Goal: Task Accomplishment & Management: Manage account settings

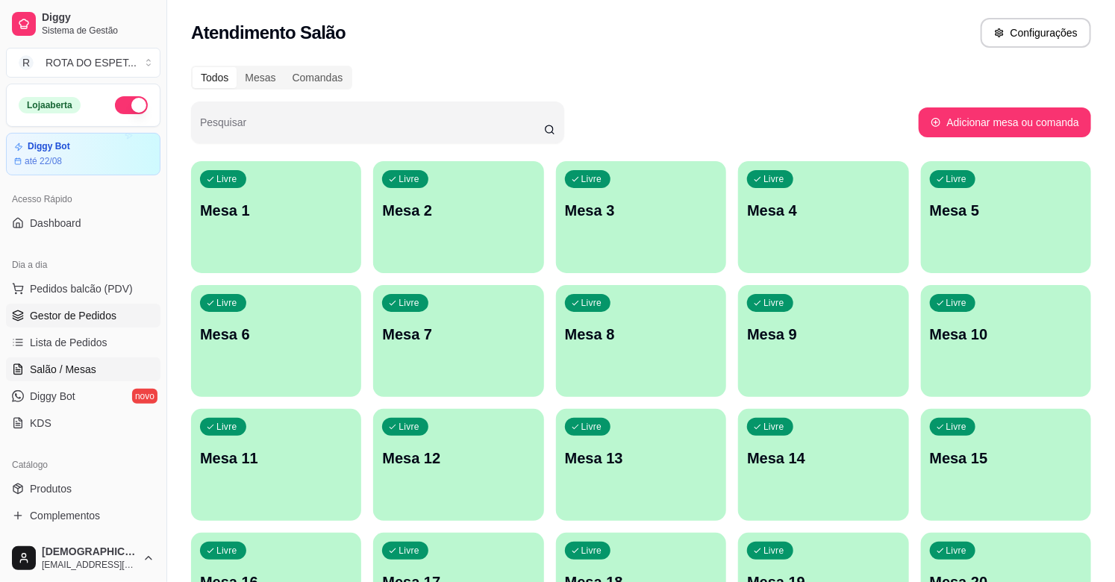
click at [131, 316] on link "Gestor de Pedidos" at bounding box center [83, 316] width 154 height 24
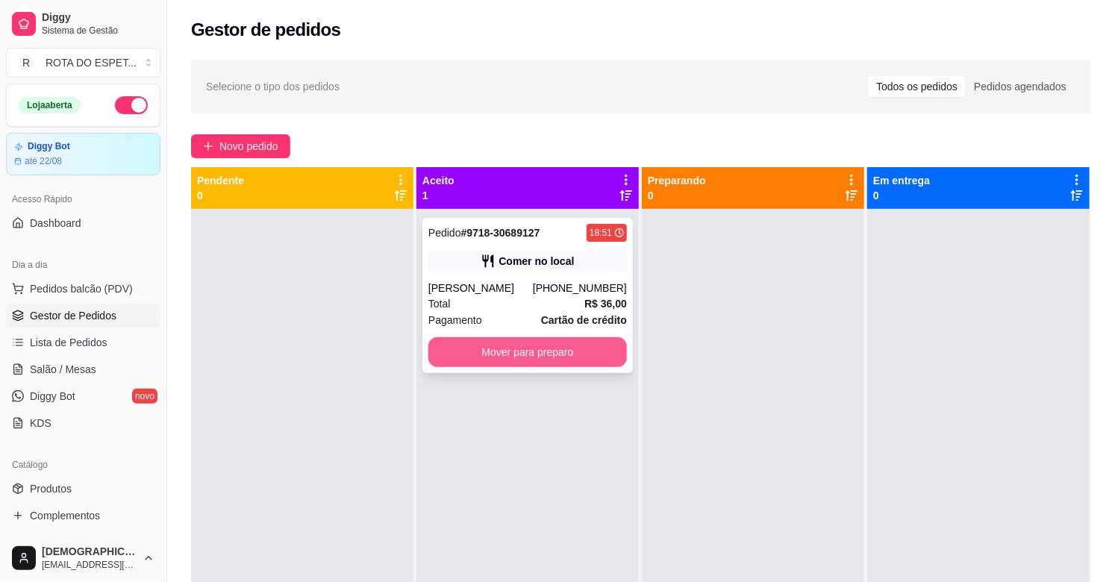
click at [530, 348] on button "Mover para preparo" at bounding box center [527, 352] width 198 height 30
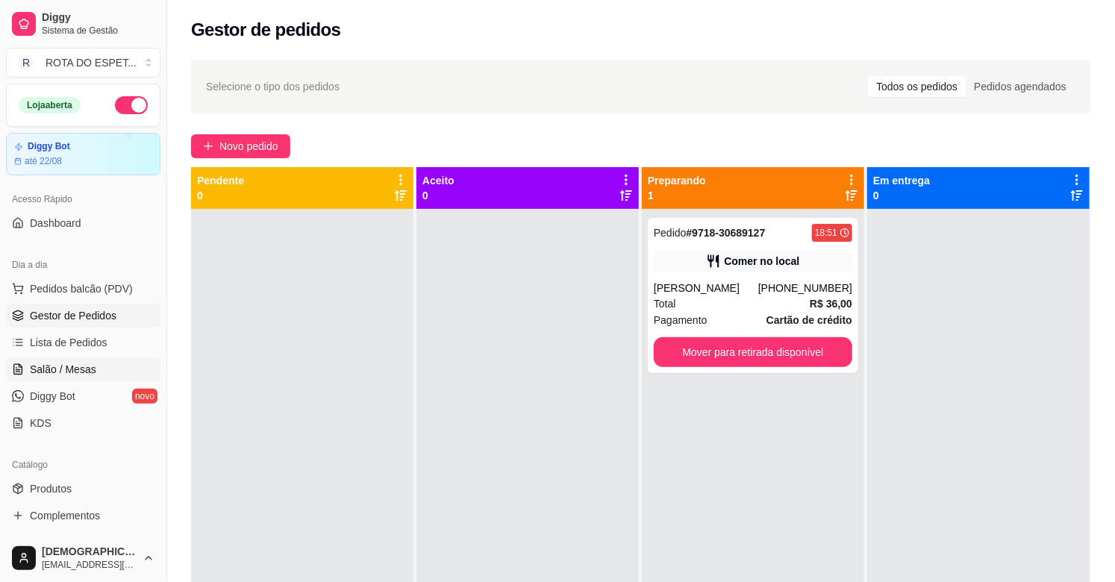
click at [76, 364] on span "Salão / Mesas" at bounding box center [63, 369] width 66 height 15
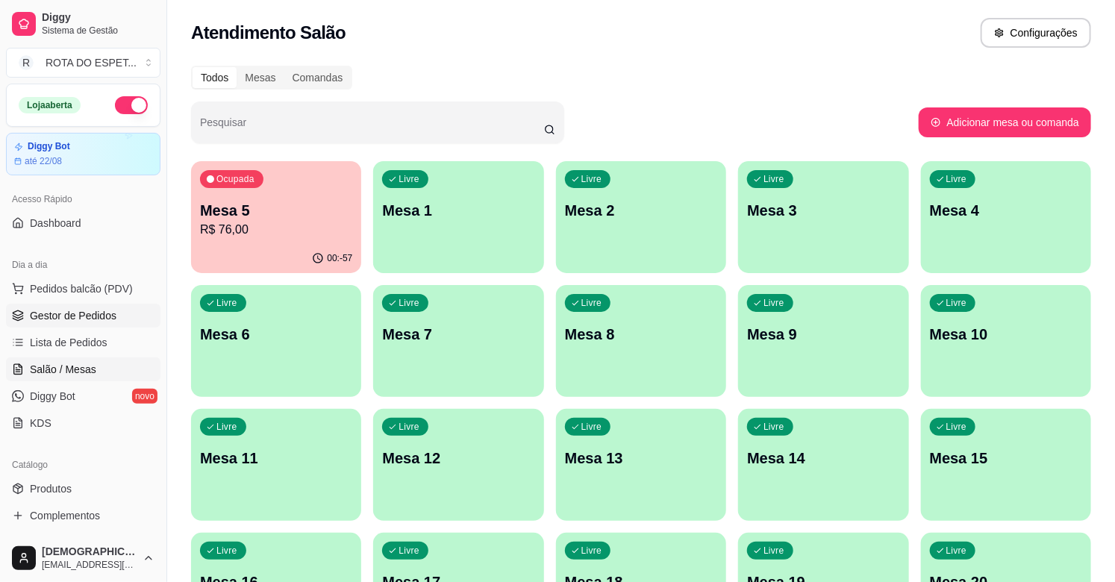
click at [85, 322] on span "Gestor de Pedidos" at bounding box center [73, 315] width 87 height 15
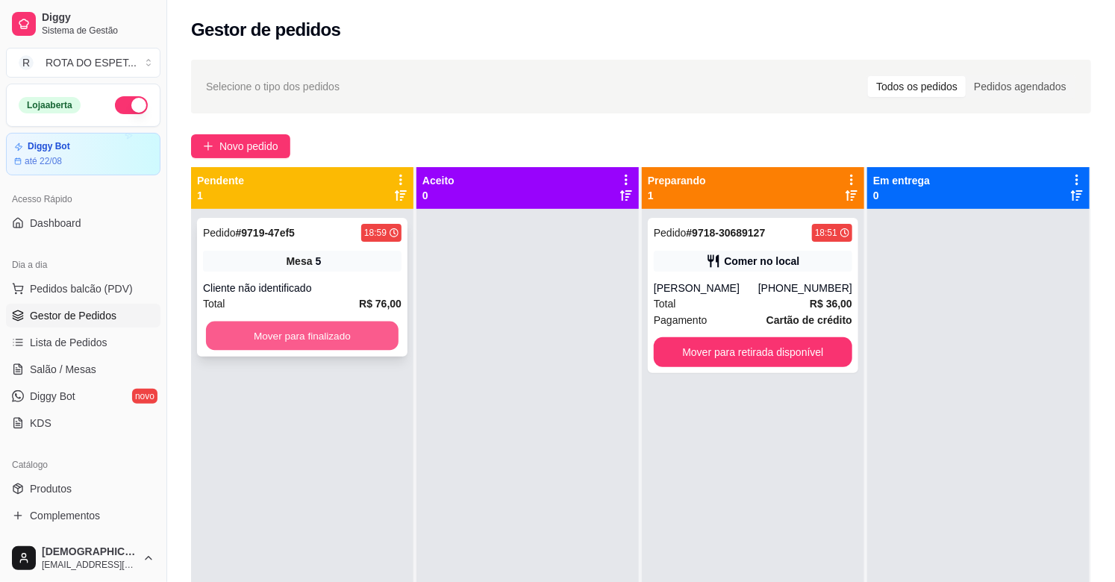
click at [323, 325] on button "Mover para finalizado" at bounding box center [302, 336] width 192 height 29
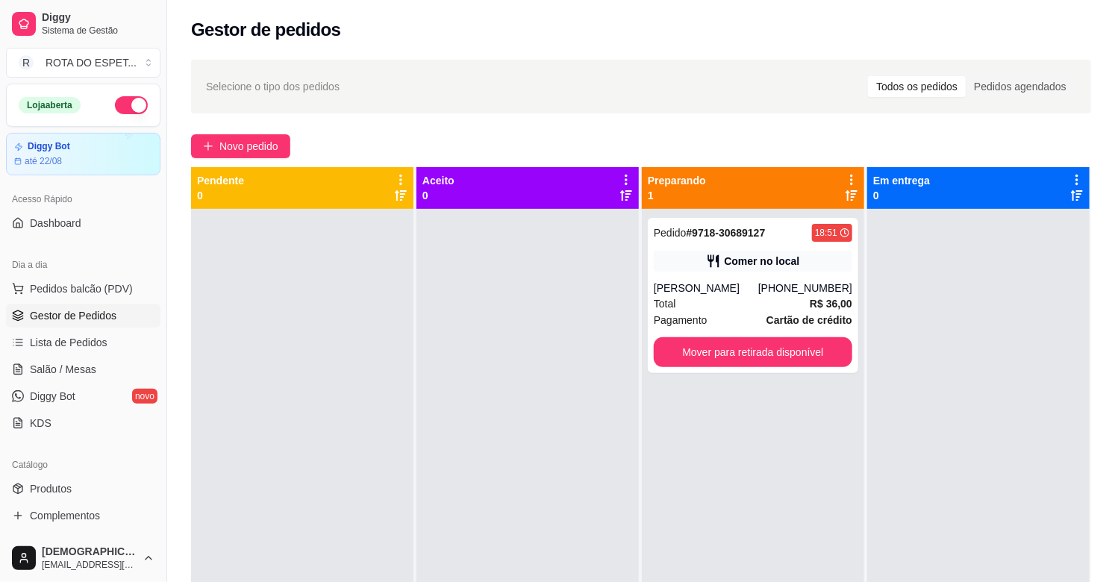
click at [469, 344] on div at bounding box center [527, 500] width 222 height 582
click at [792, 284] on div "[PHONE_NUMBER]" at bounding box center [805, 288] width 94 height 15
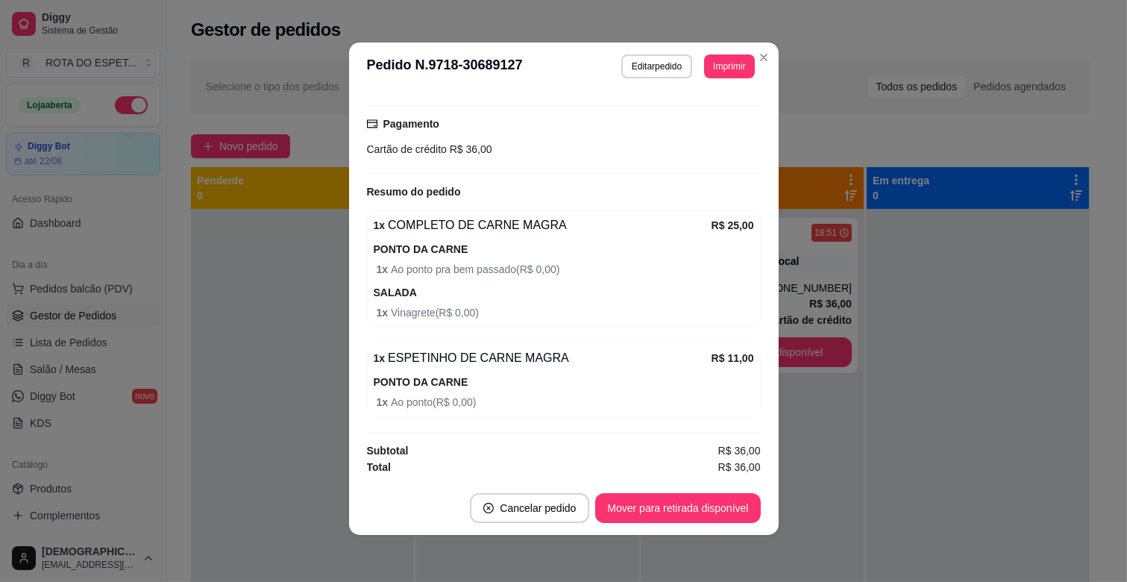
scroll to position [3, 0]
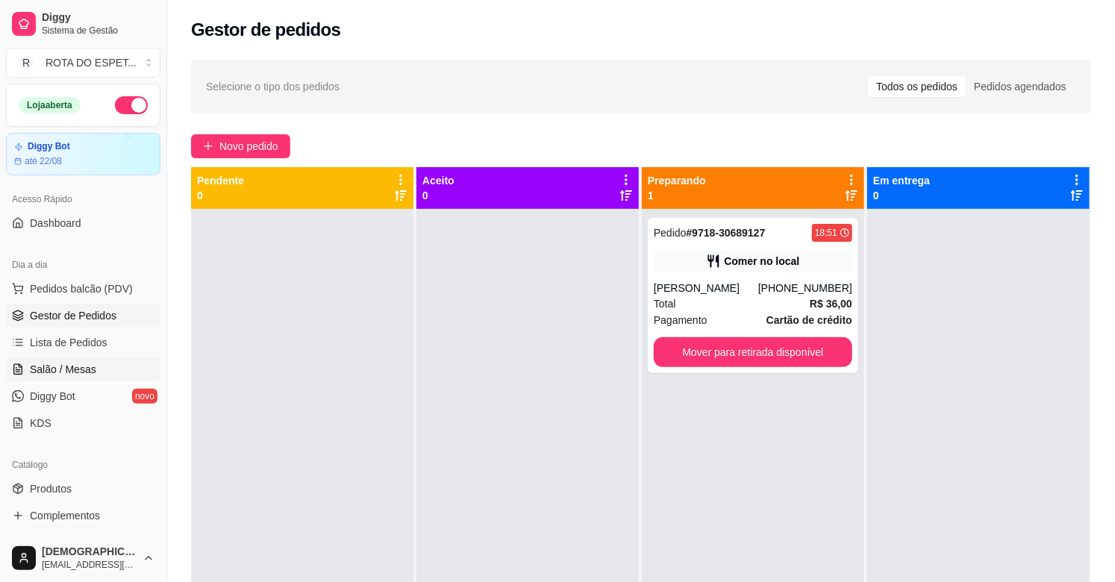
click at [98, 370] on link "Salão / Mesas" at bounding box center [83, 369] width 154 height 24
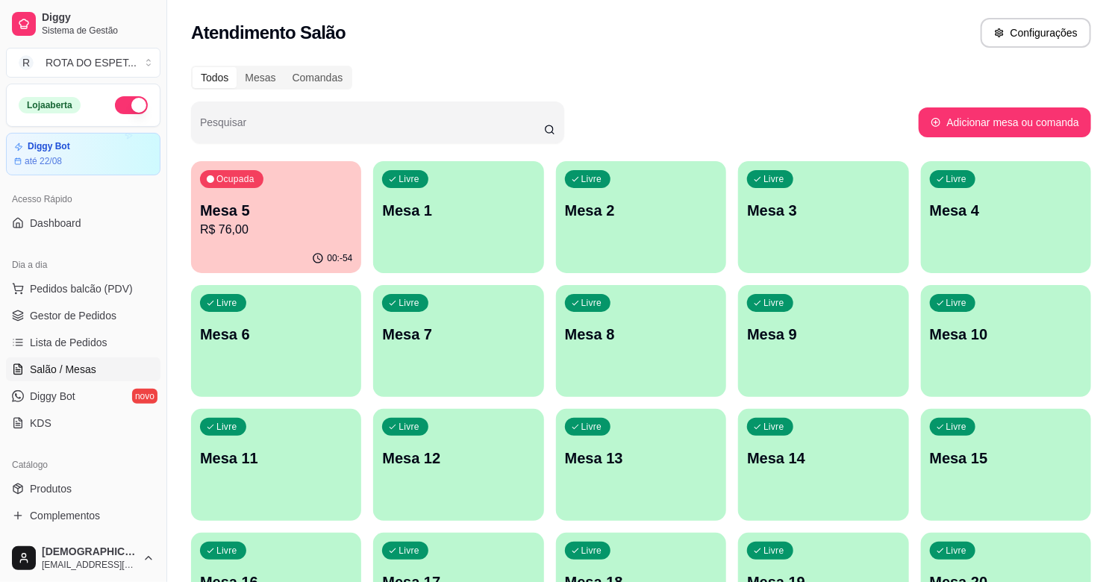
click at [661, 470] on div "Livre Mesa 13" at bounding box center [641, 456] width 170 height 94
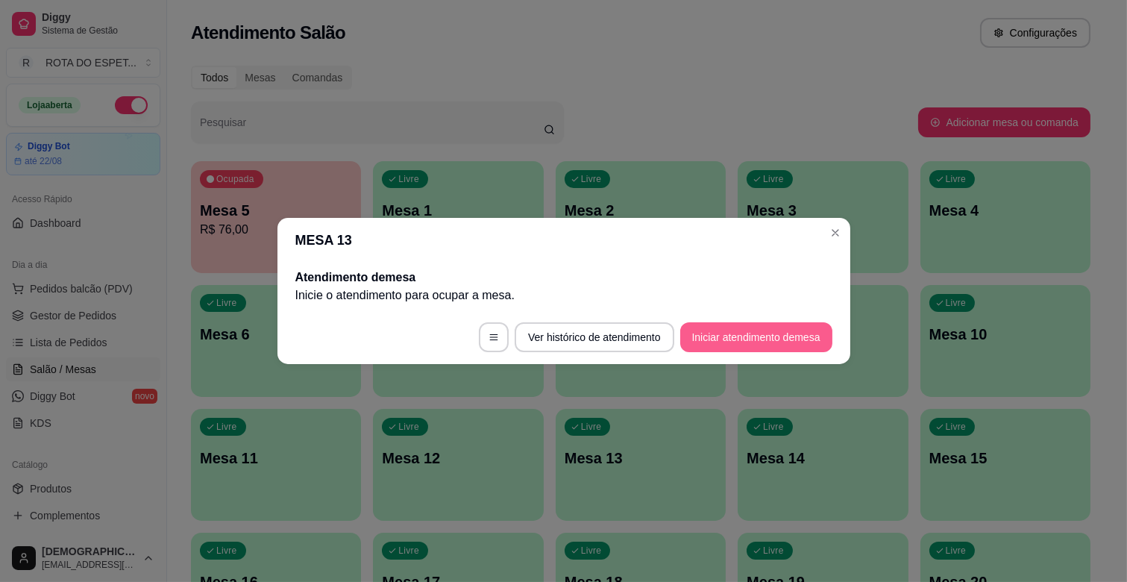
click at [776, 328] on button "Iniciar atendimento de mesa" at bounding box center [756, 337] width 152 height 30
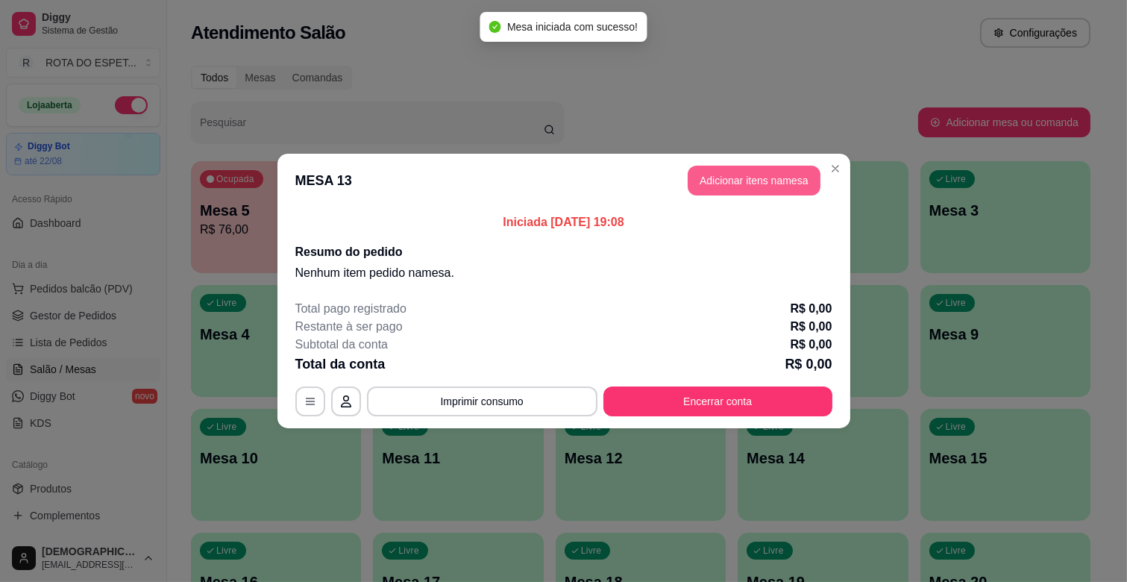
click at [783, 173] on button "Adicionar itens na mesa" at bounding box center [754, 181] width 133 height 30
click at [213, 114] on div at bounding box center [406, 99] width 727 height 30
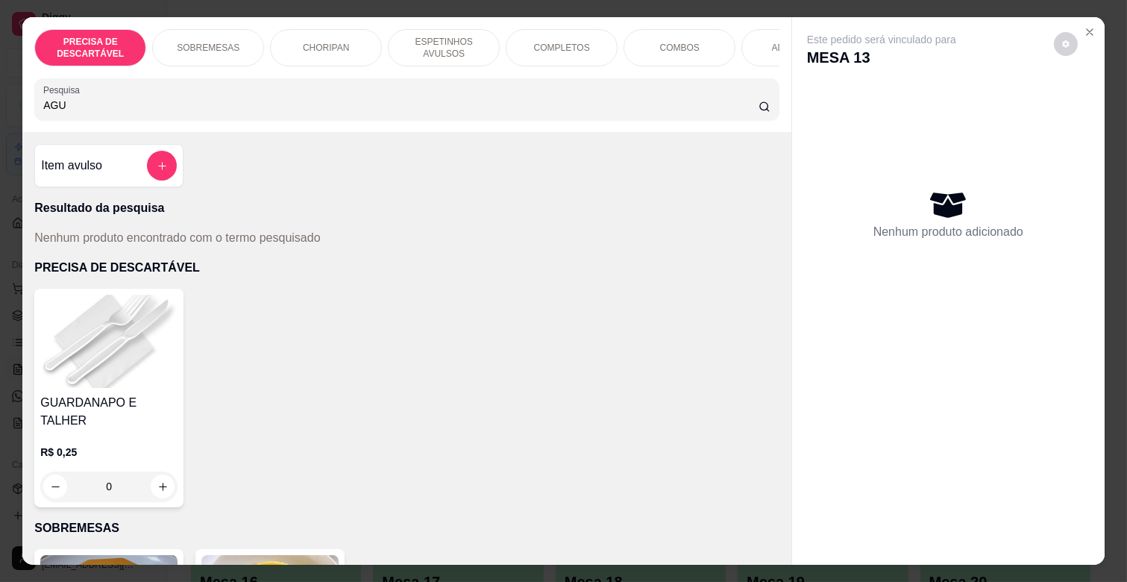
click at [302, 120] on div "Pesquisa AGU" at bounding box center [406, 99] width 745 height 42
type input "A"
type input "G"
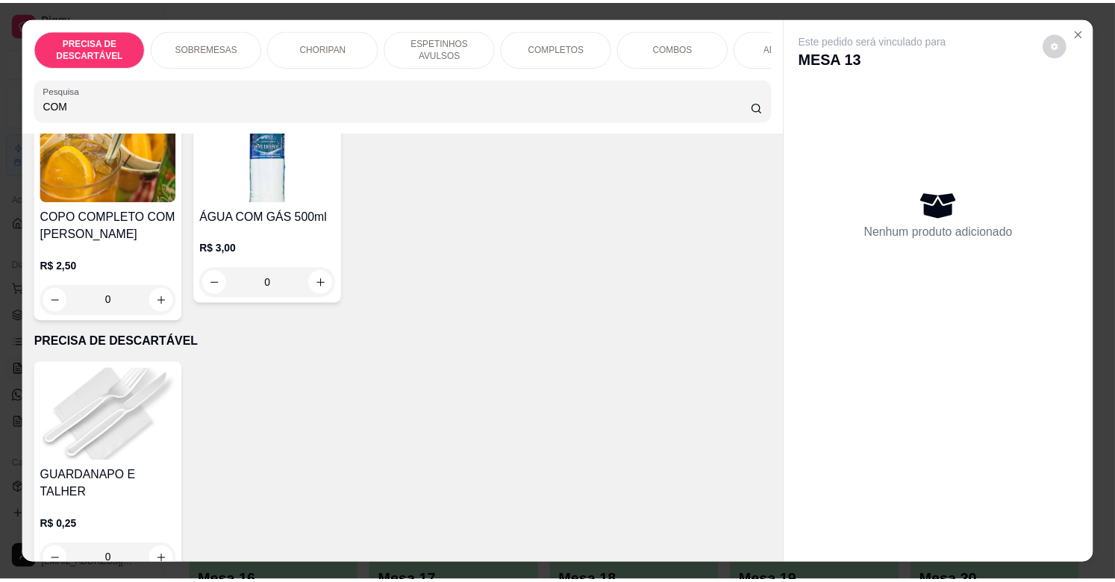
scroll to position [1243, 0]
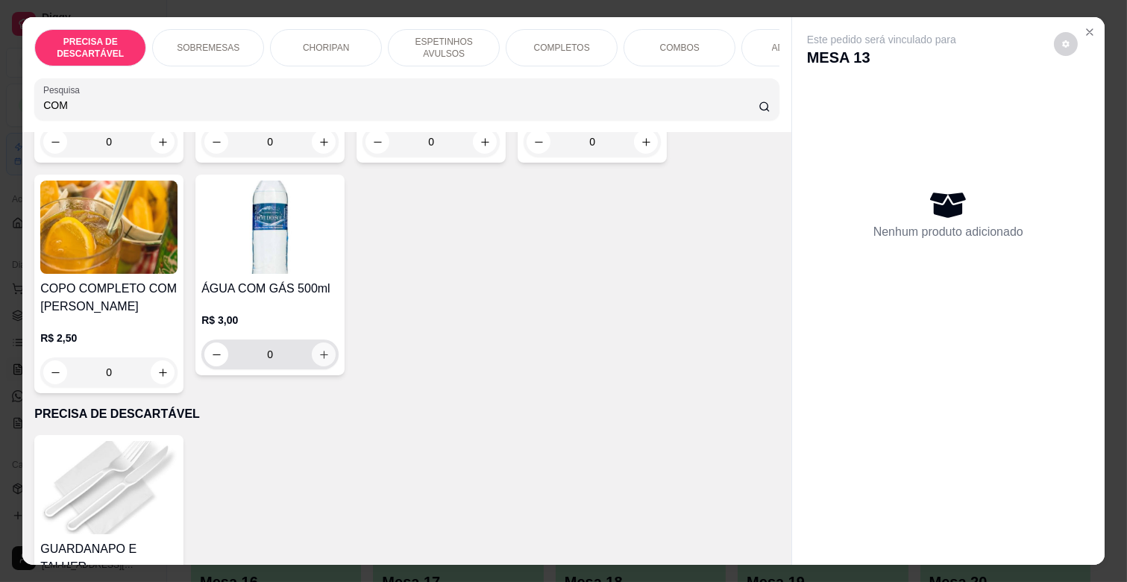
type input "COM"
click at [313, 351] on button "increase-product-quantity" at bounding box center [324, 354] width 23 height 23
type input "1"
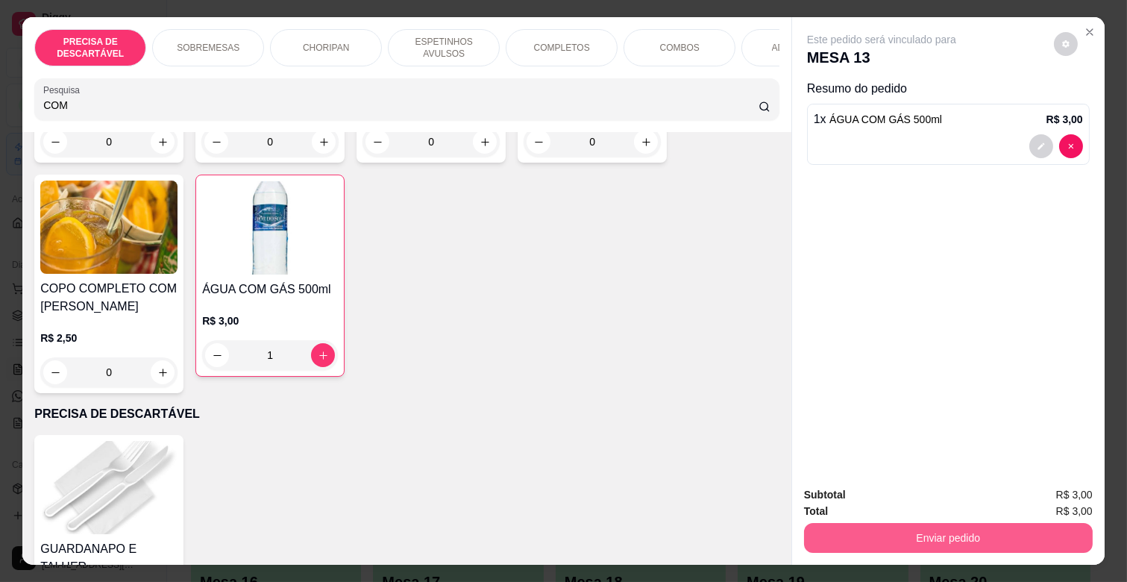
click at [945, 523] on button "Enviar pedido" at bounding box center [948, 538] width 289 height 30
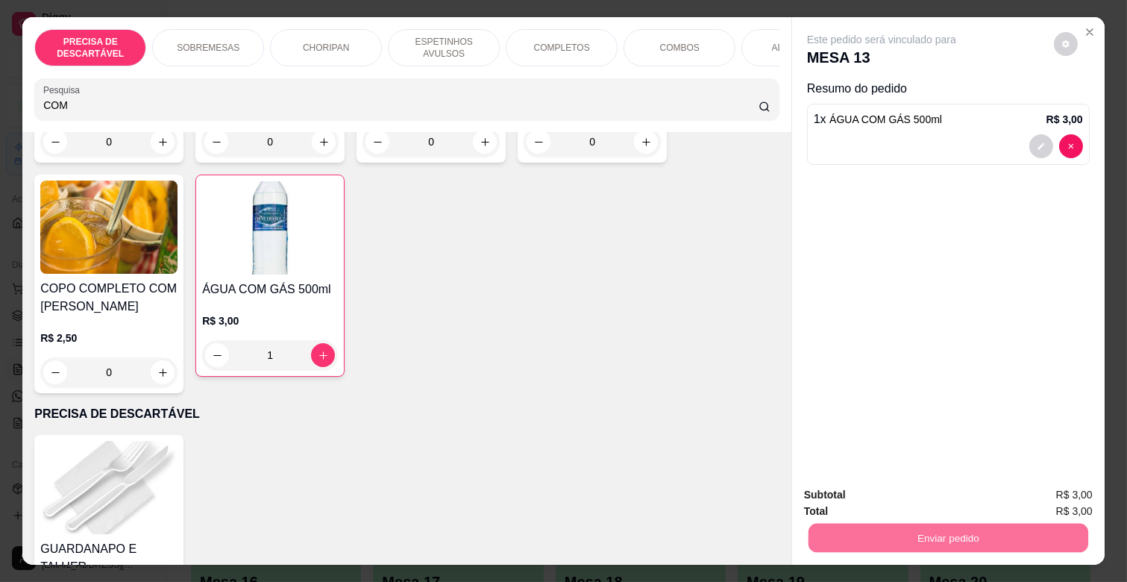
click at [889, 495] on button "Não registrar e enviar pedido" at bounding box center [899, 494] width 151 height 28
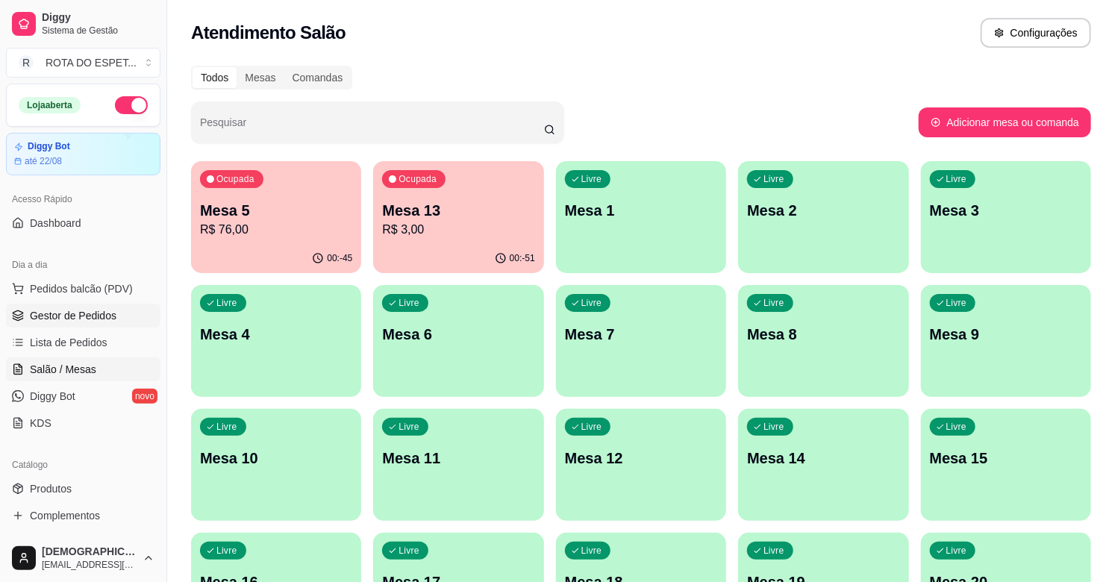
click at [138, 322] on link "Gestor de Pedidos" at bounding box center [83, 316] width 154 height 24
click at [276, 209] on p "Mesa 5" at bounding box center [276, 211] width 148 height 20
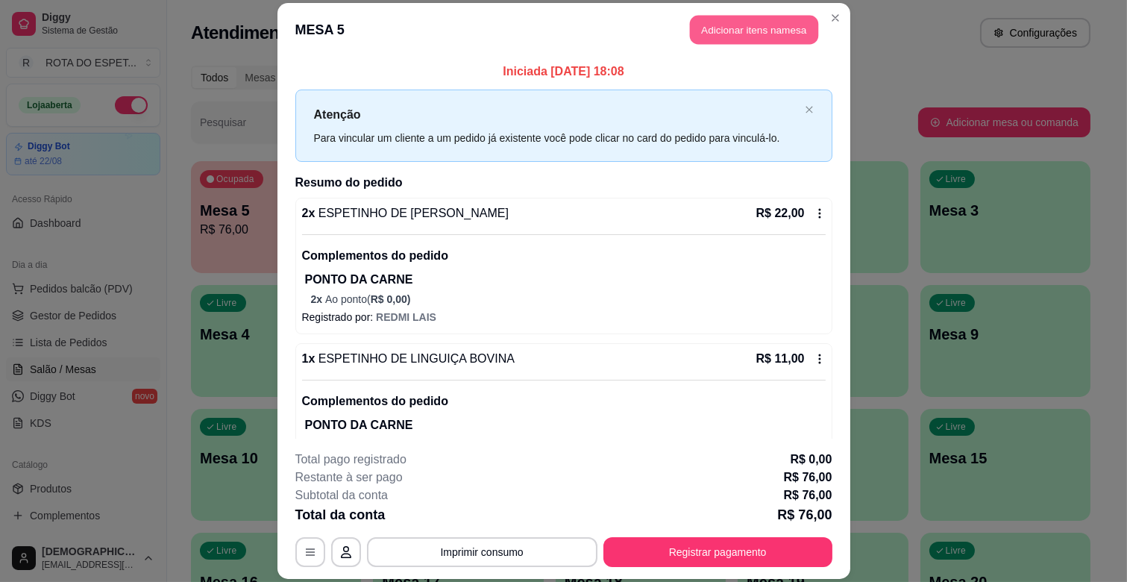
click at [724, 30] on button "Adicionar itens na mesa" at bounding box center [754, 30] width 128 height 29
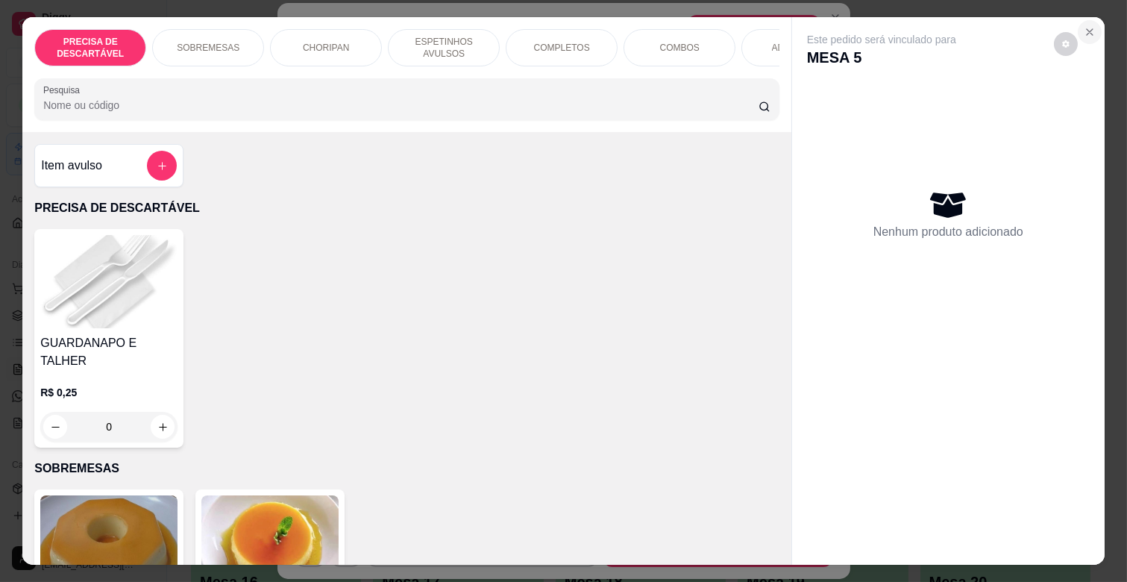
click at [1091, 21] on button "Close" at bounding box center [1090, 32] width 24 height 24
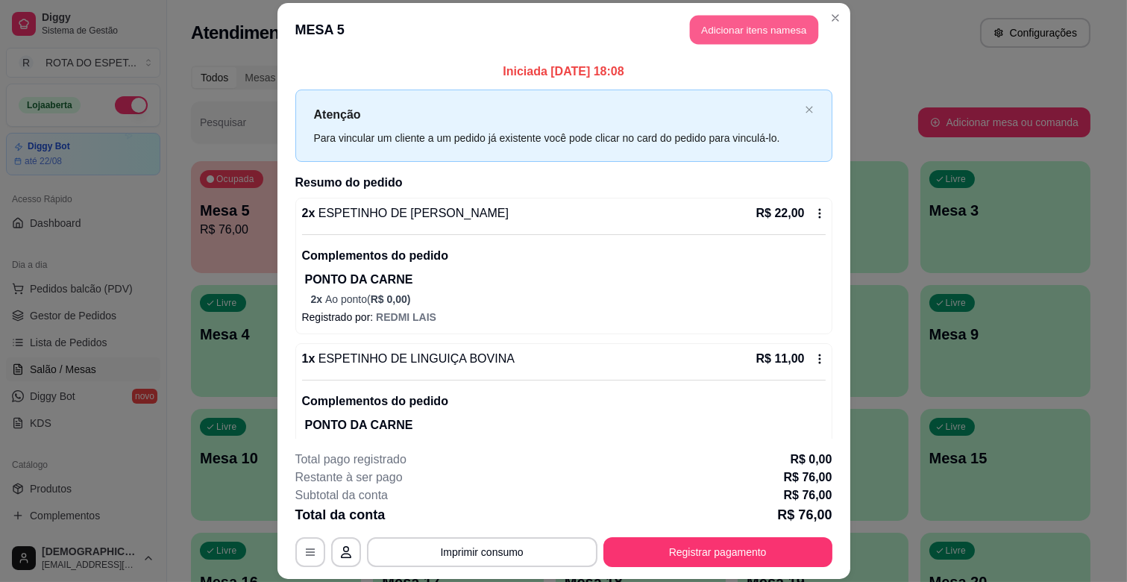
click at [755, 19] on button "Adicionar itens na mesa" at bounding box center [754, 30] width 128 height 29
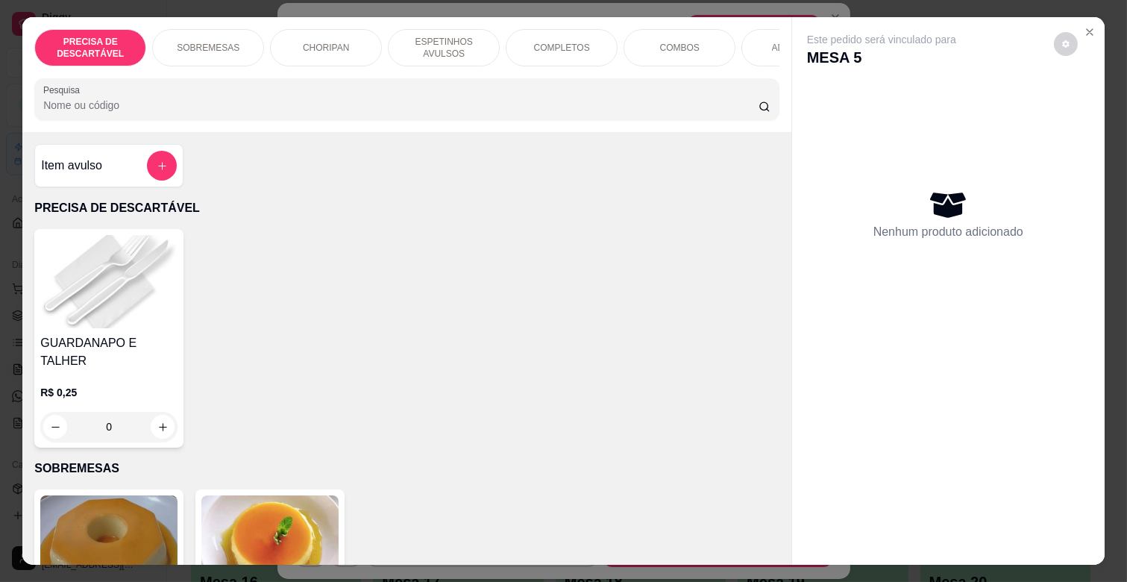
click at [428, 36] on p "ESPETINHOS AVULSOS" at bounding box center [444, 48] width 87 height 24
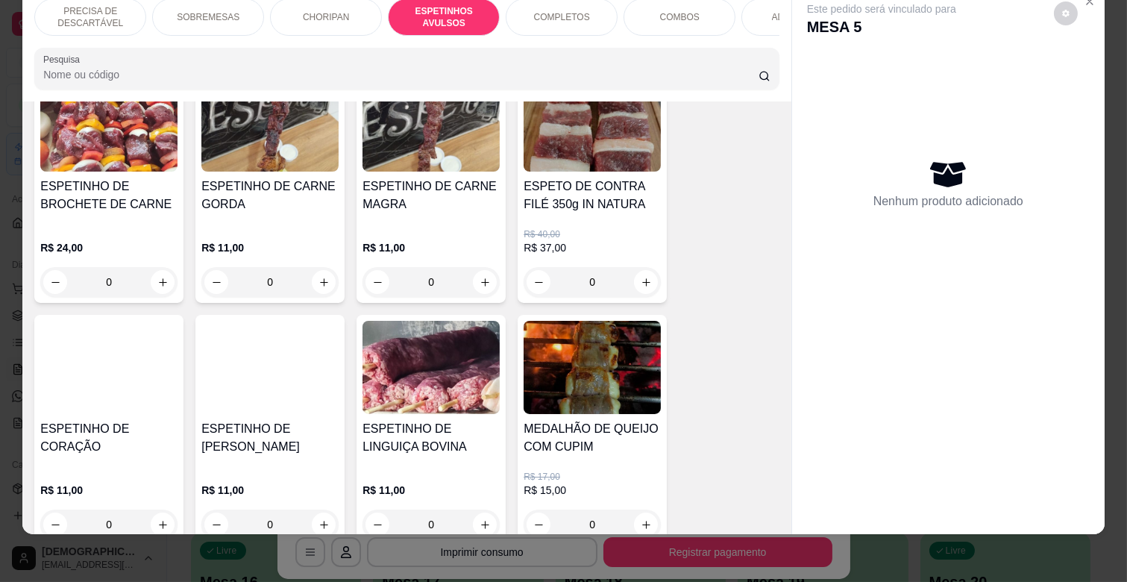
scroll to position [989, 0]
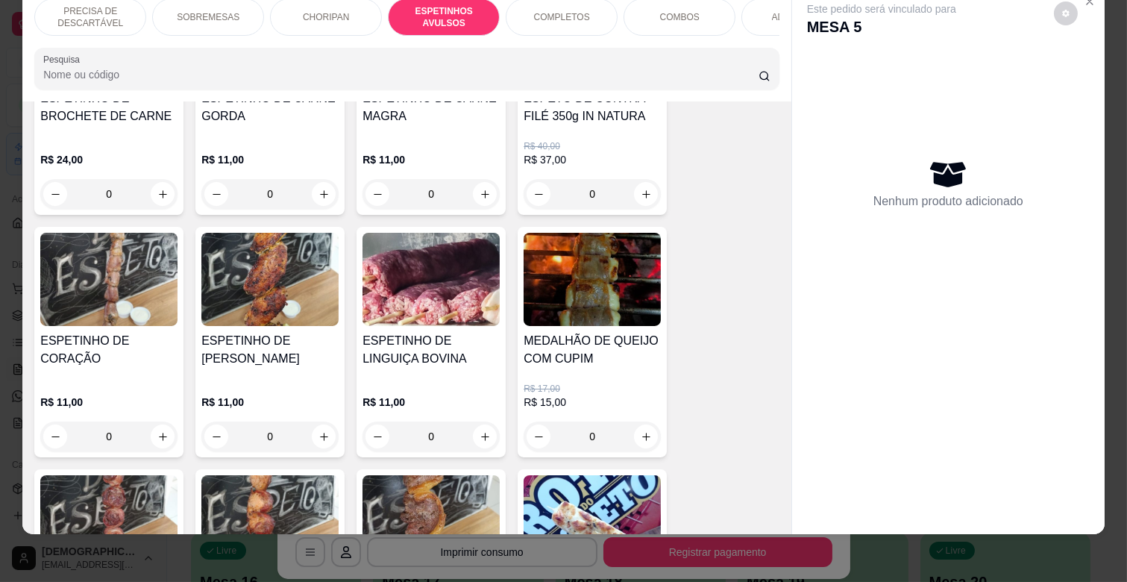
click at [312, 422] on div "0" at bounding box center [269, 437] width 137 height 30
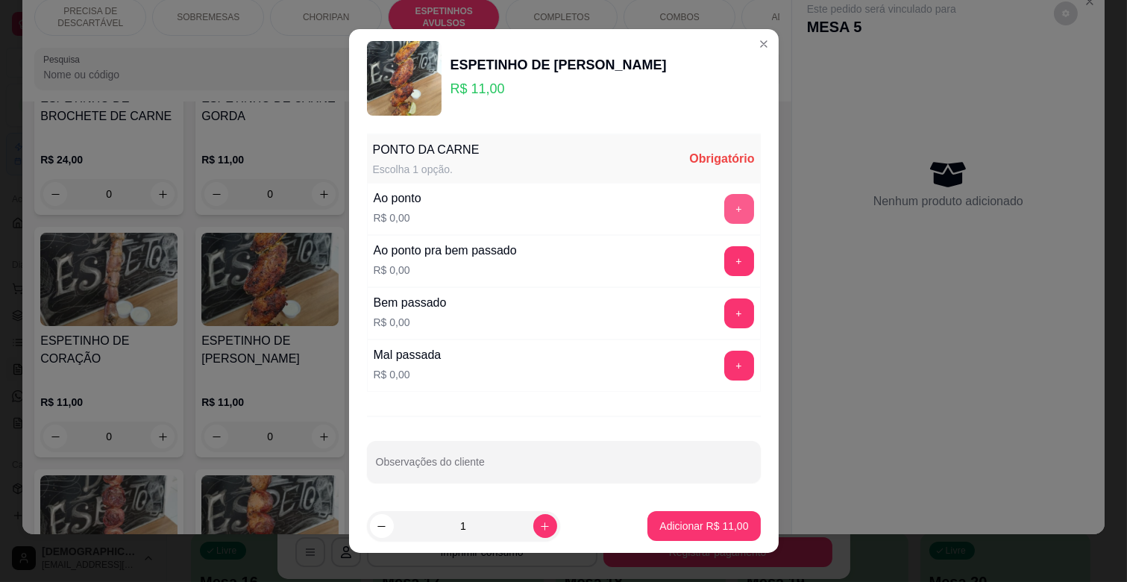
click at [724, 215] on button "+" at bounding box center [739, 209] width 30 height 30
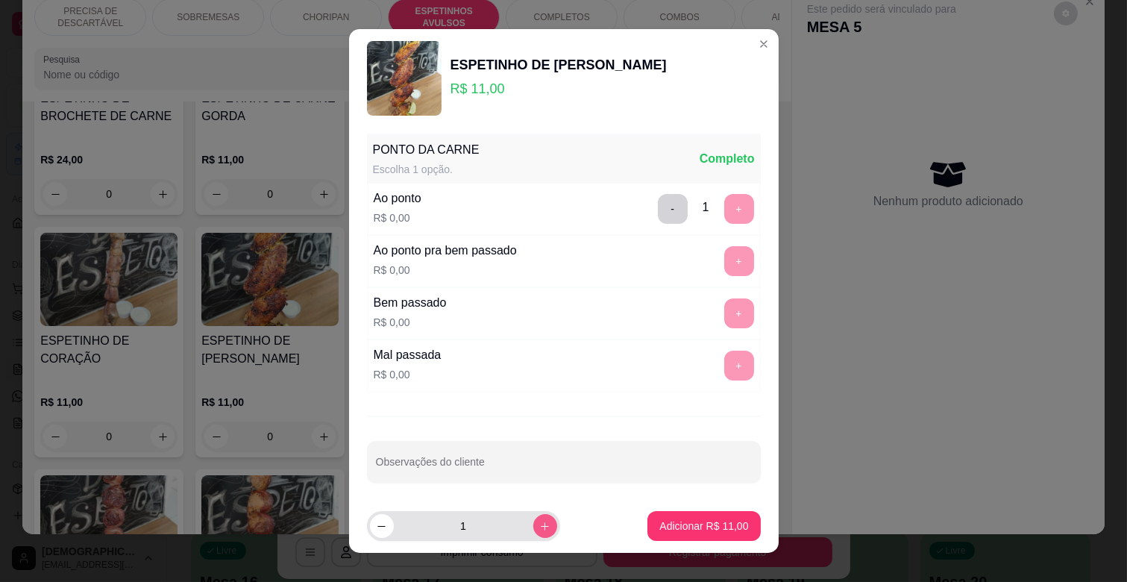
click at [539, 521] on icon "increase-product-quantity" at bounding box center [544, 526] width 11 height 11
type input "2"
click at [720, 519] on p "Adicionar R$ 22,00" at bounding box center [704, 526] width 89 height 15
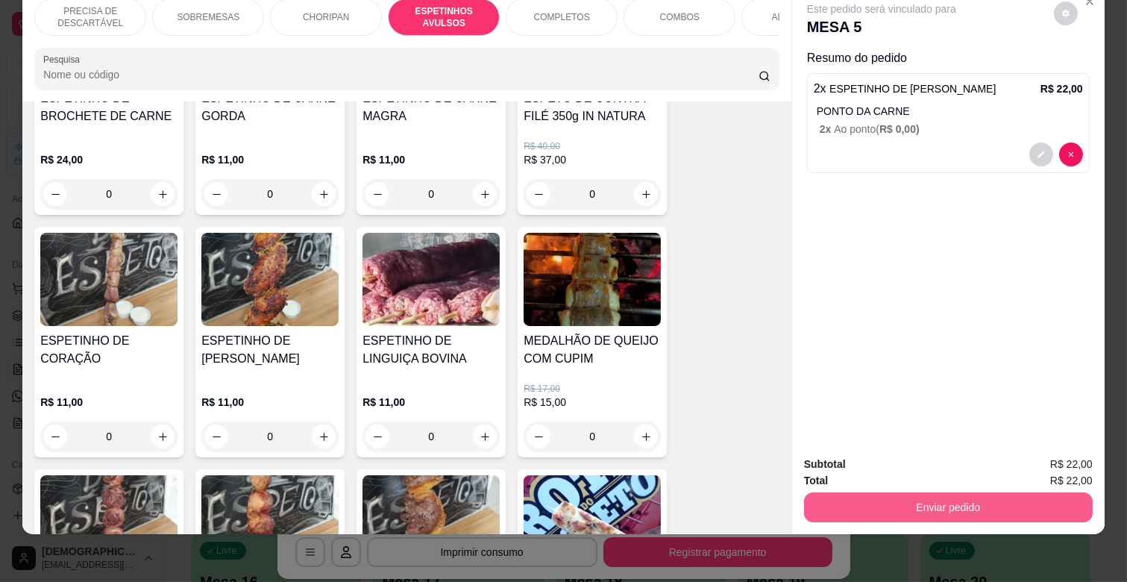
click at [862, 492] on button "Enviar pedido" at bounding box center [948, 507] width 289 height 30
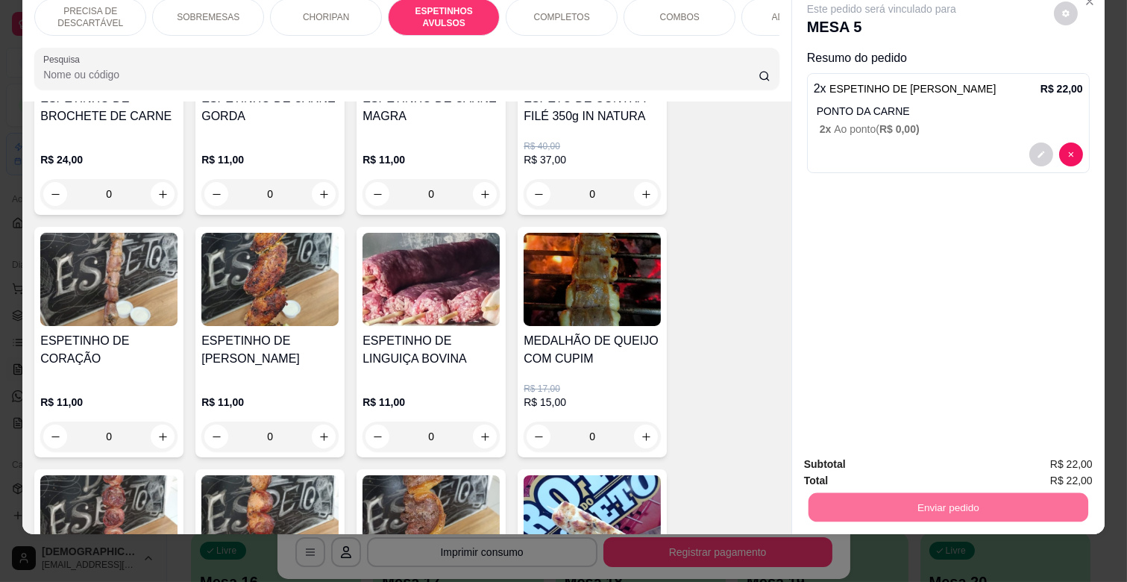
click at [898, 444] on button "Não registrar e enviar pedido" at bounding box center [899, 458] width 151 height 28
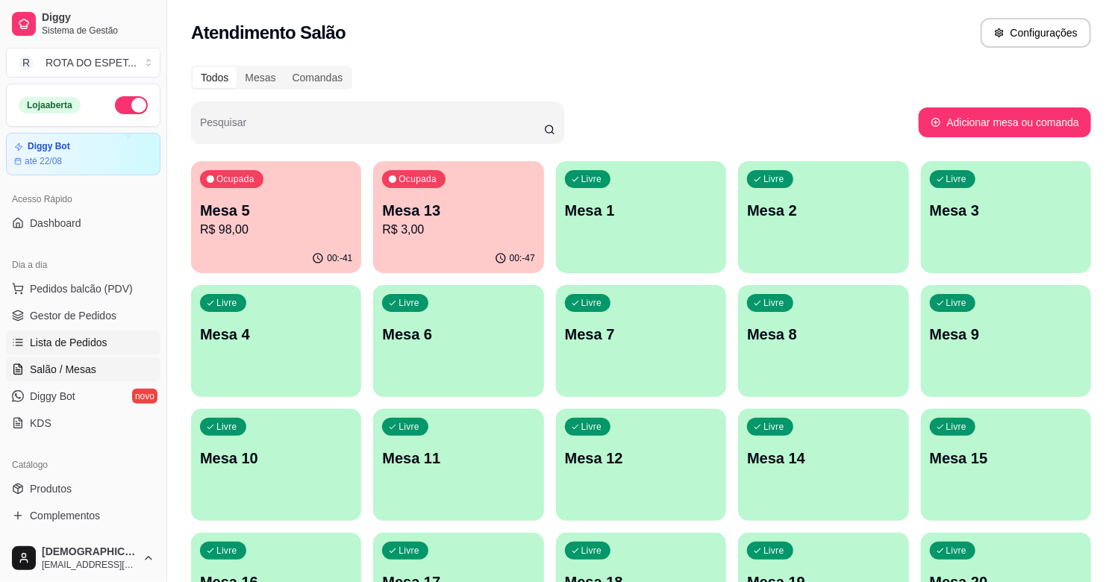
click at [90, 336] on span "Lista de Pedidos" at bounding box center [69, 342] width 78 height 15
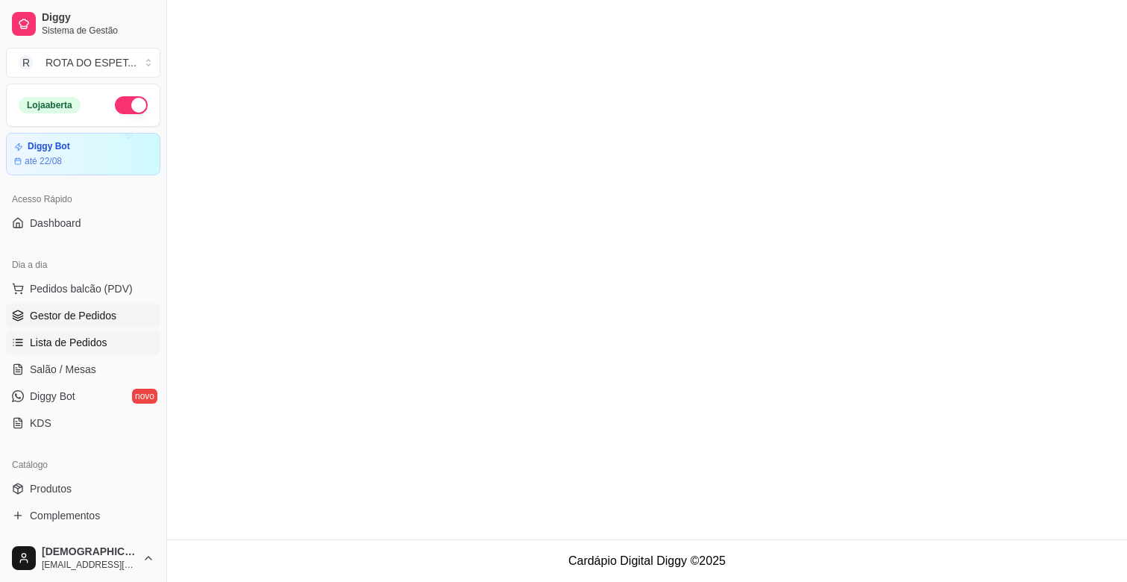
click at [78, 306] on link "Gestor de Pedidos" at bounding box center [83, 316] width 154 height 24
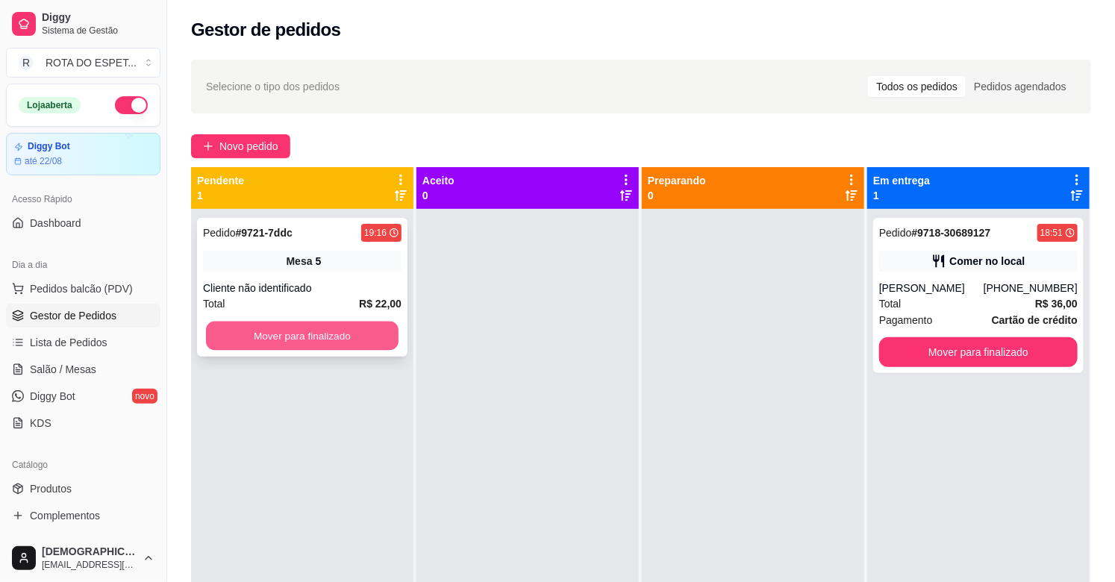
click at [286, 324] on button "Mover para finalizado" at bounding box center [302, 336] width 192 height 29
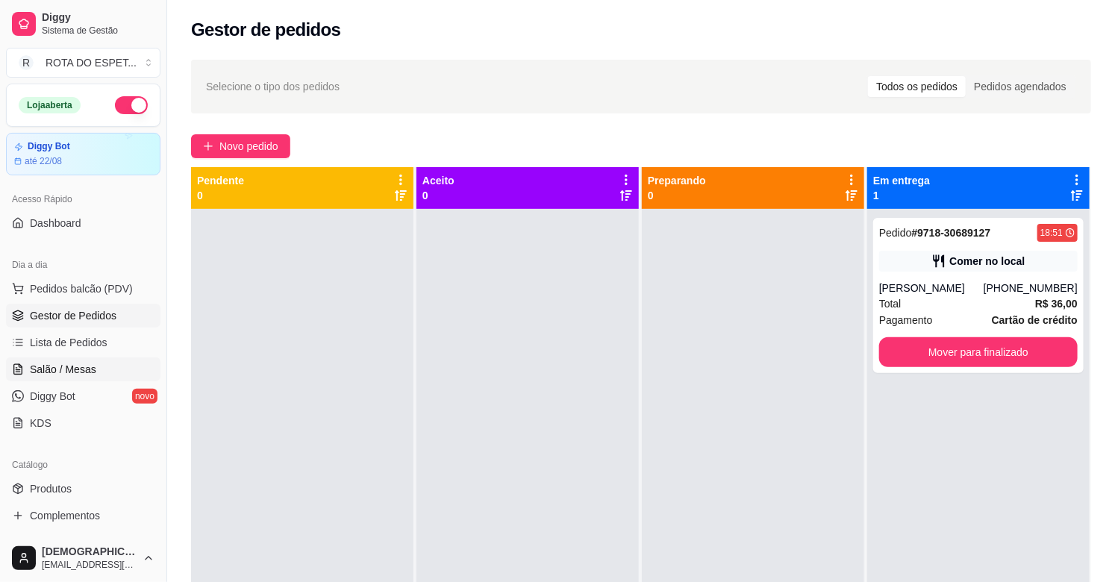
click at [95, 375] on link "Salão / Mesas" at bounding box center [83, 369] width 154 height 24
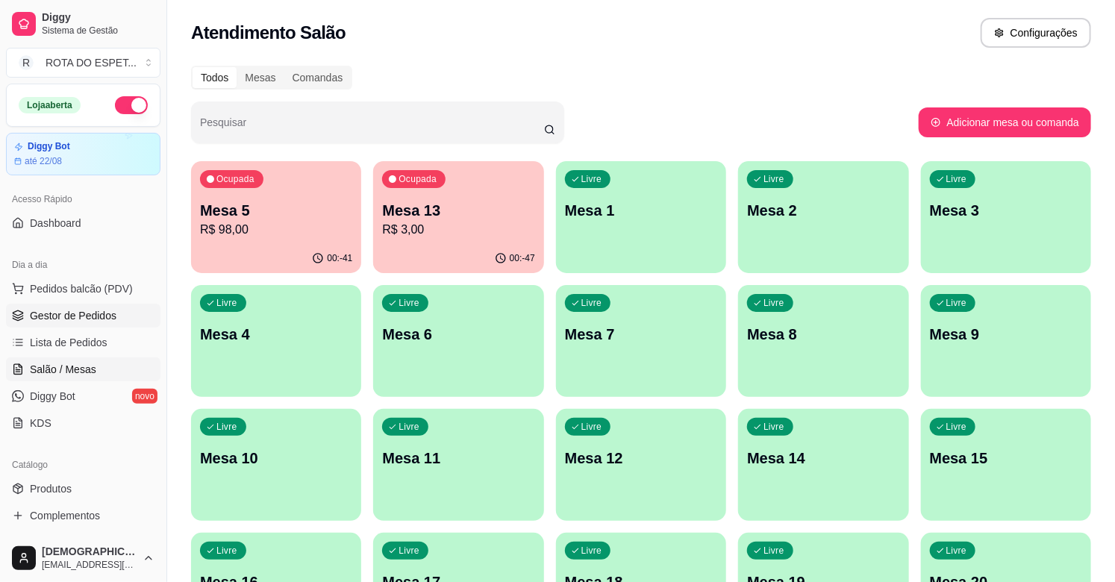
click at [104, 317] on span "Gestor de Pedidos" at bounding box center [73, 315] width 87 height 15
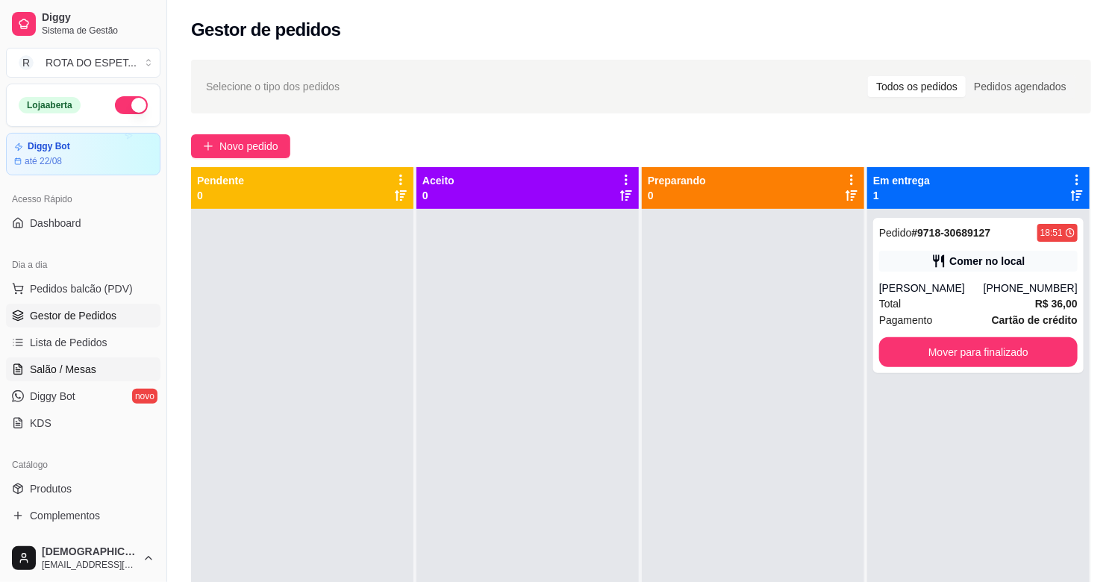
click at [107, 370] on link "Salão / Mesas" at bounding box center [83, 369] width 154 height 24
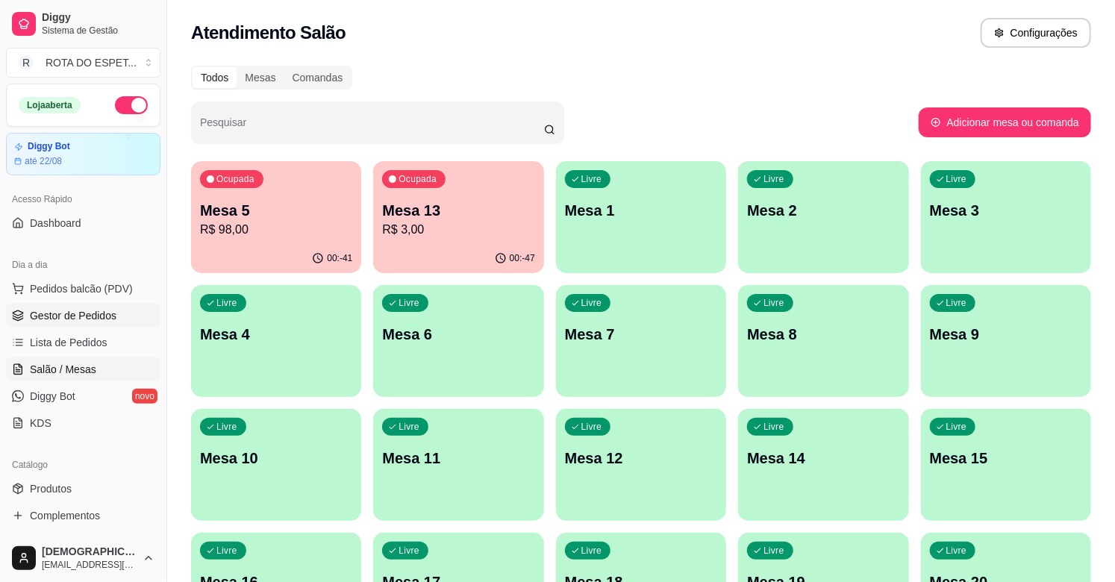
click at [108, 316] on span "Gestor de Pedidos" at bounding box center [73, 315] width 87 height 15
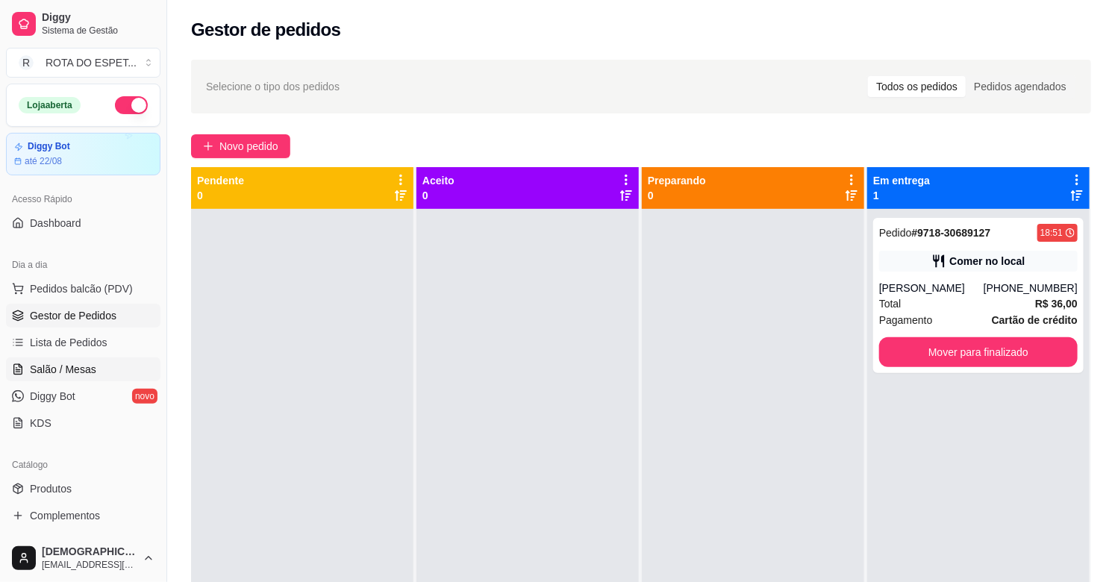
click at [95, 367] on link "Salão / Mesas" at bounding box center [83, 369] width 154 height 24
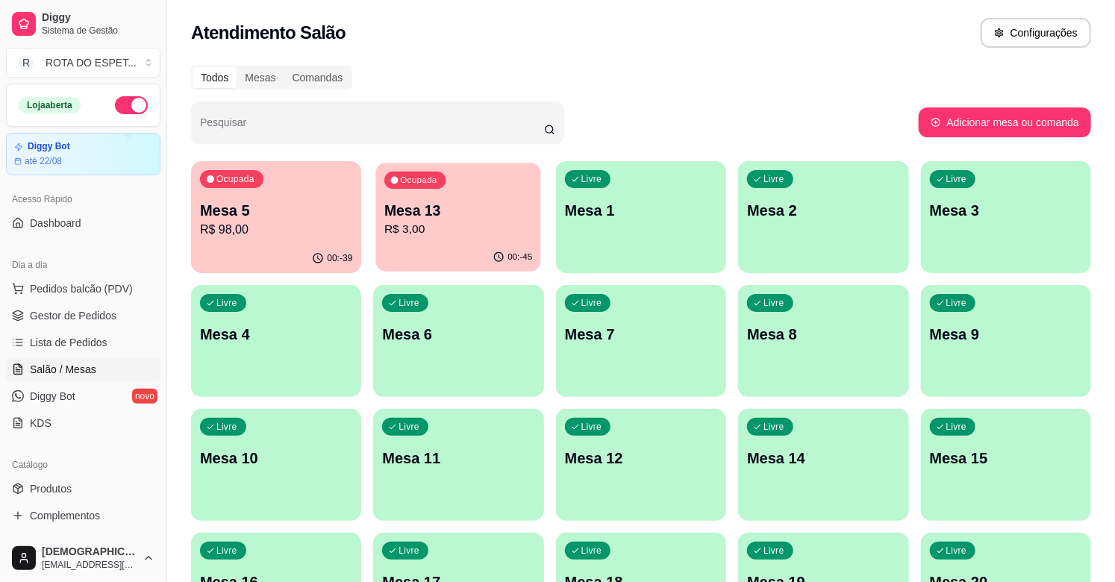
click at [396, 212] on p "Mesa 13" at bounding box center [458, 211] width 148 height 20
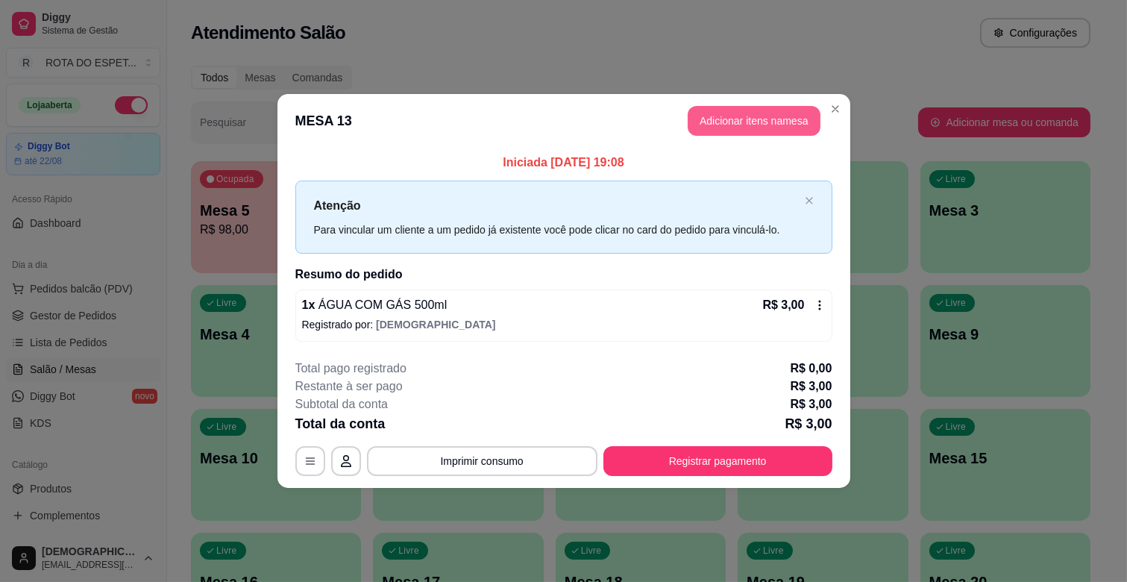
click at [739, 119] on button "Adicionar itens na mesa" at bounding box center [754, 121] width 133 height 30
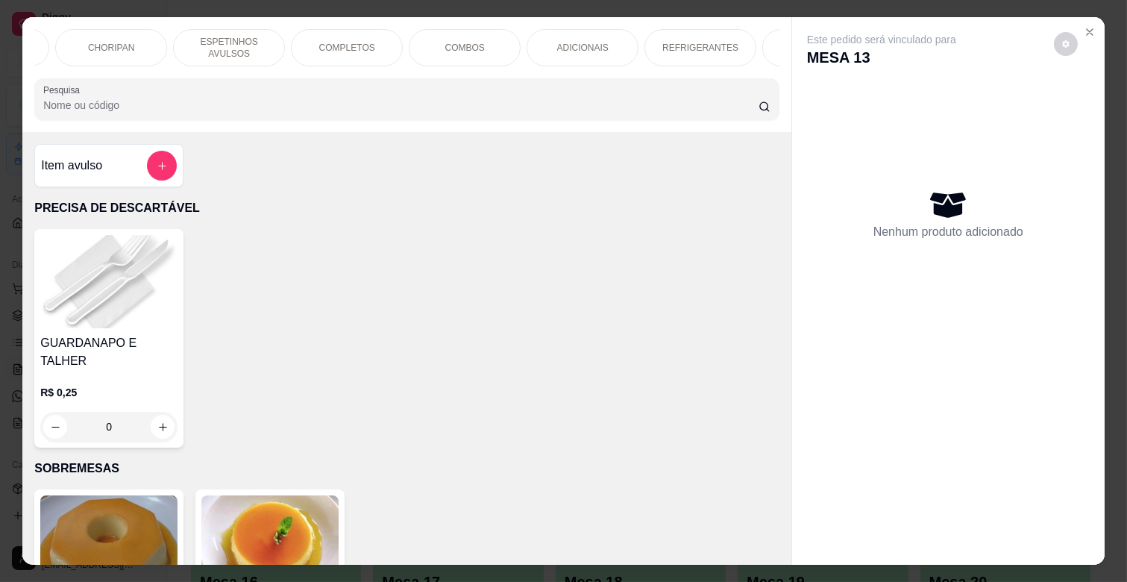
scroll to position [0, 230]
click at [565, 42] on p "ADICIONAIS" at bounding box center [567, 48] width 51 height 12
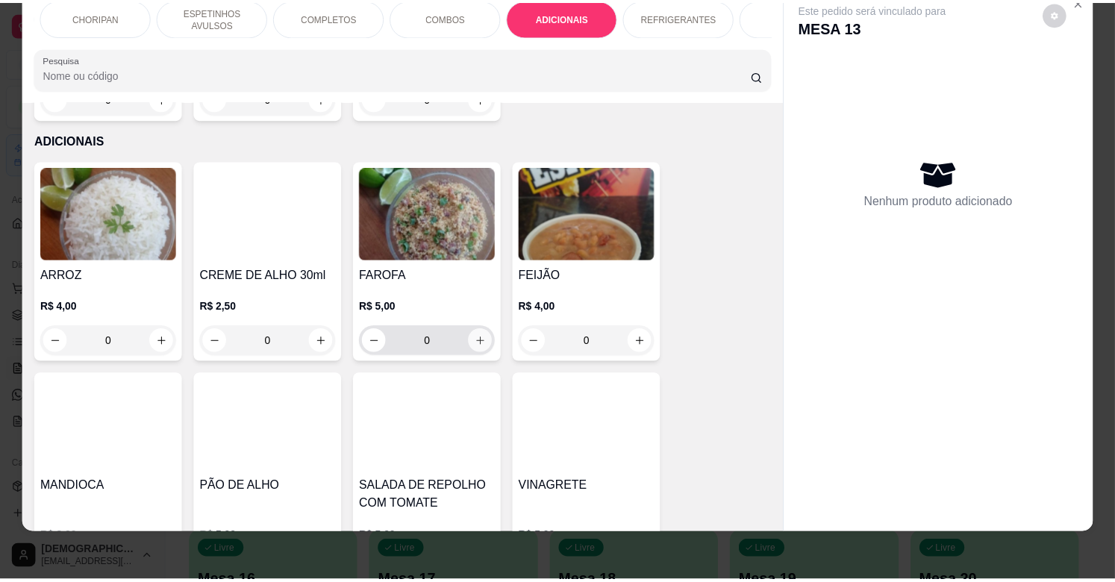
scroll to position [2972, 0]
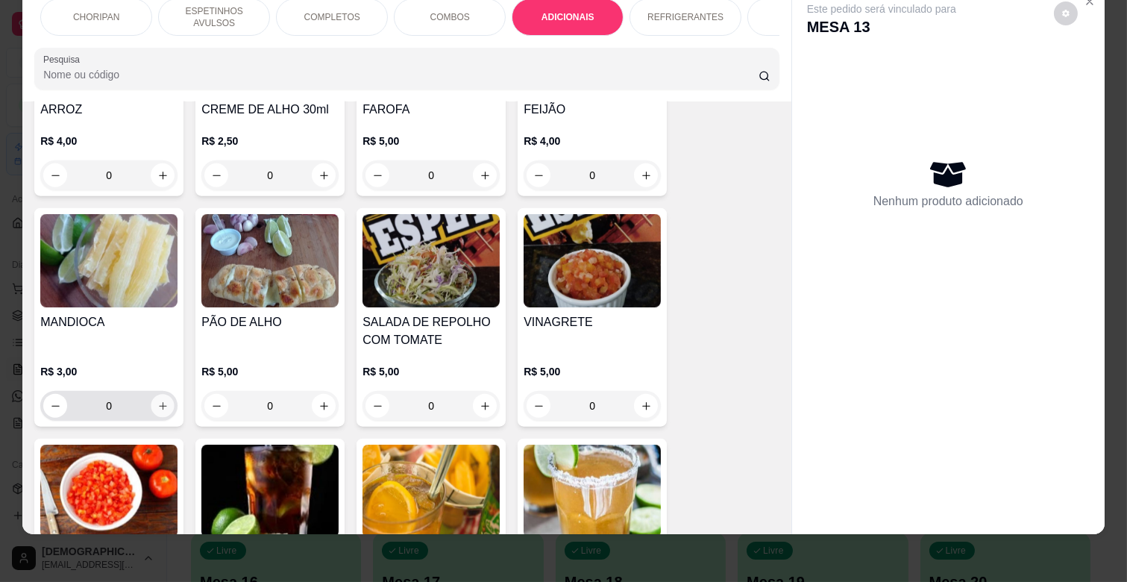
click at [160, 395] on button "increase-product-quantity" at bounding box center [162, 406] width 23 height 23
type input "1"
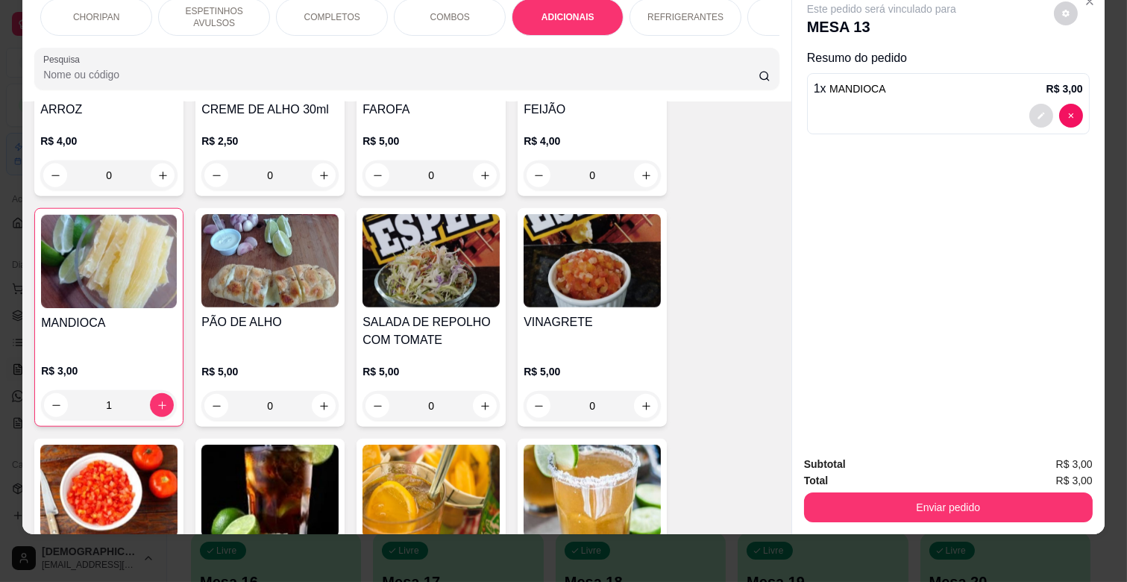
click at [1030, 104] on button "decrease-product-quantity" at bounding box center [1042, 116] width 24 height 24
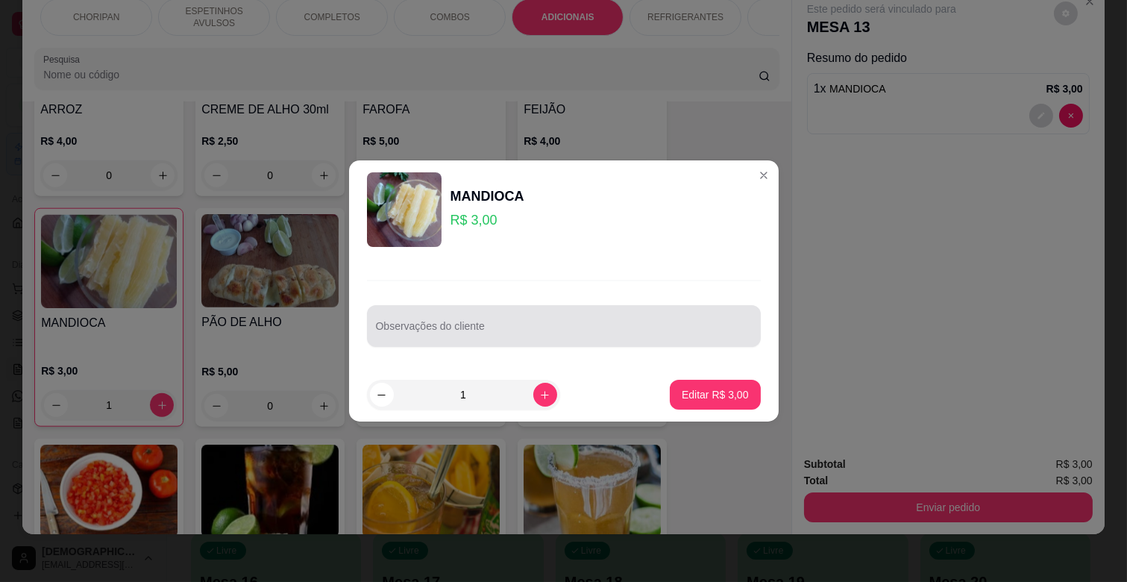
click at [548, 345] on div "Observações do cliente" at bounding box center [564, 326] width 394 height 42
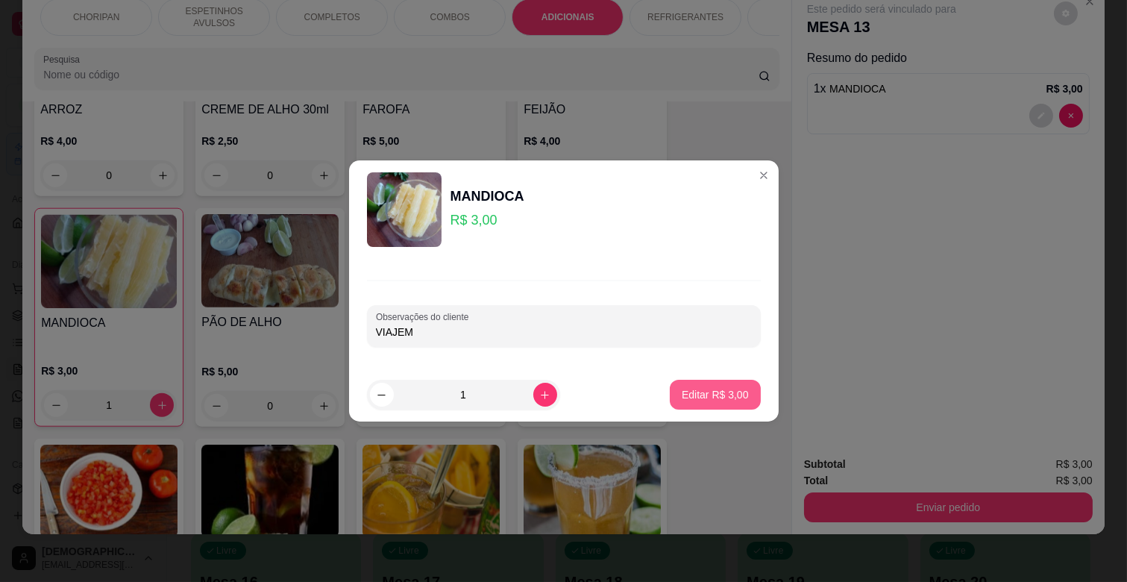
type input "VIAJEM"
click at [736, 397] on button "Editar R$ 3,00" at bounding box center [715, 395] width 91 height 30
type input "0"
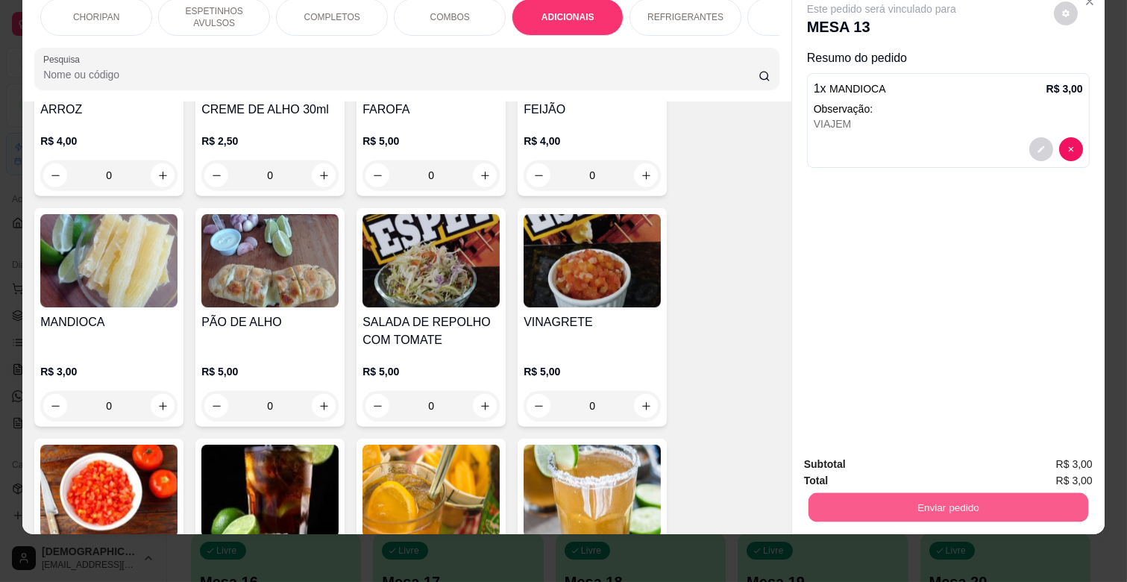
click at [931, 492] on button "Enviar pedido" at bounding box center [949, 506] width 280 height 29
click at [922, 452] on button "Não registrar e enviar pedido" at bounding box center [898, 458] width 155 height 28
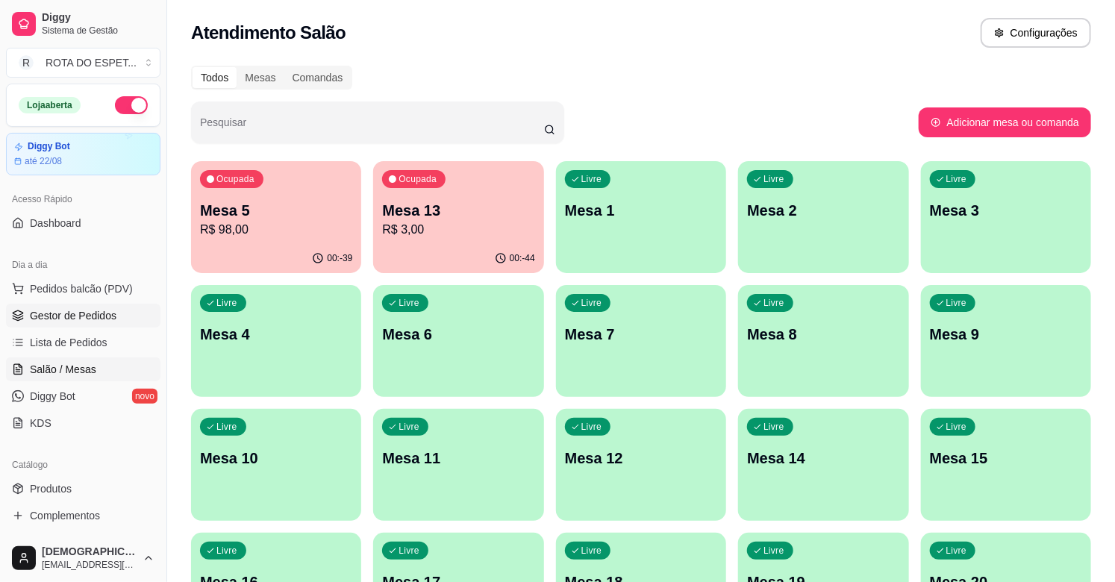
click at [78, 317] on span "Gestor de Pedidos" at bounding box center [73, 315] width 87 height 15
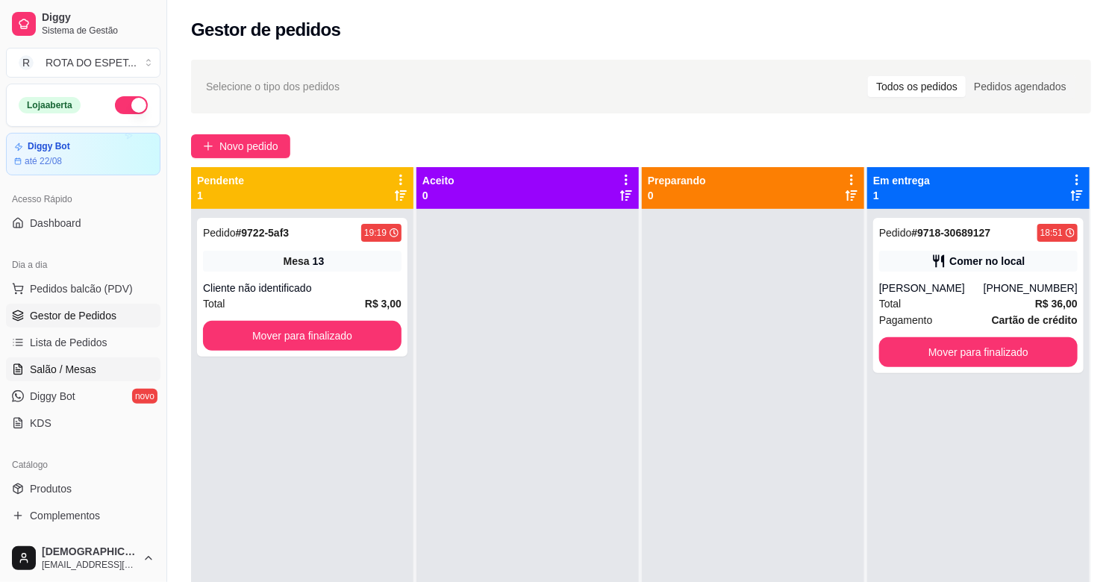
click at [78, 360] on link "Salão / Mesas" at bounding box center [83, 369] width 154 height 24
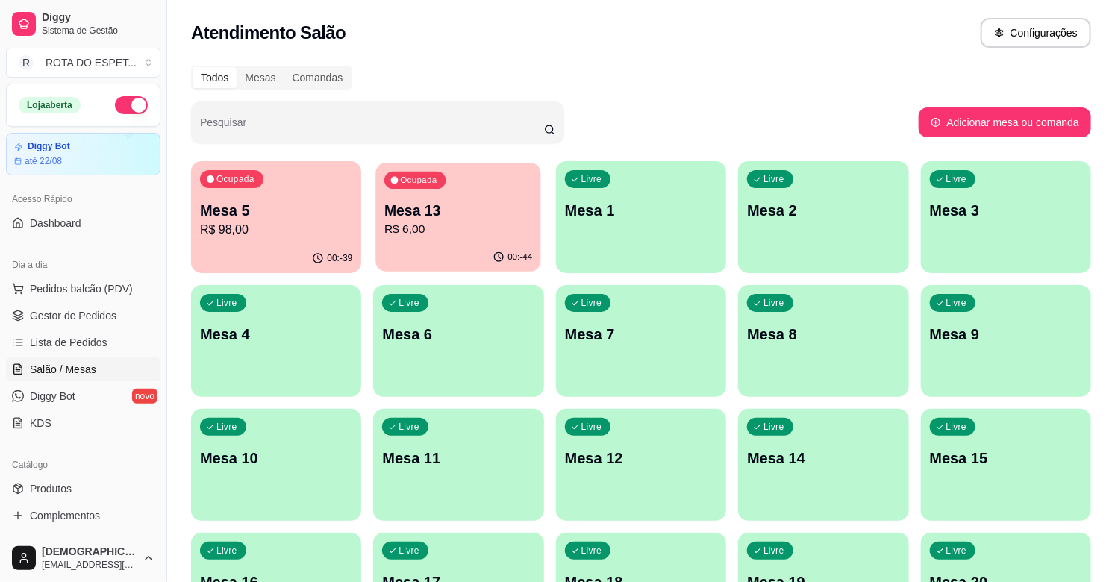
click at [463, 219] on div "Mesa 13 R$ 6,00" at bounding box center [458, 219] width 148 height 37
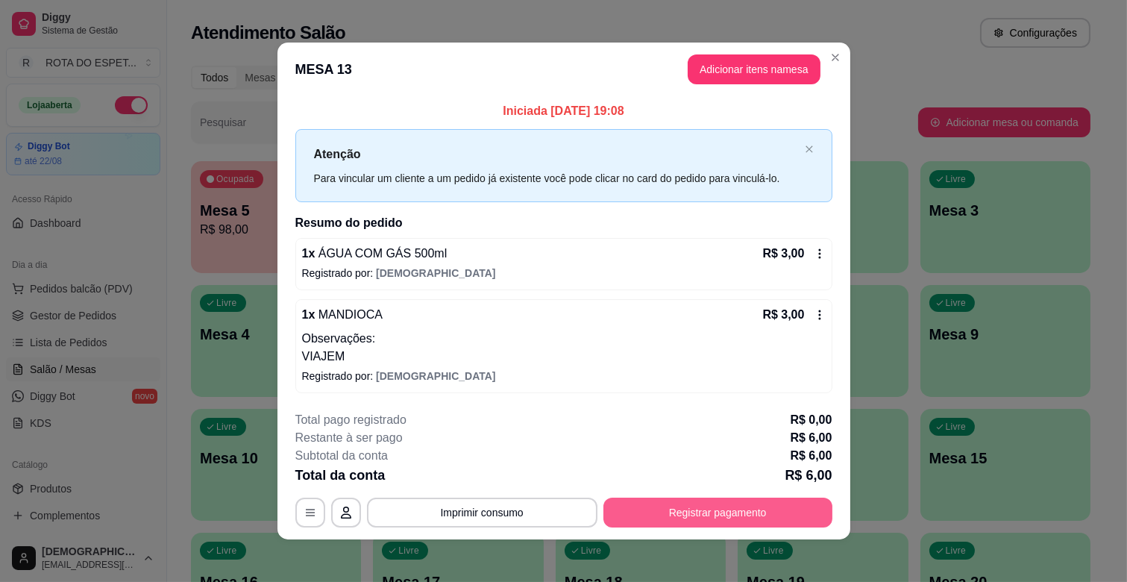
click at [756, 510] on button "Registrar pagamento" at bounding box center [718, 513] width 229 height 30
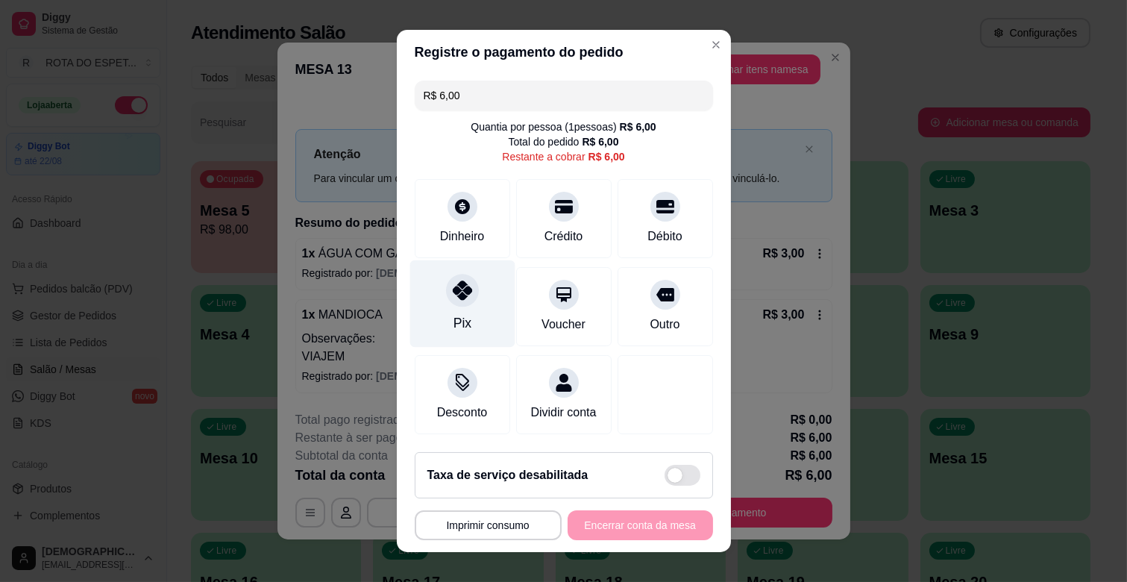
click at [460, 285] on icon at bounding box center [461, 290] width 19 height 19
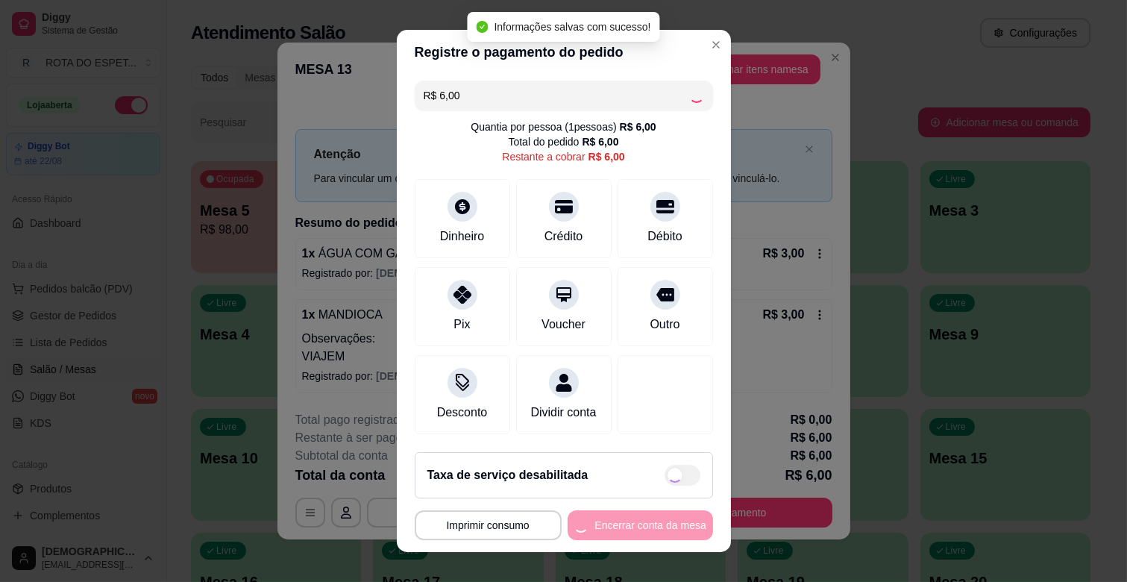
type input "R$ 0,00"
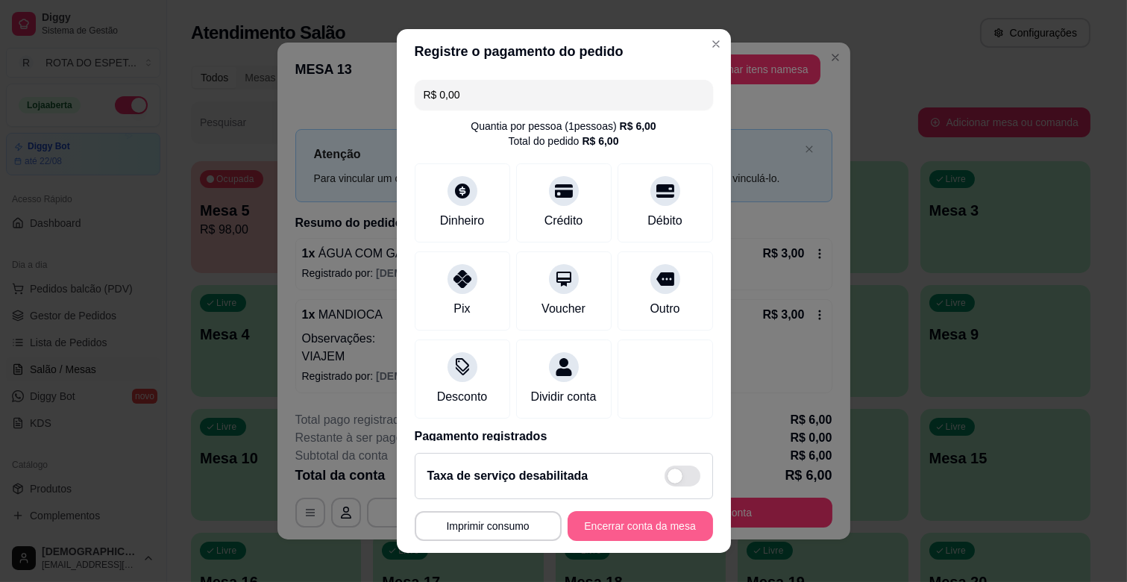
click at [608, 530] on button "Encerrar conta da mesa" at bounding box center [640, 526] width 145 height 30
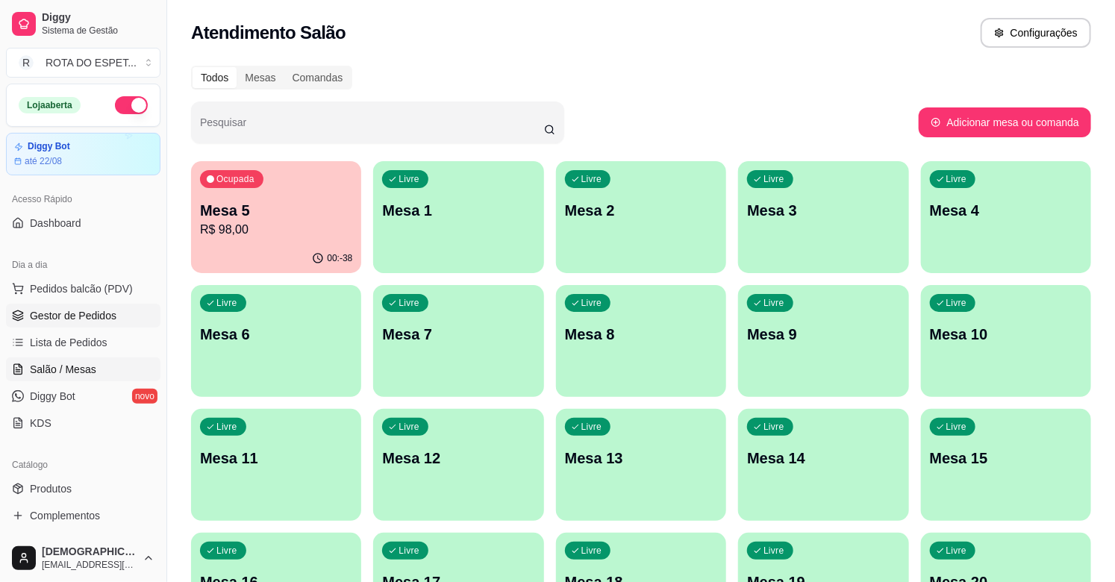
click at [85, 314] on span "Gestor de Pedidos" at bounding box center [73, 315] width 87 height 15
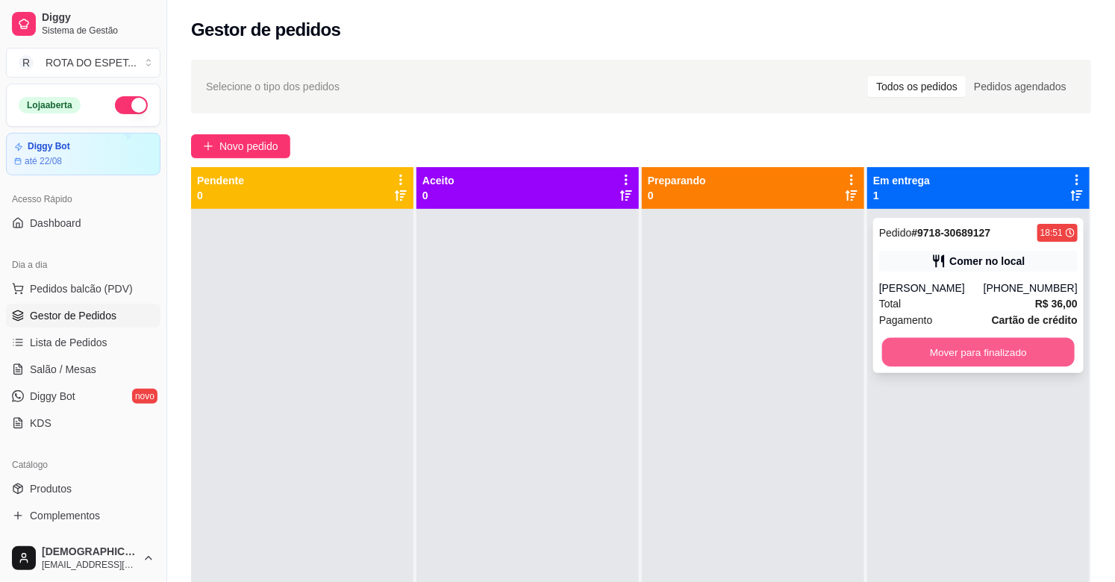
click at [1009, 353] on button "Mover para finalizado" at bounding box center [978, 352] width 192 height 29
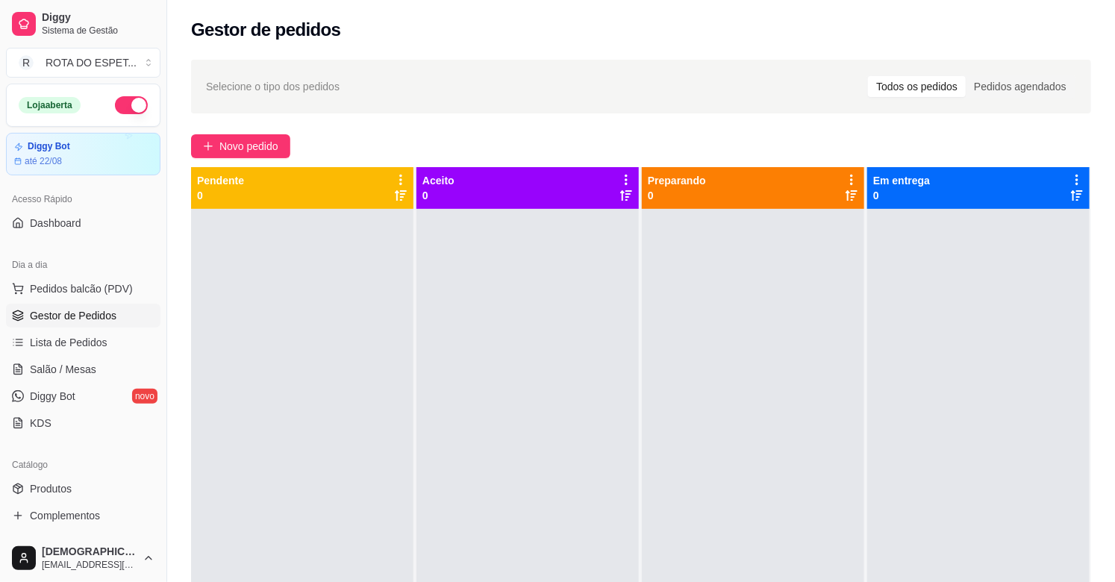
click at [736, 83] on div "Selecione o tipo dos pedidos Todos os pedidos Pedidos agendados" at bounding box center [641, 87] width 870 height 24
click at [97, 366] on link "Salão / Mesas" at bounding box center [83, 369] width 154 height 24
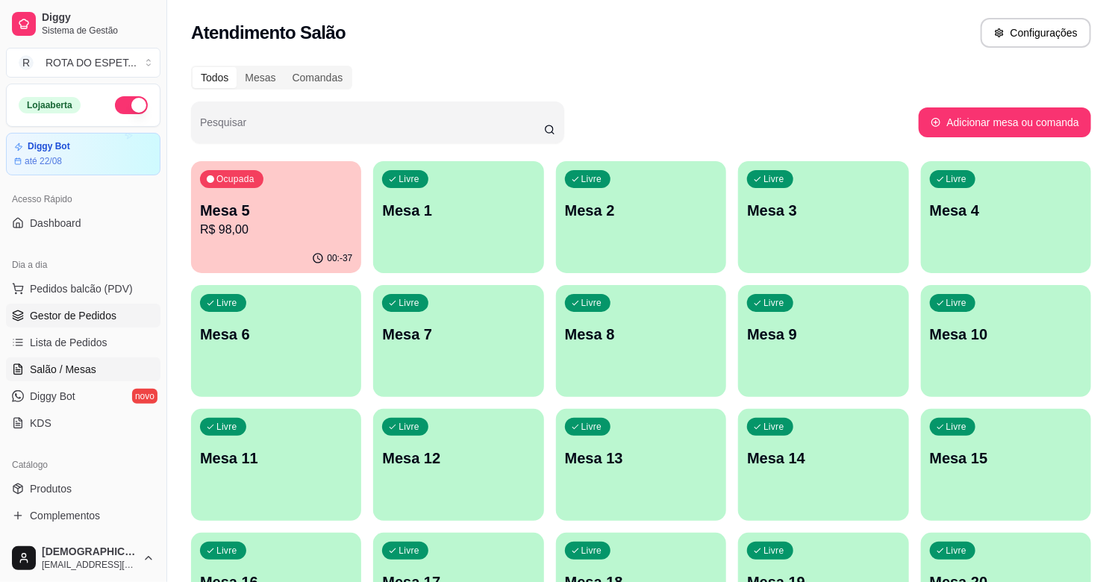
click at [69, 316] on span "Gestor de Pedidos" at bounding box center [73, 315] width 87 height 15
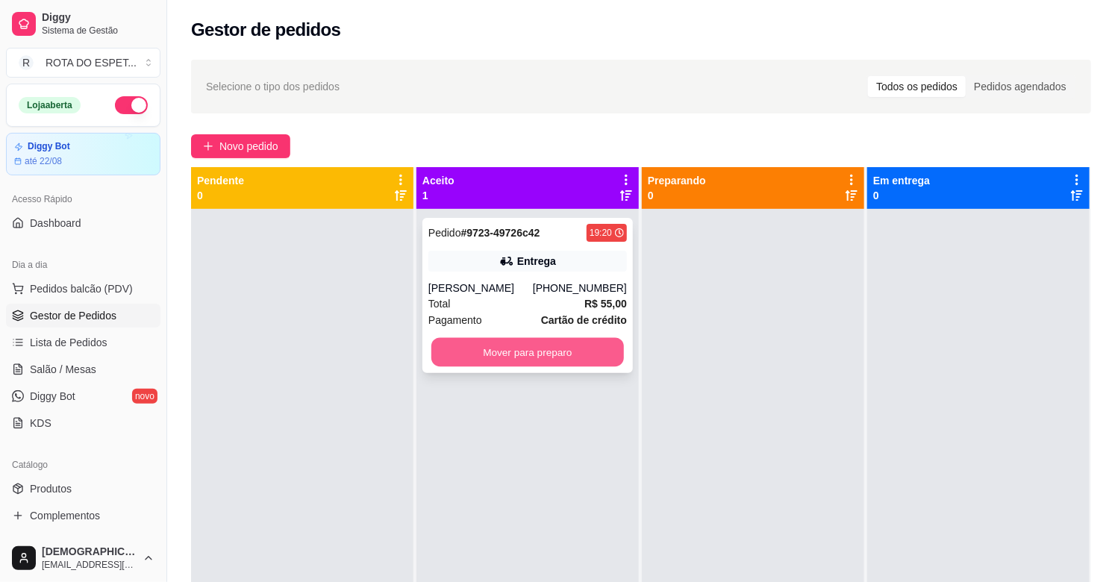
click at [522, 345] on button "Mover para preparo" at bounding box center [527, 352] width 192 height 29
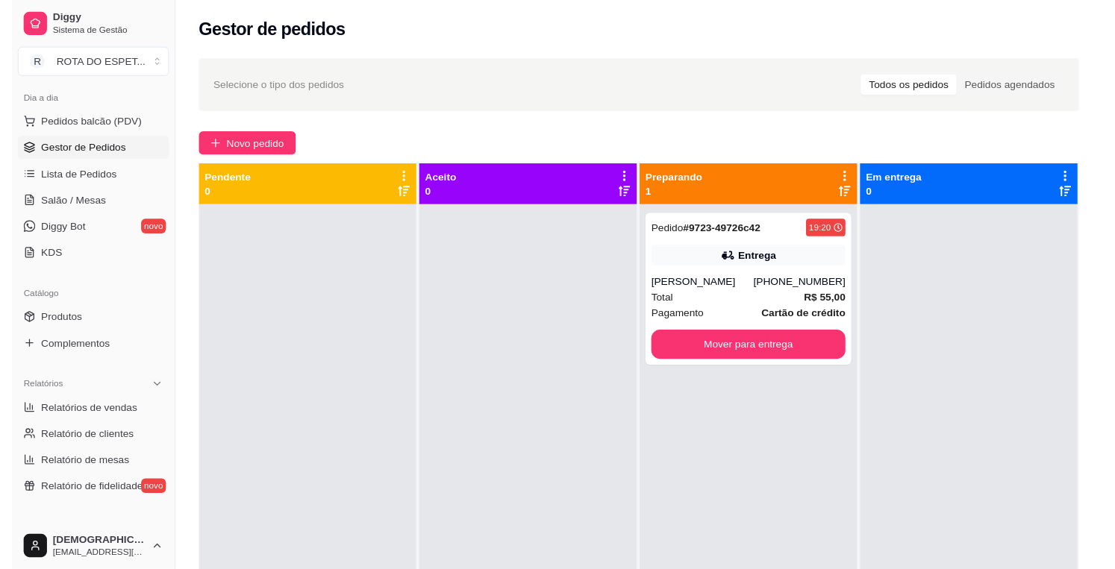
scroll to position [166, 0]
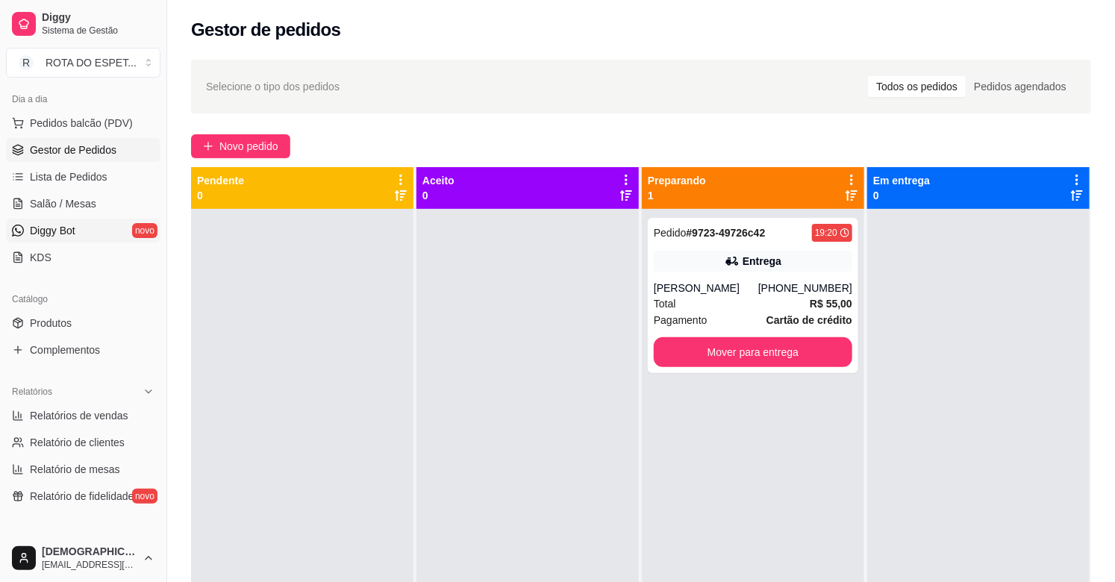
click at [78, 234] on link "Diggy Bot novo" at bounding box center [83, 231] width 154 height 24
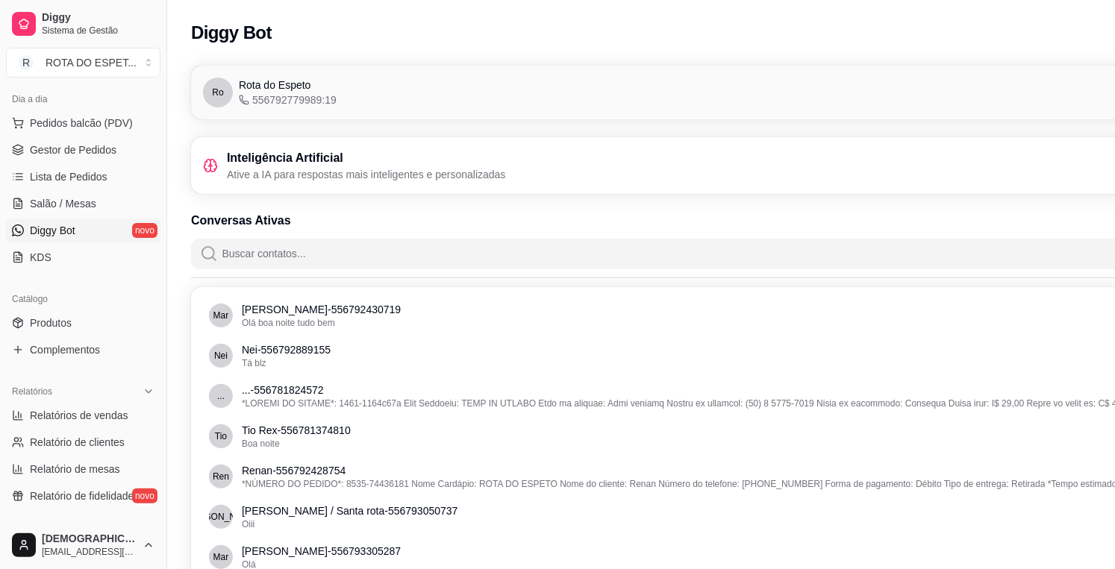
click at [304, 86] on span "Rota do Espeto" at bounding box center [275, 85] width 72 height 15
click at [291, 159] on h3 "Inteligência Artificial" at bounding box center [366, 158] width 279 height 18
click at [230, 257] on input "Buscar contatos..." at bounding box center [733, 254] width 1031 height 30
click at [364, 146] on div "Inteligência Artificial Ative a IA para respostas mais inteligentes e personali…" at bounding box center [724, 165] width 1067 height 57
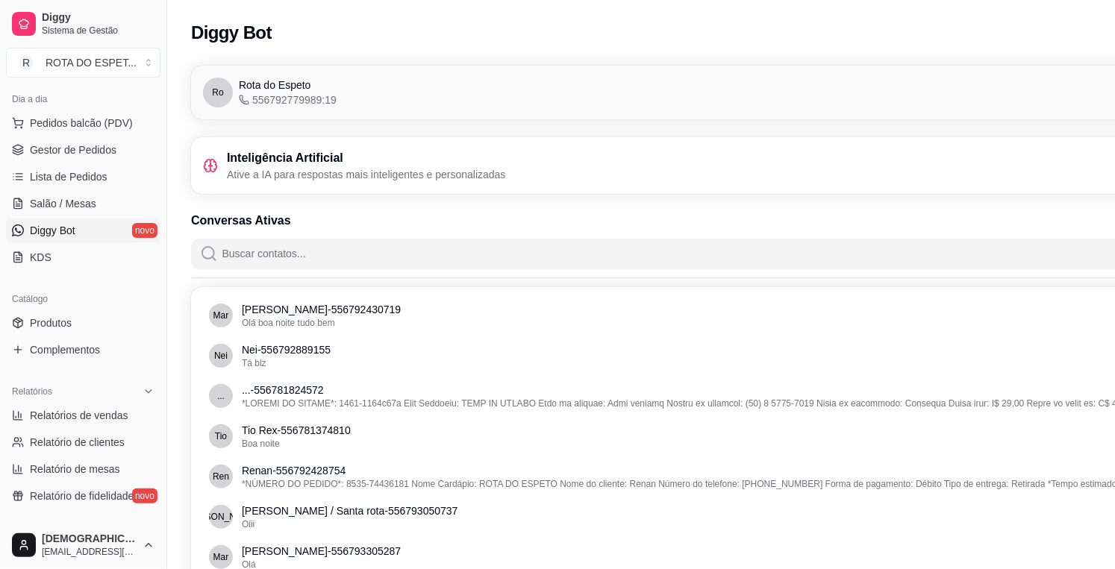
click at [560, 154] on div "Inteligência Artificial Ative a IA para respostas mais inteligentes e personali…" at bounding box center [724, 165] width 1043 height 33
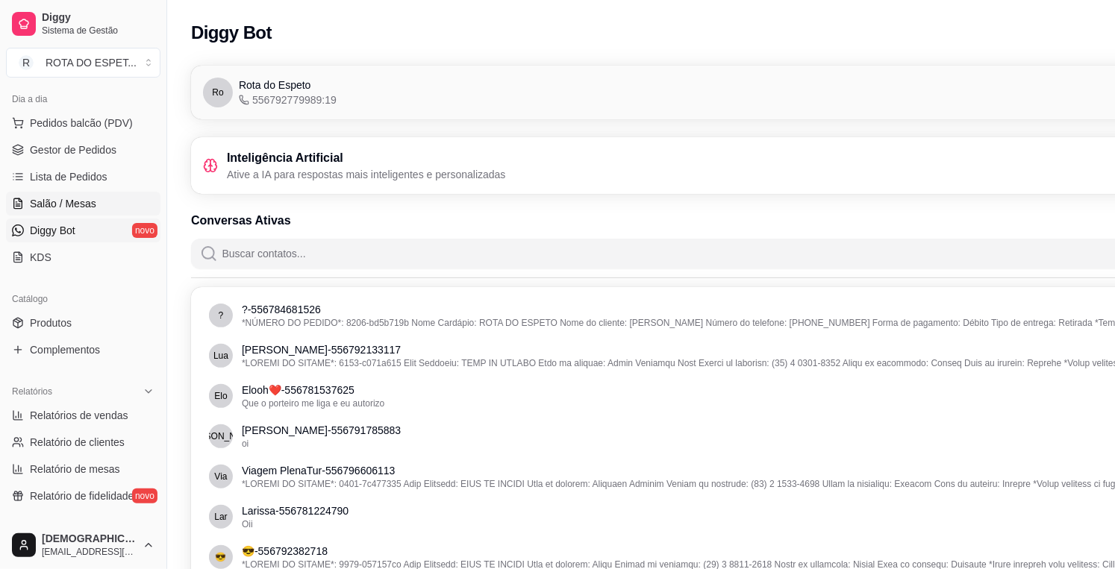
click at [63, 202] on span "Salão / Mesas" at bounding box center [63, 203] width 66 height 15
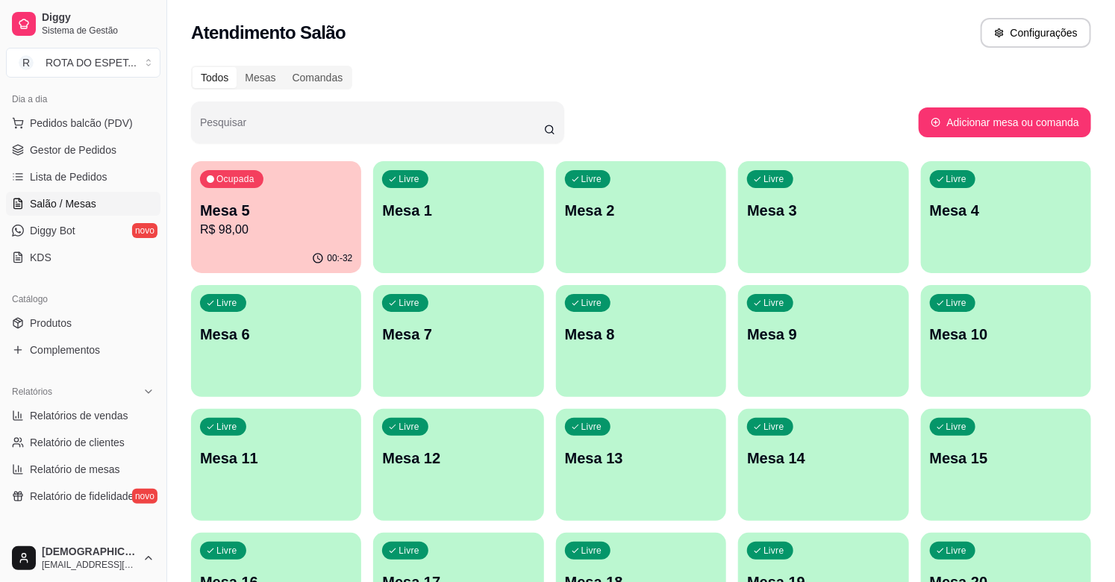
click at [317, 213] on p "Mesa 5" at bounding box center [276, 210] width 152 height 21
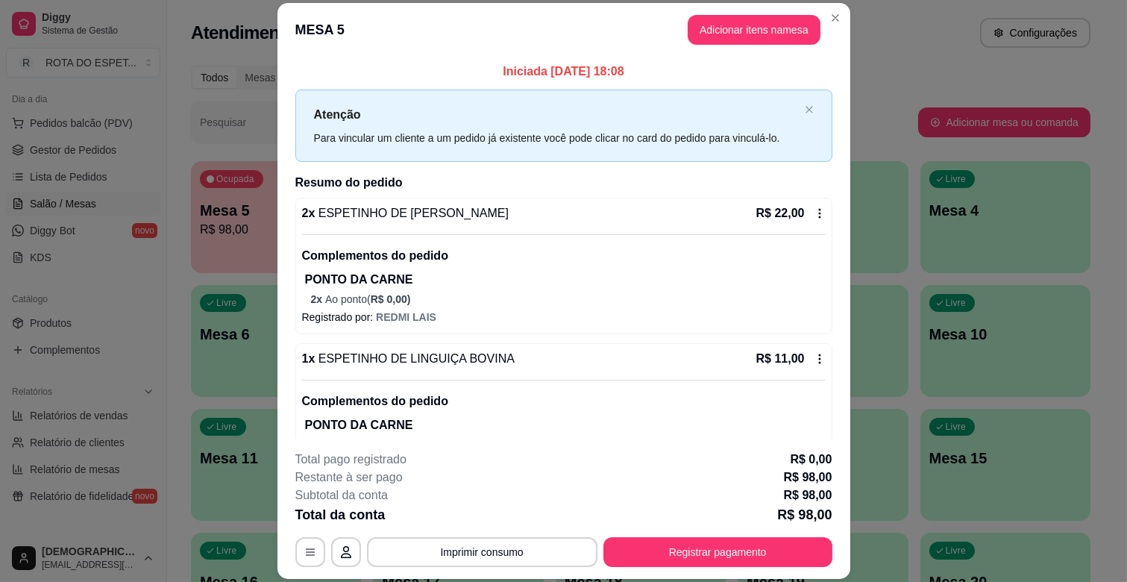
click at [728, 12] on header "MESA 5 Adicionar itens na mesa" at bounding box center [564, 30] width 573 height 54
click at [710, 19] on button "Adicionar itens na mesa" at bounding box center [754, 30] width 133 height 30
click at [277, 101] on div at bounding box center [406, 99] width 727 height 30
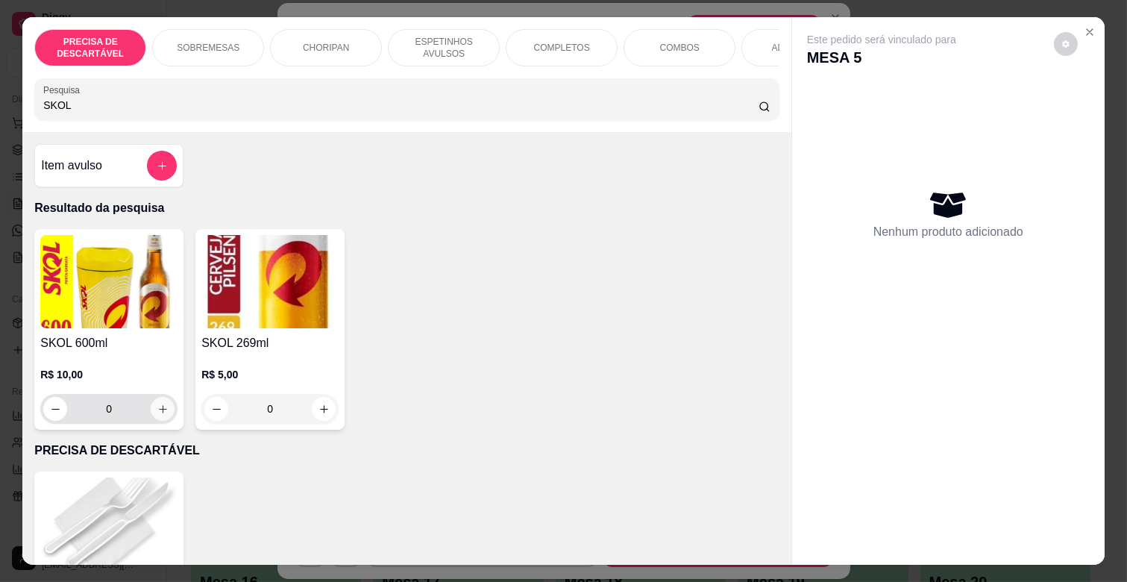
type input "SKOL"
click at [160, 413] on icon "increase-product-quantity" at bounding box center [162, 408] width 7 height 7
type input "1"
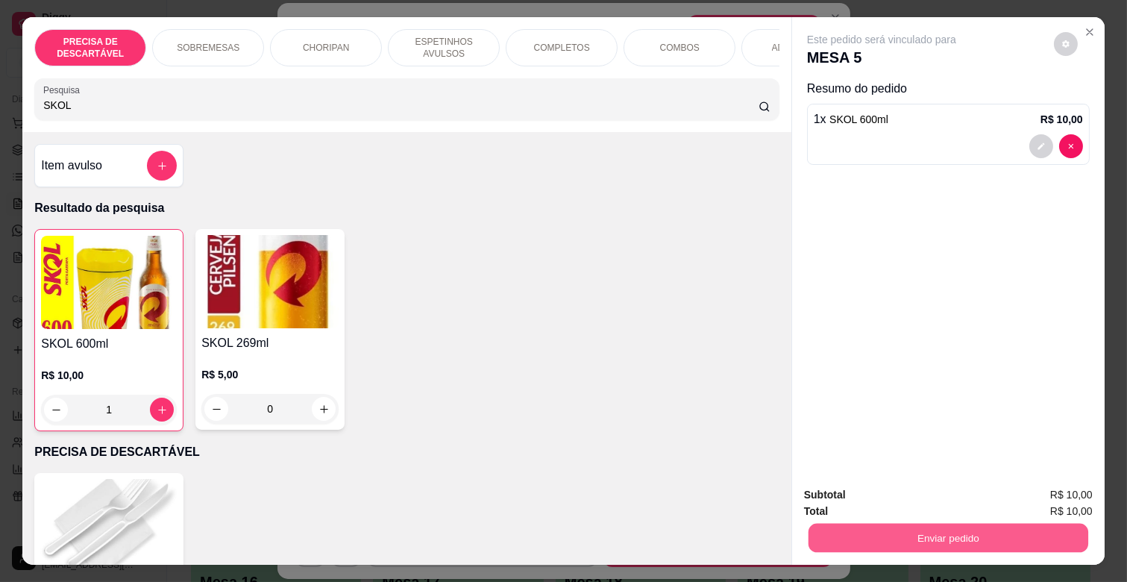
click at [885, 534] on button "Enviar pedido" at bounding box center [949, 537] width 280 height 29
click at [898, 495] on button "Não registrar e enviar pedido" at bounding box center [899, 494] width 151 height 28
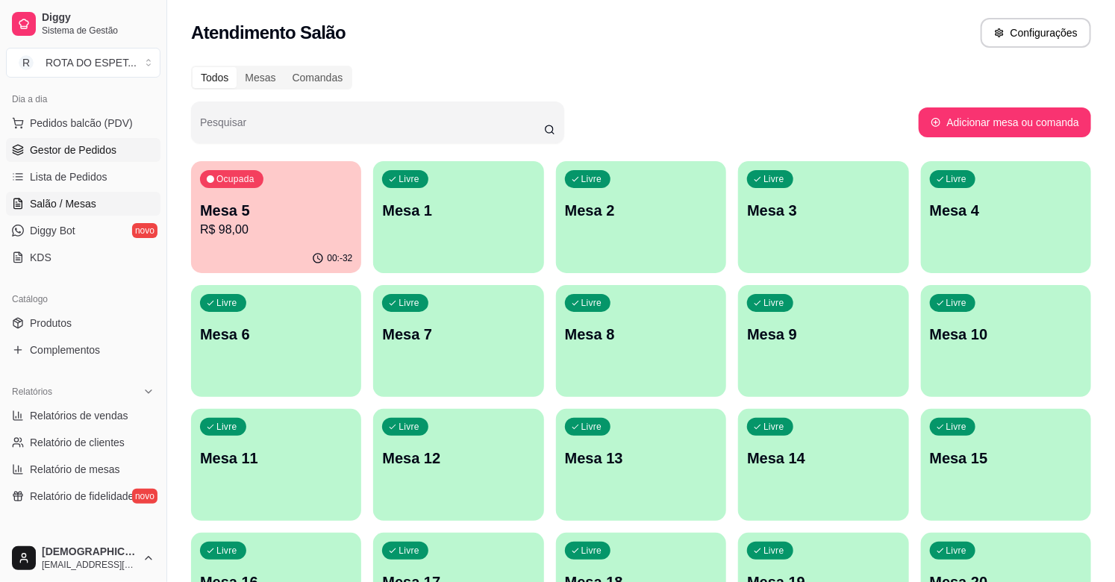
click at [87, 148] on span "Gestor de Pedidos" at bounding box center [73, 150] width 87 height 15
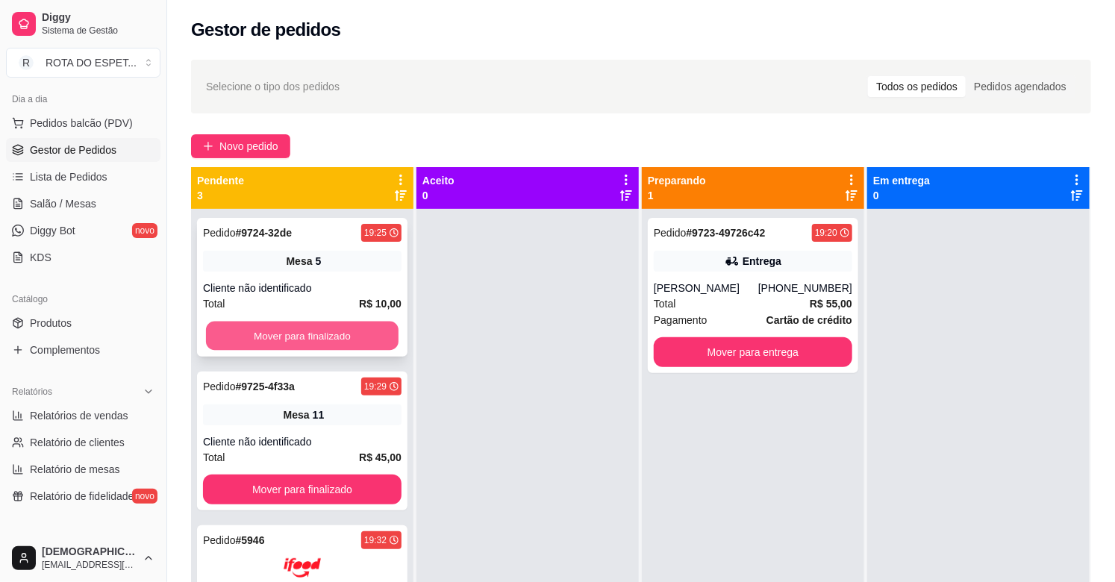
click at [360, 329] on button "Mover para finalizado" at bounding box center [302, 336] width 192 height 29
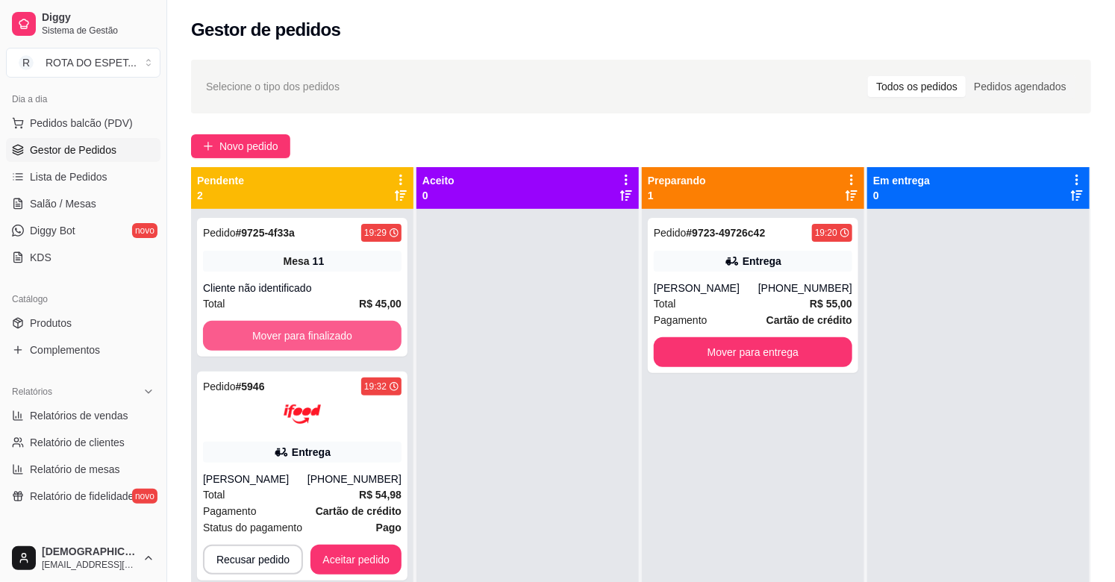
click at [360, 329] on button "Mover para finalizado" at bounding box center [302, 336] width 198 height 30
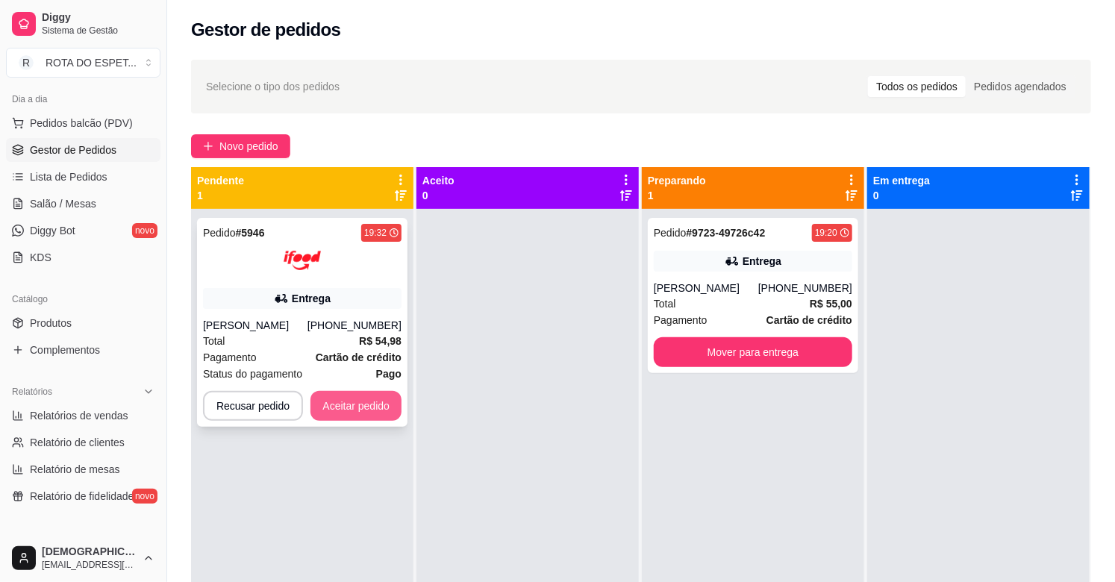
click at [361, 416] on button "Aceitar pedido" at bounding box center [355, 406] width 91 height 30
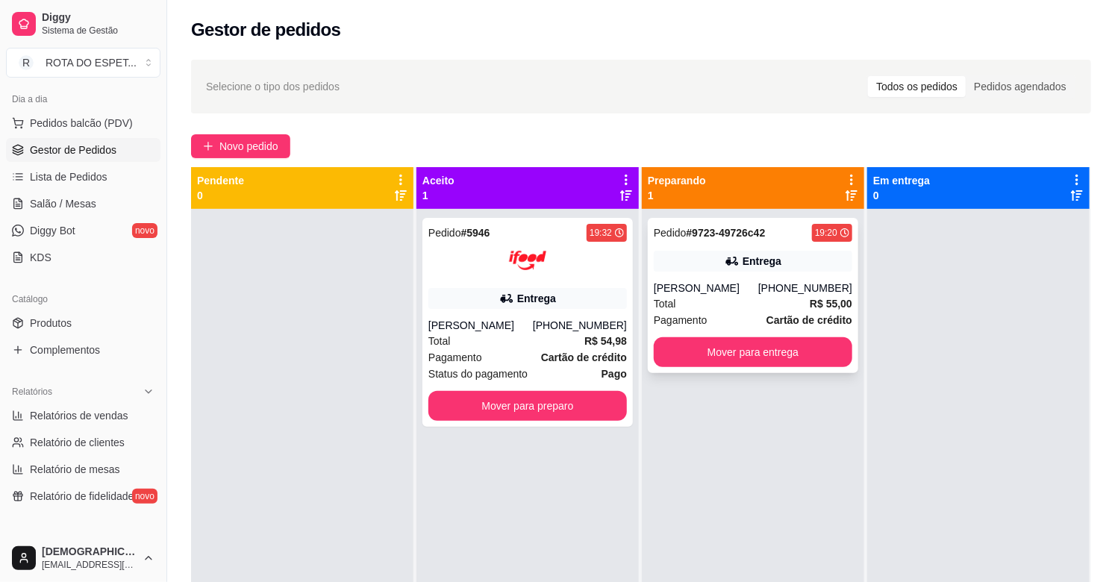
click at [728, 260] on icon at bounding box center [731, 261] width 10 height 9
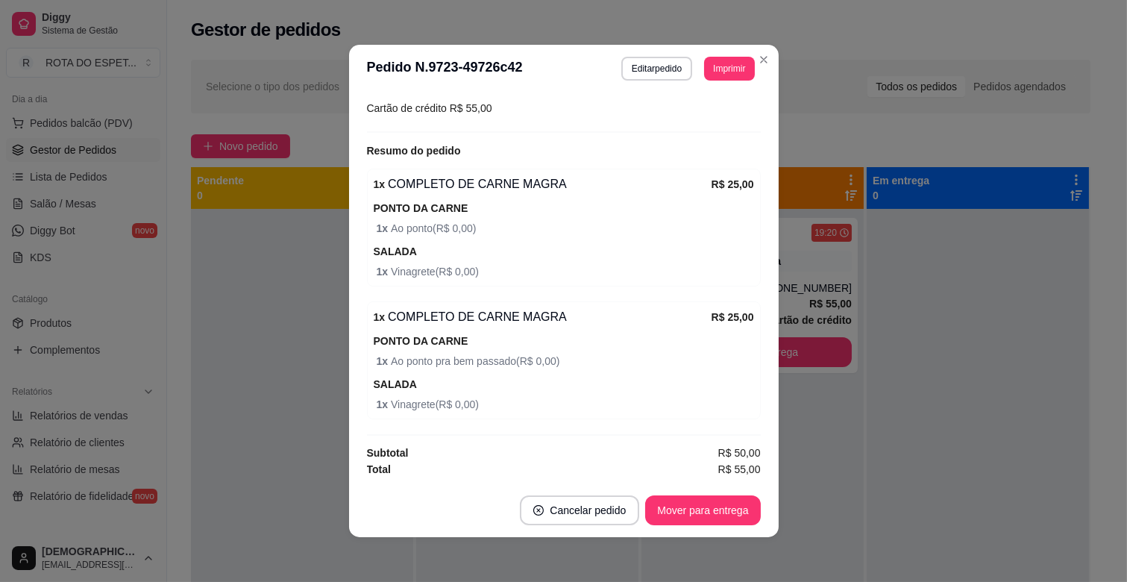
scroll to position [422, 0]
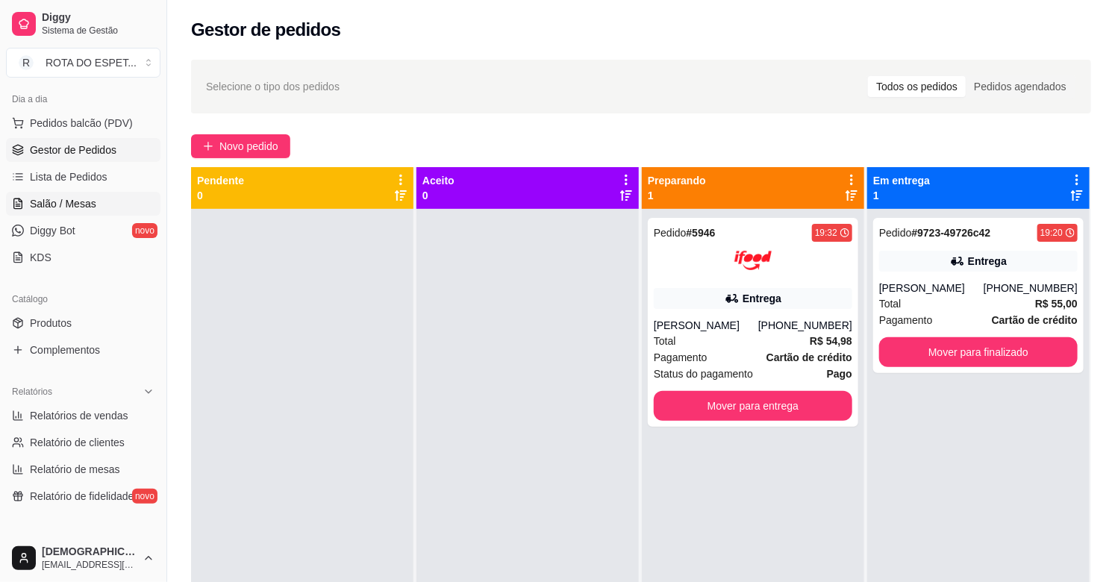
click at [34, 198] on span "Salão / Mesas" at bounding box center [63, 203] width 66 height 15
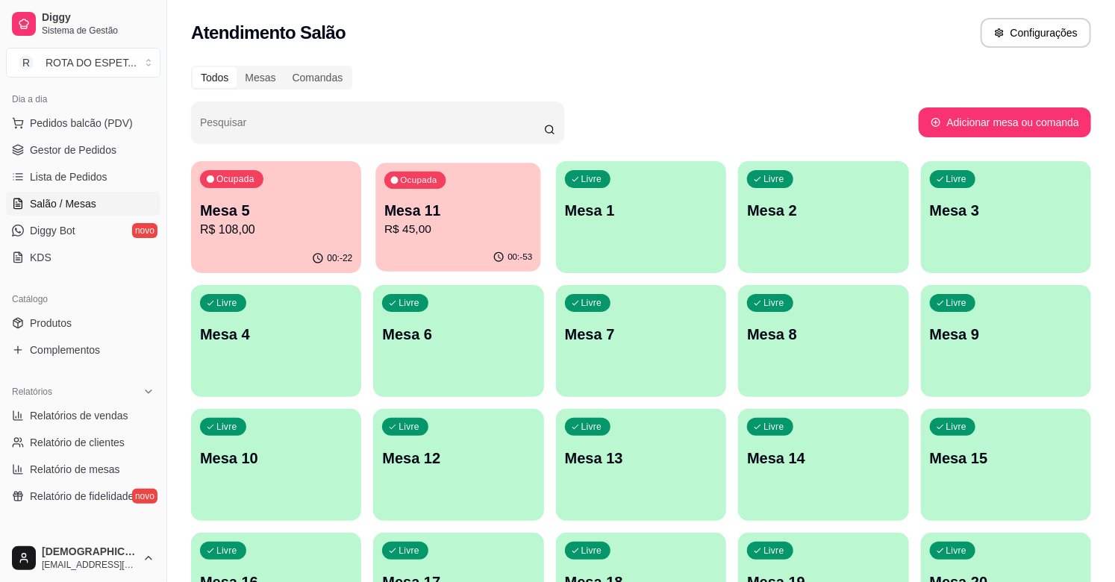
click at [422, 209] on p "Mesa 11" at bounding box center [458, 211] width 148 height 20
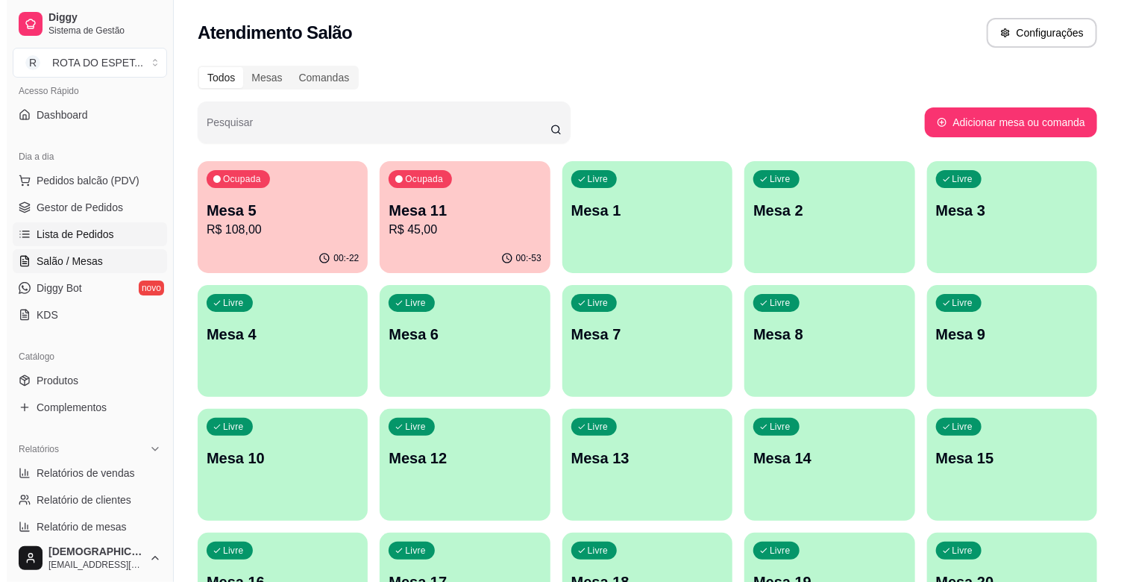
scroll to position [83, 0]
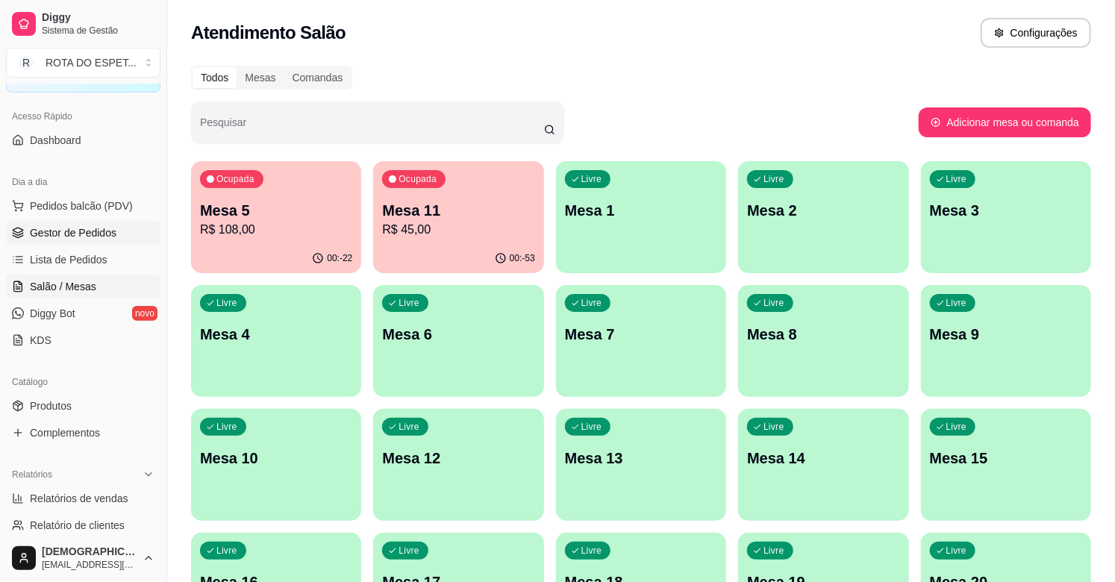
click at [63, 237] on span "Gestor de Pedidos" at bounding box center [73, 232] width 87 height 15
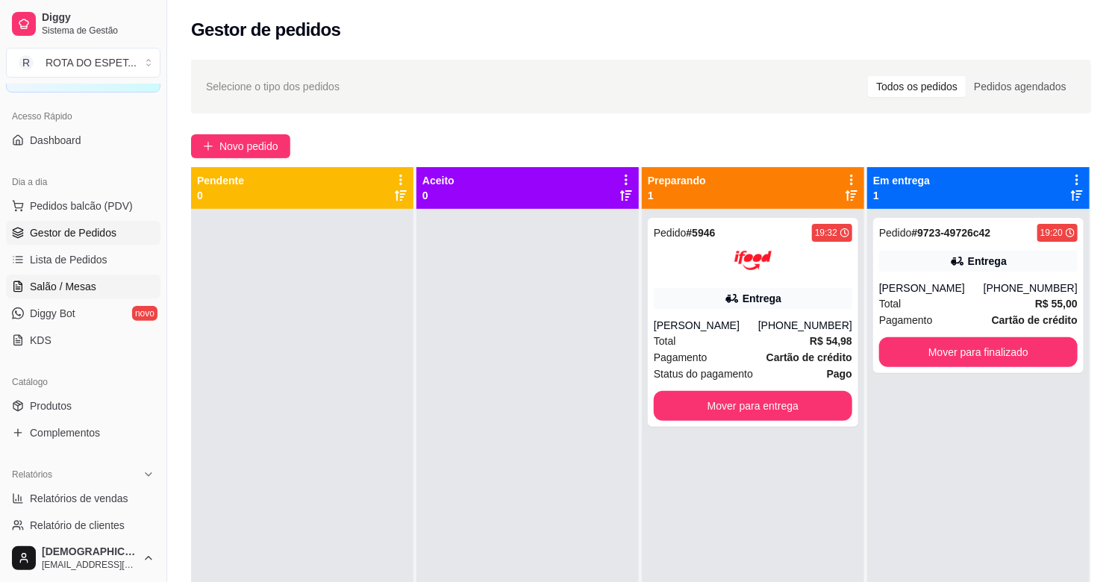
click at [81, 279] on span "Salão / Mesas" at bounding box center [63, 286] width 66 height 15
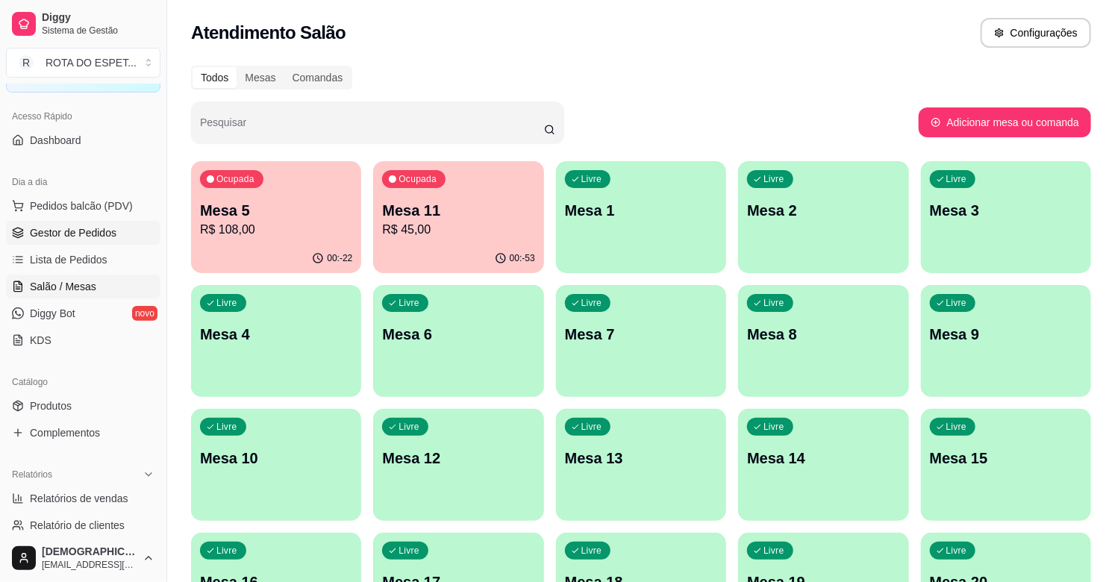
click at [87, 229] on span "Gestor de Pedidos" at bounding box center [73, 232] width 87 height 15
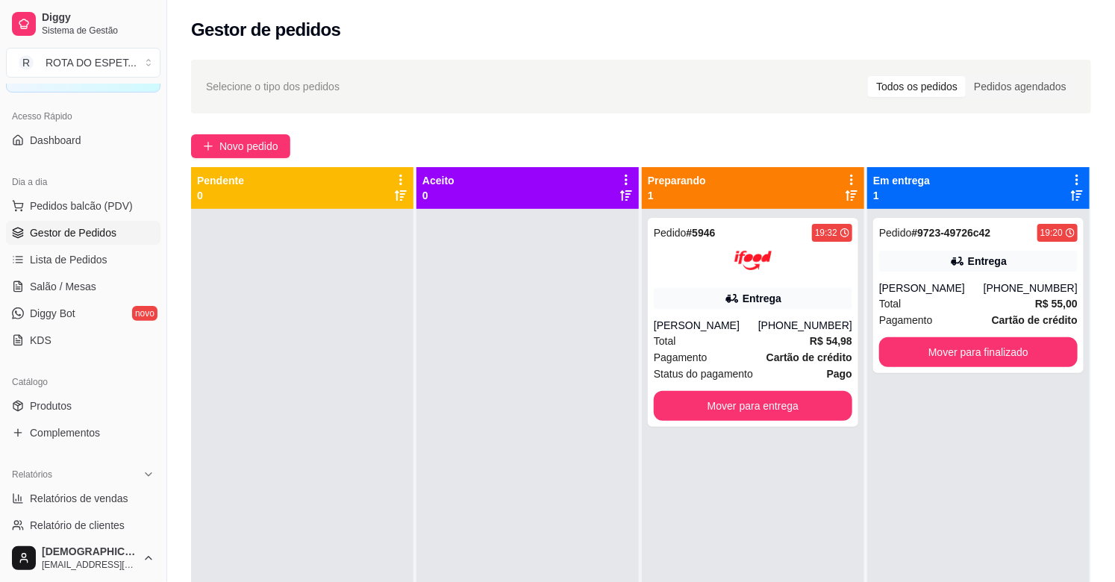
click at [456, 395] on div at bounding box center [527, 500] width 222 height 582
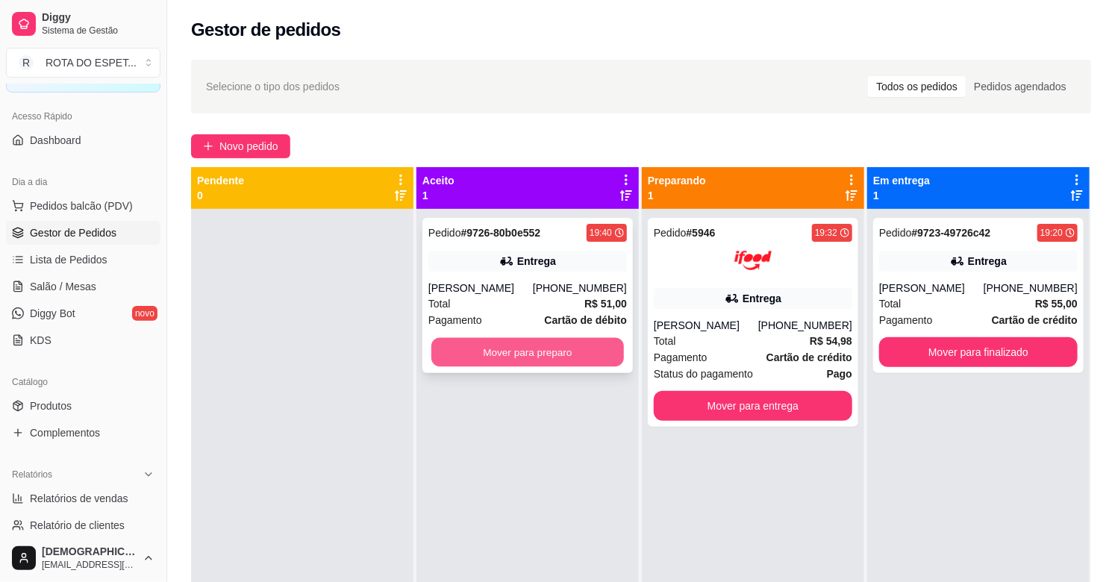
click at [509, 360] on button "Mover para preparo" at bounding box center [527, 352] width 192 height 29
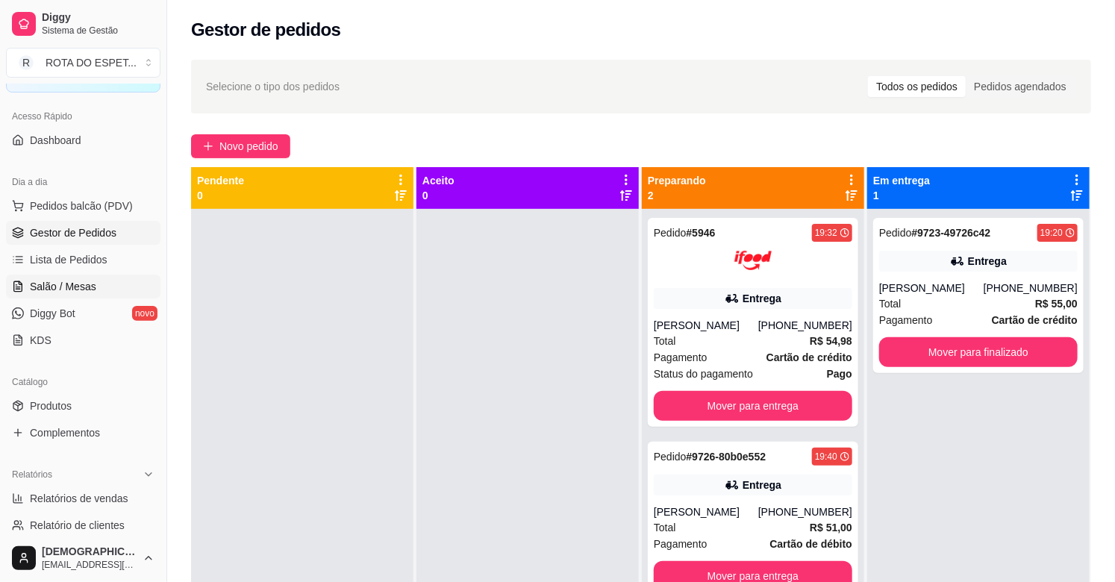
click at [90, 289] on span "Salão / Mesas" at bounding box center [63, 286] width 66 height 15
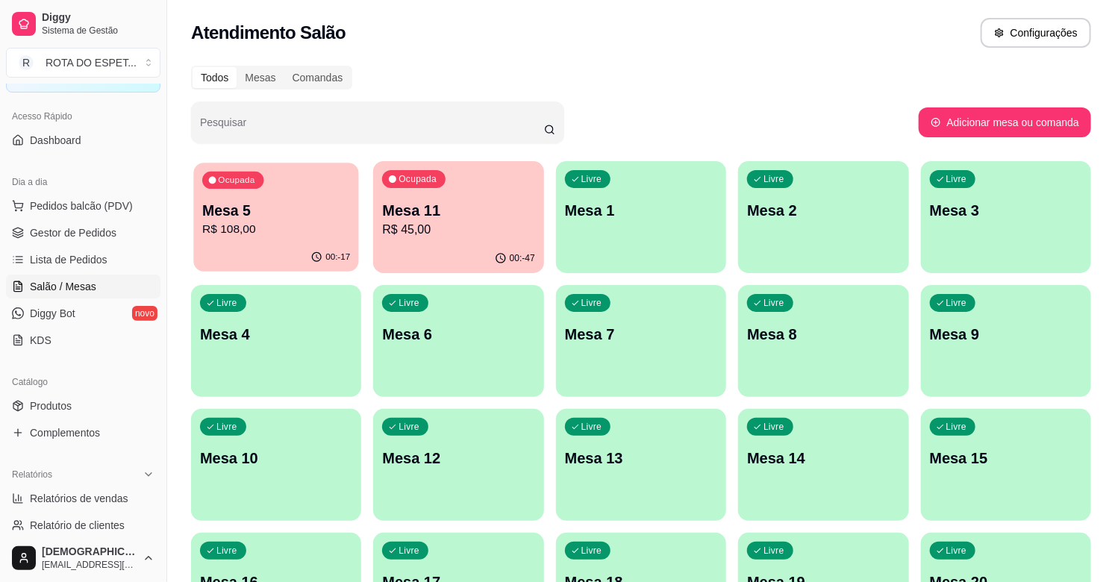
click at [284, 213] on p "Mesa 5" at bounding box center [276, 211] width 148 height 20
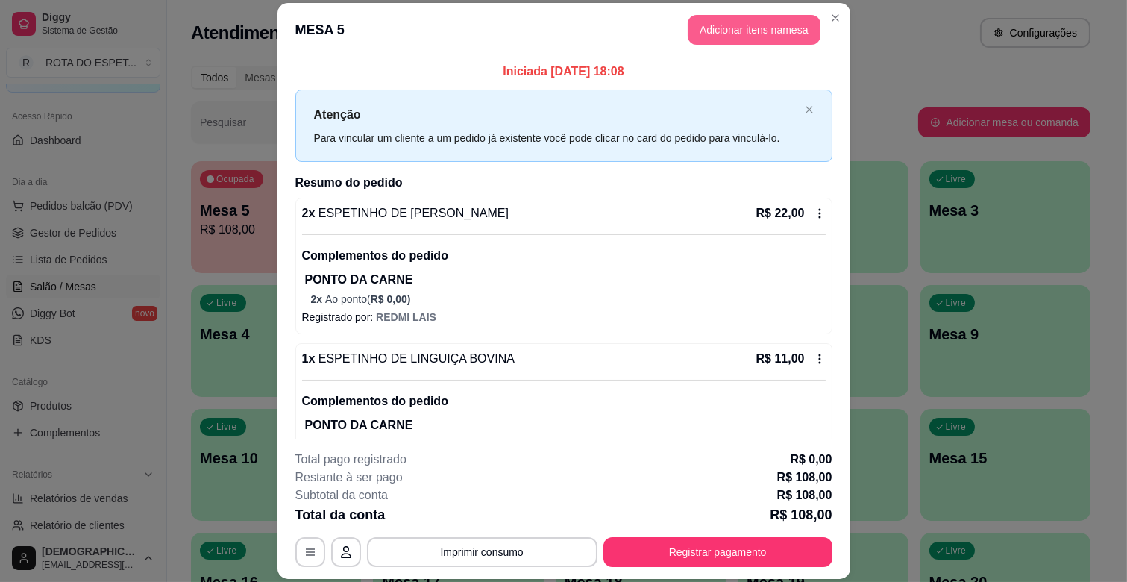
click at [728, 42] on button "Adicionar itens na mesa" at bounding box center [754, 30] width 133 height 30
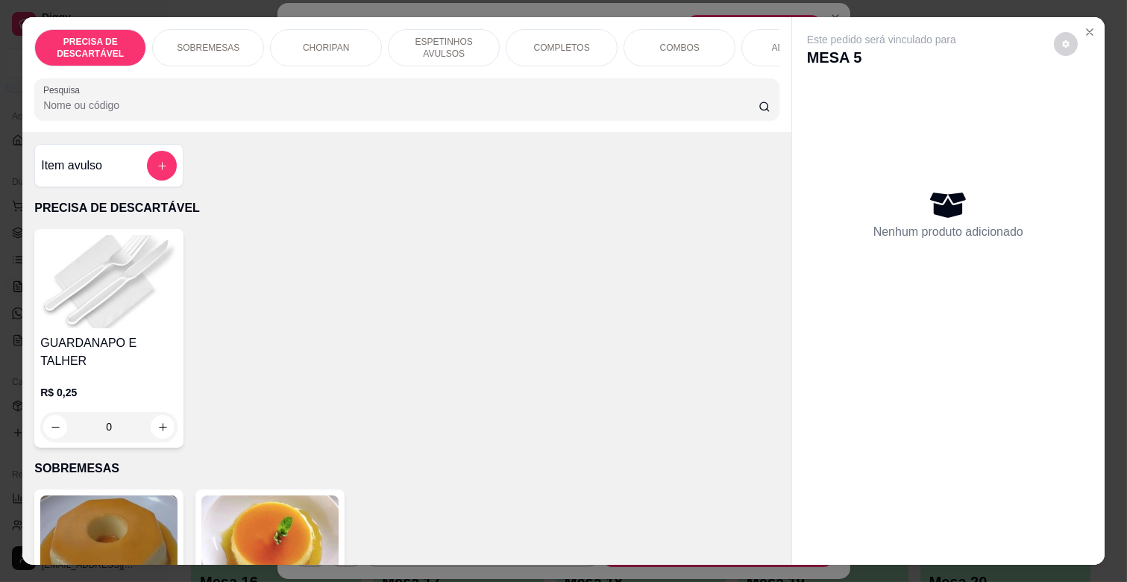
click at [458, 39] on p "ESPETINHOS AVULSOS" at bounding box center [444, 48] width 87 height 24
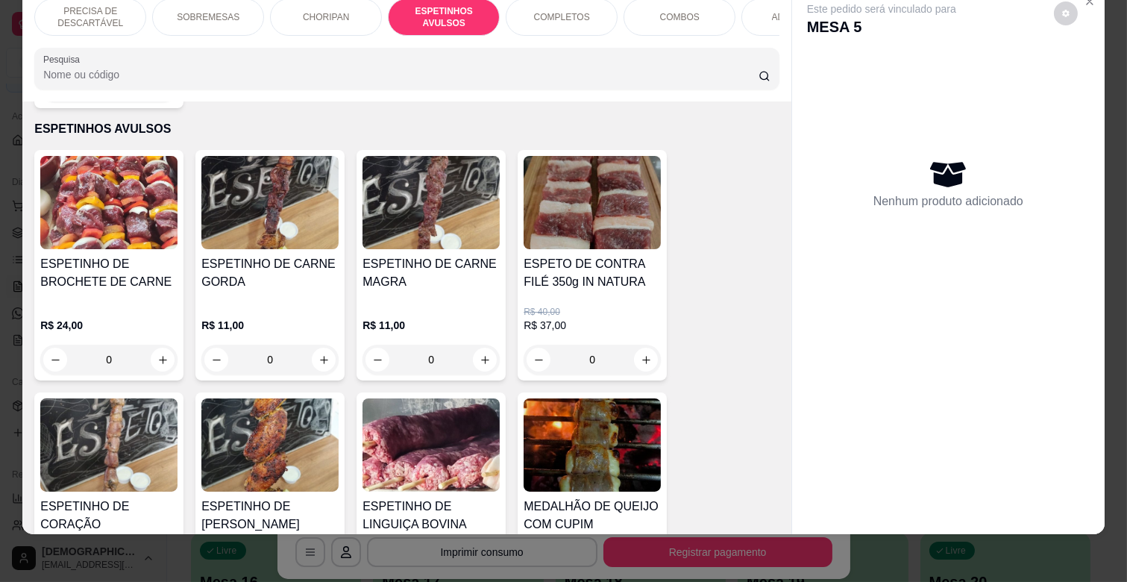
scroll to position [906, 0]
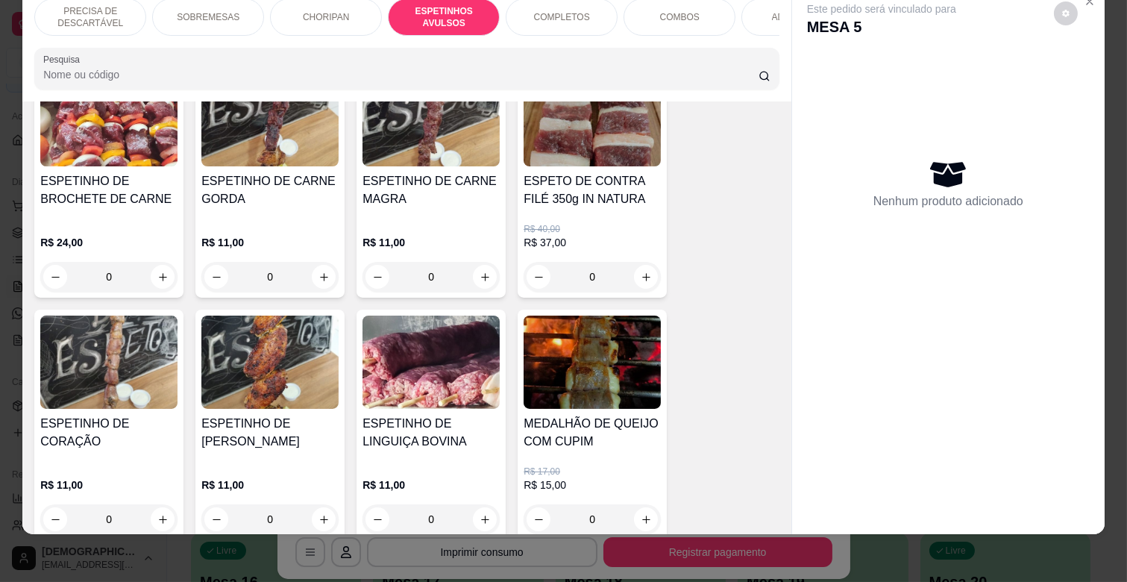
click at [453, 353] on img at bounding box center [431, 362] width 137 height 93
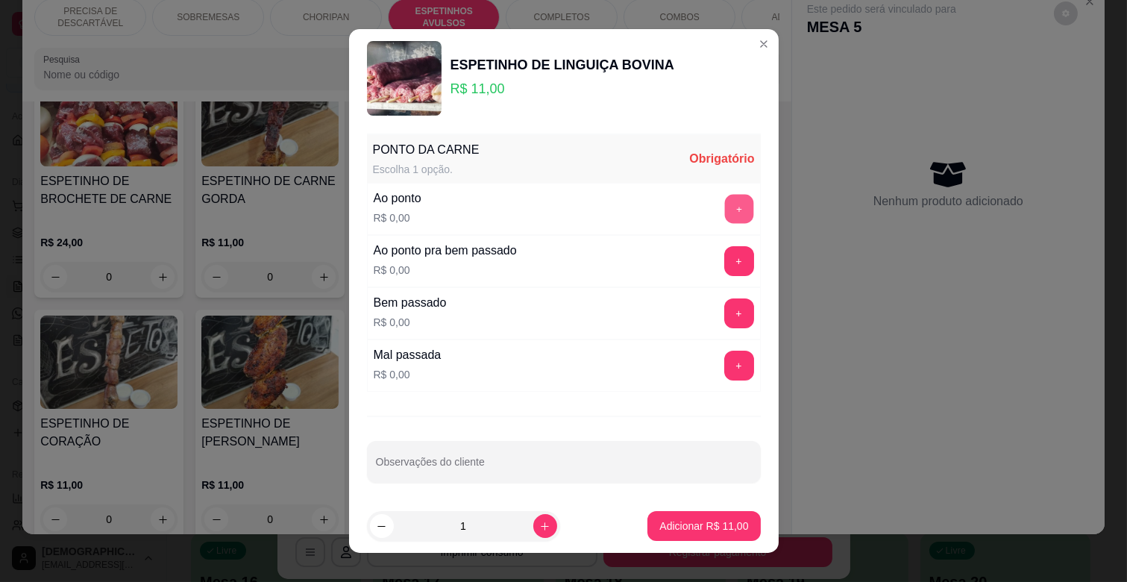
click at [724, 203] on button "+" at bounding box center [738, 209] width 29 height 29
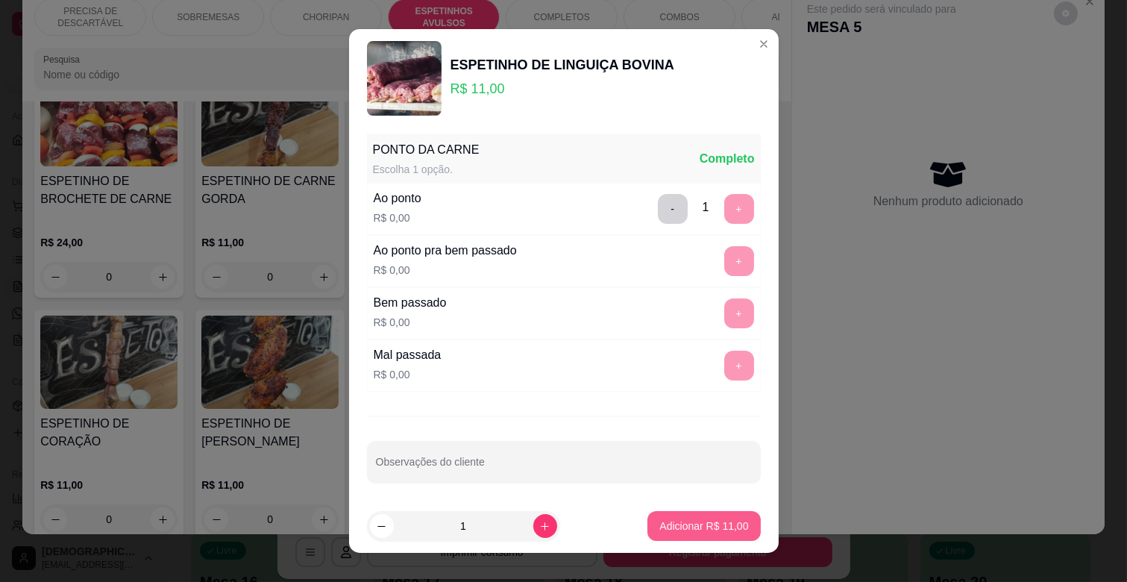
click at [661, 526] on p "Adicionar R$ 11,00" at bounding box center [704, 526] width 89 height 15
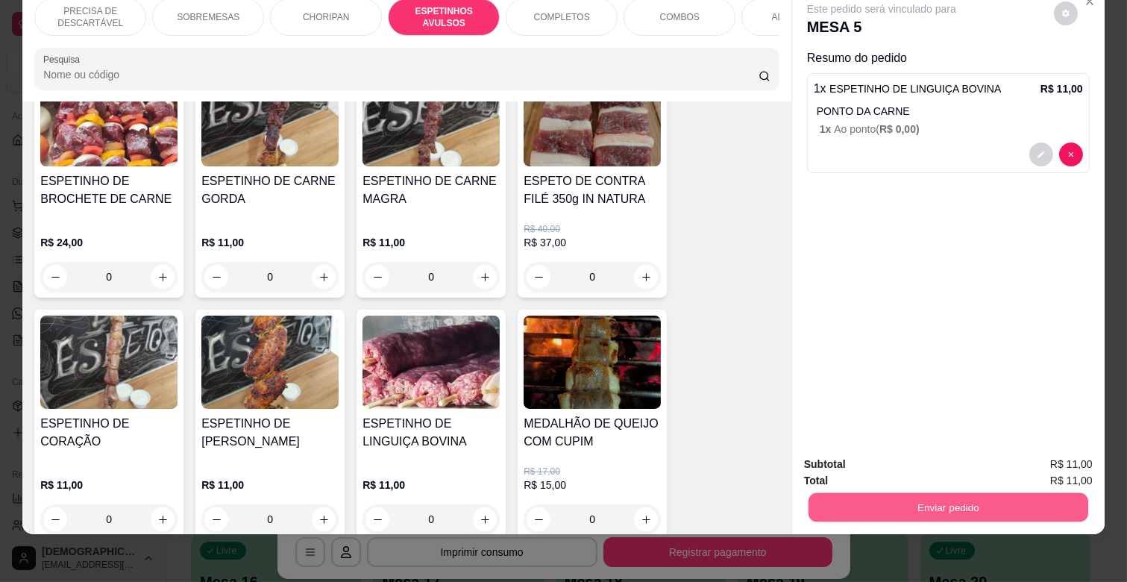
click at [871, 492] on button "Enviar pedido" at bounding box center [949, 506] width 280 height 29
click at [884, 460] on button "Não registrar e enviar pedido" at bounding box center [899, 458] width 151 height 28
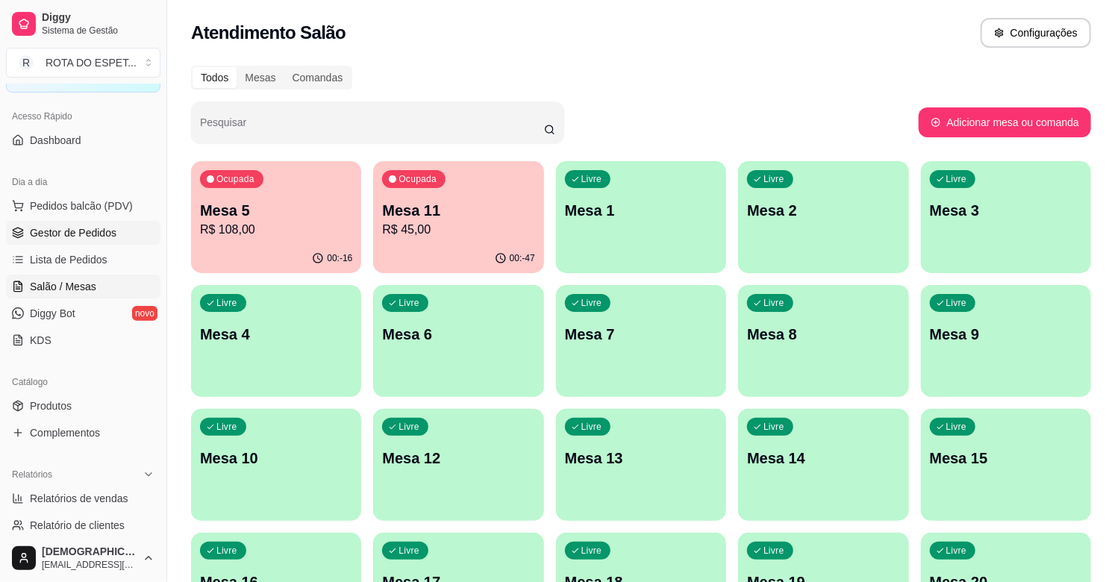
click at [90, 240] on link "Gestor de Pedidos" at bounding box center [83, 233] width 154 height 24
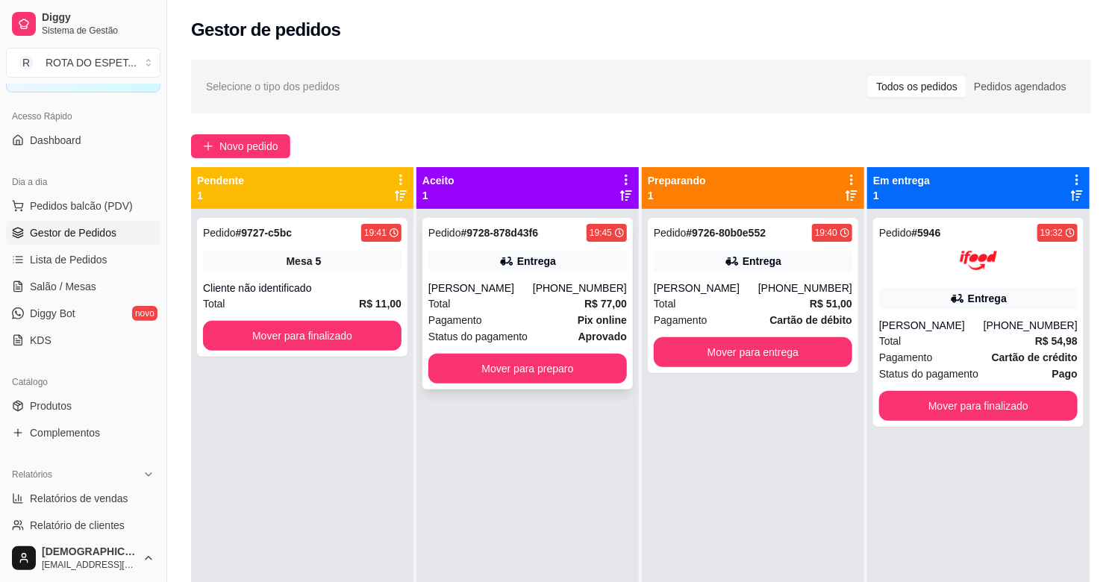
click at [445, 319] on span "Pagamento" at bounding box center [455, 320] width 54 height 16
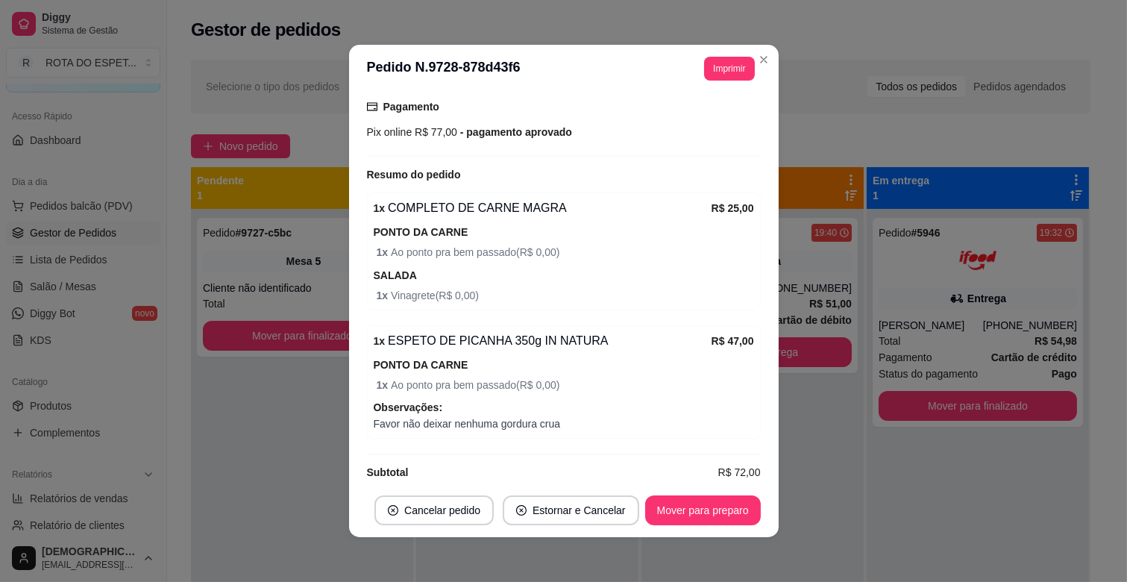
scroll to position [418, 0]
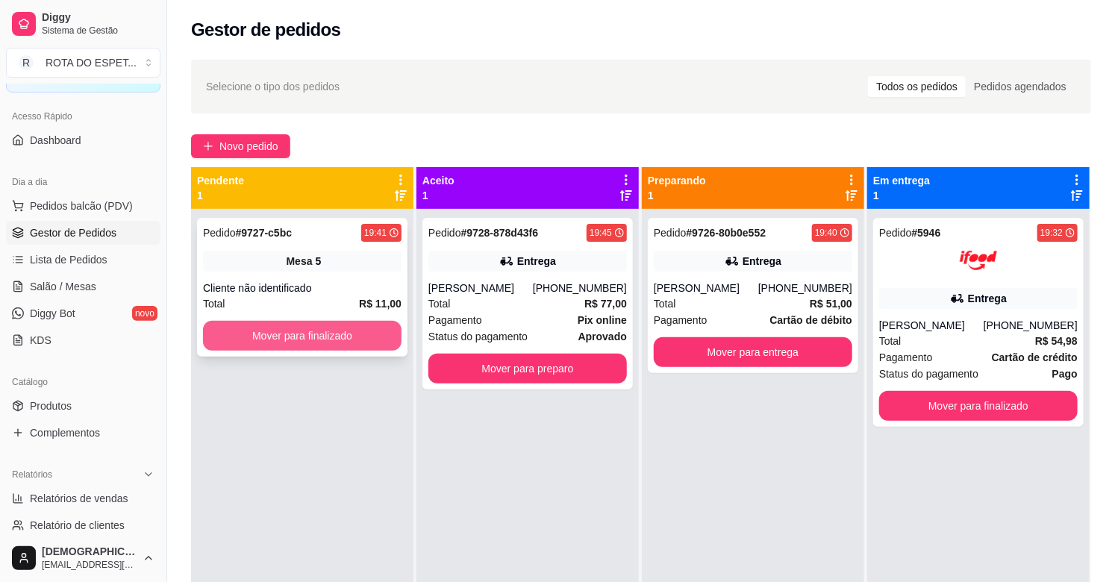
click at [333, 341] on button "Mover para finalizado" at bounding box center [302, 336] width 198 height 30
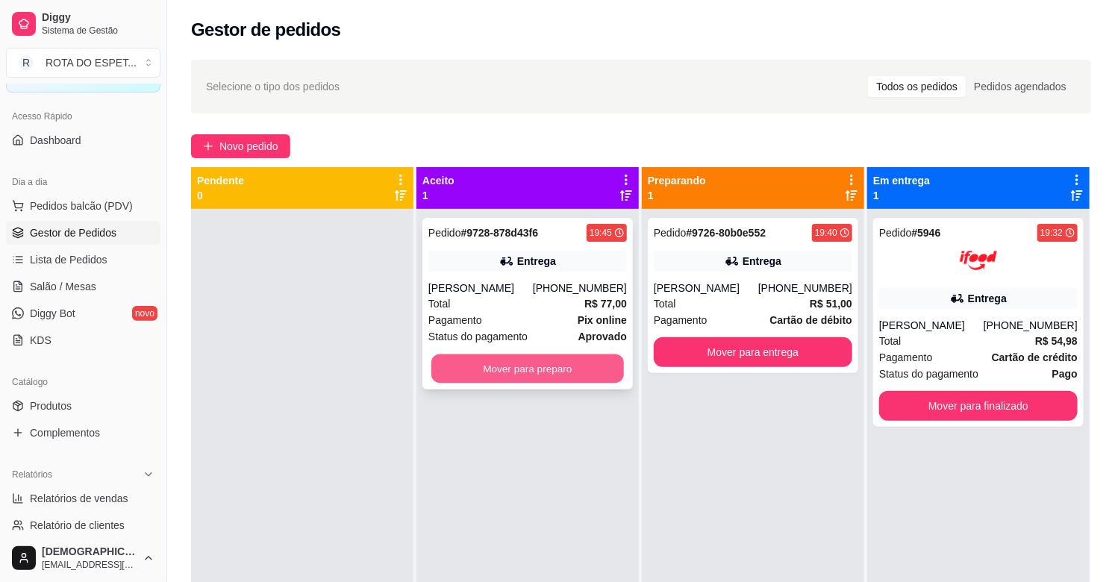
click at [539, 379] on button "Mover para preparo" at bounding box center [527, 368] width 192 height 29
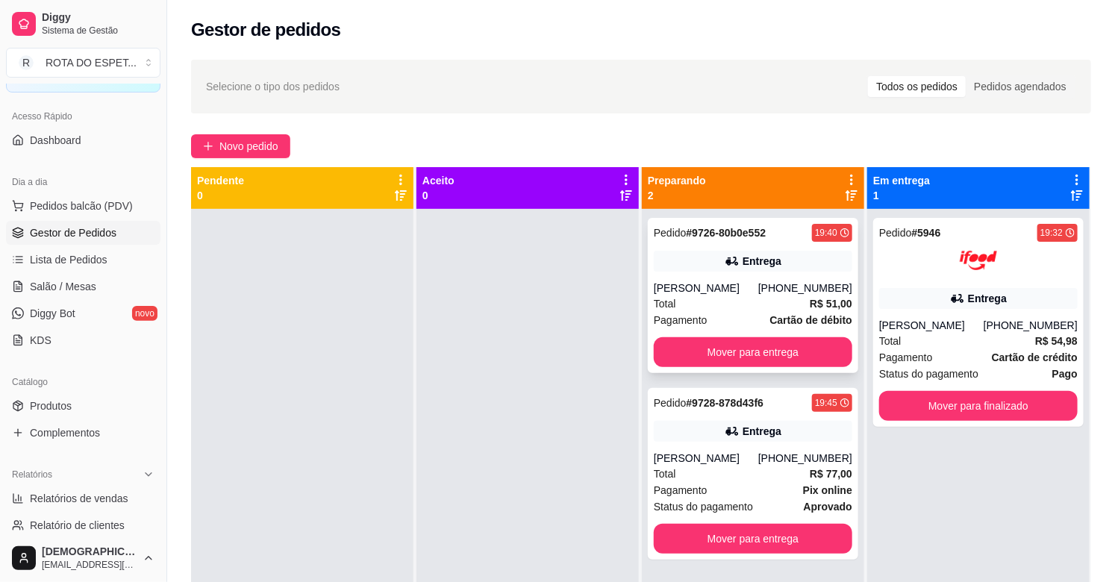
click at [824, 251] on div "Entrega" at bounding box center [753, 261] width 198 height 21
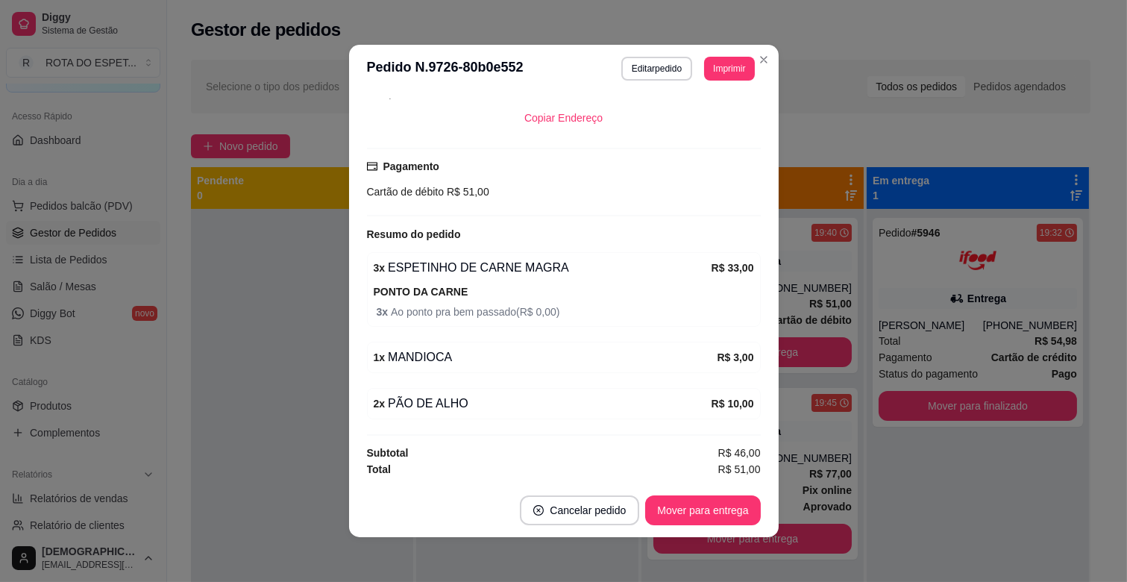
scroll to position [339, 0]
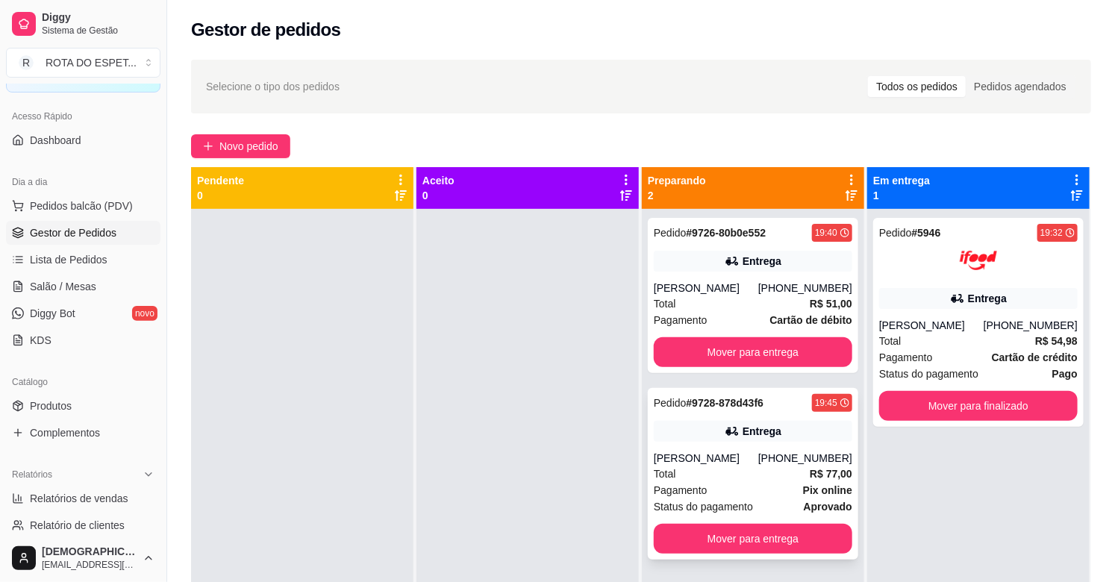
click at [730, 448] on div "Pedido # 9728-878d43f6 19:45 Entrega Douglas [PHONE_NUMBER] Total R$ 77,00 Paga…" at bounding box center [753, 474] width 210 height 172
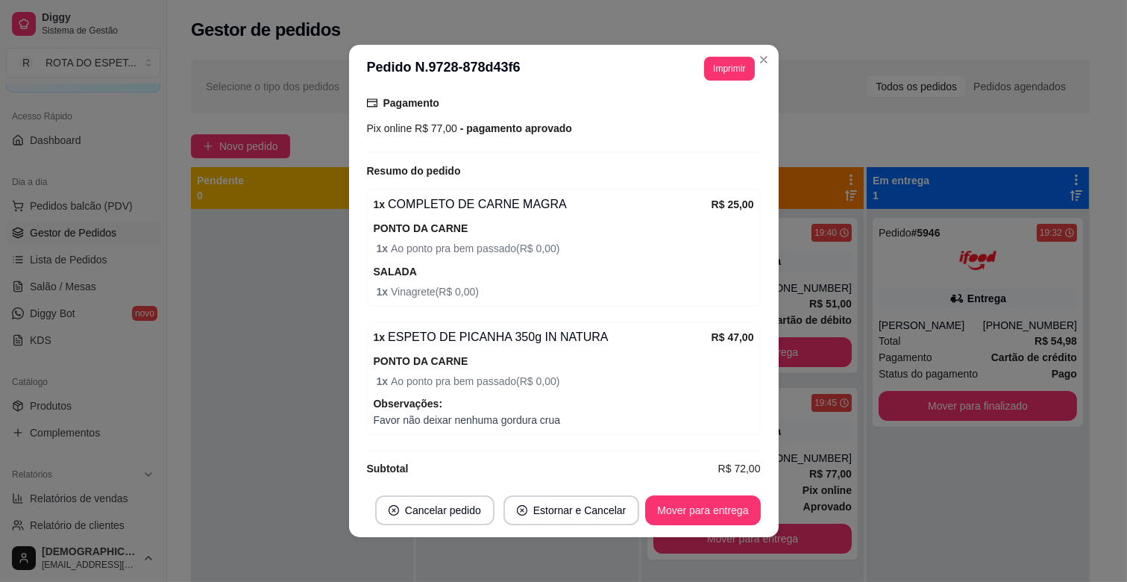
scroll to position [3, 0]
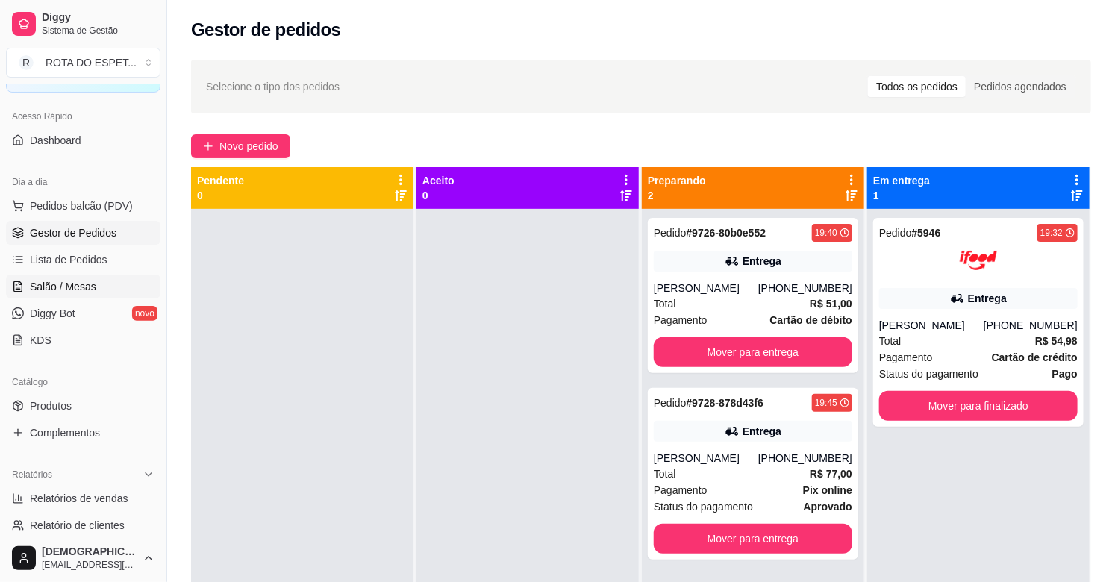
click at [54, 286] on span "Salão / Mesas" at bounding box center [63, 286] width 66 height 15
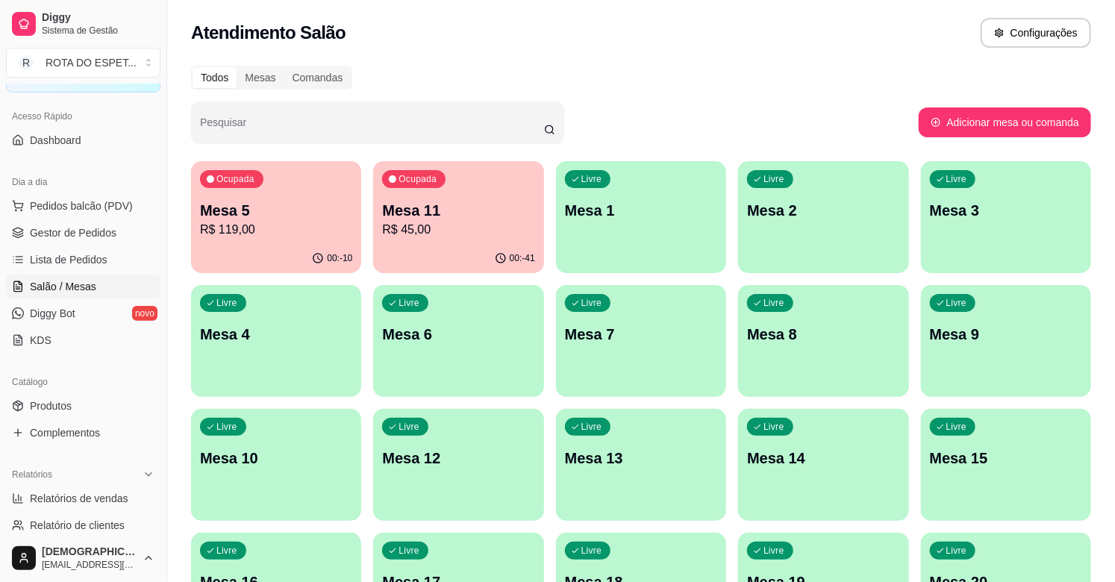
click at [276, 225] on p "R$ 119,00" at bounding box center [276, 230] width 152 height 18
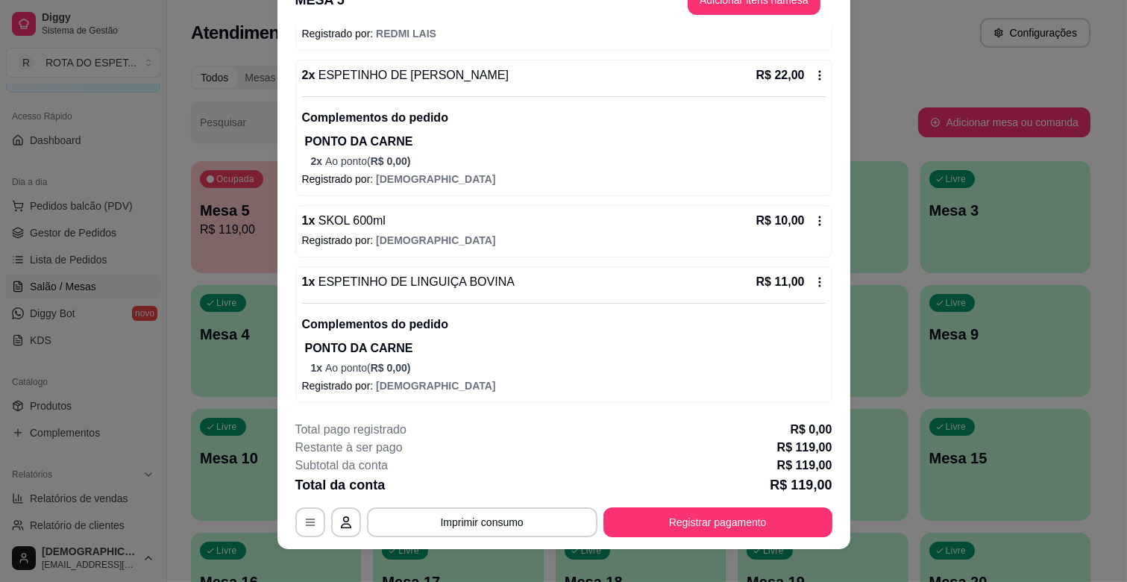
scroll to position [45, 0]
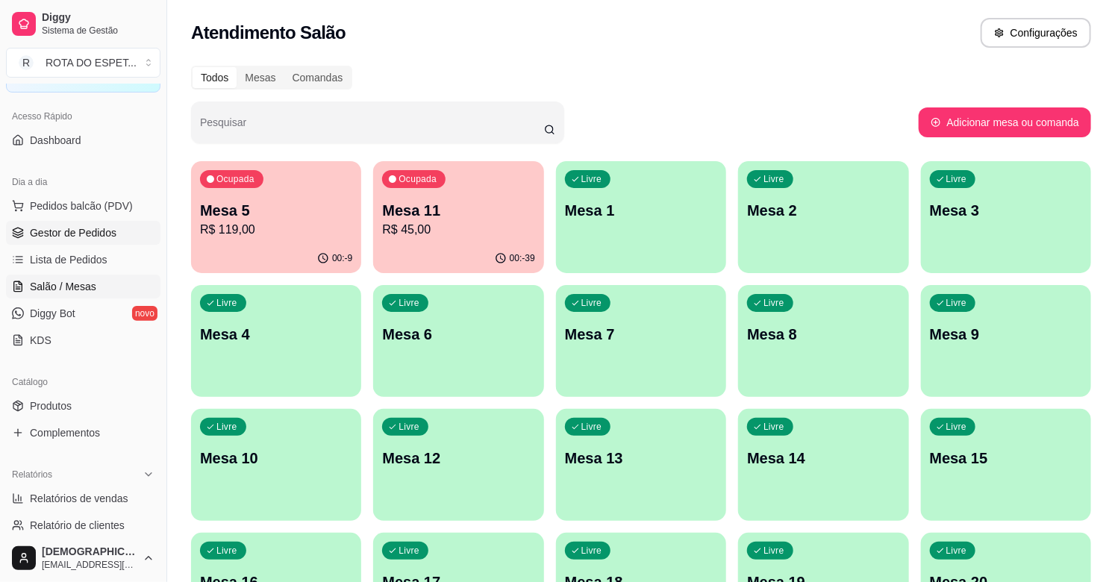
click at [72, 228] on span "Gestor de Pedidos" at bounding box center [73, 232] width 87 height 15
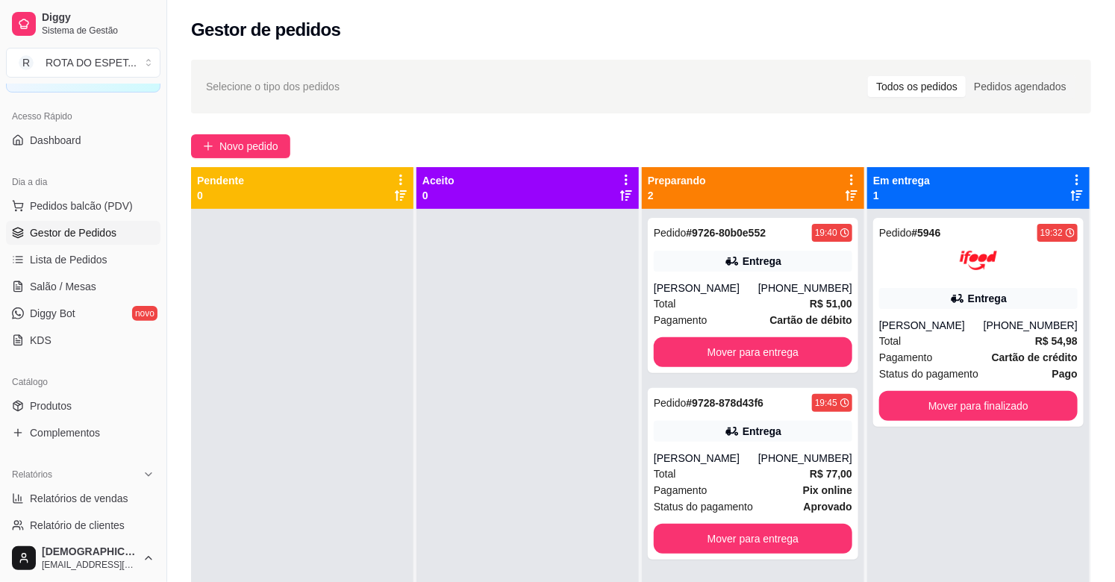
click at [482, 367] on div at bounding box center [527, 500] width 222 height 582
click at [492, 455] on div at bounding box center [527, 500] width 222 height 582
click at [471, 366] on div at bounding box center [527, 500] width 222 height 582
drag, startPoint x: 278, startPoint y: 231, endPoint x: 488, endPoint y: 323, distance: 228.9
click at [490, 319] on div "Pendente 0 Aceito 0 Preparando 2 Pedido # 9726-80b0e552 19:40 Entrega Douglas […" at bounding box center [641, 458] width 900 height 582
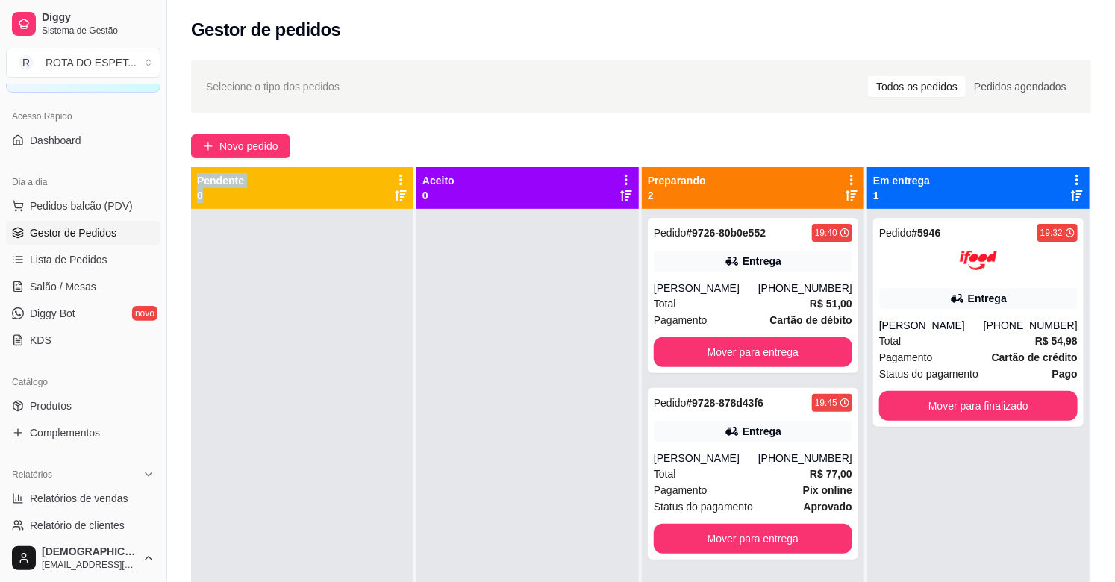
drag, startPoint x: 198, startPoint y: 183, endPoint x: 209, endPoint y: 217, distance: 36.1
click at [209, 217] on div "Pendente 0" at bounding box center [303, 479] width 224 height 624
click at [213, 201] on div "Pendente 0" at bounding box center [302, 188] width 222 height 42
click at [263, 307] on div at bounding box center [302, 500] width 222 height 582
click at [92, 257] on span "Lista de Pedidos" at bounding box center [69, 259] width 78 height 15
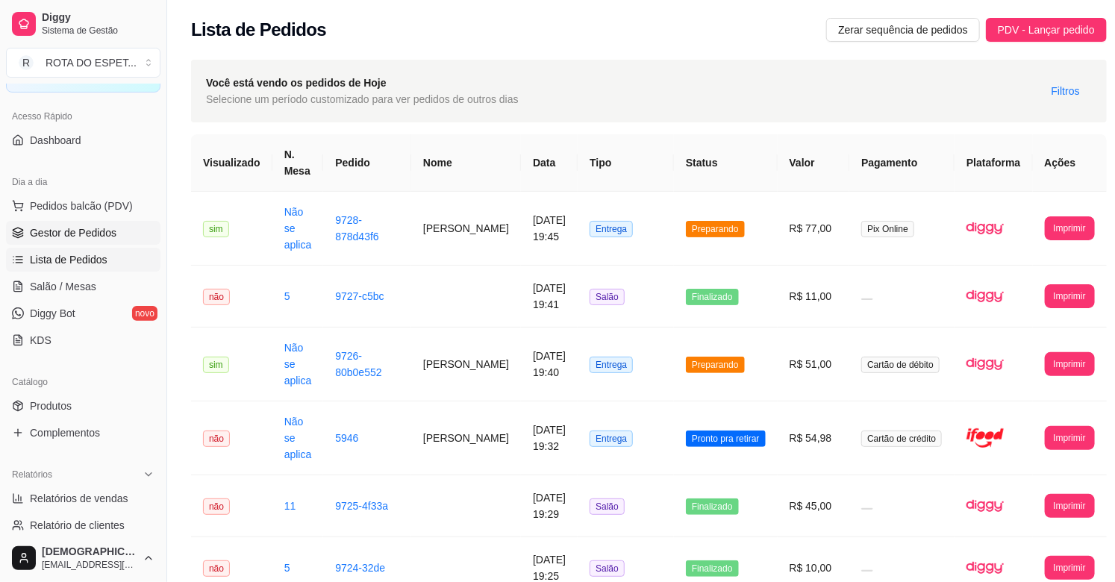
click at [98, 230] on span "Gestor de Pedidos" at bounding box center [73, 232] width 87 height 15
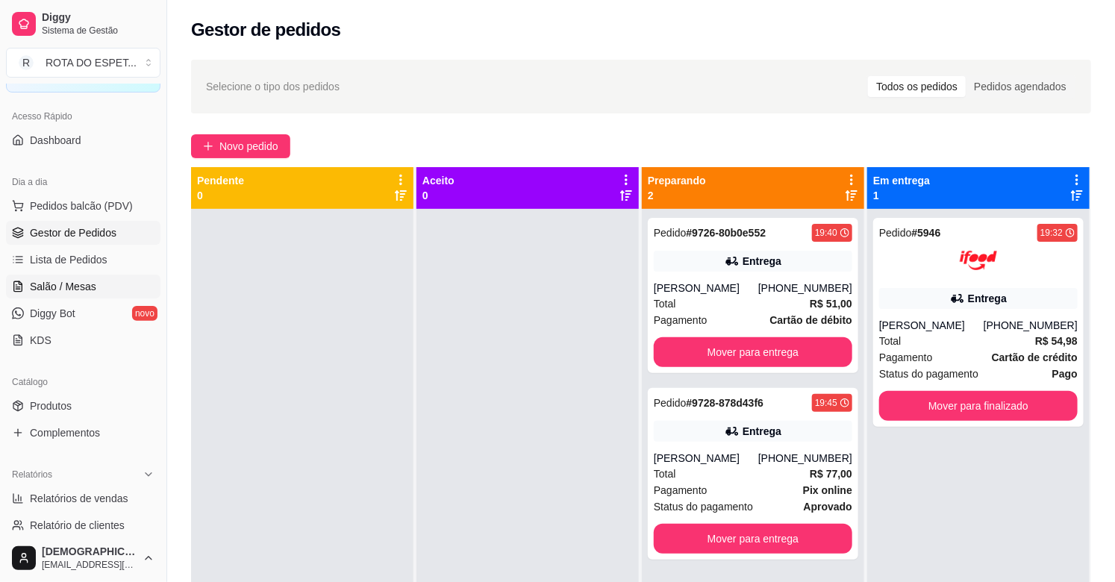
click at [87, 281] on span "Salão / Mesas" at bounding box center [63, 286] width 66 height 15
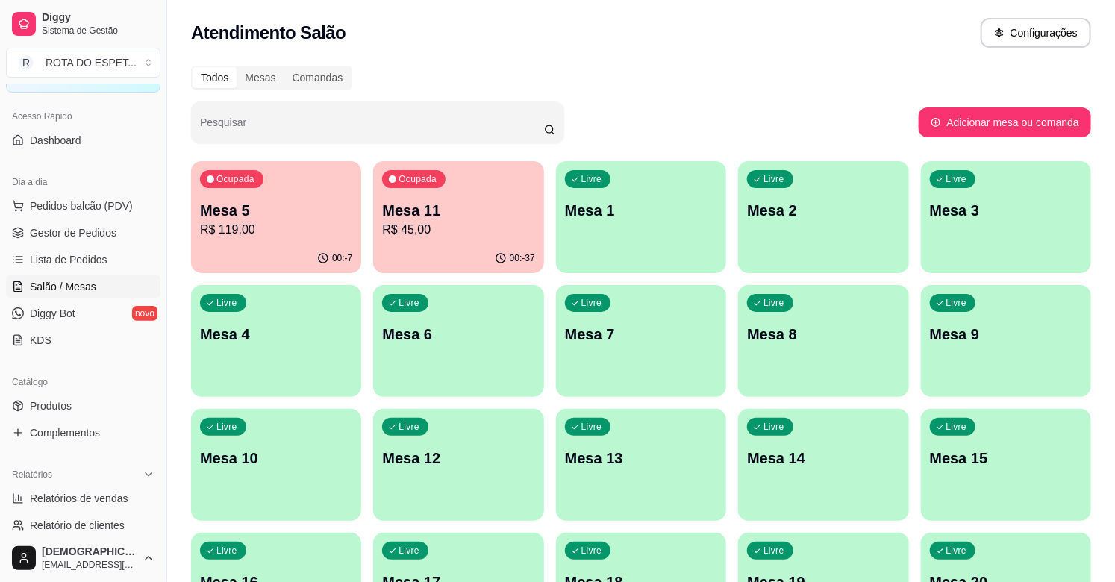
click at [301, 204] on p "Mesa 5" at bounding box center [276, 210] width 152 height 21
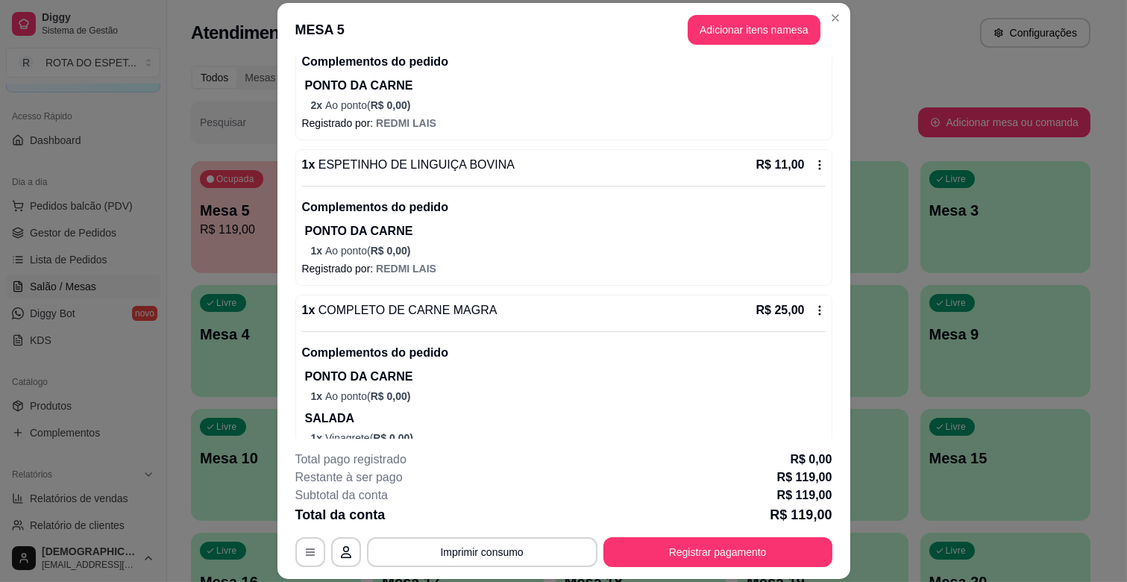
scroll to position [248, 0]
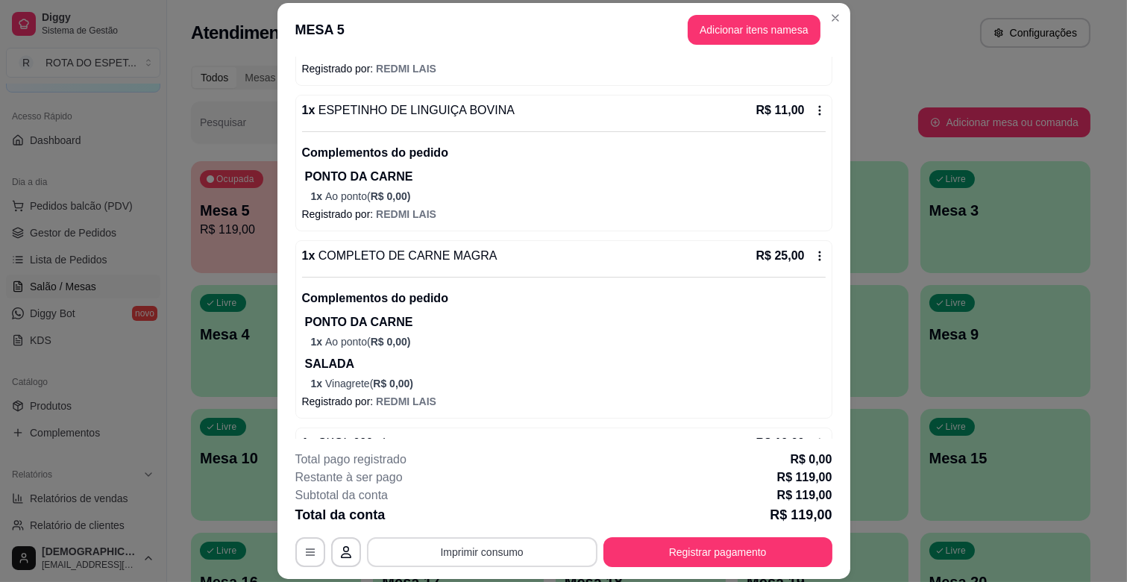
click at [524, 539] on button "Imprimir consumo" at bounding box center [482, 552] width 231 height 30
click at [501, 513] on button "IMPRESSORA CAIXA" at bounding box center [480, 517] width 119 height 23
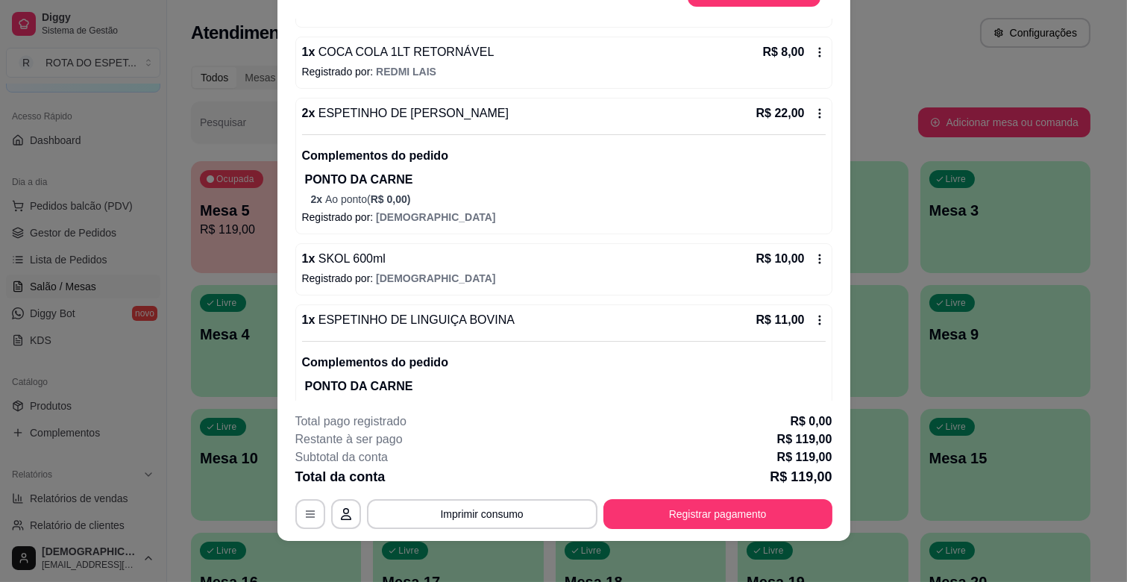
scroll to position [45, 0]
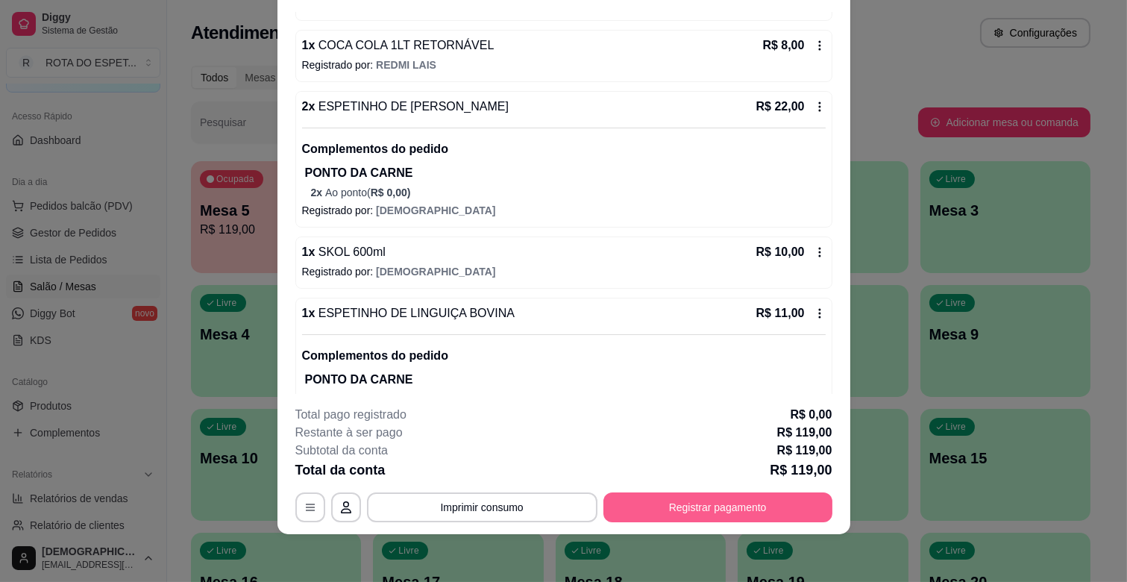
click at [672, 501] on button "Registrar pagamento" at bounding box center [718, 507] width 229 height 30
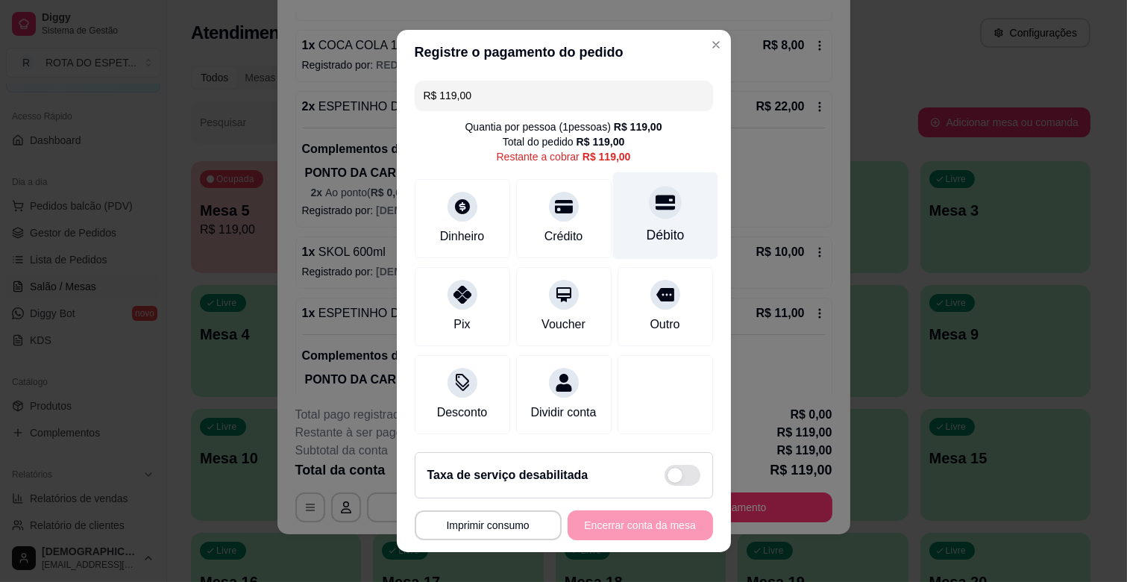
click at [655, 207] on icon at bounding box center [664, 202] width 19 height 15
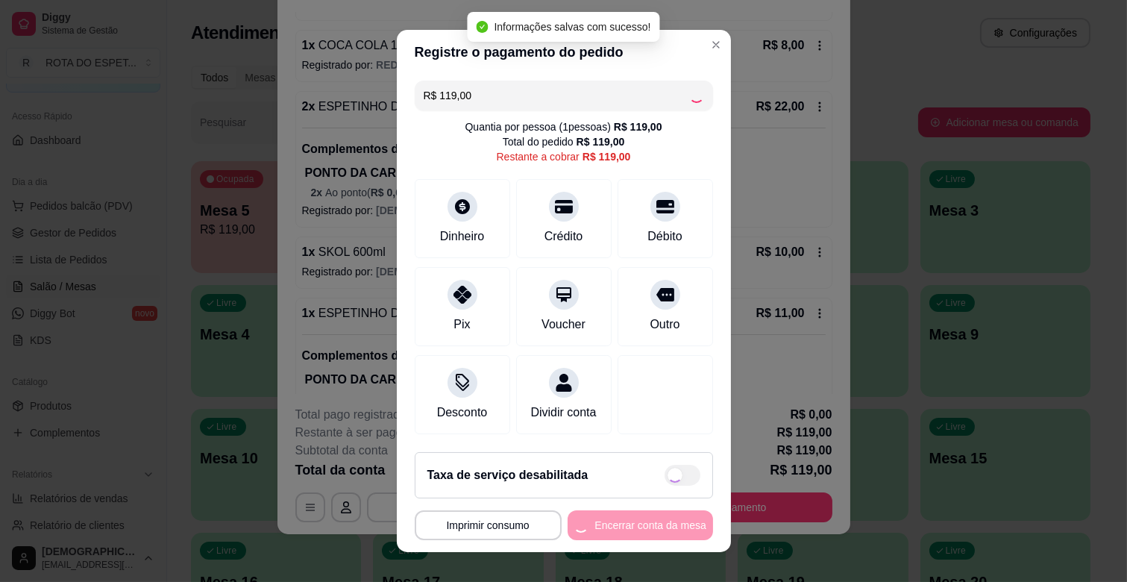
type input "R$ 0,00"
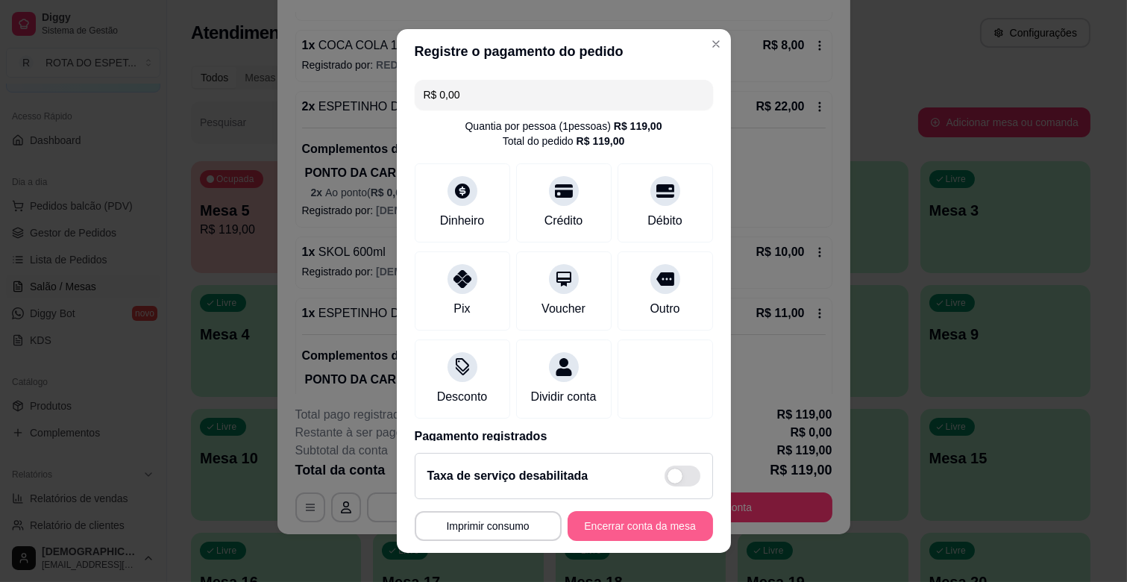
click at [624, 527] on button "Encerrar conta da mesa" at bounding box center [640, 526] width 145 height 30
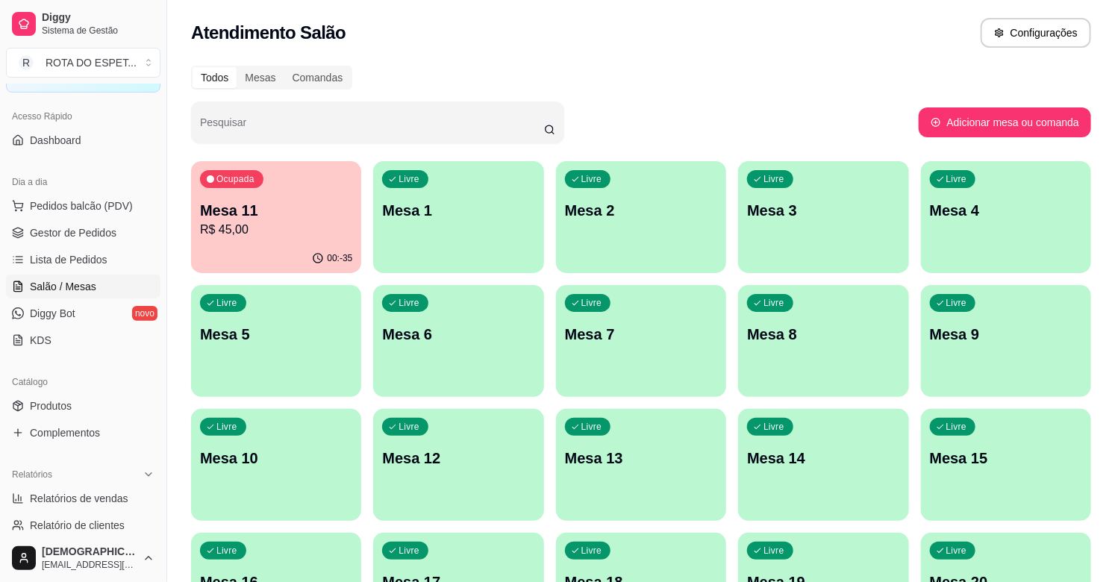
click at [251, 247] on div "00:-35" at bounding box center [276, 258] width 170 height 29
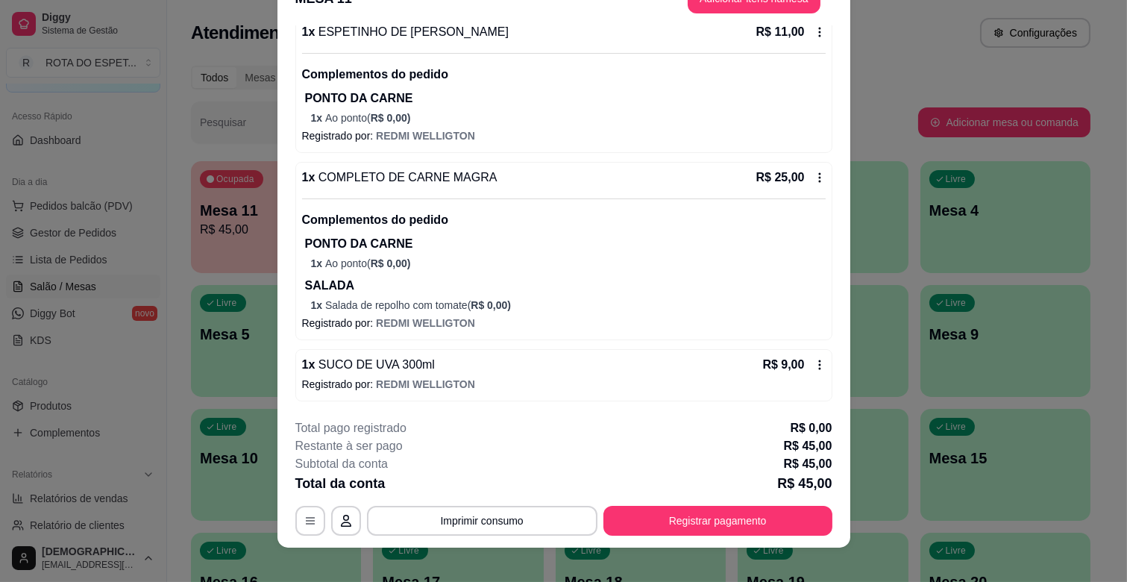
scroll to position [45, 0]
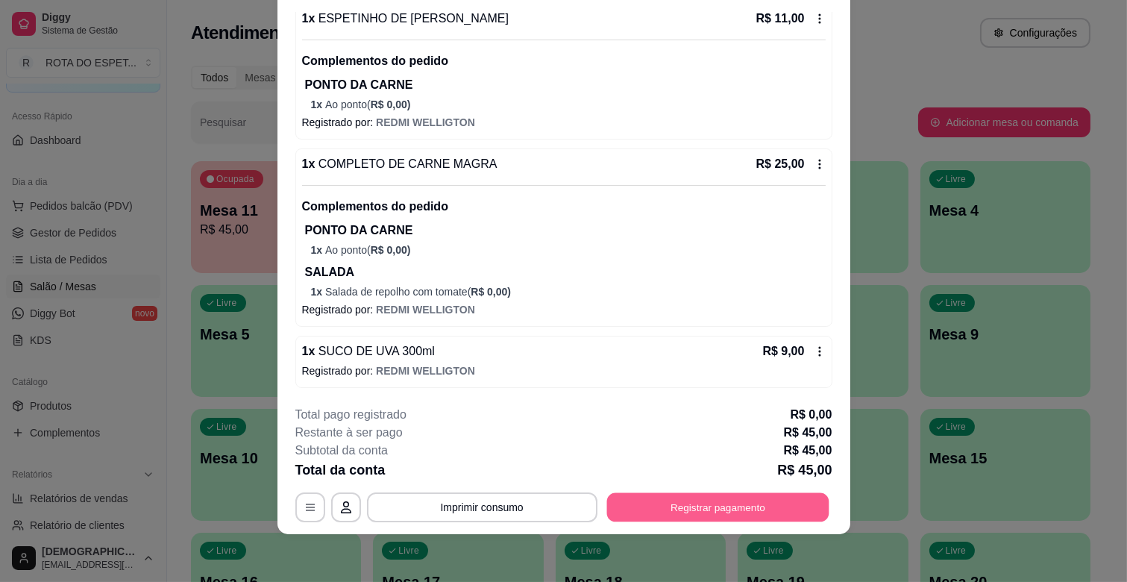
click at [669, 508] on button "Registrar pagamento" at bounding box center [718, 507] width 222 height 29
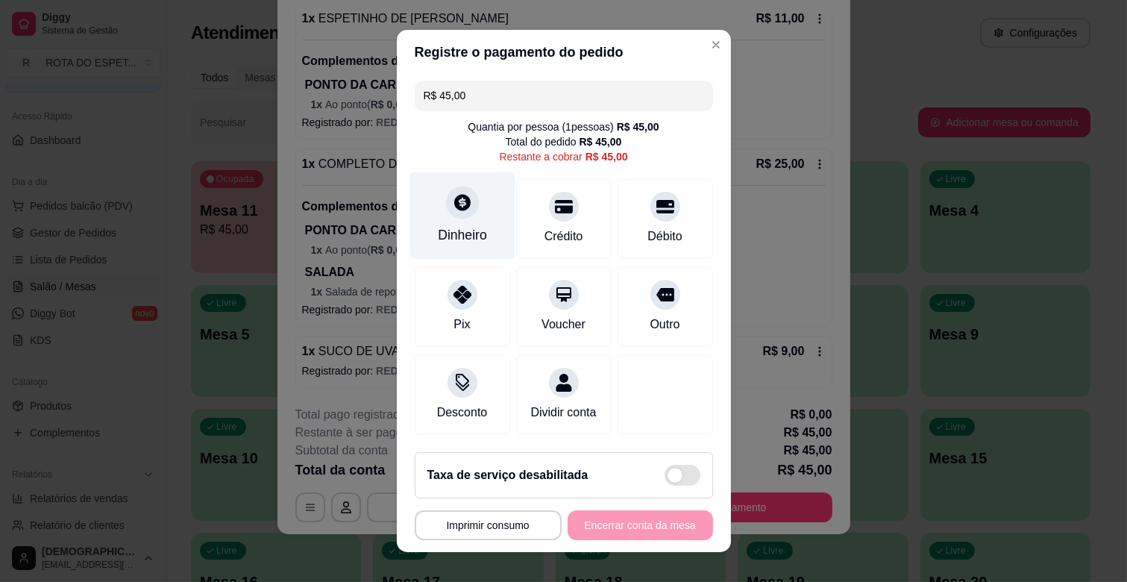
click at [446, 216] on div at bounding box center [462, 202] width 33 height 33
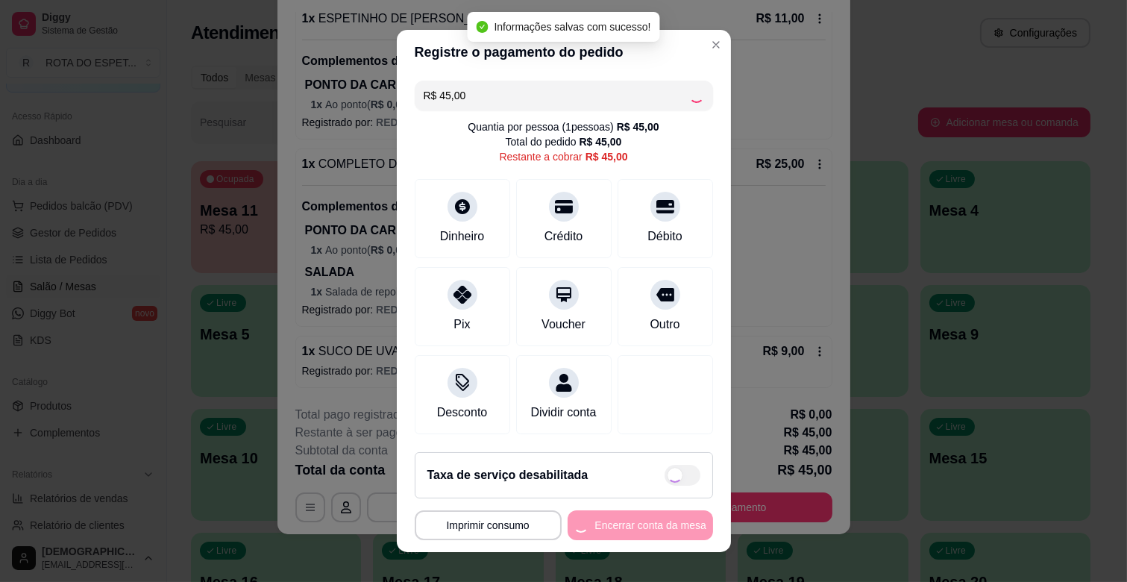
type input "R$ 0,00"
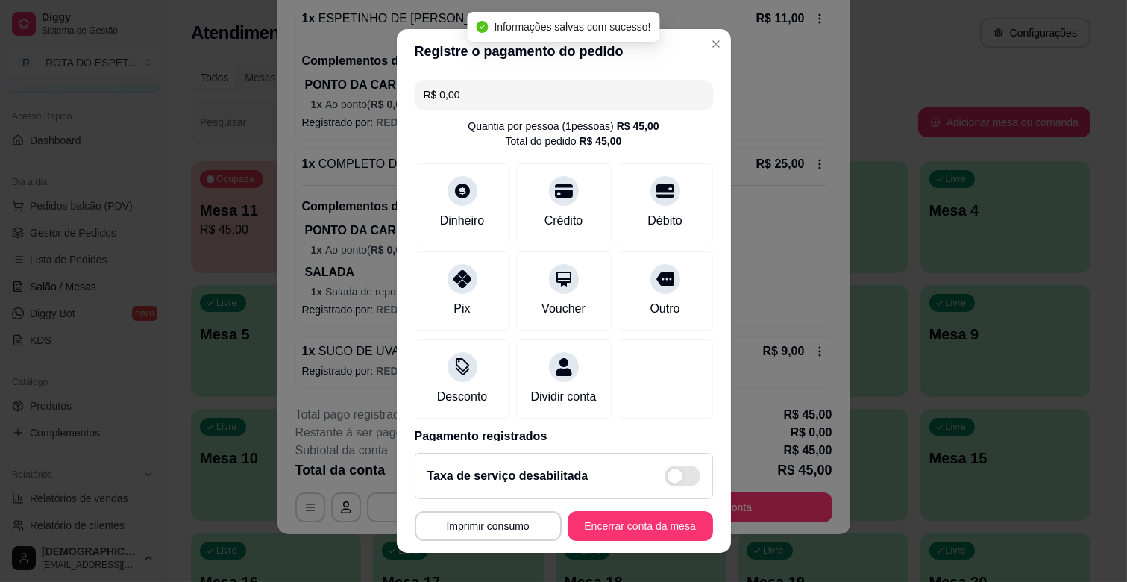
click at [624, 513] on div "**********" at bounding box center [563, 291] width 1127 height 582
click at [624, 513] on button "Encerrar conta da mesa" at bounding box center [640, 526] width 141 height 29
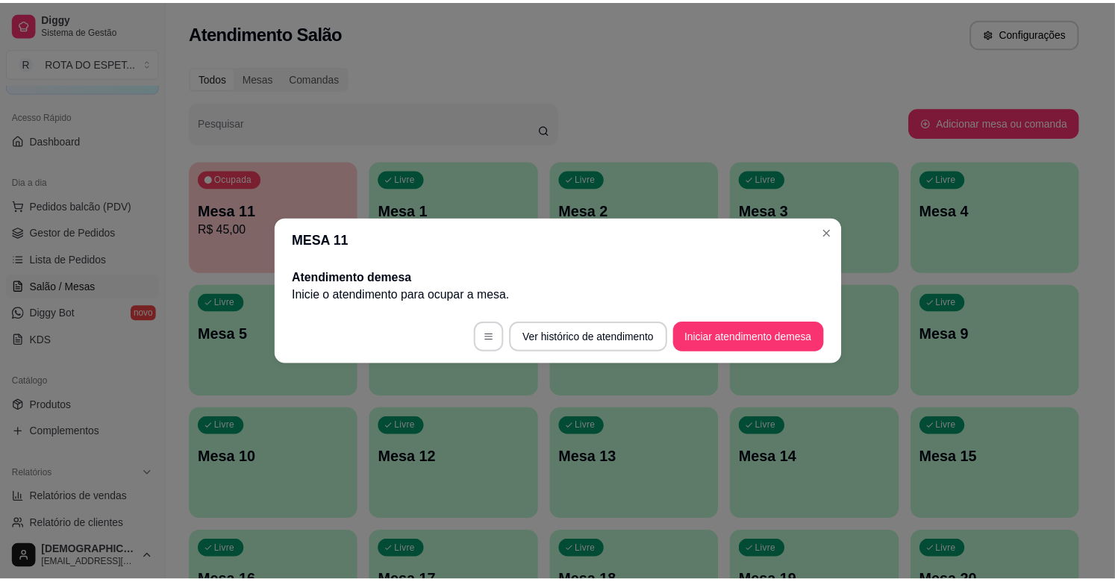
scroll to position [0, 0]
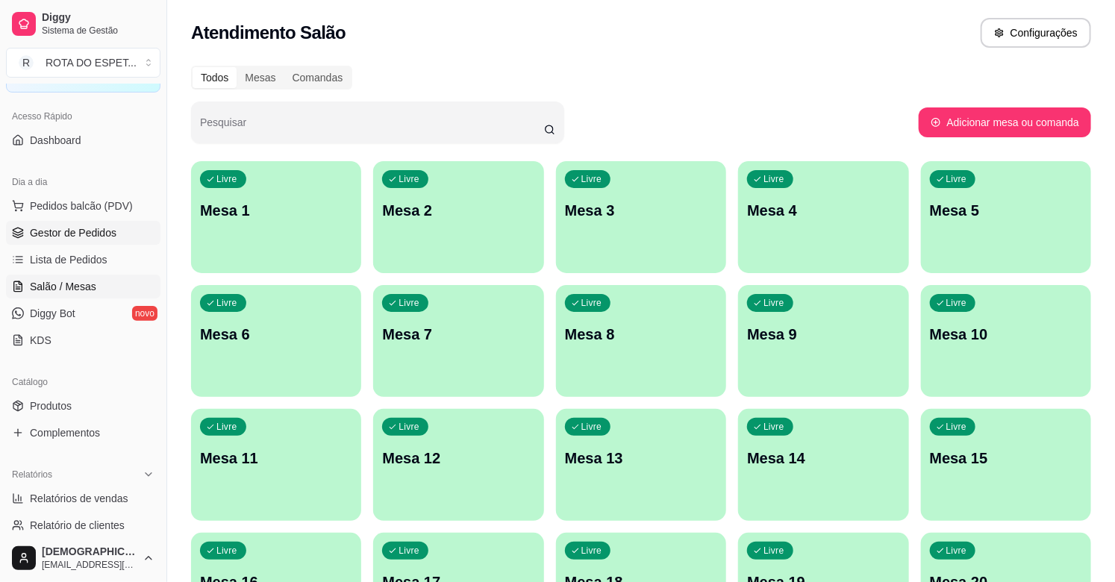
click at [66, 239] on span "Gestor de Pedidos" at bounding box center [73, 232] width 87 height 15
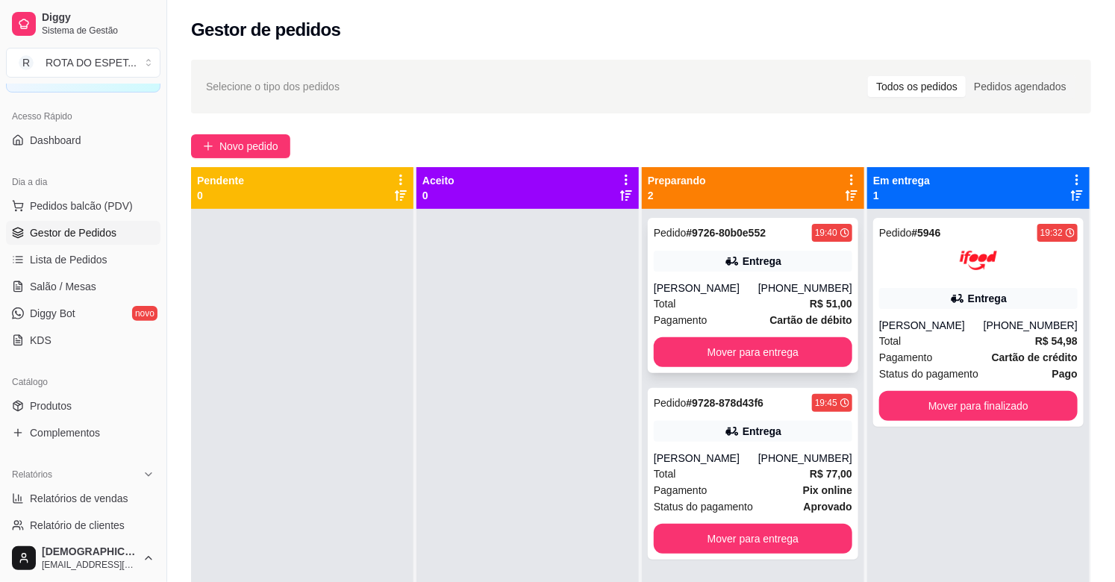
click at [729, 303] on div "Total R$ 51,00" at bounding box center [753, 303] width 198 height 16
click at [729, 463] on div "[PERSON_NAME]" at bounding box center [706, 458] width 104 height 15
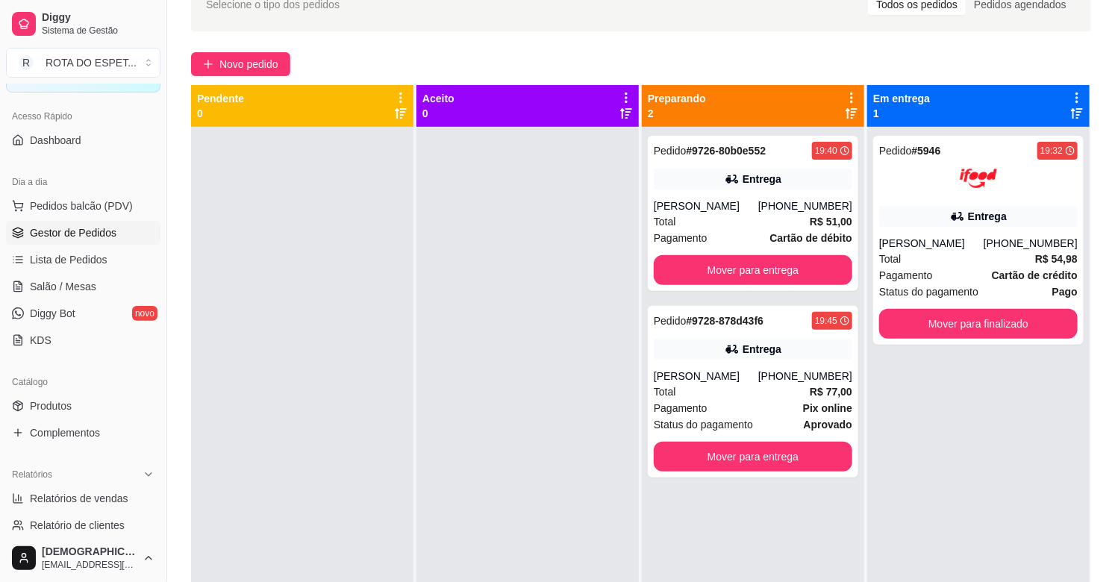
scroll to position [62, 0]
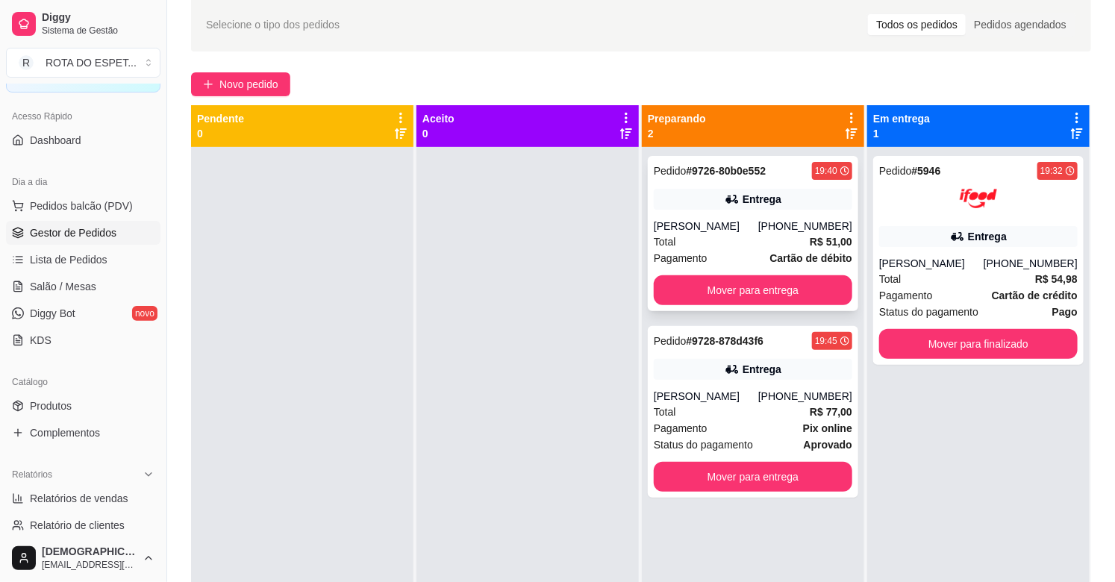
click at [760, 252] on div "Pagamento Cartão de débito" at bounding box center [753, 258] width 198 height 16
click at [710, 284] on button "Mover para entrega" at bounding box center [753, 290] width 198 height 30
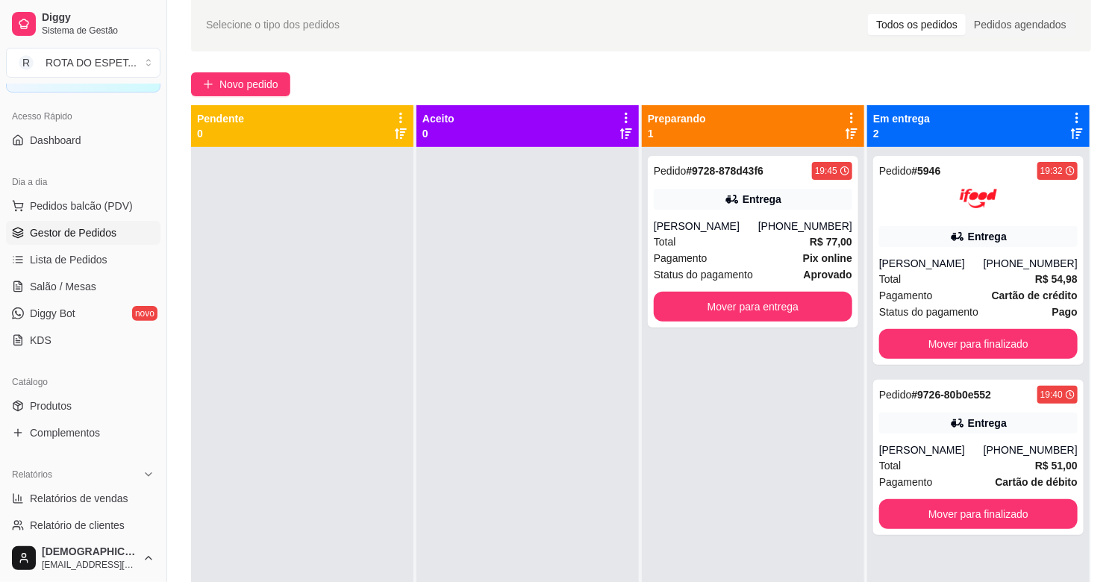
click at [445, 382] on div at bounding box center [527, 438] width 222 height 582
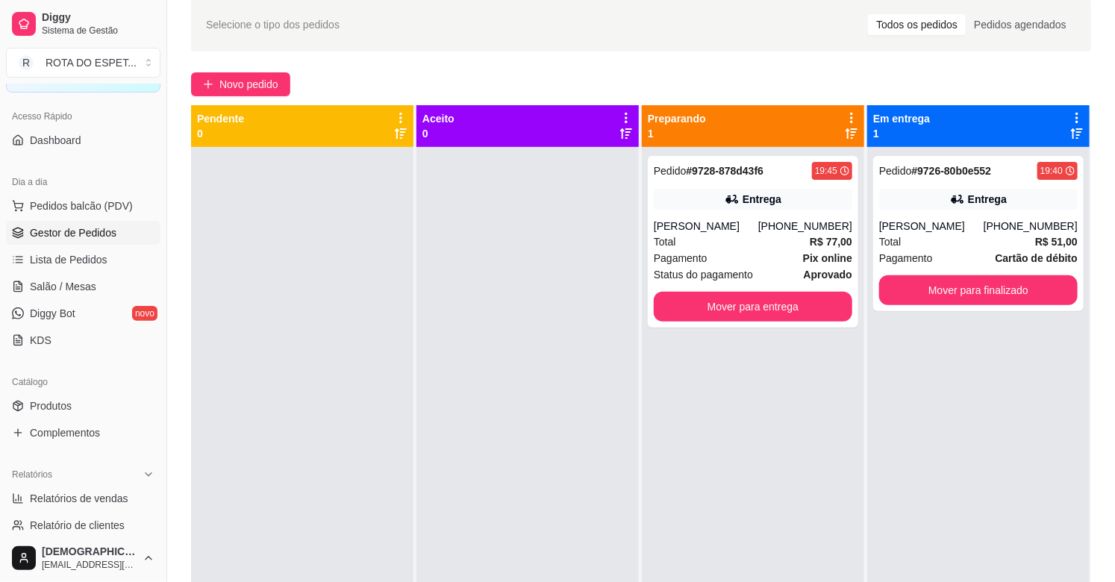
click at [912, 473] on div "Pedido # 9726-80b0e552 19:40 Entrega Douglas [PHONE_NUMBER] Total R$ 51,00 Paga…" at bounding box center [978, 438] width 222 height 582
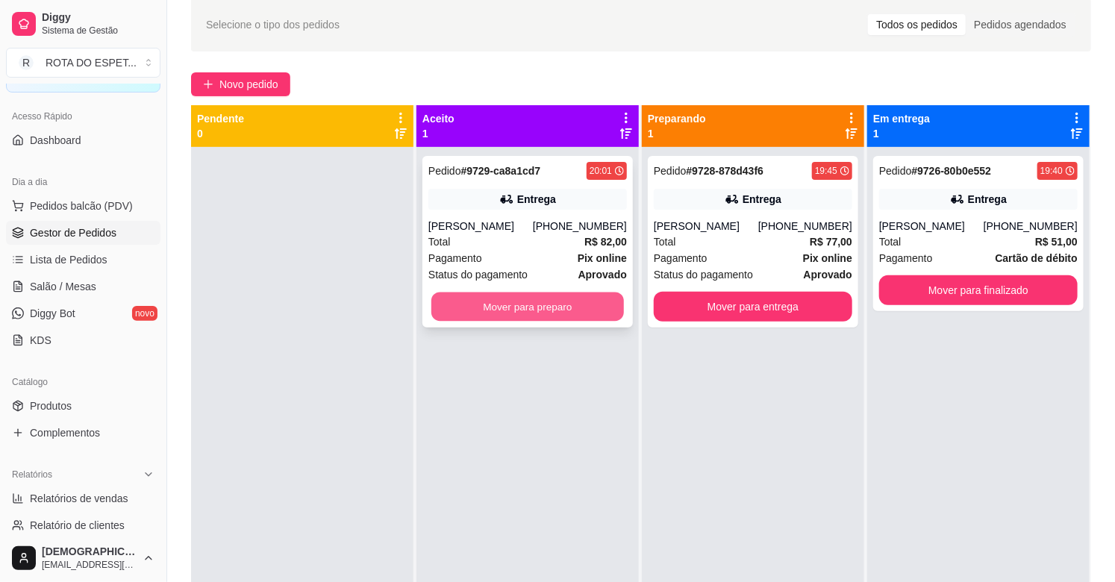
click at [539, 301] on button "Mover para preparo" at bounding box center [527, 306] width 192 height 29
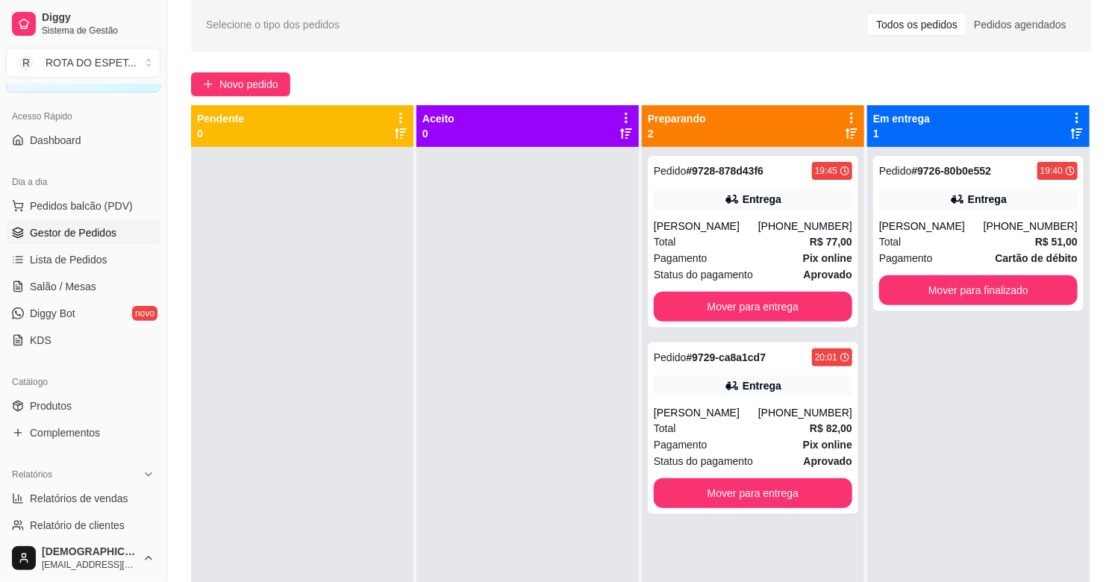
click at [554, 450] on div at bounding box center [527, 438] width 222 height 582
click at [100, 286] on link "Salão / Mesas" at bounding box center [83, 287] width 154 height 24
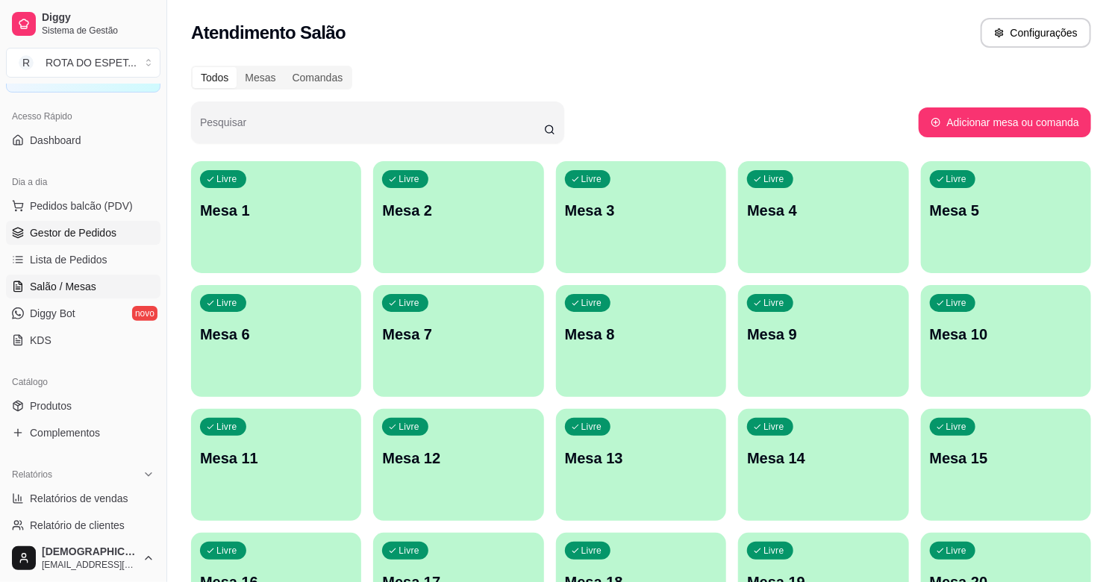
click at [75, 234] on span "Gestor de Pedidos" at bounding box center [73, 232] width 87 height 15
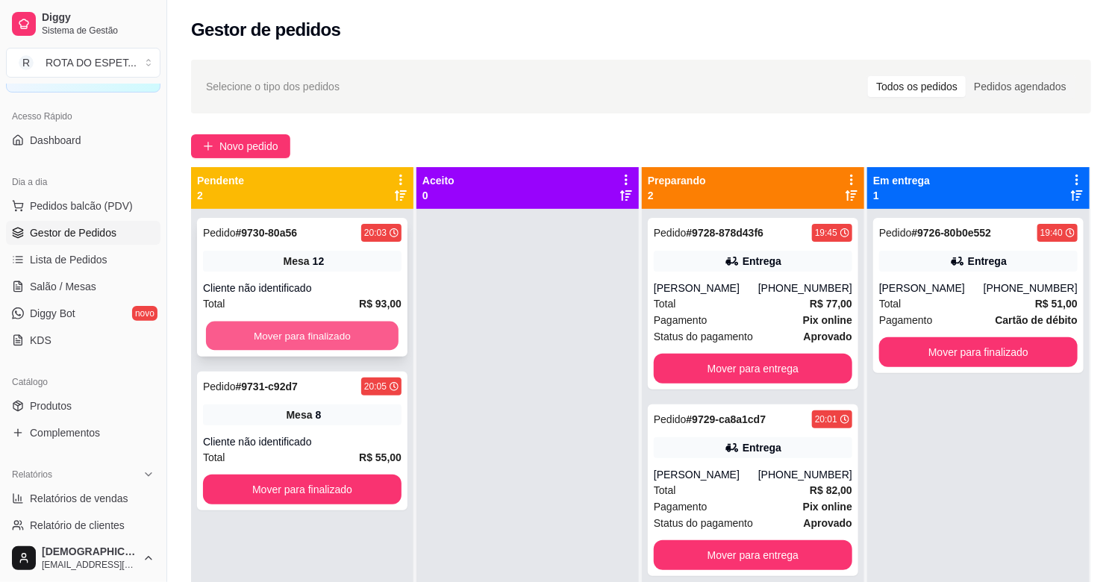
click at [362, 341] on button "Mover para finalizado" at bounding box center [302, 336] width 192 height 29
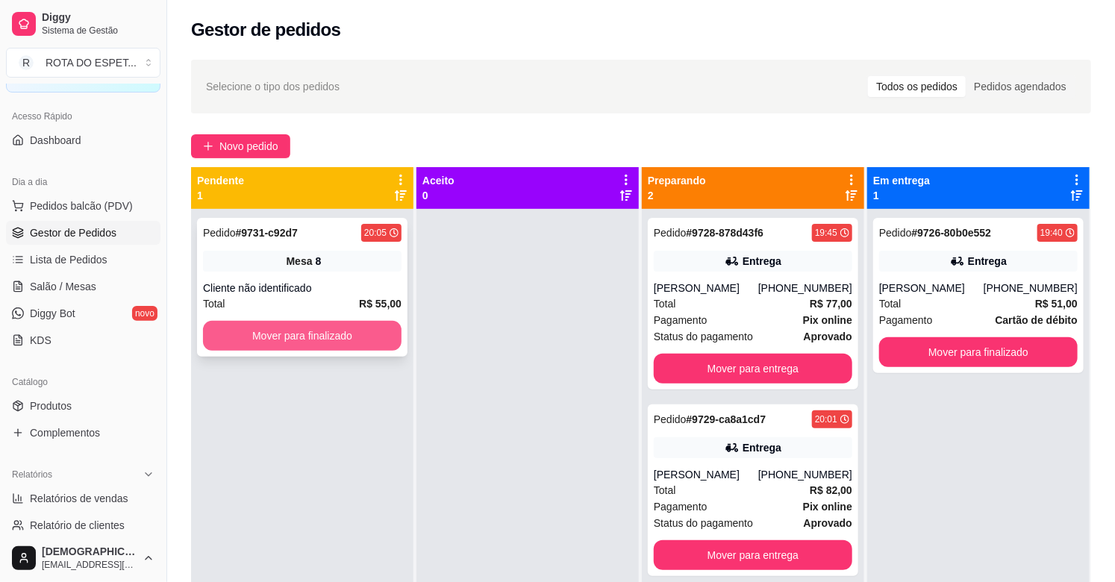
click at [351, 333] on button "Mover para finalizado" at bounding box center [302, 336] width 198 height 30
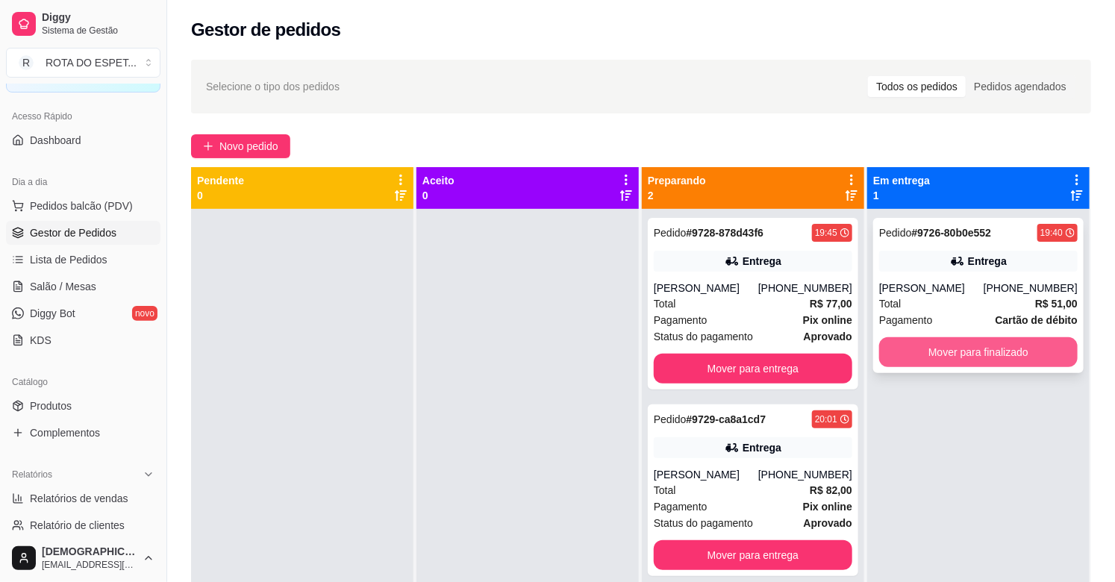
click at [945, 353] on button "Mover para finalizado" at bounding box center [978, 352] width 198 height 30
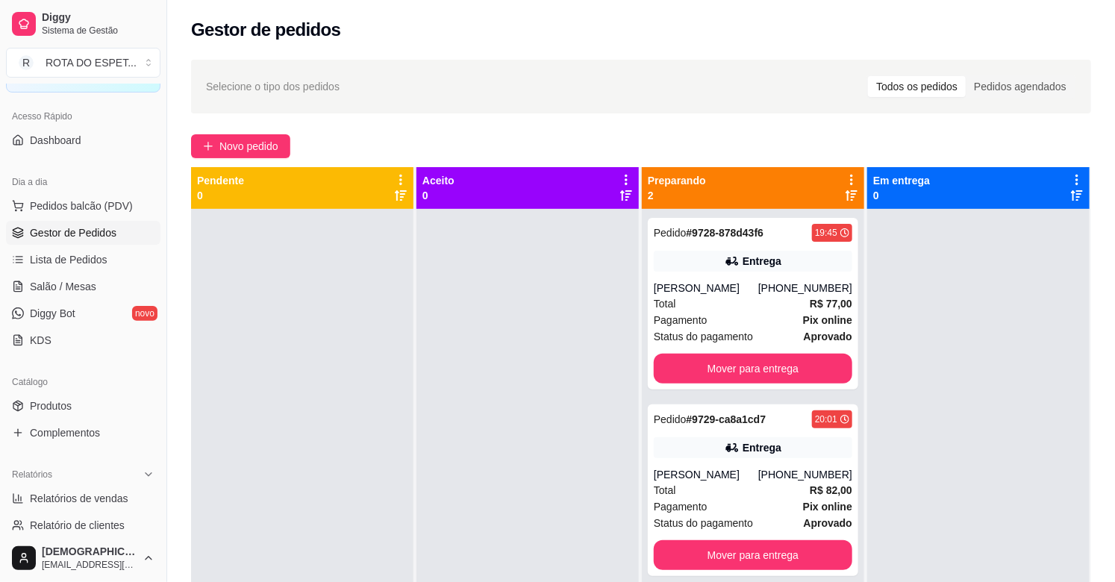
click at [554, 419] on div at bounding box center [527, 500] width 222 height 582
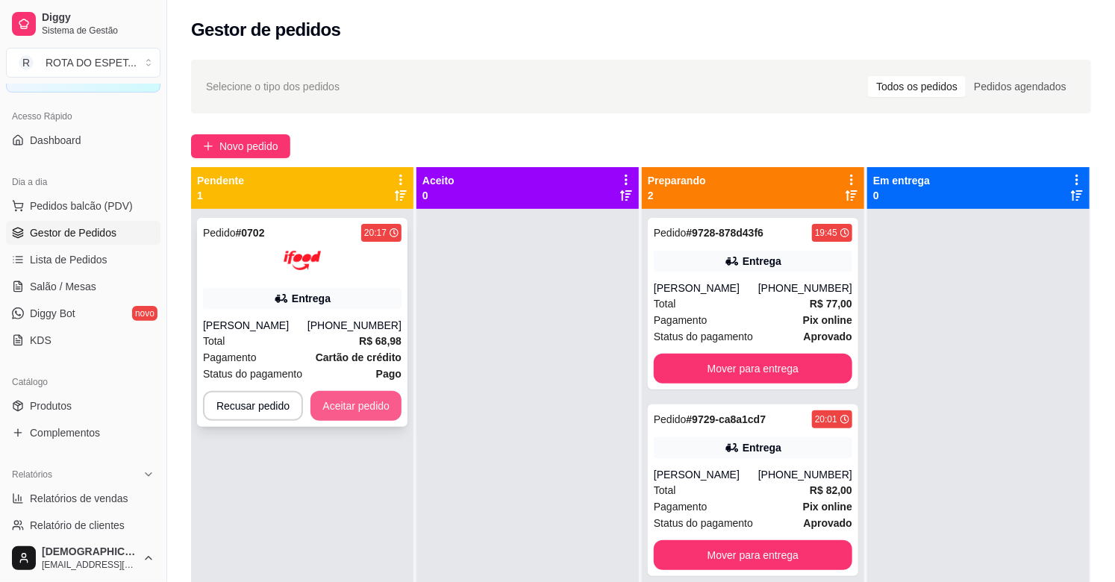
click at [370, 398] on button "Aceitar pedido" at bounding box center [355, 406] width 91 height 30
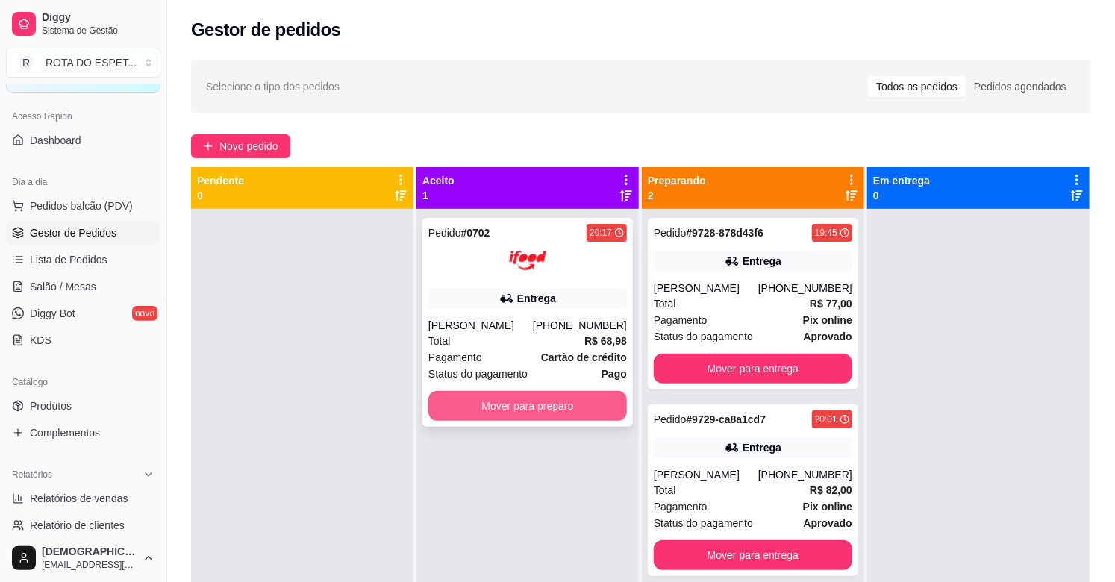
click at [538, 406] on button "Mover para preparo" at bounding box center [527, 406] width 198 height 30
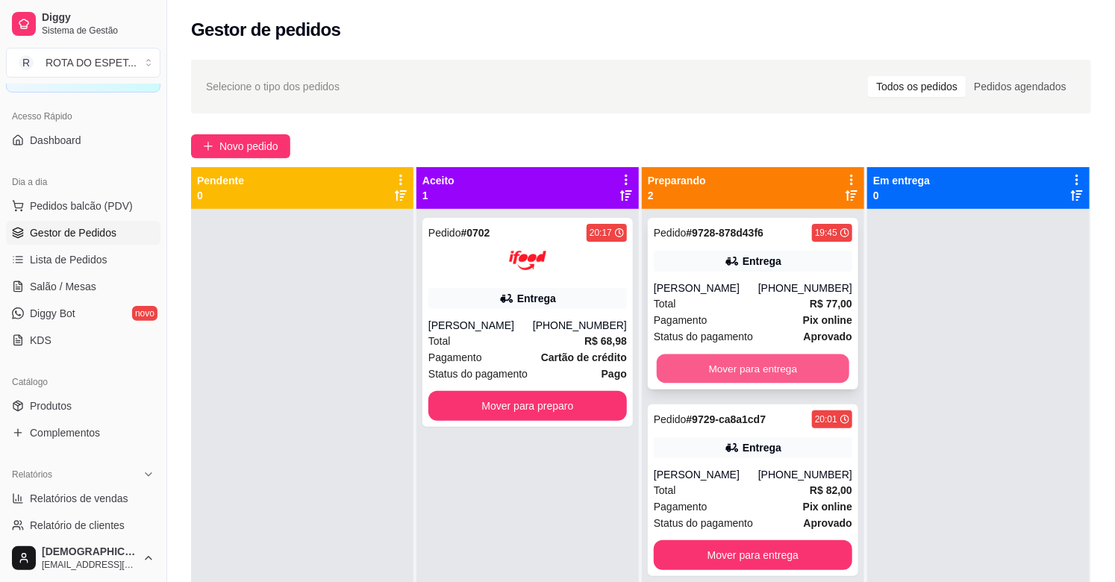
click at [822, 360] on button "Mover para entrega" at bounding box center [753, 368] width 192 height 29
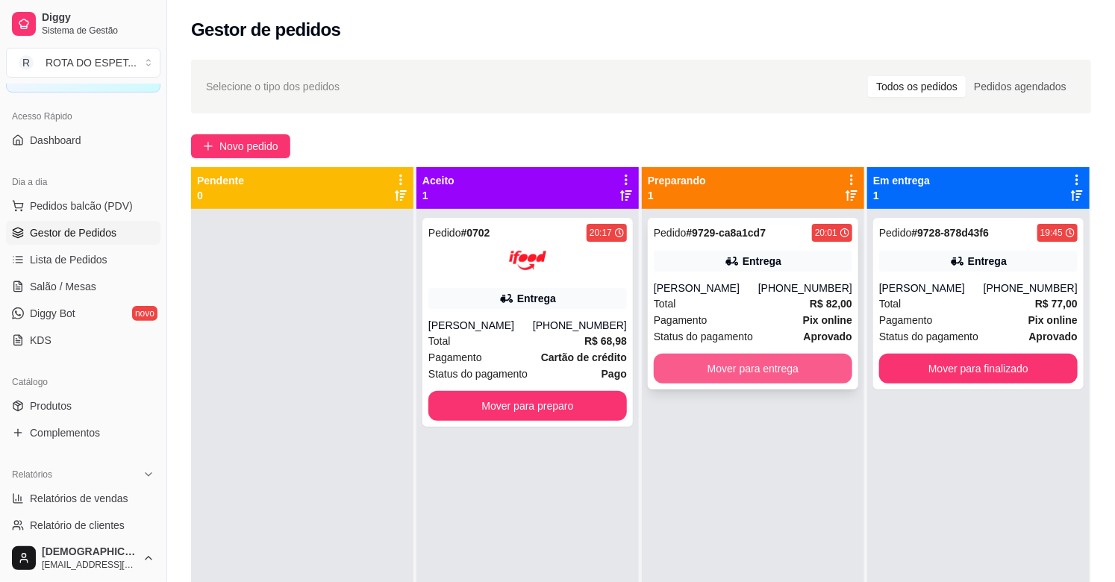
click at [789, 369] on button "Mover para entrega" at bounding box center [753, 369] width 198 height 30
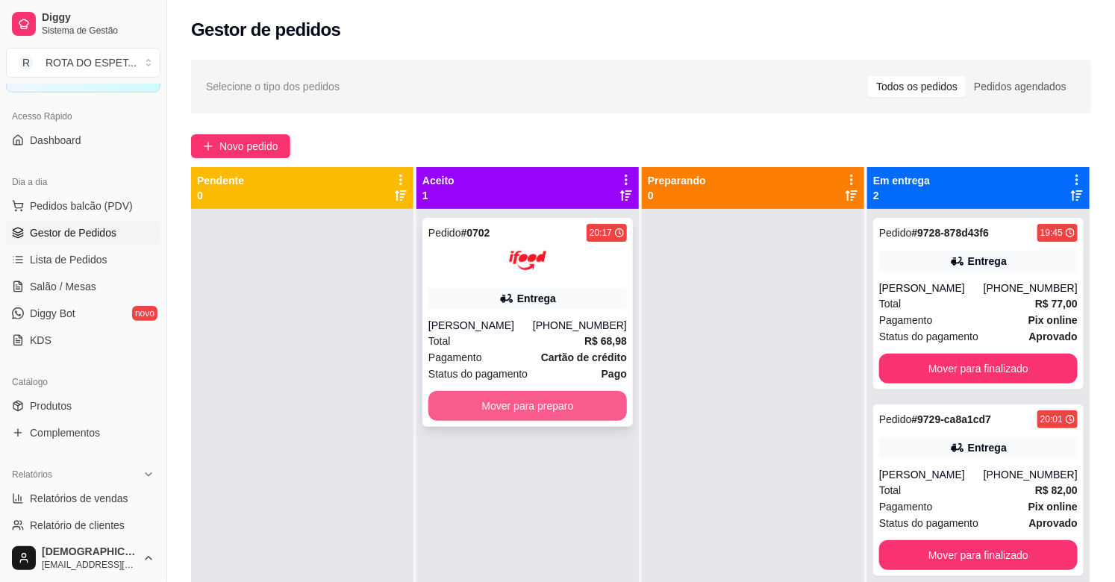
click at [545, 391] on button "Mover para preparo" at bounding box center [527, 406] width 198 height 30
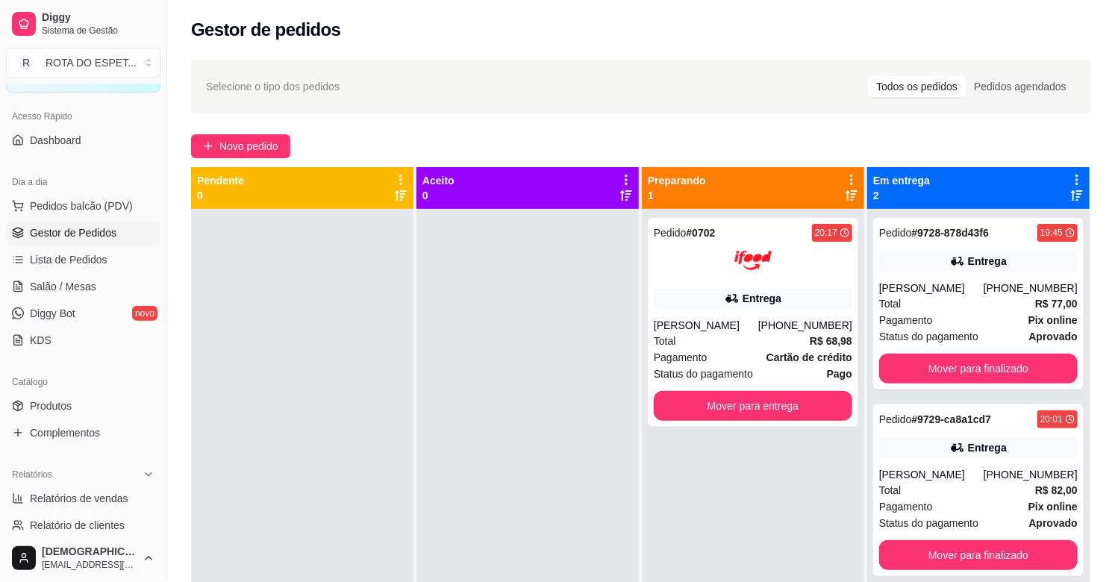
click at [697, 492] on div "Pedido # 0702 20:17 Entrega [PERSON_NAME] [PHONE_NUMBER] Total R$ 68,98 Pagamen…" at bounding box center [753, 500] width 222 height 582
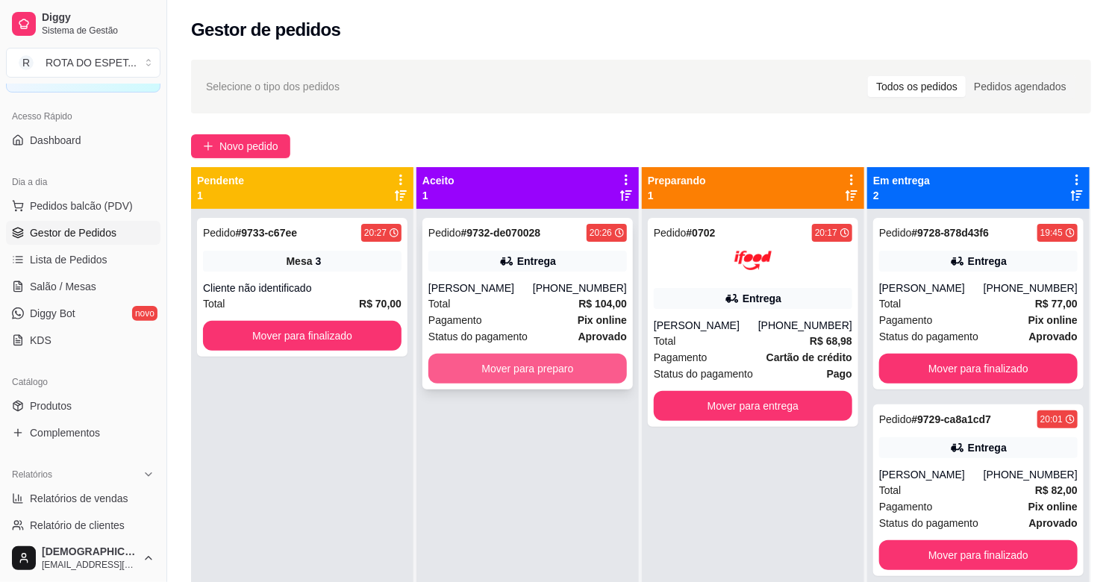
click at [557, 358] on button "Mover para preparo" at bounding box center [527, 369] width 198 height 30
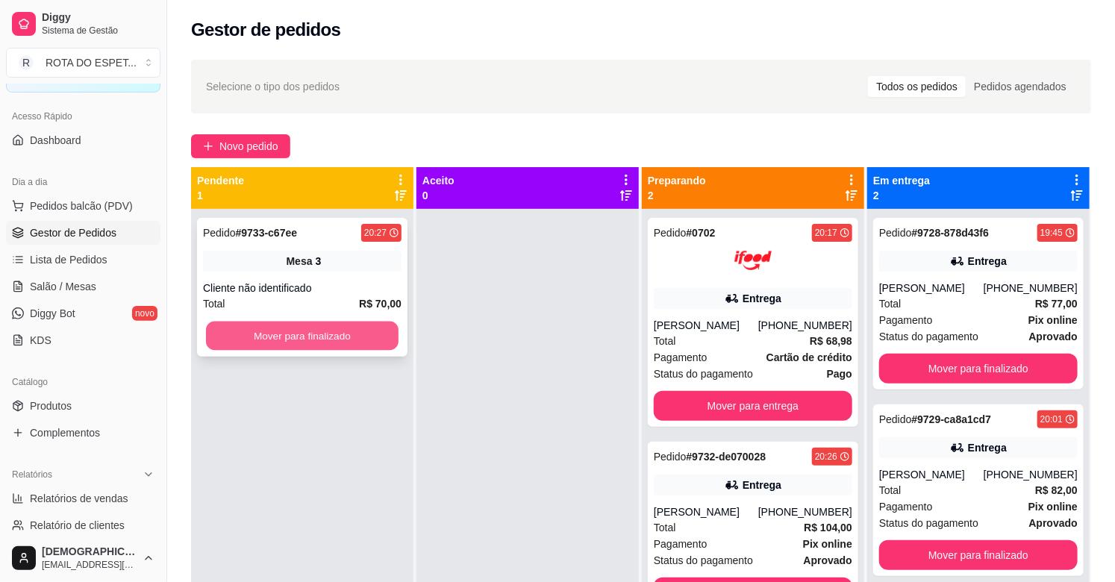
click at [336, 338] on button "Mover para finalizado" at bounding box center [302, 336] width 192 height 29
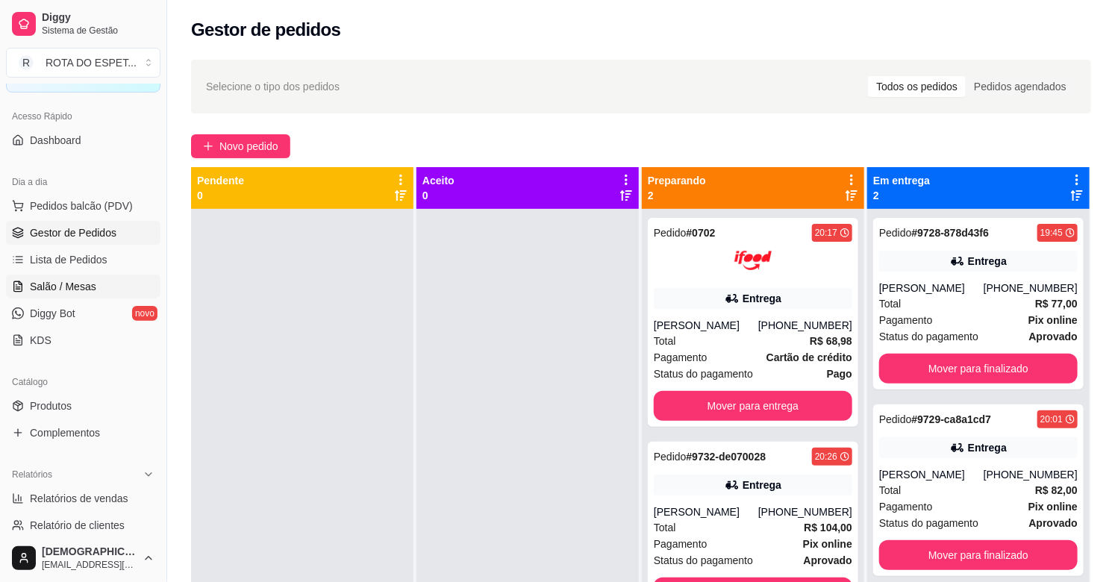
click at [72, 284] on span "Salão / Mesas" at bounding box center [63, 286] width 66 height 15
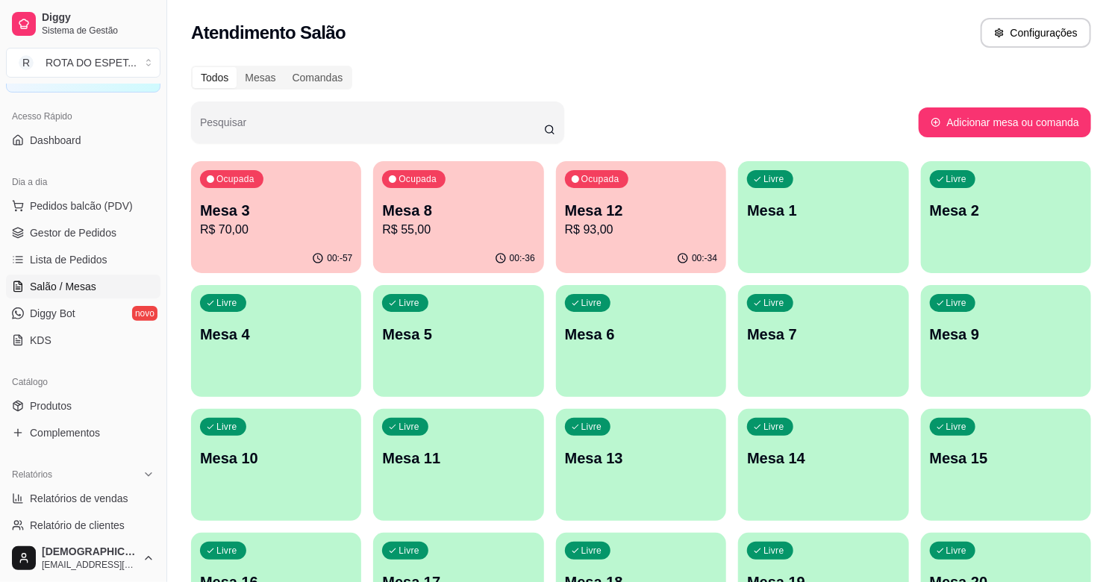
click at [444, 205] on p "Mesa 8" at bounding box center [458, 210] width 152 height 21
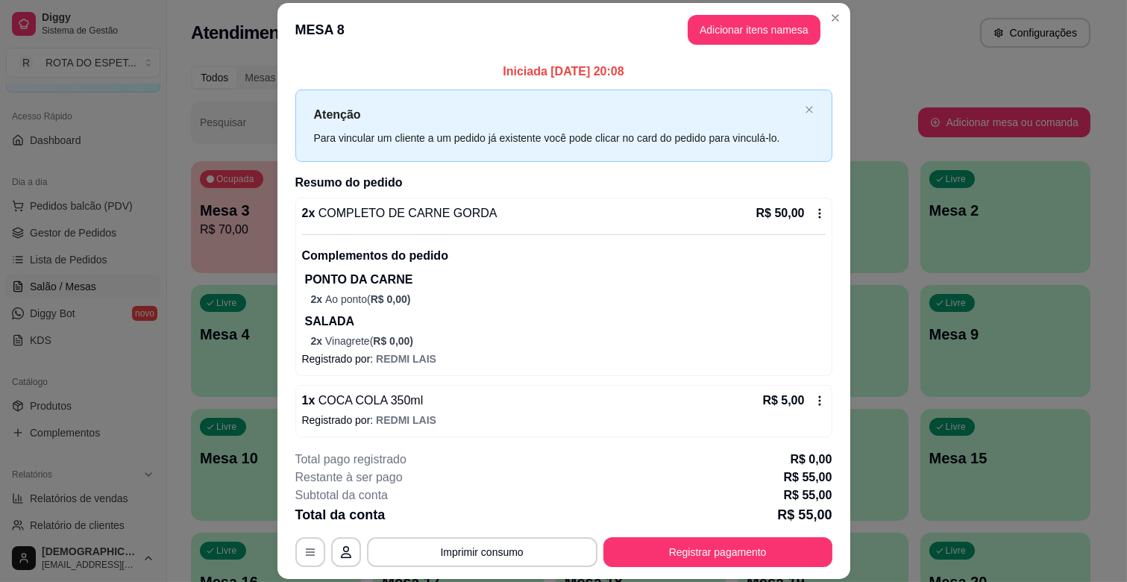
scroll to position [4, 0]
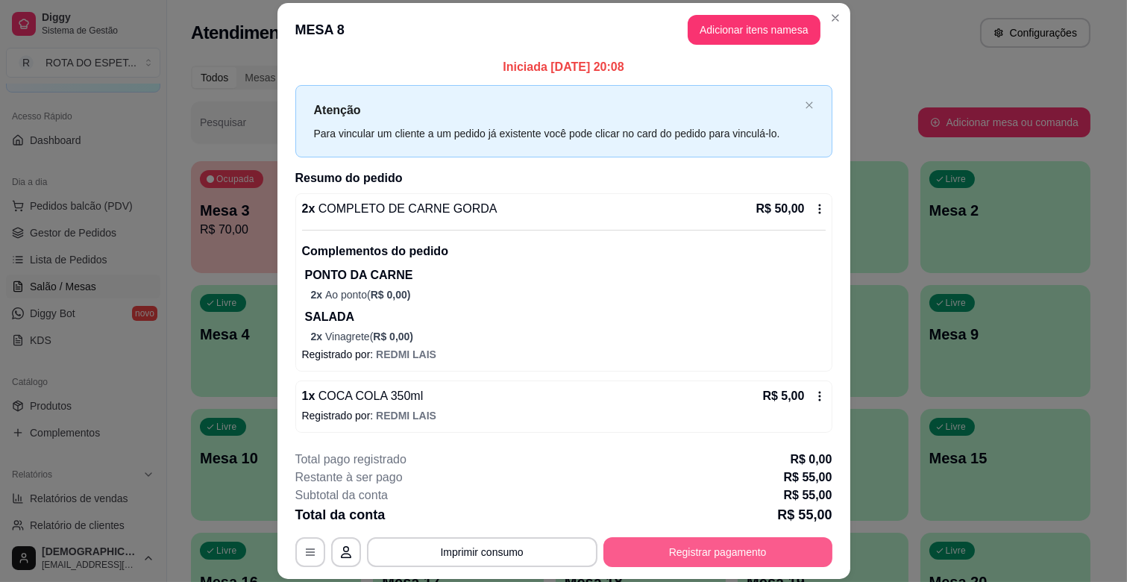
click at [809, 549] on button "Registrar pagamento" at bounding box center [718, 552] width 229 height 30
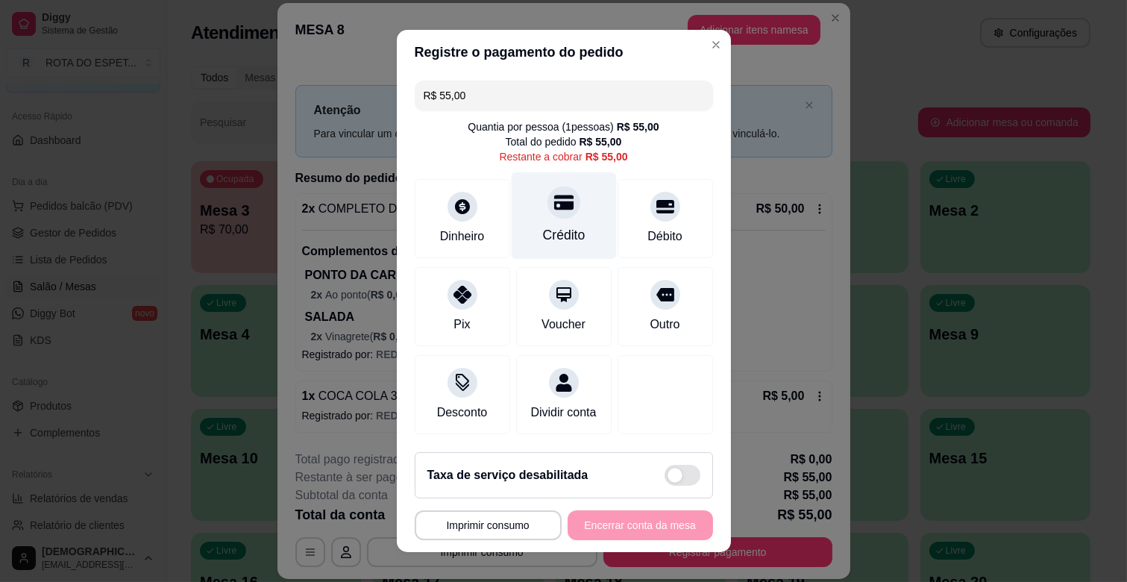
click at [542, 226] on div "Crédito" at bounding box center [563, 234] width 43 height 19
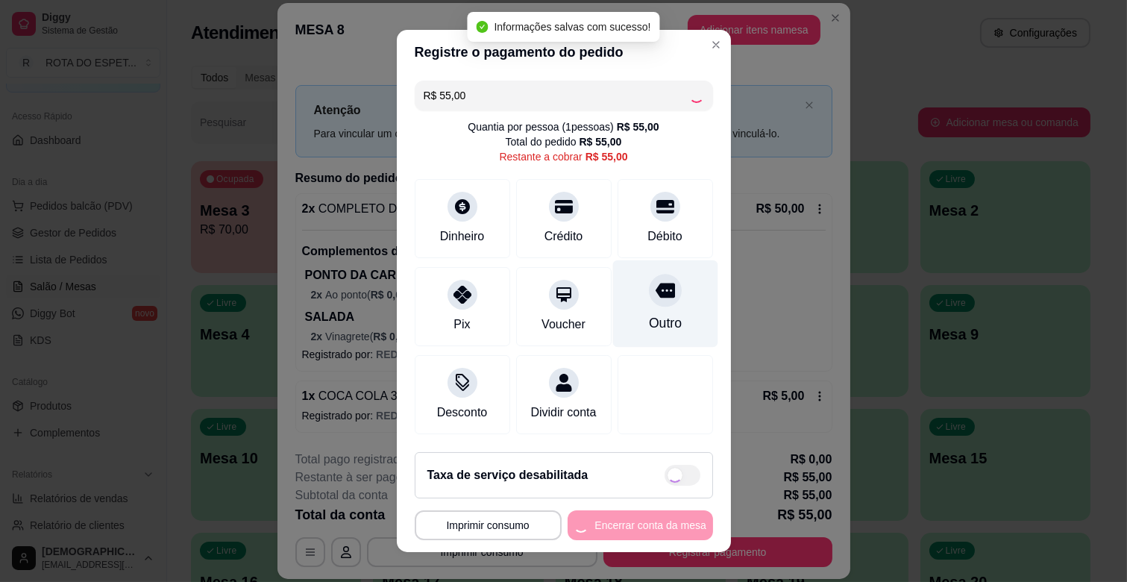
type input "R$ 0,00"
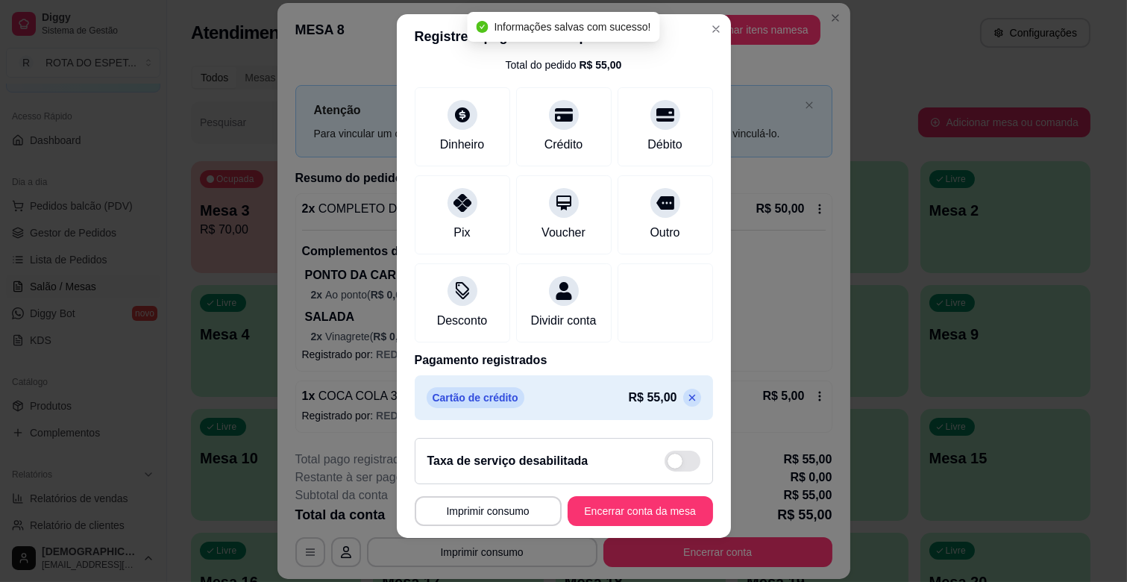
scroll to position [19, 0]
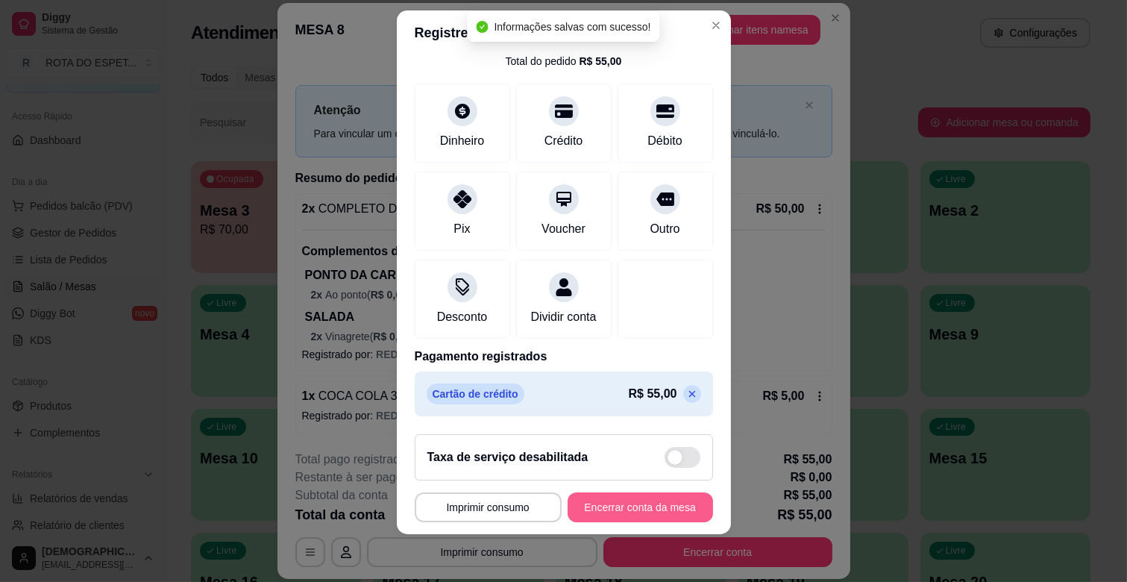
click at [649, 504] on button "Encerrar conta da mesa" at bounding box center [640, 507] width 145 height 30
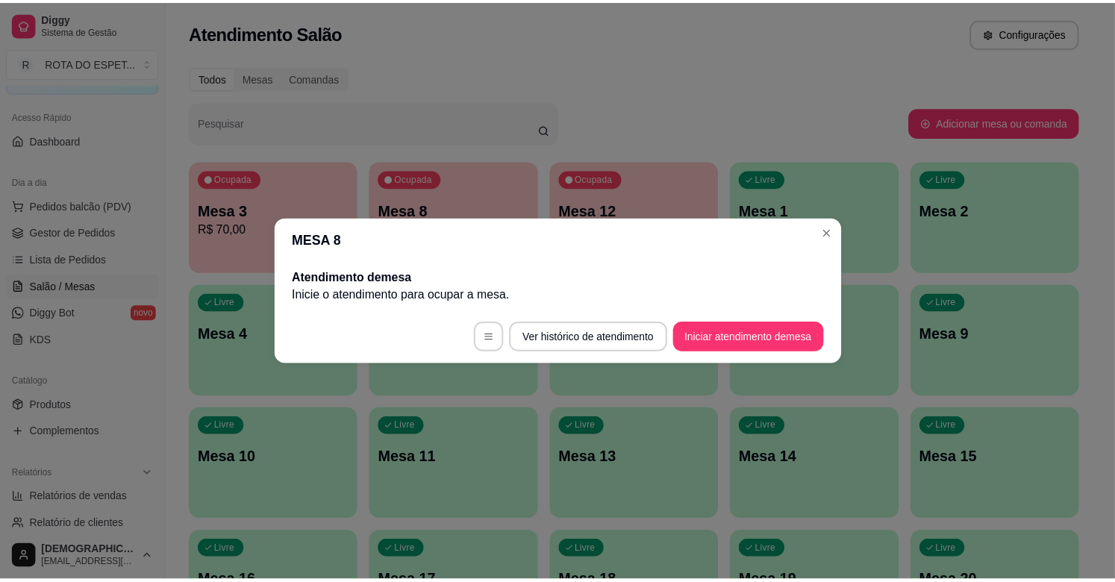
scroll to position [0, 0]
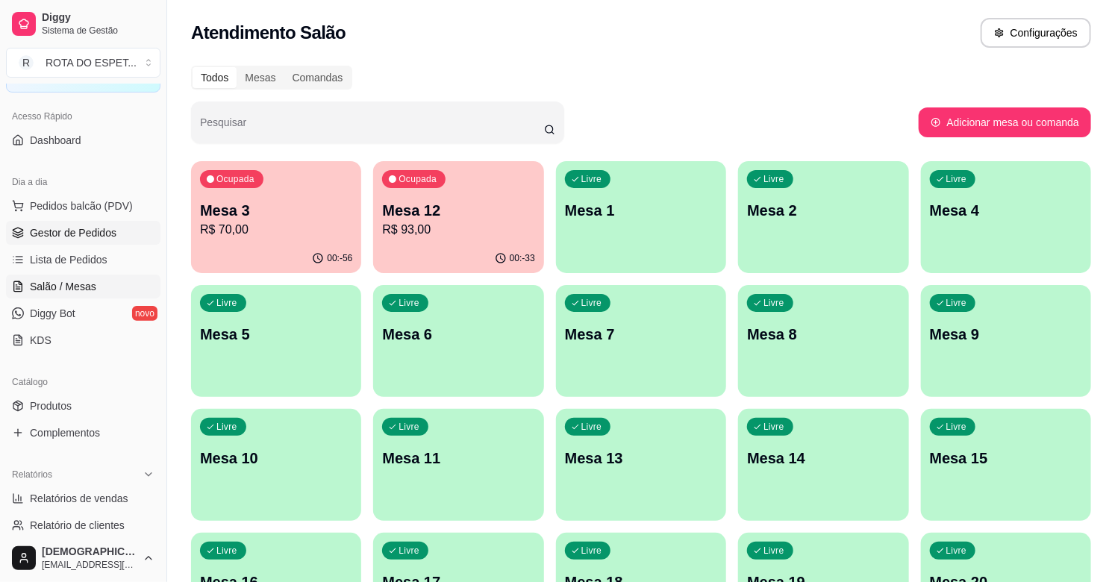
click at [97, 241] on link "Gestor de Pedidos" at bounding box center [83, 233] width 154 height 24
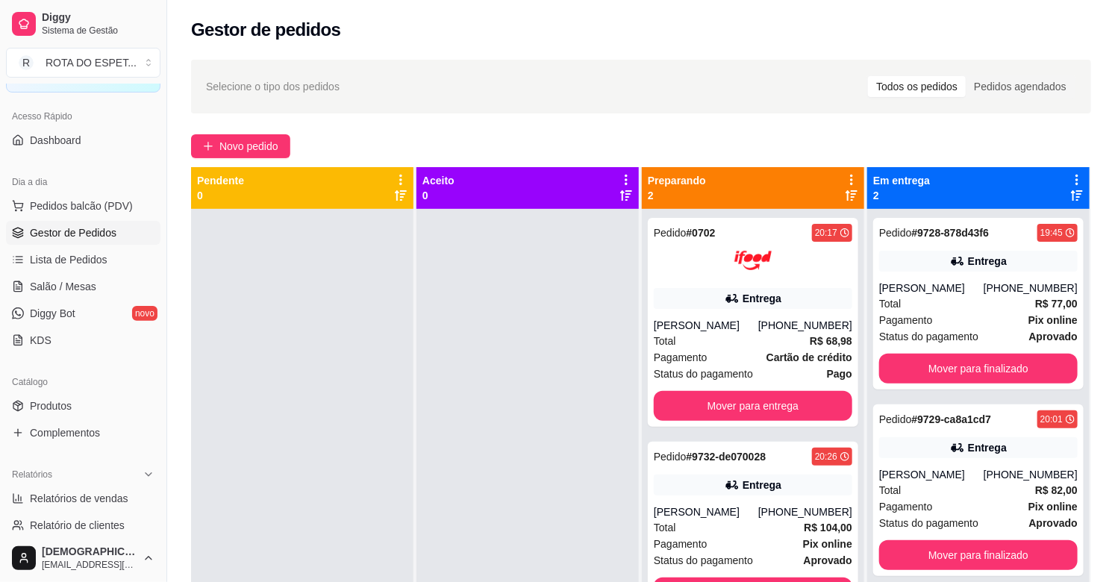
click at [496, 377] on div at bounding box center [527, 500] width 222 height 582
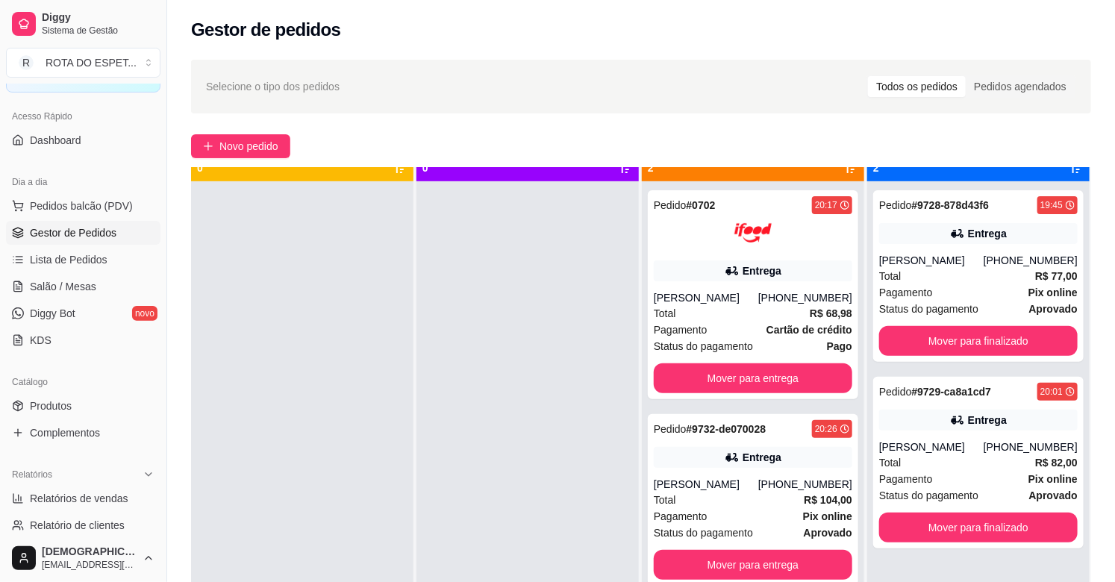
scroll to position [41, 0]
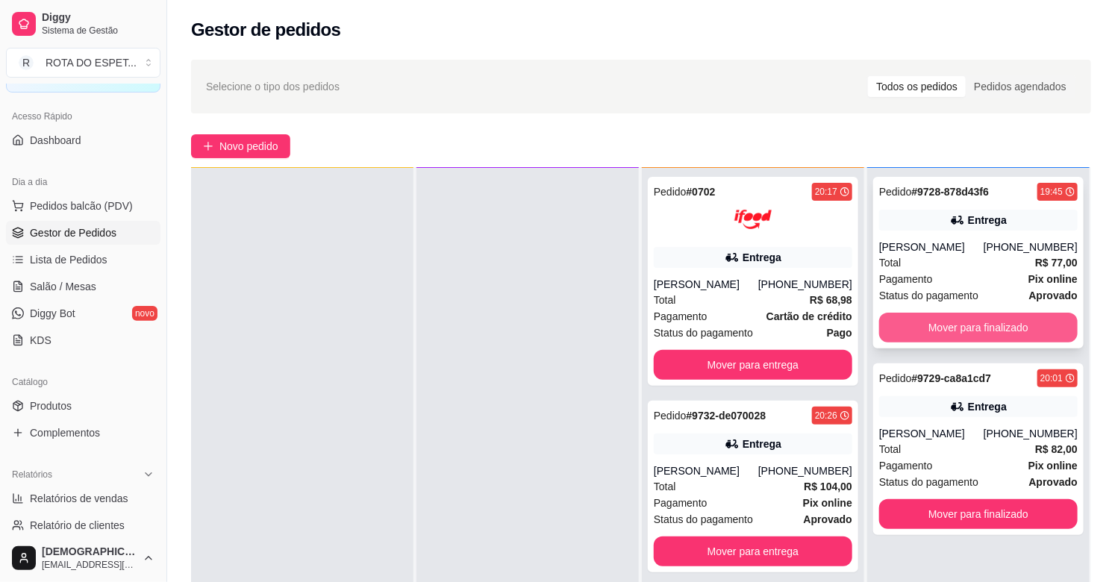
click at [1000, 325] on button "Mover para finalizado" at bounding box center [978, 328] width 198 height 30
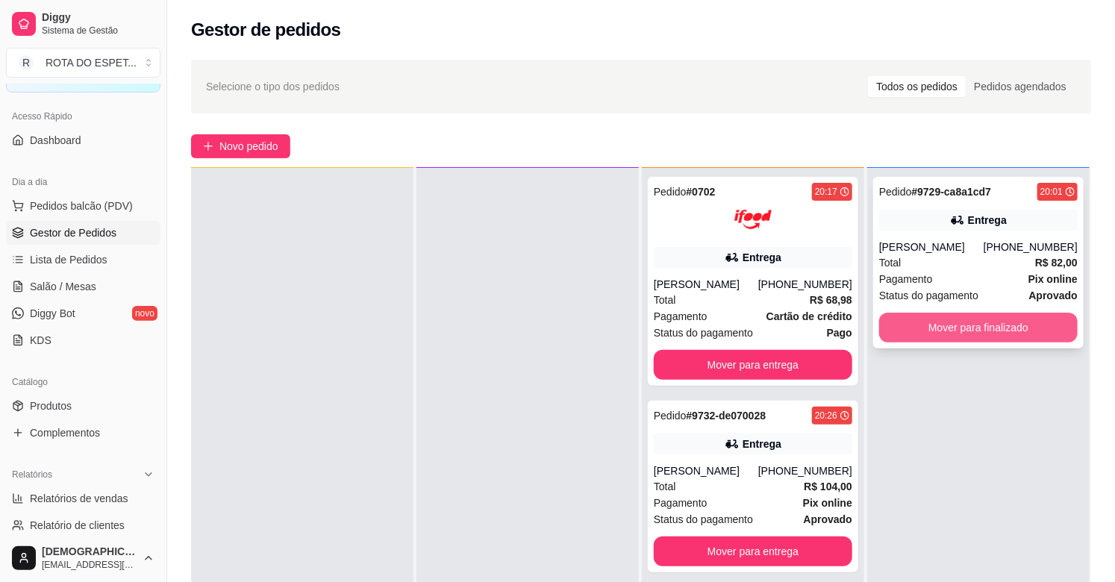
click at [987, 325] on button "Mover para finalizado" at bounding box center [978, 328] width 198 height 30
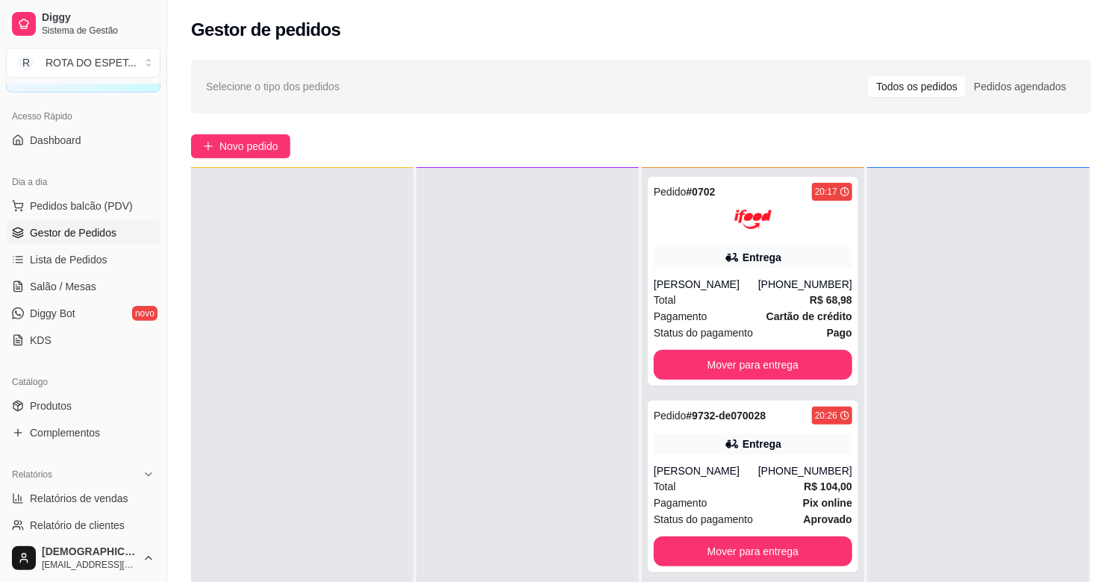
click at [472, 366] on div at bounding box center [527, 459] width 222 height 582
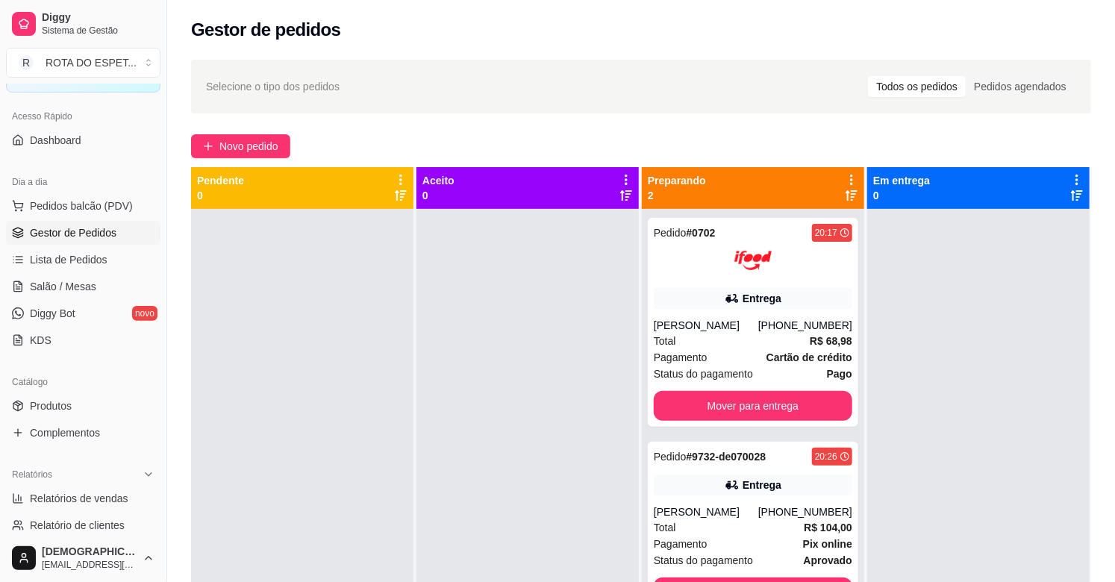
click at [516, 463] on div at bounding box center [527, 500] width 222 height 582
click at [434, 515] on div at bounding box center [527, 500] width 222 height 582
click at [84, 288] on span "Salão / Mesas" at bounding box center [63, 286] width 66 height 15
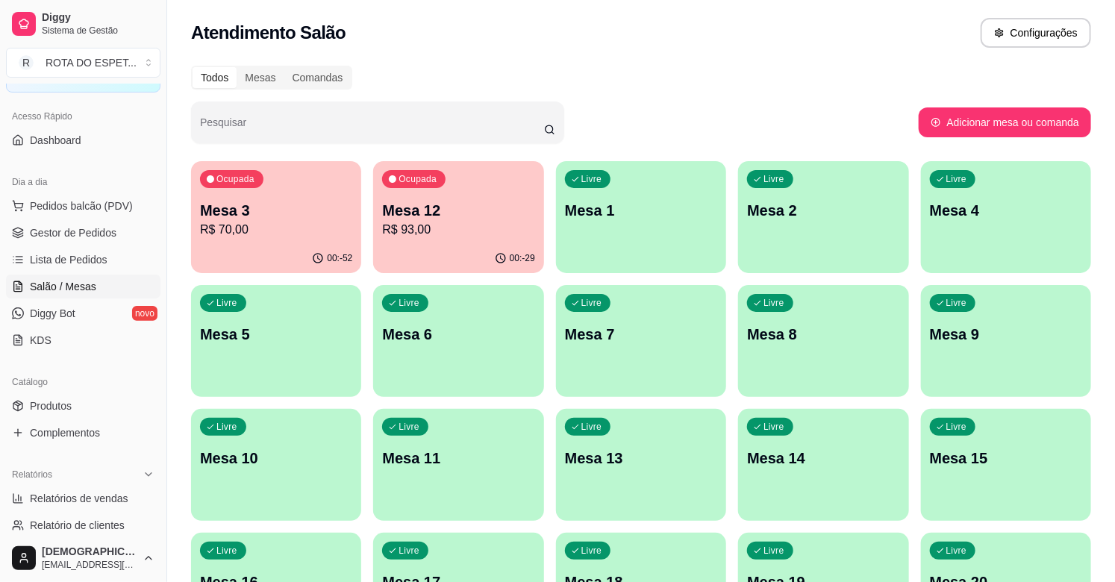
click at [442, 228] on p "R$ 93,00" at bounding box center [458, 230] width 152 height 18
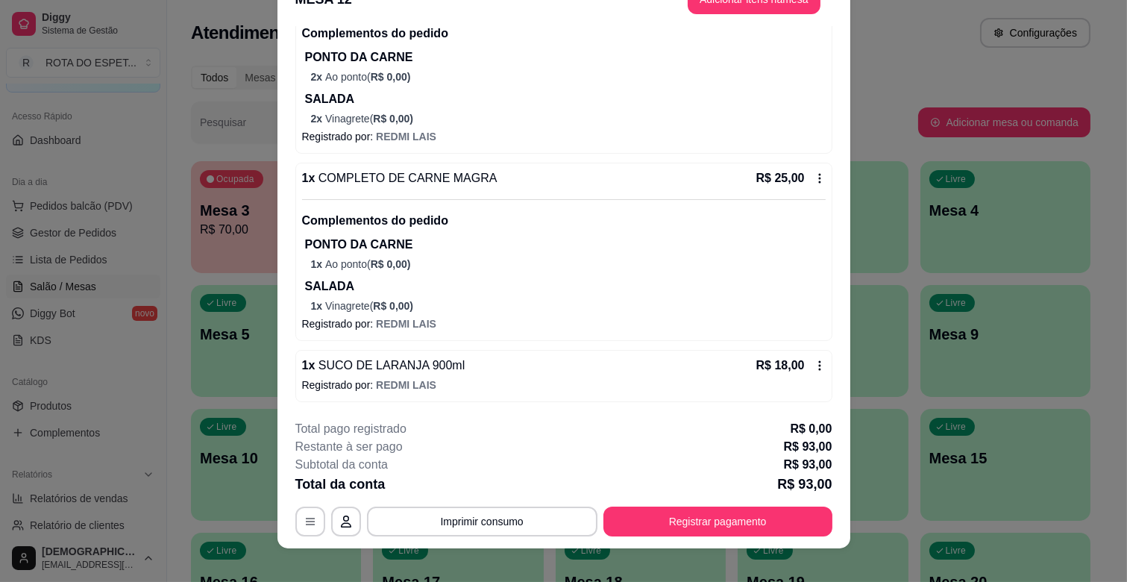
scroll to position [45, 0]
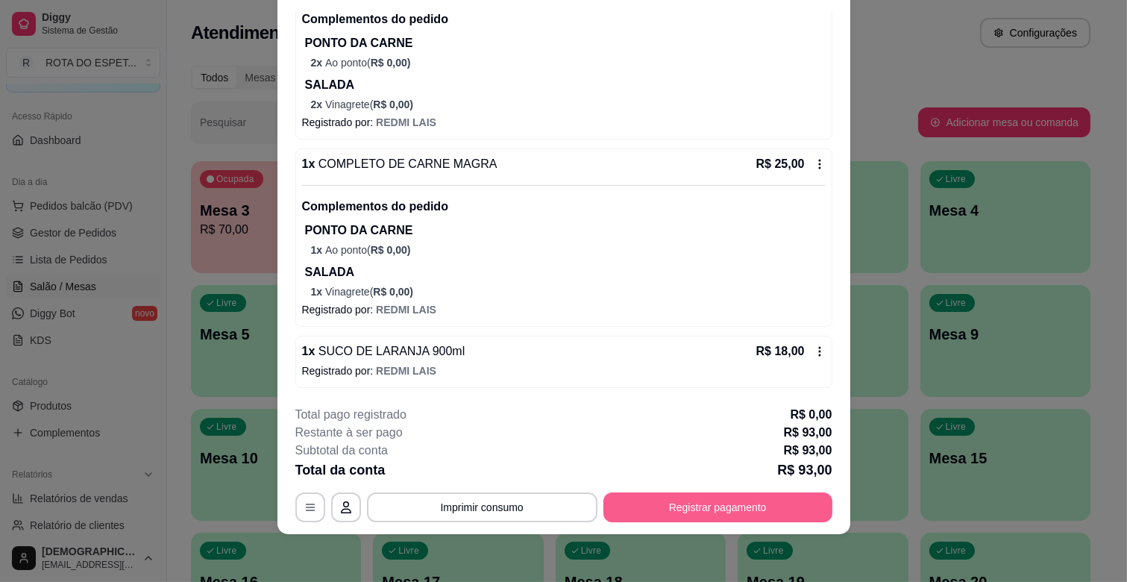
click at [724, 513] on button "Registrar pagamento" at bounding box center [718, 507] width 229 height 30
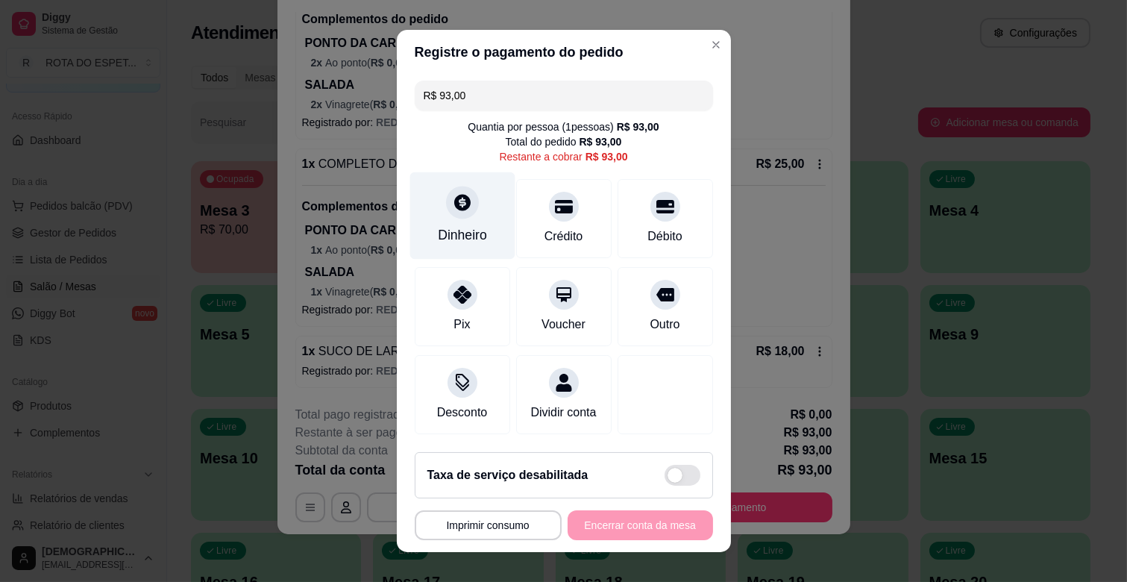
click at [446, 213] on div at bounding box center [462, 202] width 33 height 33
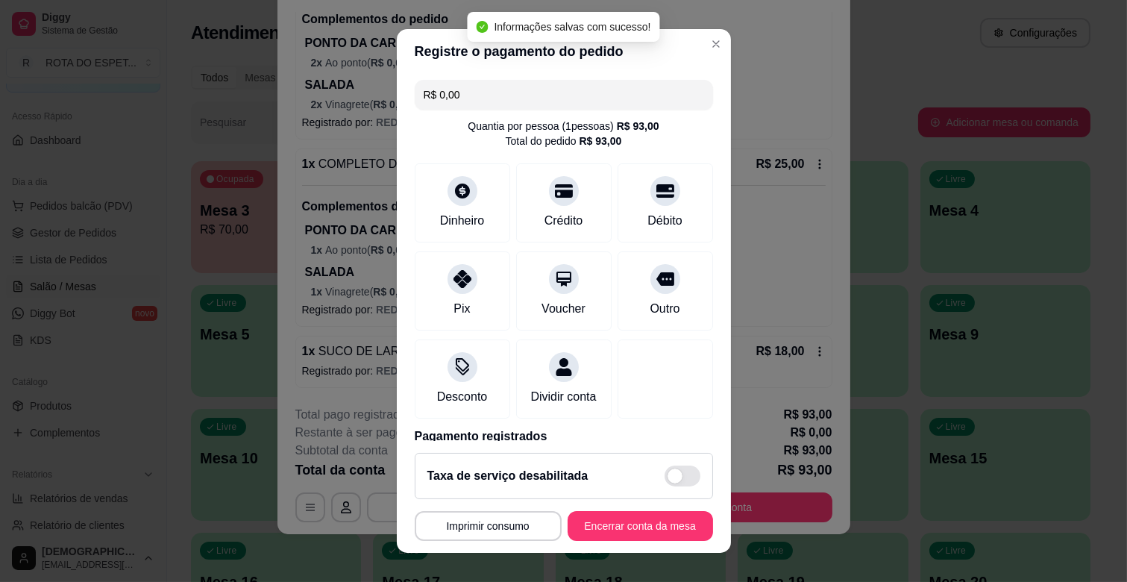
type input "R$ 0,00"
click at [666, 527] on button "Encerrar conta da mesa" at bounding box center [640, 526] width 145 height 30
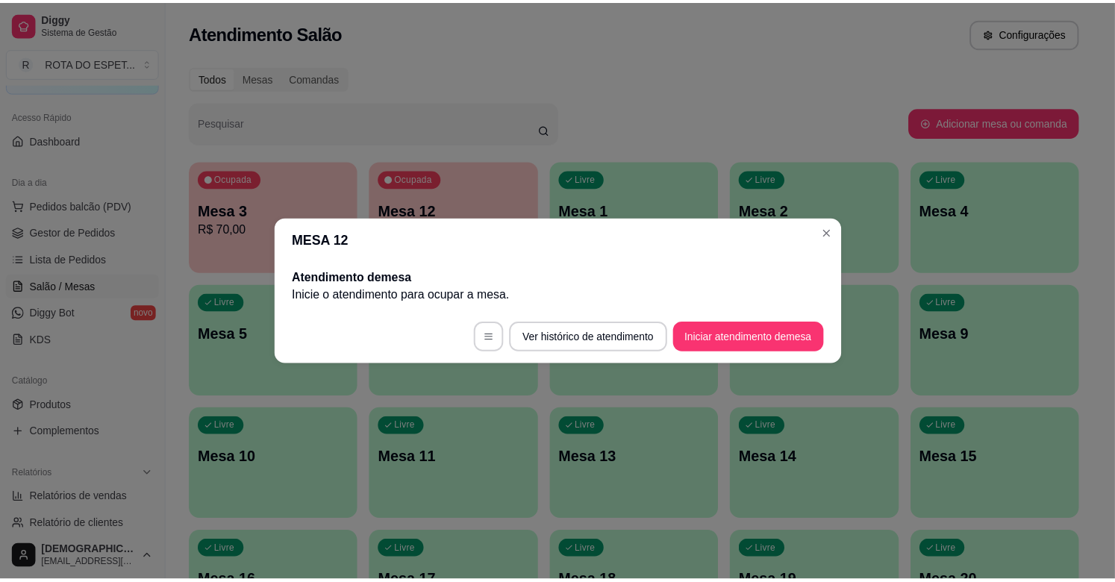
scroll to position [0, 0]
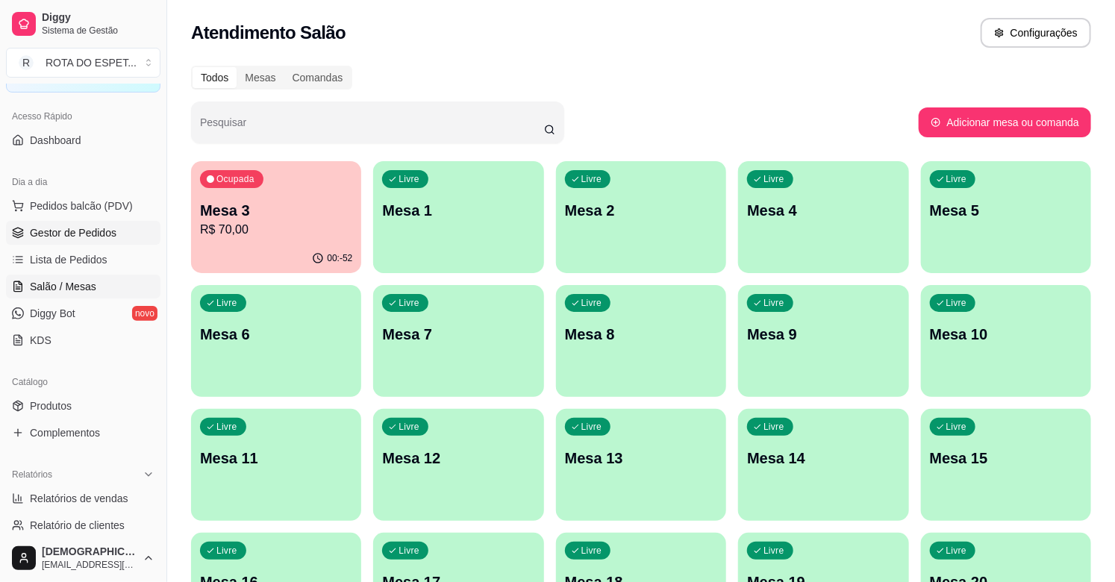
click at [73, 222] on link "Gestor de Pedidos" at bounding box center [83, 233] width 154 height 24
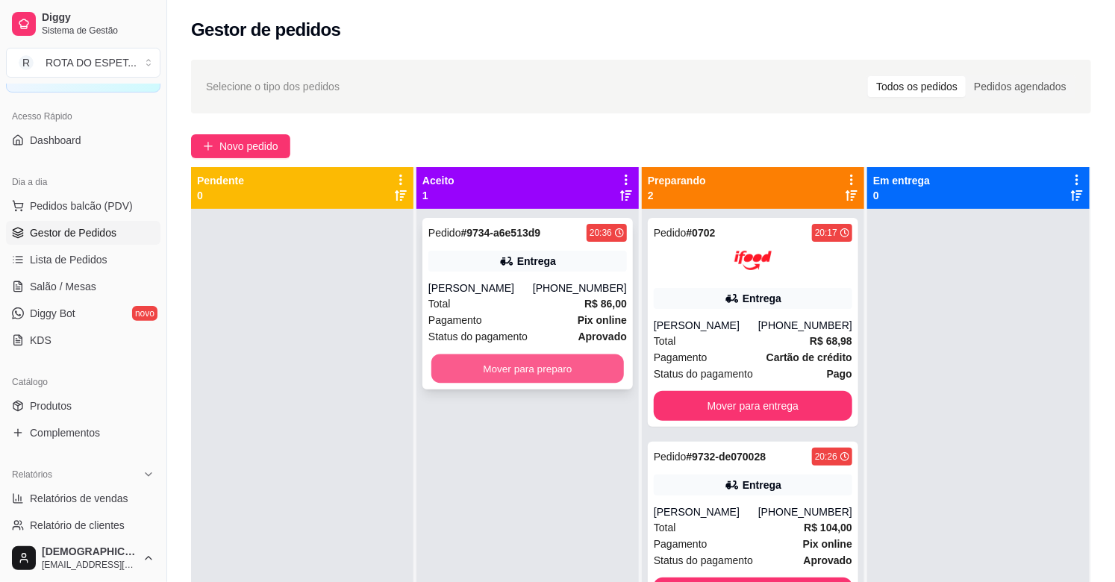
click at [482, 381] on button "Mover para preparo" at bounding box center [527, 368] width 192 height 29
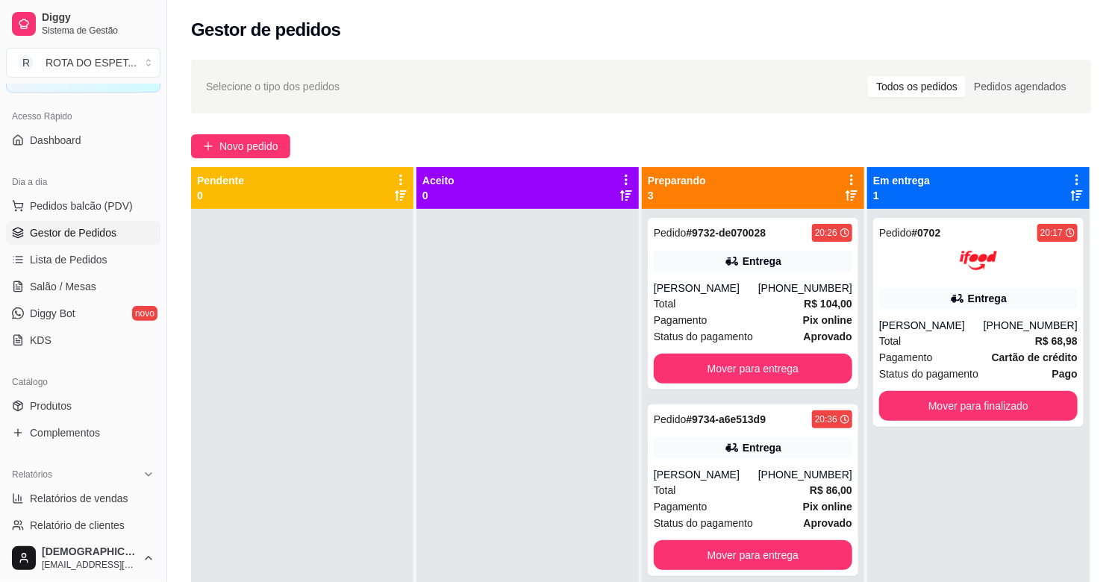
drag, startPoint x: 237, startPoint y: 31, endPoint x: 204, endPoint y: 443, distance: 413.1
click at [204, 443] on div at bounding box center [302, 500] width 222 height 582
click at [86, 287] on span "Salão / Mesas" at bounding box center [63, 286] width 66 height 15
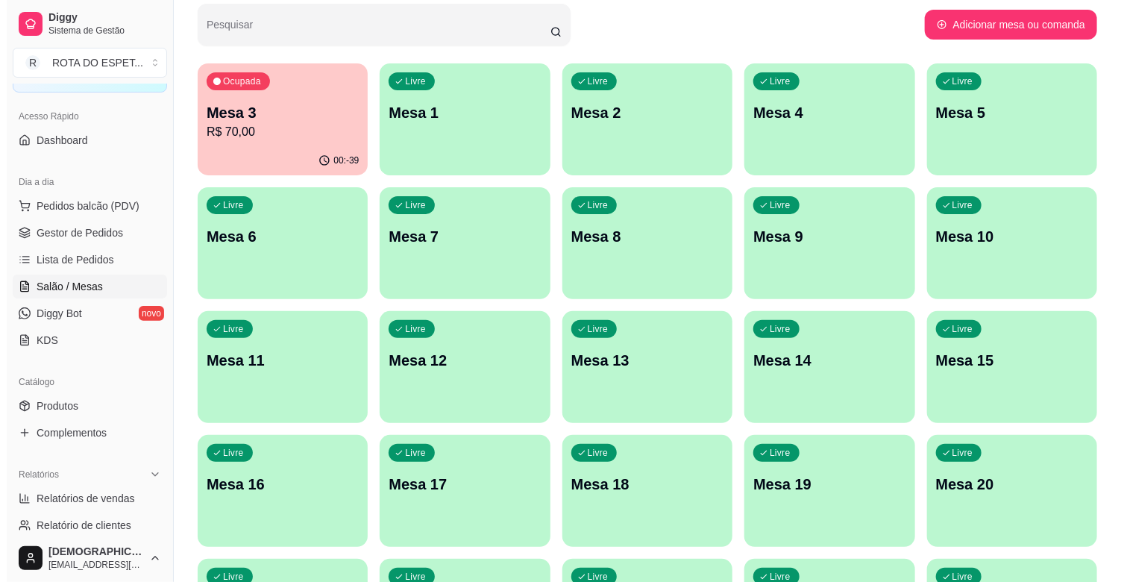
scroll to position [248, 0]
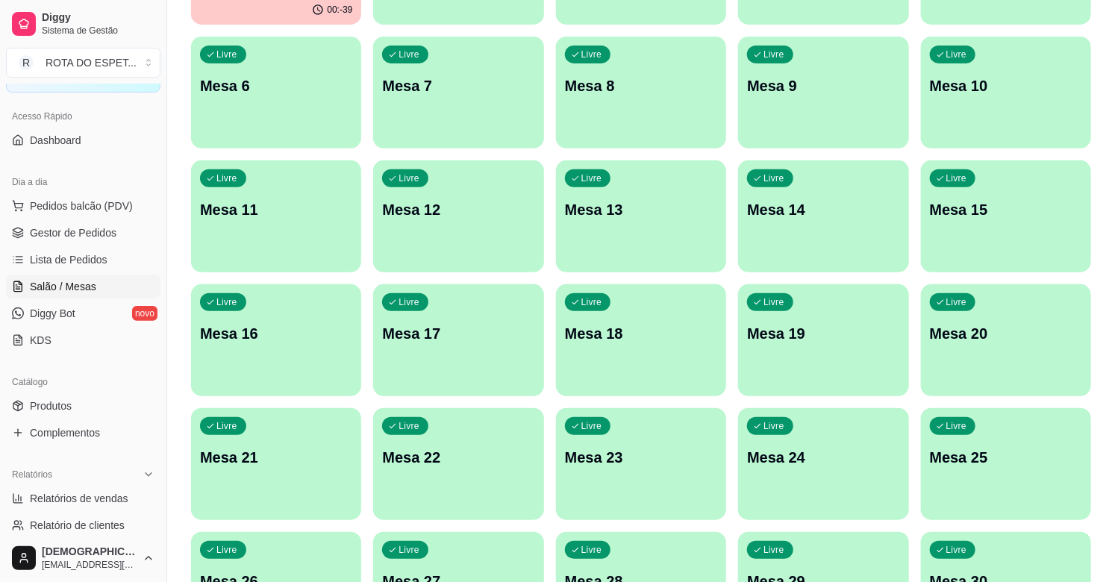
click at [966, 326] on p "Mesa 20" at bounding box center [1006, 333] width 152 height 21
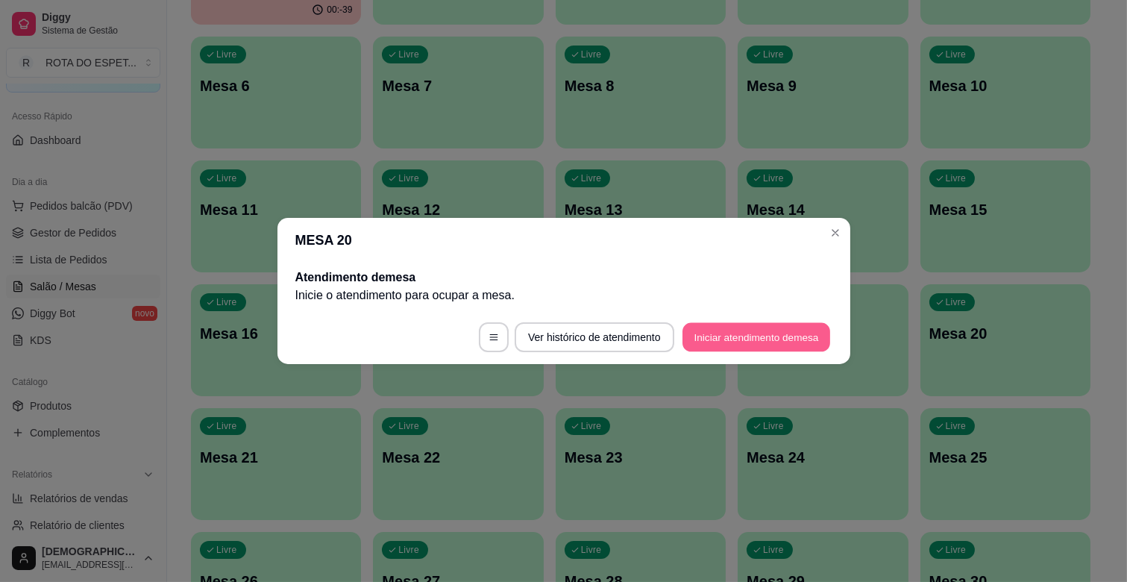
click at [743, 331] on button "Iniciar atendimento de mesa" at bounding box center [757, 337] width 148 height 29
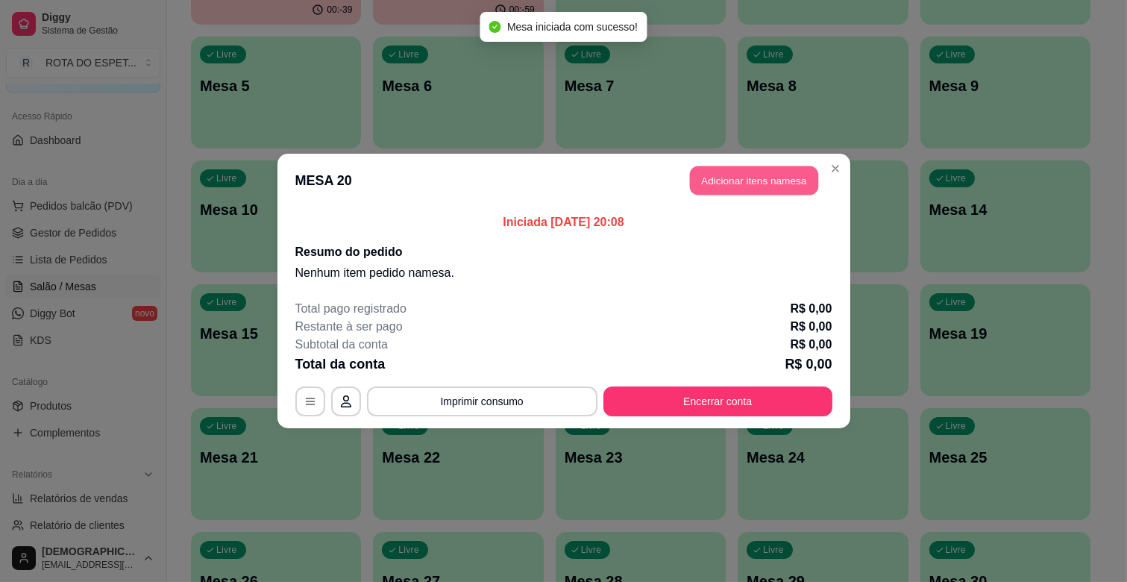
click at [737, 184] on button "Adicionar itens na mesa" at bounding box center [754, 180] width 128 height 29
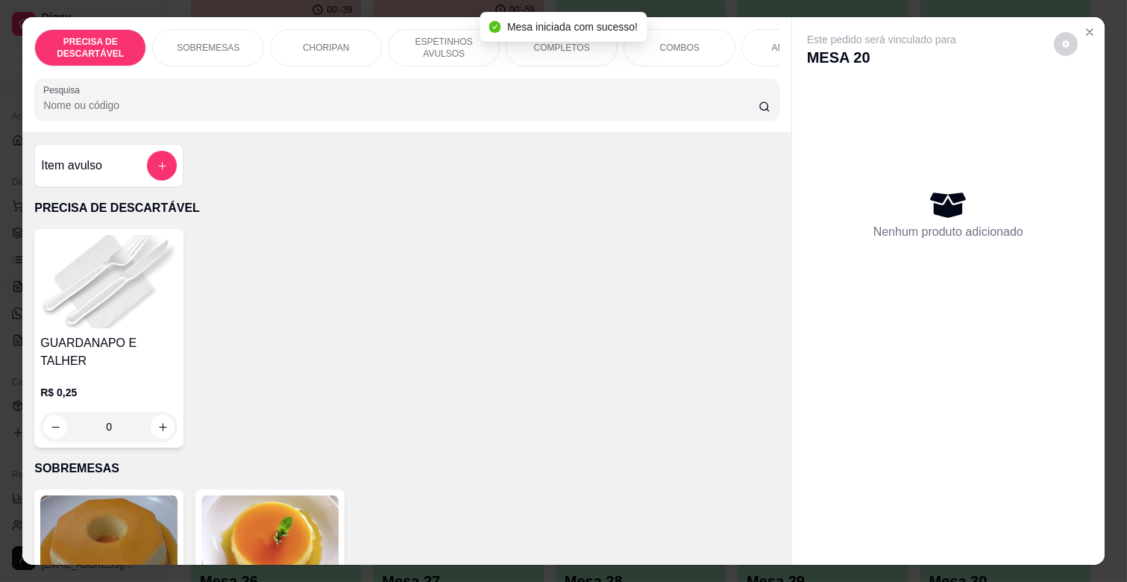
click at [428, 43] on p "ESPETINHOS AVULSOS" at bounding box center [444, 48] width 87 height 24
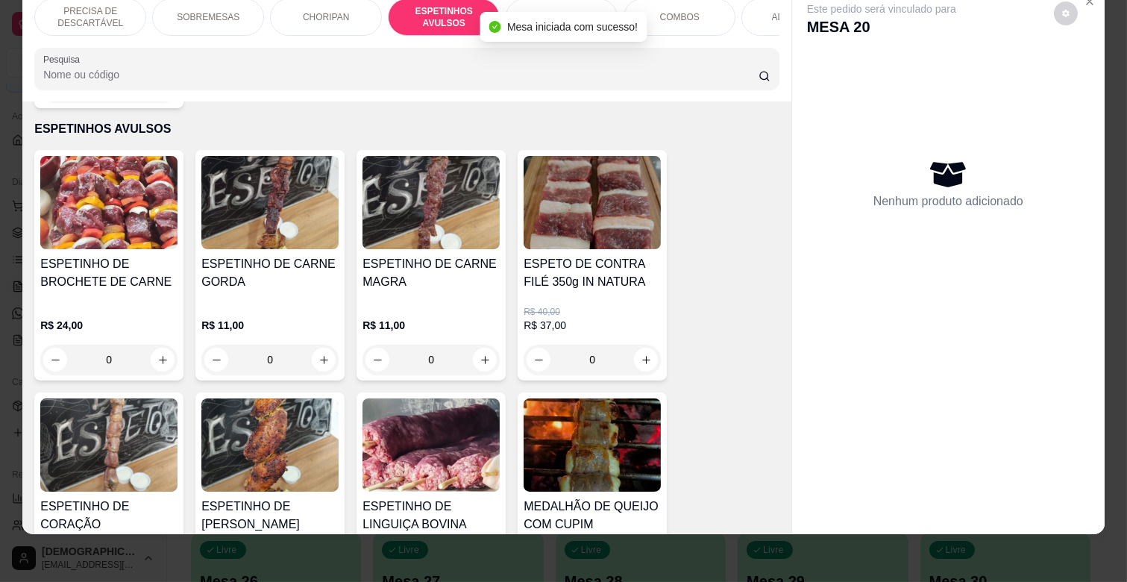
scroll to position [1155, 0]
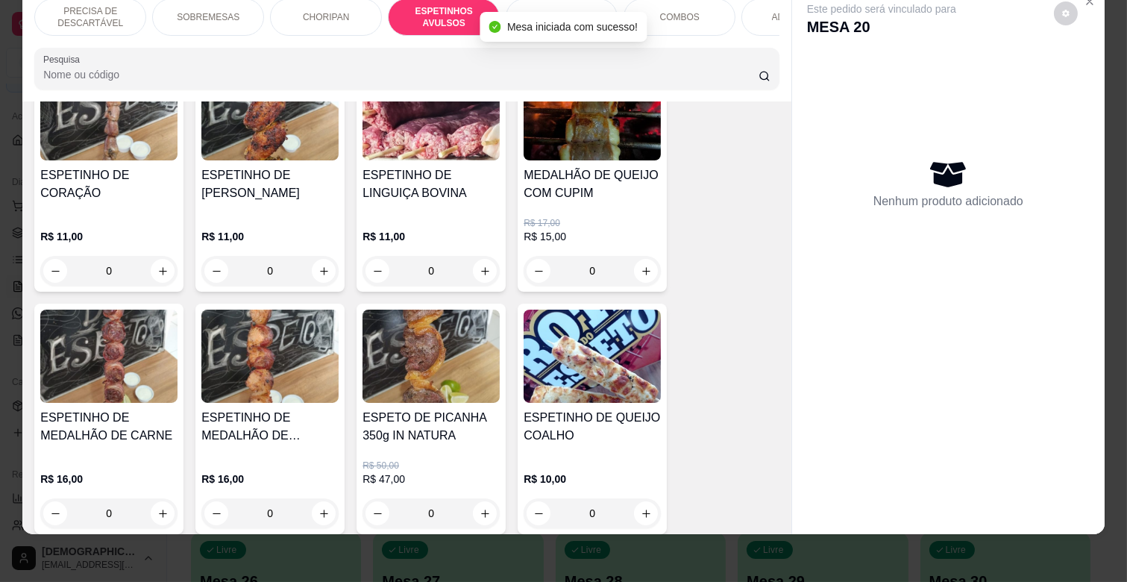
click at [319, 256] on div "0" at bounding box center [269, 271] width 137 height 30
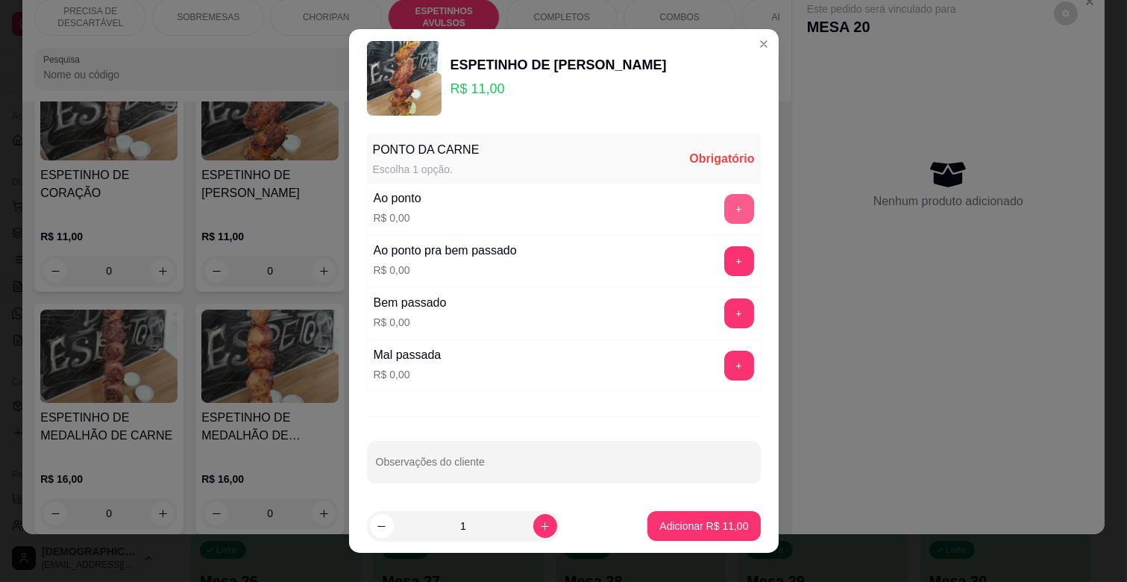
click at [724, 206] on button "+" at bounding box center [739, 209] width 30 height 30
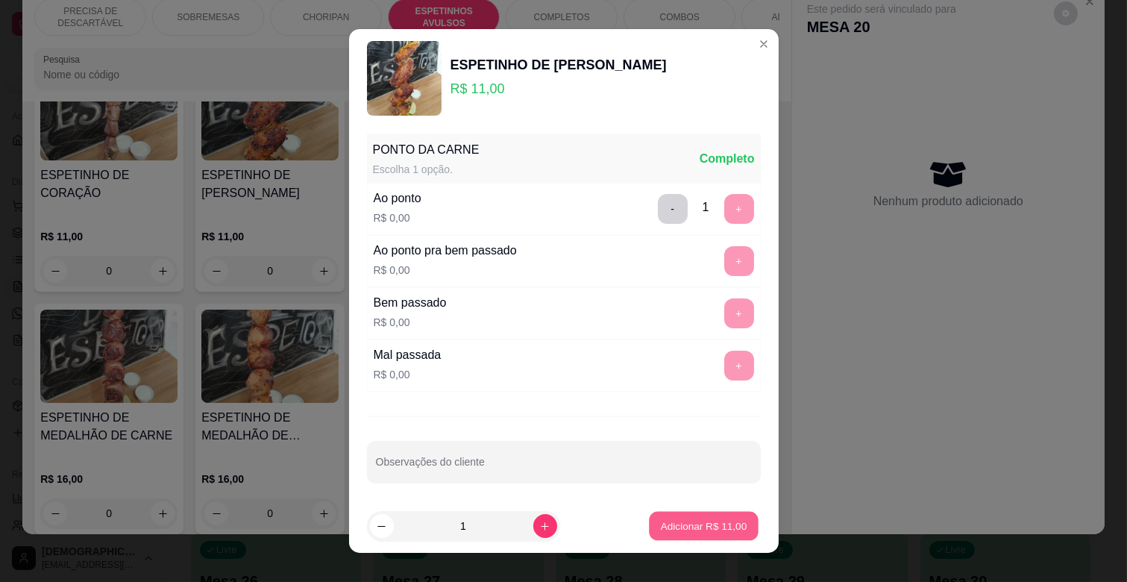
click at [674, 519] on p "Adicionar R$ 11,00" at bounding box center [704, 526] width 87 height 14
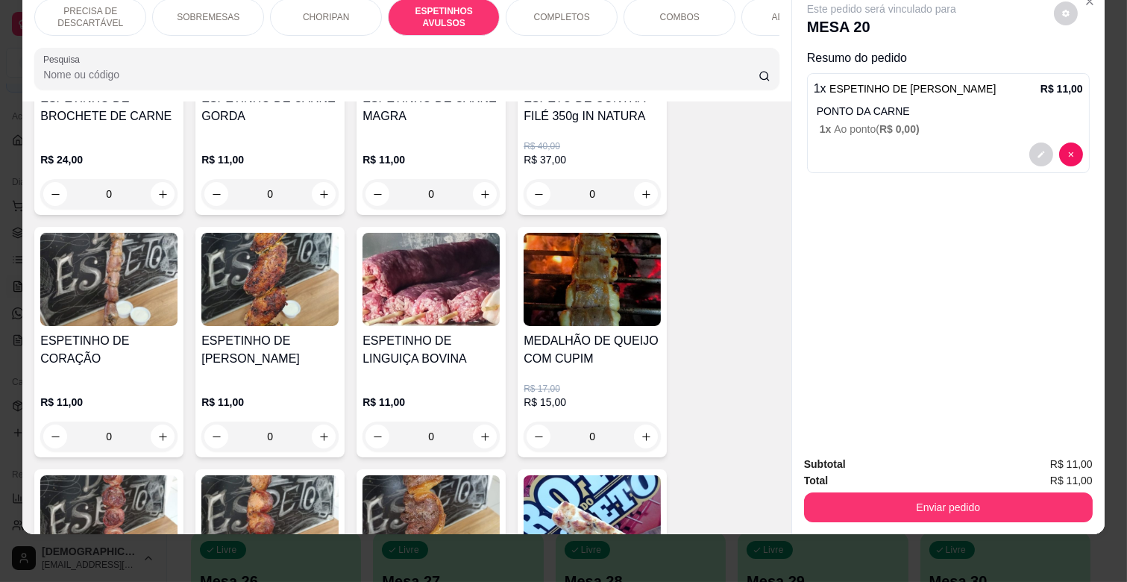
scroll to position [741, 0]
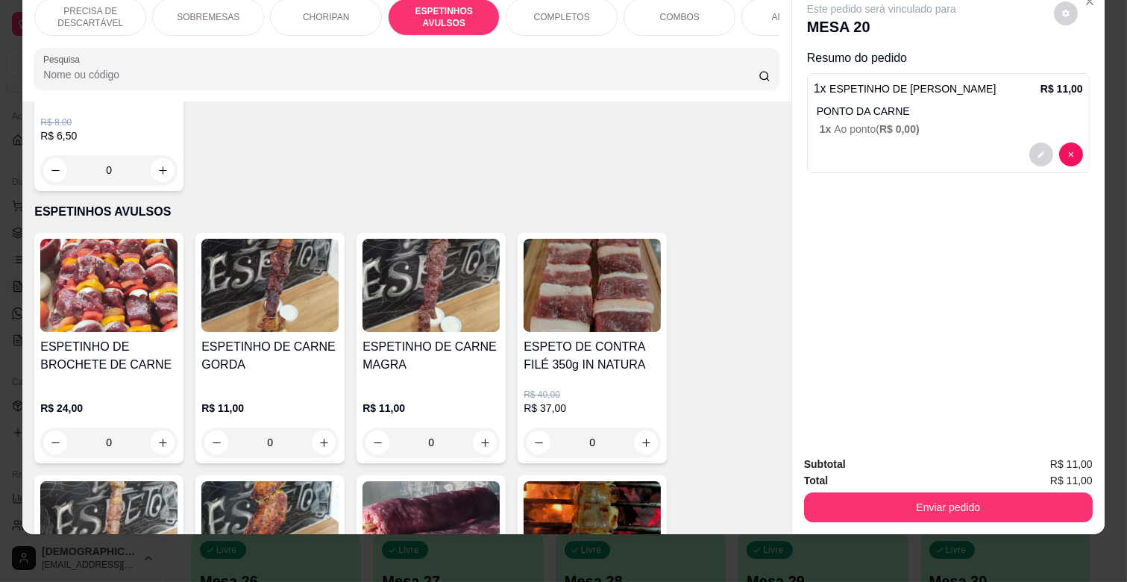
click at [479, 428] on div "0" at bounding box center [431, 443] width 137 height 30
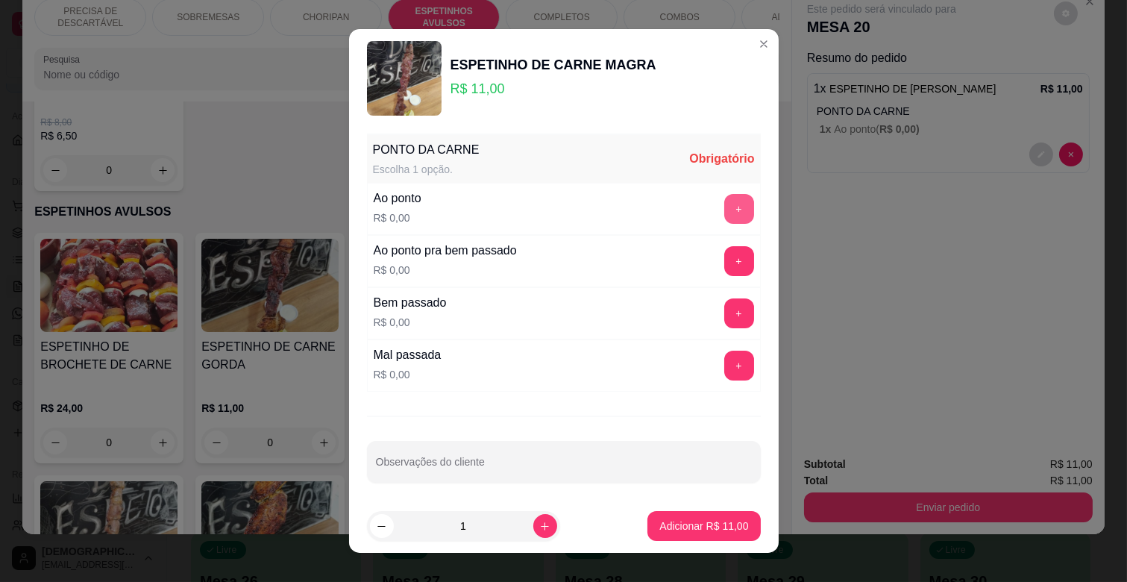
click at [724, 206] on button "+" at bounding box center [739, 209] width 30 height 30
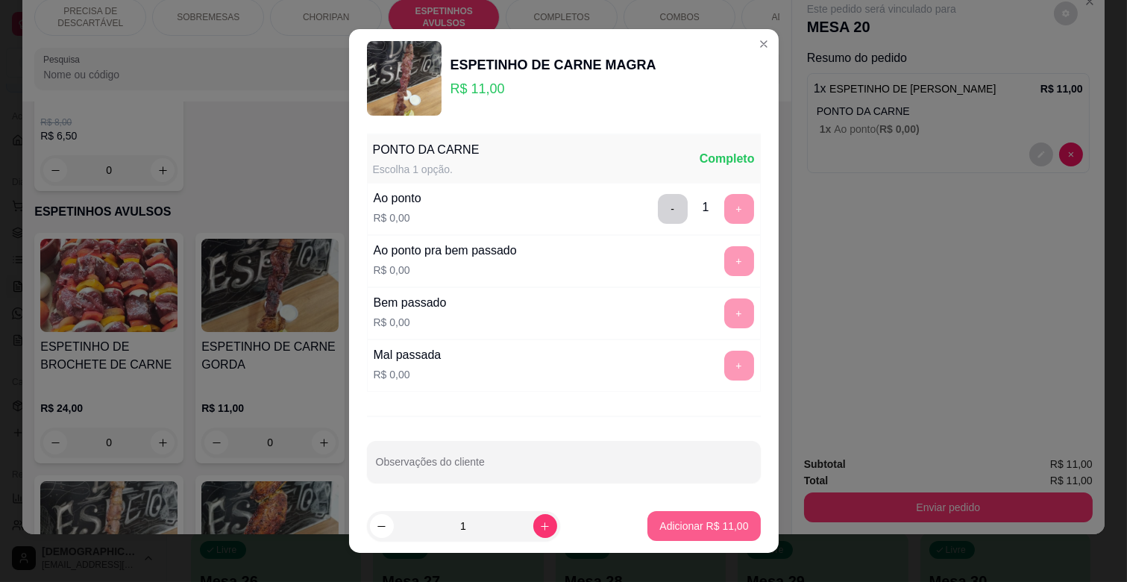
click at [709, 517] on button "Adicionar R$ 11,00" at bounding box center [704, 526] width 113 height 30
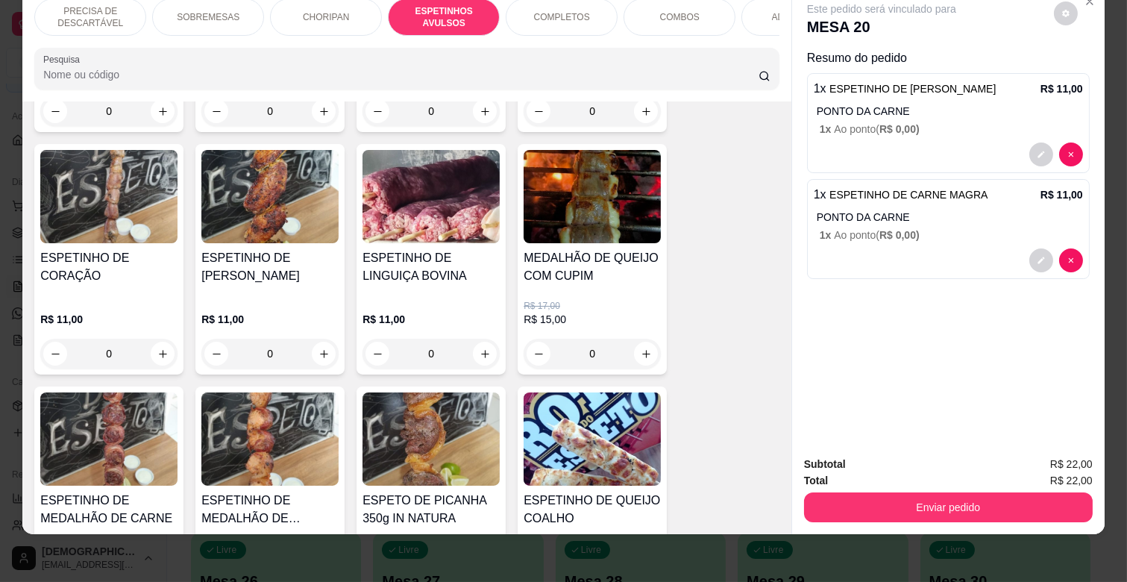
scroll to position [1321, 0]
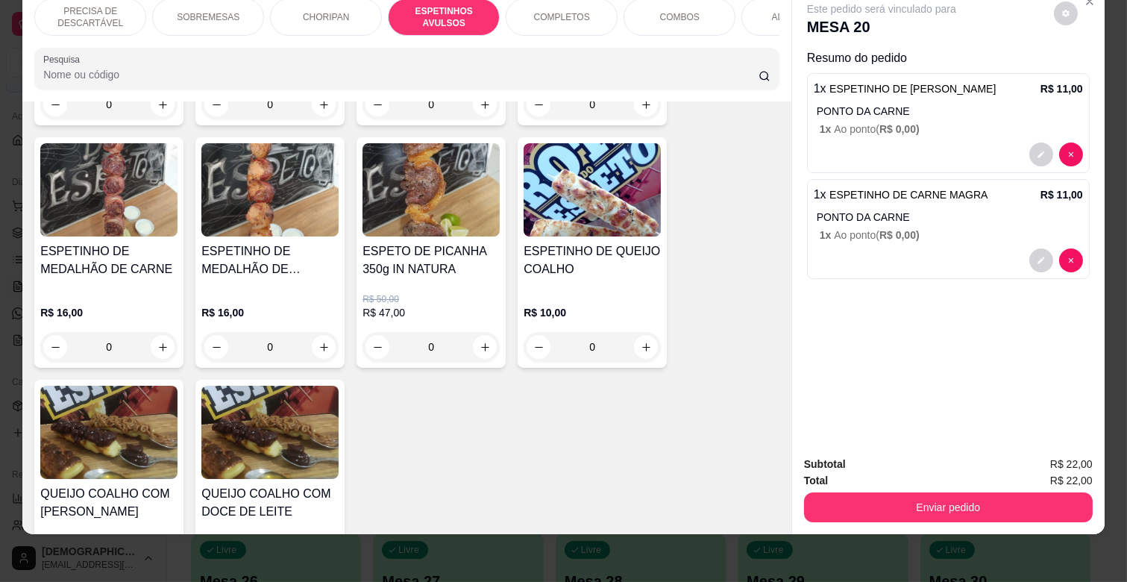
click at [645, 332] on div "0" at bounding box center [592, 347] width 137 height 30
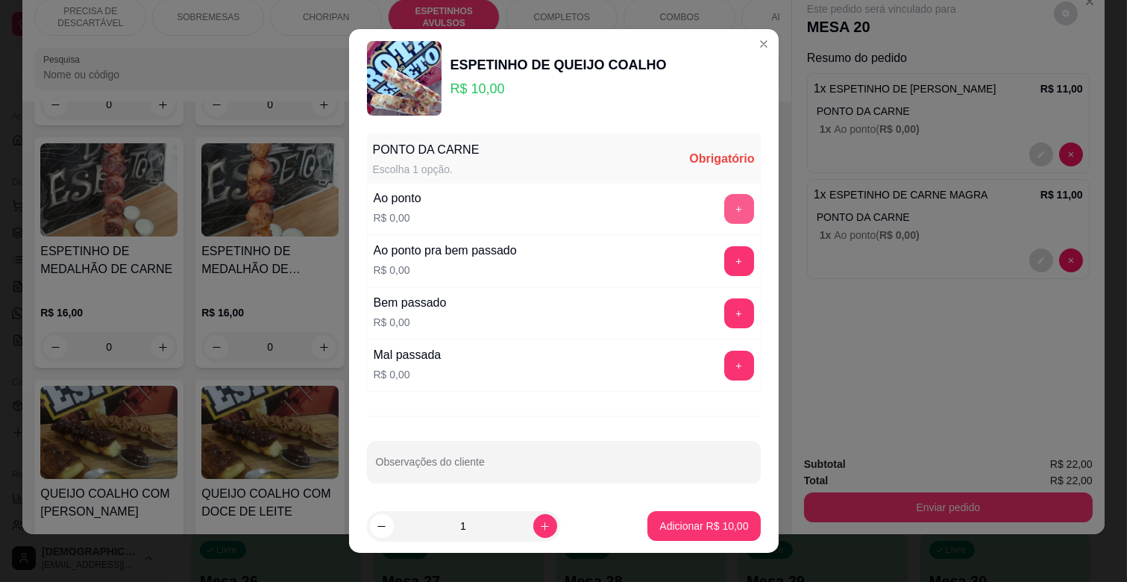
click at [724, 200] on button "+" at bounding box center [739, 209] width 30 height 30
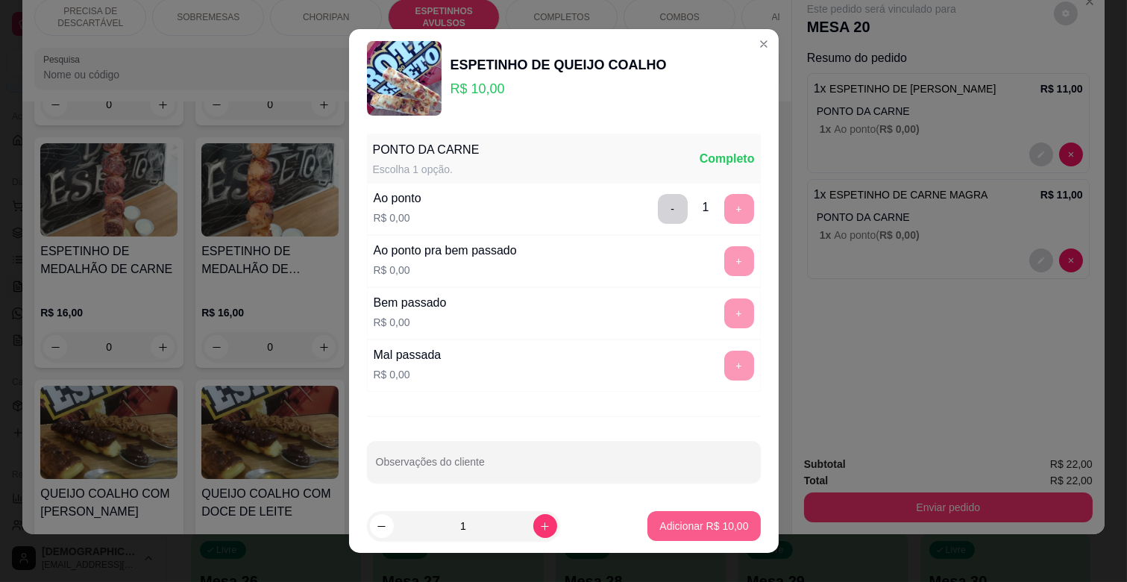
click at [664, 530] on p "Adicionar R$ 10,00" at bounding box center [704, 526] width 89 height 15
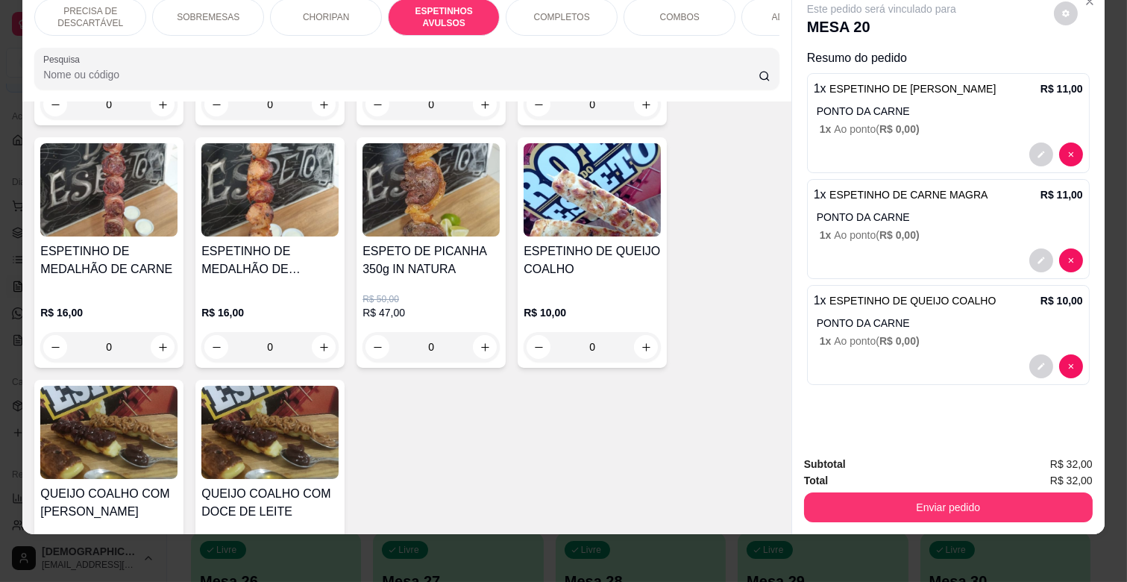
click at [756, 11] on div "ADICIONAIS" at bounding box center [798, 17] width 112 height 37
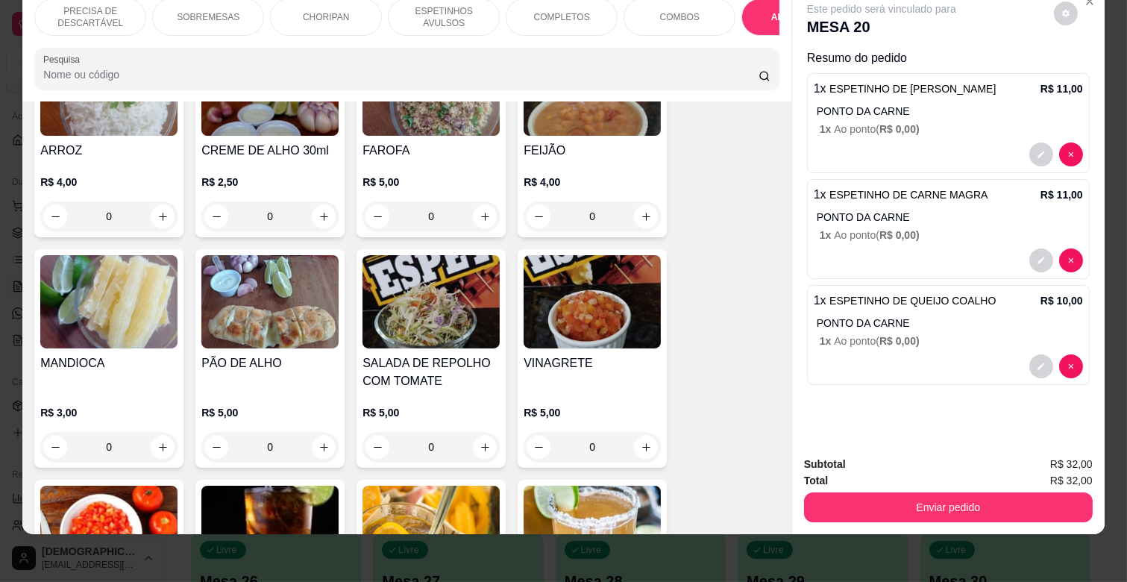
scroll to position [2972, 0]
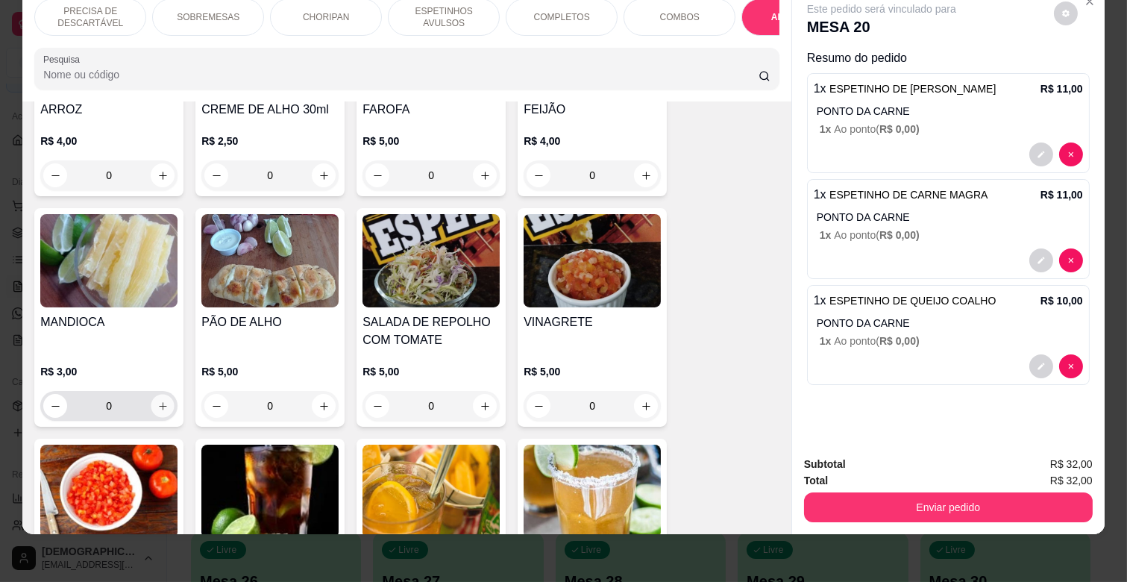
click at [157, 401] on icon "increase-product-quantity" at bounding box center [162, 406] width 11 height 11
type input "1"
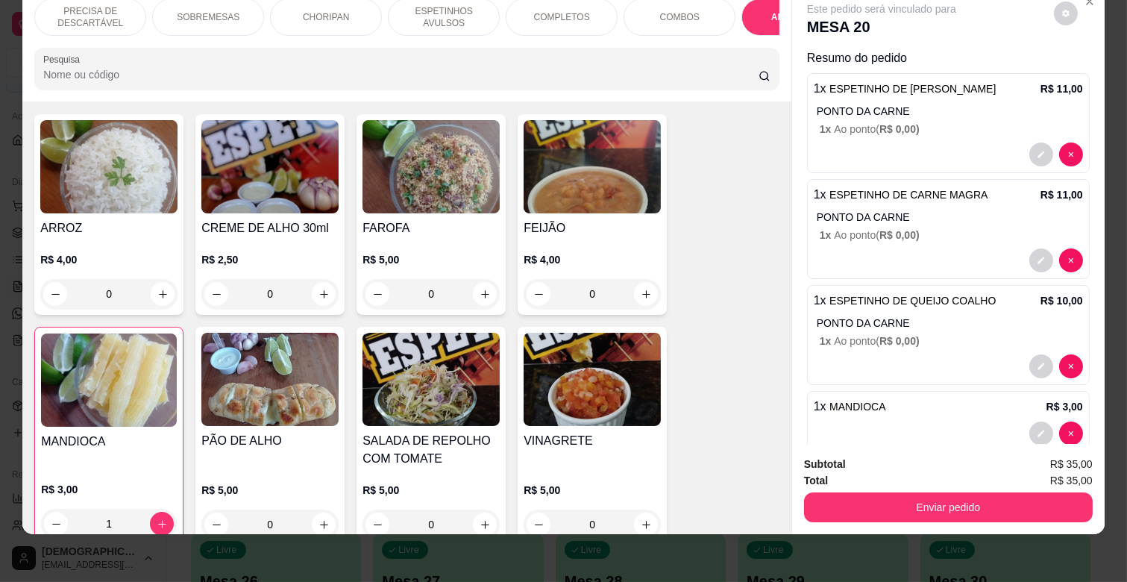
scroll to position [2889, 0]
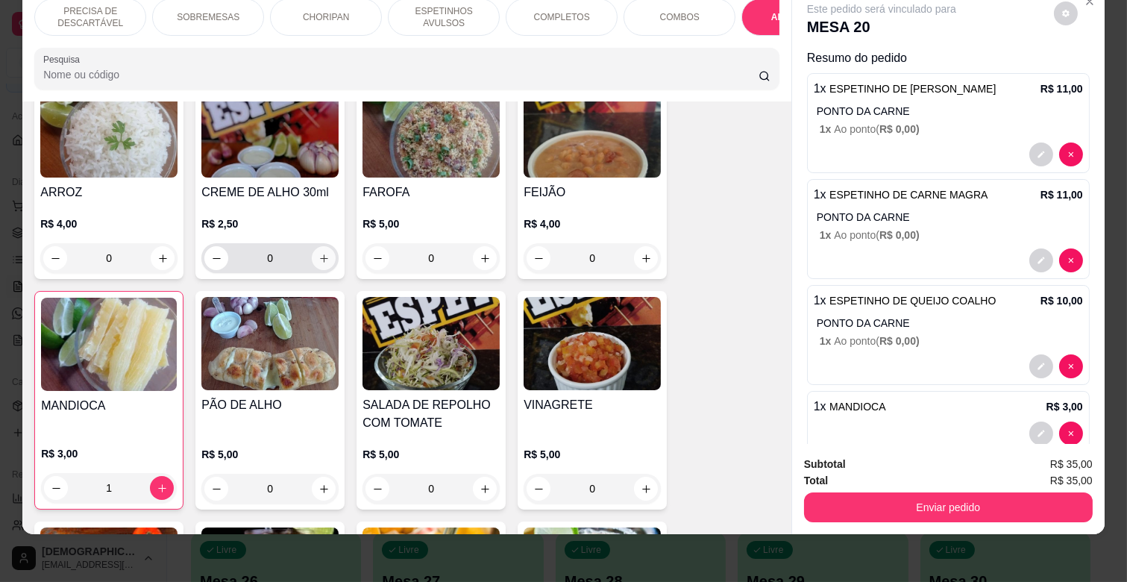
click at [319, 253] on icon "increase-product-quantity" at bounding box center [324, 258] width 11 height 11
type input "1"
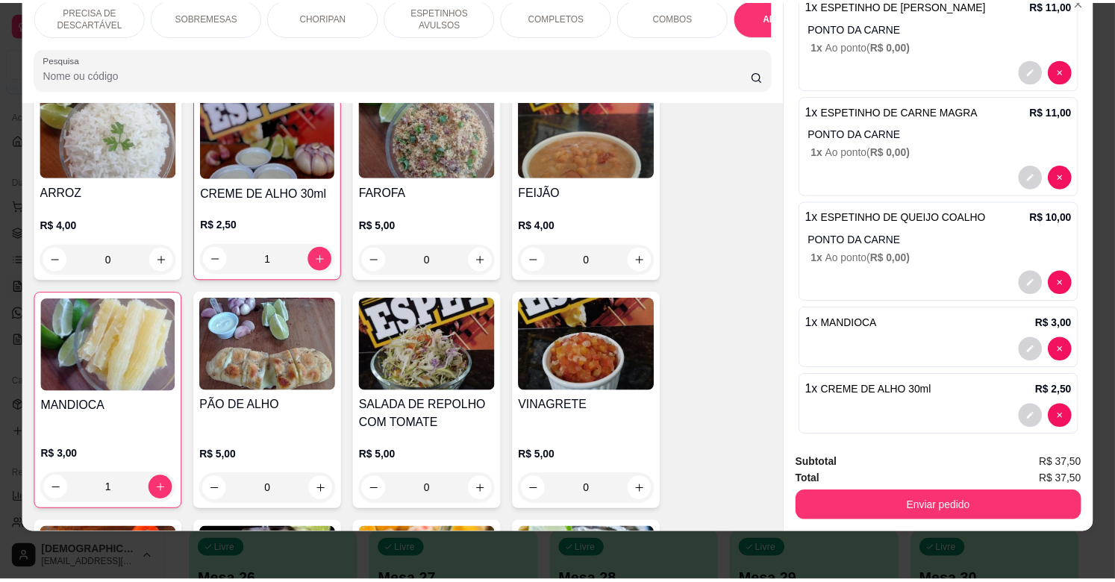
scroll to position [97, 0]
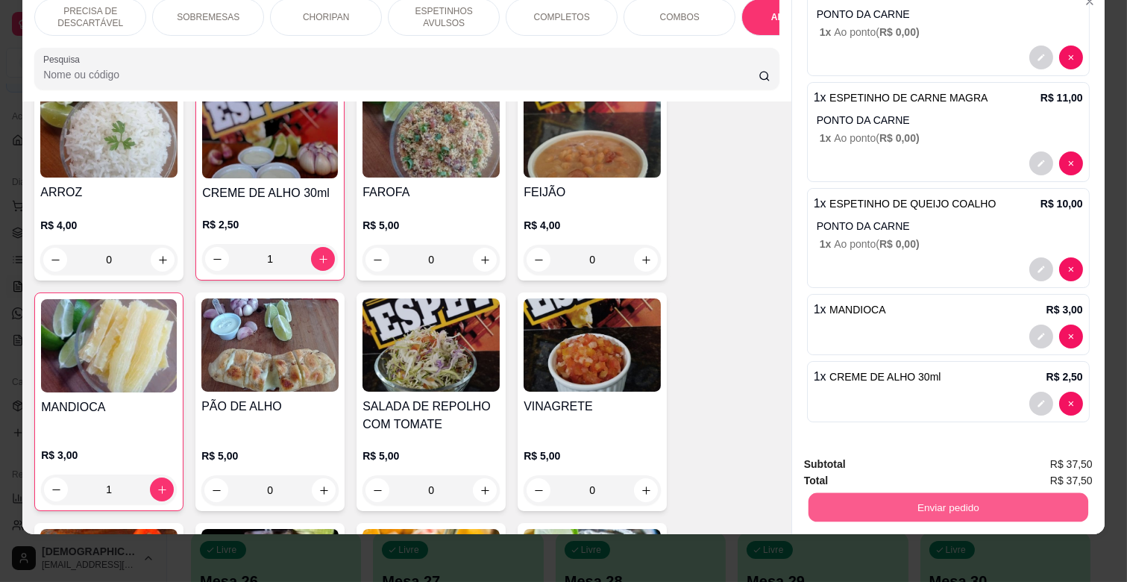
click at [914, 492] on button "Enviar pedido" at bounding box center [949, 506] width 280 height 29
click at [912, 454] on button "Não registrar e enviar pedido" at bounding box center [899, 459] width 151 height 28
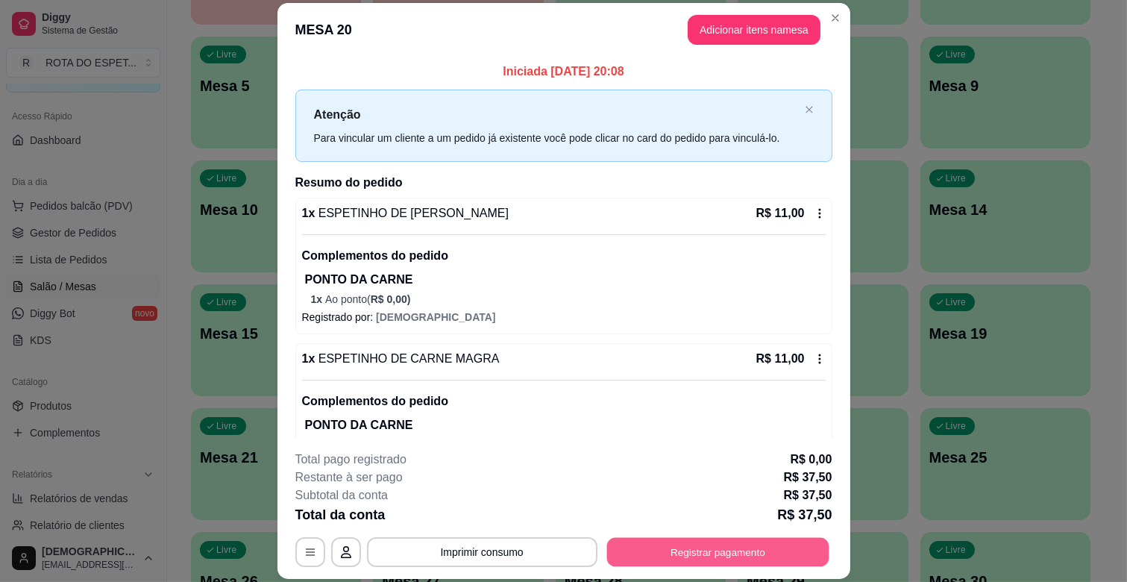
click at [704, 548] on button "Registrar pagamento" at bounding box center [718, 552] width 222 height 29
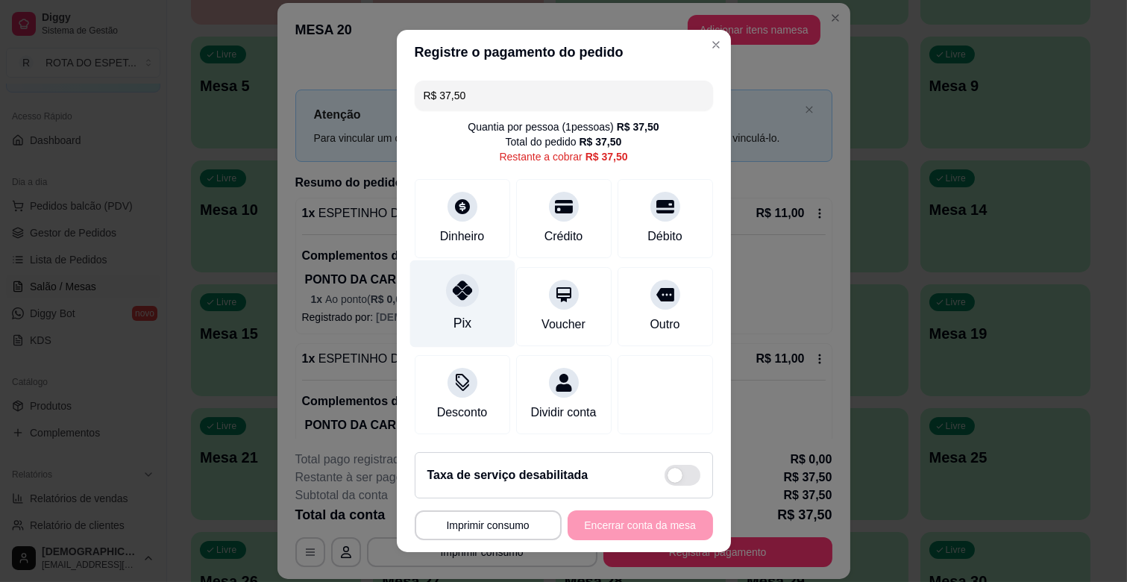
click at [442, 309] on div "Pix" at bounding box center [462, 303] width 105 height 87
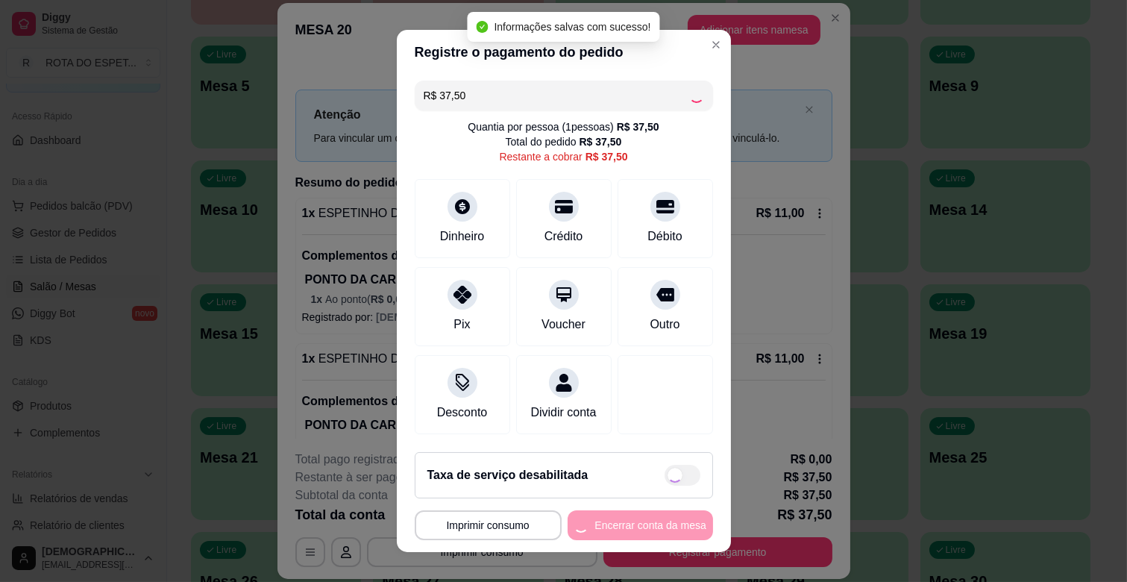
type input "R$ 0,00"
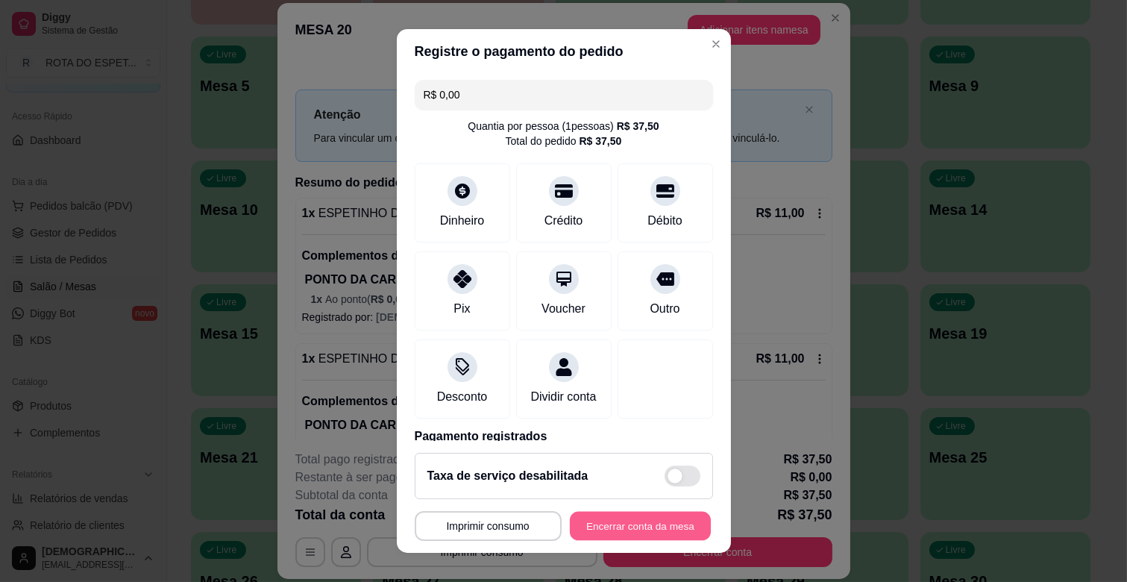
click at [597, 516] on button "Encerrar conta da mesa" at bounding box center [640, 526] width 141 height 29
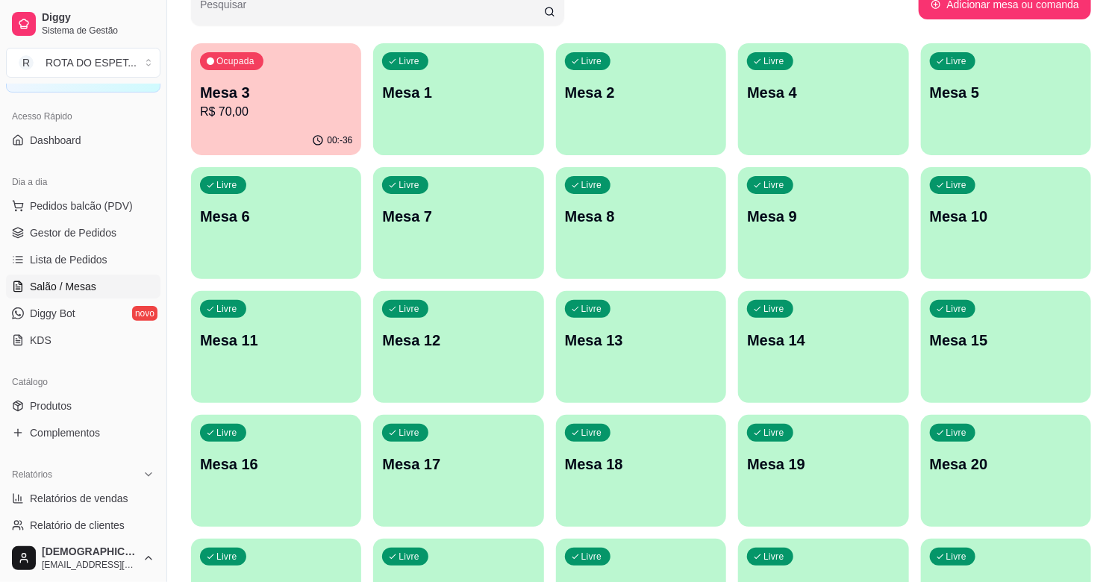
scroll to position [0, 0]
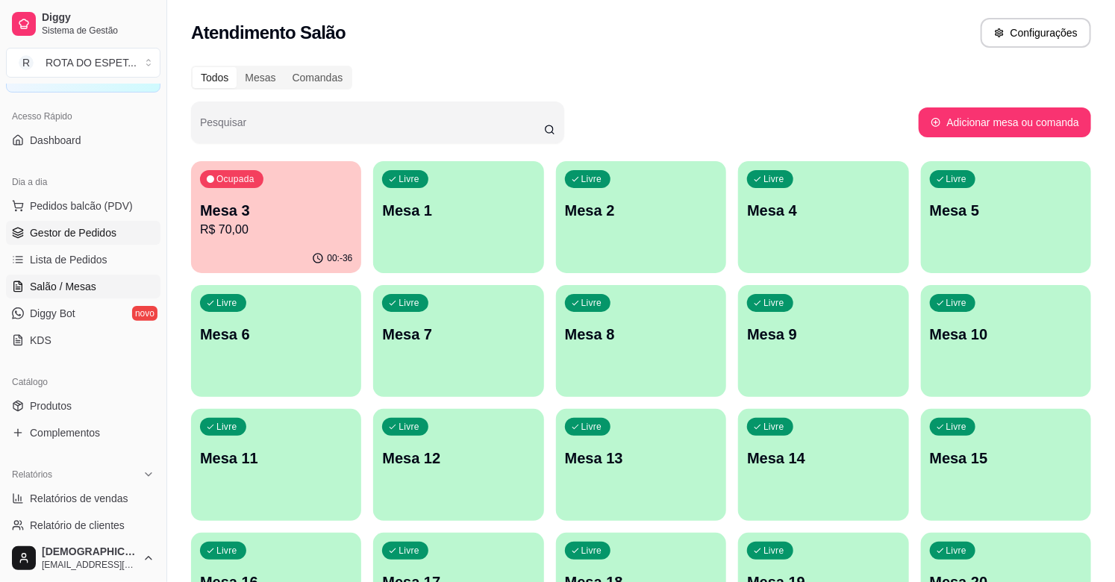
click at [69, 232] on span "Gestor de Pedidos" at bounding box center [73, 232] width 87 height 15
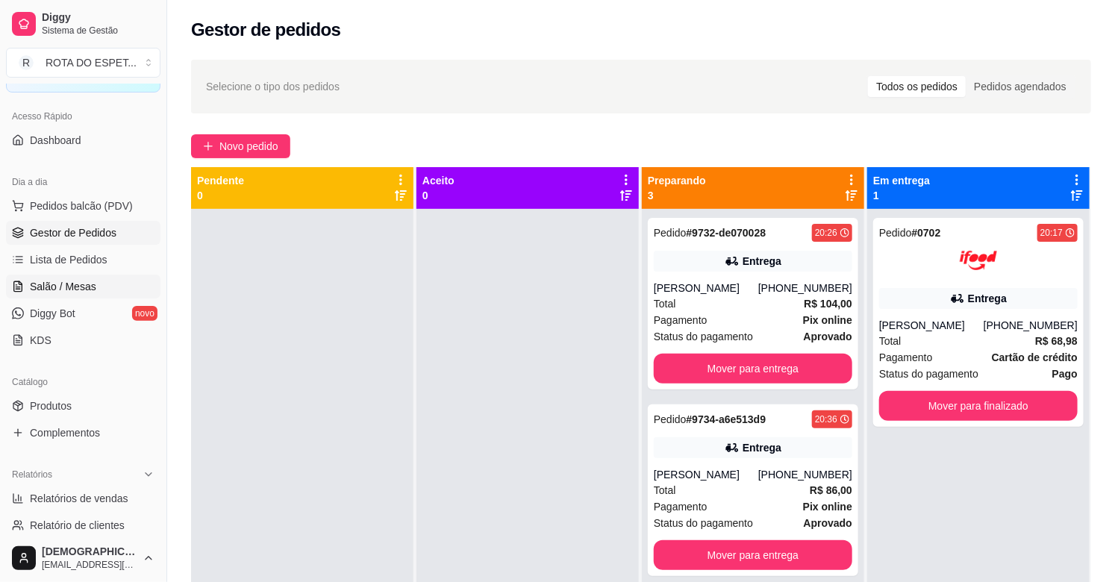
click at [69, 277] on link "Salão / Mesas" at bounding box center [83, 287] width 154 height 24
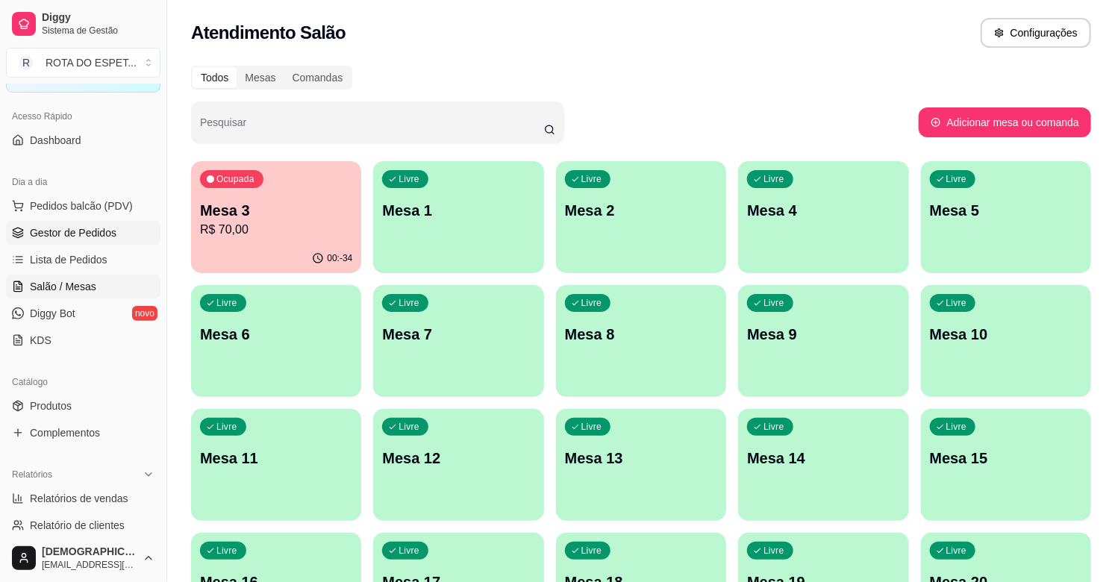
click at [110, 229] on span "Gestor de Pedidos" at bounding box center [73, 232] width 87 height 15
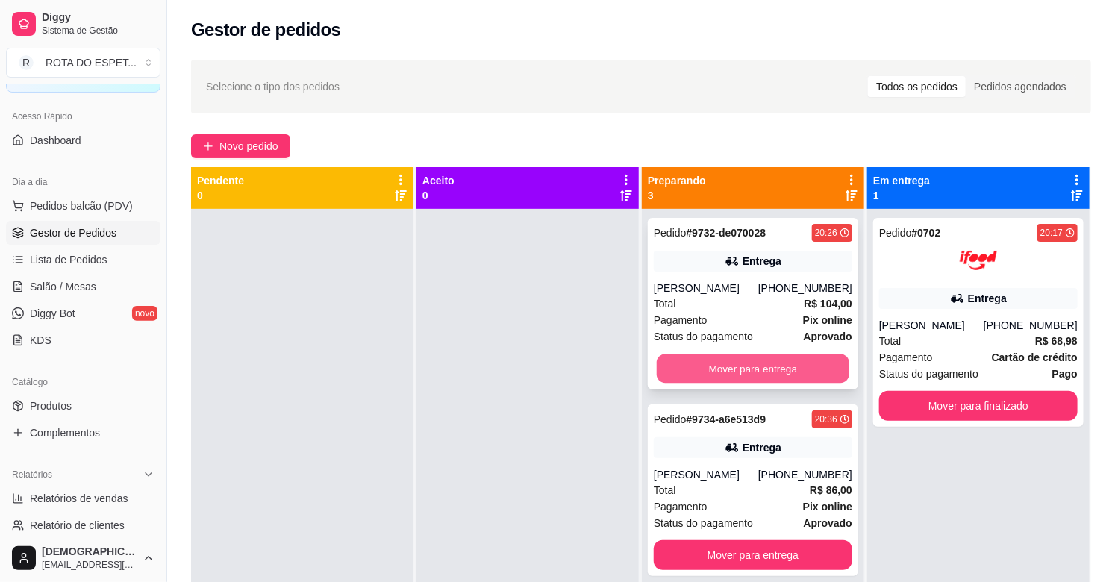
click at [754, 371] on button "Mover para entrega" at bounding box center [753, 368] width 192 height 29
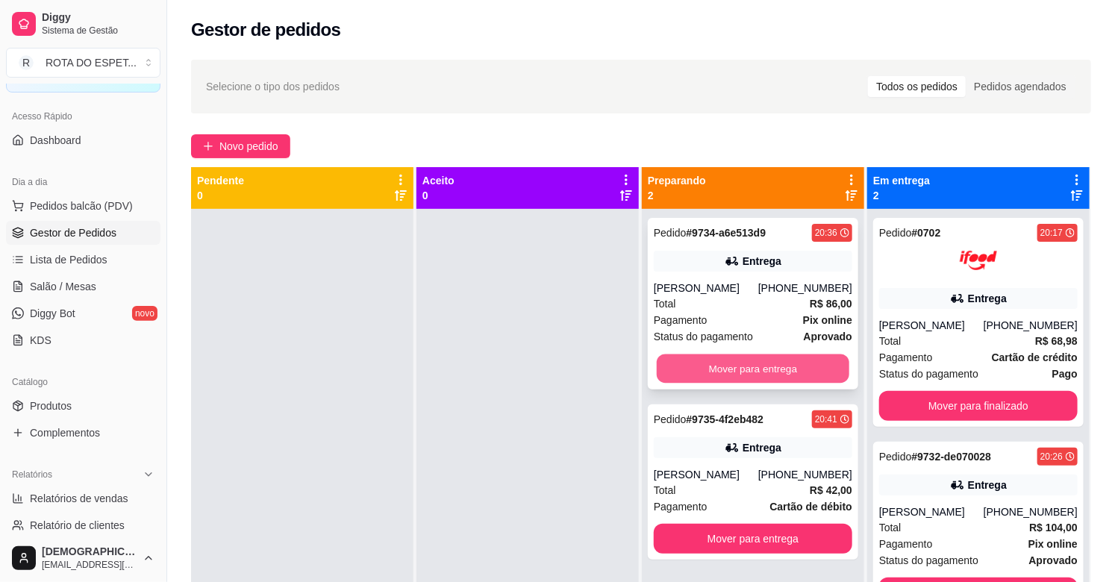
click at [754, 366] on button "Mover para entrega" at bounding box center [753, 368] width 192 height 29
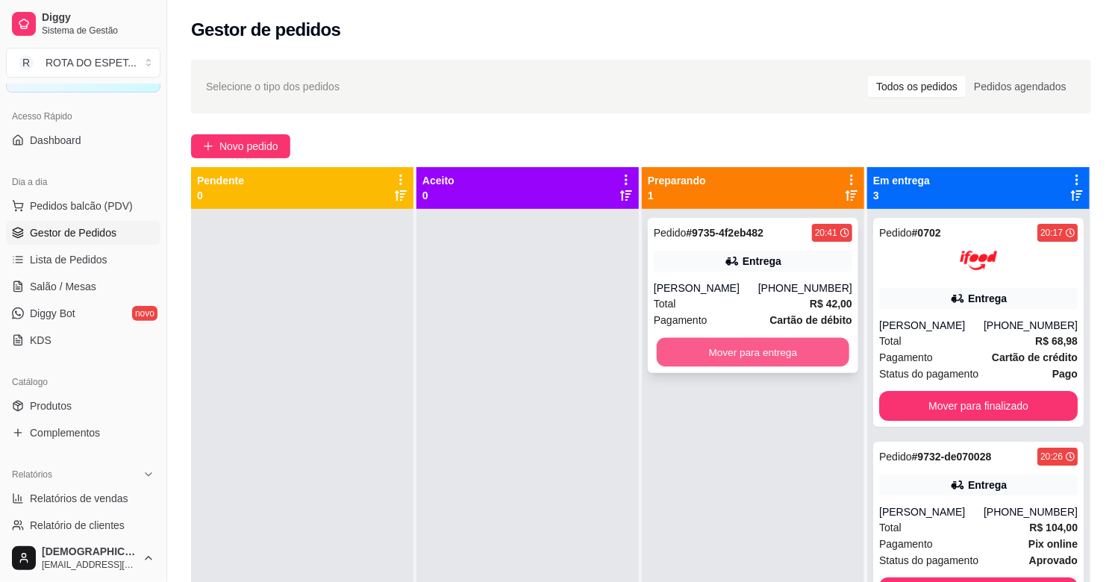
click at [732, 347] on button "Mover para entrega" at bounding box center [753, 352] width 192 height 29
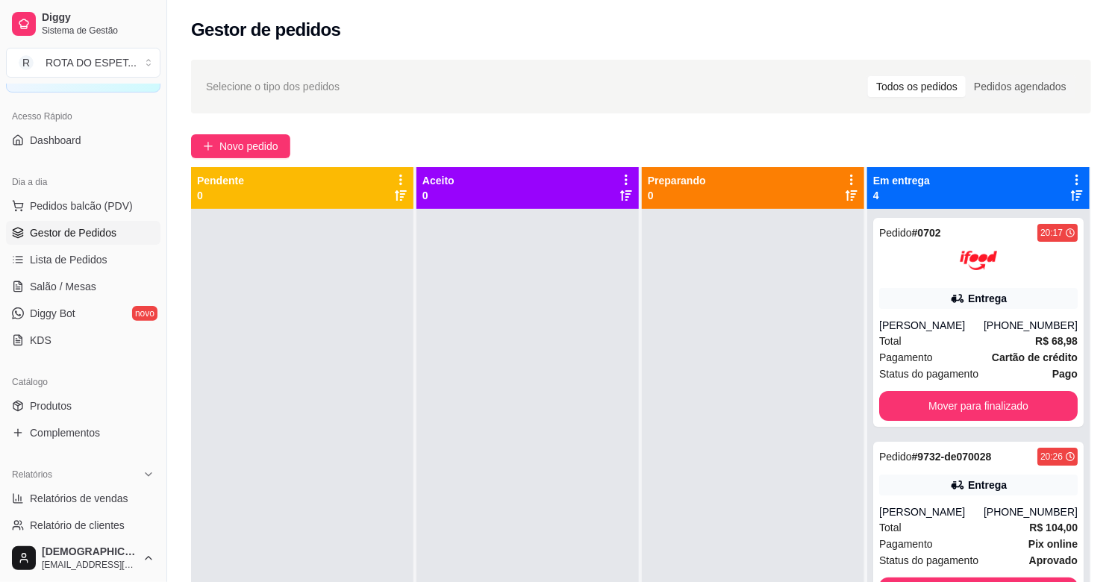
click at [510, 360] on div at bounding box center [527, 500] width 222 height 582
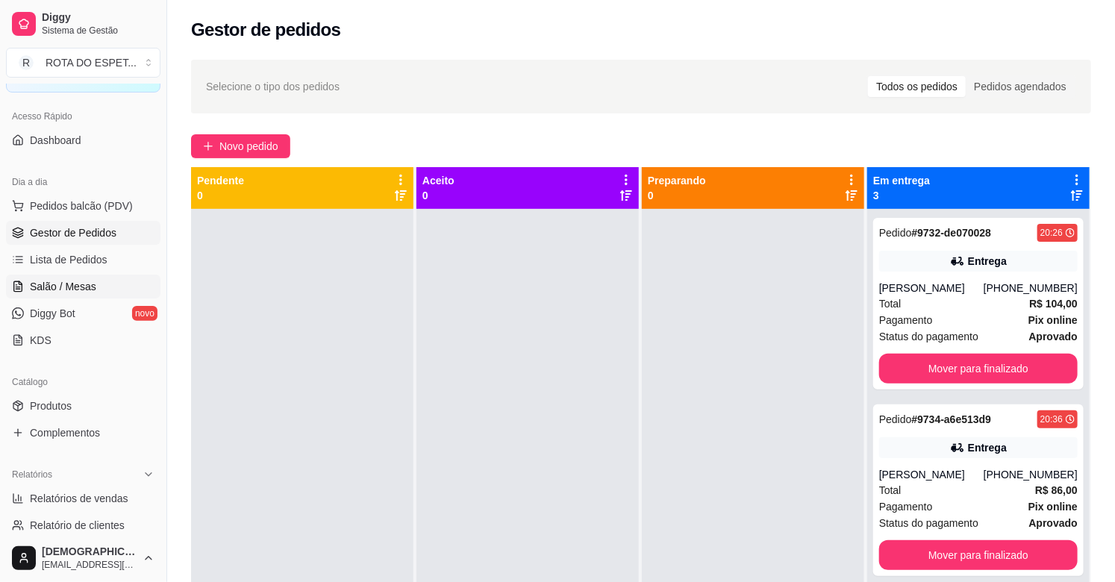
click at [84, 285] on span "Salão / Mesas" at bounding box center [63, 286] width 66 height 15
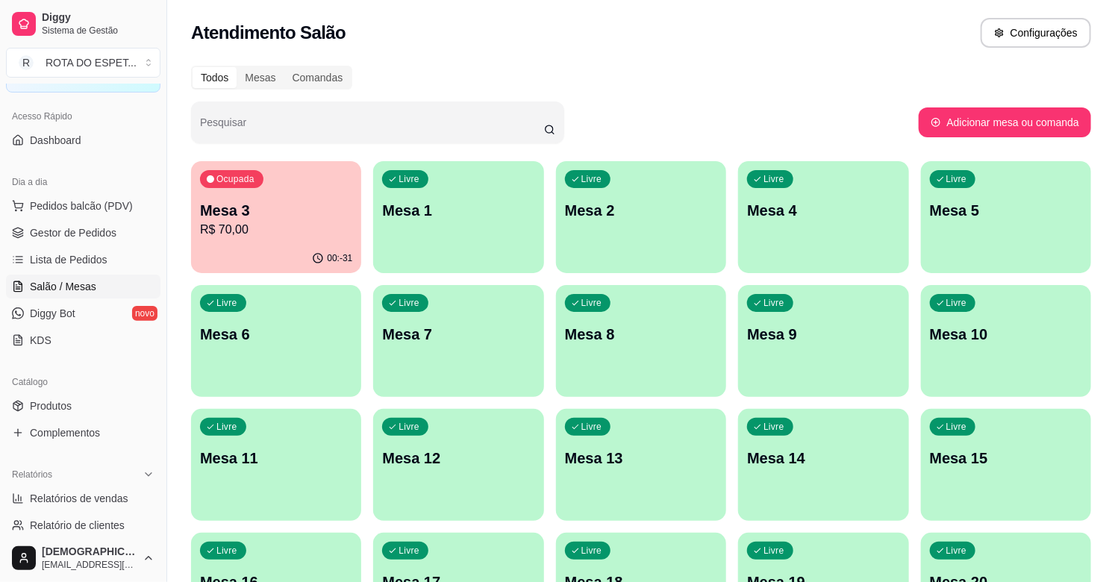
click at [273, 232] on p "R$ 70,00" at bounding box center [276, 230] width 152 height 18
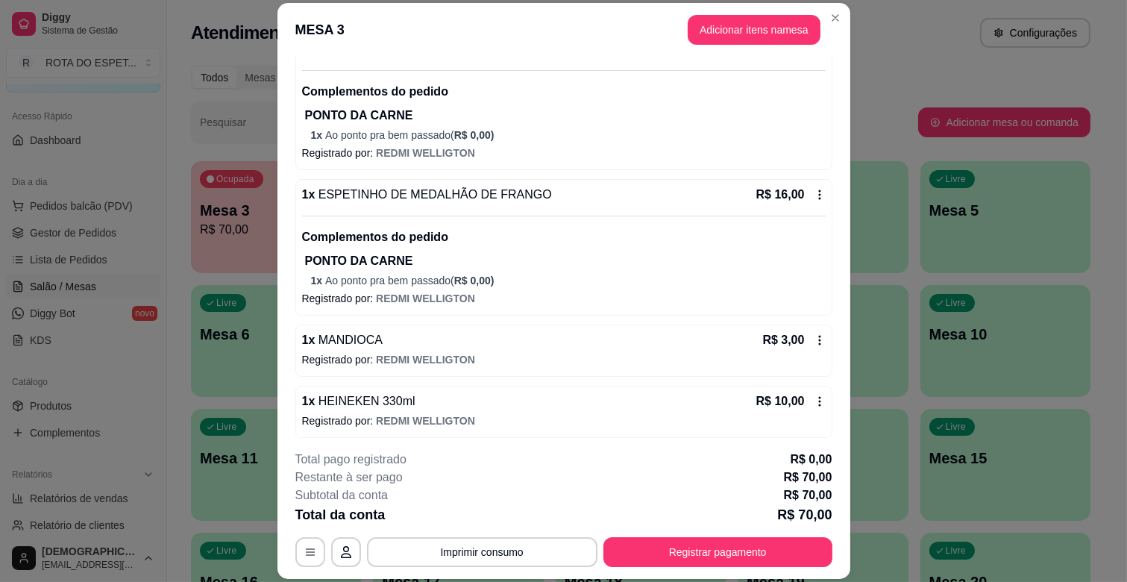
scroll to position [357, 0]
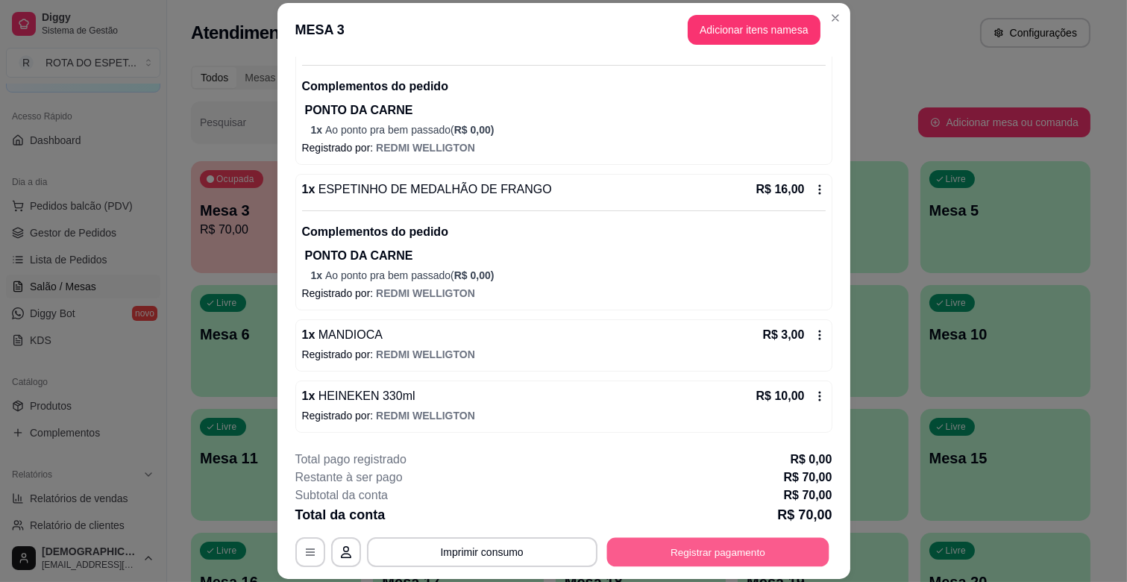
click at [682, 562] on button "Registrar pagamento" at bounding box center [718, 552] width 222 height 29
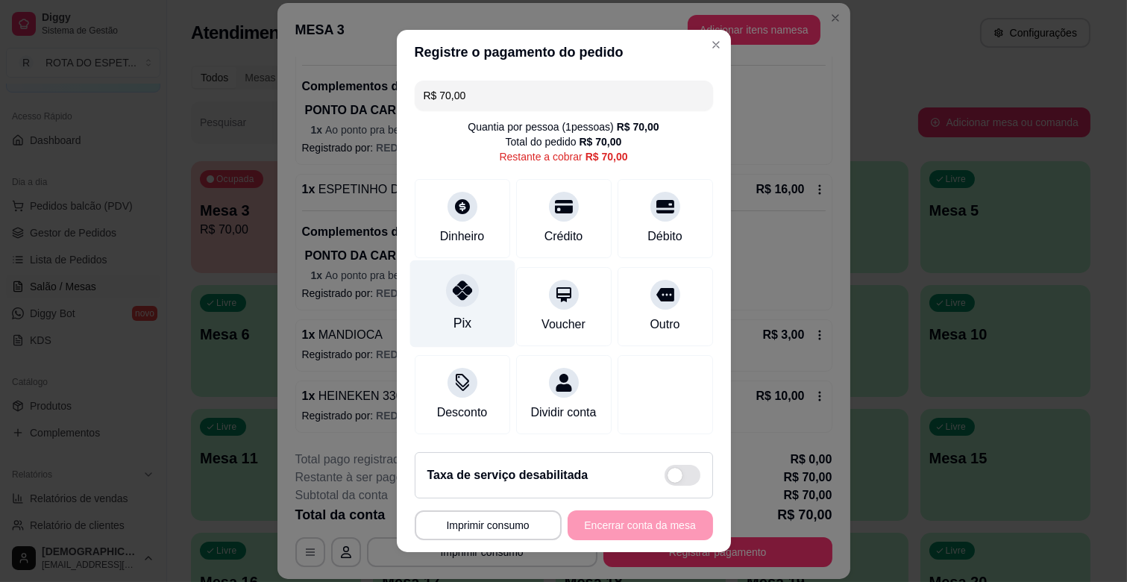
click at [460, 292] on icon at bounding box center [461, 290] width 19 height 19
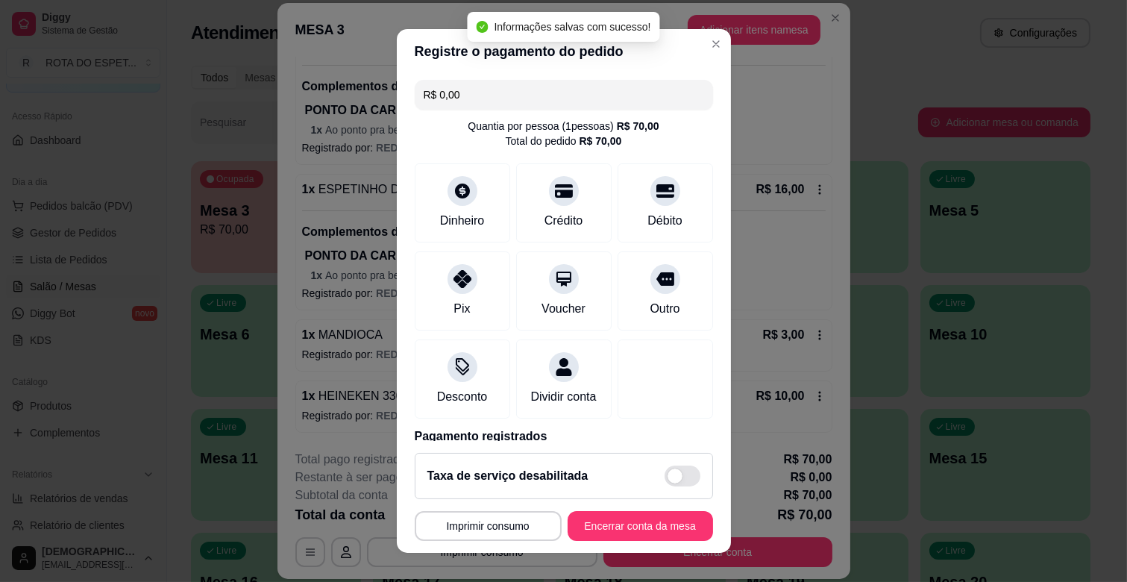
type input "R$ 0,00"
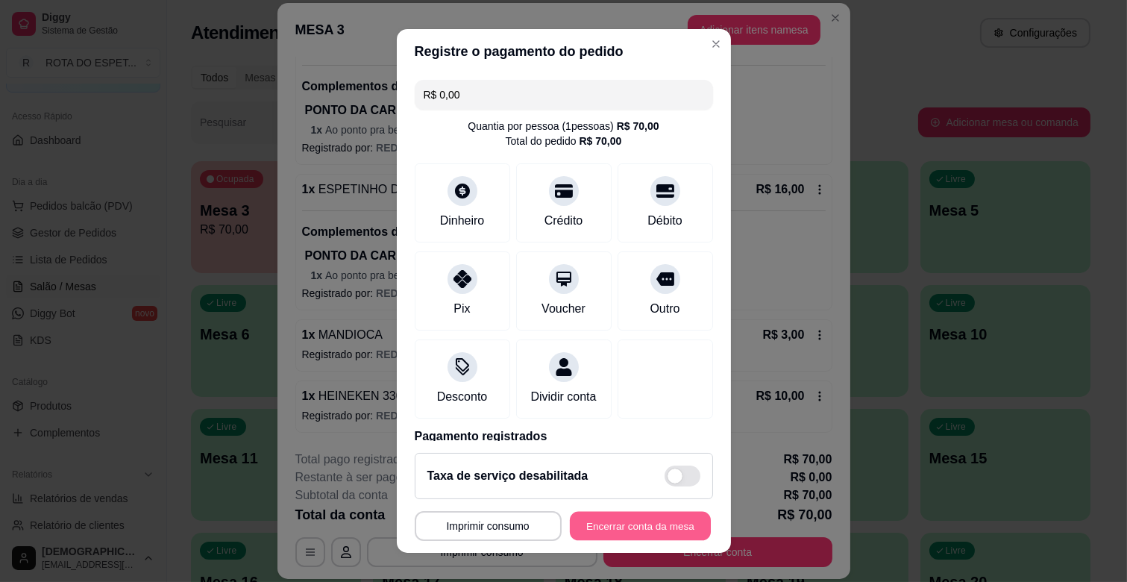
click at [634, 522] on button "Encerrar conta da mesa" at bounding box center [640, 526] width 141 height 29
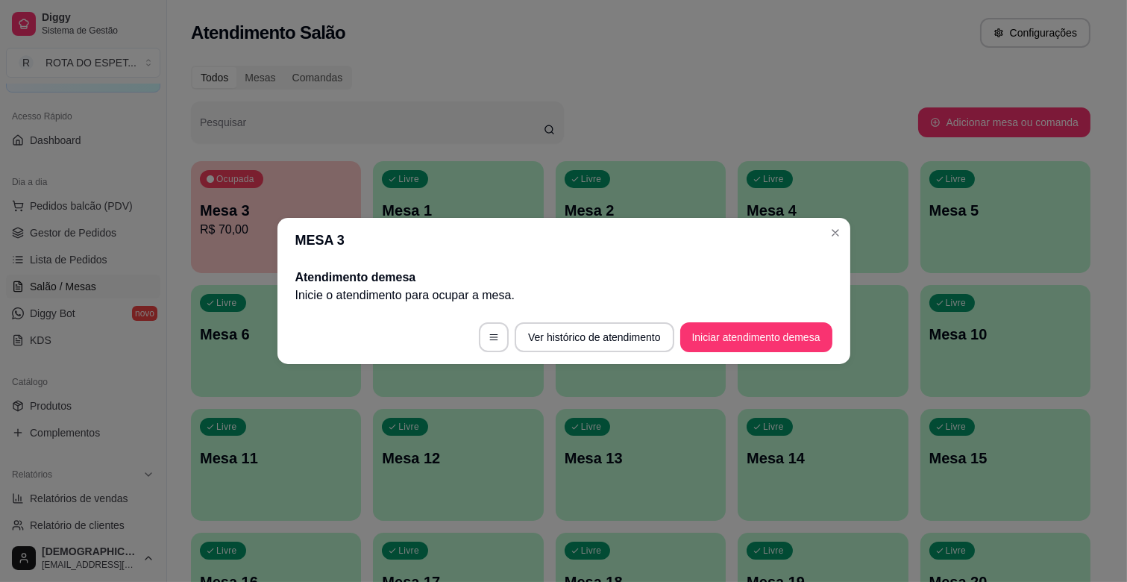
scroll to position [0, 0]
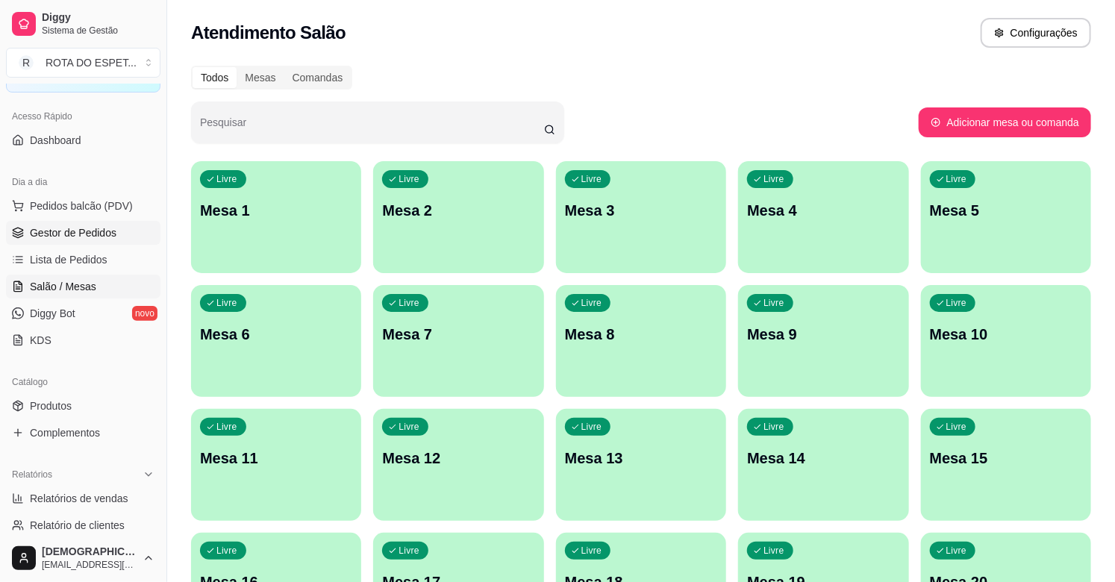
click at [90, 228] on span "Gestor de Pedidos" at bounding box center [73, 232] width 87 height 15
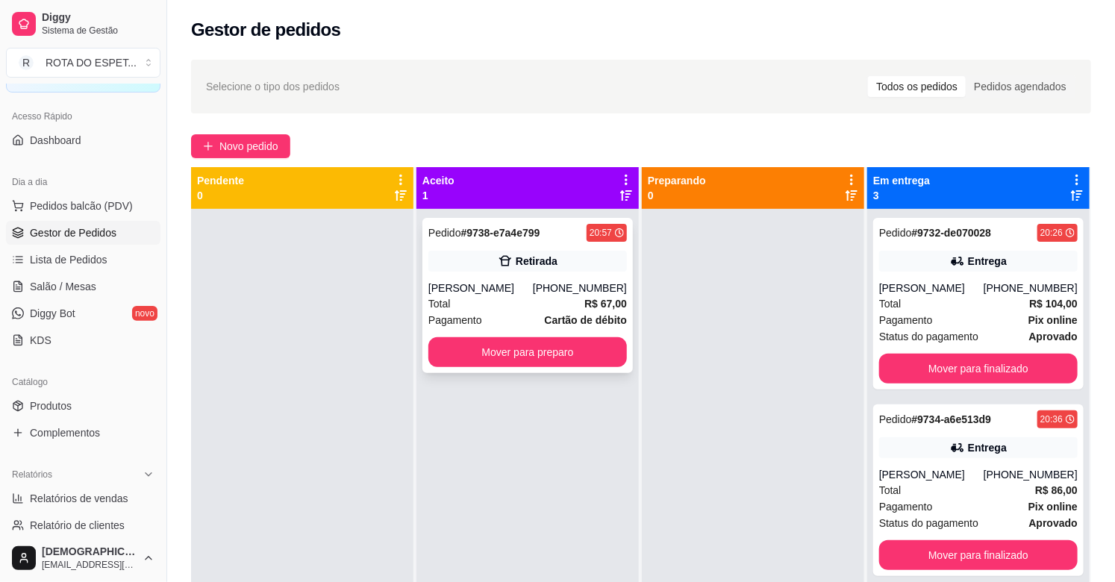
click at [519, 368] on div "Pedido # 9738-e7a4e799 20:57 Retirada [PERSON_NAME] [PHONE_NUMBER] Total R$ 67,…" at bounding box center [527, 295] width 210 height 155
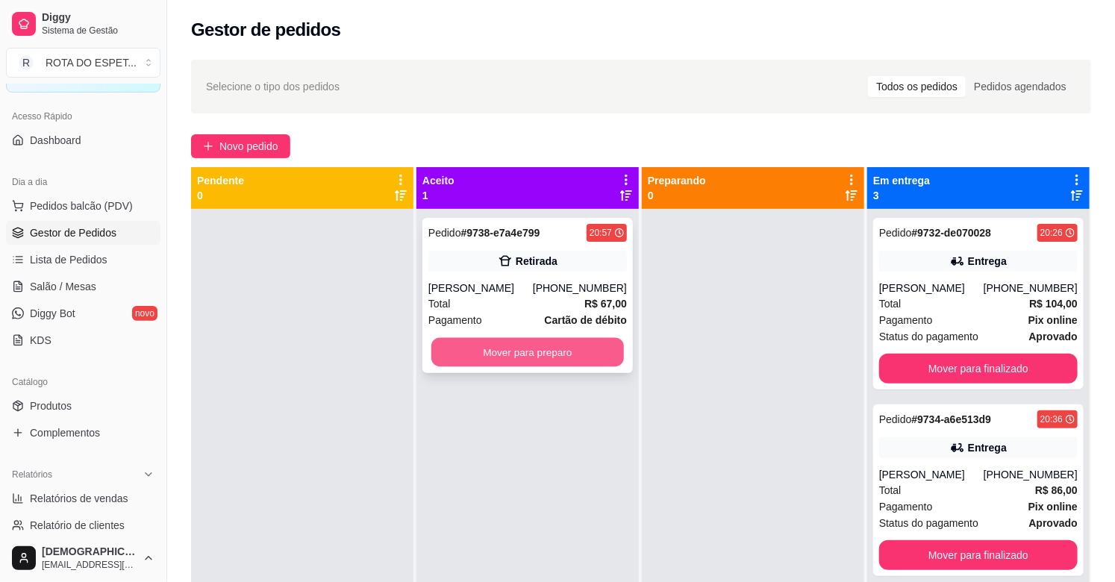
click at [503, 344] on button "Mover para preparo" at bounding box center [527, 352] width 192 height 29
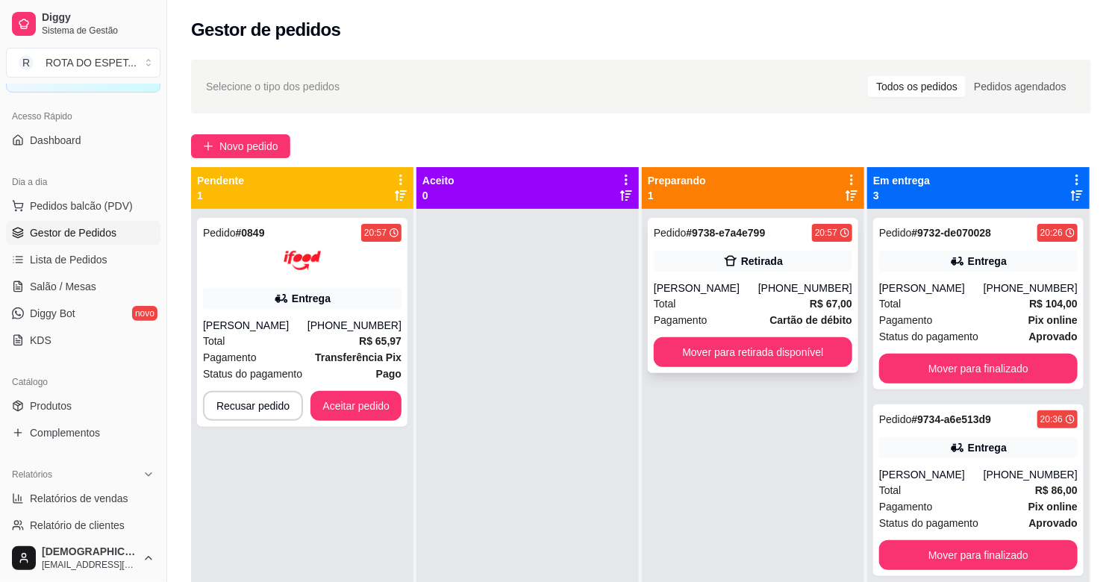
click at [700, 313] on div "Pagamento Cartão de débito" at bounding box center [753, 320] width 198 height 16
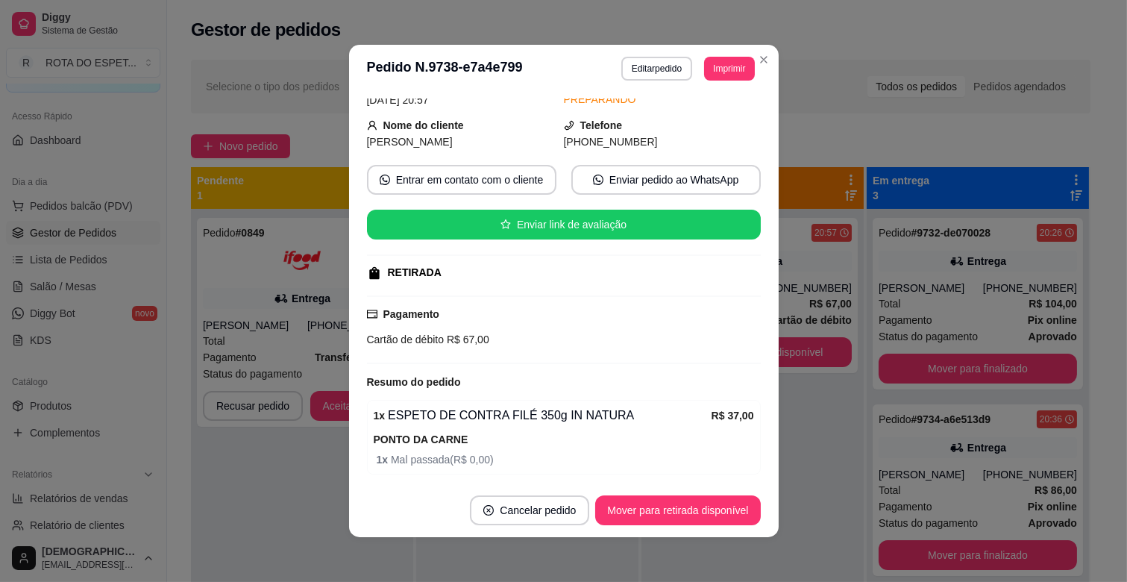
scroll to position [219, 0]
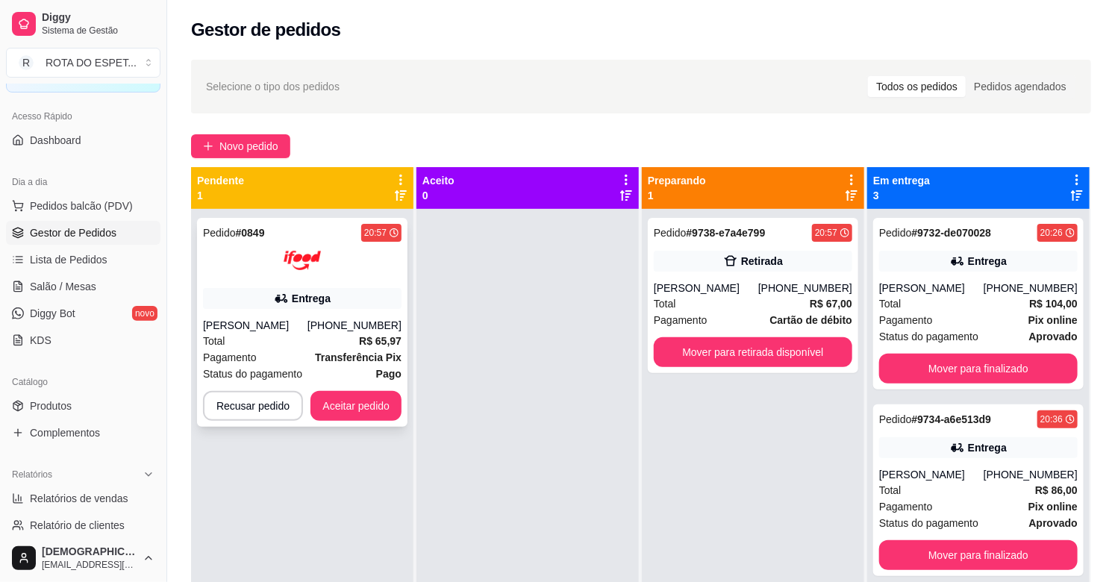
click at [340, 276] on div at bounding box center [302, 260] width 198 height 37
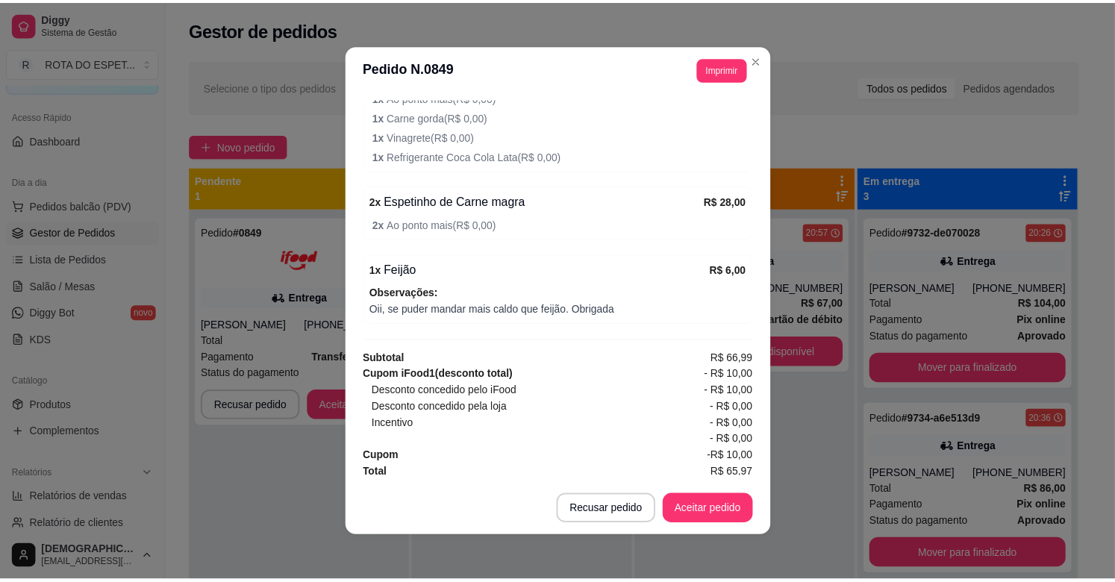
scroll to position [636, 0]
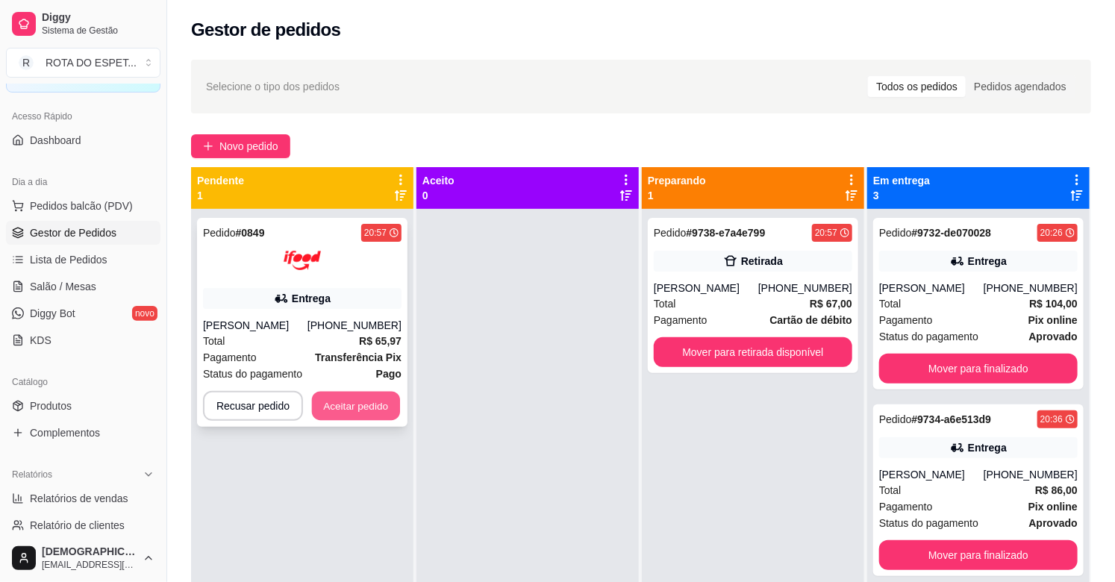
click at [323, 411] on button "Aceitar pedido" at bounding box center [356, 406] width 88 height 29
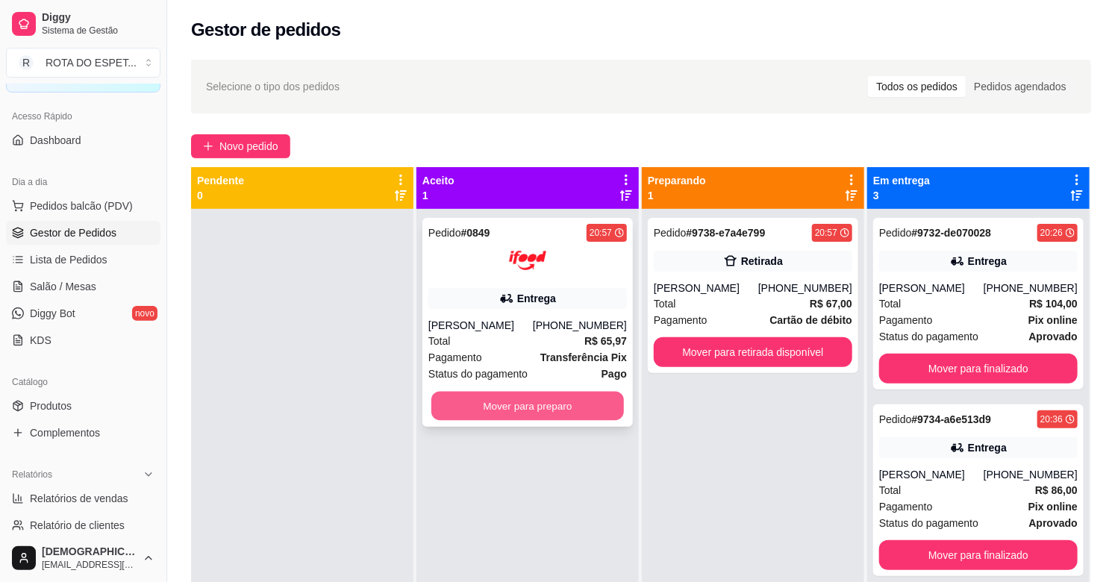
click at [497, 398] on button "Mover para preparo" at bounding box center [527, 406] width 192 height 29
click at [545, 411] on button "Mover para preparo" at bounding box center [527, 406] width 198 height 30
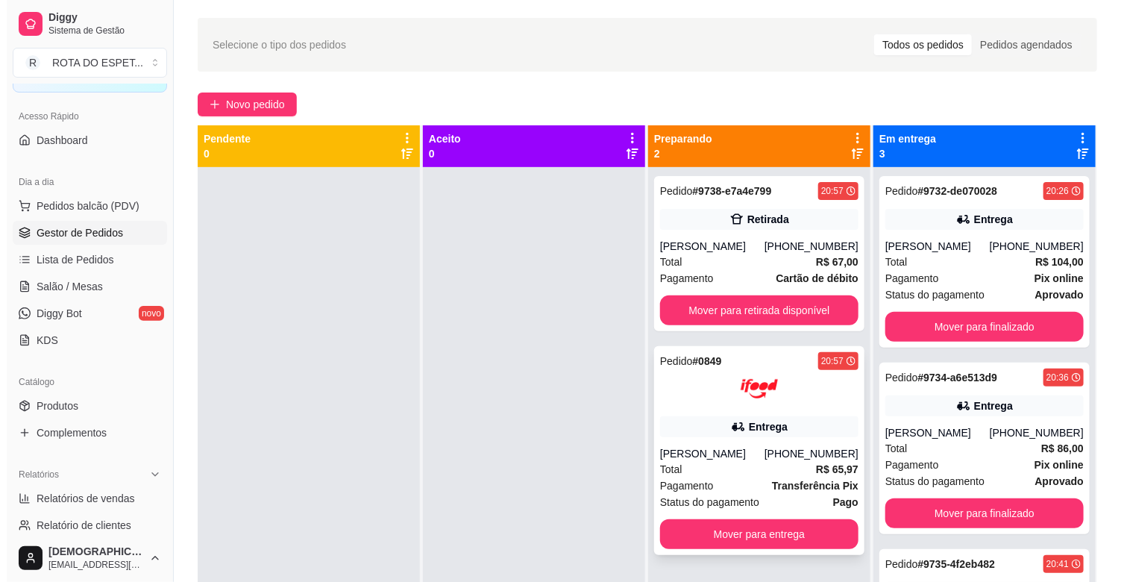
scroll to position [0, 0]
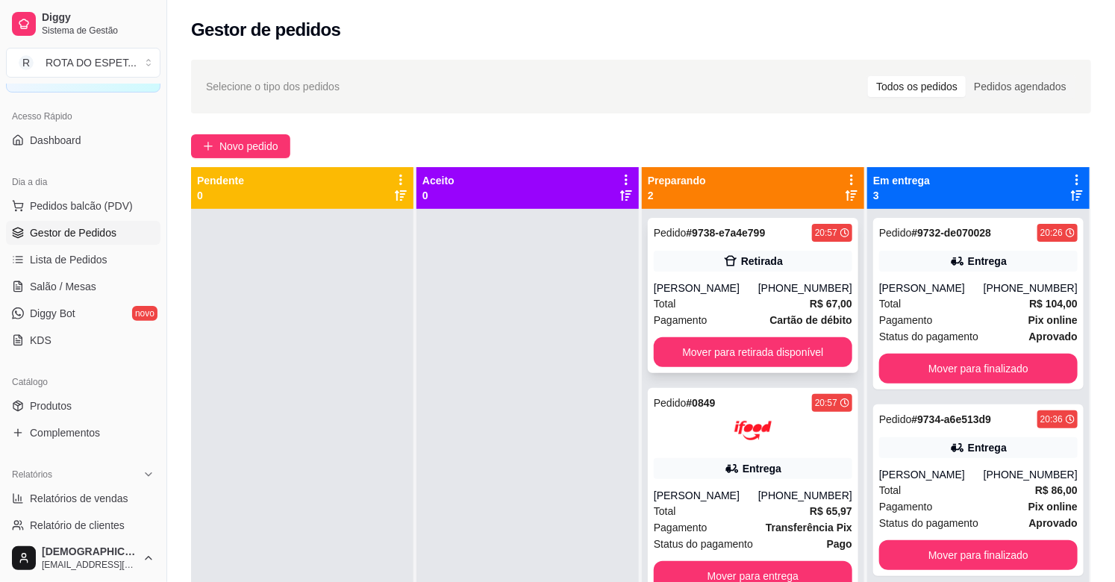
click at [732, 303] on div "Total R$ 67,00" at bounding box center [753, 303] width 198 height 16
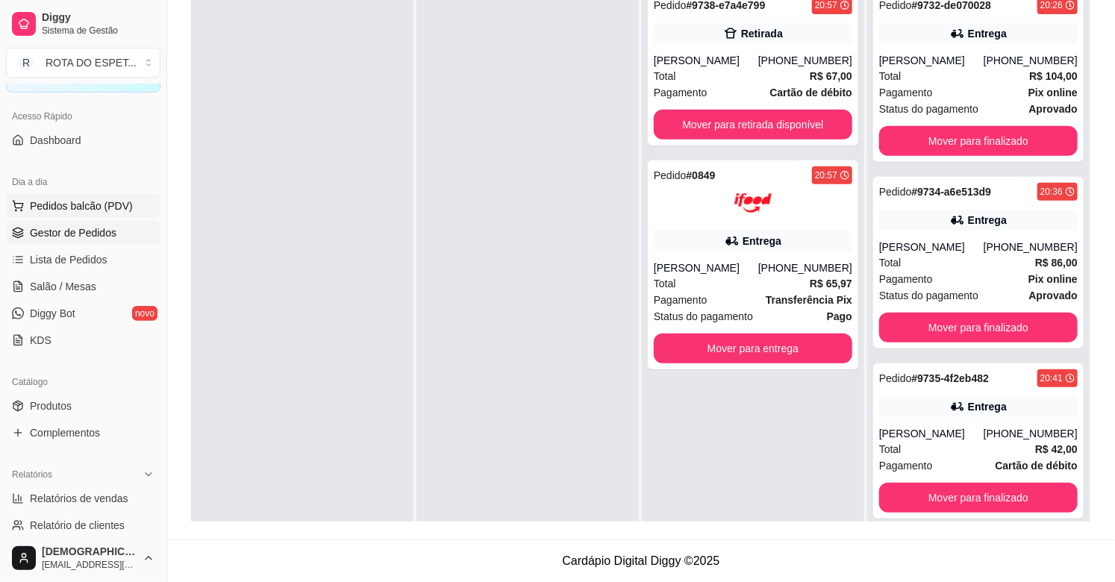
click at [97, 203] on span "Pedidos balcão (PDV)" at bounding box center [81, 205] width 103 height 15
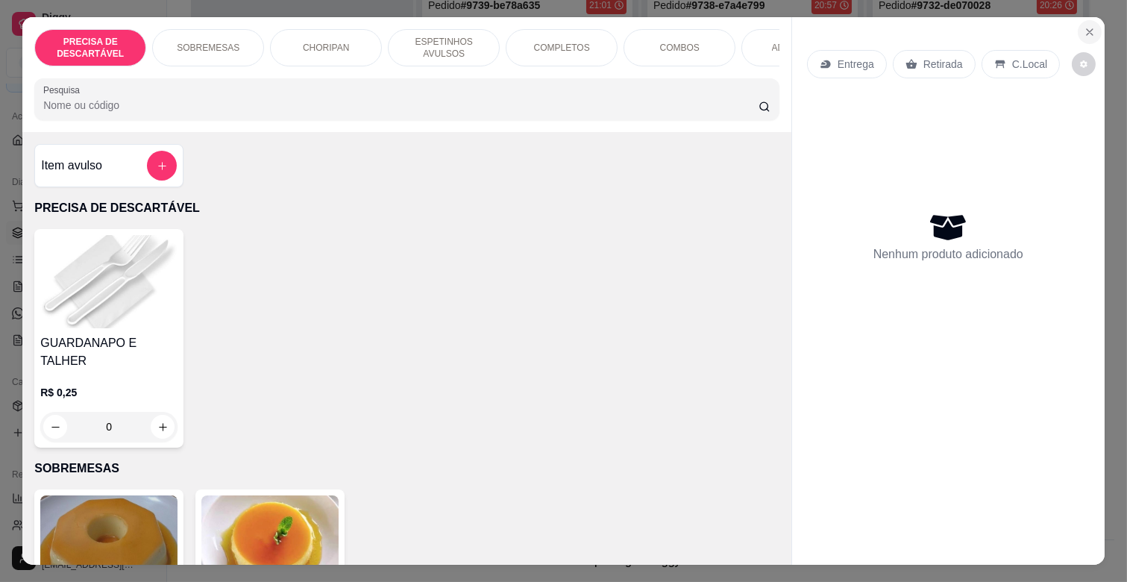
click at [1090, 27] on button "Close" at bounding box center [1090, 32] width 24 height 24
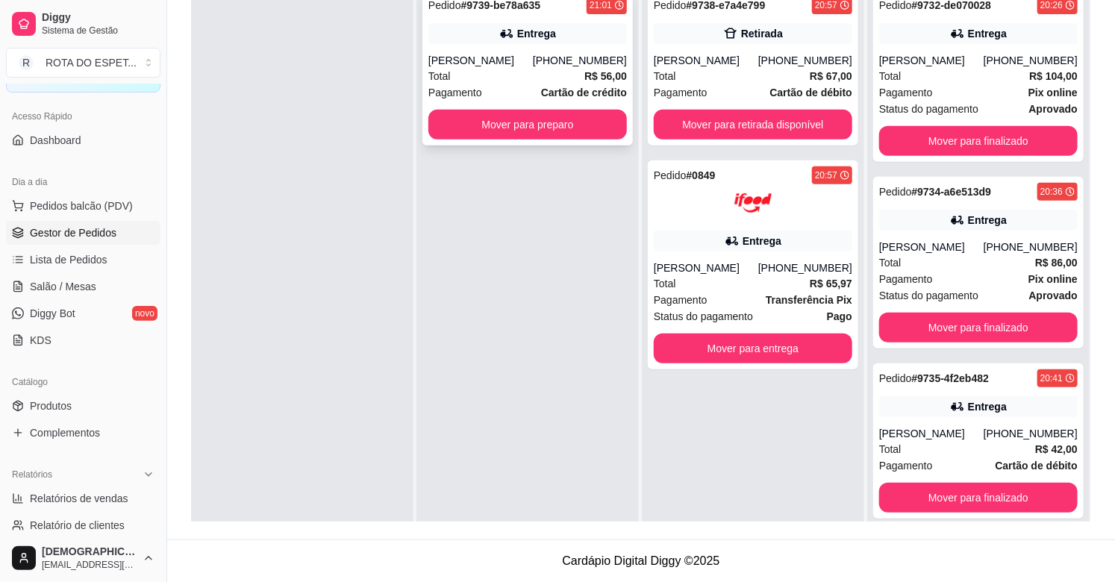
click at [535, 107] on div "Pedido # 9739-be78a635 21:01 Entrega [PERSON_NAME] [PHONE_NUMBER] Total R$ 56,0…" at bounding box center [527, 67] width 210 height 155
click at [477, 130] on button "Mover para preparo" at bounding box center [527, 124] width 192 height 29
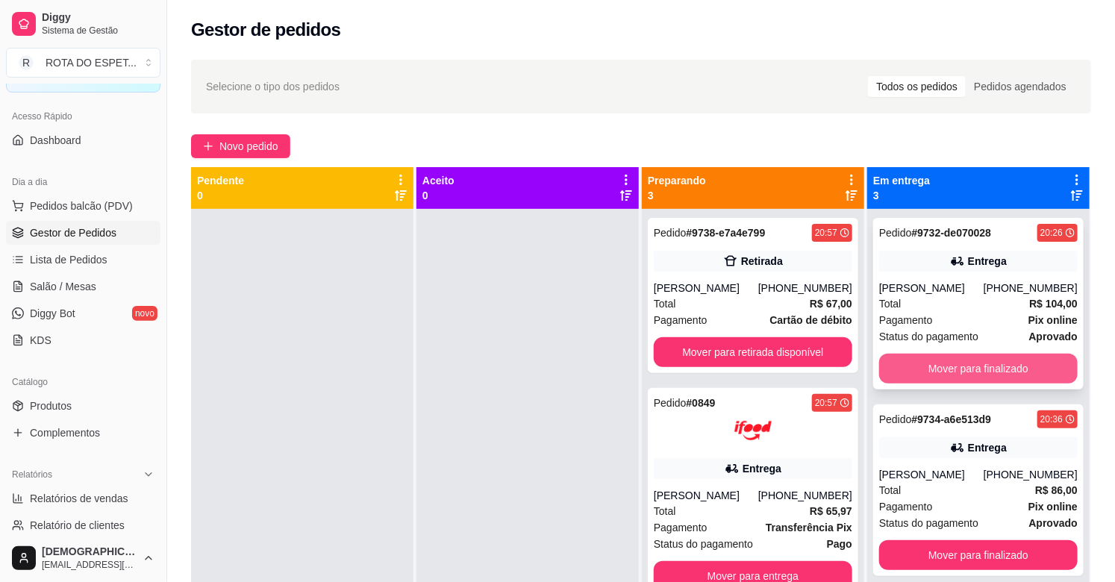
click at [957, 369] on button "Mover para finalizado" at bounding box center [978, 369] width 198 height 30
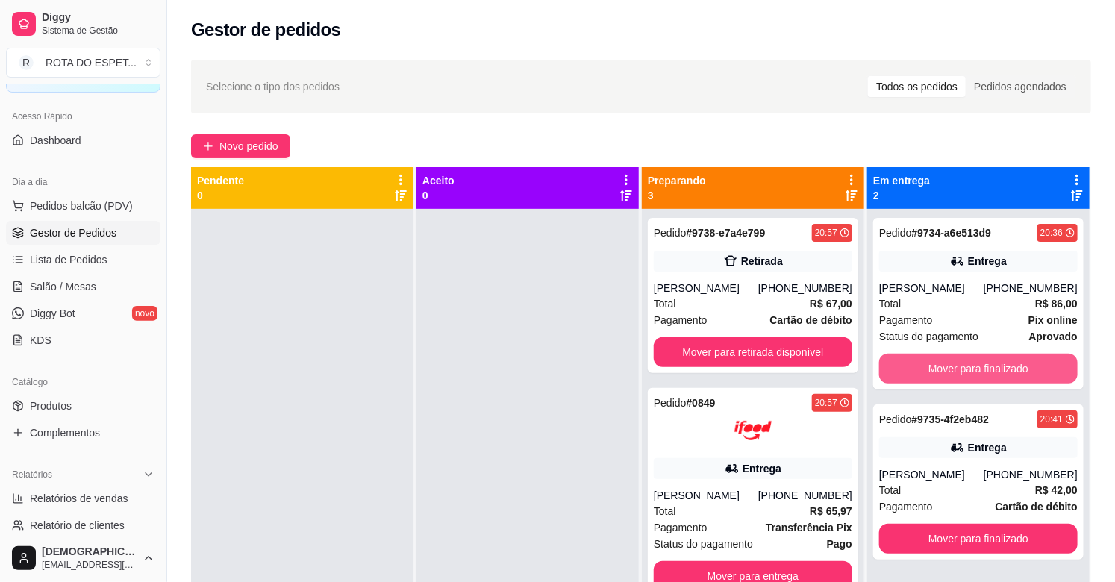
click at [957, 369] on button "Mover para finalizado" at bounding box center [978, 369] width 198 height 30
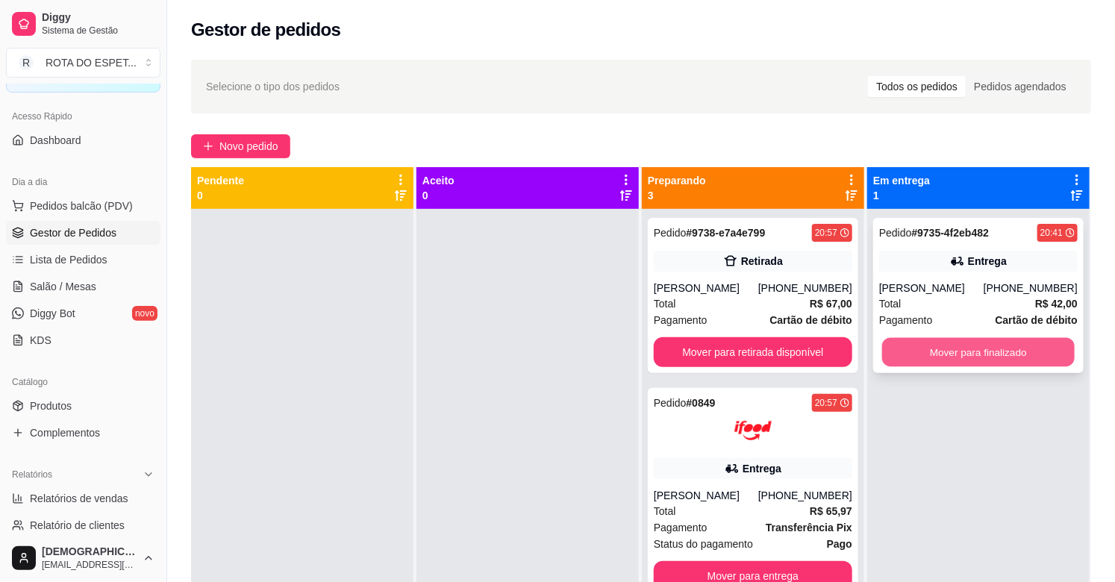
click at [957, 360] on button "Mover para finalizado" at bounding box center [978, 352] width 192 height 29
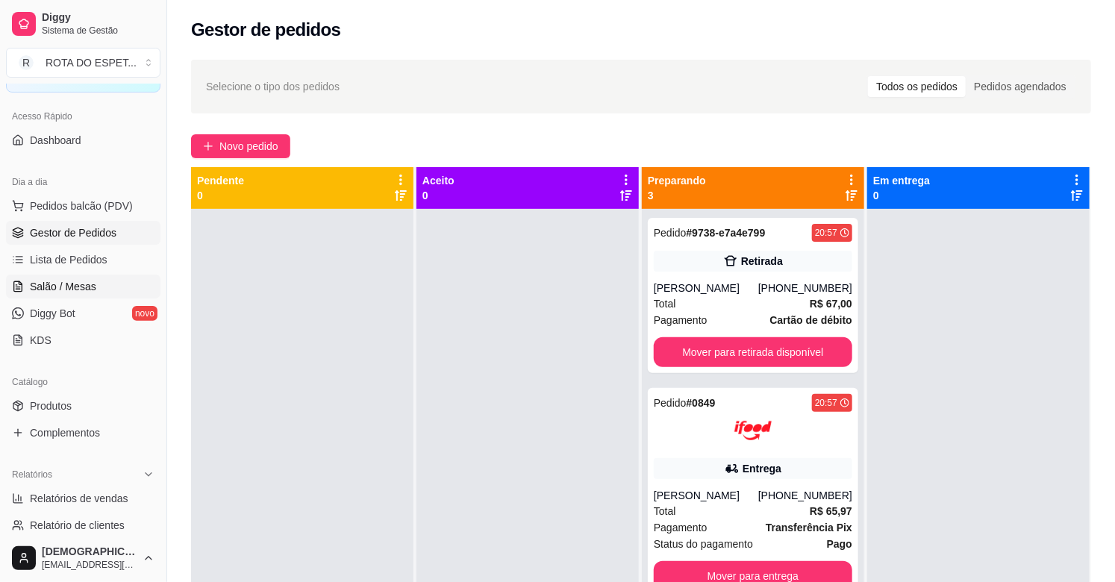
click at [95, 286] on link "Salão / Mesas" at bounding box center [83, 287] width 154 height 24
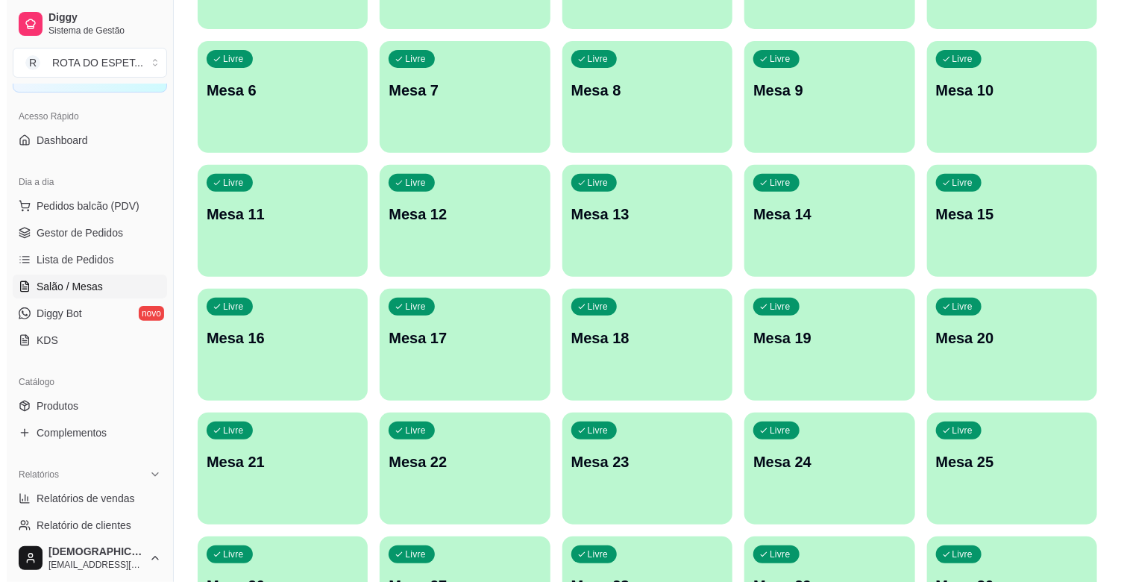
scroll to position [248, 0]
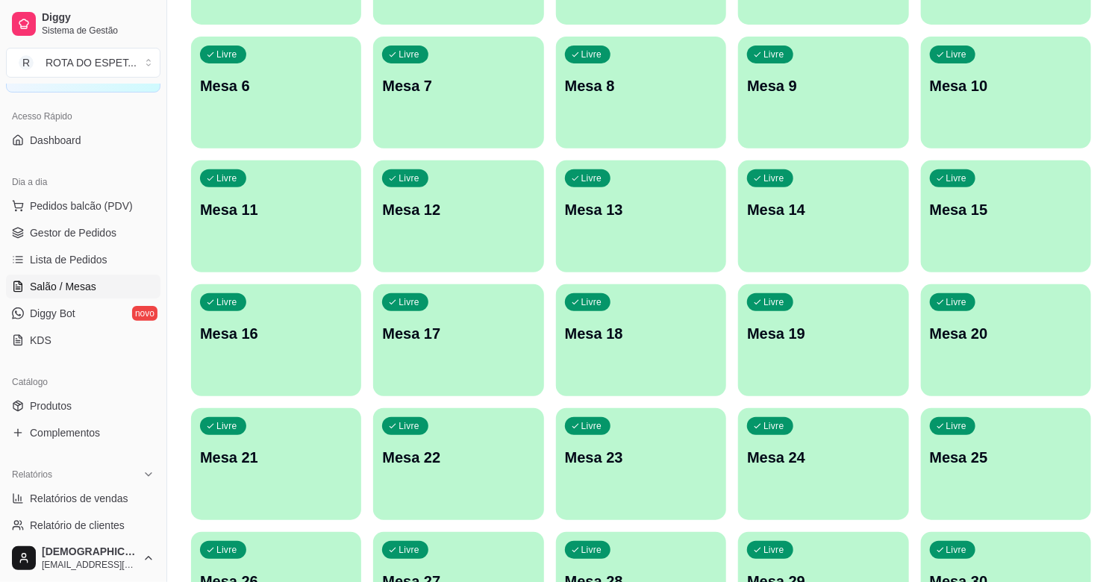
click at [985, 345] on div "Livre Mesa 20" at bounding box center [1006, 331] width 170 height 94
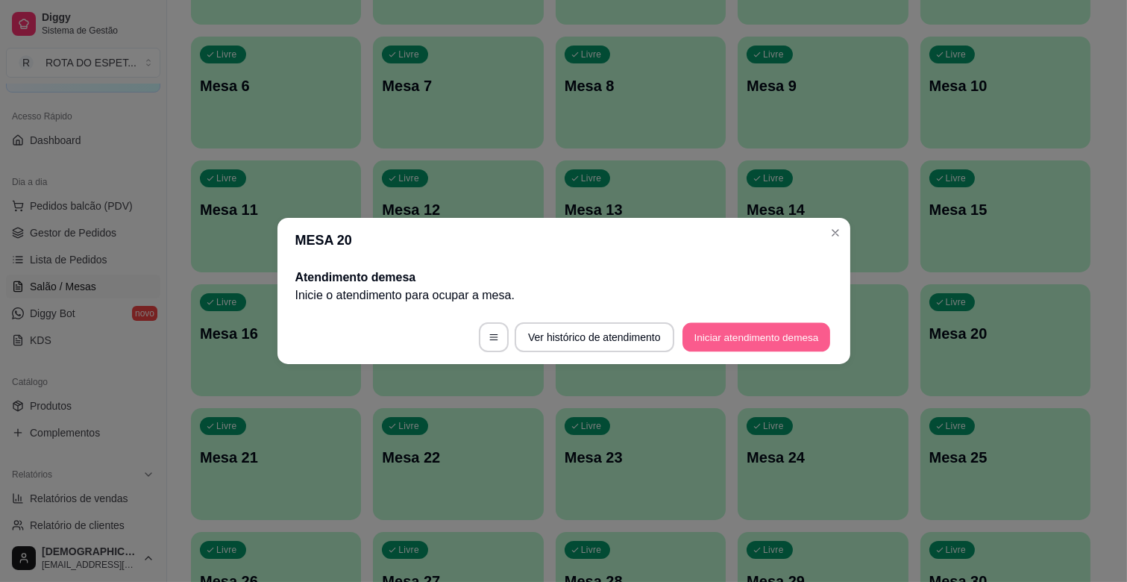
click at [760, 340] on button "Iniciar atendimento de mesa" at bounding box center [757, 337] width 148 height 29
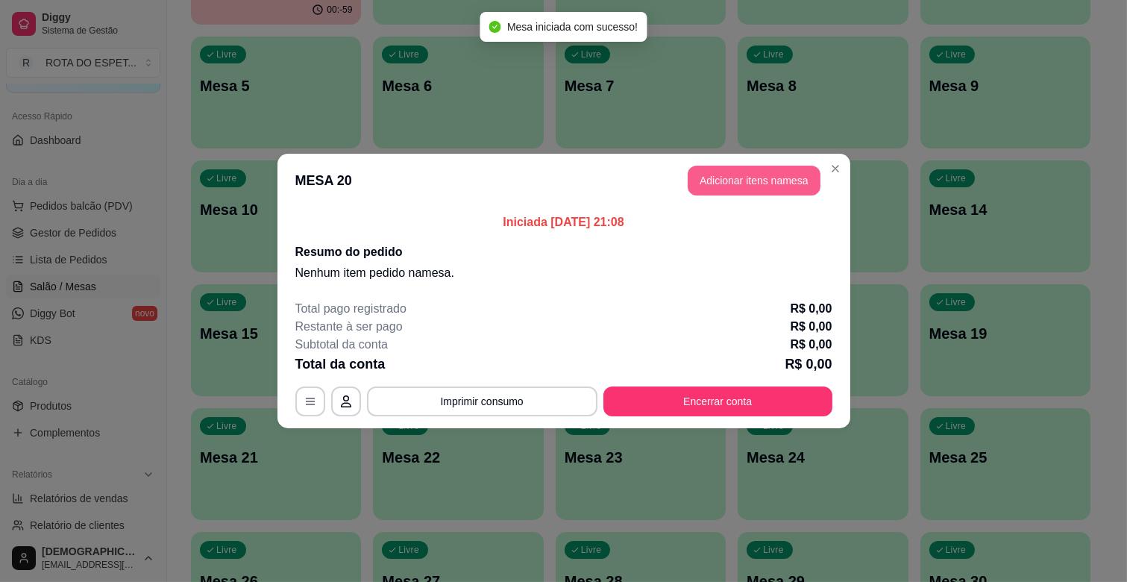
click at [733, 175] on button "Adicionar itens na mesa" at bounding box center [754, 181] width 133 height 30
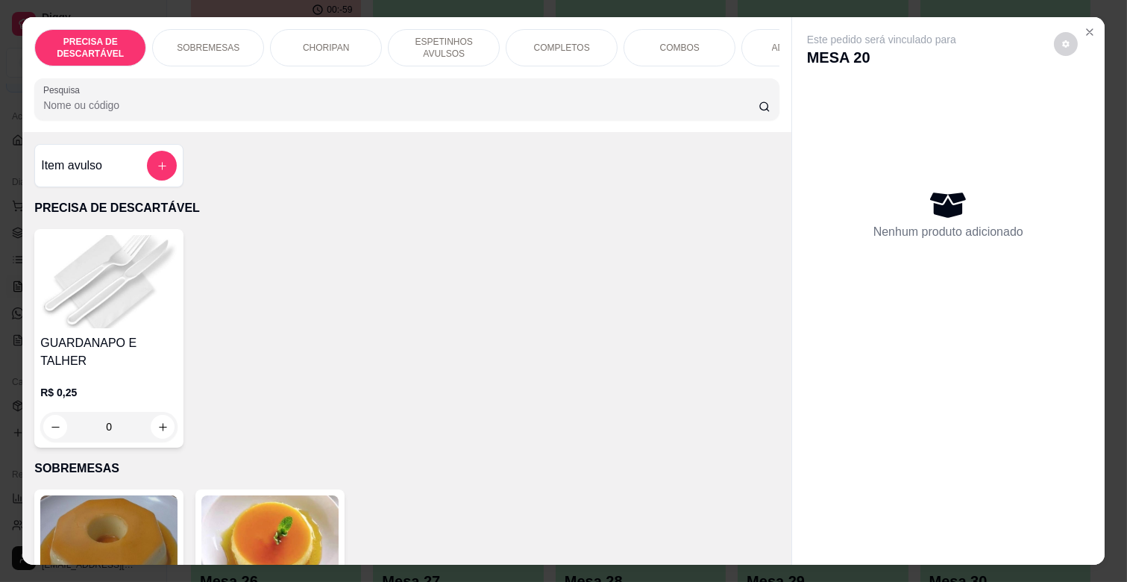
click at [425, 36] on p "ESPETINHOS AVULSOS" at bounding box center [444, 48] width 87 height 24
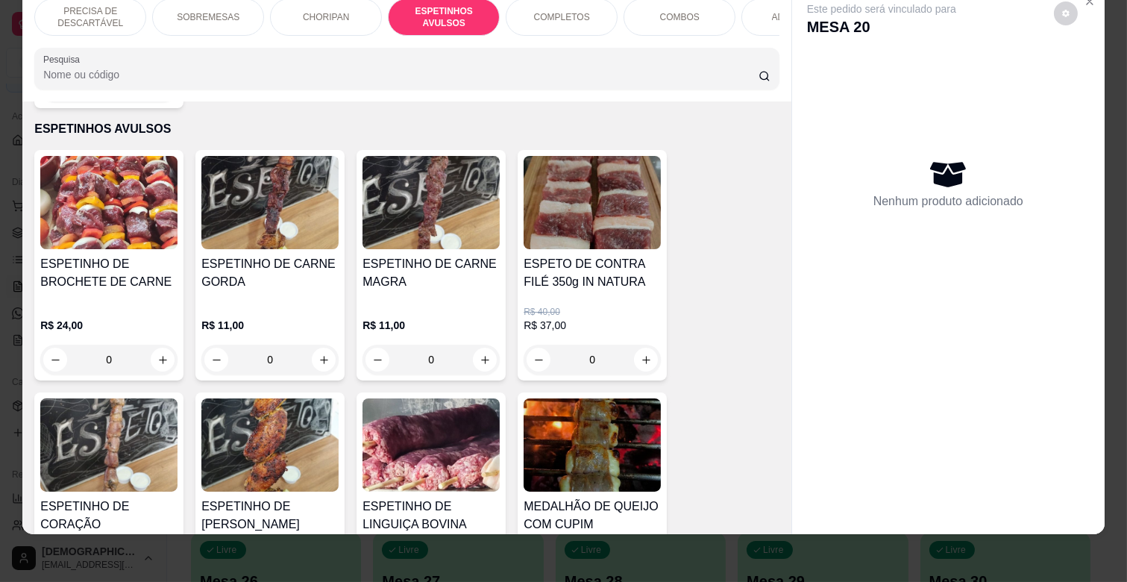
click at [405, 303] on div "R$ 11,00 0" at bounding box center [431, 339] width 137 height 72
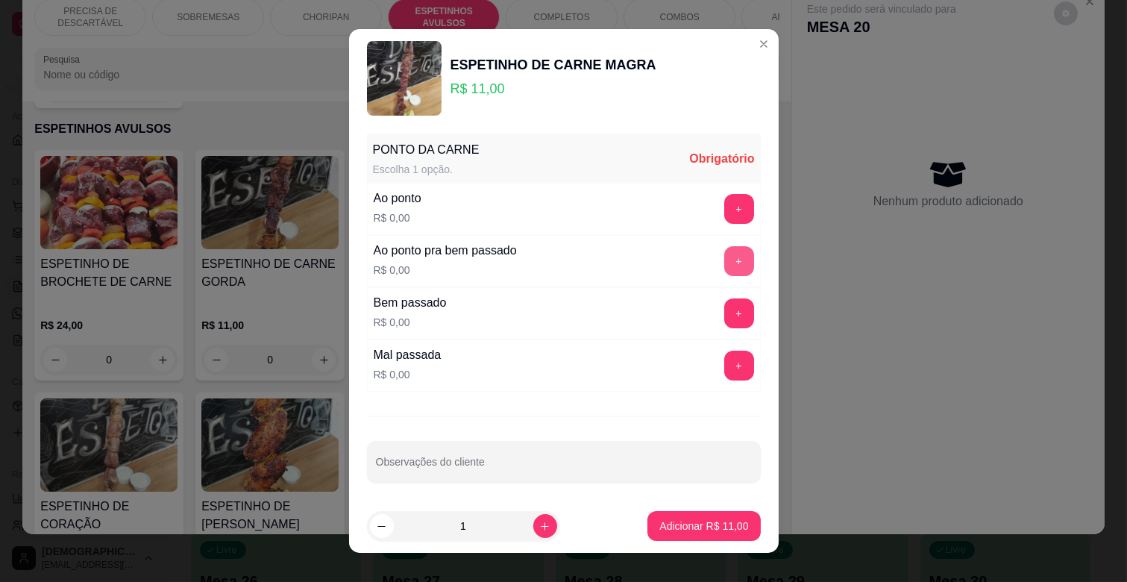
click at [724, 254] on button "+" at bounding box center [739, 261] width 30 height 30
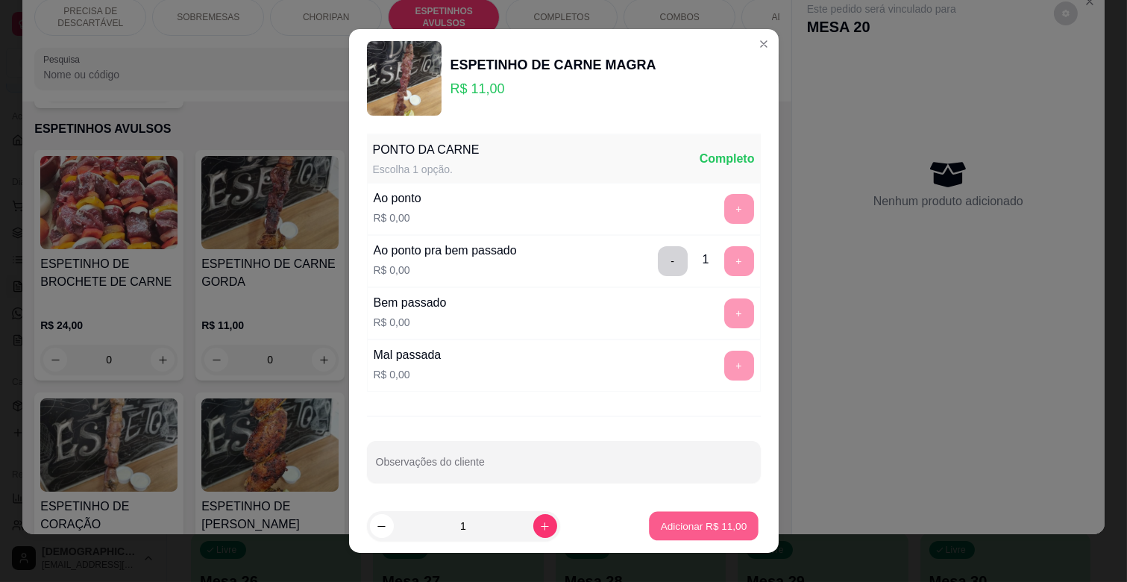
click at [713, 520] on p "Adicionar R$ 11,00" at bounding box center [704, 526] width 87 height 14
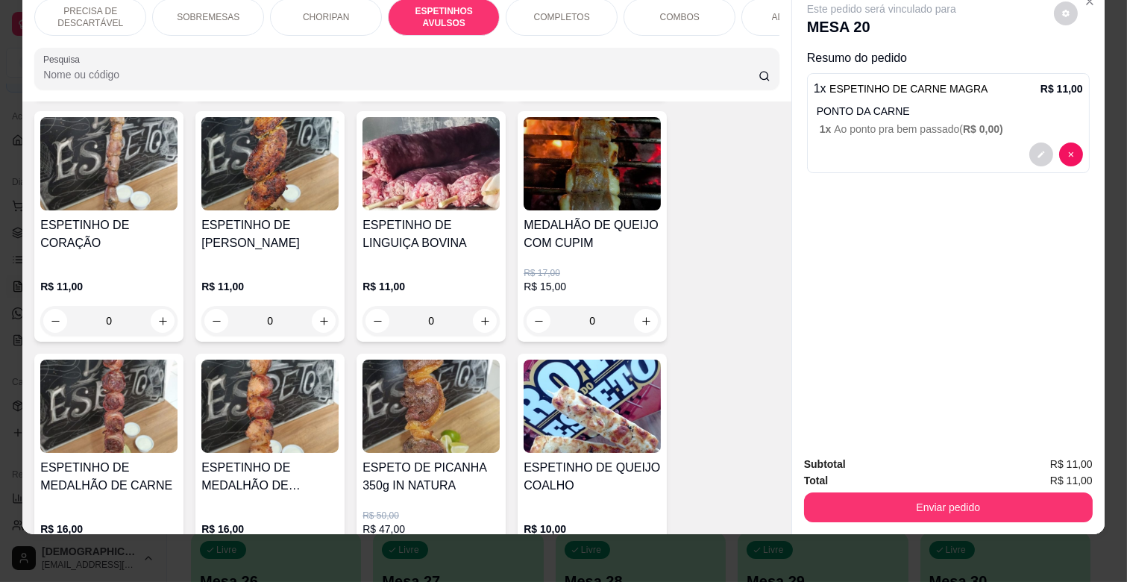
scroll to position [1155, 0]
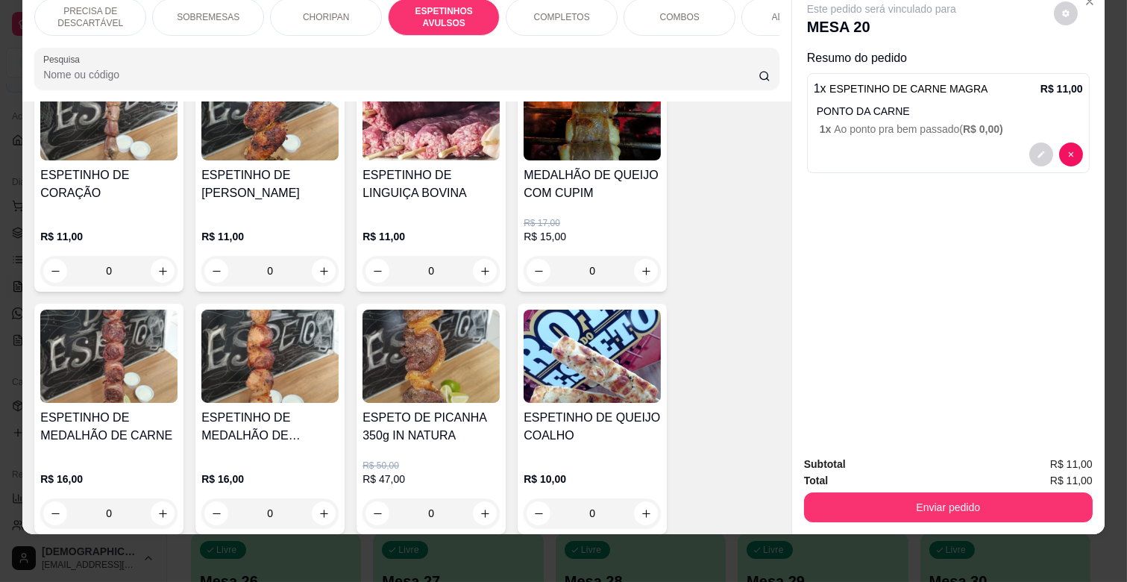
click at [98, 345] on img at bounding box center [108, 356] width 137 height 93
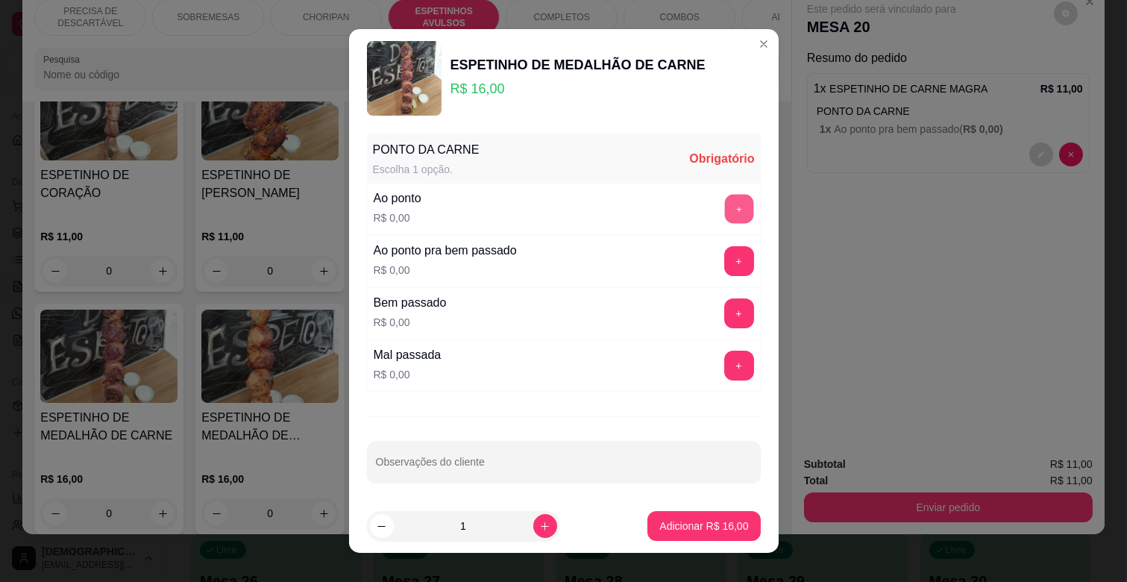
click at [724, 205] on button "+" at bounding box center [738, 209] width 29 height 29
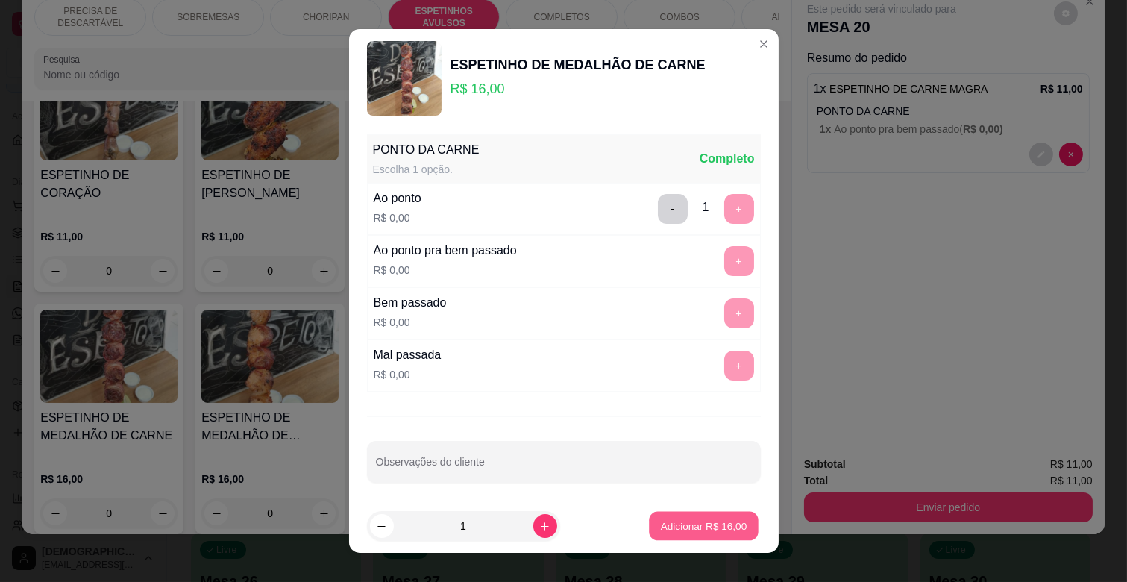
click at [703, 534] on button "Adicionar R$ 16,00" at bounding box center [705, 526] width 110 height 29
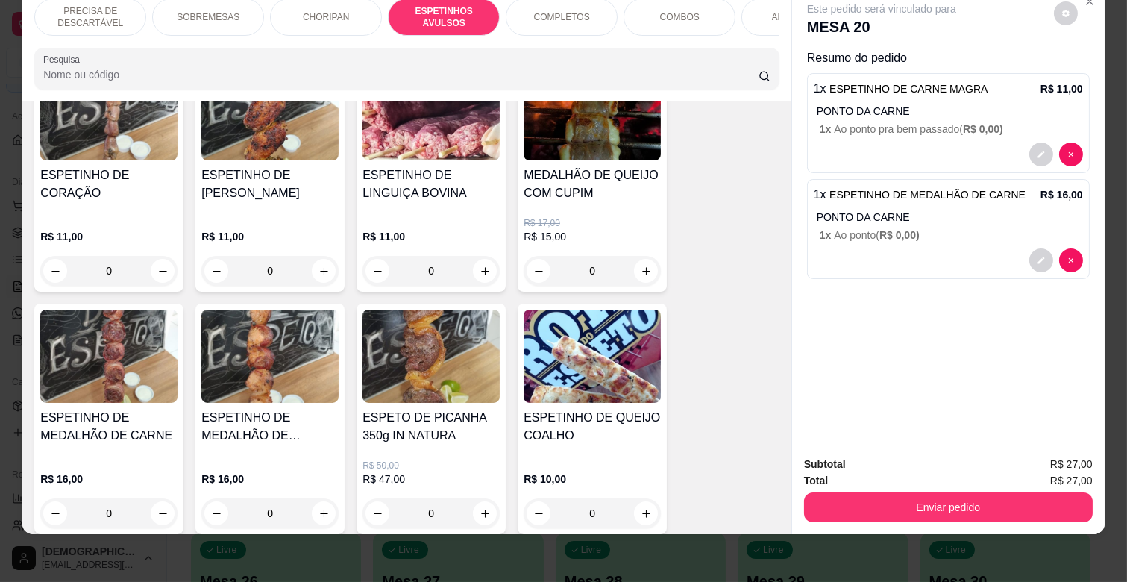
click at [292, 174] on div "ESPETINHO DE [PERSON_NAME]" at bounding box center [269, 190] width 137 height 48
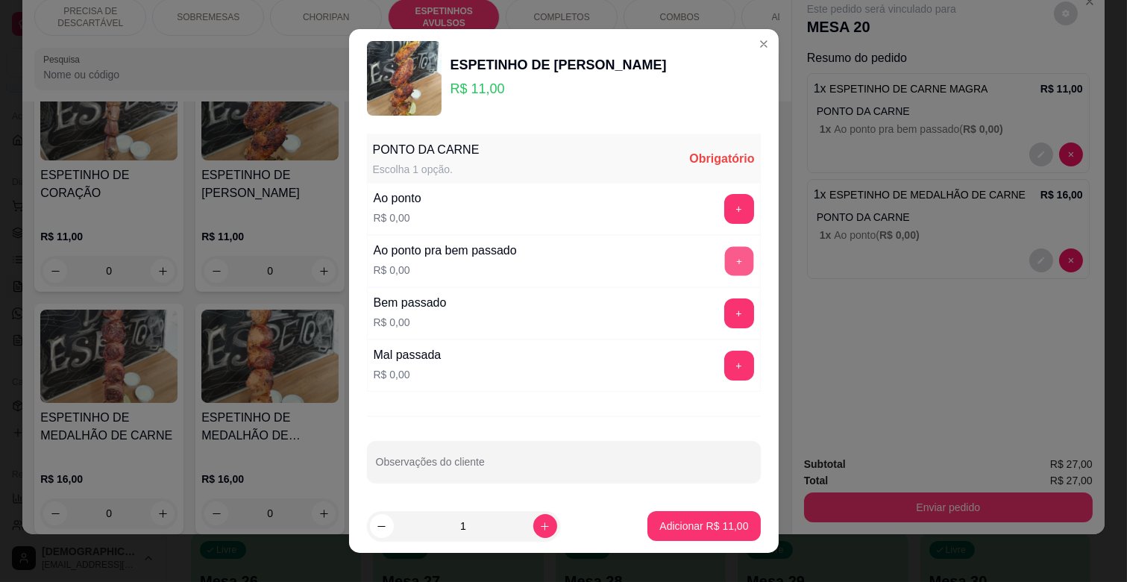
click at [724, 248] on button "+" at bounding box center [738, 261] width 29 height 29
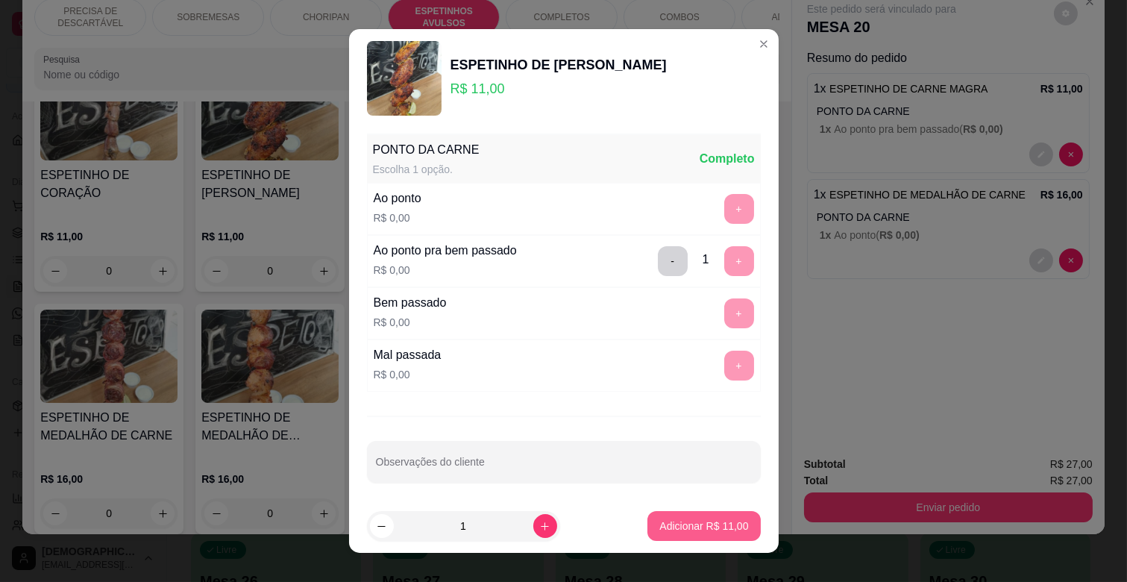
click at [718, 528] on p "Adicionar R$ 11,00" at bounding box center [704, 526] width 89 height 15
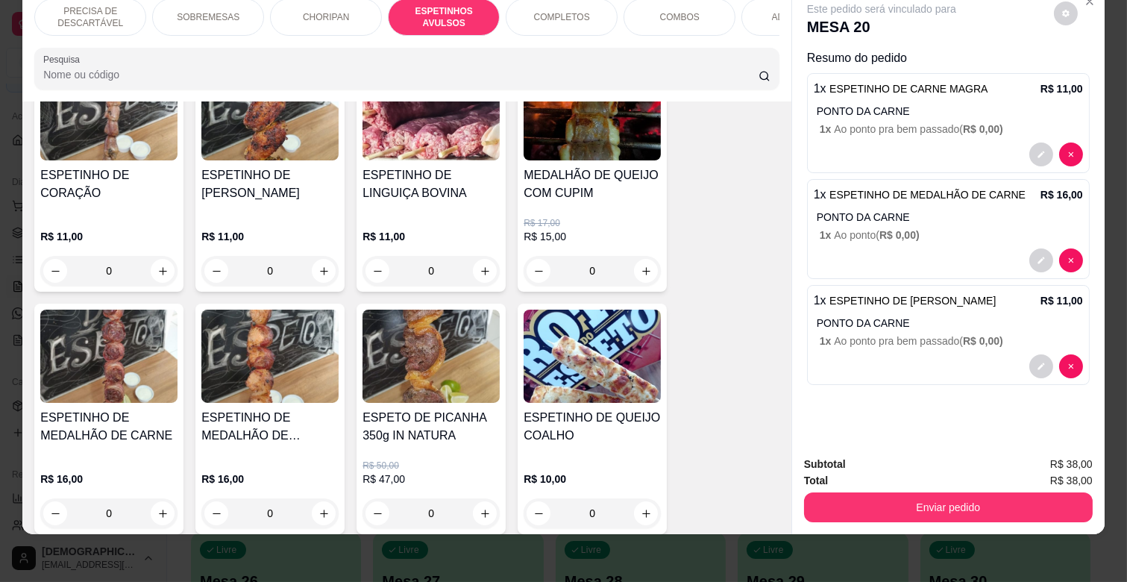
click at [750, 8] on div "ADICIONAIS" at bounding box center [798, 17] width 112 height 37
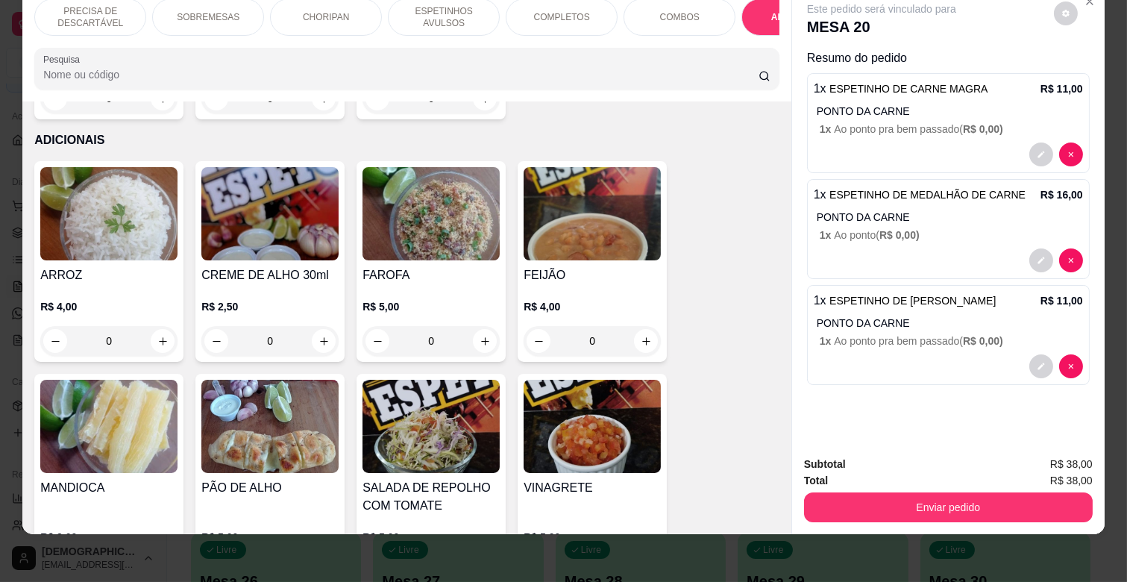
click at [115, 479] on h4 "MANDIOCA" at bounding box center [108, 488] width 137 height 18
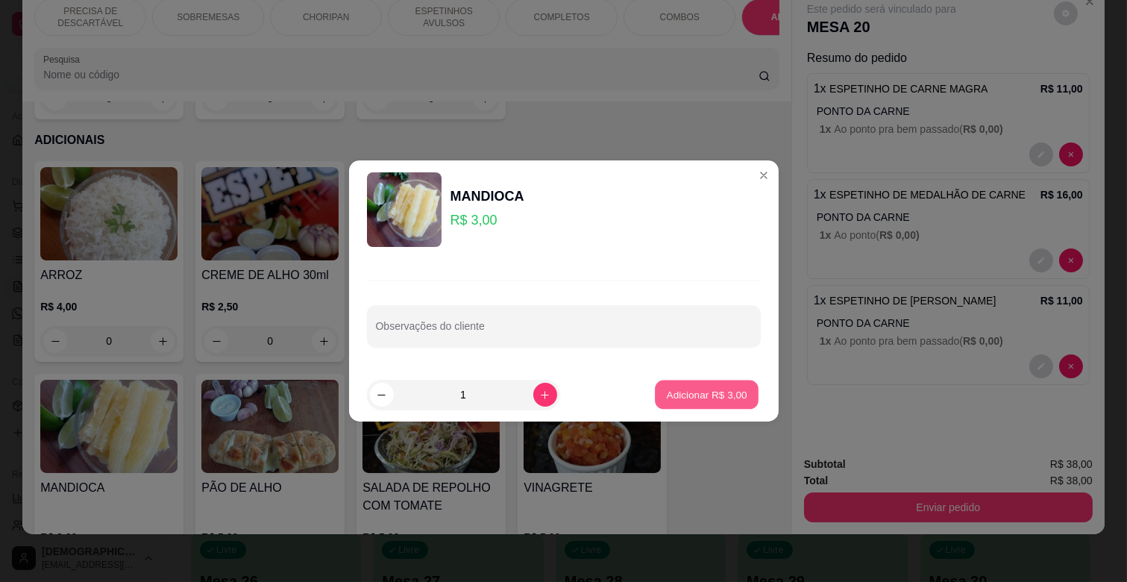
click at [729, 390] on p "Adicionar R$ 3,00" at bounding box center [707, 394] width 81 height 14
type input "1"
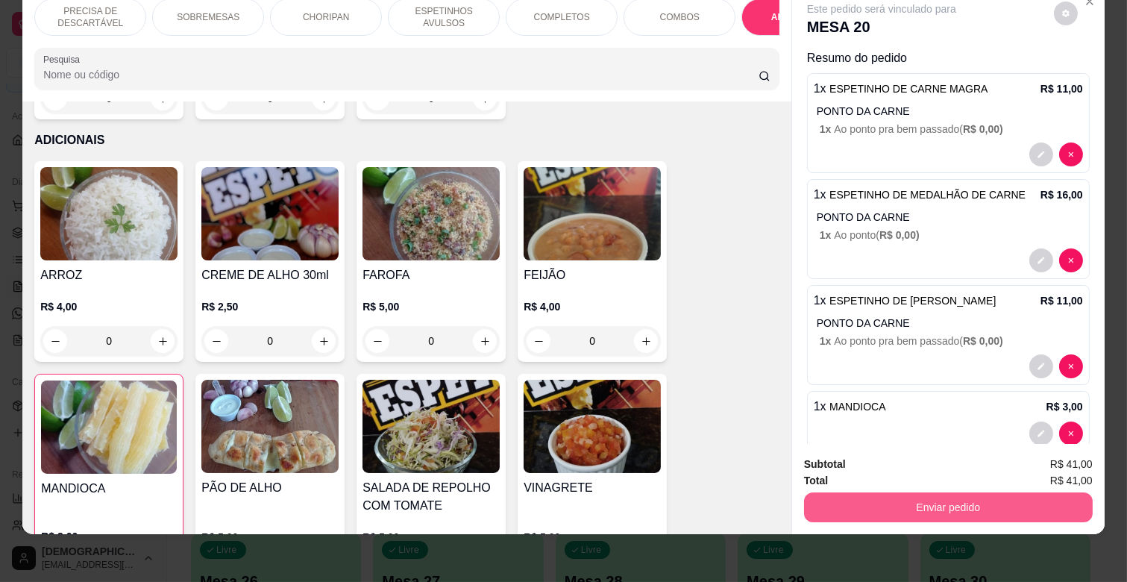
click at [930, 492] on button "Enviar pedido" at bounding box center [948, 507] width 289 height 30
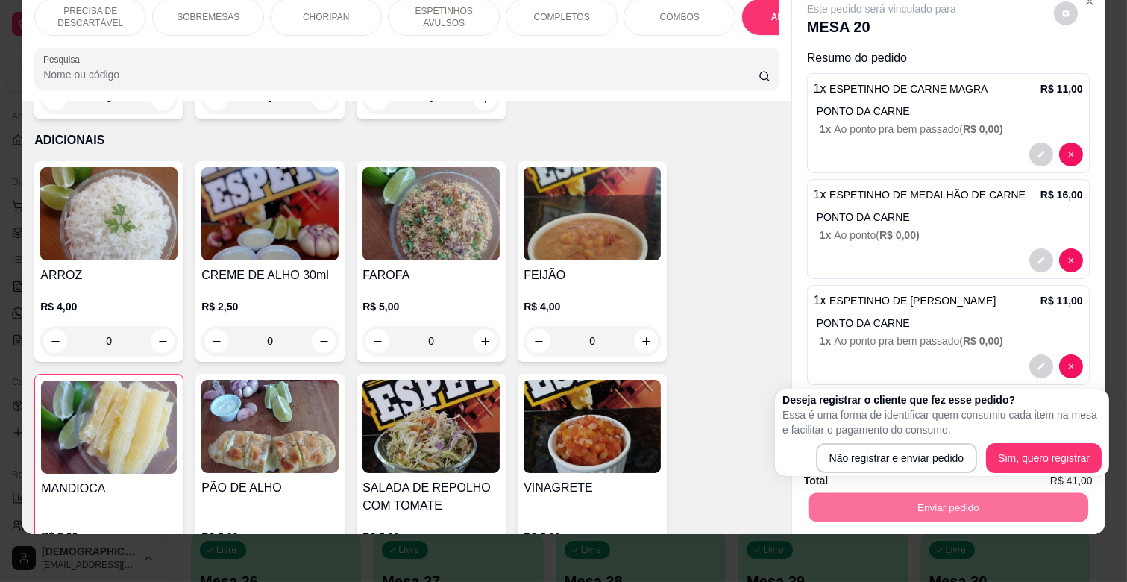
click at [923, 354] on div at bounding box center [948, 366] width 269 height 24
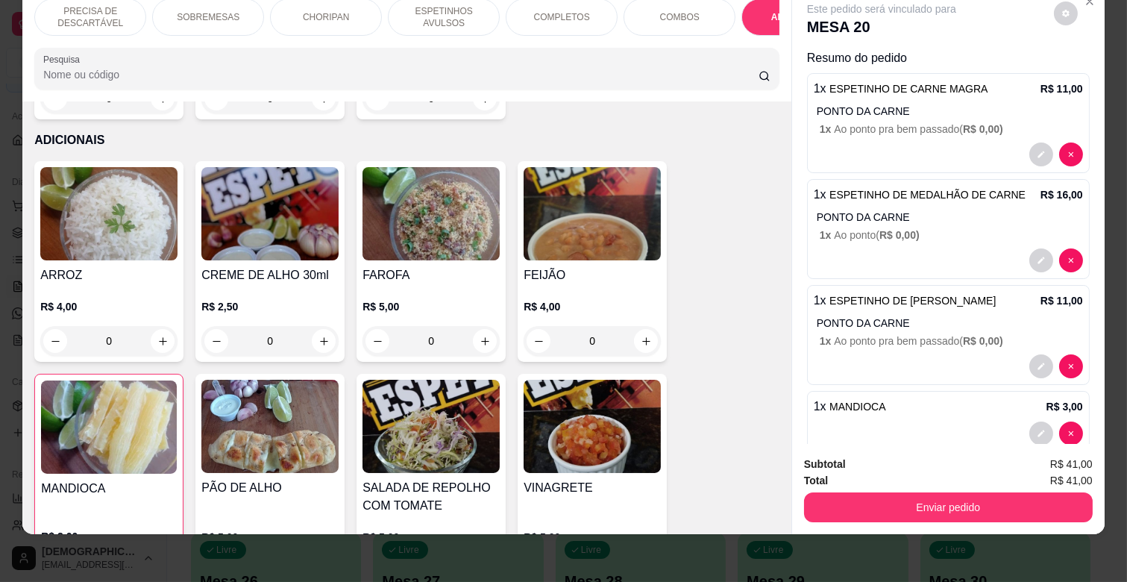
scroll to position [30, 0]
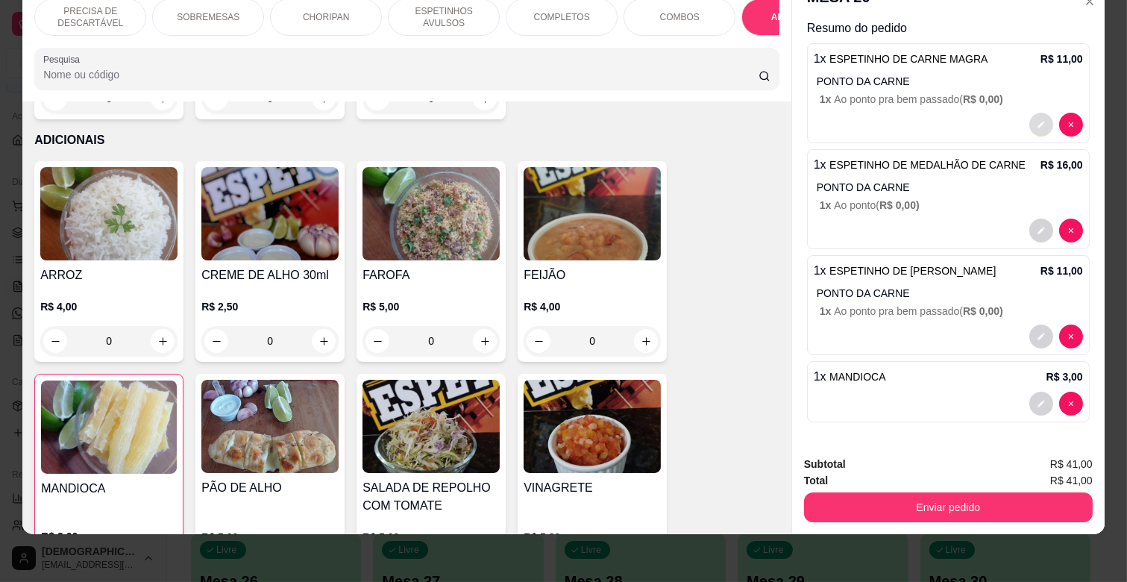
click at [1037, 120] on icon "decrease-product-quantity" at bounding box center [1041, 124] width 9 height 9
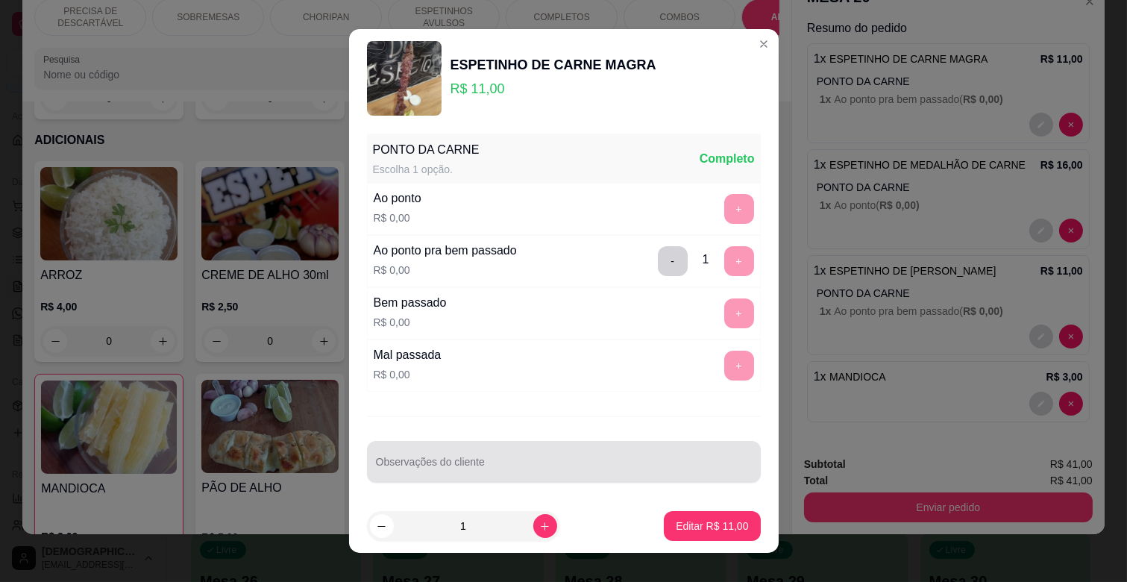
click at [513, 479] on div "Observações do cliente" at bounding box center [564, 462] width 394 height 42
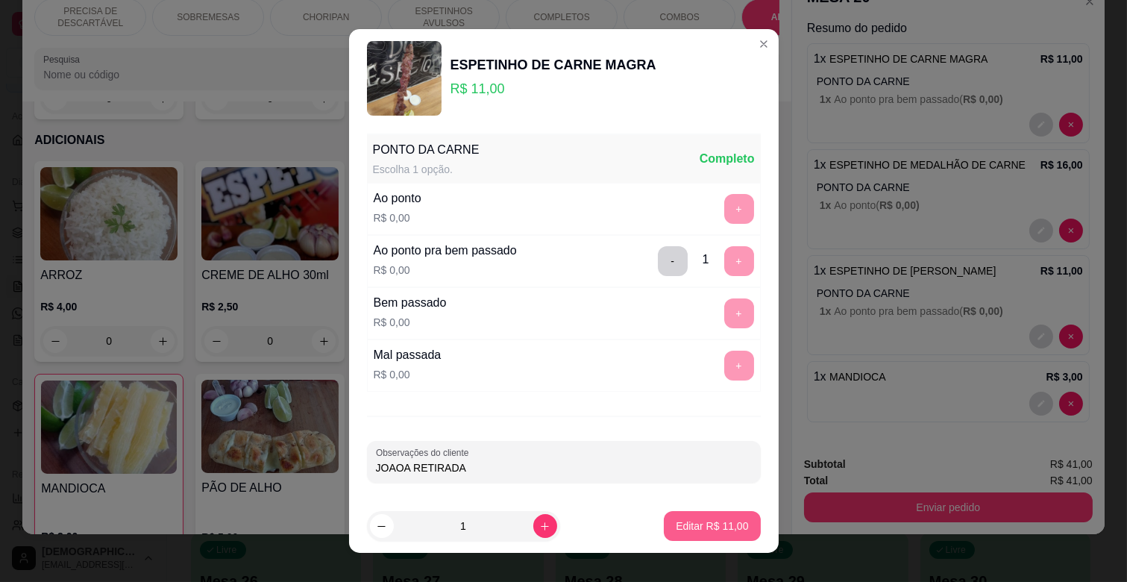
type input "JOAOA RETIRADA"
click at [690, 522] on p "Editar R$ 11,00" at bounding box center [712, 526] width 72 height 15
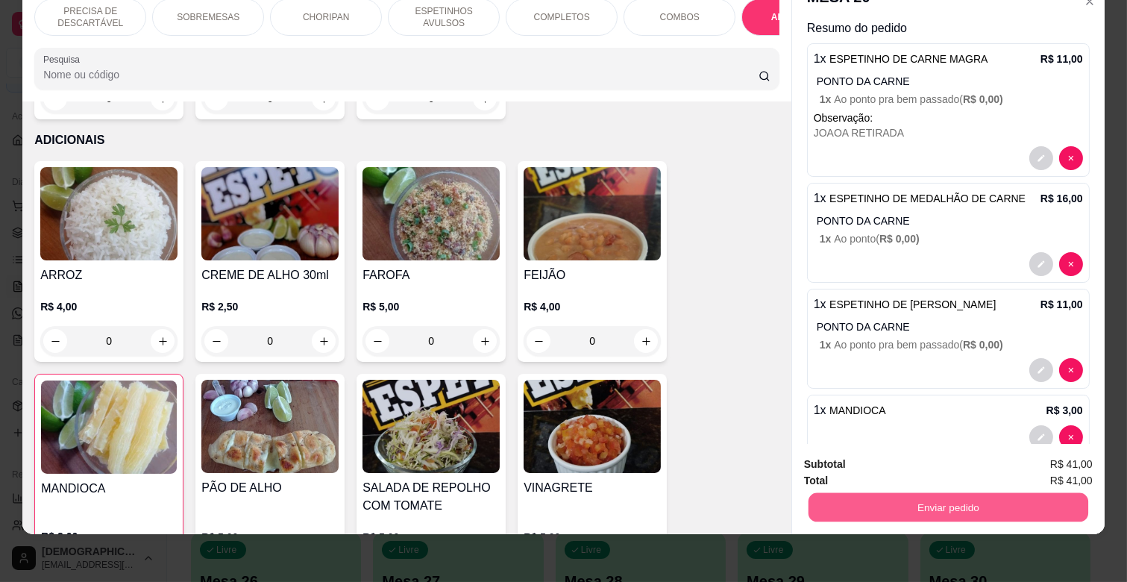
click at [965, 498] on button "Enviar pedido" at bounding box center [949, 506] width 280 height 29
click at [921, 466] on button "Não registrar e enviar pedido" at bounding box center [898, 459] width 155 height 28
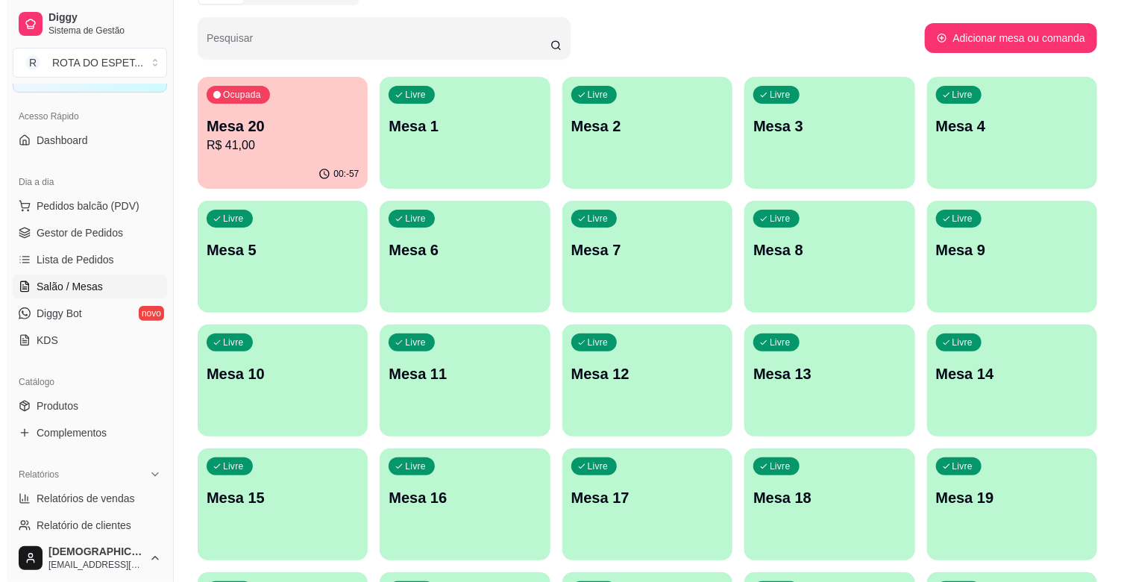
scroll to position [83, 0]
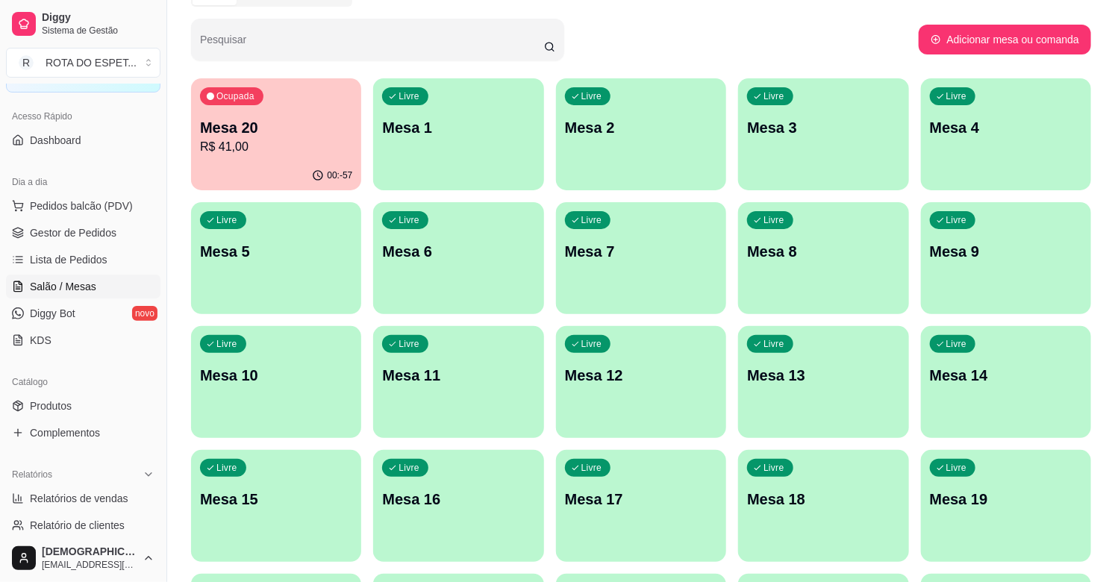
click at [272, 169] on div "00:-57" at bounding box center [276, 175] width 170 height 29
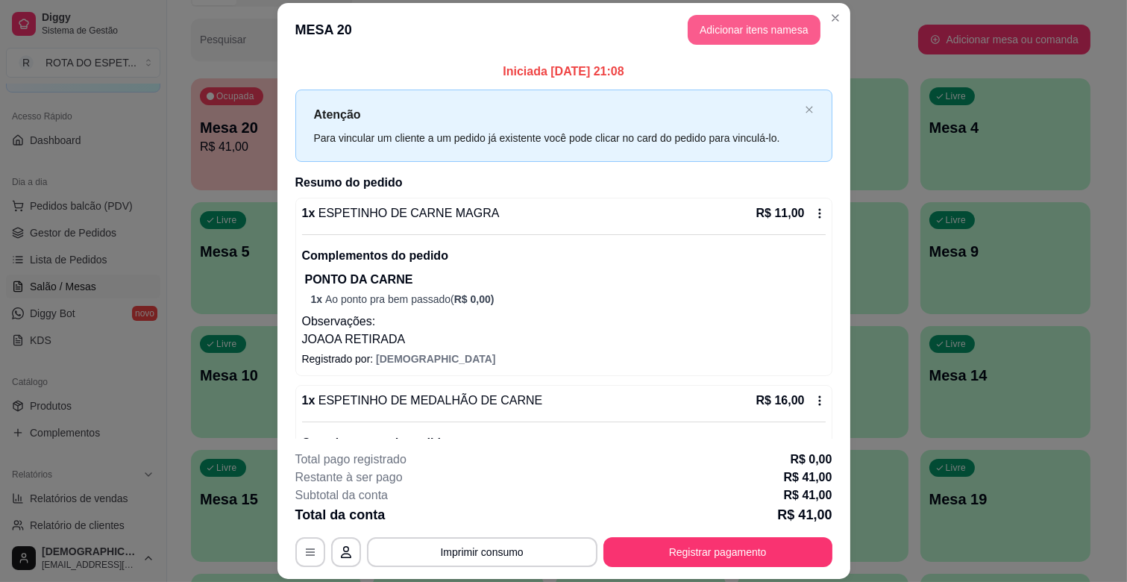
click at [704, 26] on button "Adicionar itens na mesa" at bounding box center [754, 30] width 133 height 30
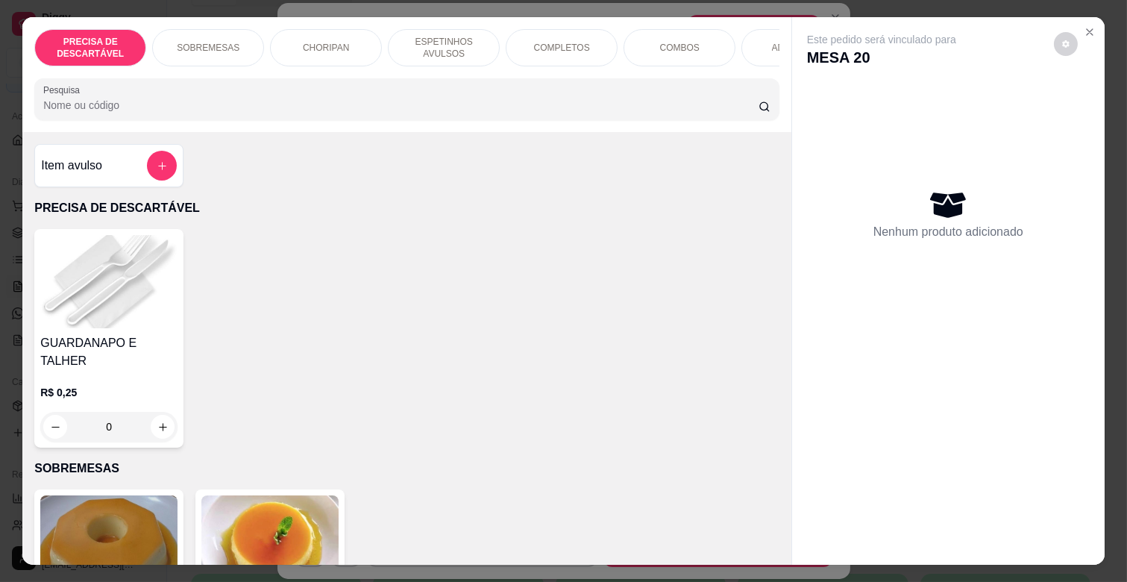
click at [758, 46] on div "ADICIONAIS" at bounding box center [798, 47] width 112 height 37
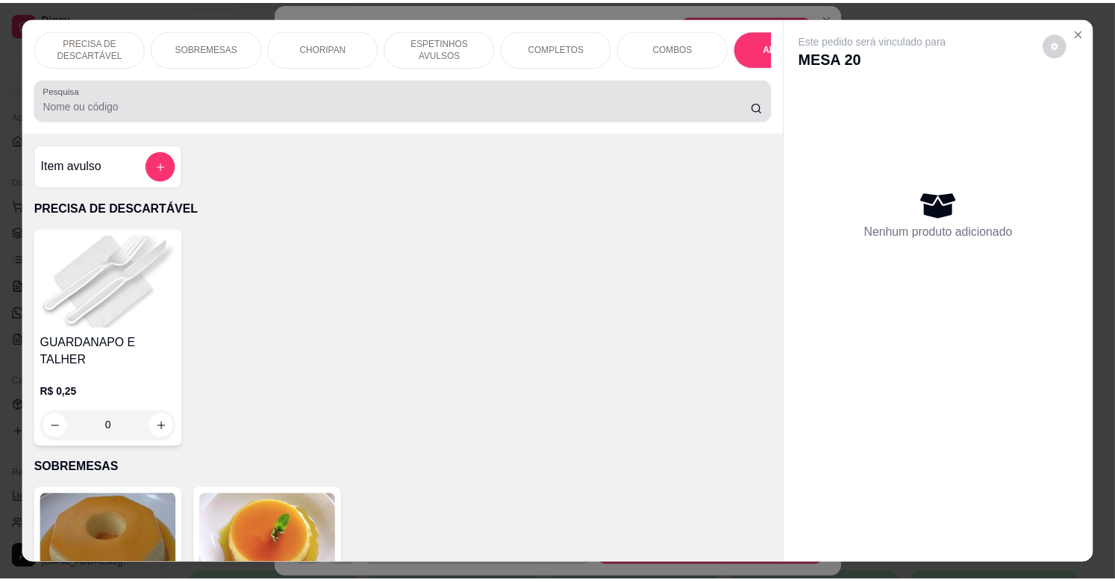
scroll to position [36, 0]
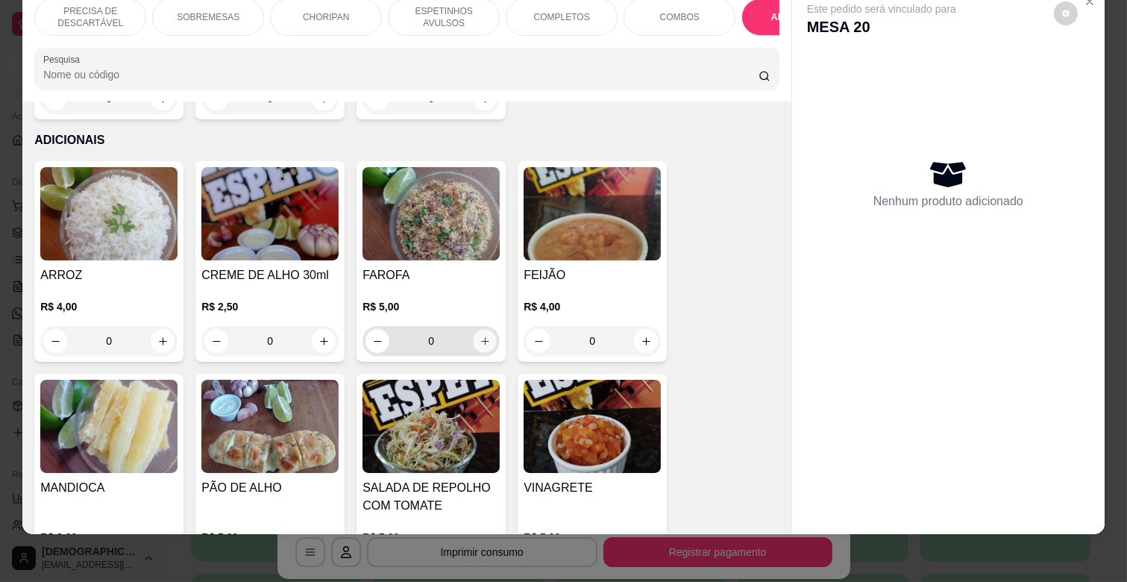
click at [480, 336] on icon "increase-product-quantity" at bounding box center [485, 341] width 11 height 11
type input "1"
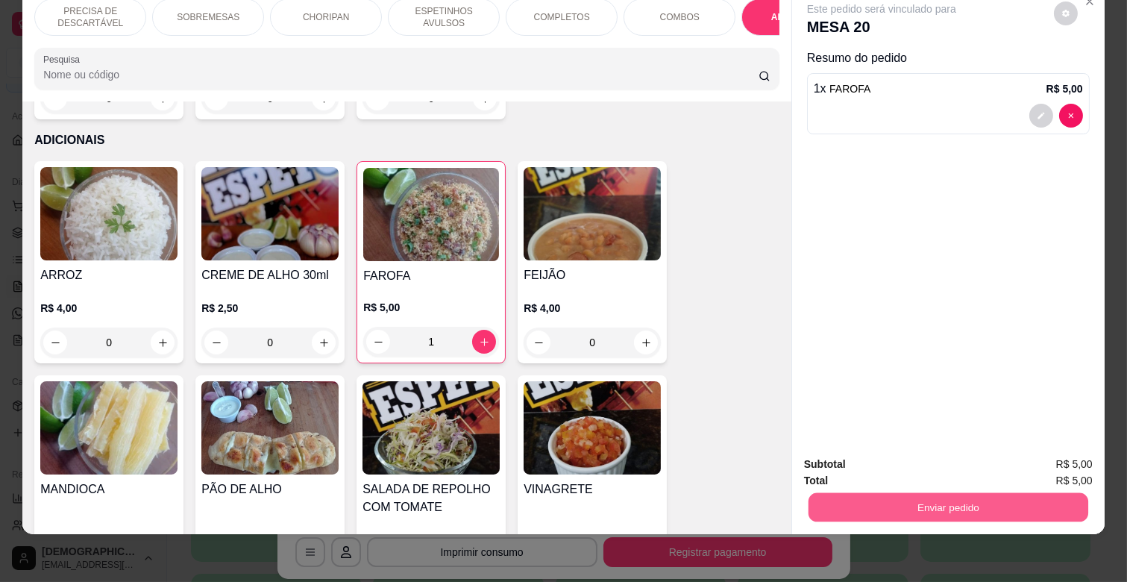
click at [977, 492] on button "Enviar pedido" at bounding box center [949, 506] width 280 height 29
click at [920, 457] on button "Não registrar e enviar pedido" at bounding box center [899, 458] width 151 height 28
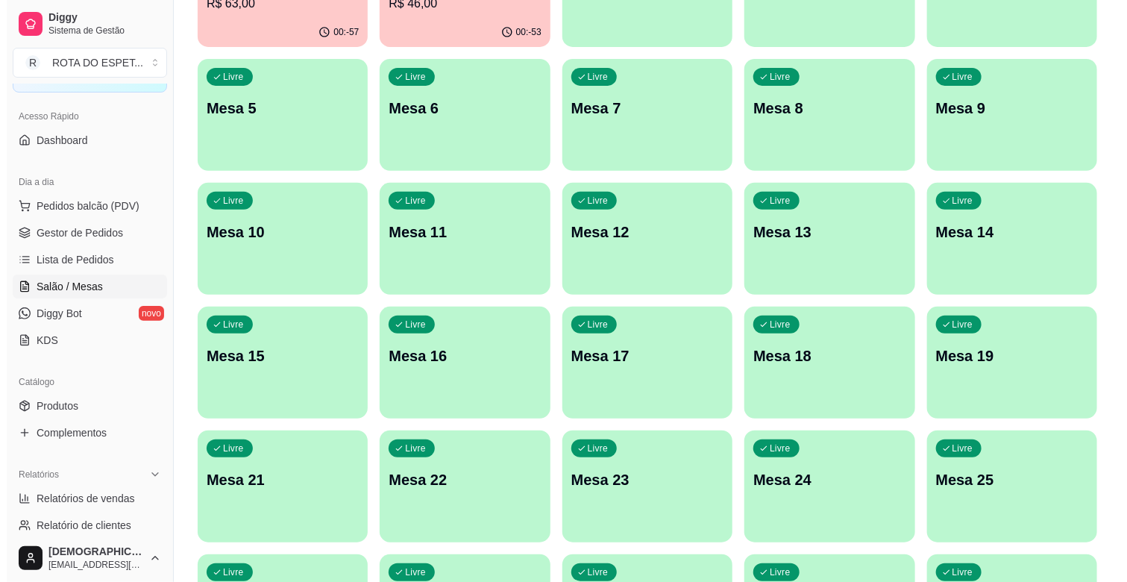
scroll to position [248, 0]
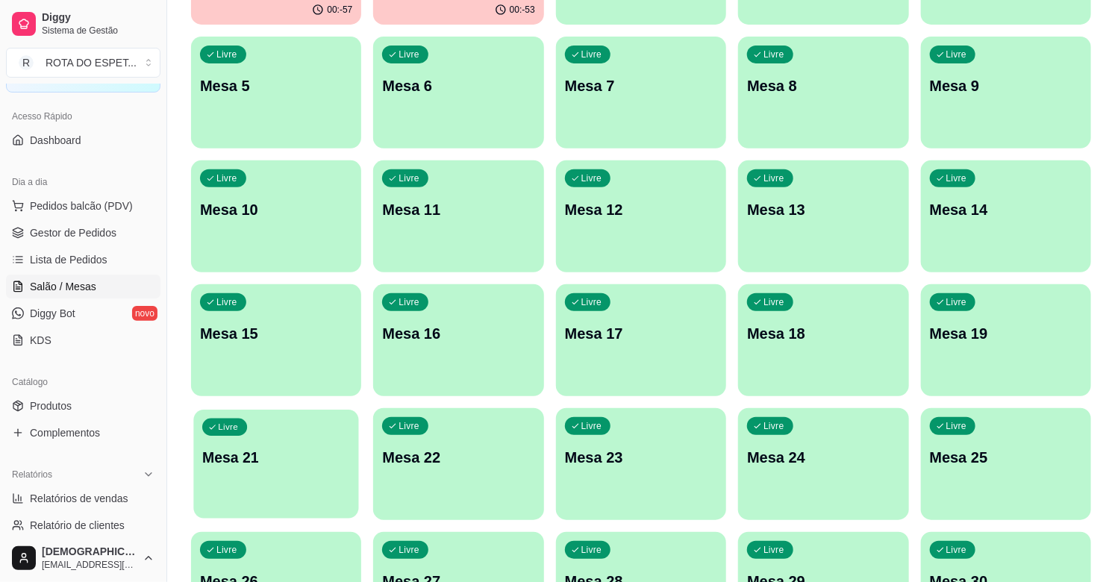
click at [267, 466] on p "Mesa 21" at bounding box center [276, 458] width 148 height 20
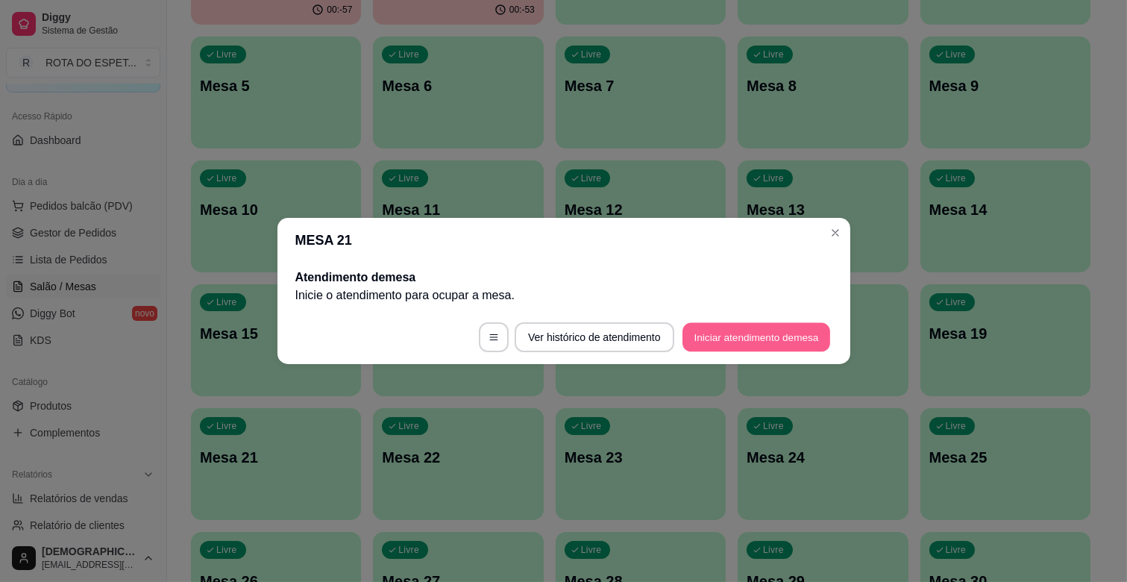
click at [746, 346] on button "Iniciar atendimento de mesa" at bounding box center [757, 337] width 148 height 29
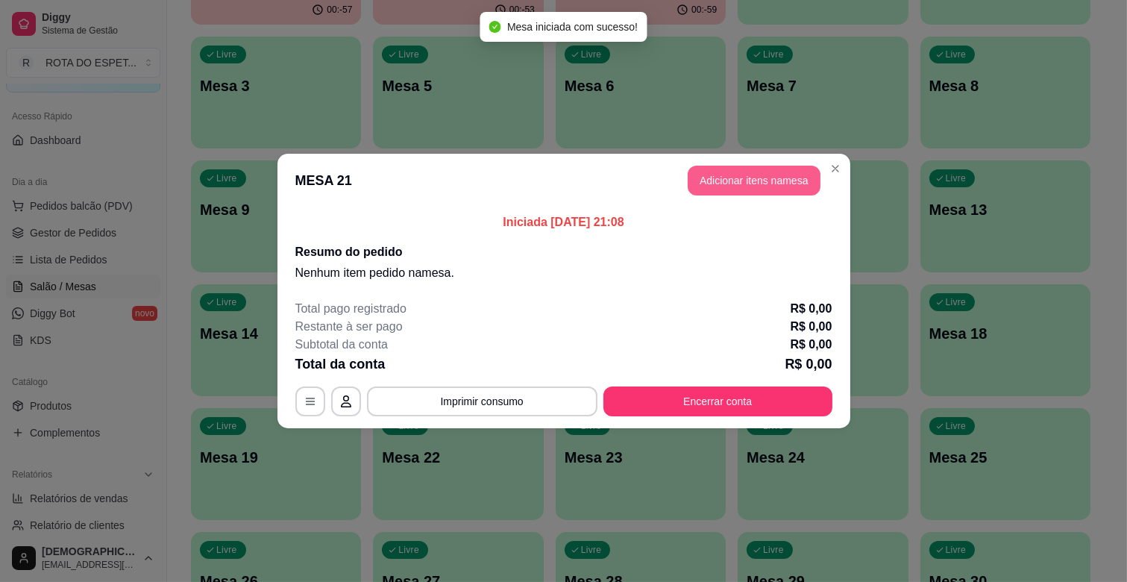
click at [788, 174] on button "Adicionar itens na mesa" at bounding box center [754, 181] width 133 height 30
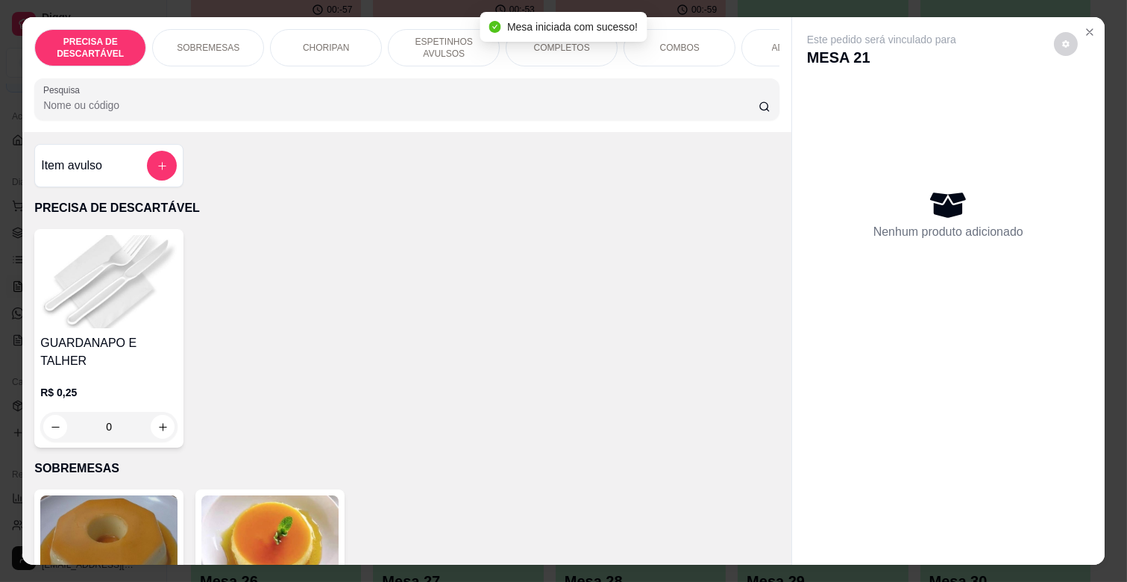
click at [547, 52] on div "COMPLETOS" at bounding box center [562, 47] width 112 height 37
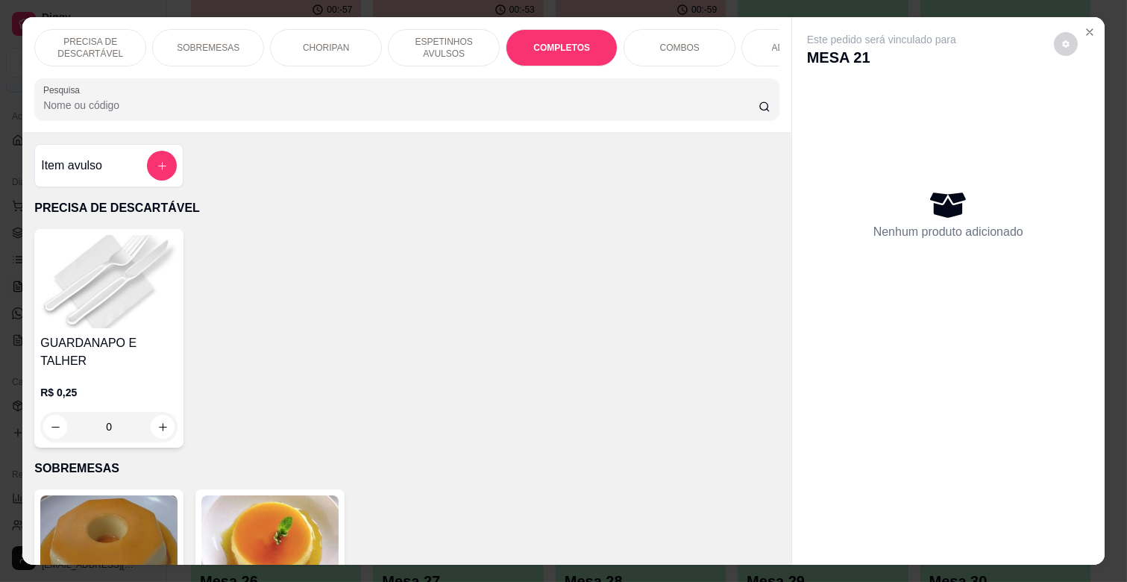
scroll to position [36, 0]
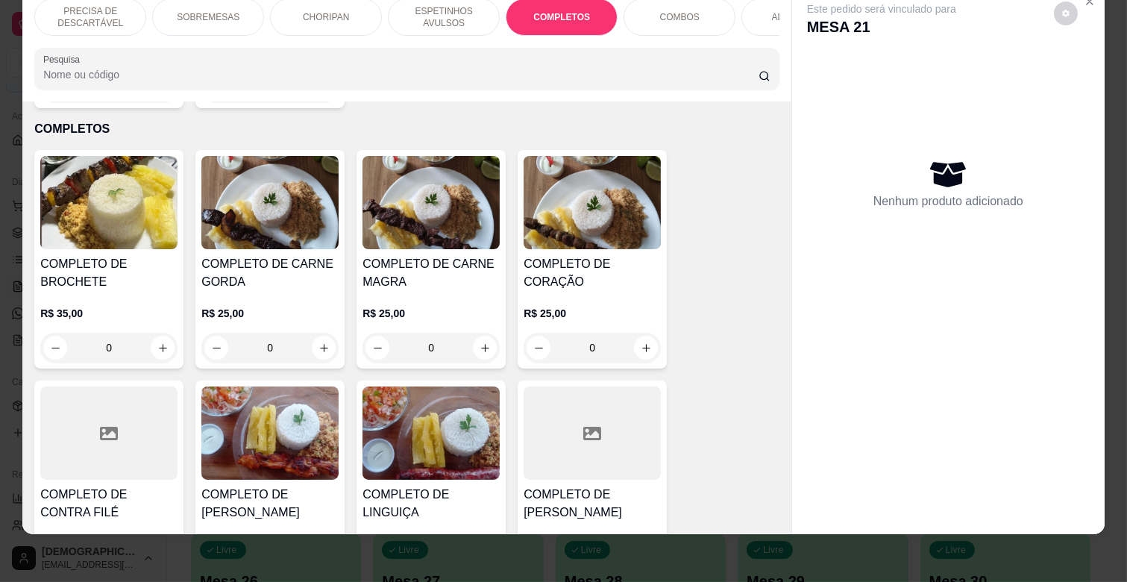
click at [438, 267] on h4 "COMPLETO DE CARNE MAGRA" at bounding box center [431, 273] width 137 height 36
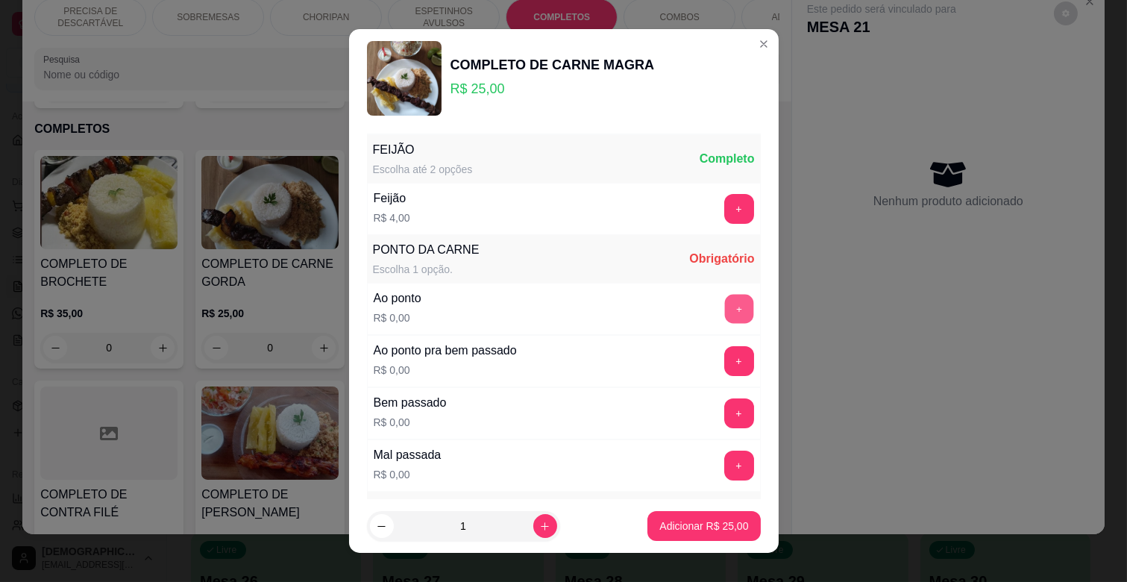
click at [724, 312] on button "+" at bounding box center [738, 309] width 29 height 29
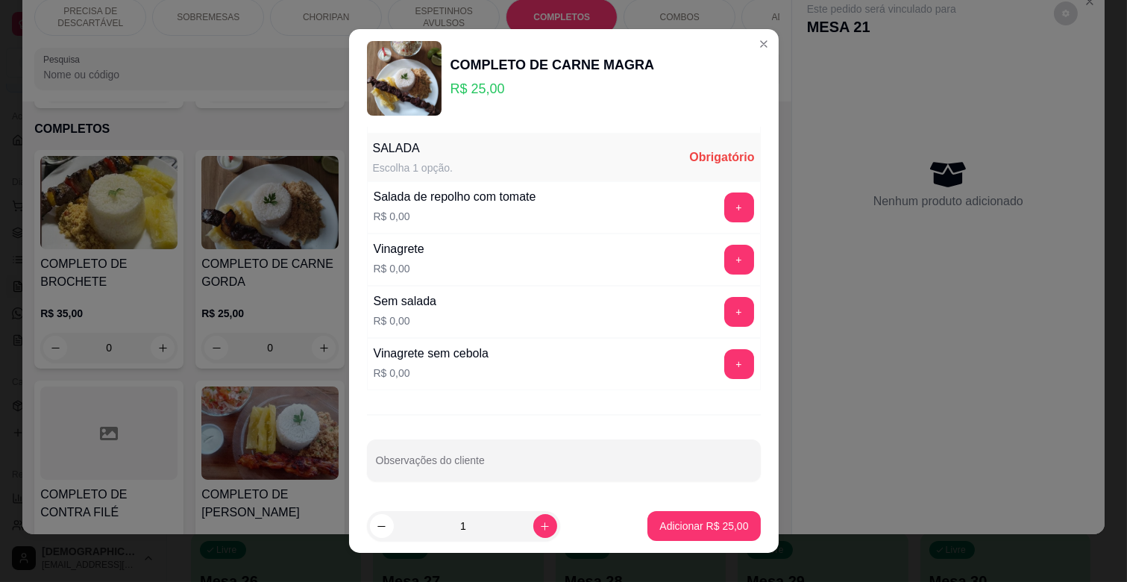
scroll to position [363, 0]
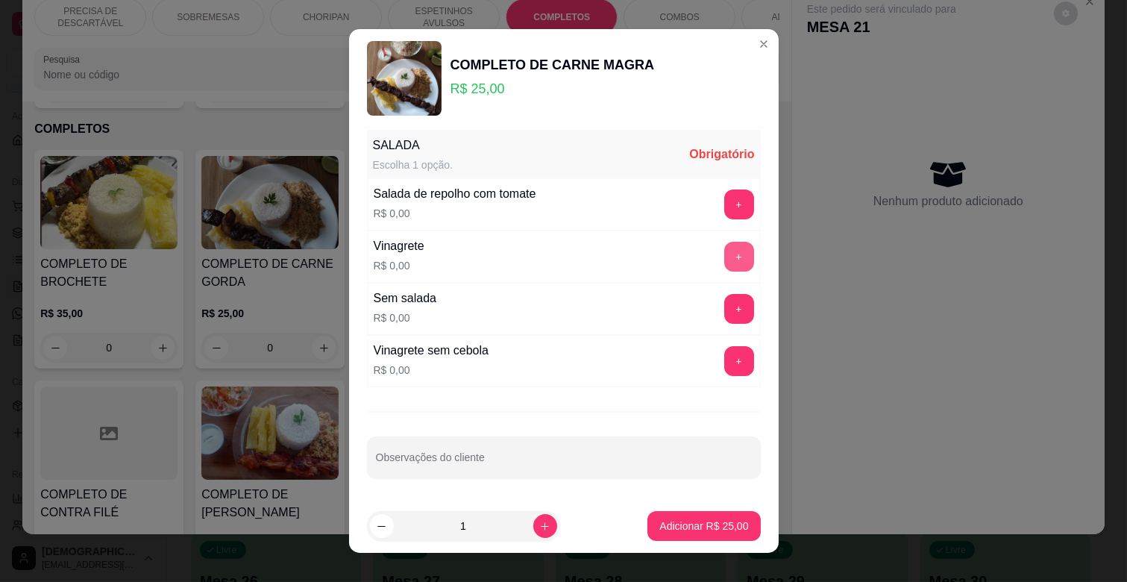
click at [724, 258] on button "+" at bounding box center [739, 257] width 30 height 30
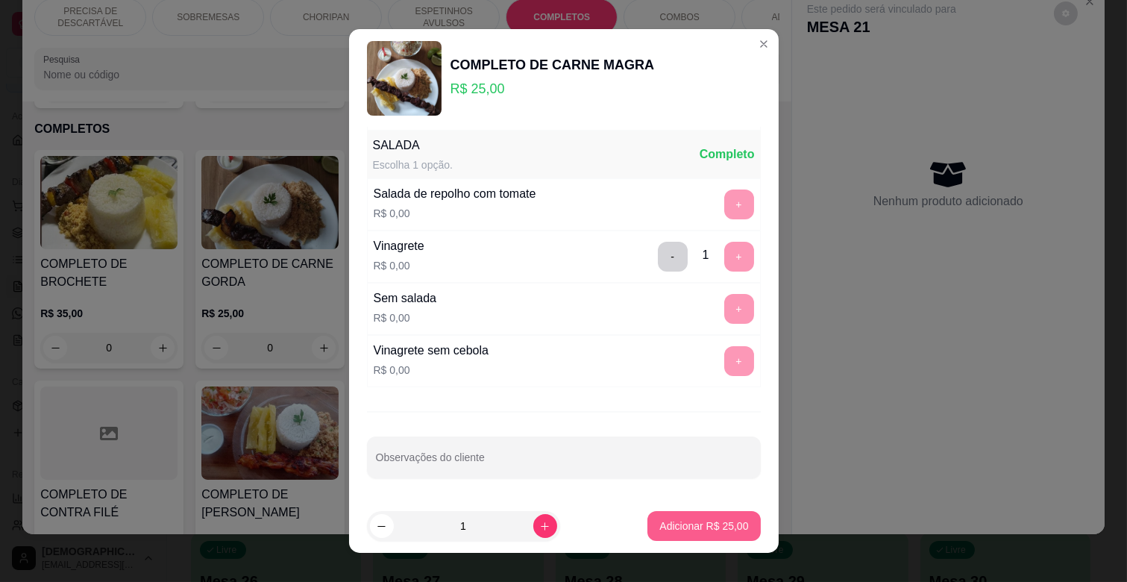
click at [680, 518] on button "Adicionar R$ 25,00" at bounding box center [704, 526] width 113 height 30
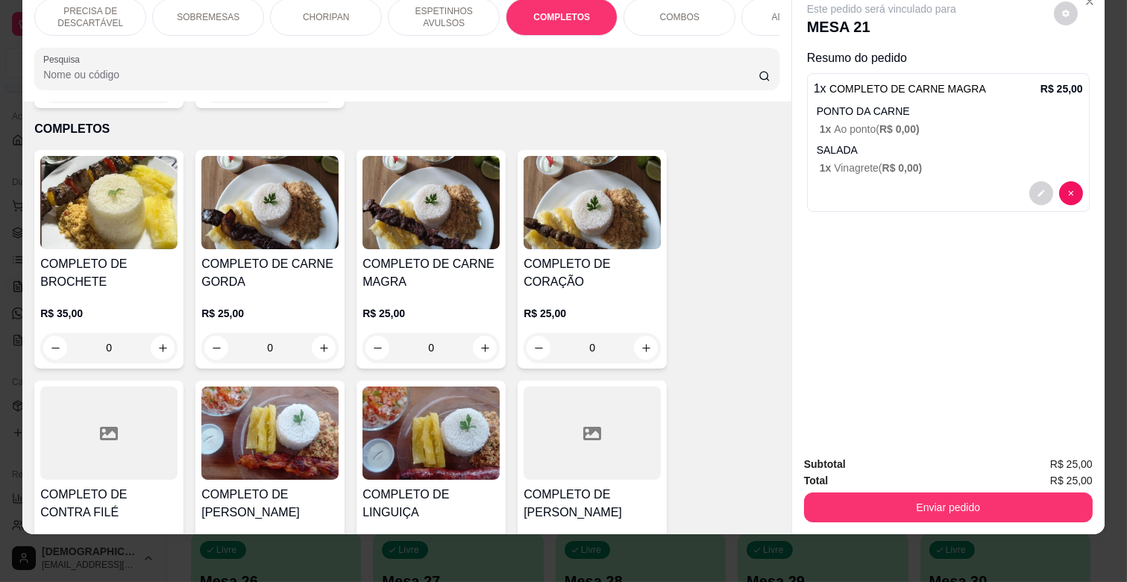
click at [466, 16] on p "ESPETINHOS AVULSOS" at bounding box center [444, 17] width 87 height 24
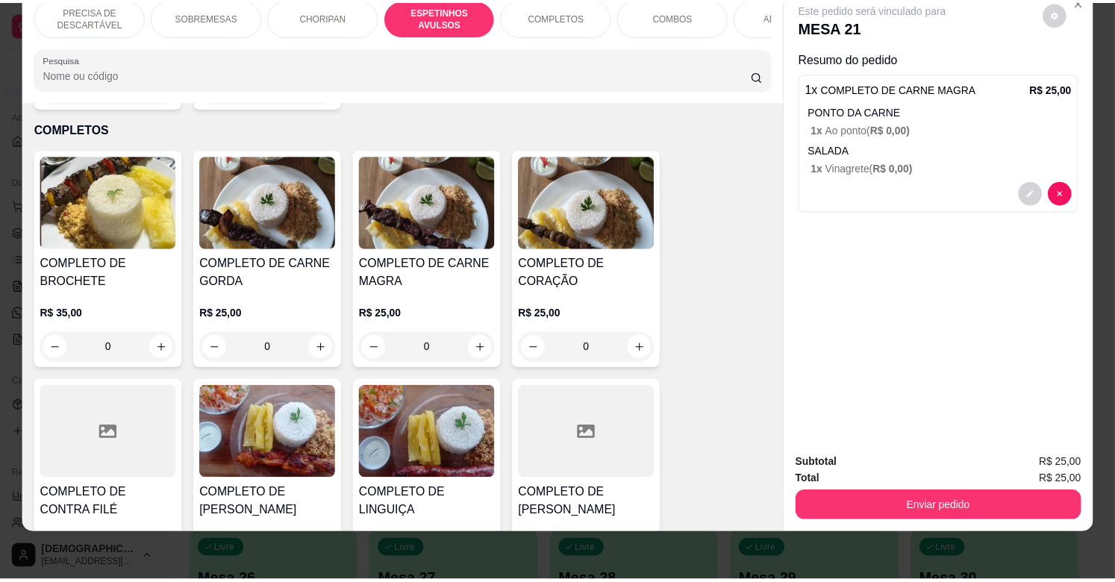
scroll to position [824, 0]
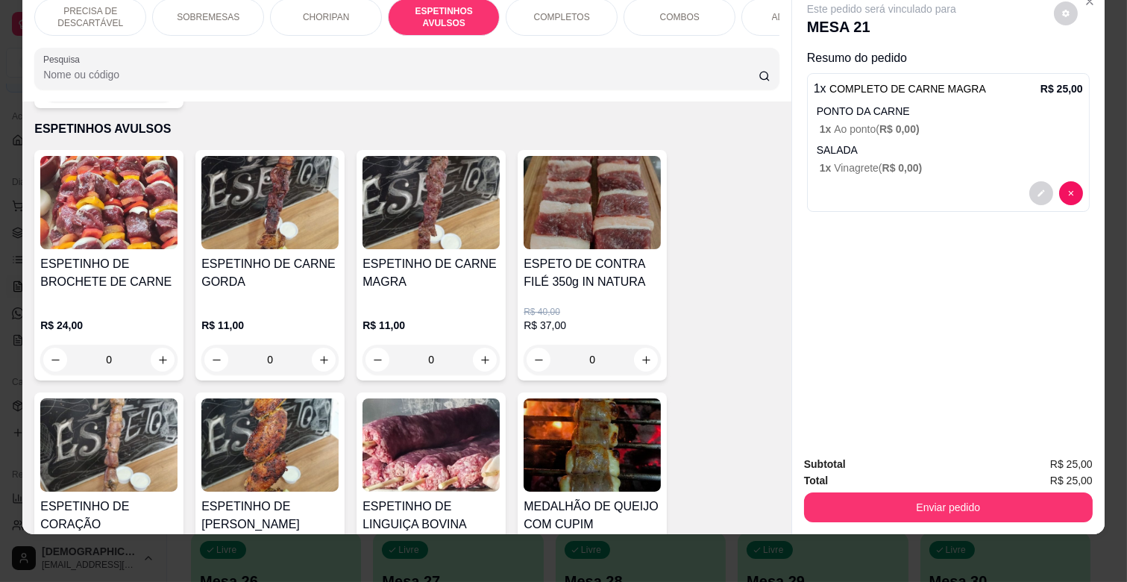
click at [450, 276] on div "ESPETINHO DE CARNE MAGRA" at bounding box center [431, 279] width 137 height 48
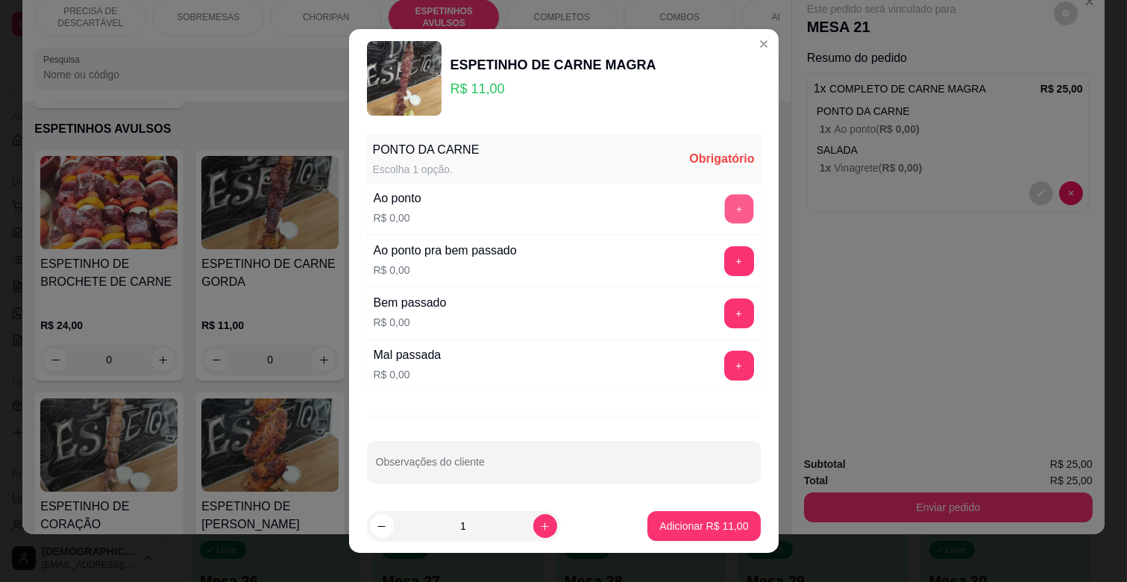
click at [724, 204] on button "+" at bounding box center [738, 209] width 29 height 29
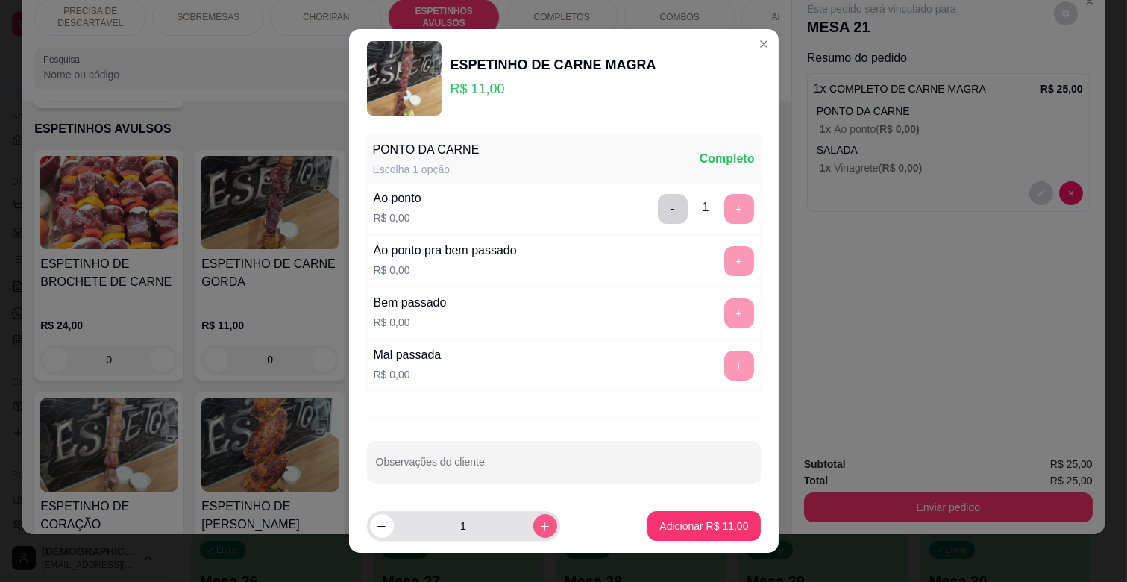
click at [539, 530] on icon "increase-product-quantity" at bounding box center [544, 526] width 11 height 11
type input "2"
click at [688, 533] on button "Adicionar R$ 22,00" at bounding box center [704, 526] width 113 height 30
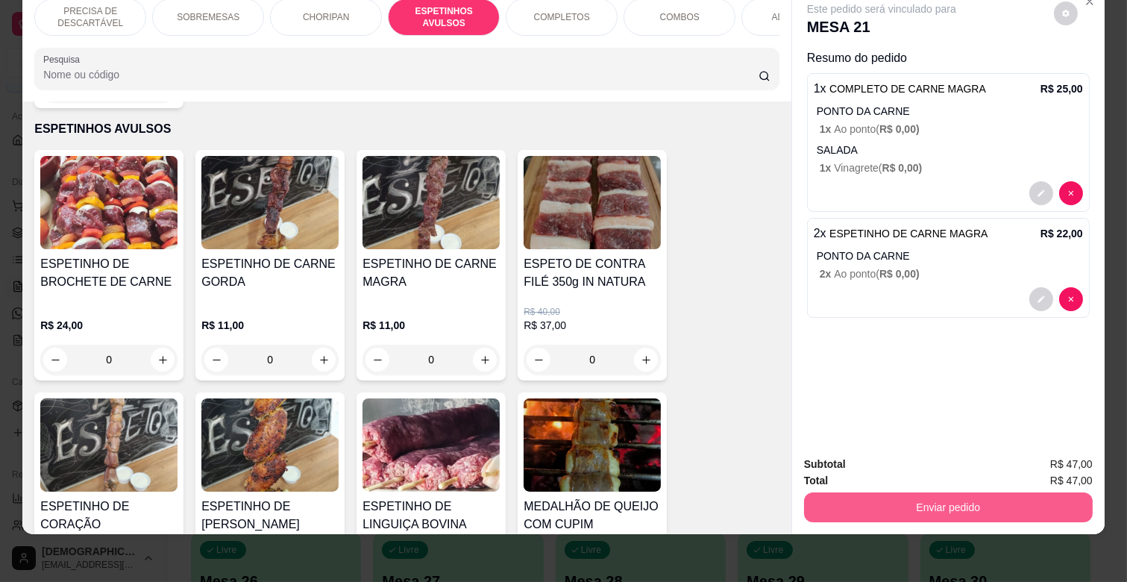
click at [899, 495] on button "Enviar pedido" at bounding box center [948, 507] width 289 height 30
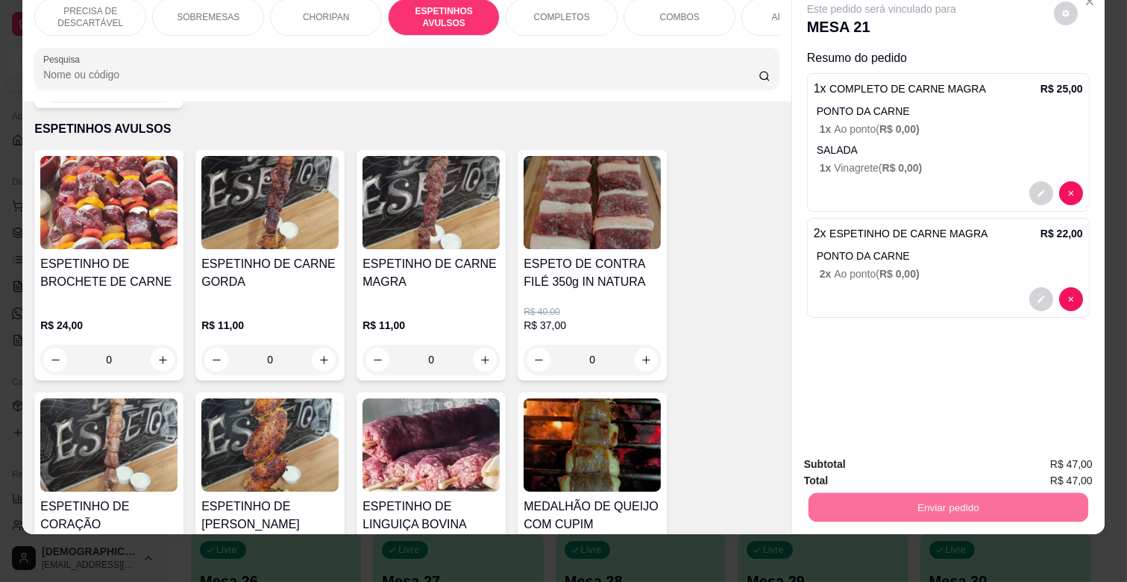
click at [889, 459] on button "Não registrar e enviar pedido" at bounding box center [898, 459] width 155 height 28
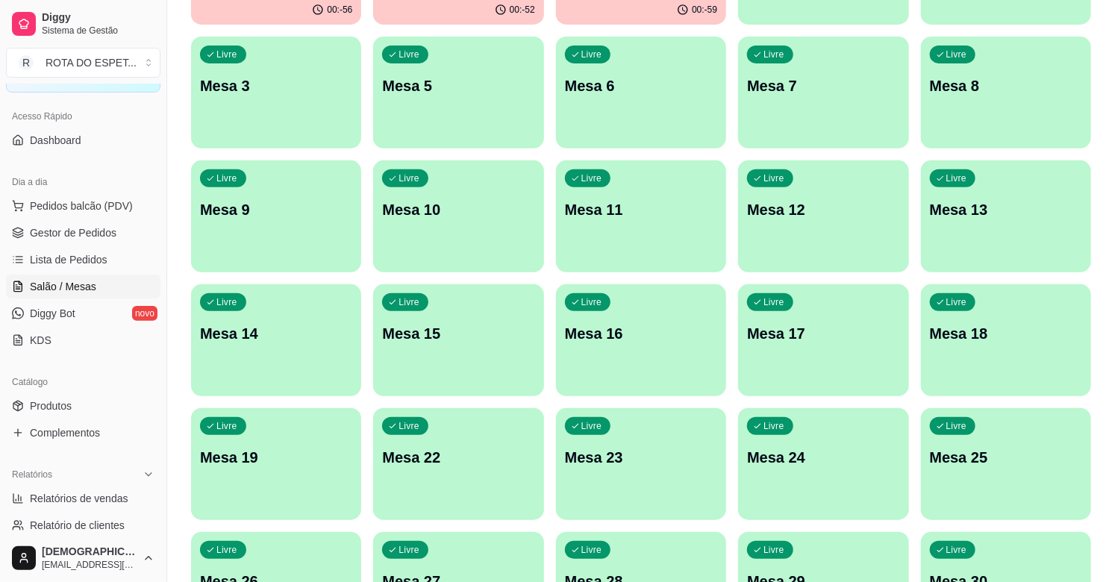
scroll to position [0, 0]
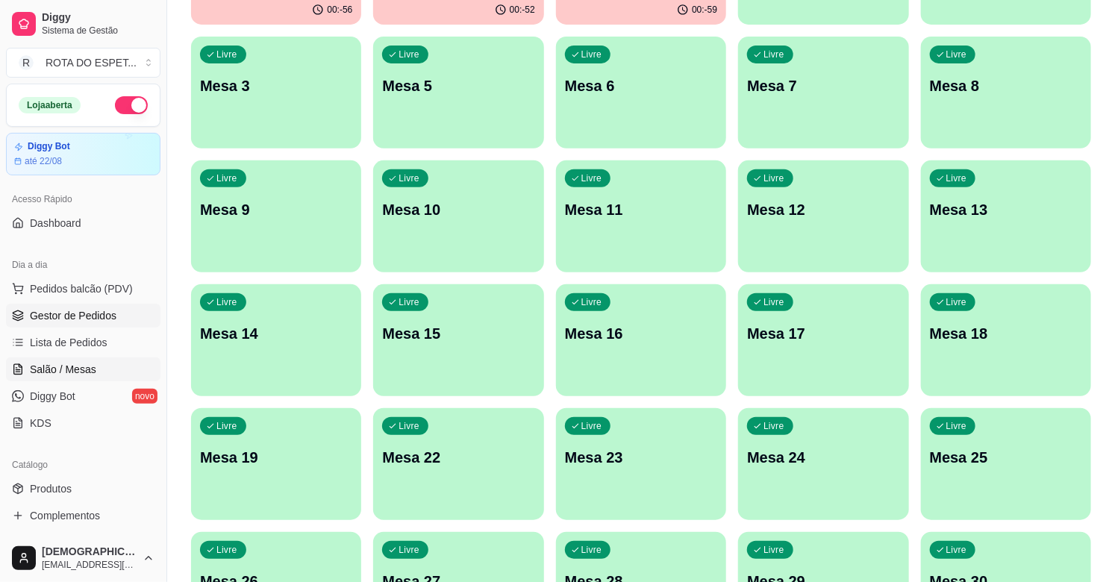
click at [54, 317] on span "Gestor de Pedidos" at bounding box center [73, 315] width 87 height 15
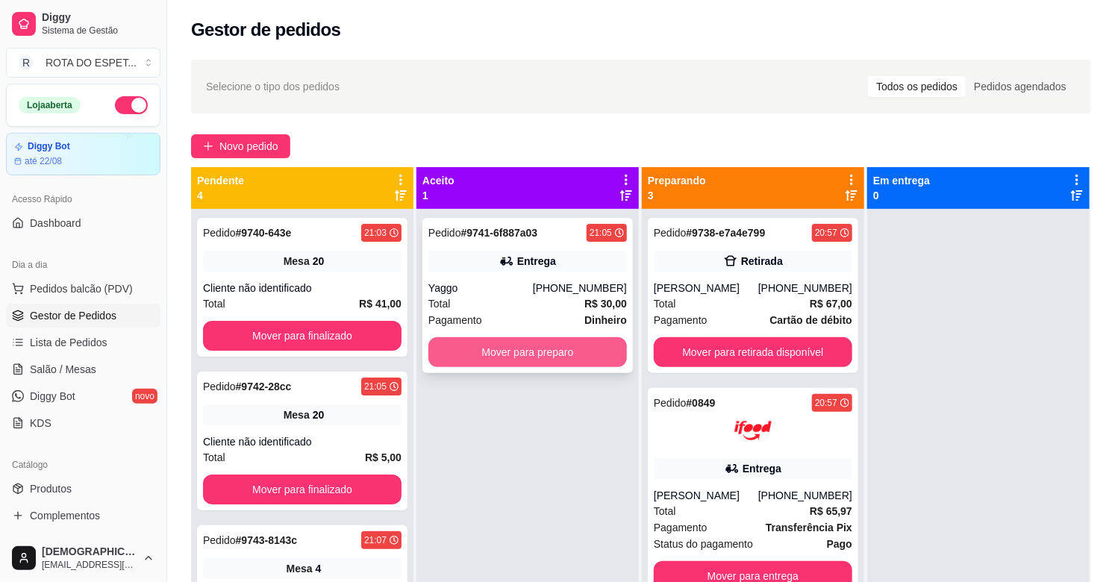
click at [575, 359] on button "Mover para preparo" at bounding box center [527, 352] width 198 height 30
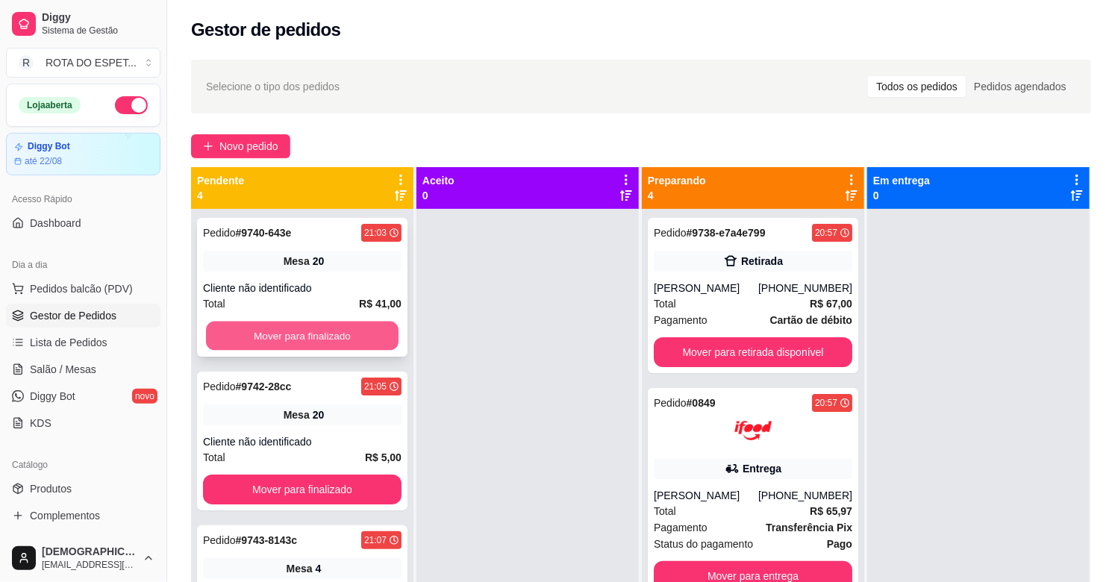
click at [273, 339] on button "Mover para finalizado" at bounding box center [302, 336] width 192 height 29
click at [273, 339] on button "Mover para finalizado" at bounding box center [302, 336] width 198 height 30
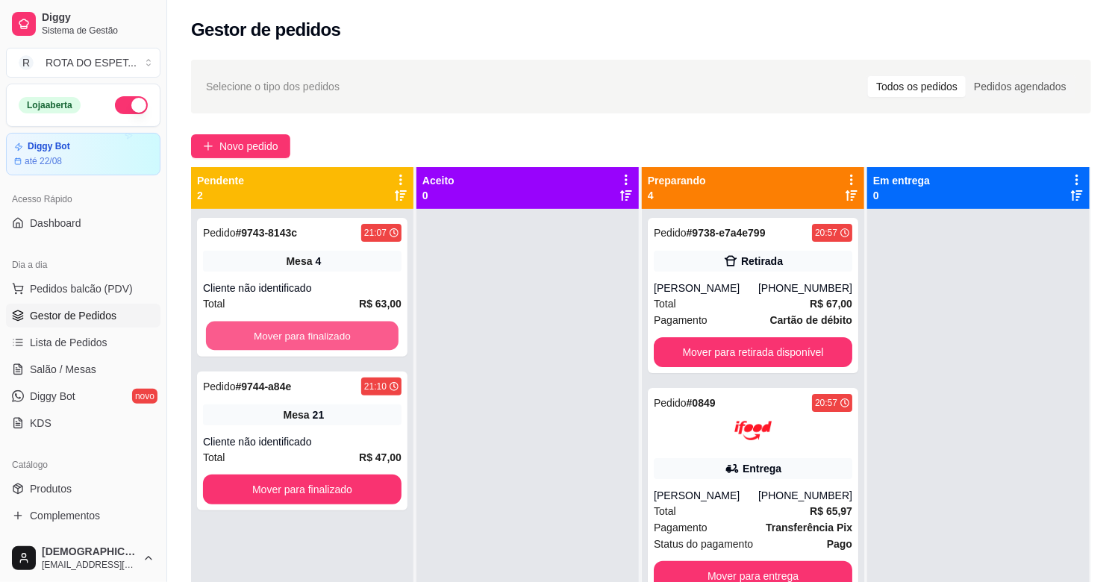
click at [273, 339] on button "Mover para finalizado" at bounding box center [302, 336] width 192 height 29
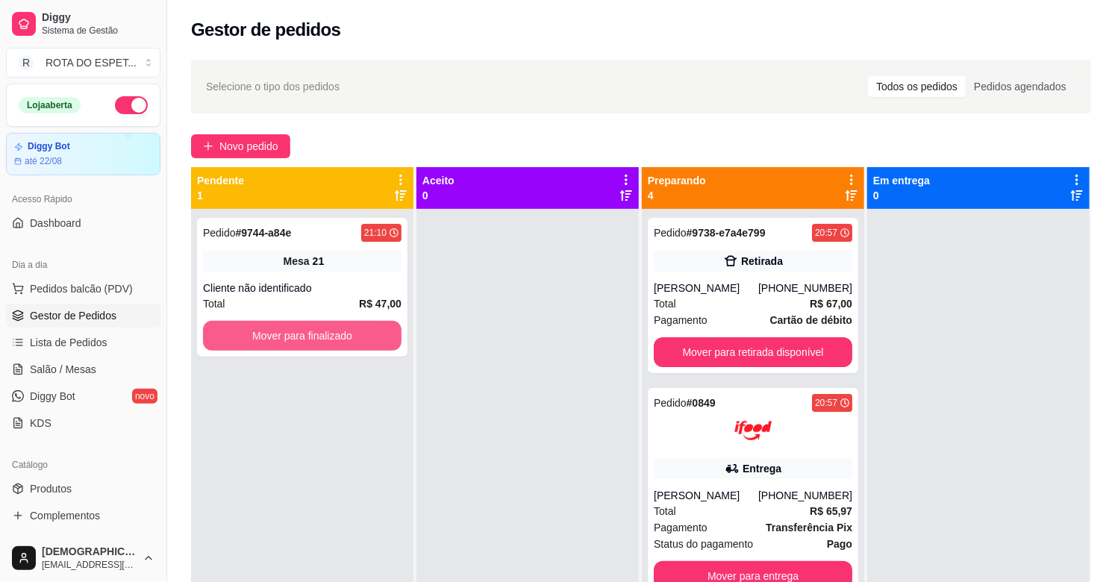
click at [273, 339] on button "Mover para finalizado" at bounding box center [302, 336] width 198 height 30
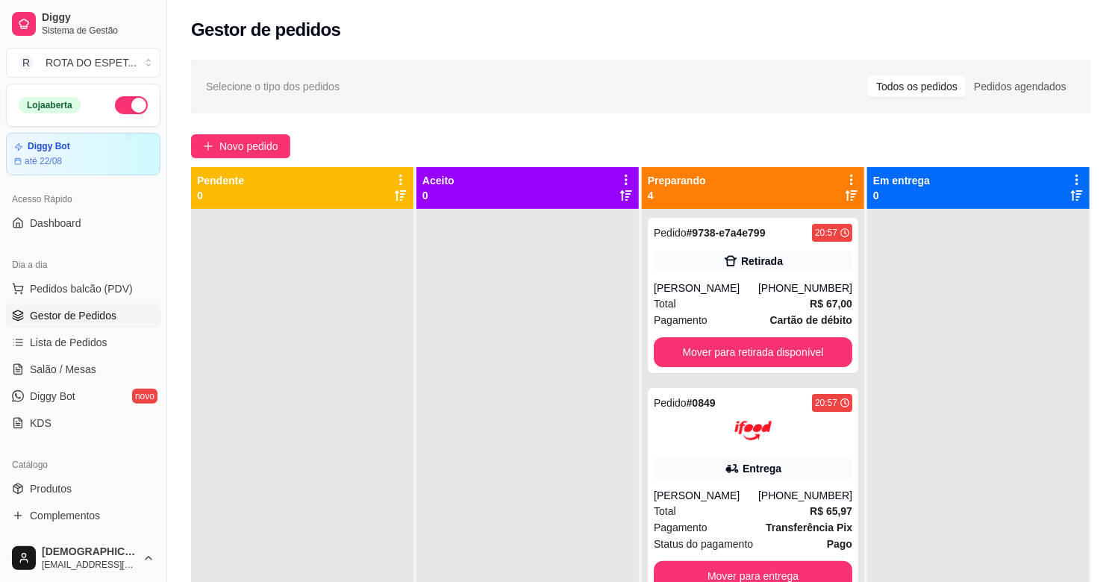
click at [486, 429] on div at bounding box center [527, 500] width 222 height 582
click at [730, 312] on div "Total R$ 67,00" at bounding box center [753, 303] width 198 height 16
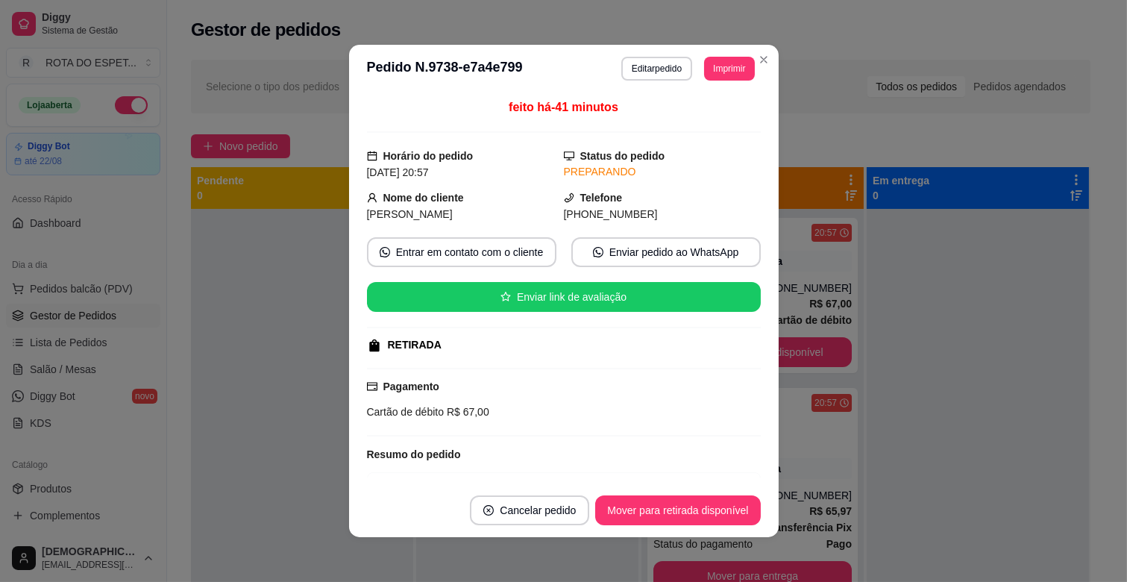
scroll to position [219, 0]
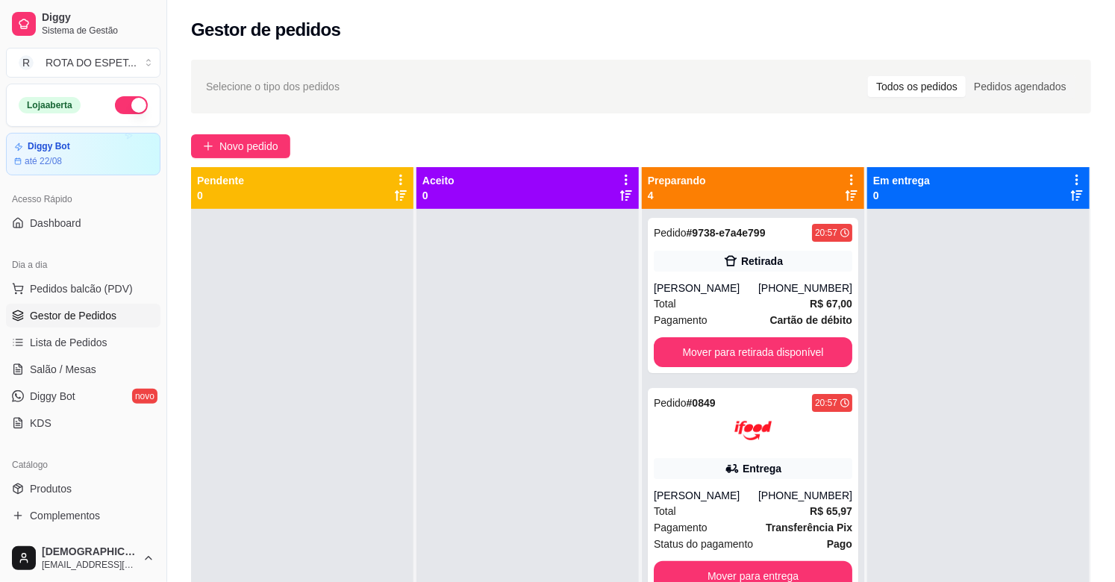
click at [465, 455] on div at bounding box center [527, 500] width 222 height 582
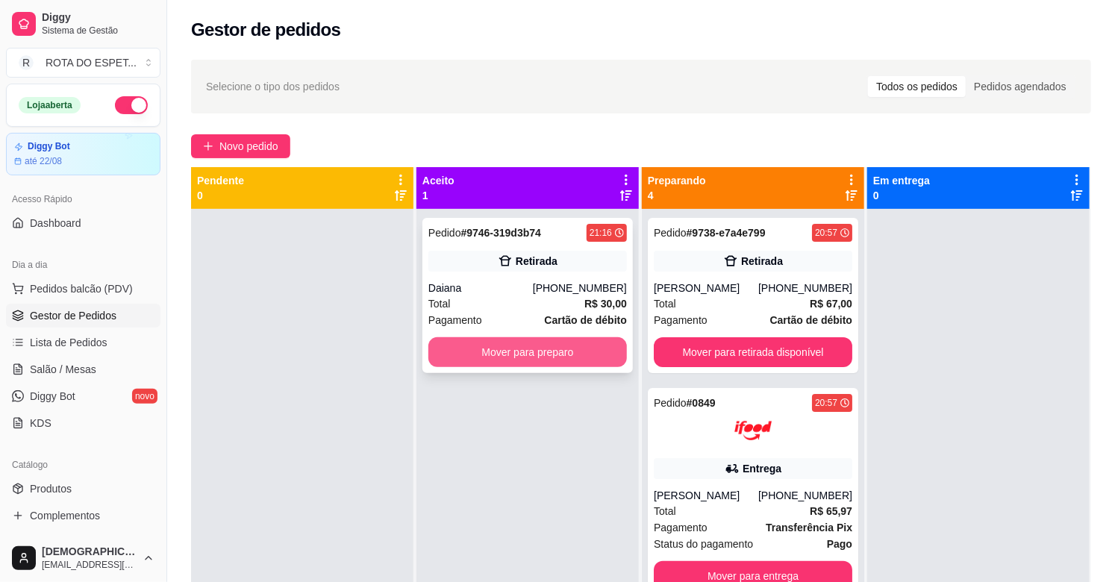
click at [526, 347] on button "Mover para preparo" at bounding box center [527, 352] width 198 height 30
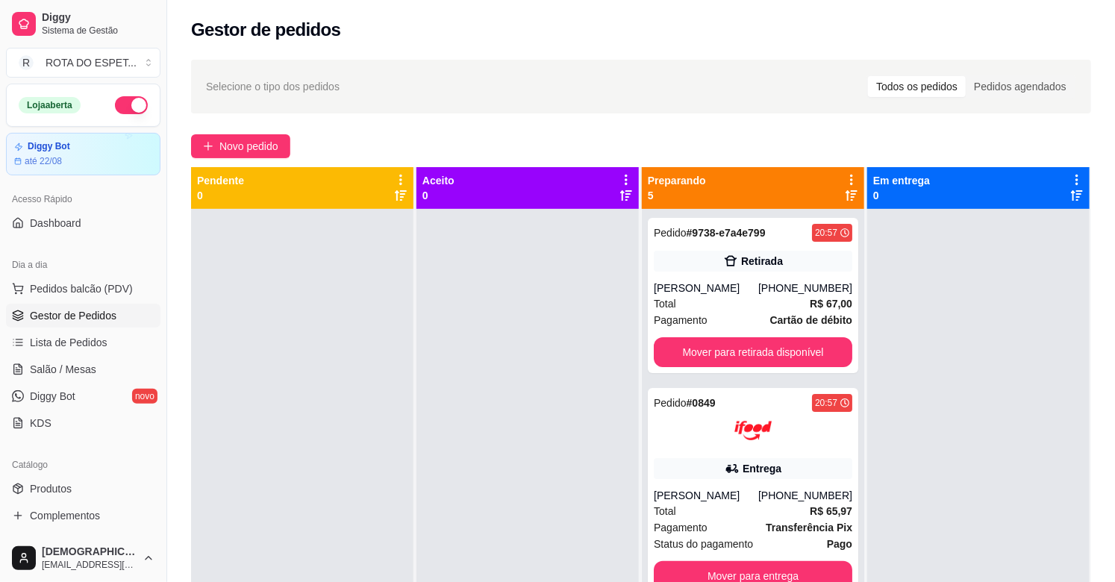
click at [295, 427] on div at bounding box center [302, 500] width 222 height 582
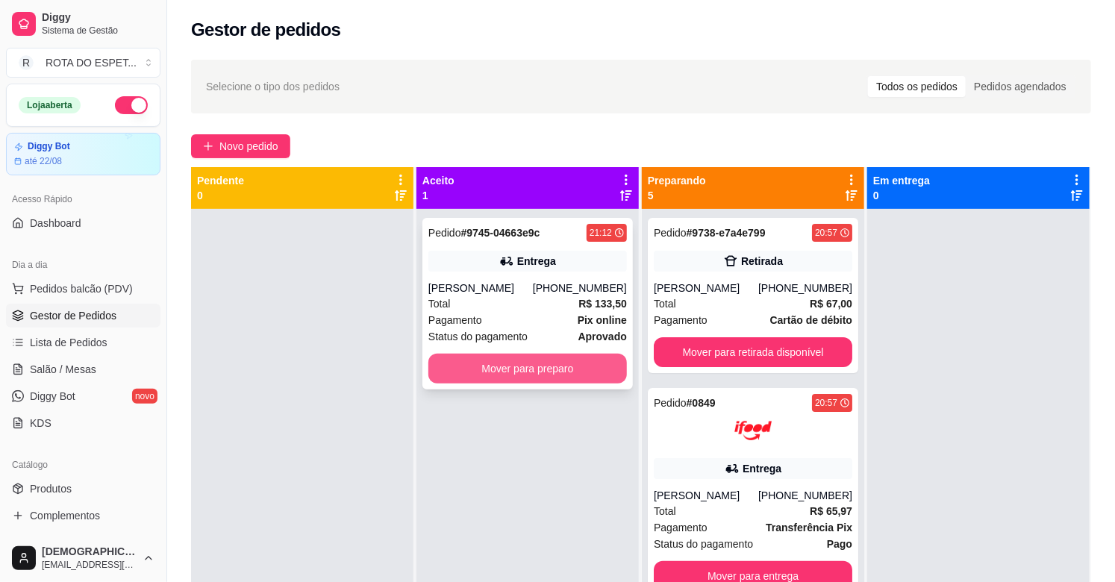
click at [504, 375] on button "Mover para preparo" at bounding box center [527, 369] width 198 height 30
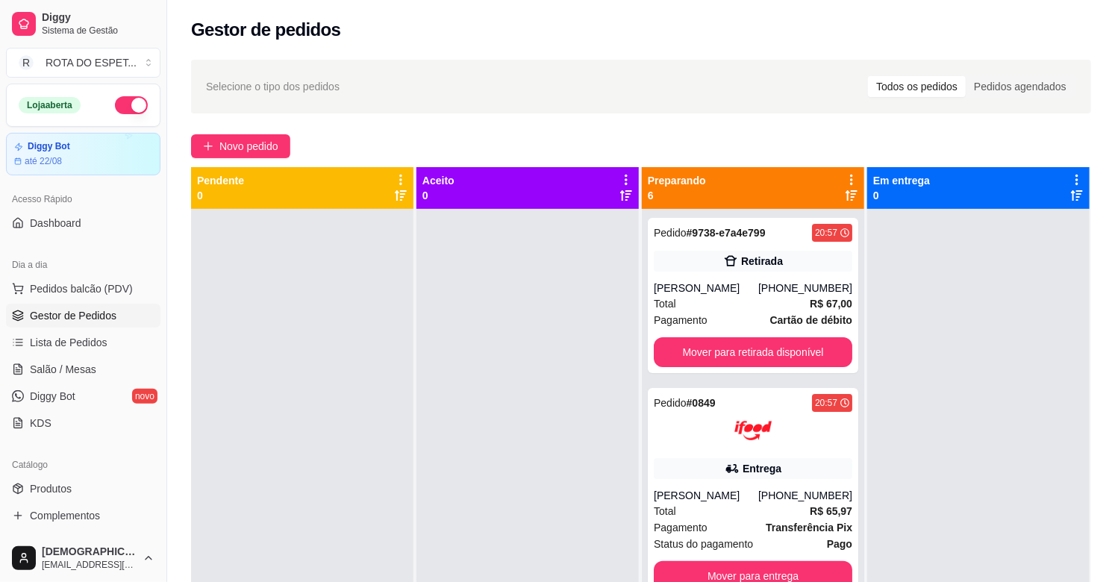
click at [428, 482] on div at bounding box center [527, 500] width 222 height 582
click at [75, 374] on span "Salão / Mesas" at bounding box center [63, 369] width 66 height 15
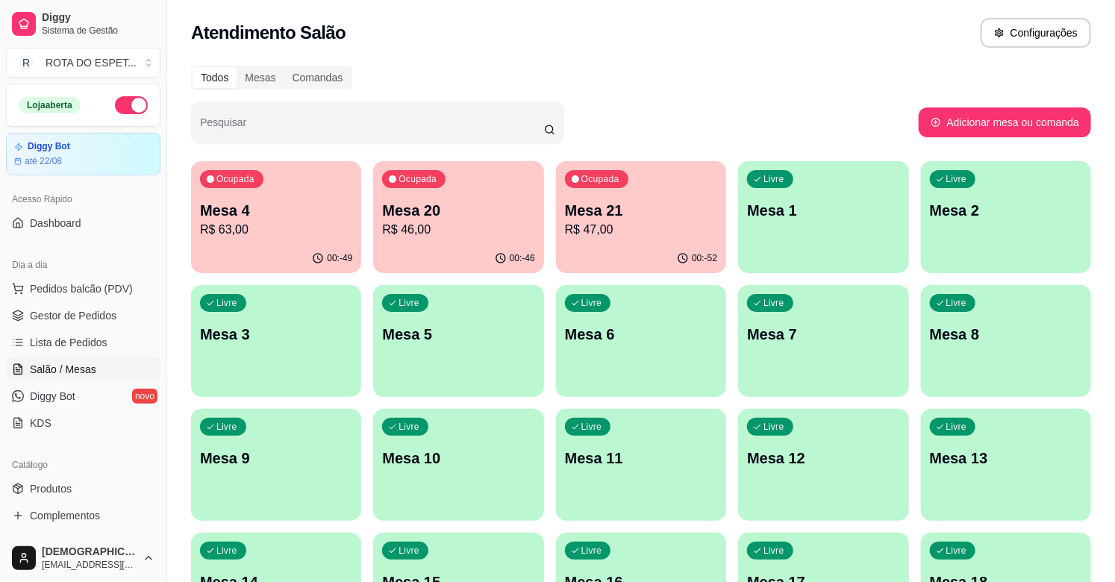
click at [468, 235] on p "R$ 46,00" at bounding box center [458, 230] width 152 height 18
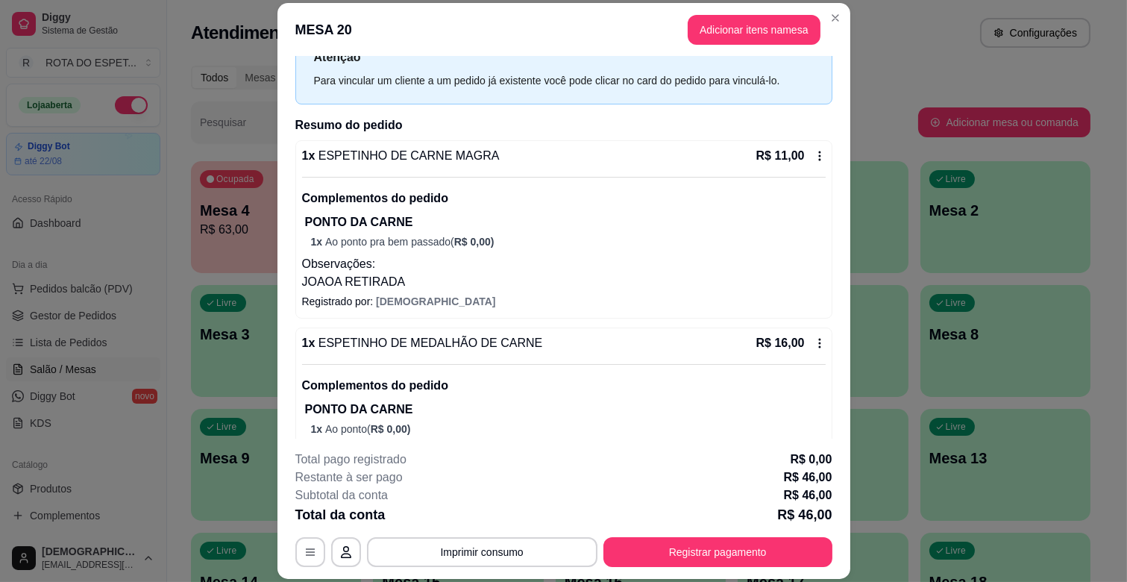
scroll to position [166, 0]
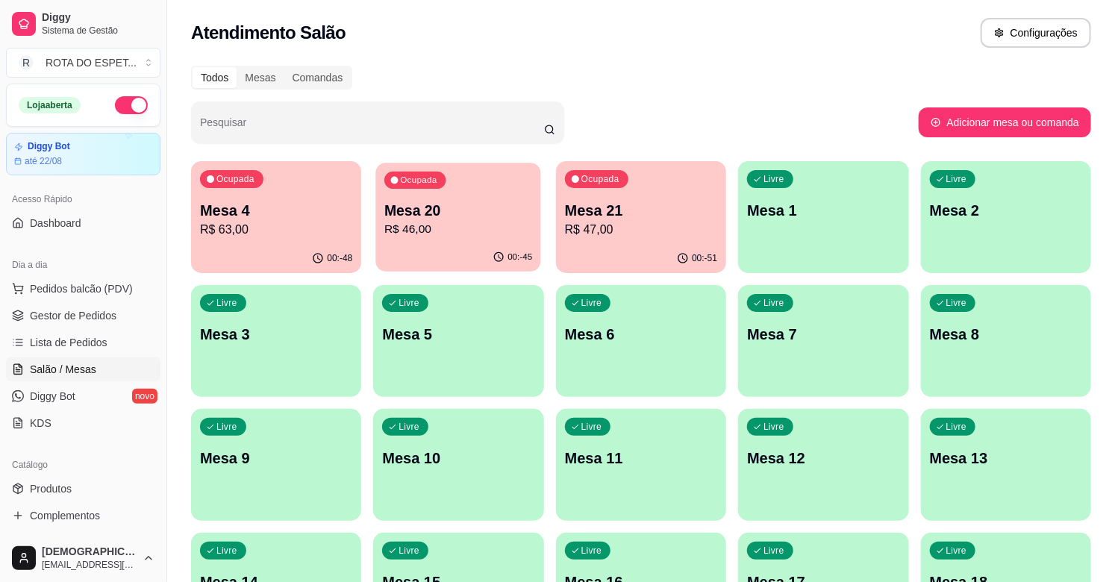
click at [435, 233] on p "R$ 46,00" at bounding box center [458, 229] width 148 height 17
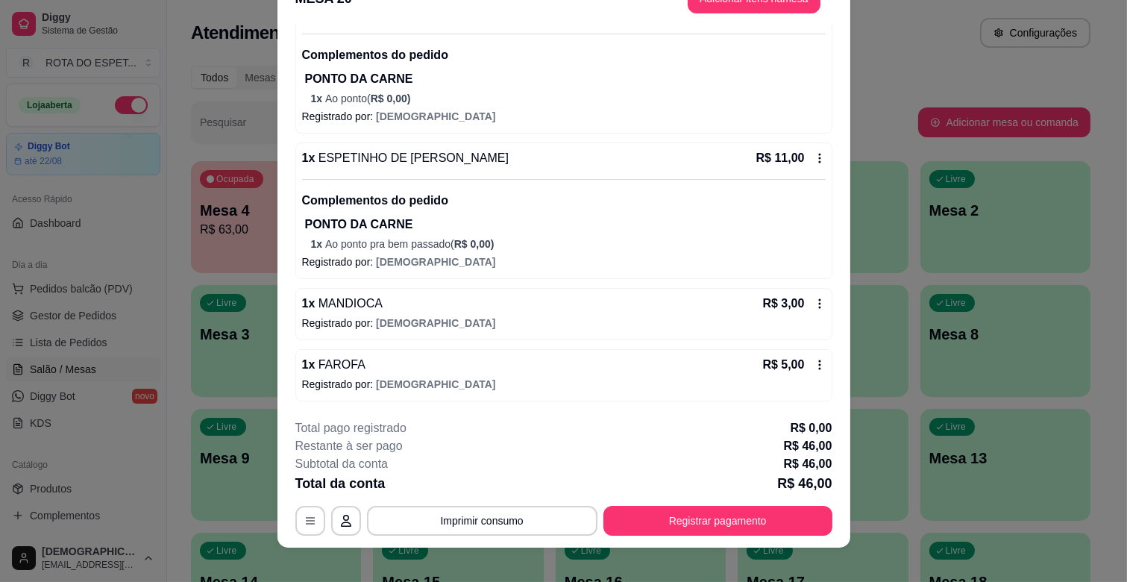
scroll to position [45, 0]
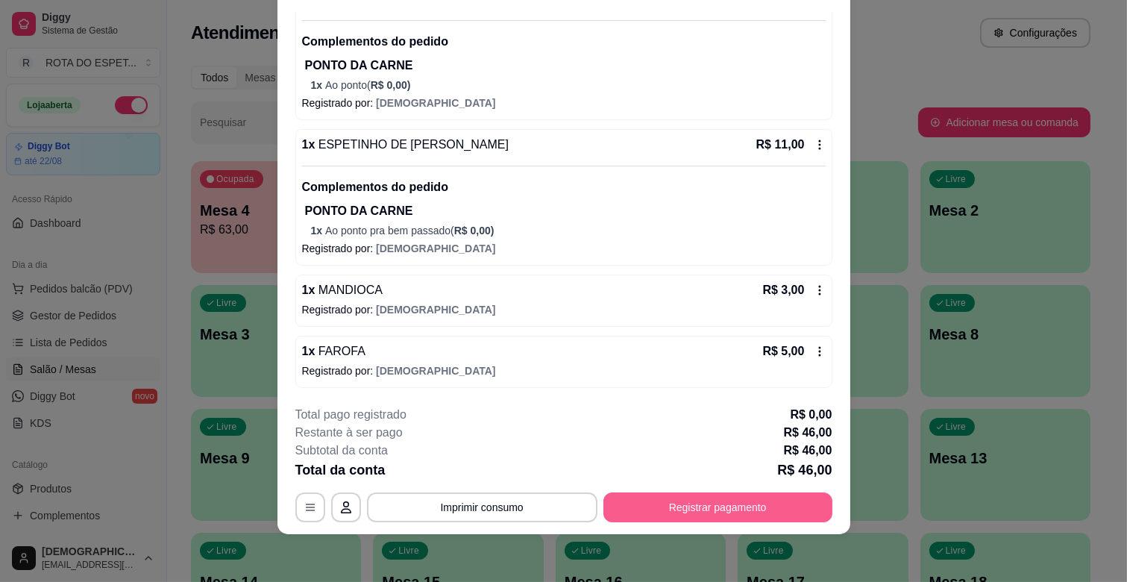
click at [729, 506] on button "Registrar pagamento" at bounding box center [718, 507] width 229 height 30
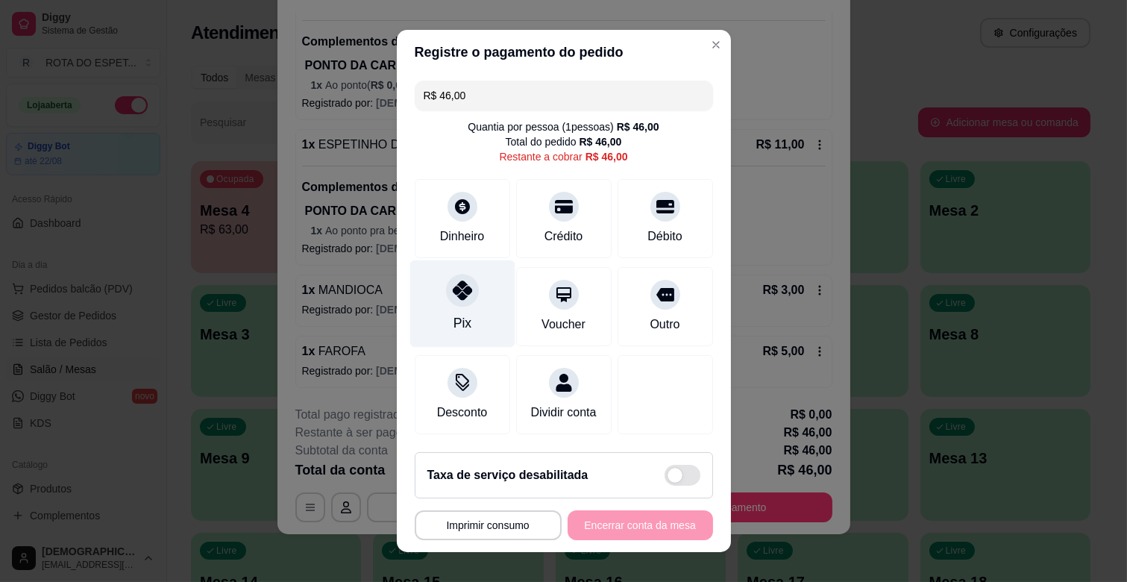
click at [446, 303] on div at bounding box center [462, 290] width 33 height 33
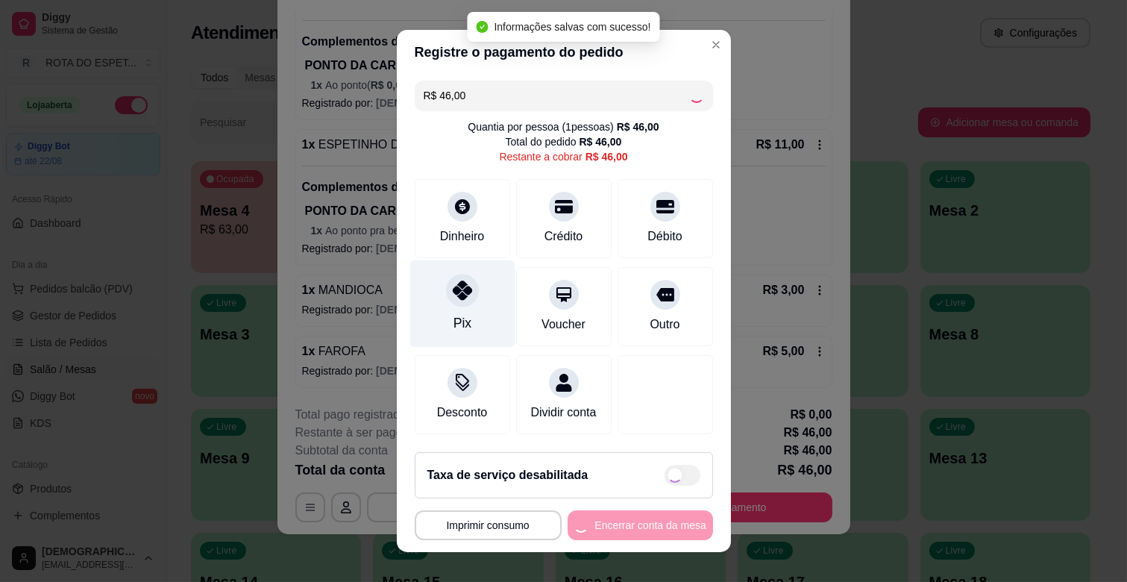
type input "R$ 0,00"
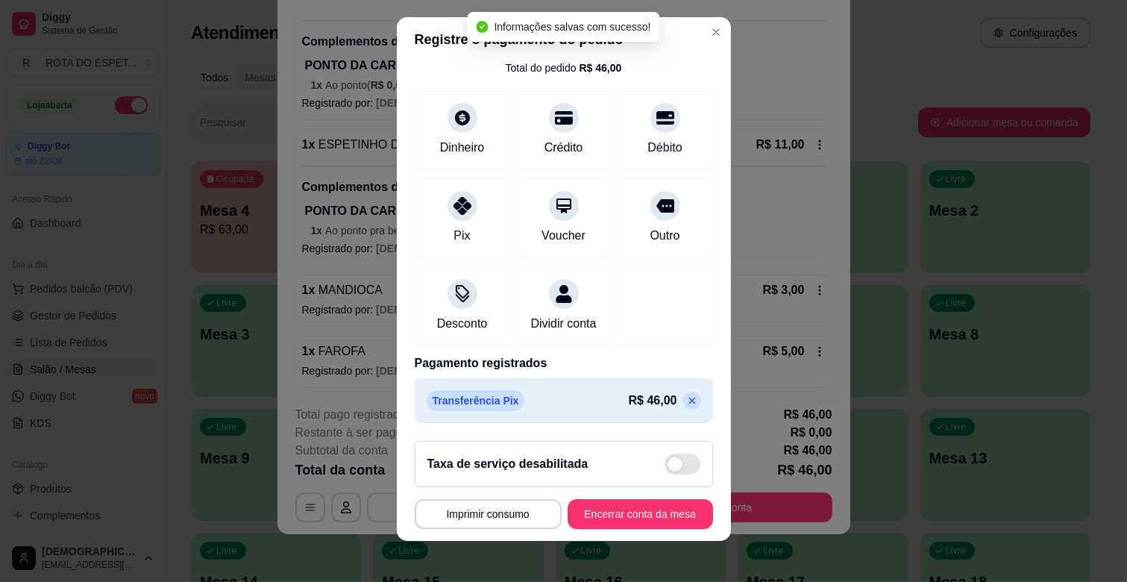
scroll to position [19, 0]
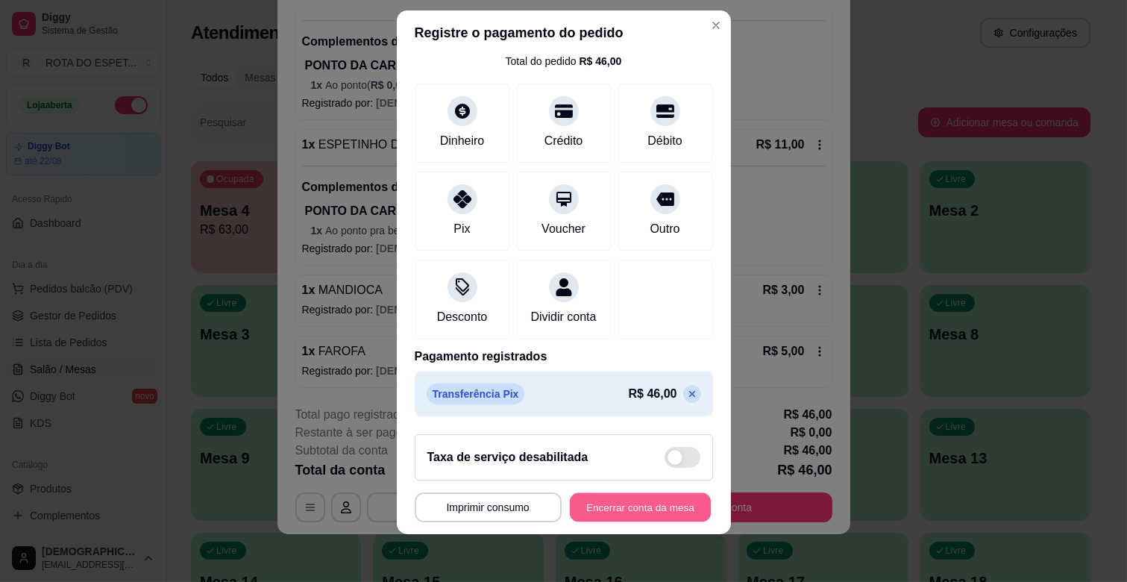
click at [627, 510] on button "Encerrar conta da mesa" at bounding box center [640, 507] width 141 height 29
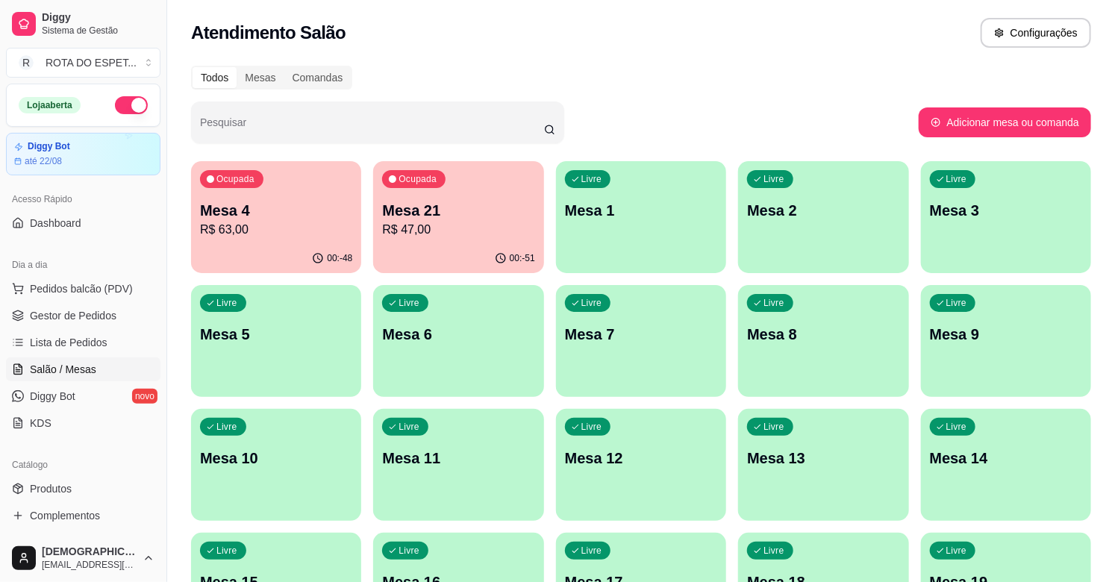
click at [473, 207] on p "Mesa 21" at bounding box center [458, 210] width 152 height 21
click at [81, 308] on span "Gestor de Pedidos" at bounding box center [73, 315] width 87 height 15
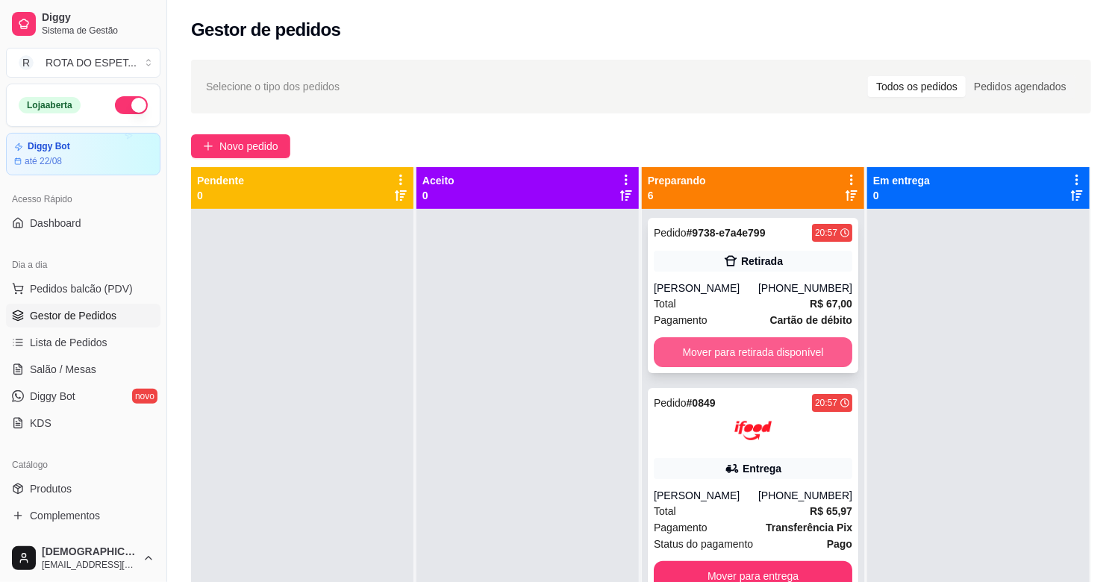
click at [766, 360] on button "Mover para retirada disponível" at bounding box center [753, 352] width 198 height 30
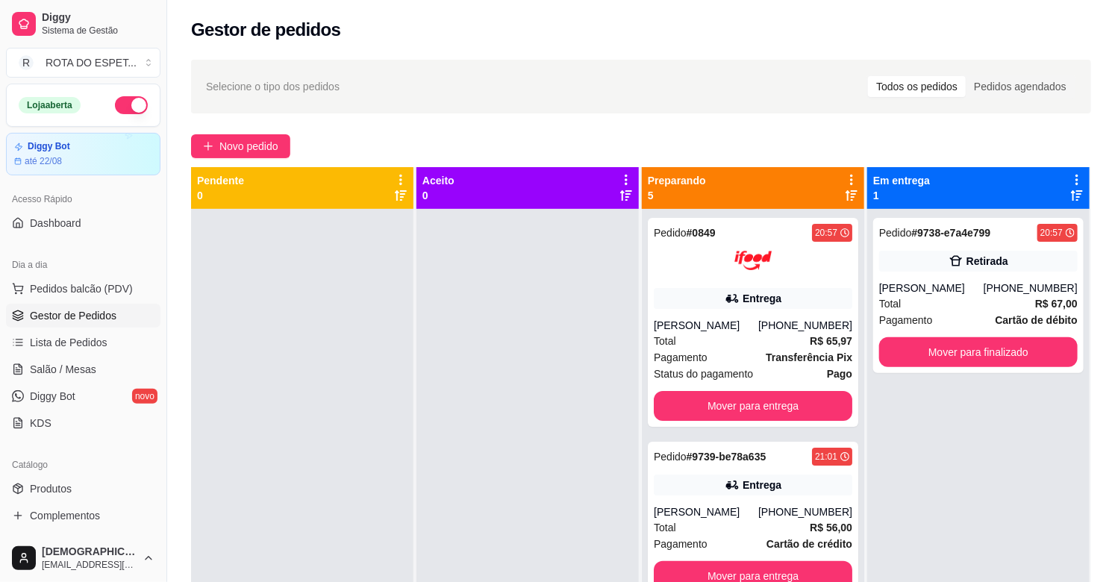
click at [541, 351] on div at bounding box center [527, 500] width 222 height 582
click at [445, 475] on div at bounding box center [527, 500] width 222 height 582
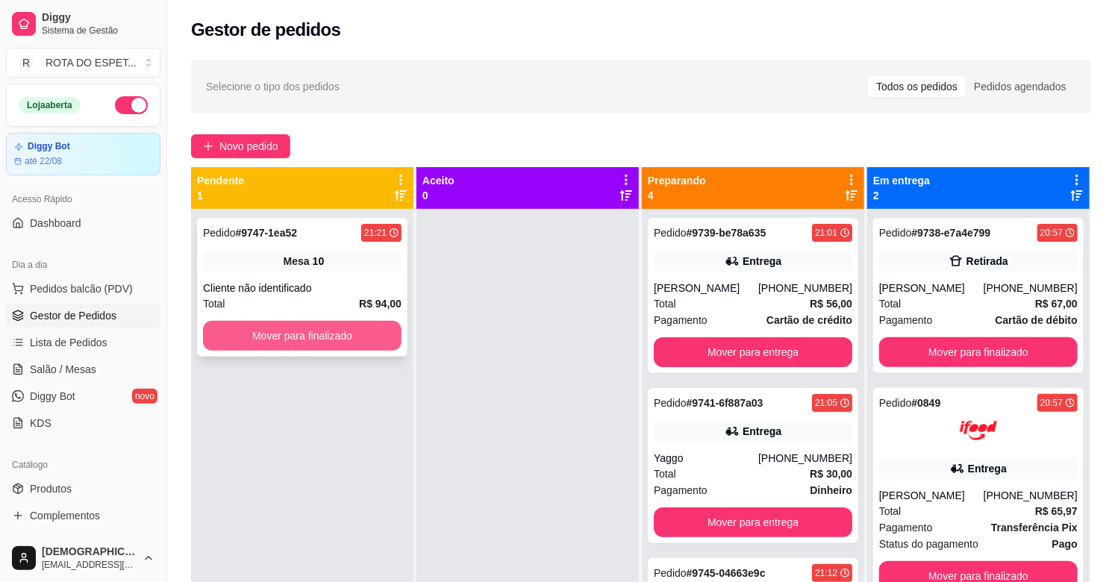
click at [343, 336] on button "Mover para finalizado" at bounding box center [302, 336] width 198 height 30
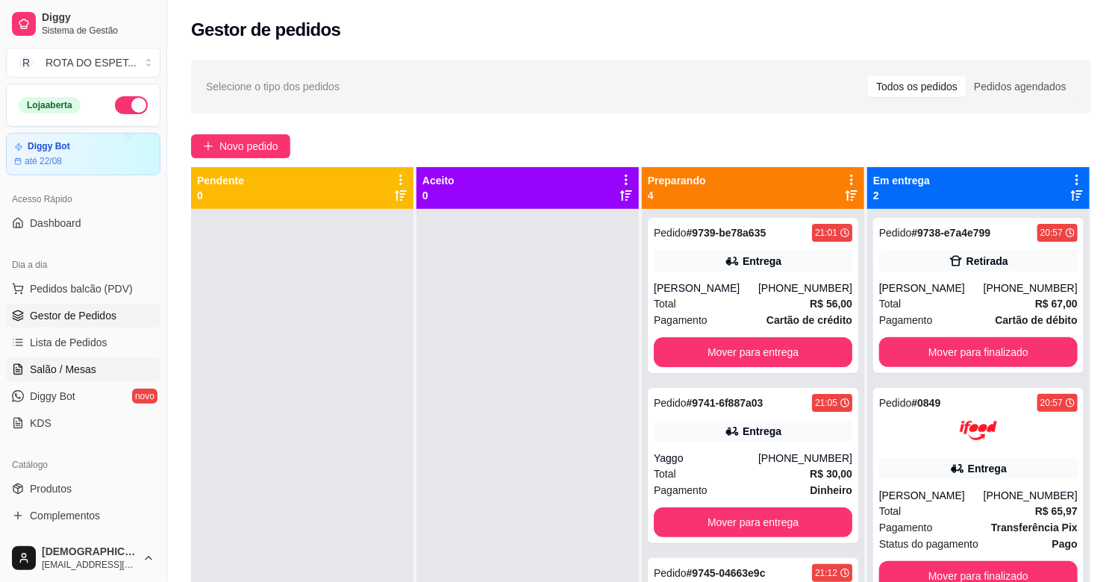
click at [76, 369] on span "Salão / Mesas" at bounding box center [63, 369] width 66 height 15
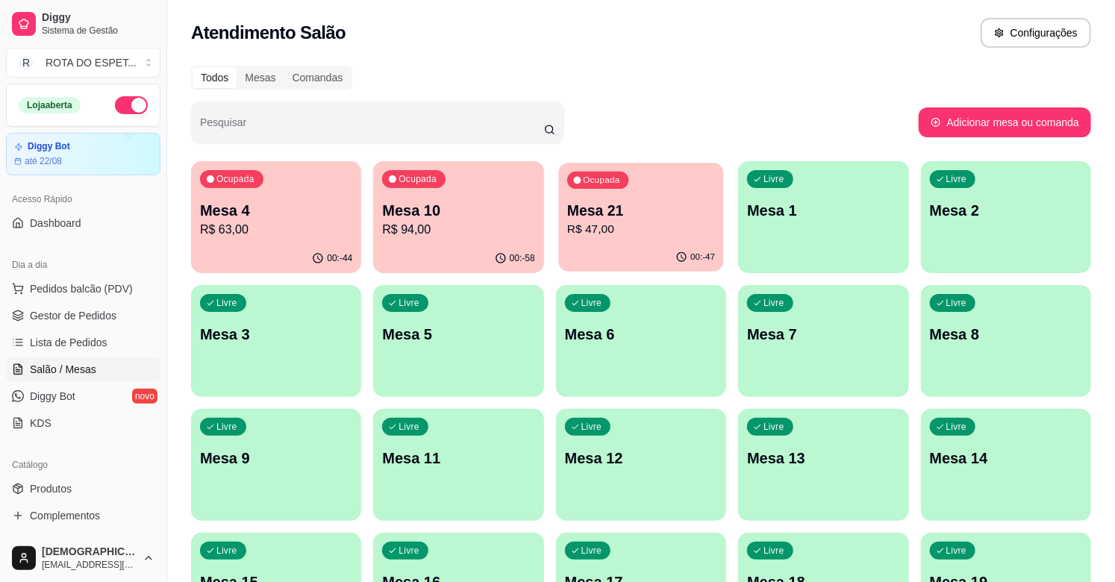
click at [630, 257] on div "00:-47" at bounding box center [641, 257] width 166 height 28
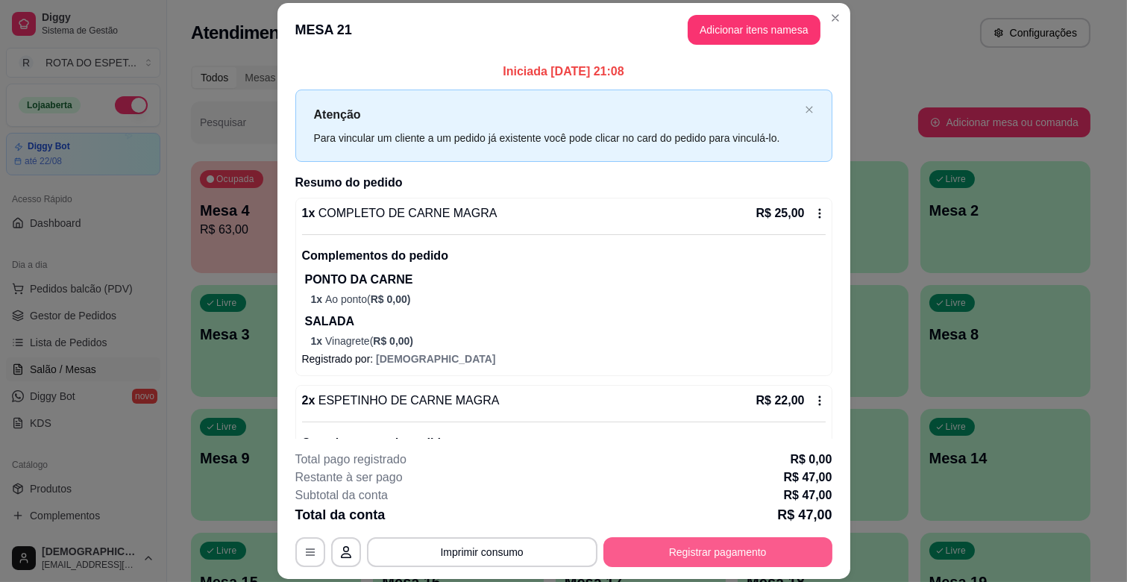
click at [721, 538] on button "Registrar pagamento" at bounding box center [718, 552] width 229 height 30
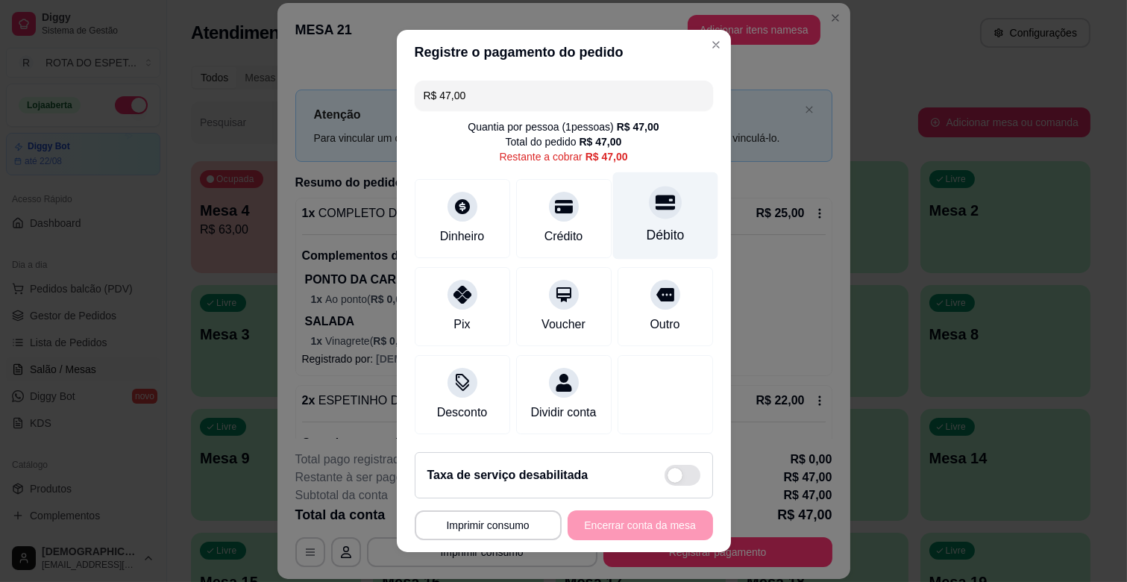
click at [664, 219] on div "Débito" at bounding box center [665, 215] width 105 height 87
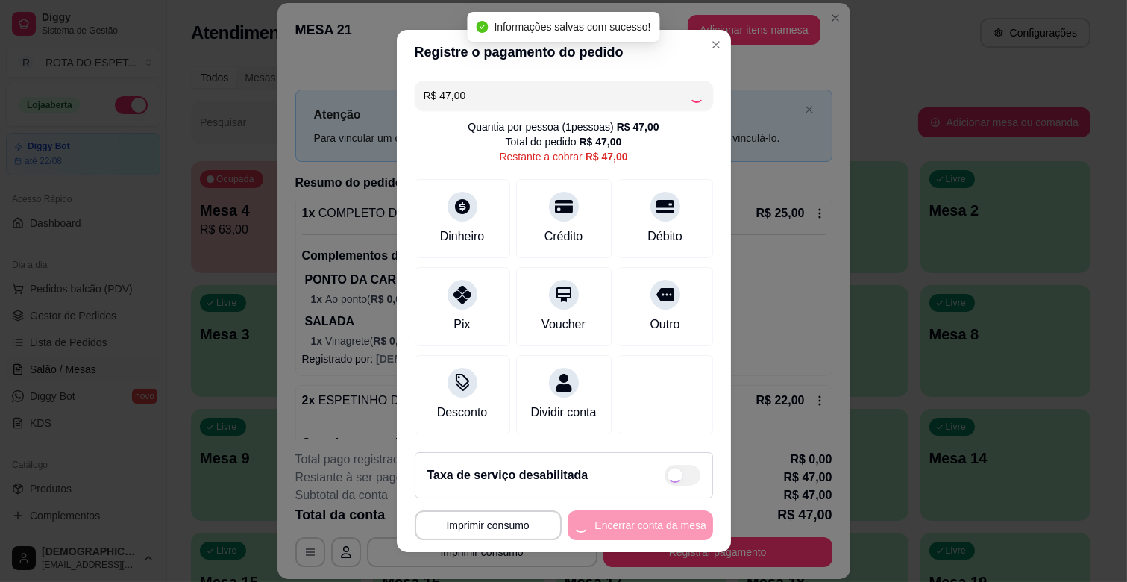
type input "R$ 0,00"
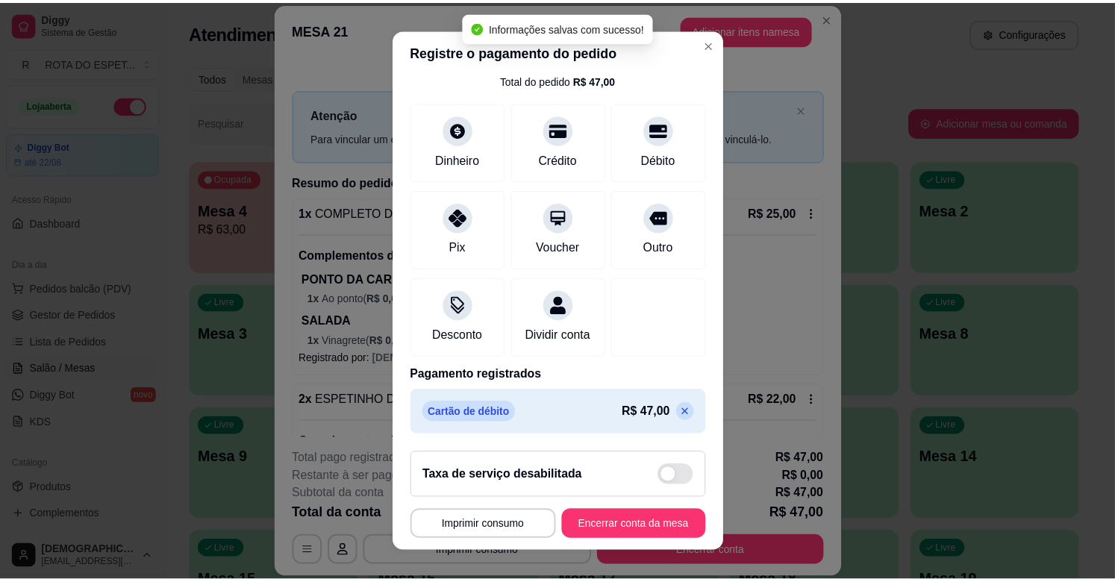
scroll to position [19, 0]
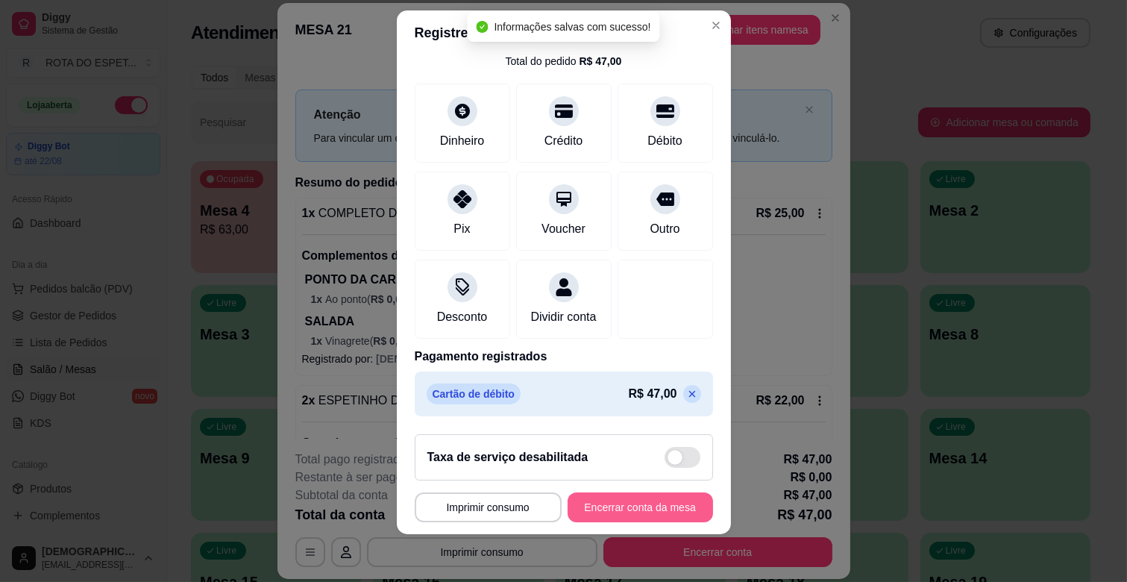
click at [666, 503] on button "Encerrar conta da mesa" at bounding box center [640, 507] width 145 height 30
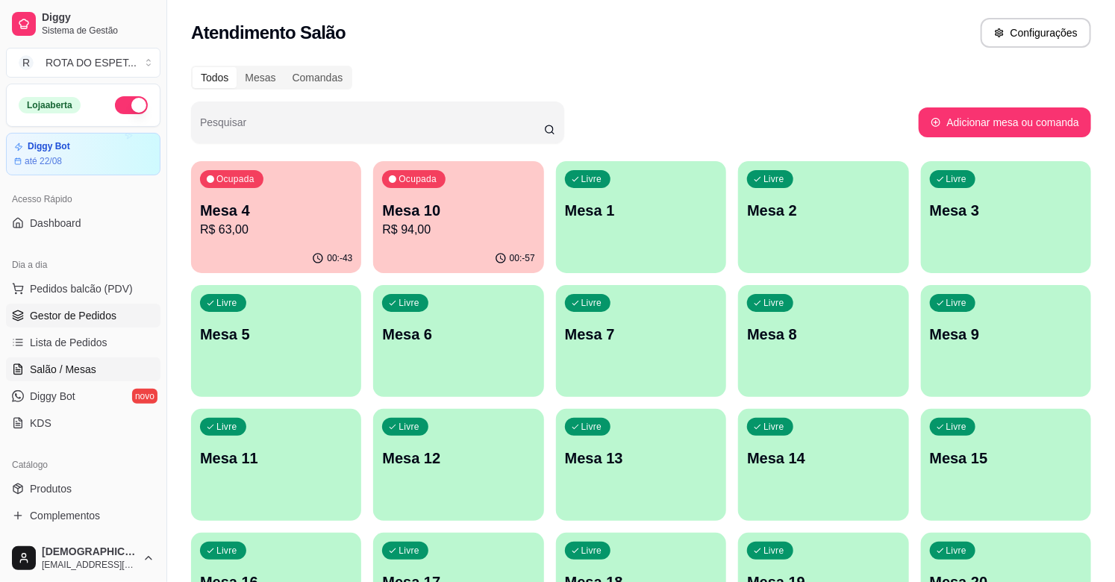
click at [102, 316] on span "Gestor de Pedidos" at bounding box center [73, 315] width 87 height 15
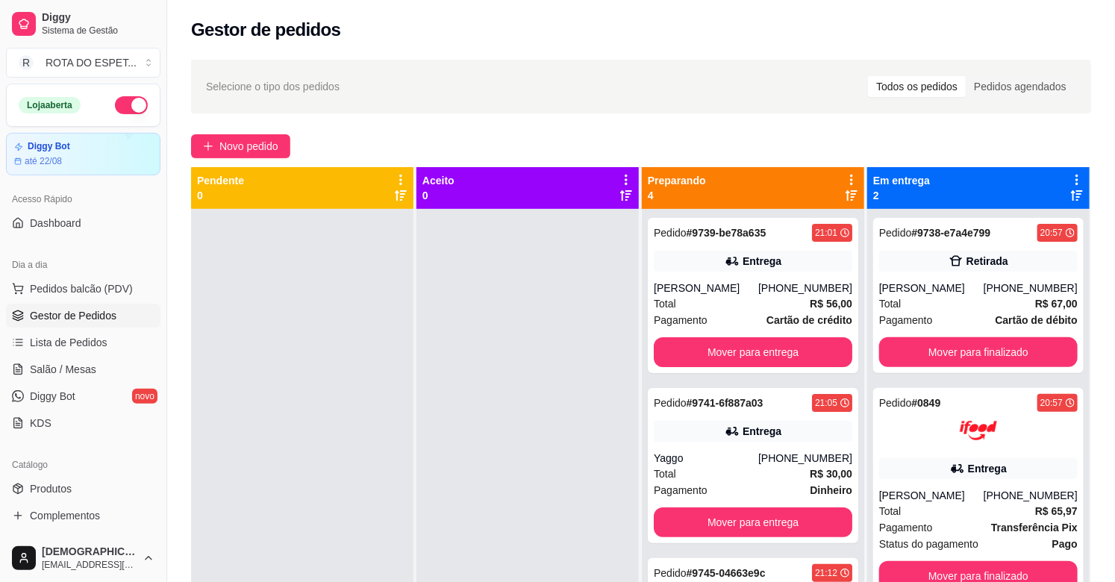
click at [459, 395] on div at bounding box center [527, 500] width 222 height 582
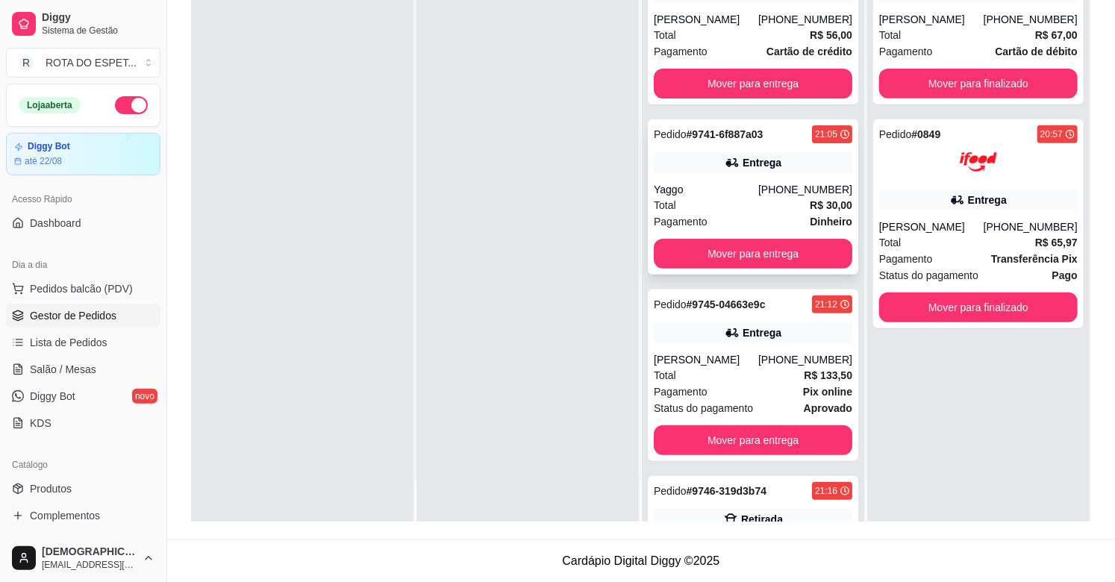
click at [715, 213] on div "Total R$ 30,00" at bounding box center [753, 205] width 198 height 16
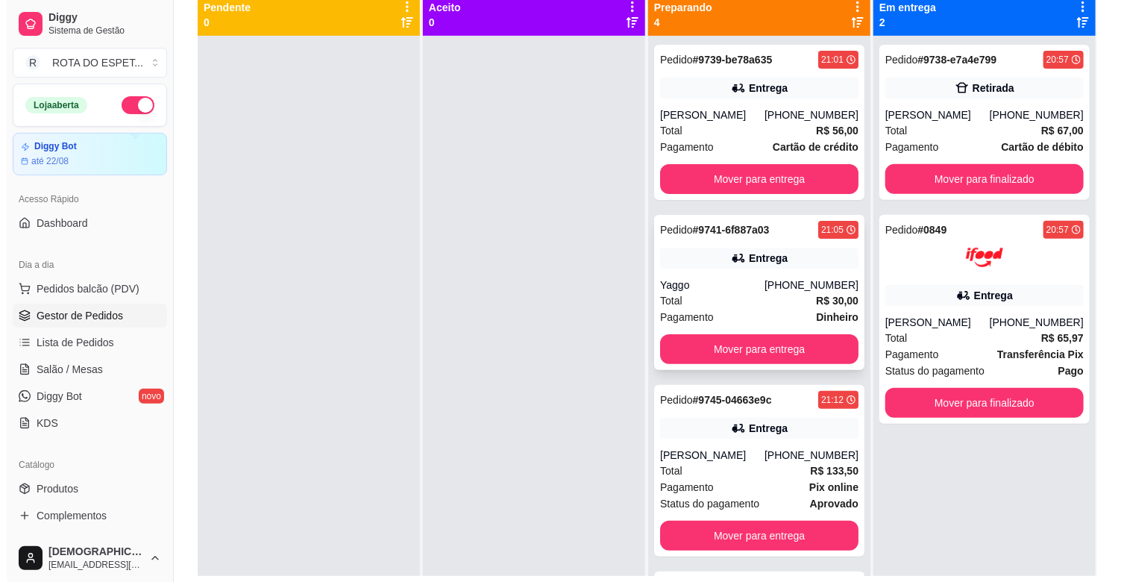
scroll to position [145, 0]
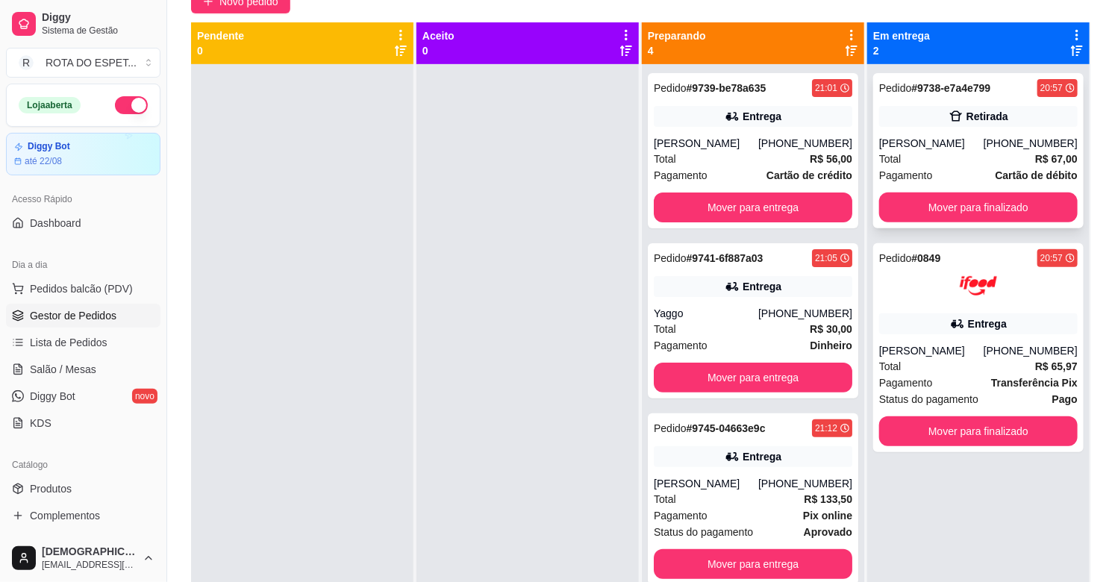
click at [960, 151] on div "Total R$ 67,00" at bounding box center [978, 159] width 198 height 16
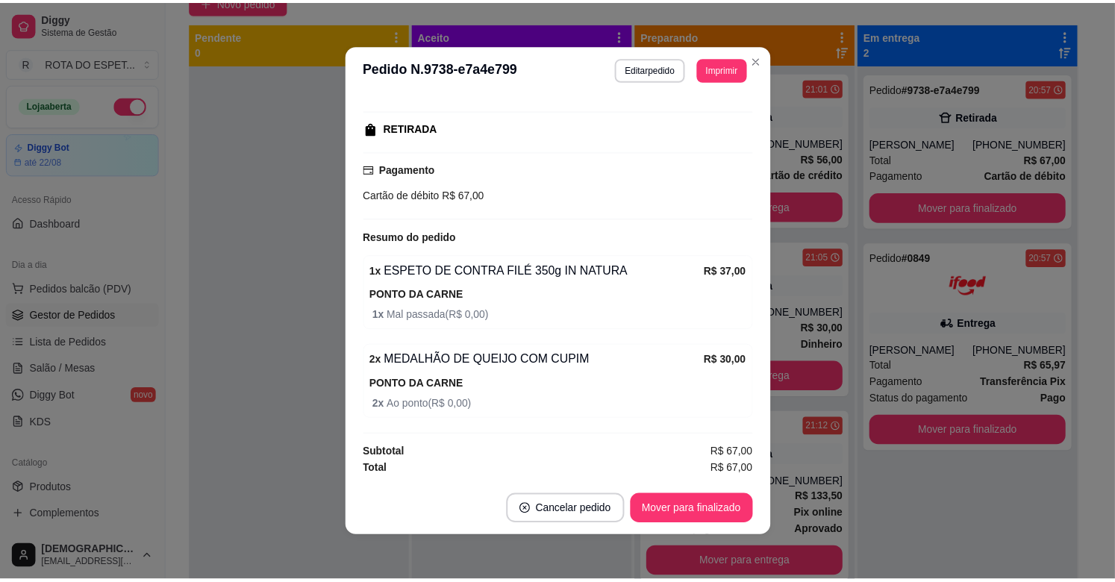
scroll to position [3, 0]
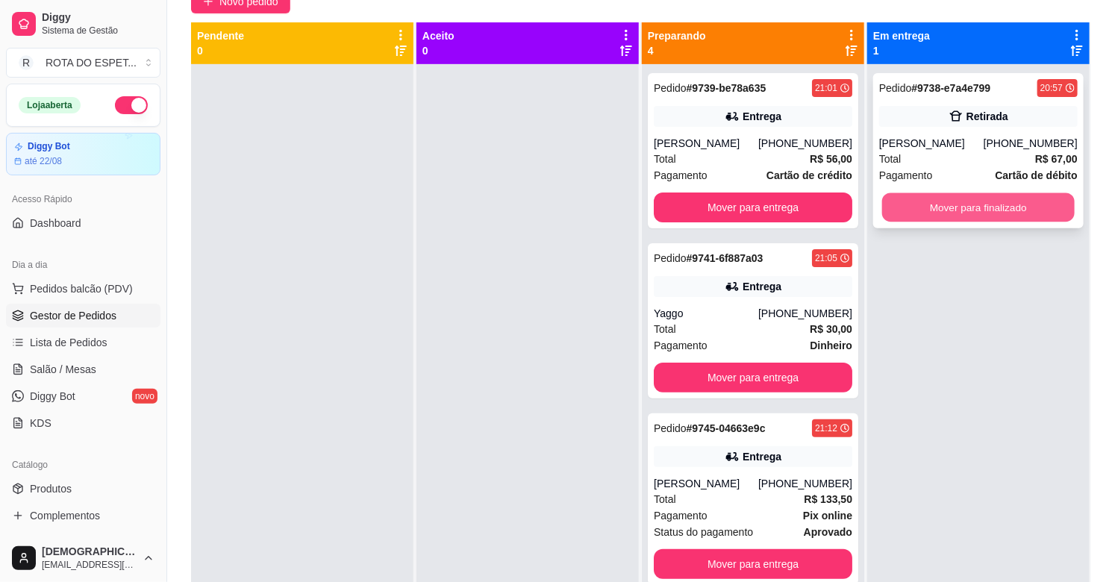
click at [950, 211] on button "Mover para finalizado" at bounding box center [978, 207] width 192 height 29
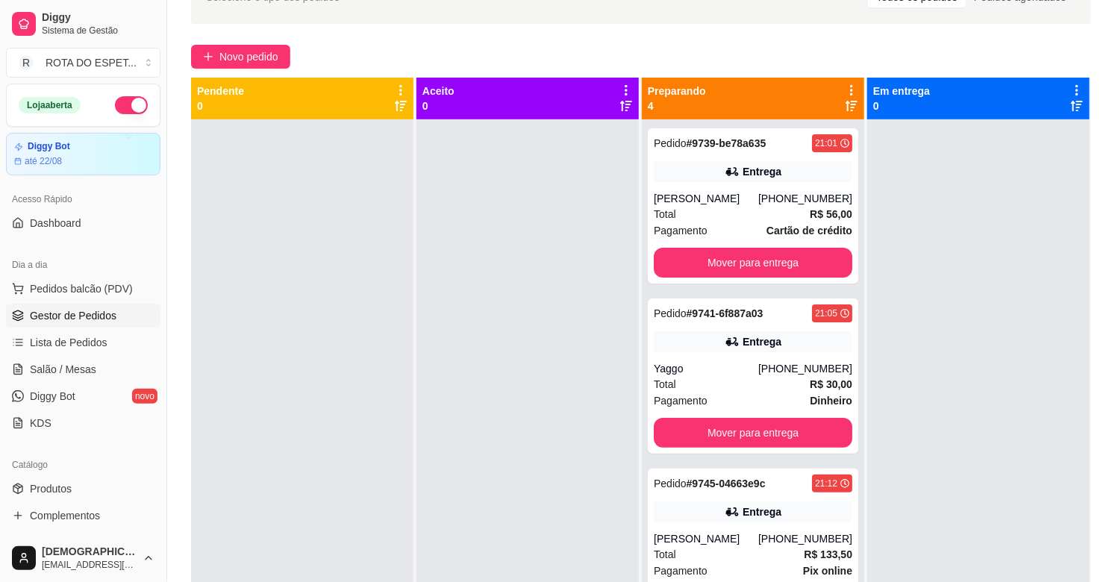
scroll to position [0, 0]
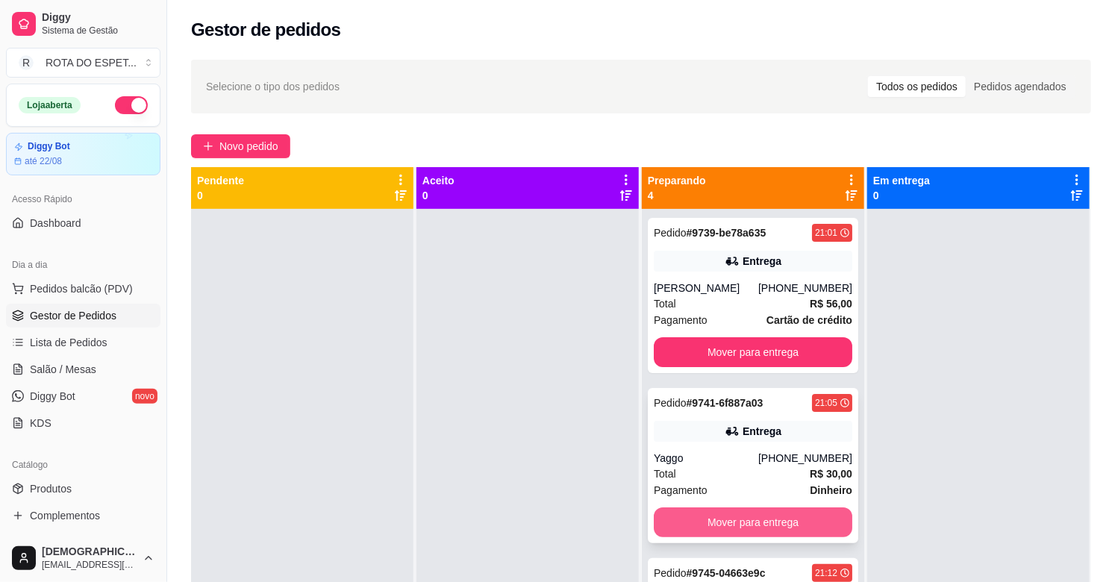
click at [757, 530] on button "Mover para entrega" at bounding box center [753, 522] width 198 height 30
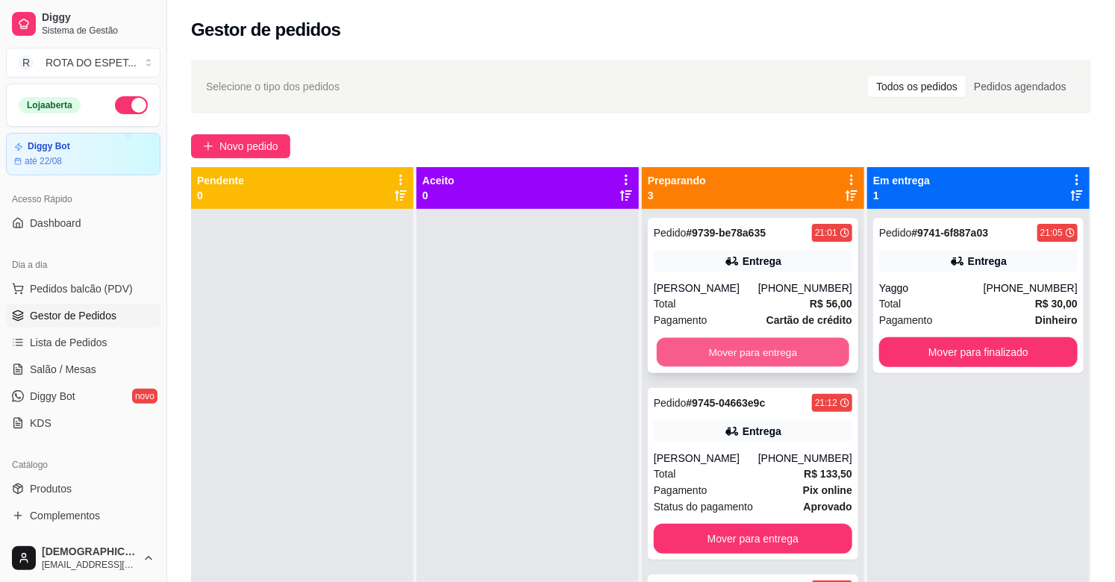
click at [770, 344] on button "Mover para entrega" at bounding box center [753, 352] width 192 height 29
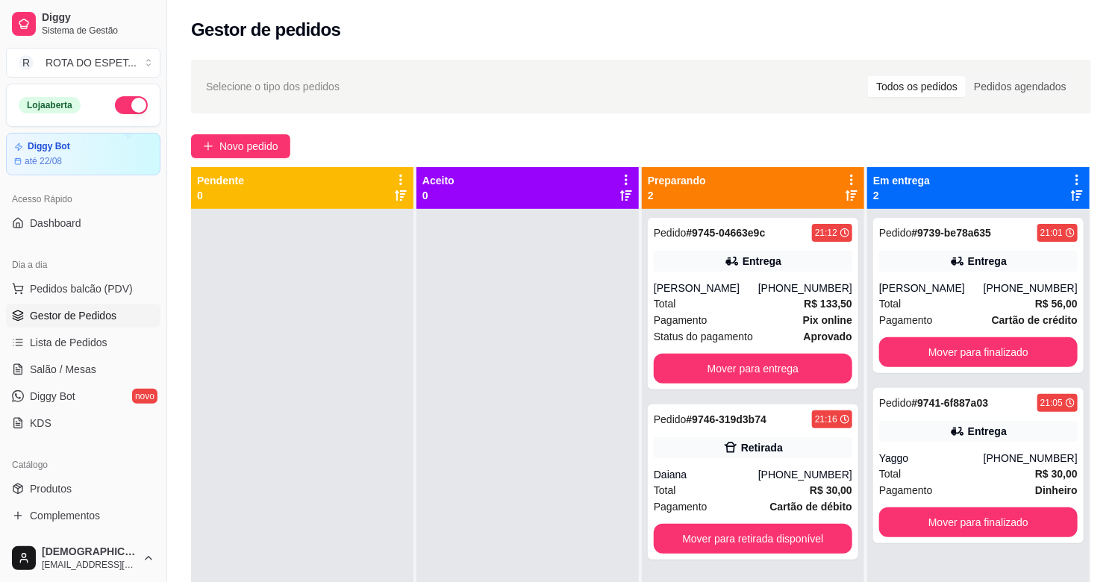
click at [513, 418] on div at bounding box center [527, 500] width 222 height 582
click at [65, 362] on span "Salão / Mesas" at bounding box center [63, 369] width 66 height 15
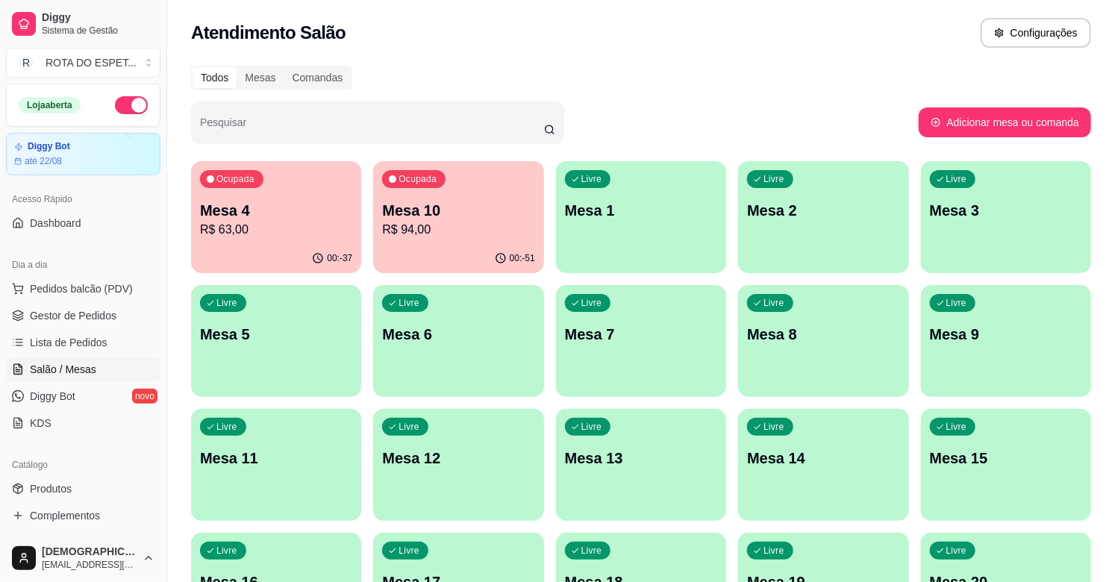
click at [472, 500] on div "Livre Mesa 12" at bounding box center [458, 456] width 170 height 94
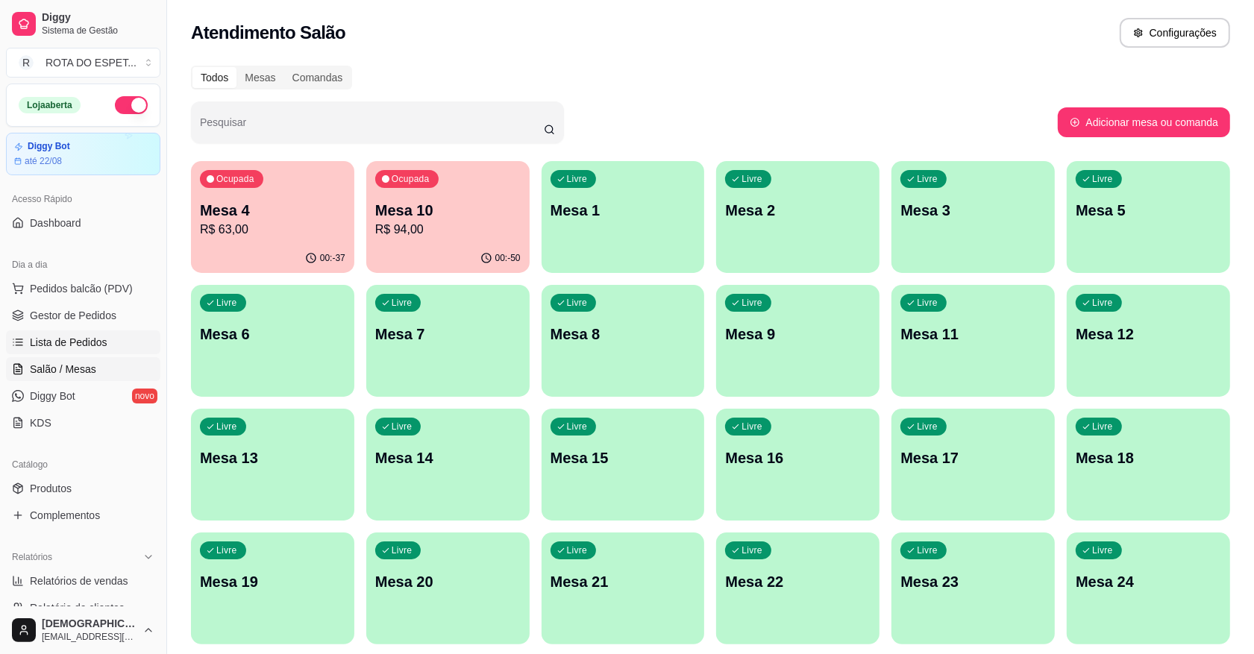
click at [66, 348] on span "Lista de Pedidos" at bounding box center [69, 342] width 78 height 15
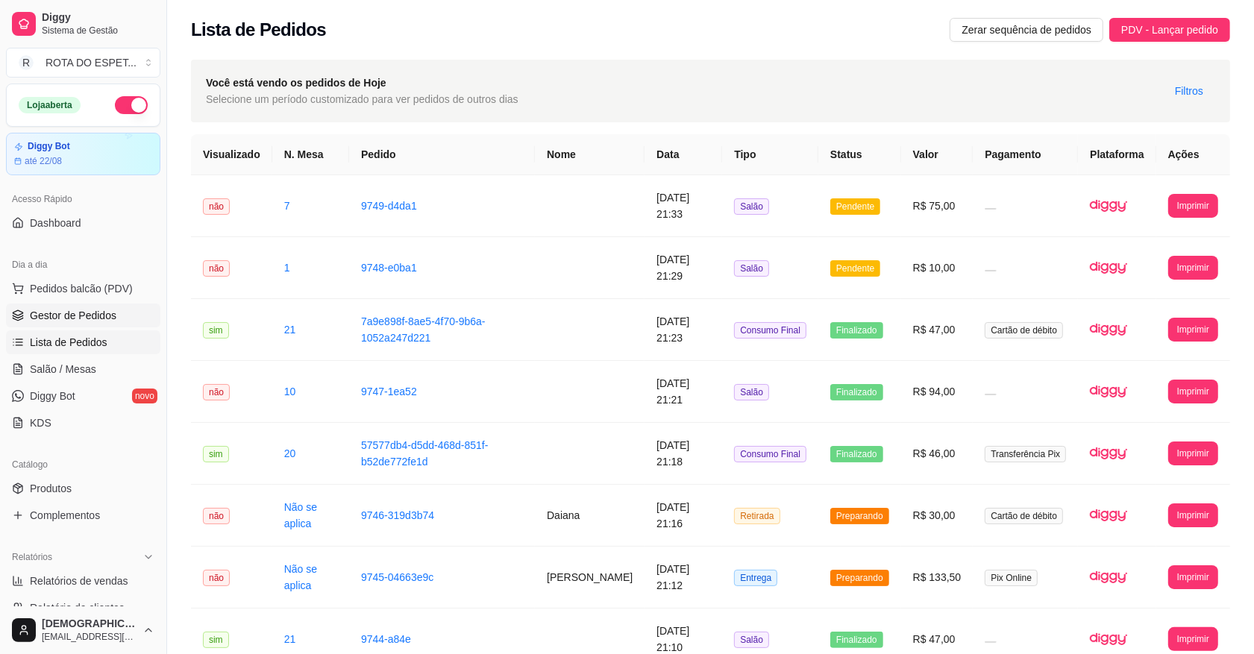
click at [92, 322] on span "Gestor de Pedidos" at bounding box center [73, 315] width 87 height 15
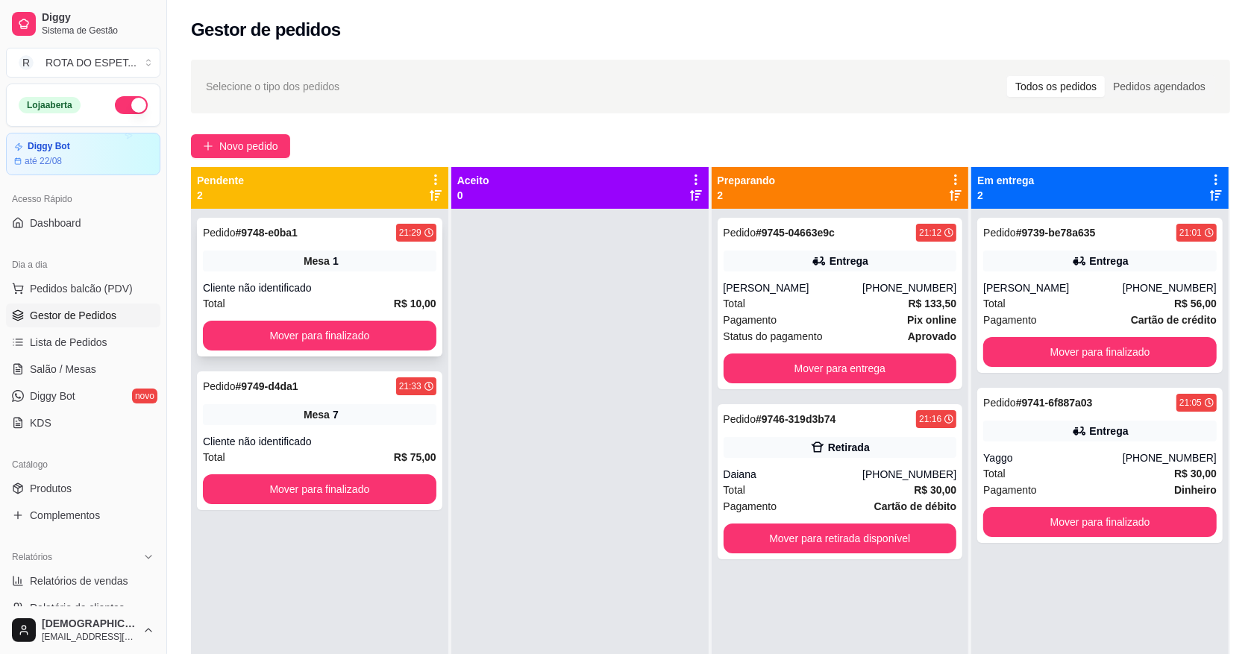
click at [269, 316] on div "Pedido # 9748-e0ba1 21:29 Mesa 1 Cliente não identificado Total R$ 10,00 Mover …" at bounding box center [319, 287] width 245 height 139
click at [273, 341] on button "Mover para finalizado" at bounding box center [320, 336] width 234 height 30
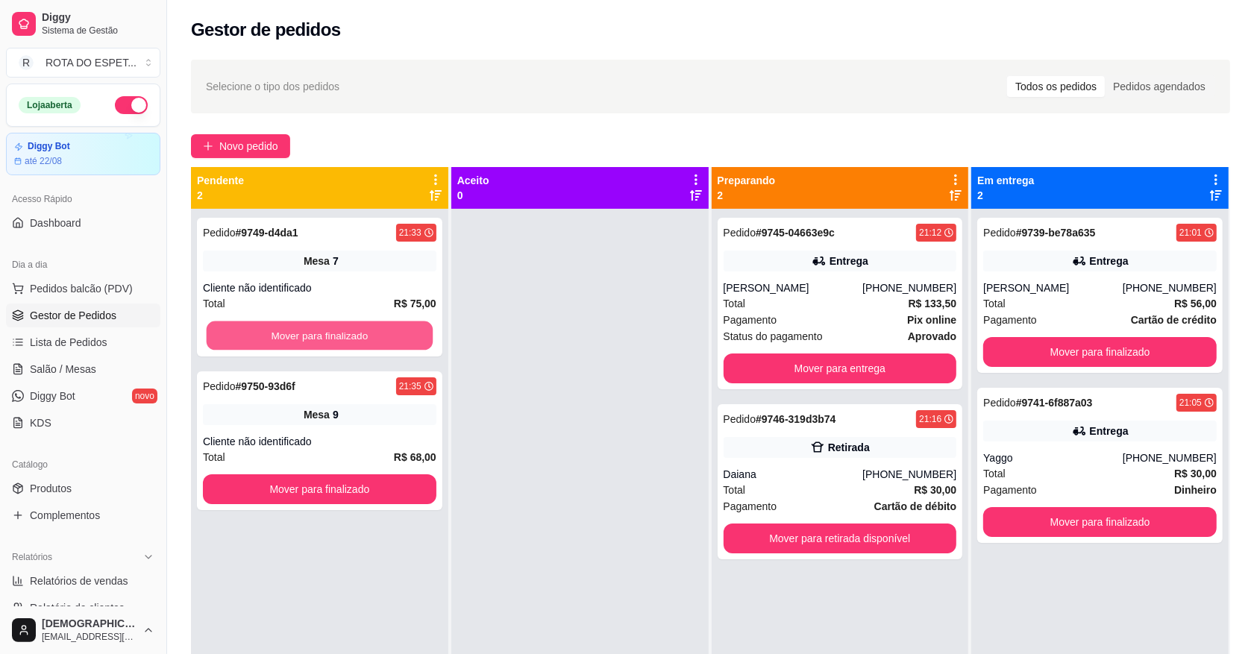
click at [273, 341] on button "Mover para finalizado" at bounding box center [320, 336] width 226 height 29
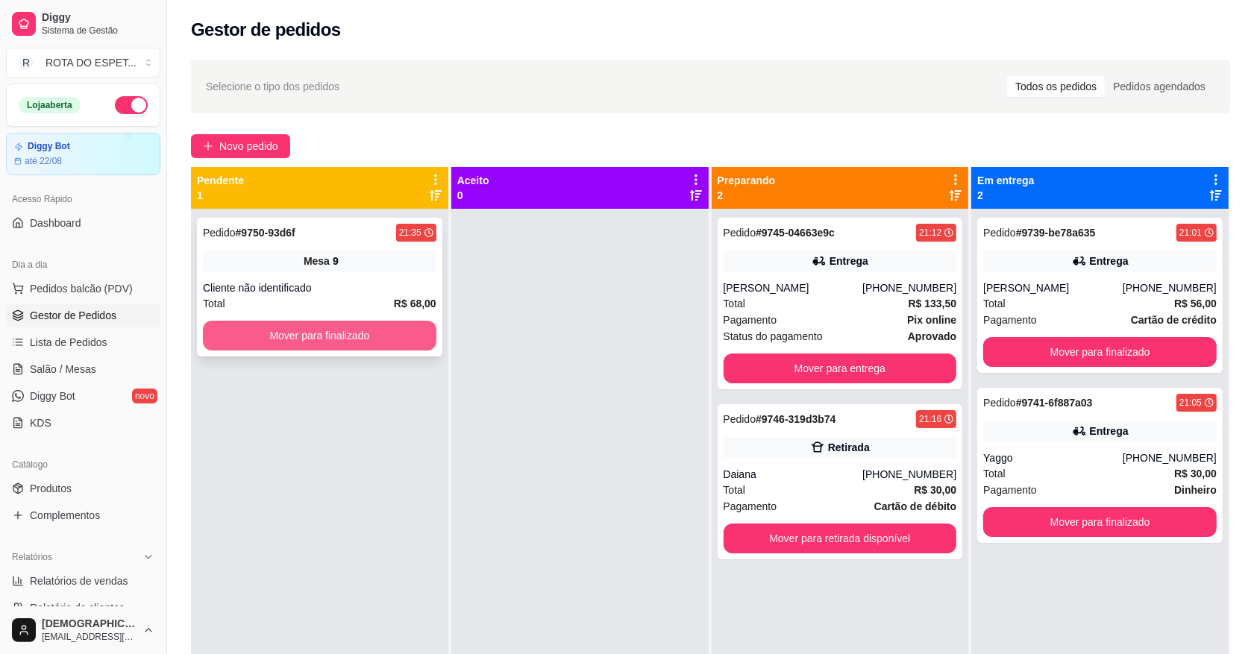
click at [273, 336] on button "Mover para finalizado" at bounding box center [320, 336] width 234 height 30
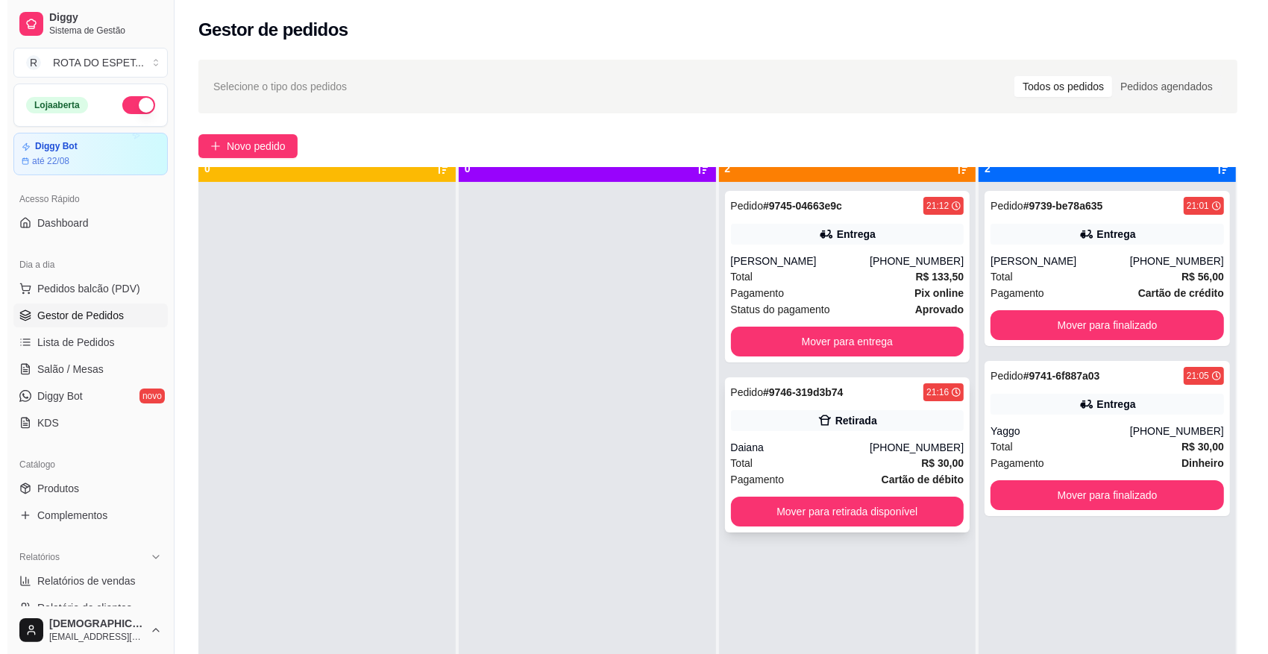
scroll to position [42, 0]
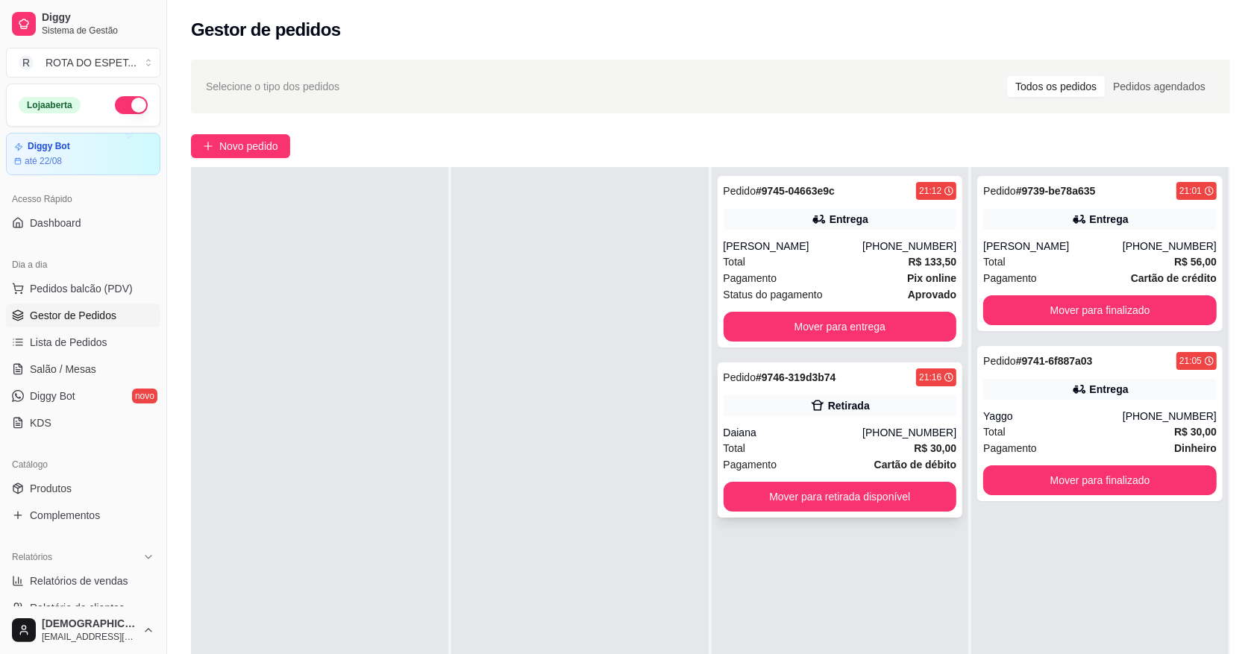
click at [862, 435] on div "Daiana" at bounding box center [794, 432] width 140 height 15
click at [839, 256] on div "Total R$ 133,50" at bounding box center [841, 262] width 234 height 16
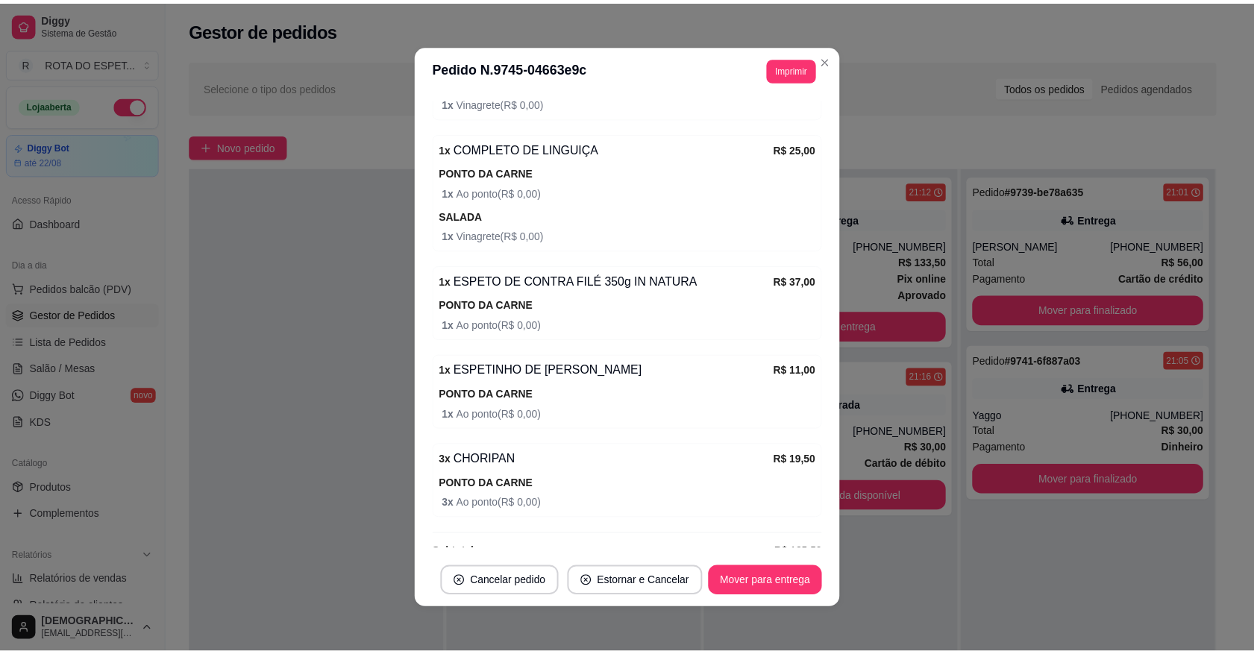
scroll to position [692, 0]
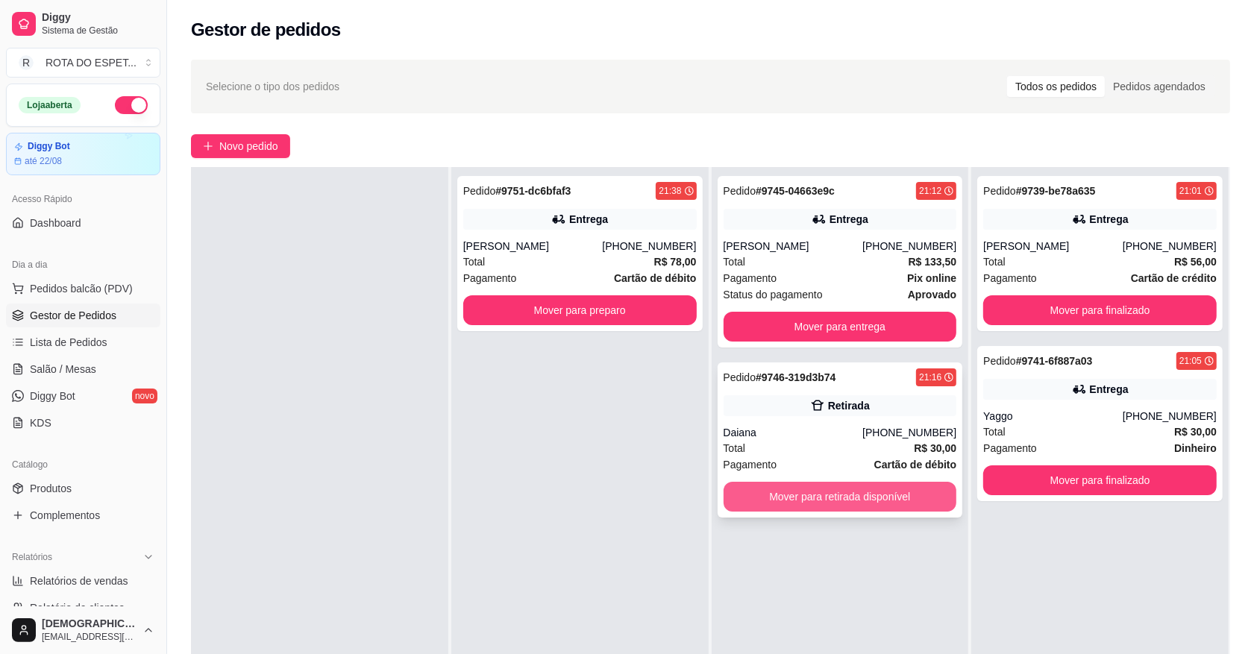
click at [815, 497] on button "Mover para retirada disponível" at bounding box center [841, 497] width 234 height 30
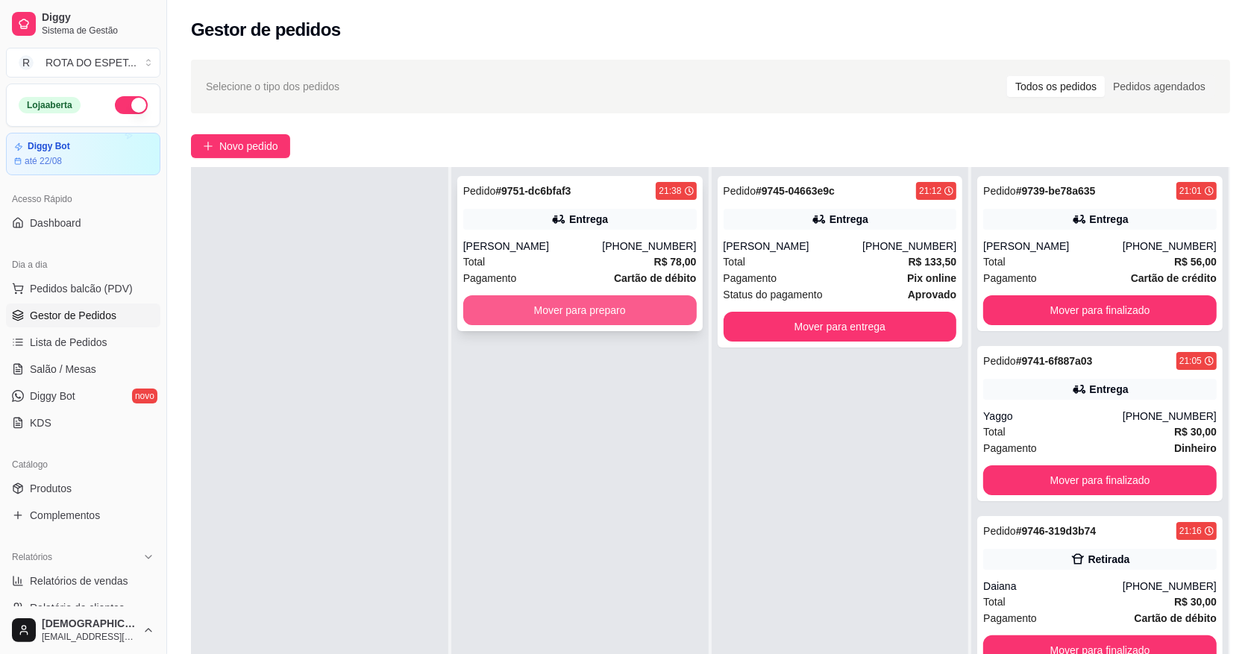
click at [554, 303] on button "Mover para preparo" at bounding box center [580, 310] width 234 height 30
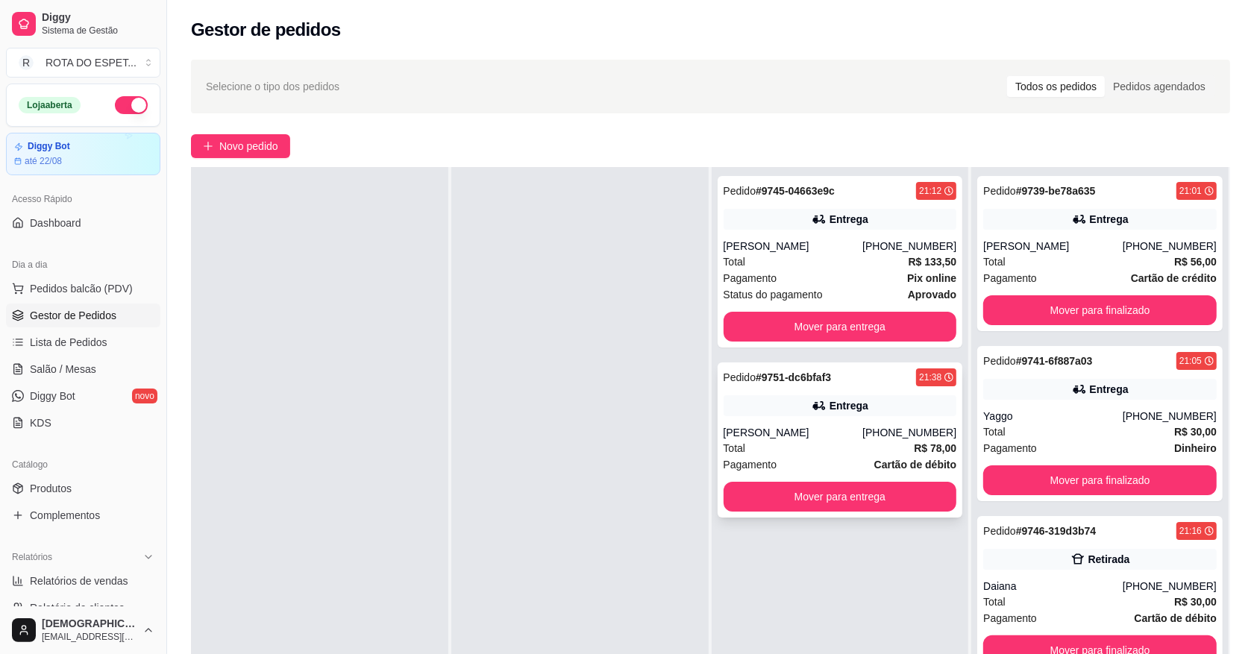
click at [893, 430] on div "[PHONE_NUMBER]" at bounding box center [909, 432] width 94 height 15
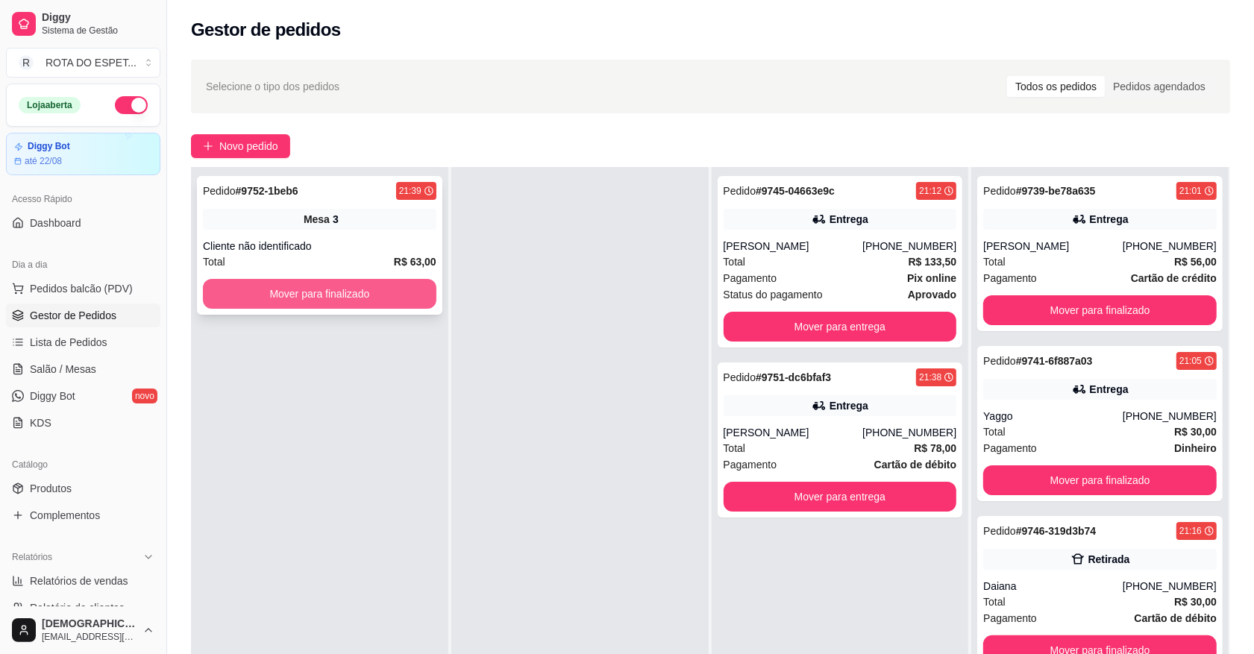
click at [363, 292] on button "Mover para finalizado" at bounding box center [320, 294] width 234 height 30
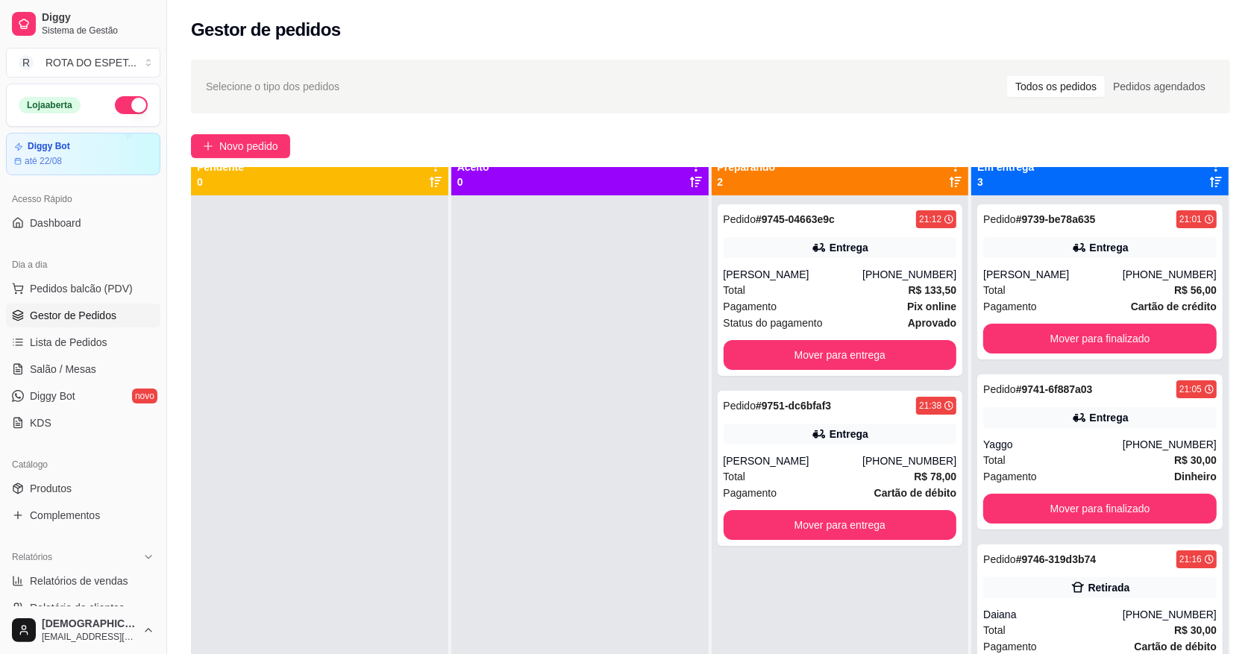
scroll to position [0, 0]
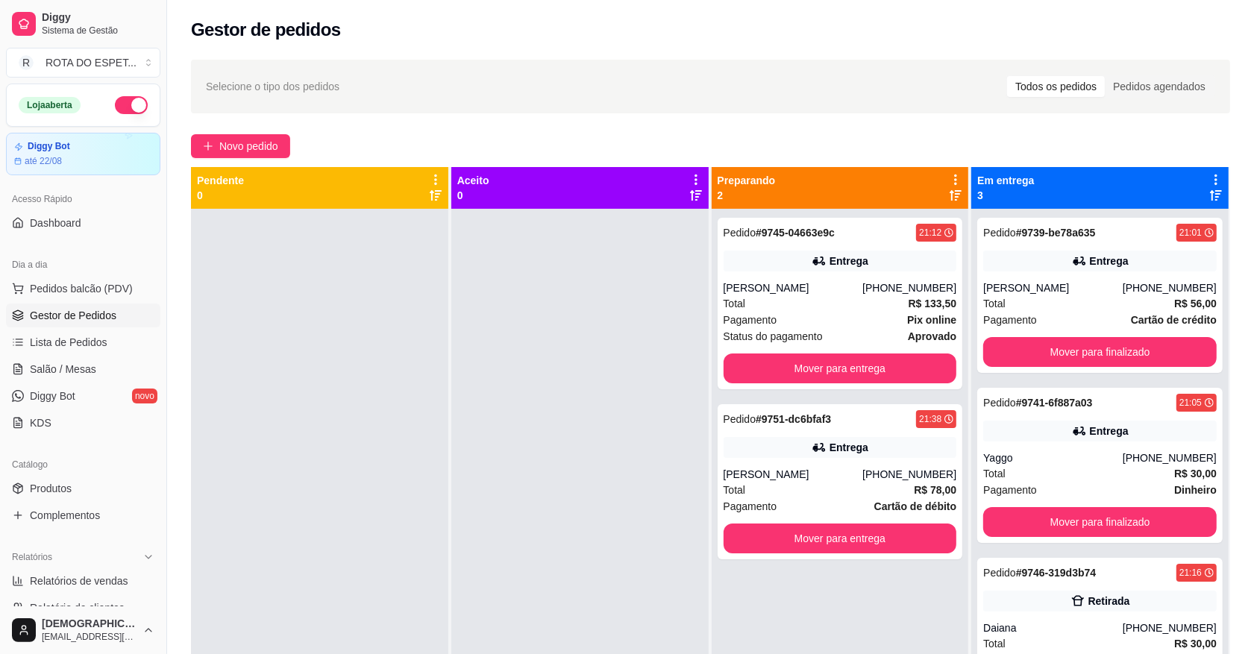
click at [513, 513] on div at bounding box center [579, 536] width 257 height 654
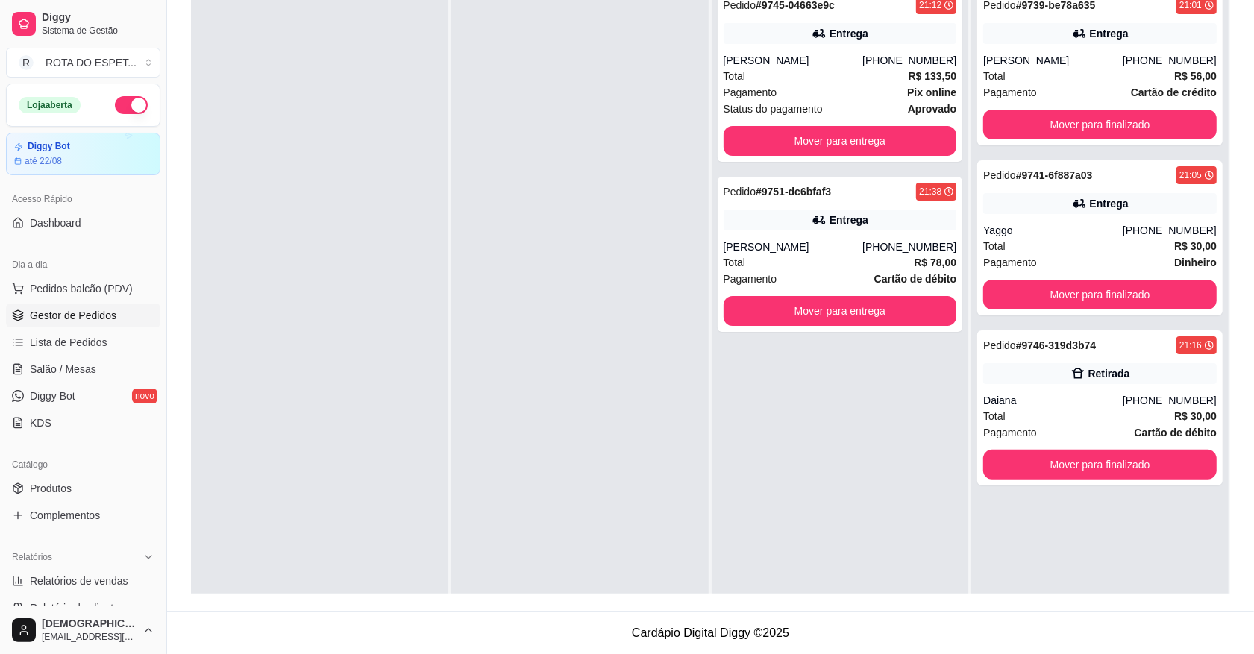
scroll to position [134, 0]
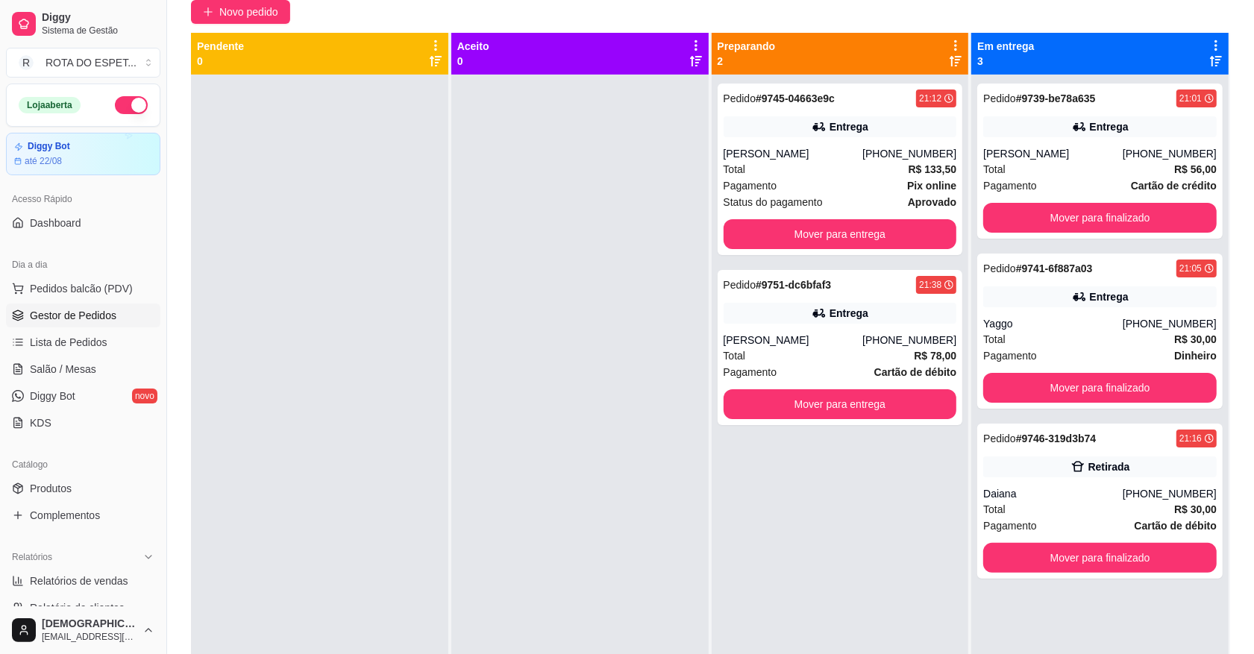
click at [423, 510] on div at bounding box center [319, 402] width 257 height 654
click at [78, 377] on span "Salão / Mesas" at bounding box center [63, 369] width 66 height 15
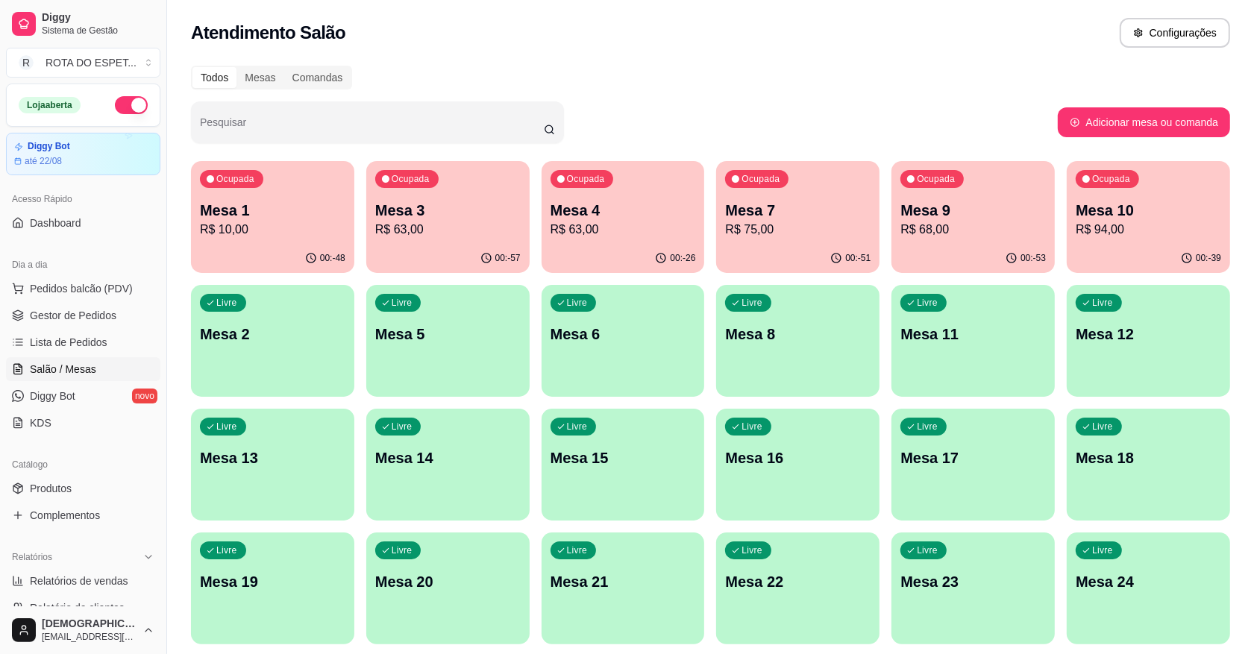
click at [604, 215] on p "Mesa 4" at bounding box center [623, 210] width 145 height 21
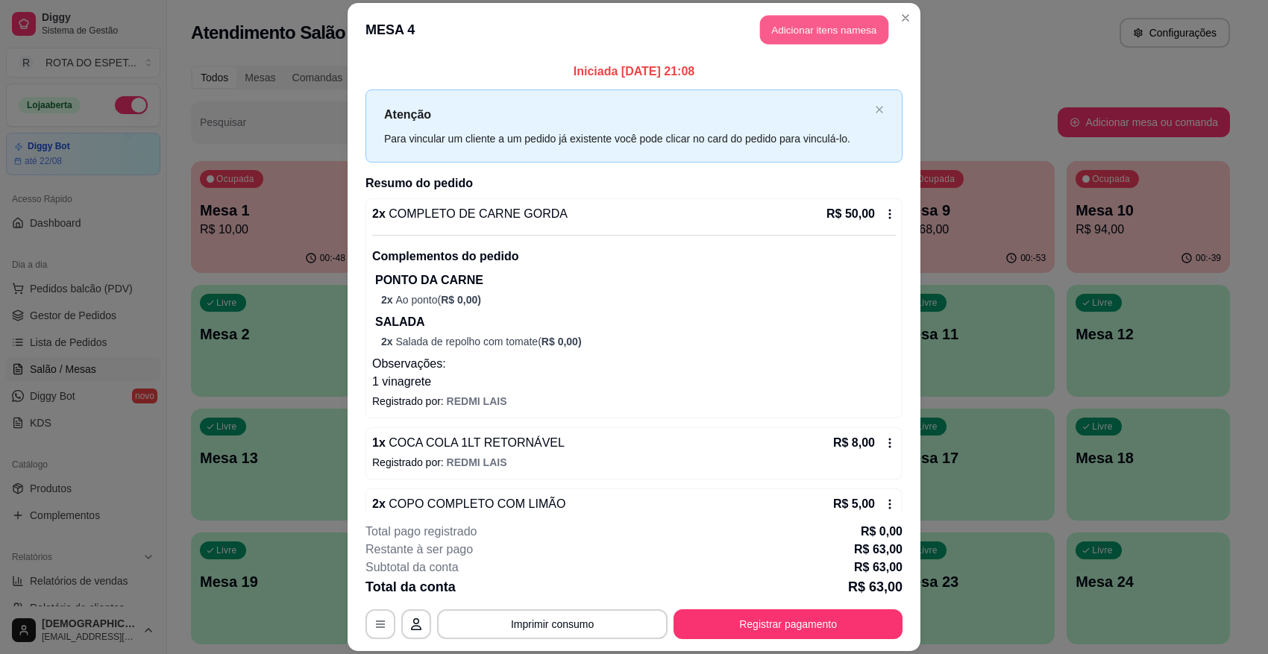
click at [847, 31] on button "Adicionar itens na mesa" at bounding box center [824, 30] width 128 height 29
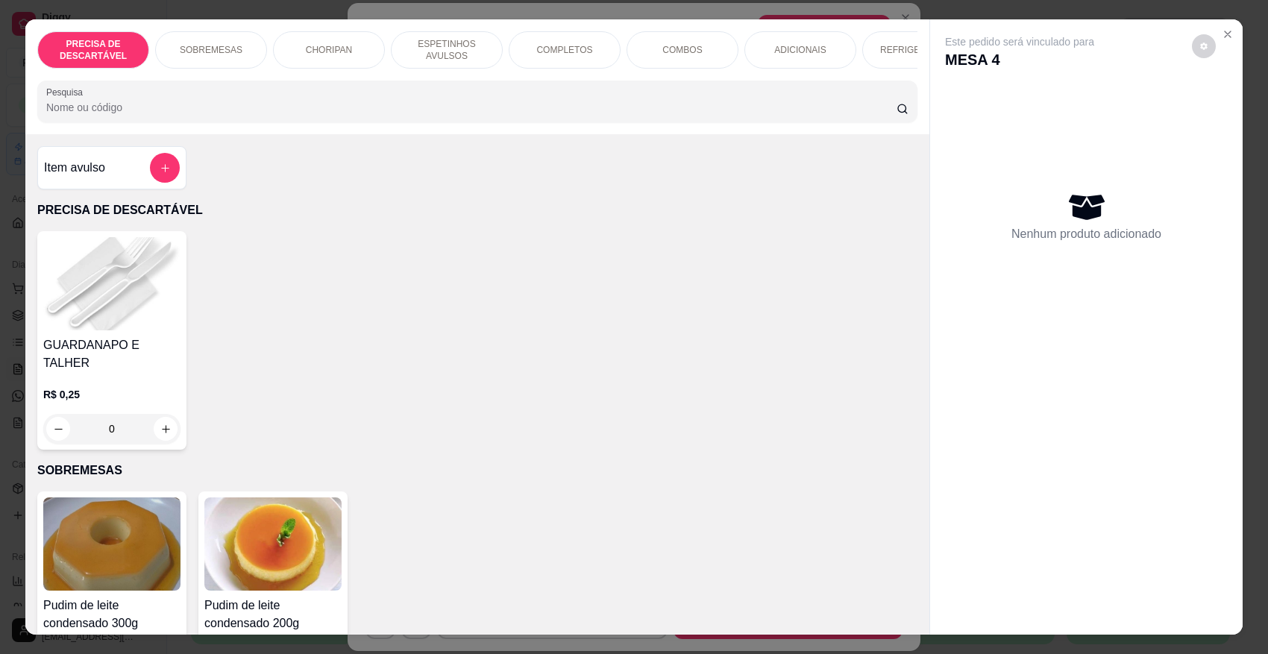
click at [453, 49] on p "ESPETINHOS AVULSOS" at bounding box center [447, 50] width 87 height 24
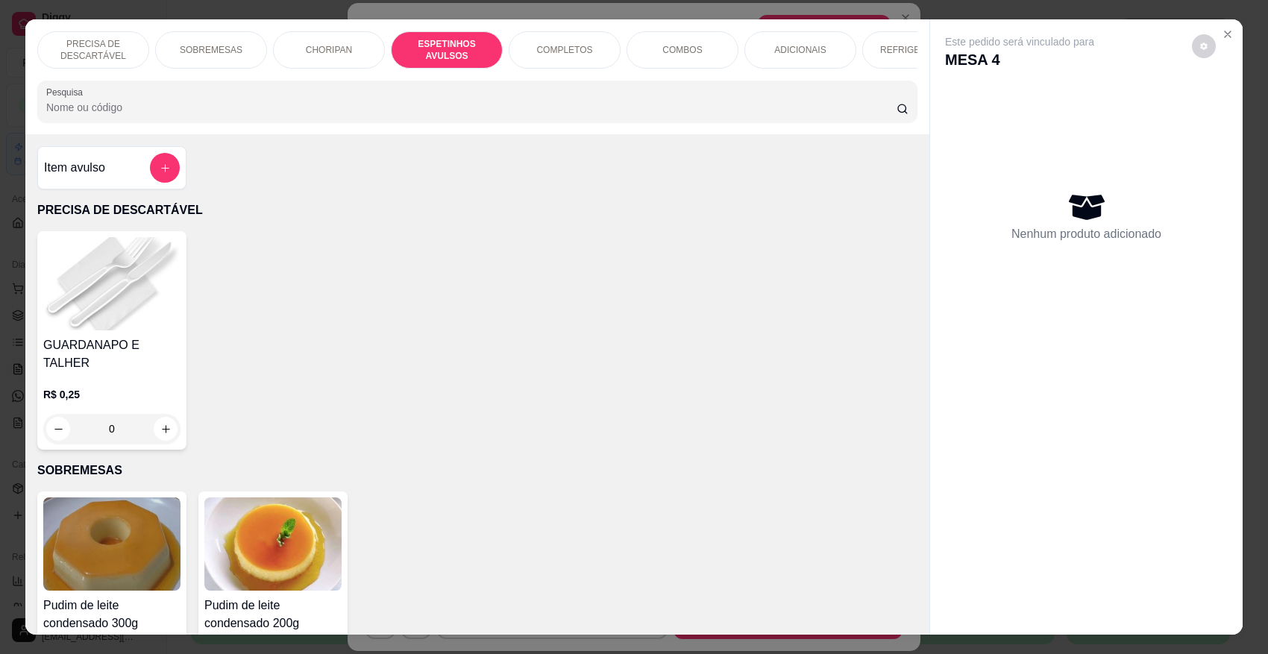
scroll to position [28, 0]
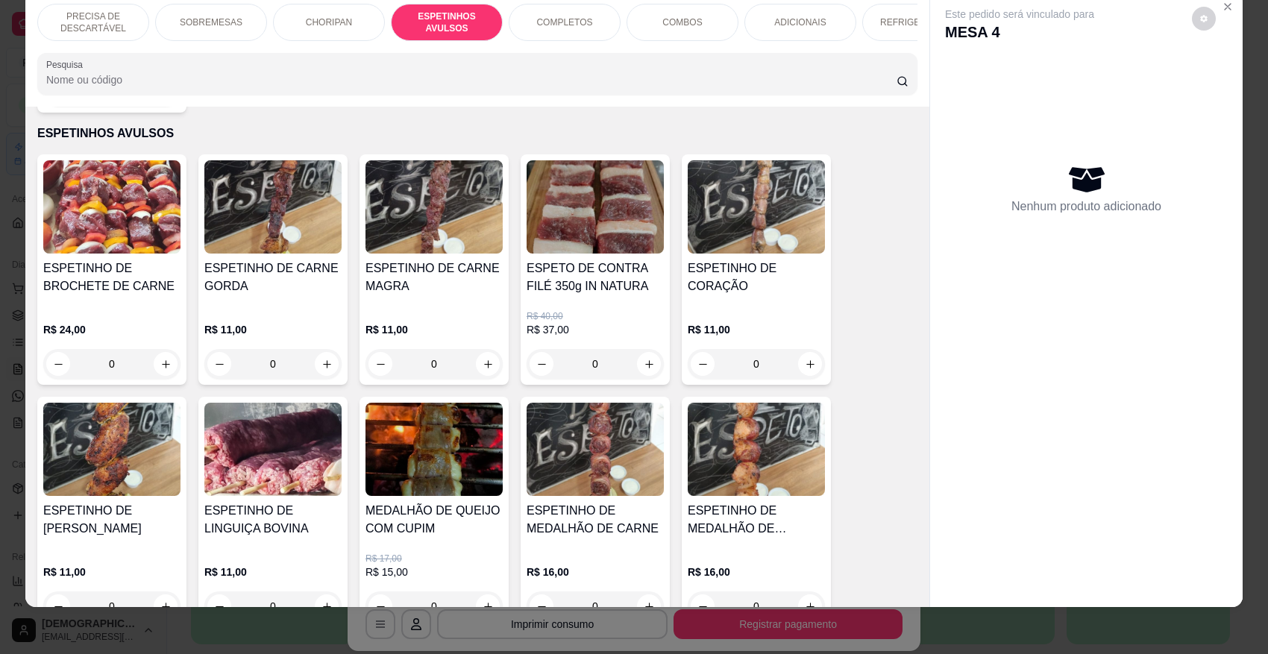
click at [295, 276] on h4 "ESPETINHO DE CARNE GORDA" at bounding box center [272, 278] width 137 height 36
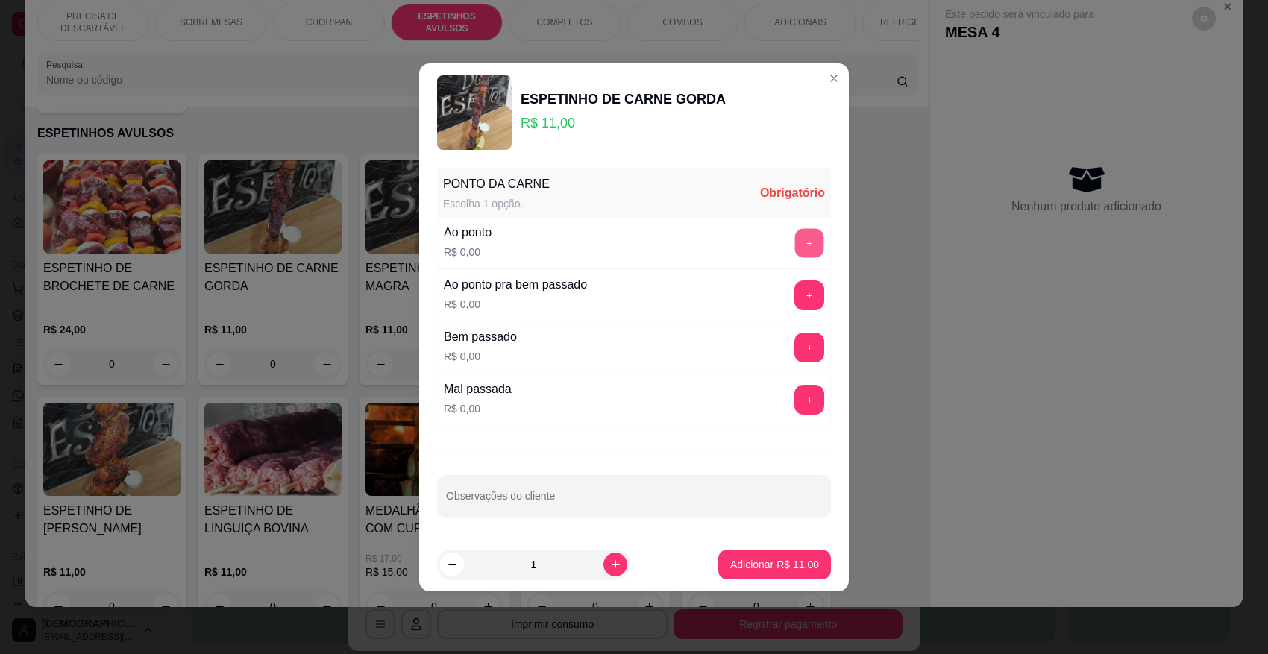
click at [801, 233] on button "+" at bounding box center [809, 242] width 29 height 29
click at [654, 498] on input "Observações do cliente" at bounding box center [634, 502] width 376 height 15
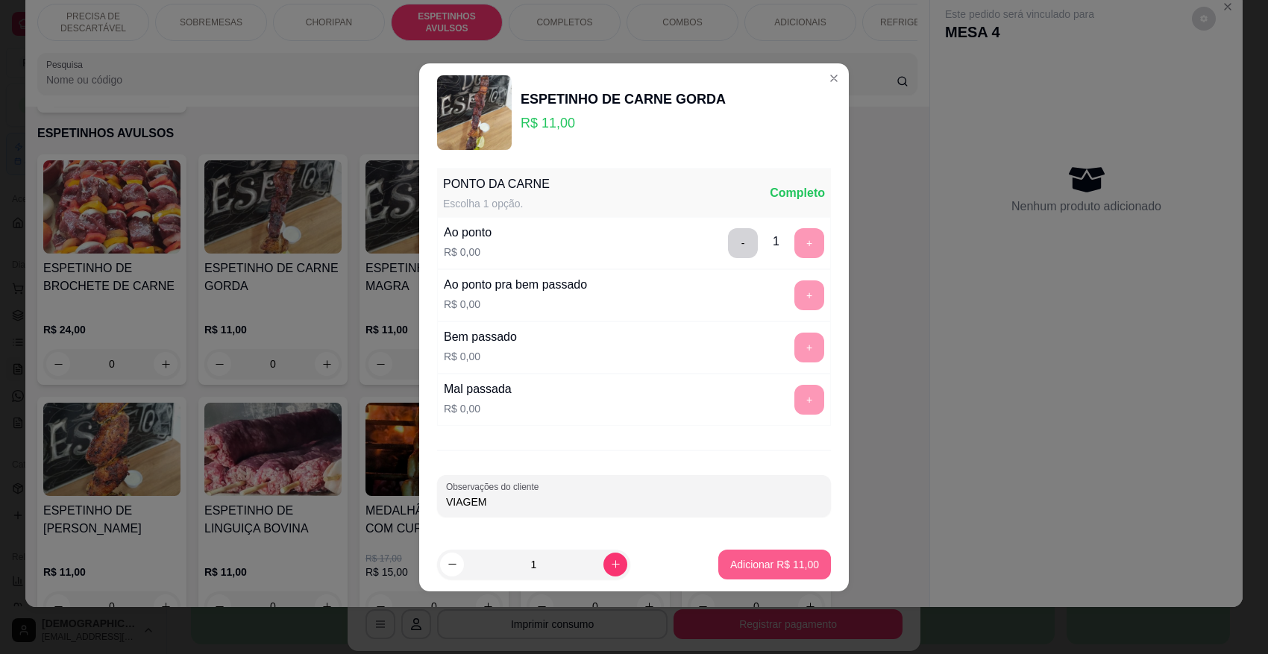
type input "VIAGEM"
click at [750, 561] on p "Adicionar R$ 11,00" at bounding box center [774, 564] width 89 height 15
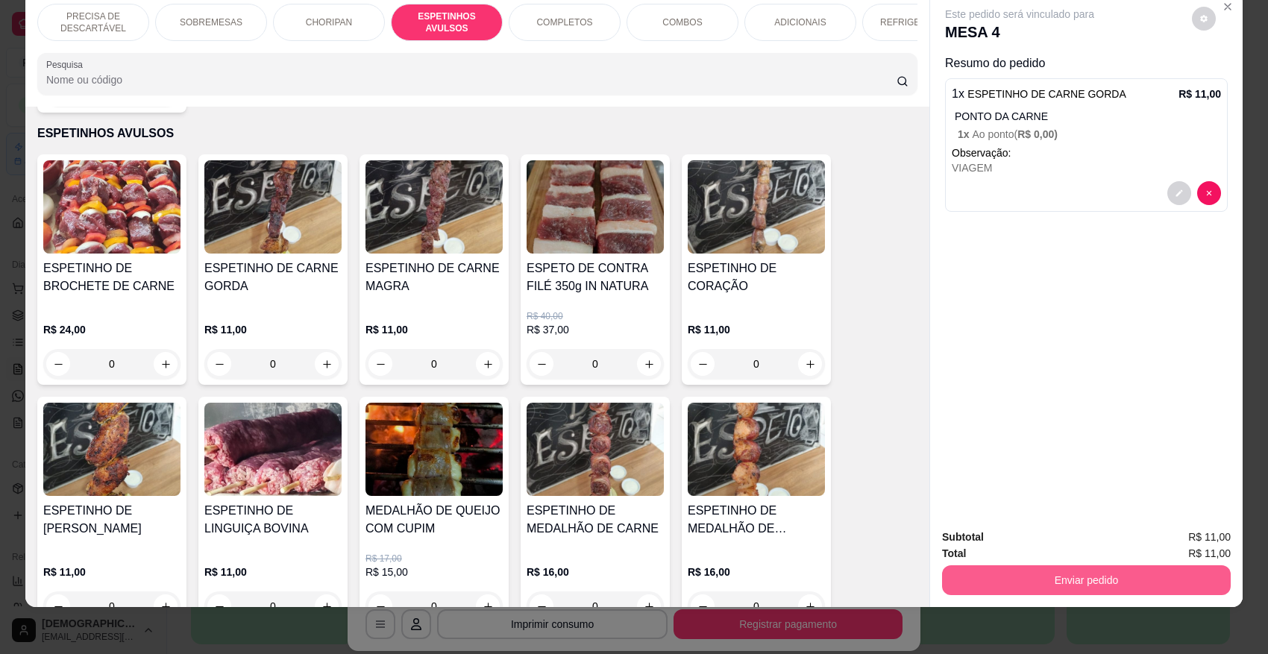
click at [987, 576] on button "Enviar pedido" at bounding box center [1086, 581] width 289 height 30
click at [1006, 551] on button "Não registrar e enviar pedido" at bounding box center [1036, 544] width 155 height 28
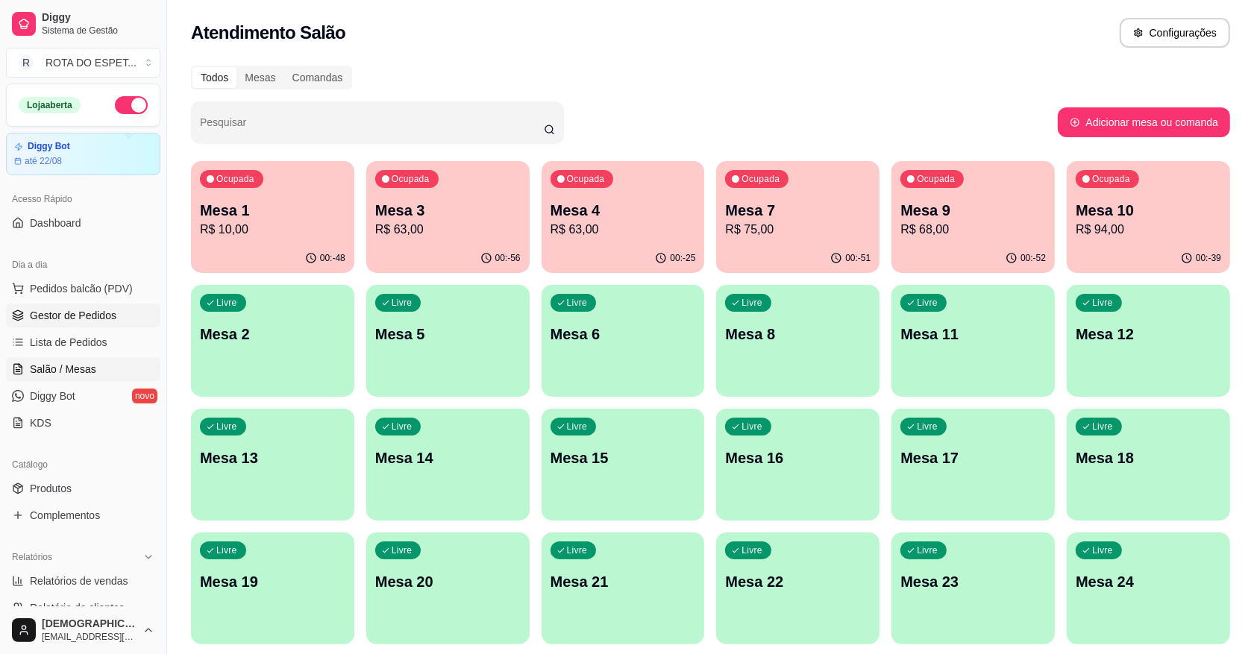
click at [87, 315] on span "Gestor de Pedidos" at bounding box center [73, 315] width 87 height 15
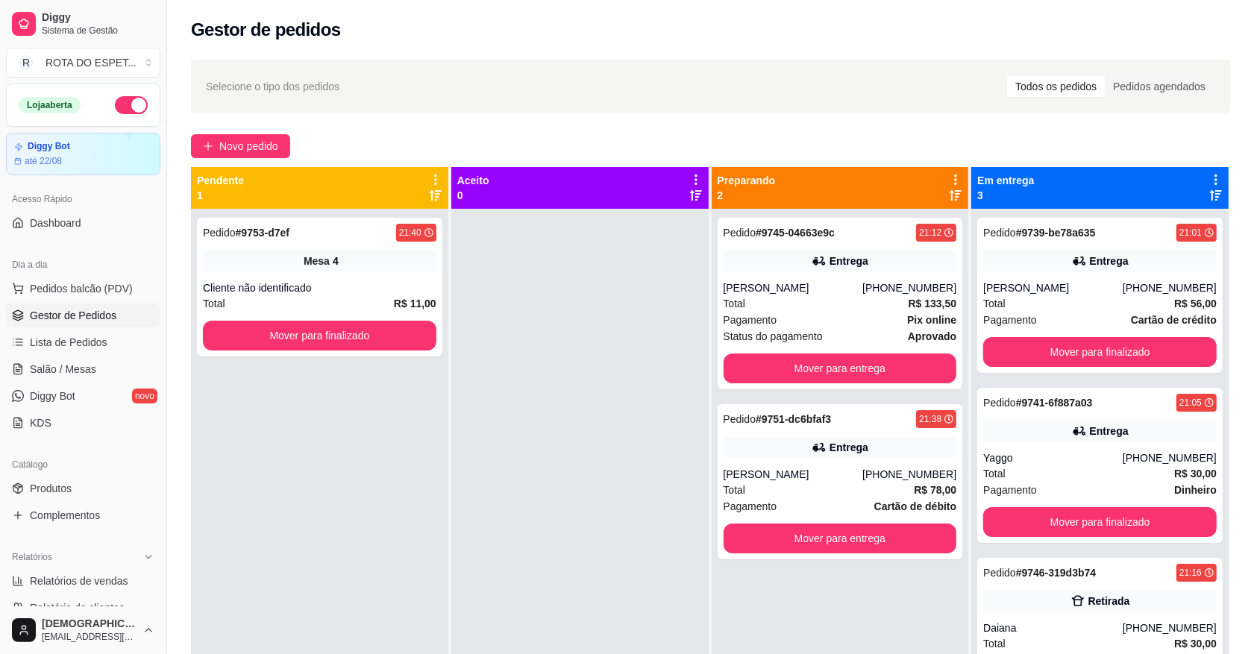
click at [528, 451] on div at bounding box center [579, 536] width 257 height 654
click at [312, 338] on button "Mover para finalizado" at bounding box center [320, 336] width 226 height 29
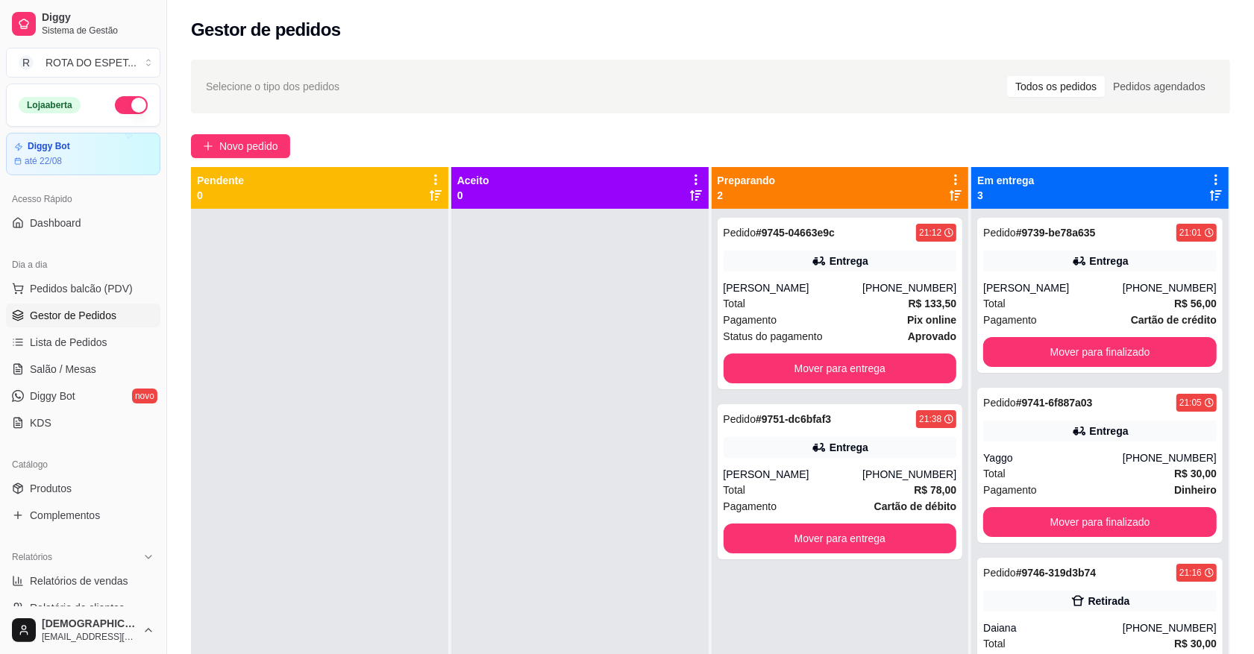
click at [550, 556] on div at bounding box center [579, 536] width 257 height 654
click at [1083, 348] on button "Mover para finalizado" at bounding box center [1100, 352] width 226 height 29
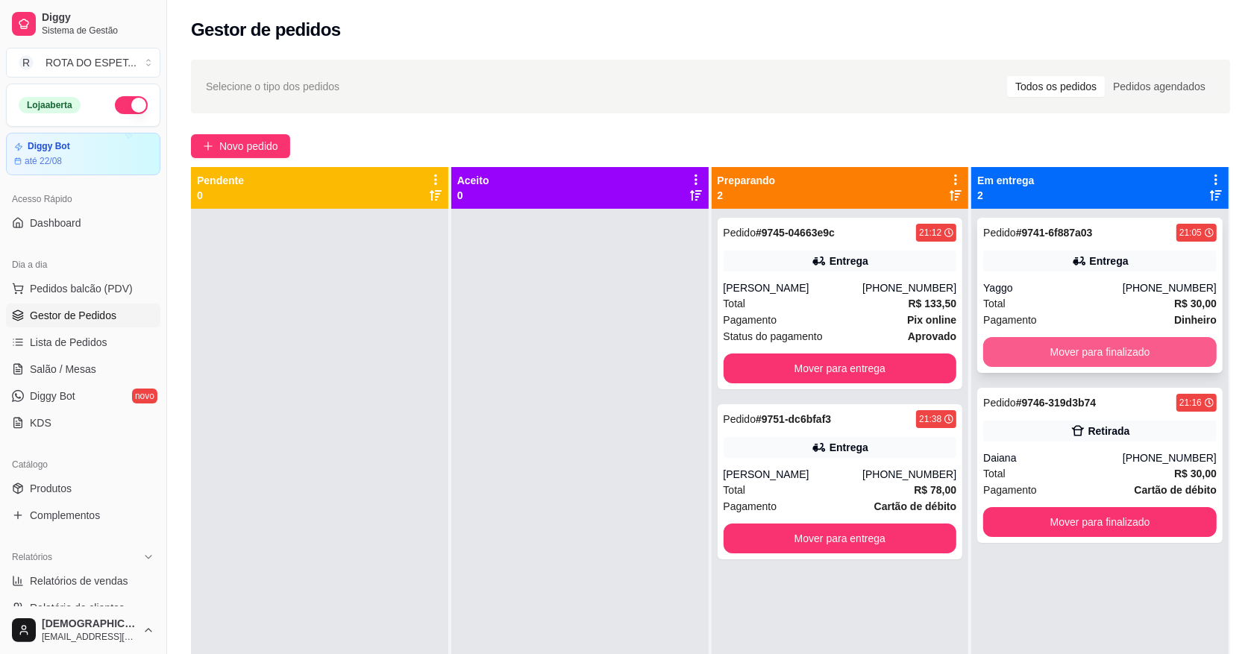
click at [1083, 345] on button "Mover para finalizado" at bounding box center [1100, 352] width 234 height 30
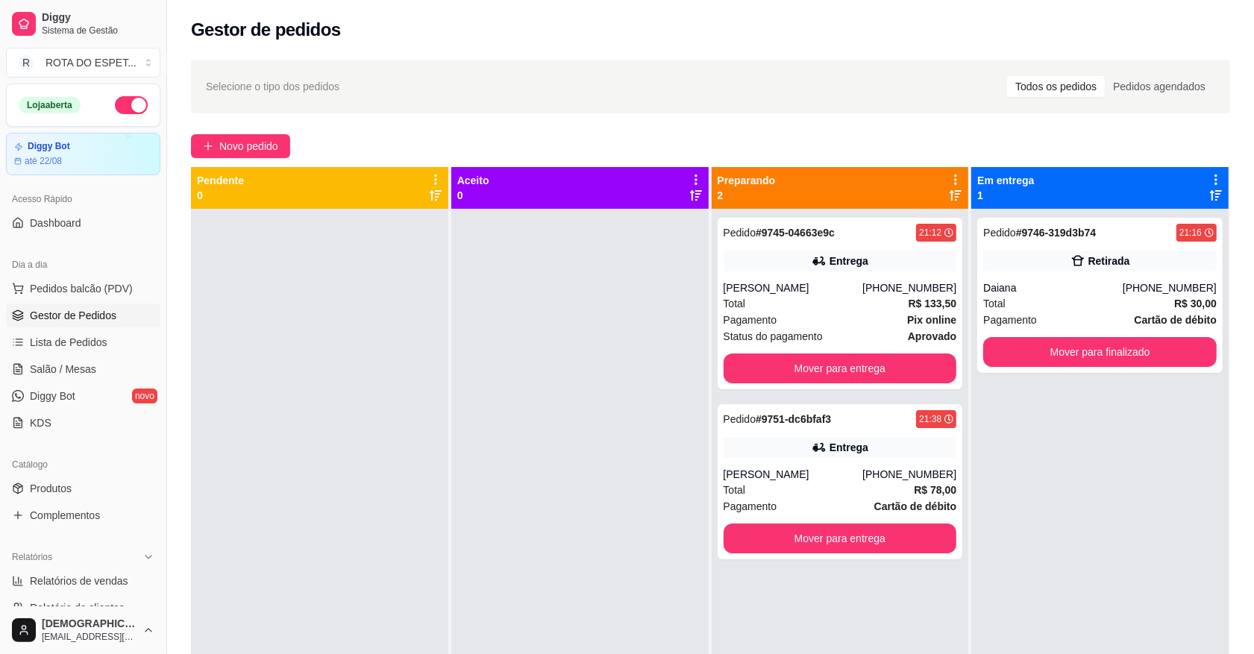
click at [511, 482] on div at bounding box center [579, 536] width 257 height 654
click at [551, 510] on div at bounding box center [579, 536] width 257 height 654
click at [72, 374] on span "Salão / Mesas" at bounding box center [63, 369] width 66 height 15
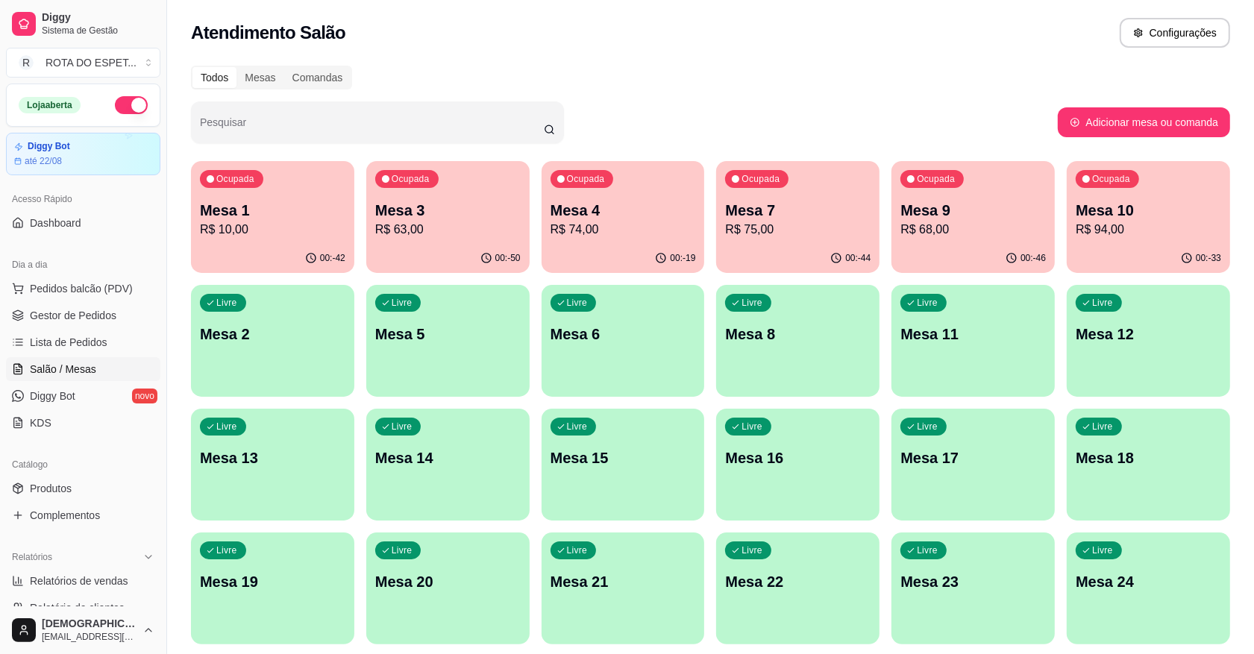
click at [627, 217] on p "Mesa 4" at bounding box center [623, 210] width 145 height 21
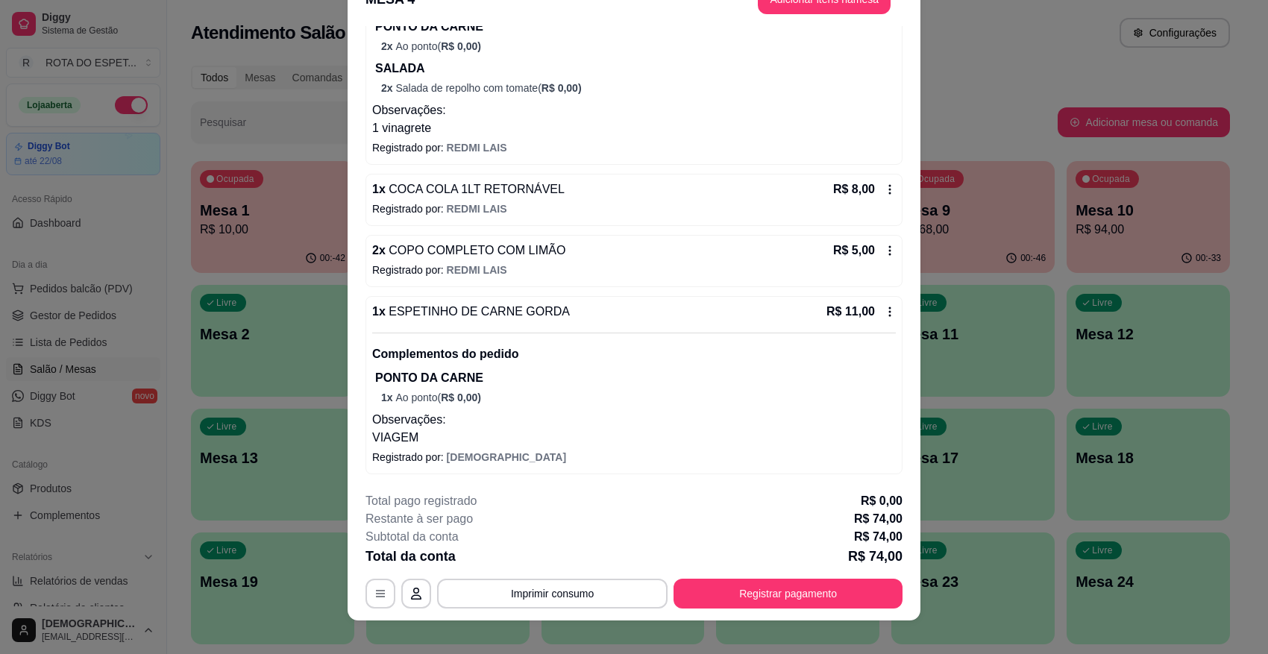
scroll to position [45, 0]
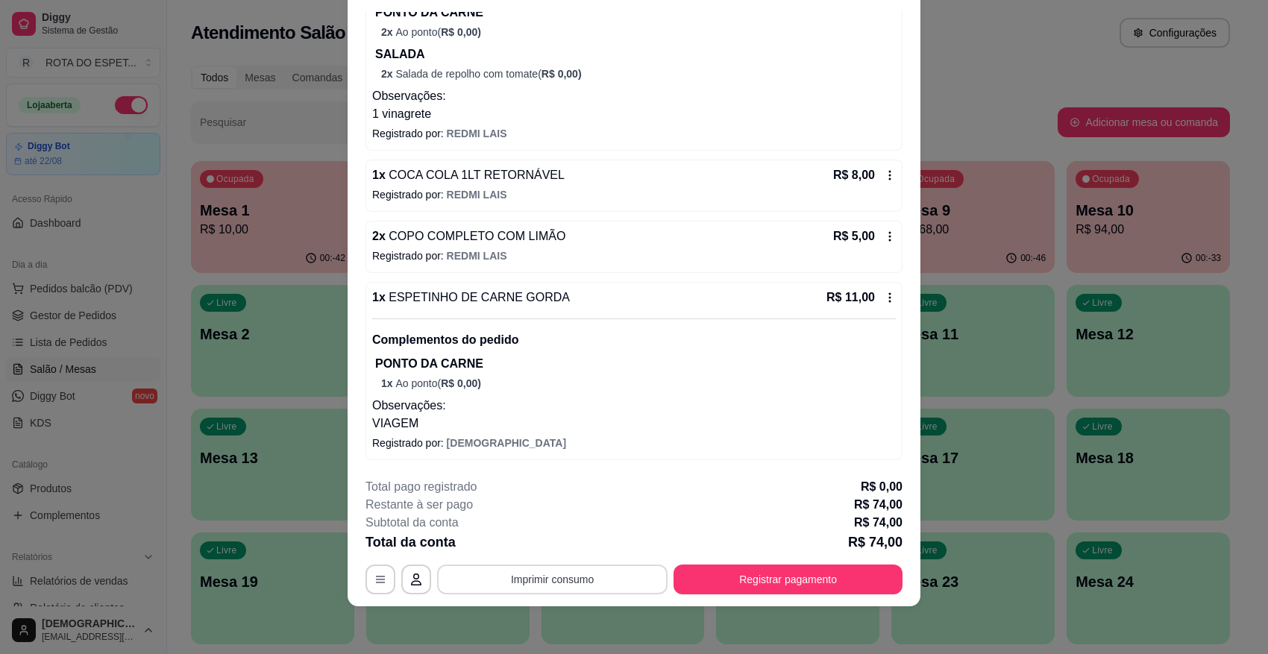
click at [591, 576] on button "Imprimir consumo" at bounding box center [552, 580] width 231 height 30
click at [573, 549] on button "IMPRESSORA CAIXA" at bounding box center [550, 545] width 123 height 24
click at [737, 578] on button "Registrar pagamento" at bounding box center [788, 580] width 229 height 30
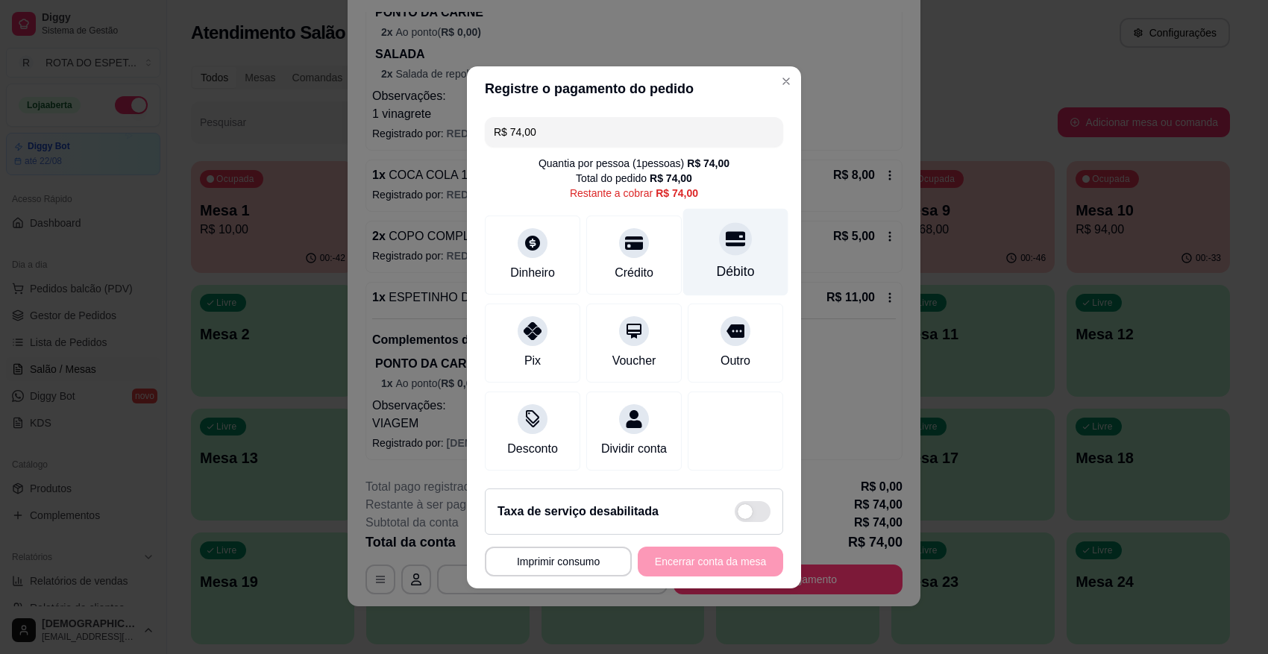
click at [733, 239] on div at bounding box center [735, 238] width 33 height 33
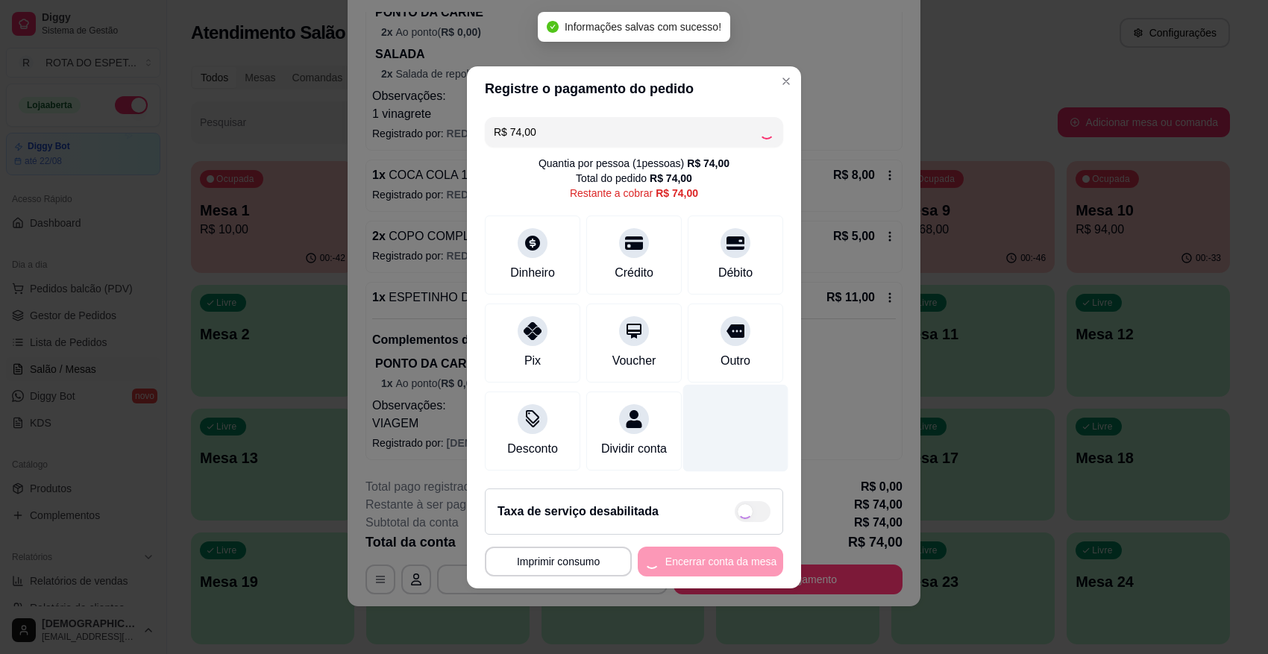
type input "R$ 0,00"
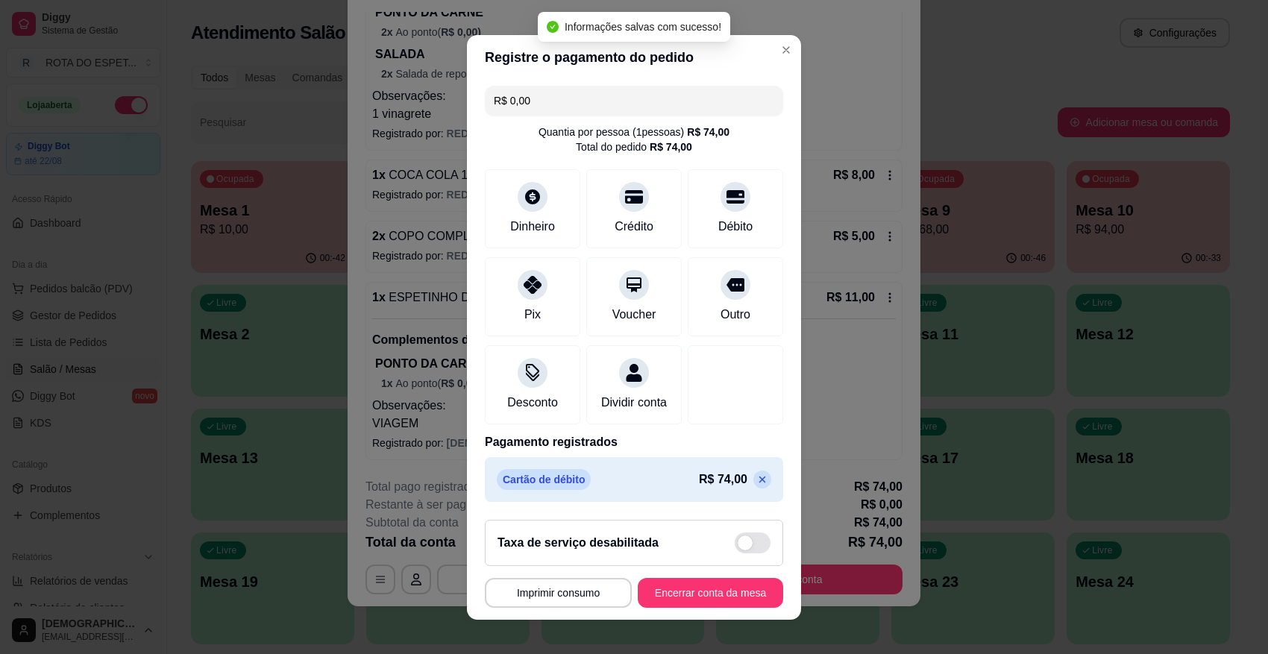
scroll to position [13, 0]
click at [733, 581] on button "Encerrar conta da mesa" at bounding box center [710, 593] width 145 height 30
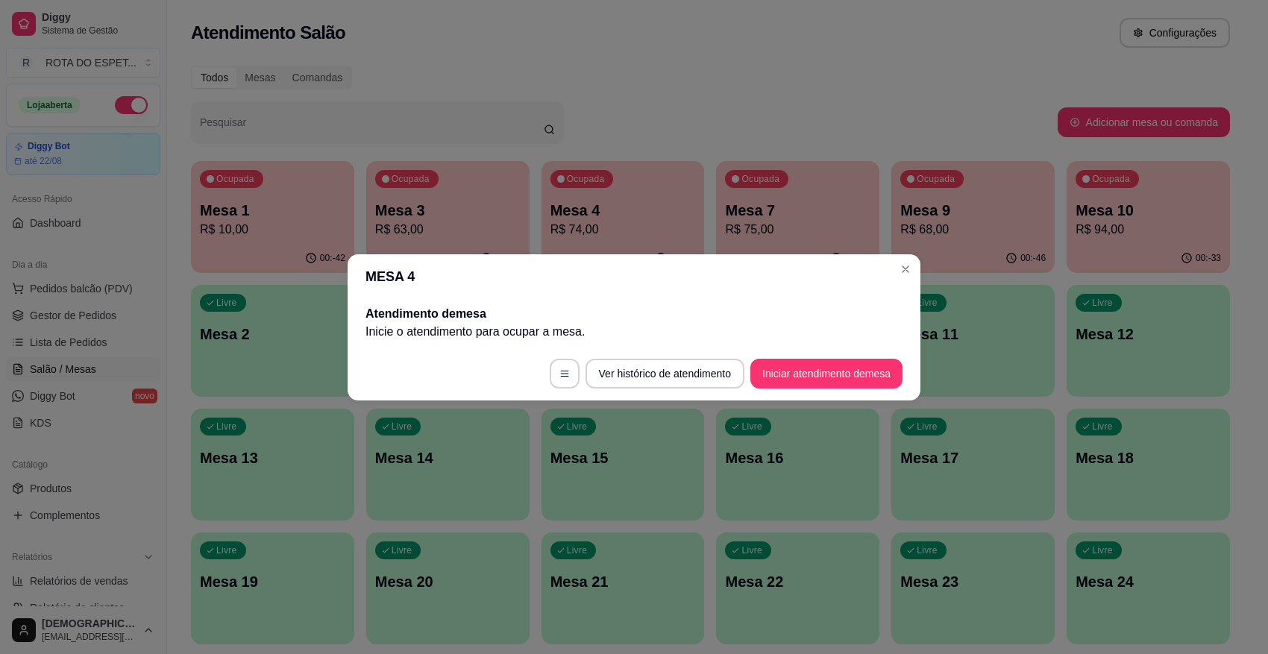
scroll to position [0, 0]
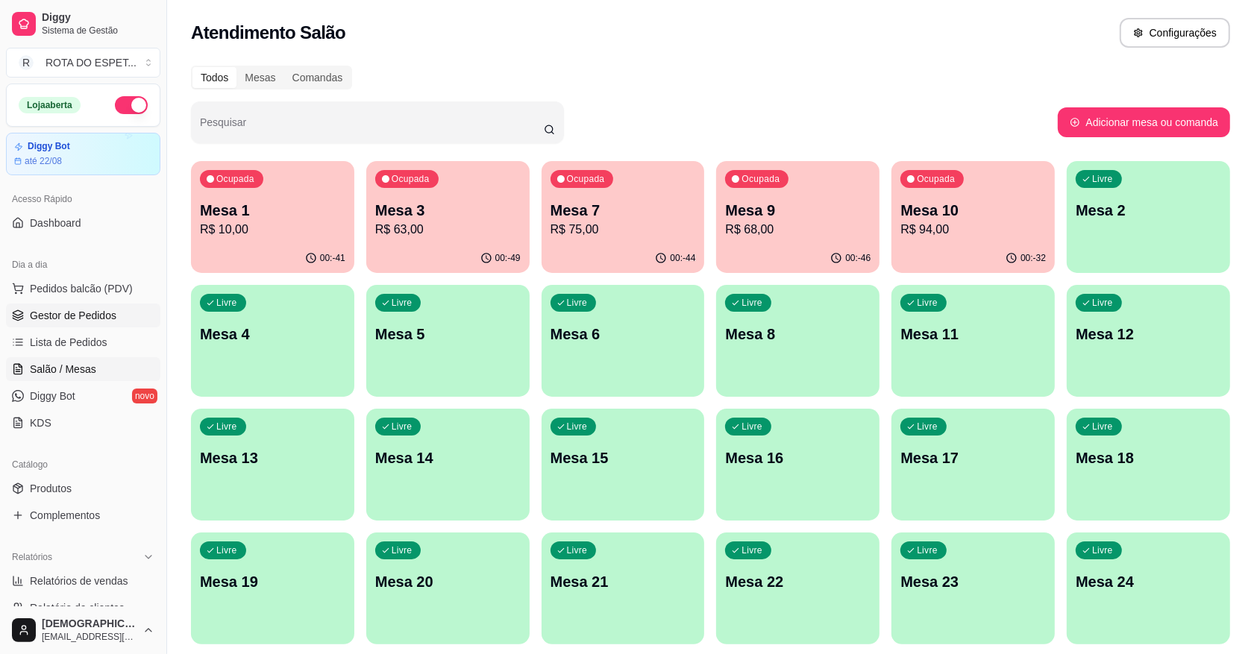
click at [97, 310] on span "Gestor de Pedidos" at bounding box center [73, 315] width 87 height 15
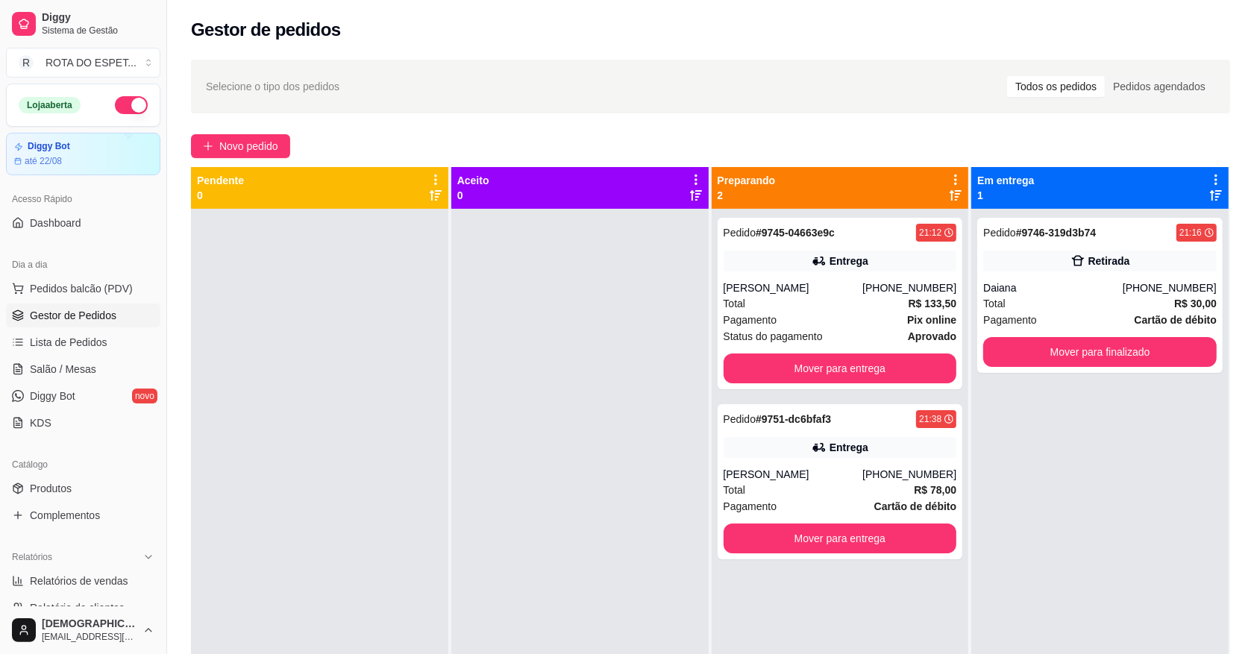
click at [507, 389] on div at bounding box center [579, 536] width 257 height 654
click at [580, 560] on div at bounding box center [579, 536] width 257 height 654
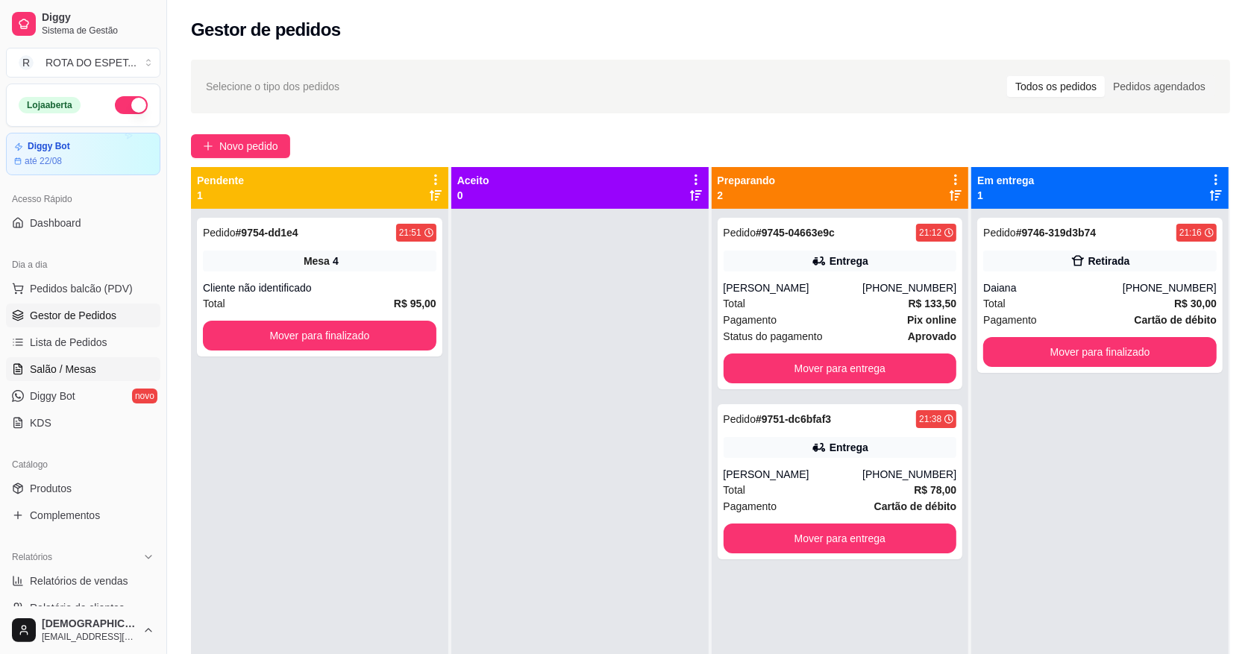
click at [52, 362] on span "Salão / Mesas" at bounding box center [63, 369] width 66 height 15
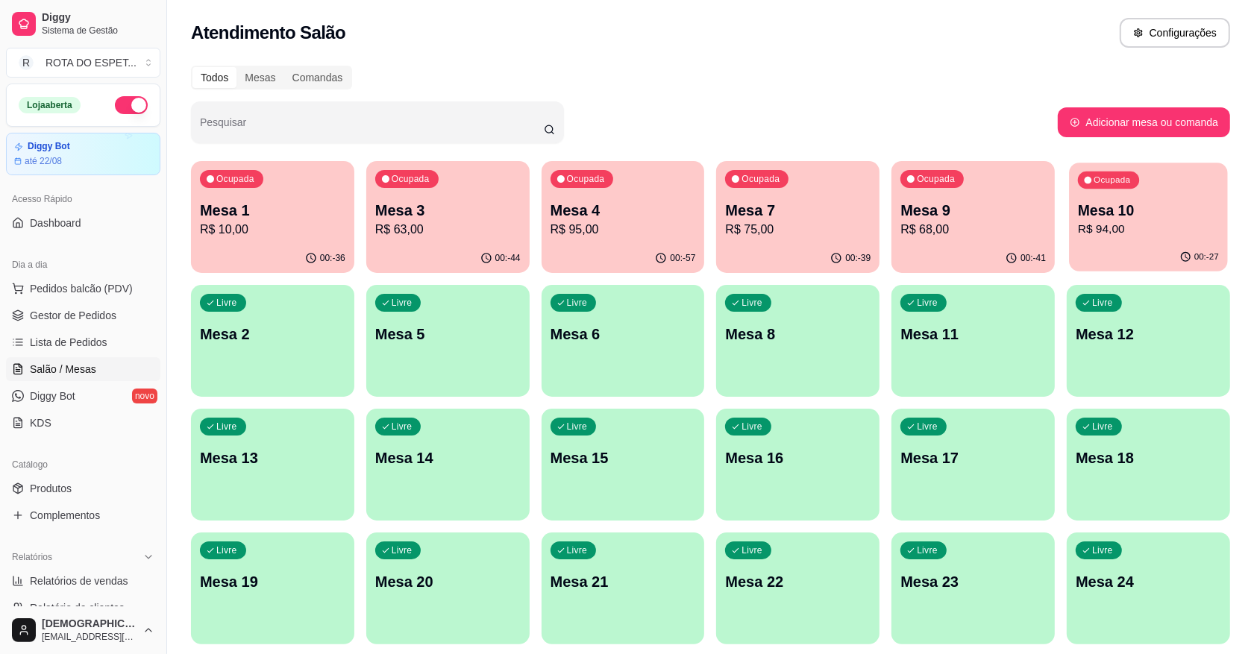
click at [1114, 228] on p "R$ 94,00" at bounding box center [1148, 229] width 141 height 17
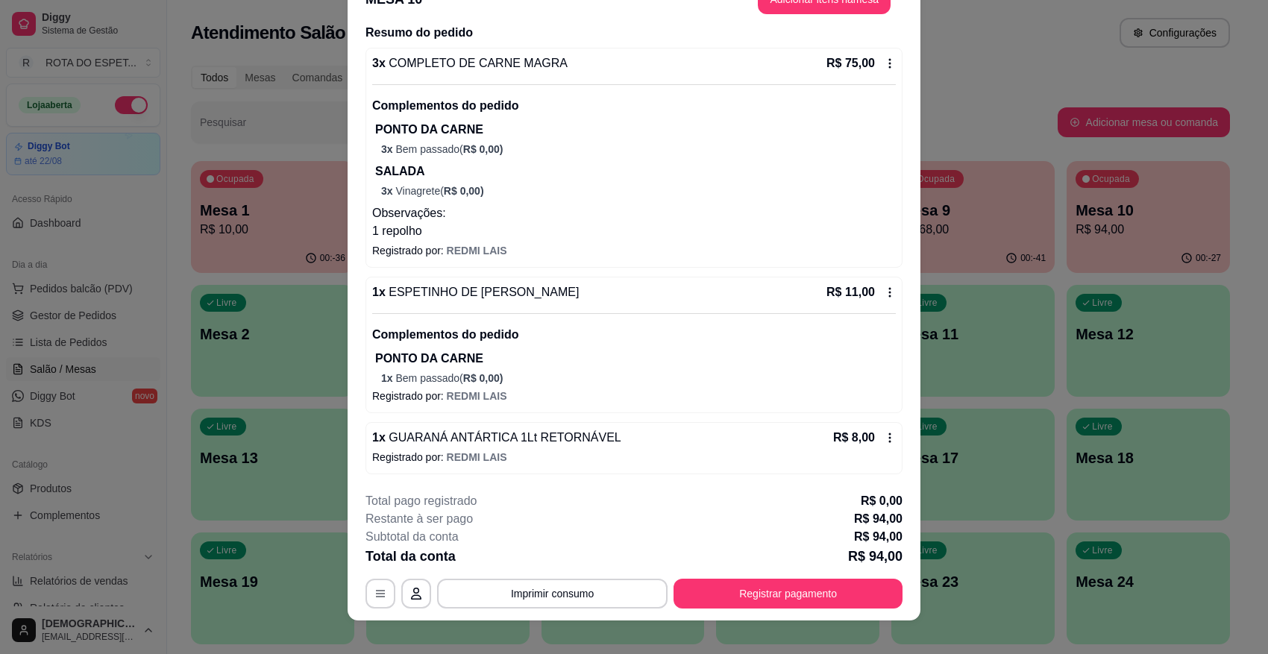
scroll to position [45, 0]
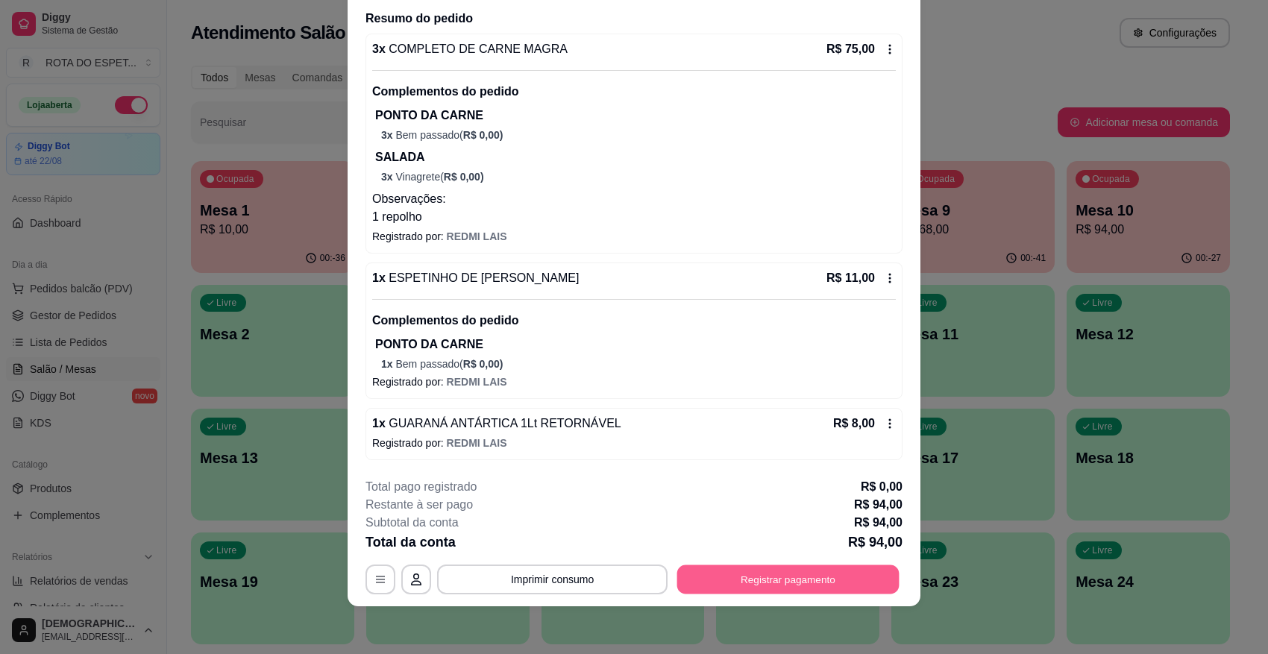
click at [776, 581] on button "Registrar pagamento" at bounding box center [788, 579] width 222 height 29
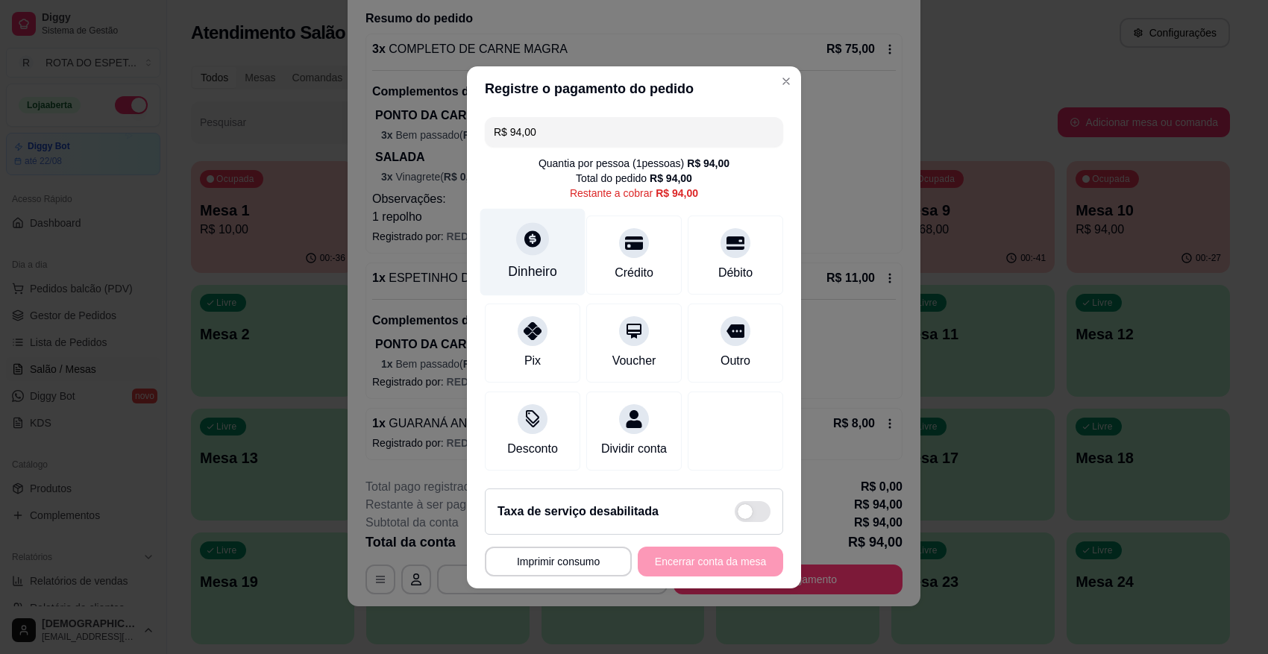
click at [532, 250] on div "Dinheiro" at bounding box center [532, 251] width 105 height 87
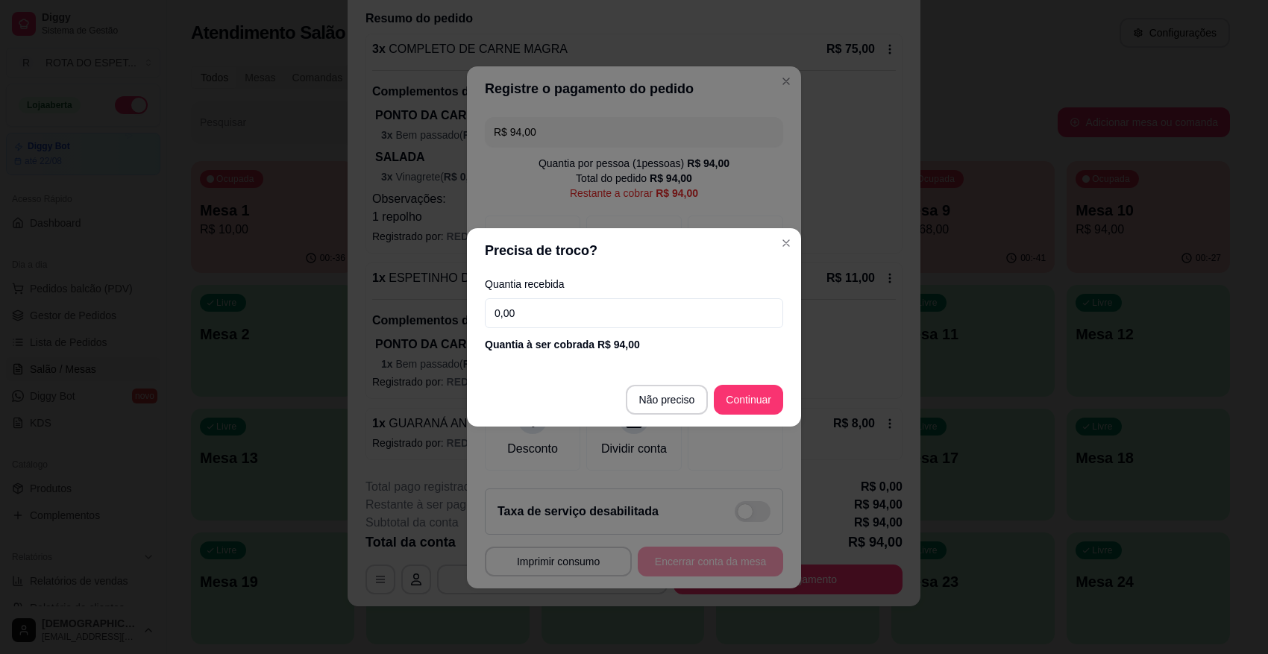
click at [579, 307] on input "0,00" at bounding box center [634, 313] width 298 height 30
type input "50,00"
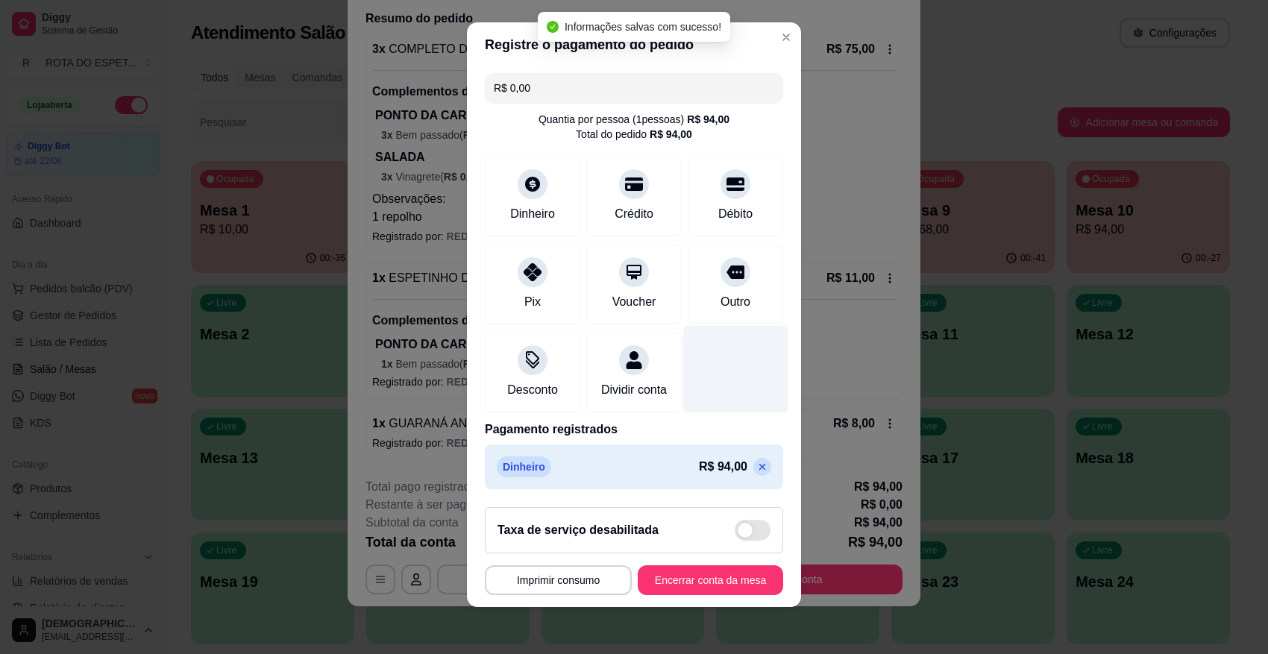
scroll to position [15, 0]
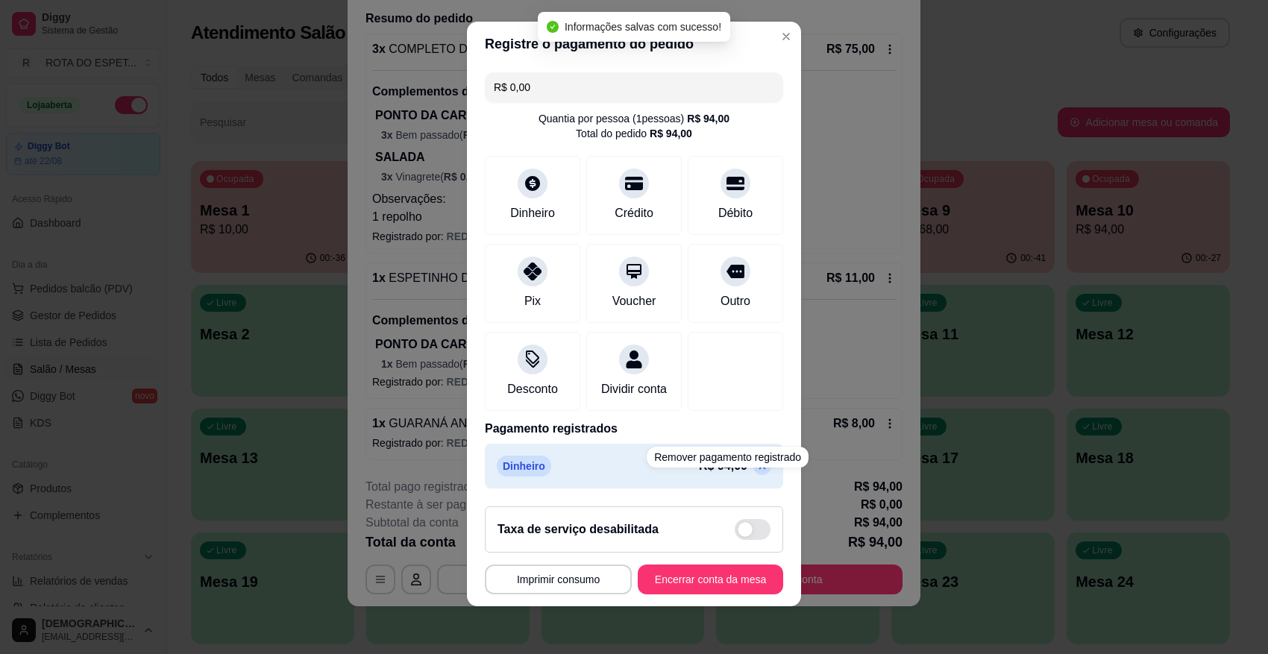
click at [754, 475] on p at bounding box center [763, 466] width 18 height 18
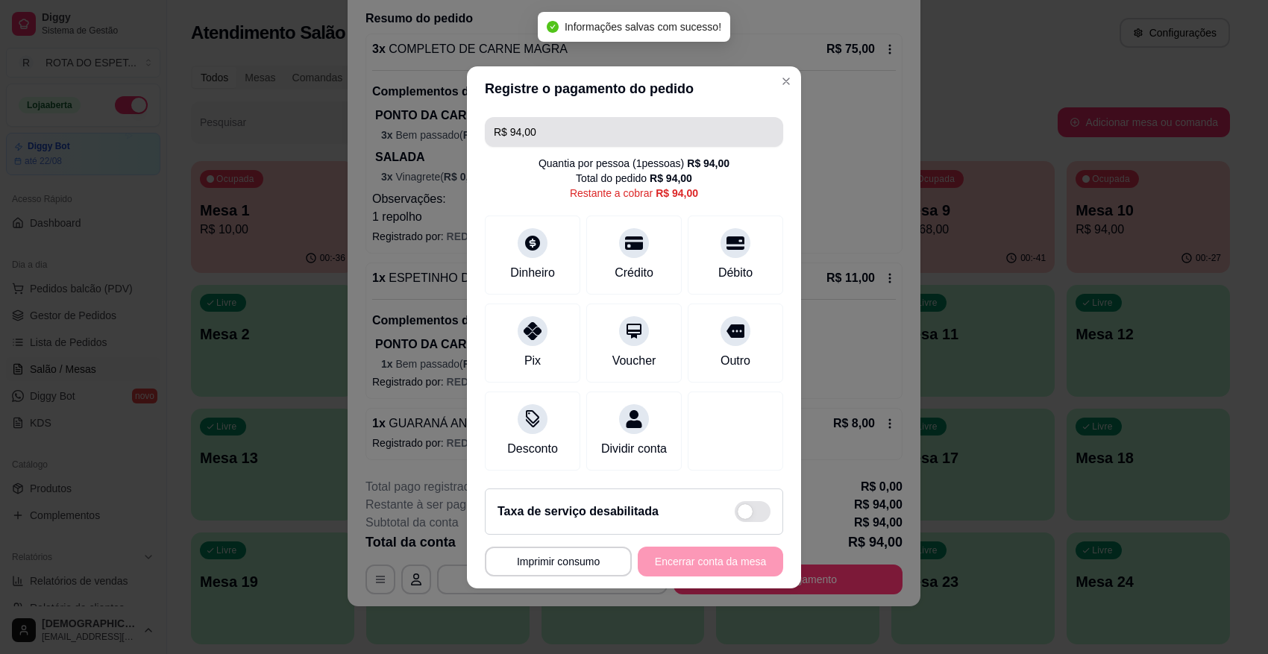
scroll to position [0, 0]
click at [595, 117] on input "R$ 94,00" at bounding box center [634, 132] width 281 height 30
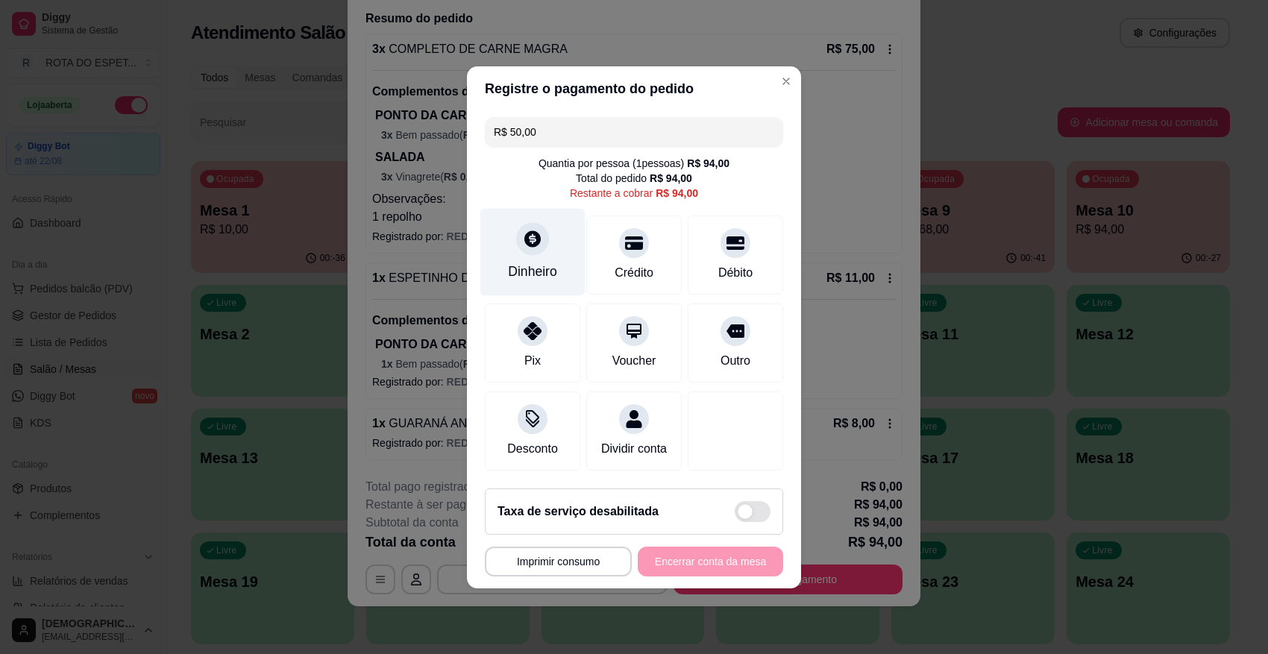
click at [530, 262] on div "Dinheiro" at bounding box center [532, 271] width 49 height 19
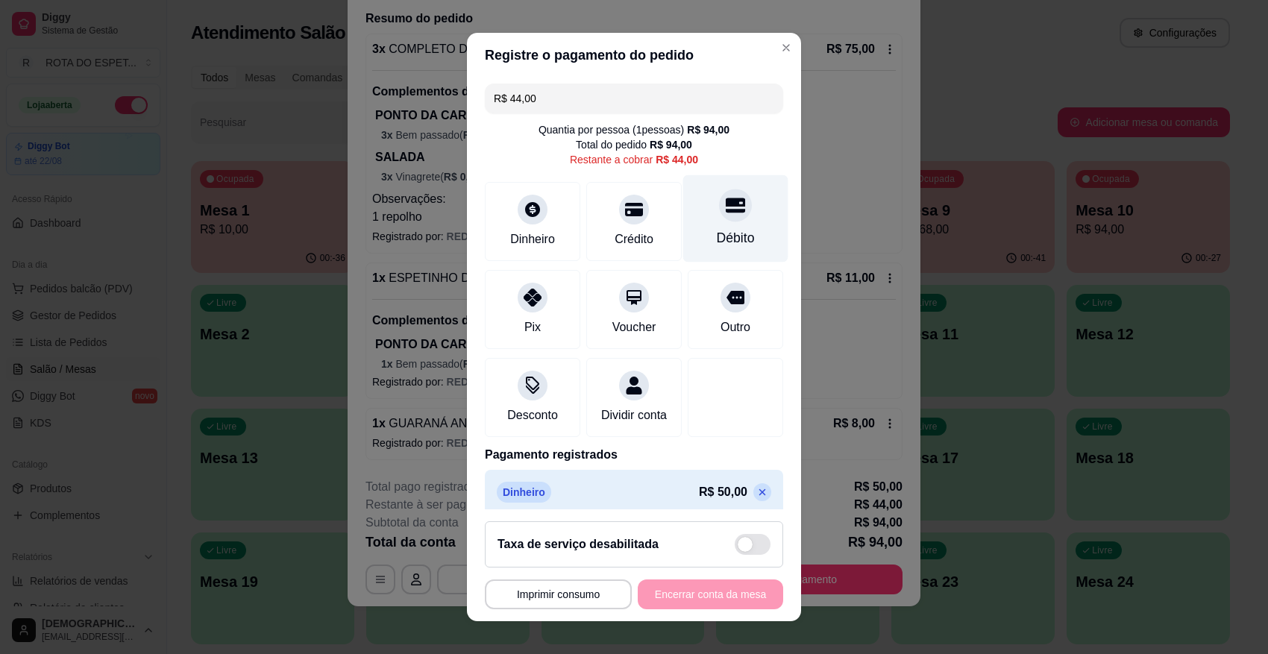
click at [717, 233] on div "Débito" at bounding box center [736, 237] width 38 height 19
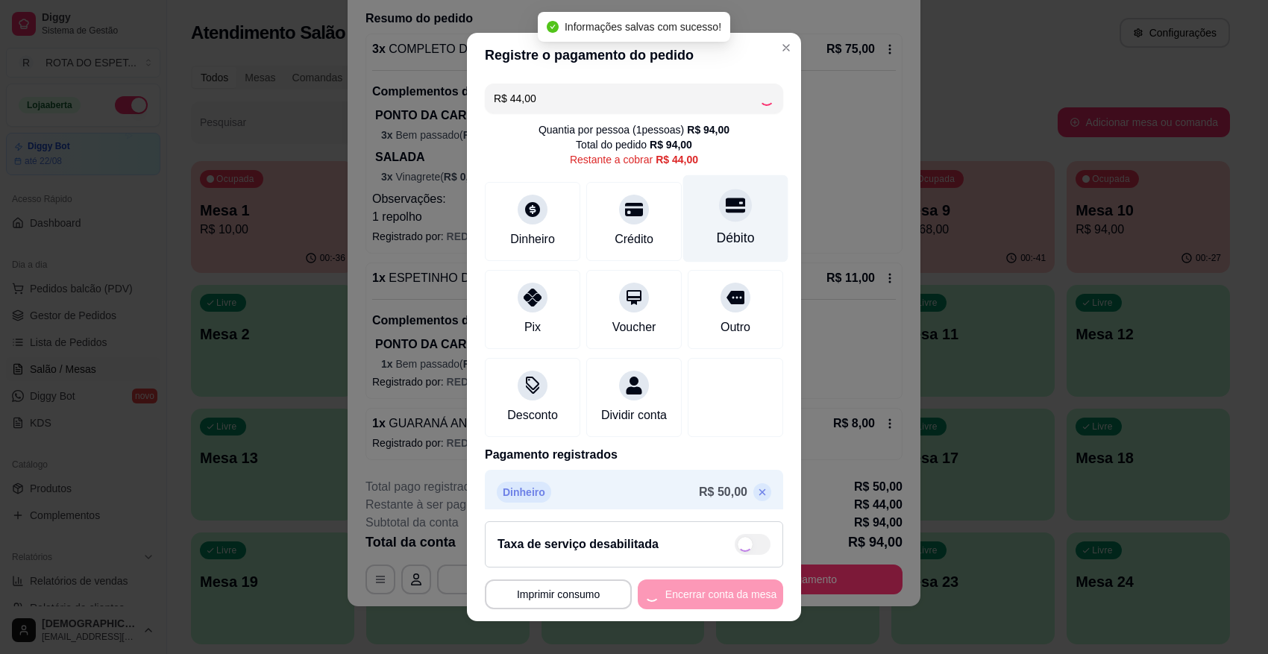
type input "R$ 0,00"
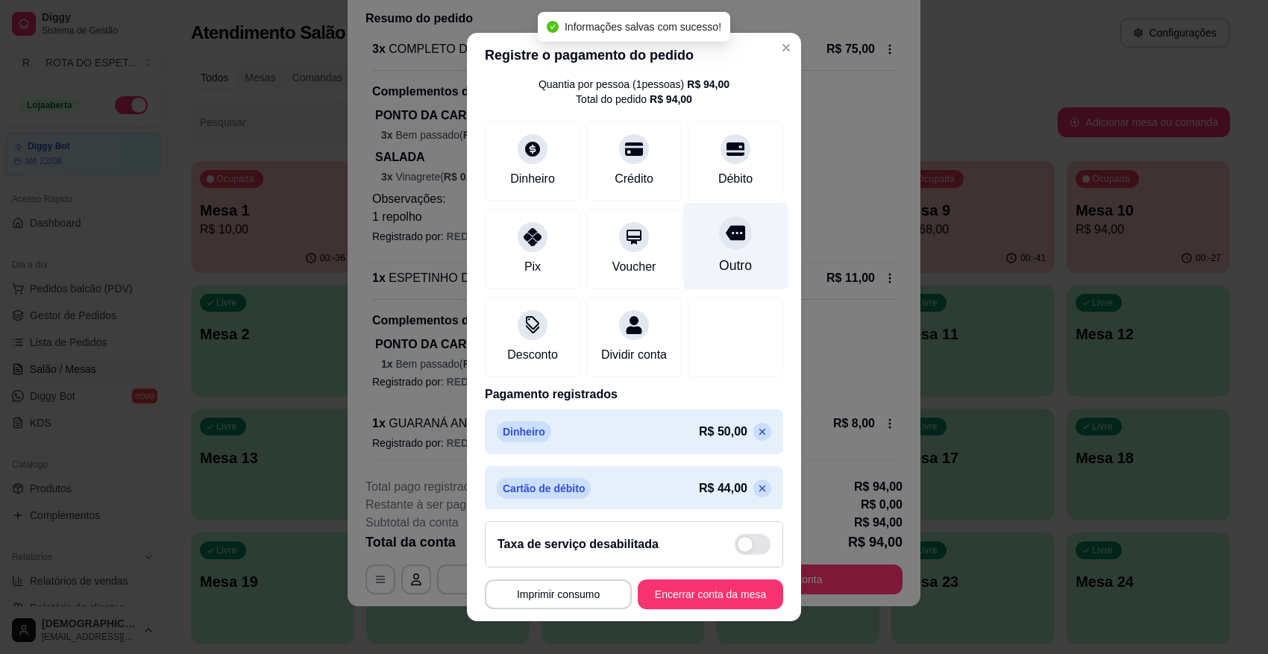
scroll to position [71, 0]
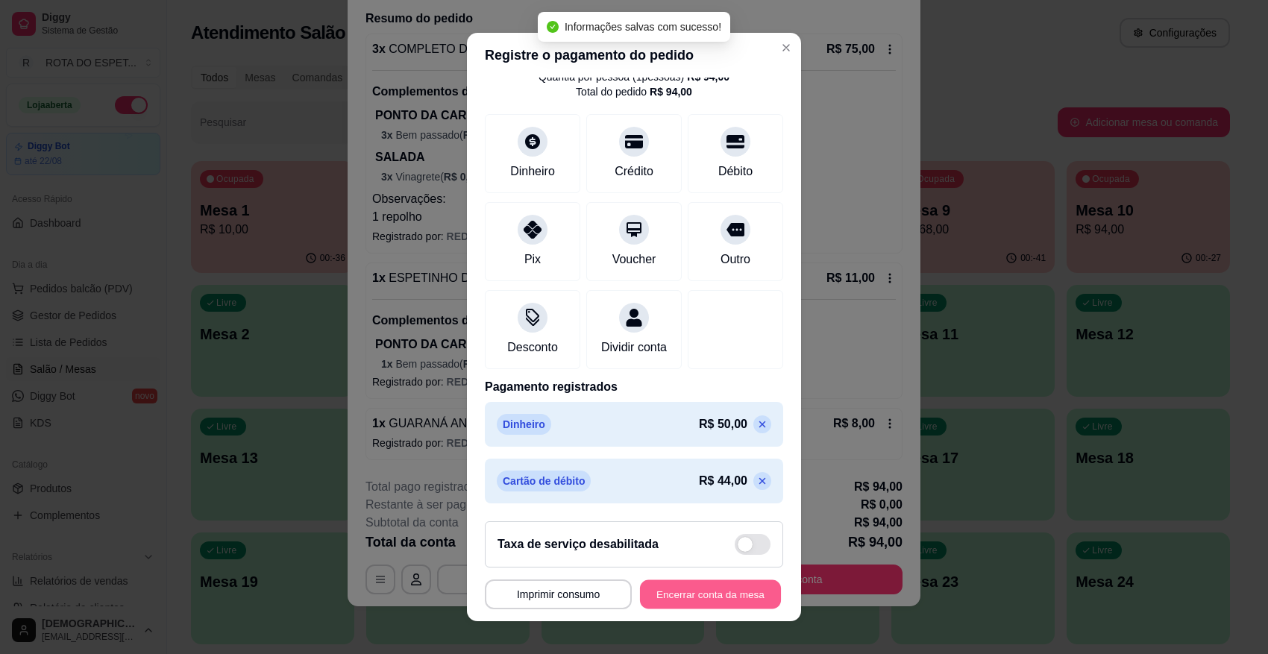
click at [707, 581] on button "Encerrar conta da mesa" at bounding box center [710, 594] width 141 height 29
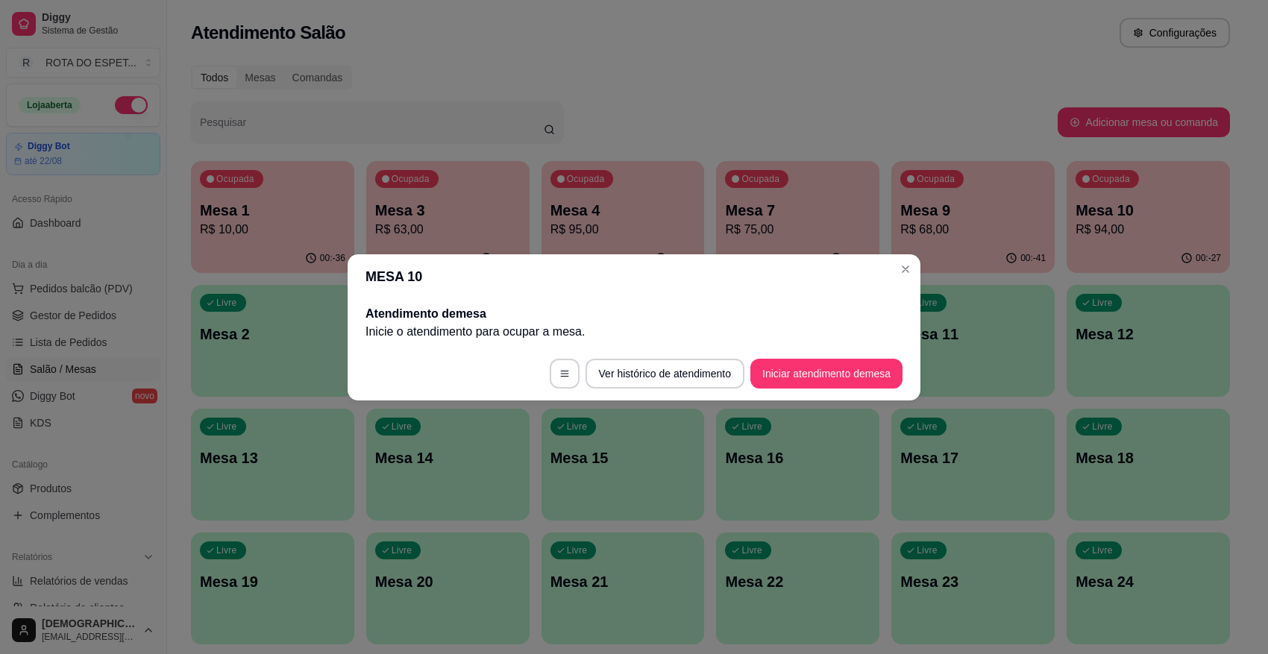
scroll to position [0, 0]
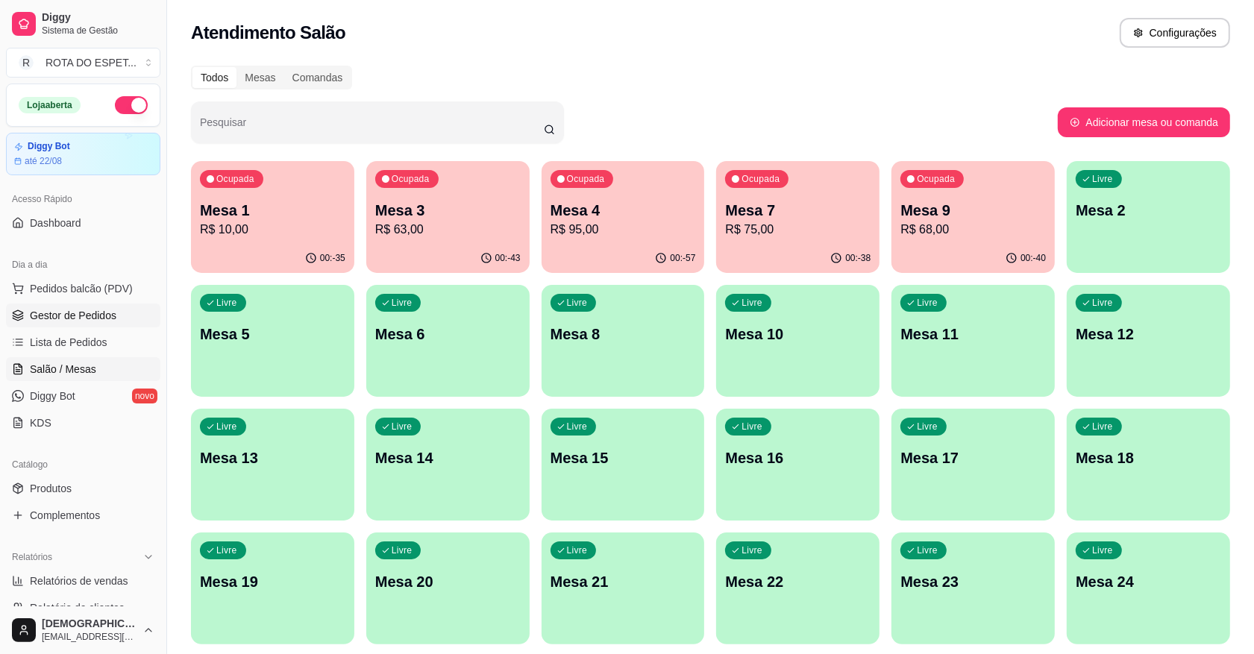
click at [98, 307] on link "Gestor de Pedidos" at bounding box center [83, 316] width 154 height 24
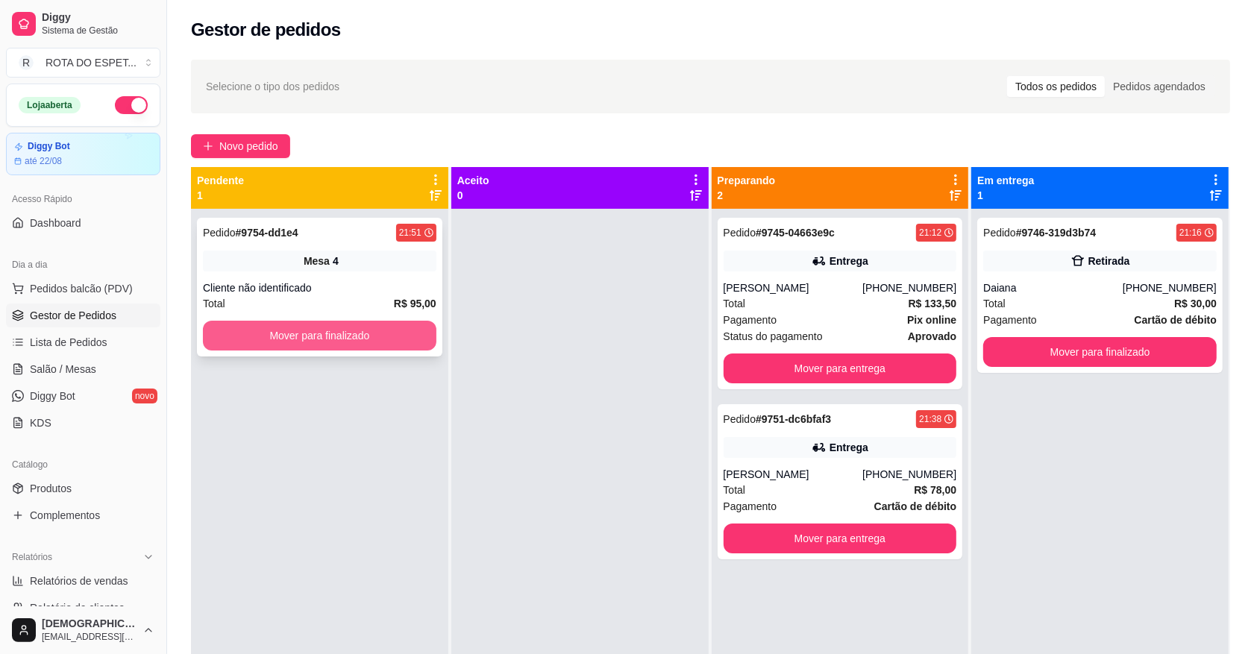
click at [396, 341] on button "Mover para finalizado" at bounding box center [320, 336] width 234 height 30
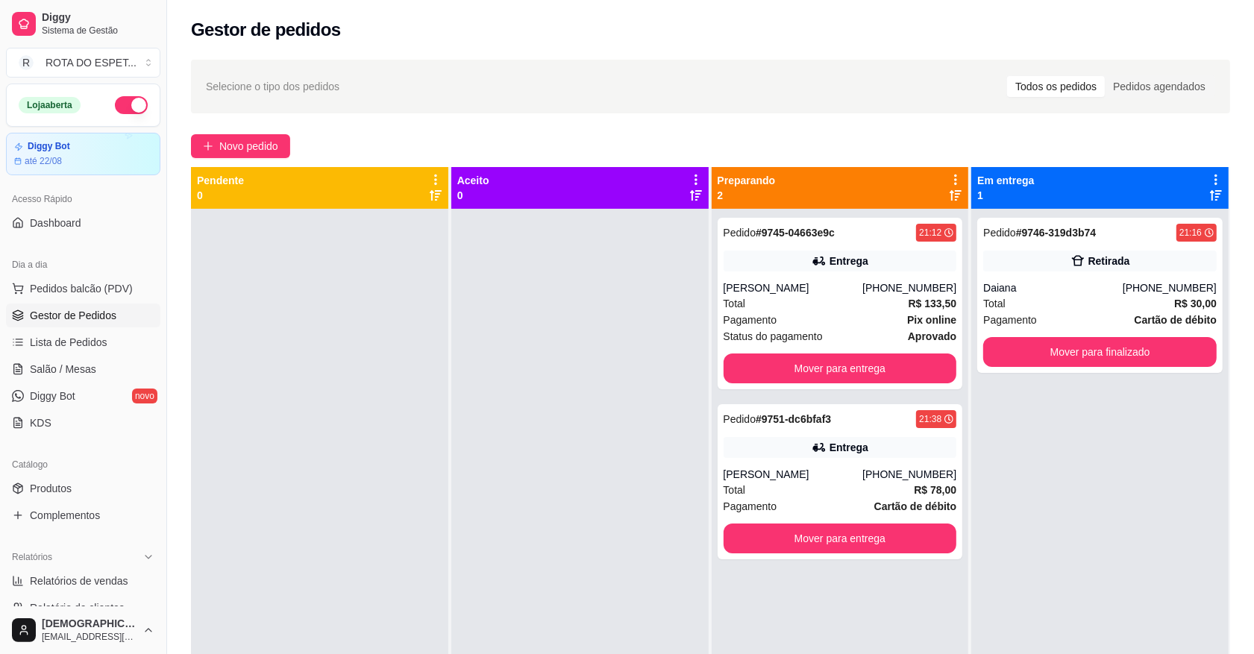
click at [519, 501] on div at bounding box center [579, 536] width 257 height 654
click at [834, 363] on button "Mover para entrega" at bounding box center [841, 369] width 234 height 30
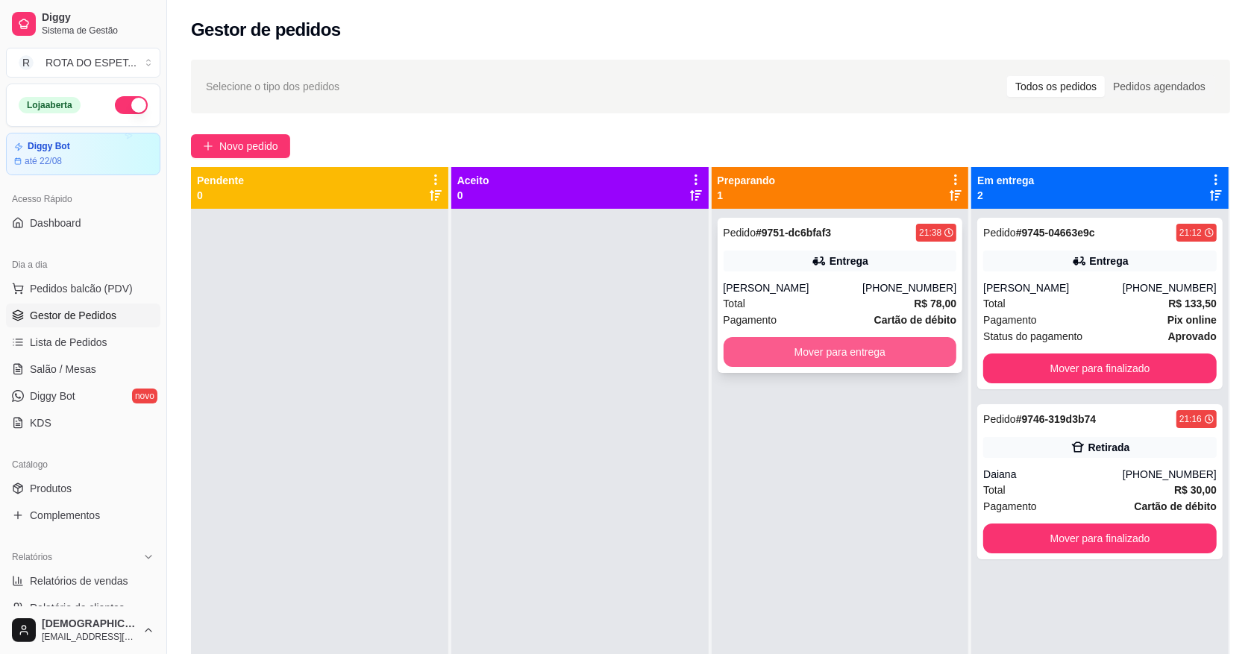
click at [837, 353] on button "Mover para entrega" at bounding box center [841, 352] width 234 height 30
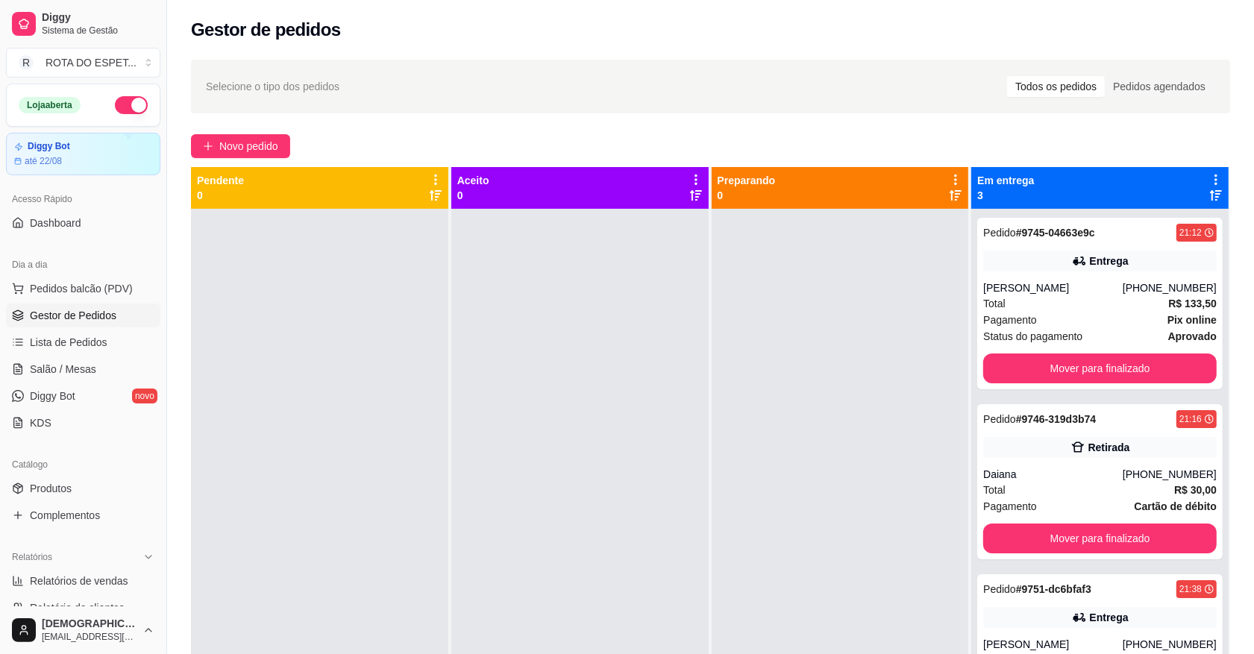
click at [535, 581] on div at bounding box center [579, 536] width 257 height 654
click at [66, 369] on span "Salão / Mesas" at bounding box center [63, 369] width 66 height 15
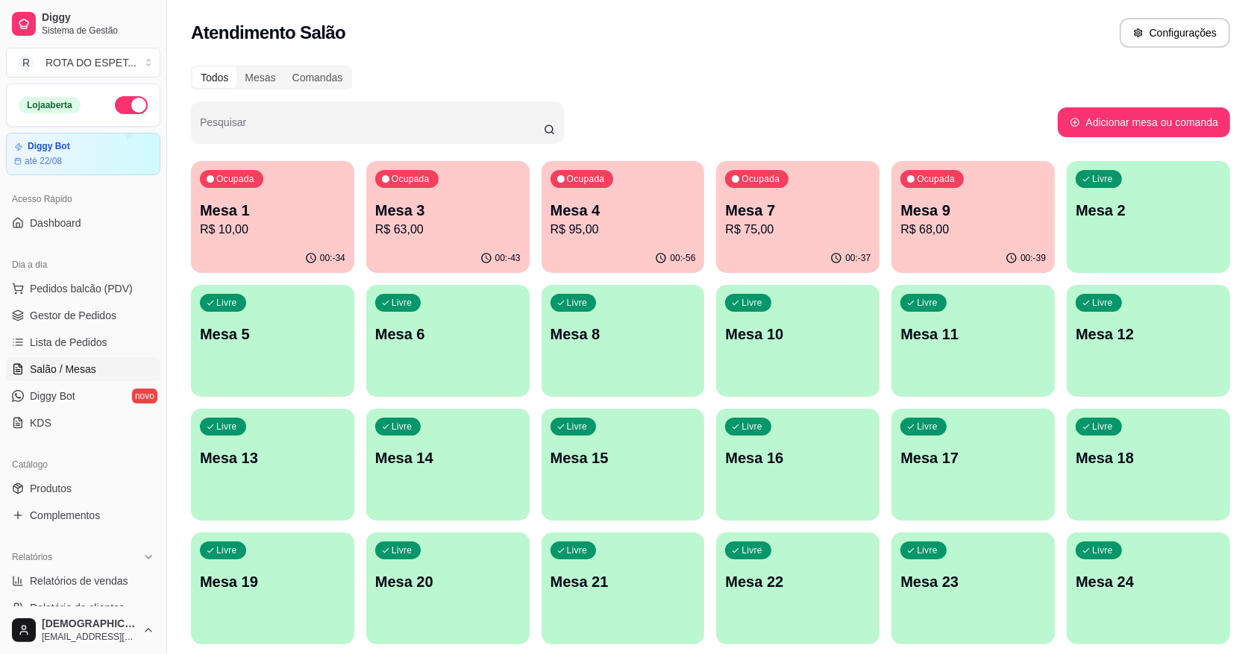
click at [609, 214] on p "Mesa 4" at bounding box center [623, 210] width 145 height 21
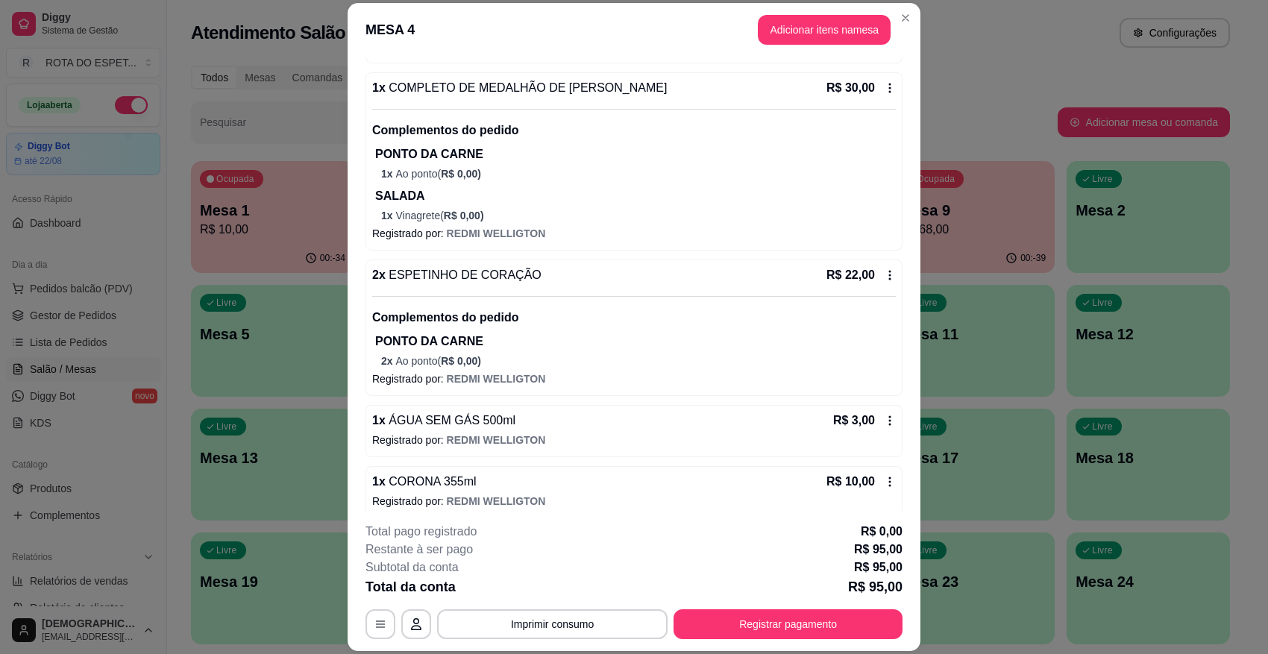
scroll to position [328, 0]
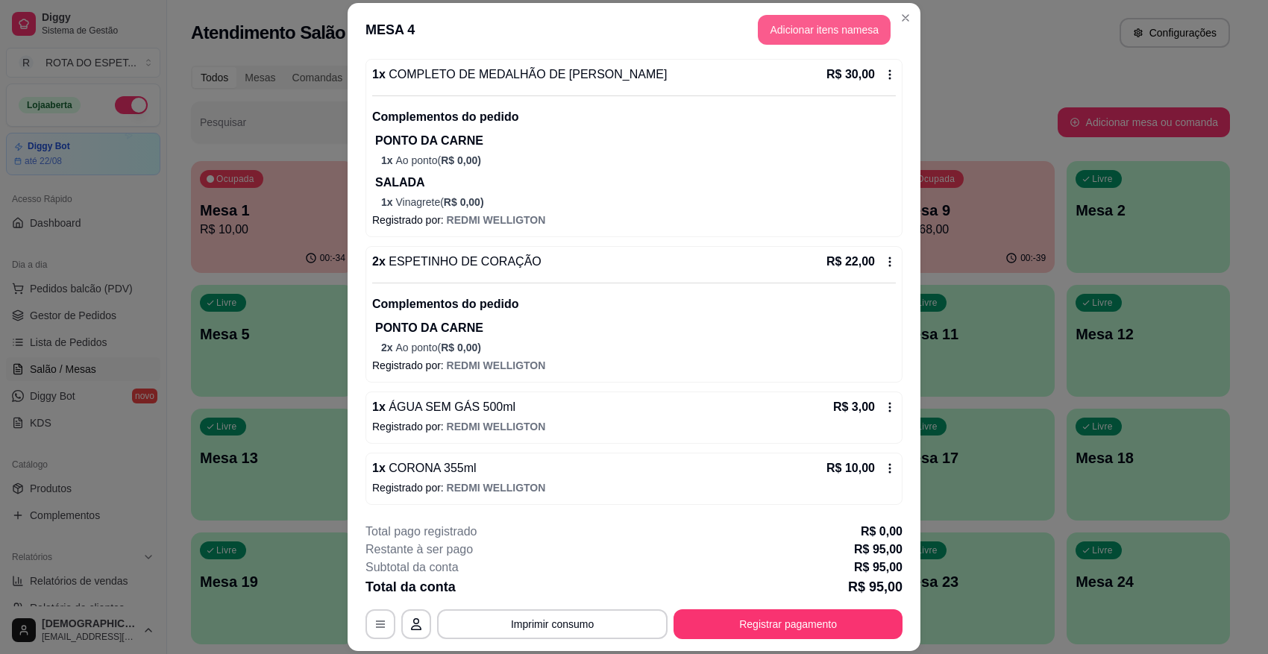
click at [795, 28] on button "Adicionar itens na mesa" at bounding box center [824, 30] width 133 height 30
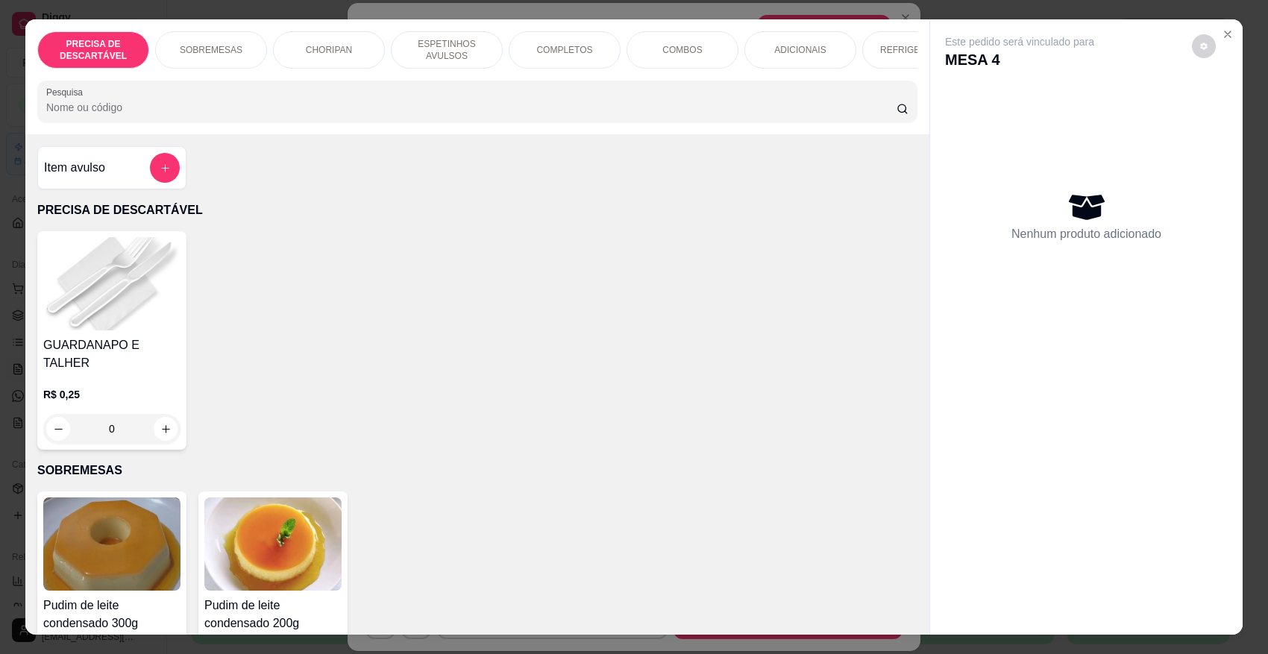
click at [899, 56] on p "REFRIGERANTES" at bounding box center [918, 50] width 76 height 12
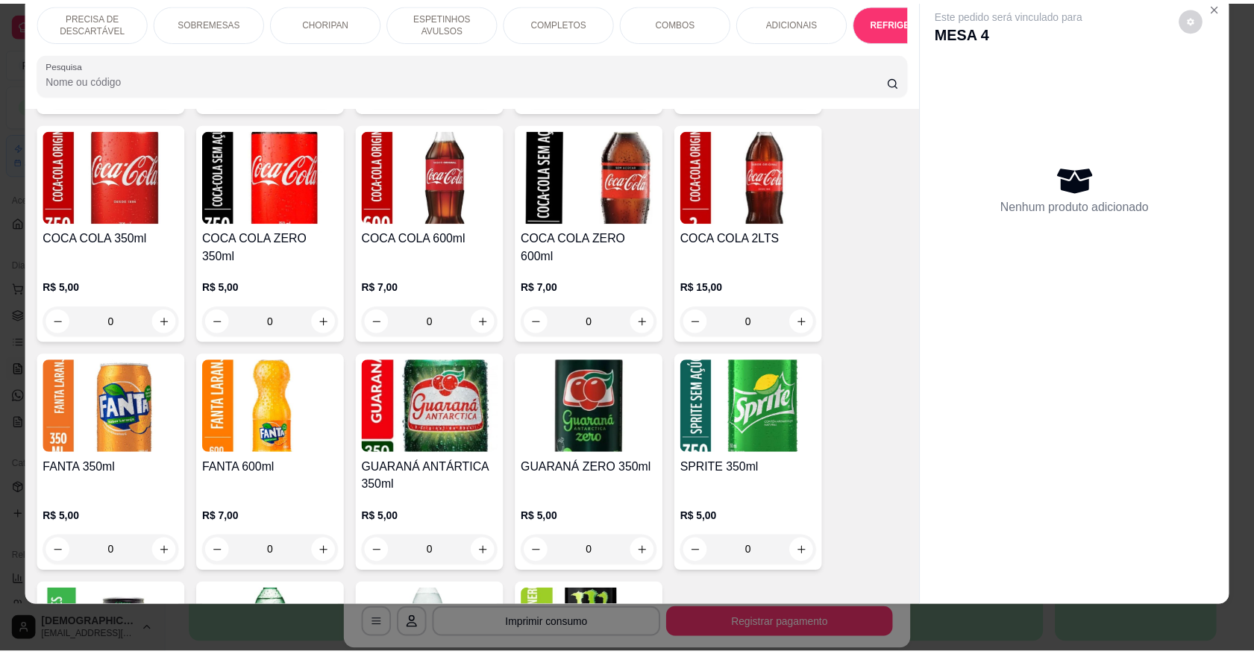
scroll to position [3559, 0]
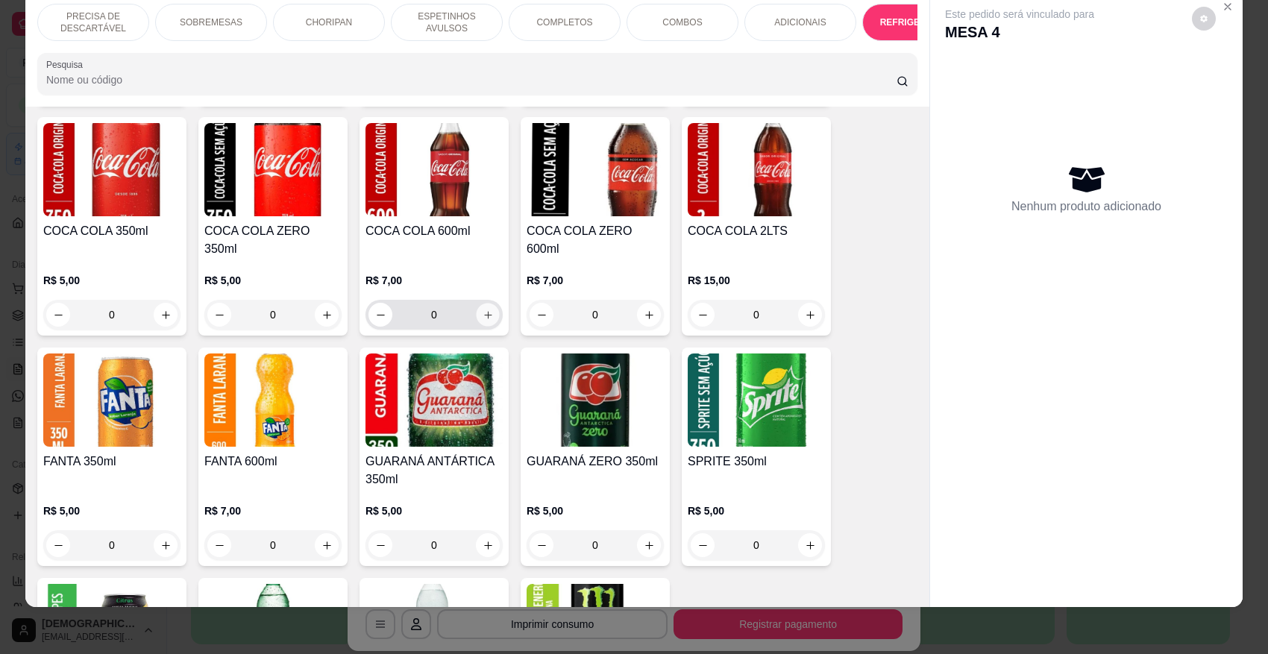
click at [484, 311] on icon "increase-product-quantity" at bounding box center [487, 314] width 7 height 7
type input "1"
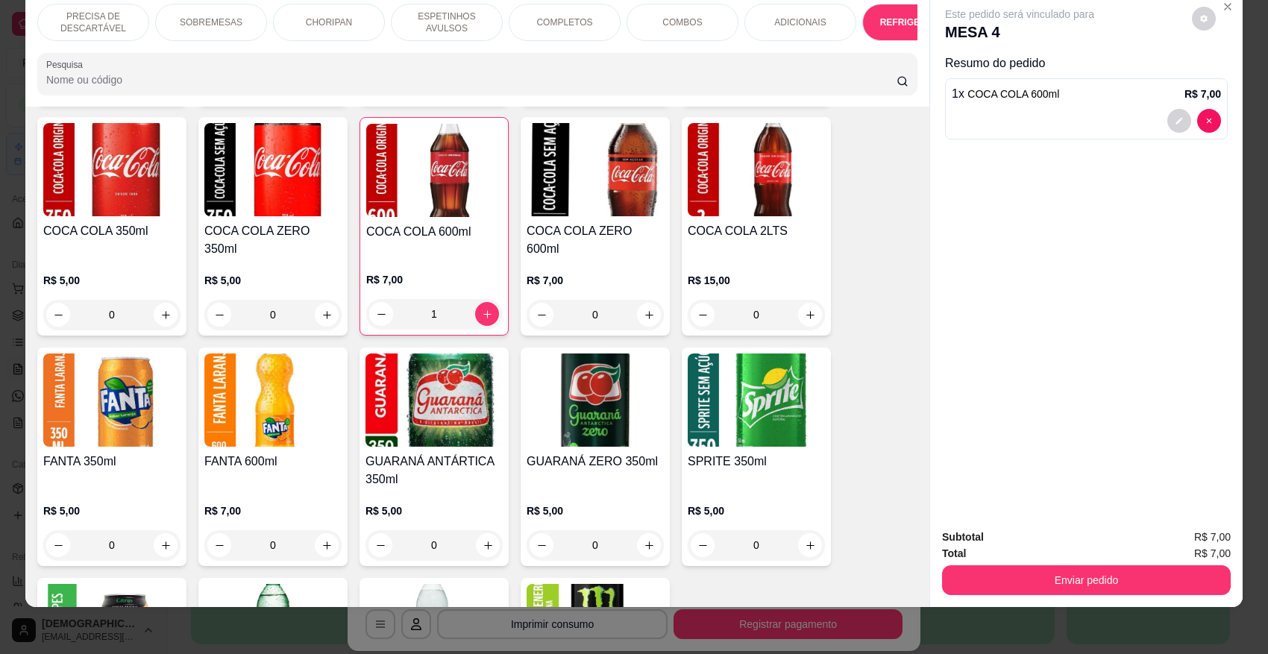
click at [1016, 564] on div "Enviar pedido" at bounding box center [1086, 579] width 289 height 34
click at [1023, 569] on button "Enviar pedido" at bounding box center [1087, 580] width 280 height 29
click at [1026, 537] on button "Não registrar e enviar pedido" at bounding box center [1036, 544] width 155 height 28
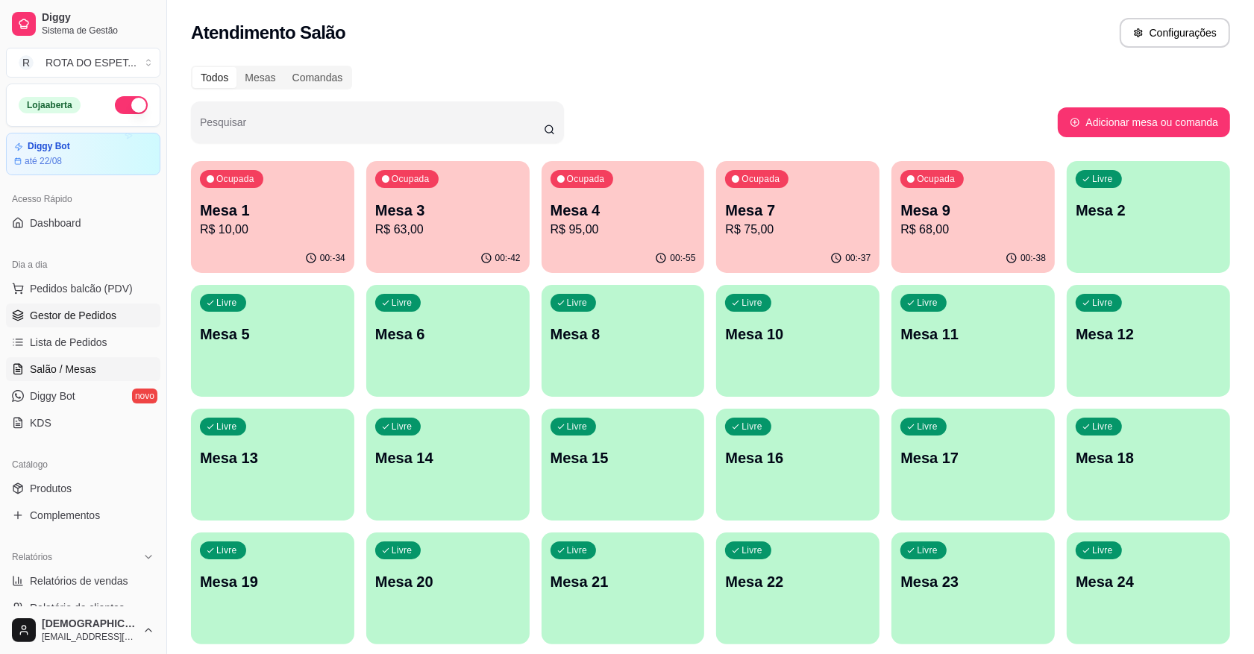
click at [53, 315] on span "Gestor de Pedidos" at bounding box center [73, 315] width 87 height 15
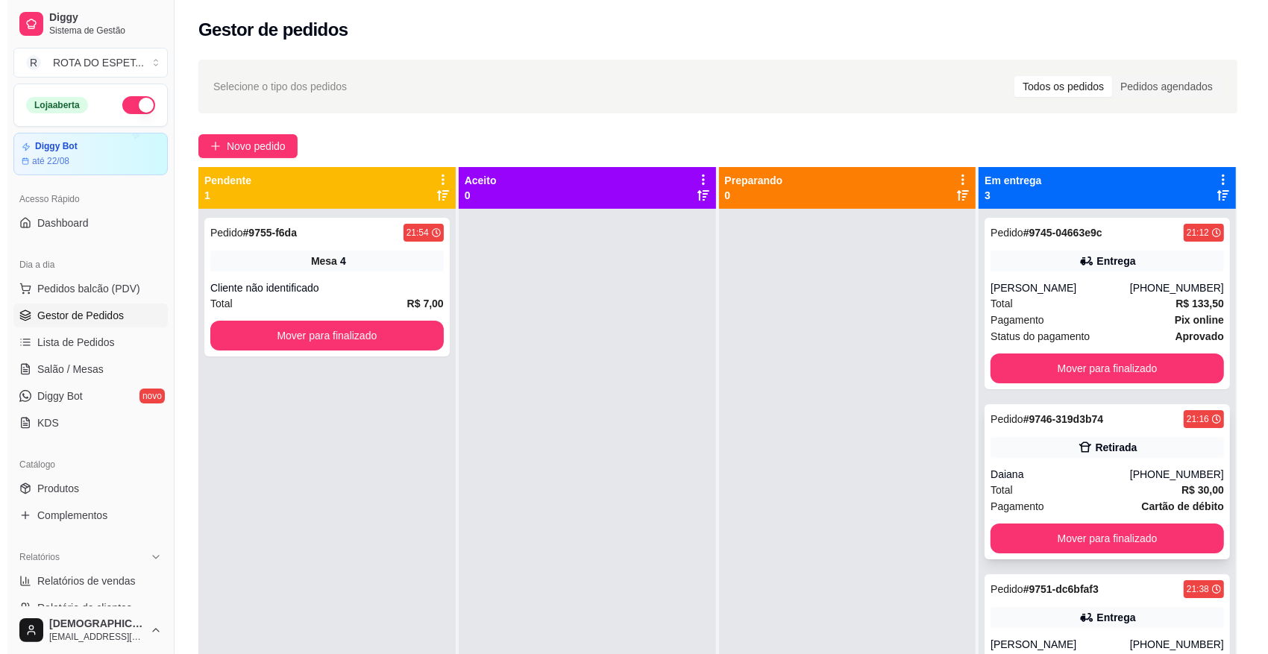
scroll to position [42, 0]
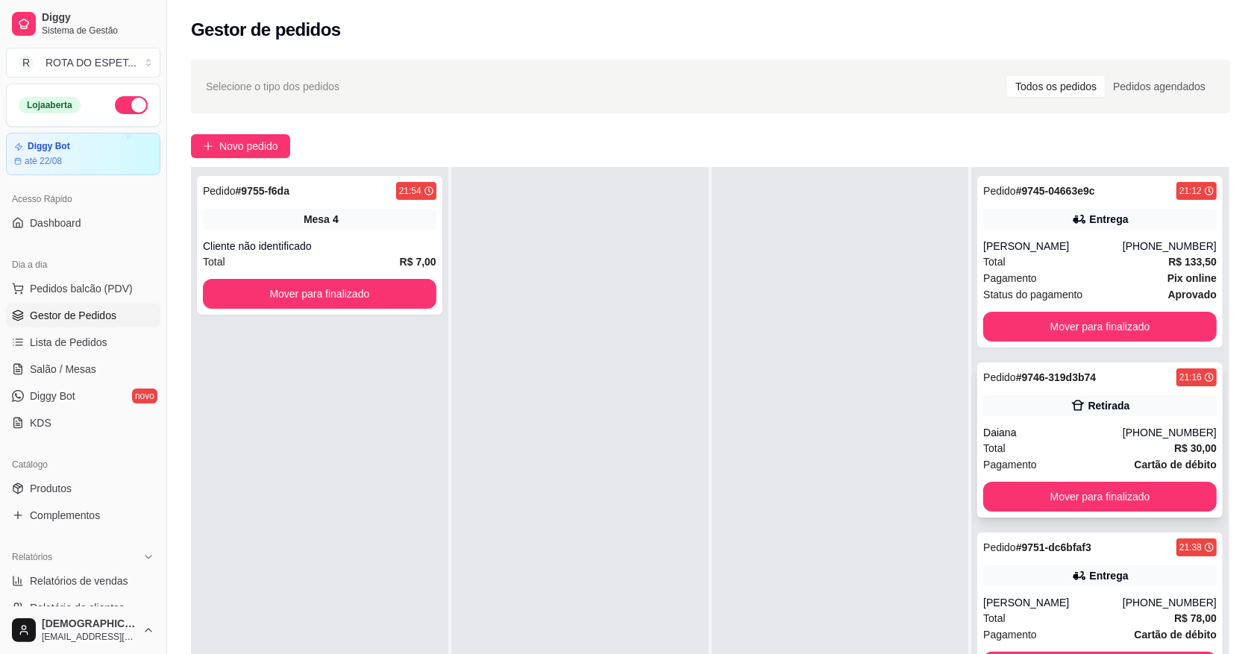
click at [1101, 427] on div "Daiana" at bounding box center [1053, 432] width 140 height 15
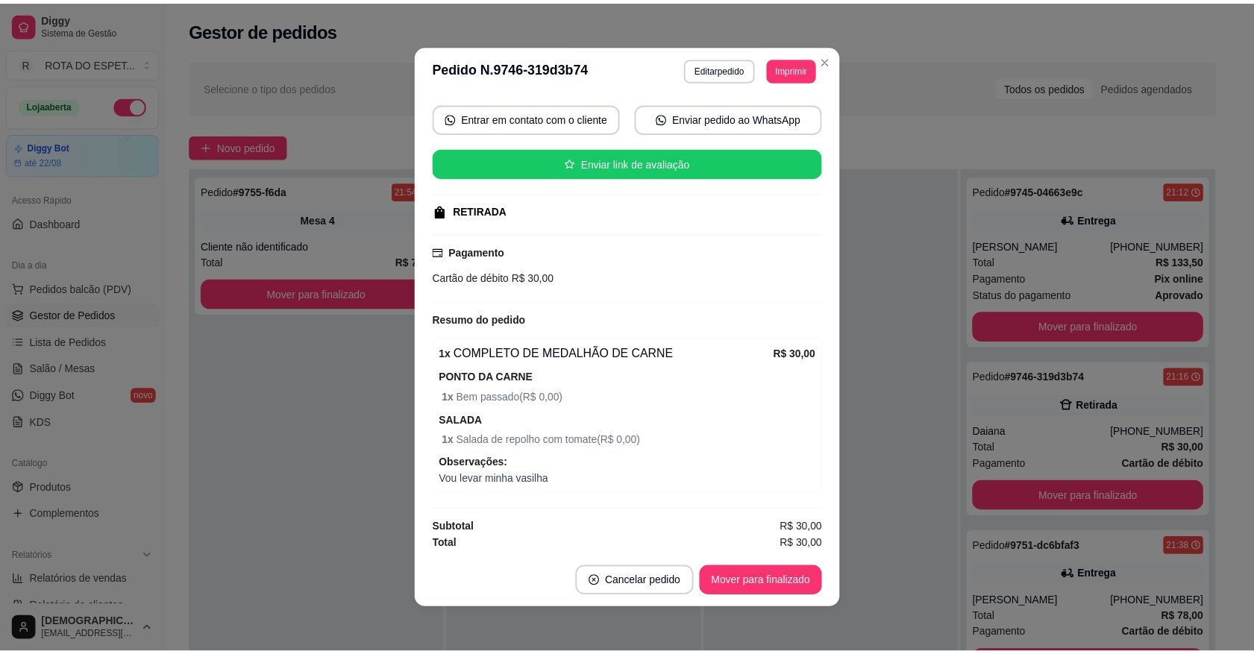
scroll to position [142, 0]
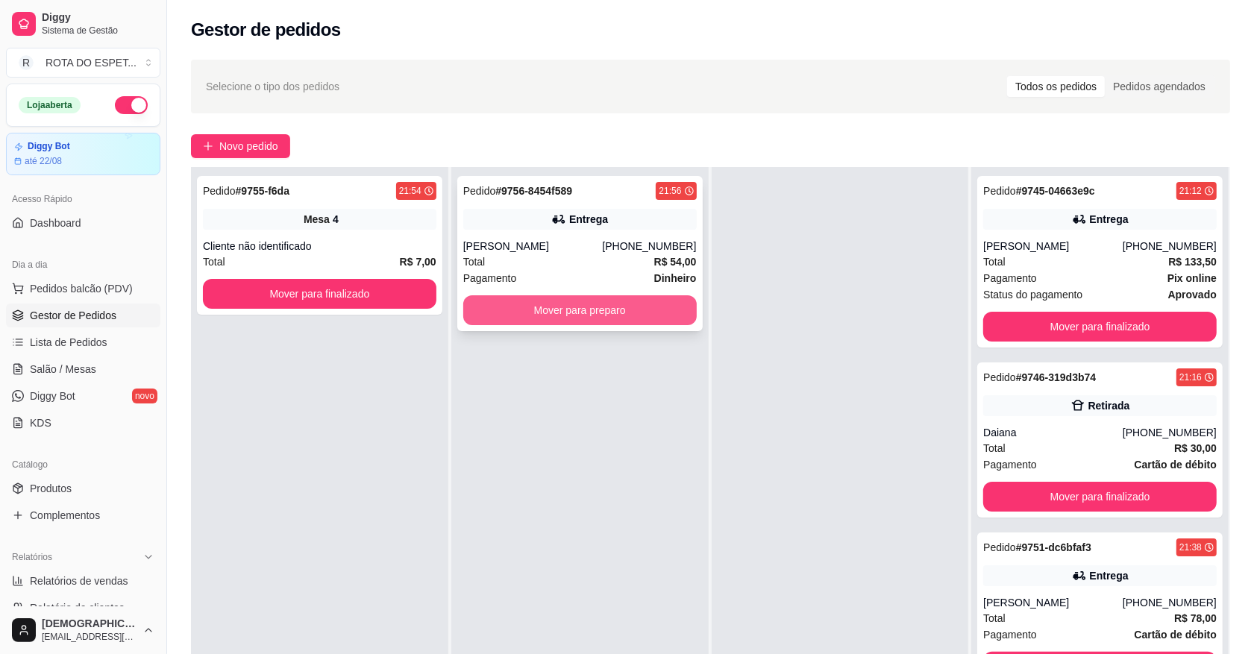
click at [515, 318] on button "Mover para preparo" at bounding box center [580, 310] width 234 height 30
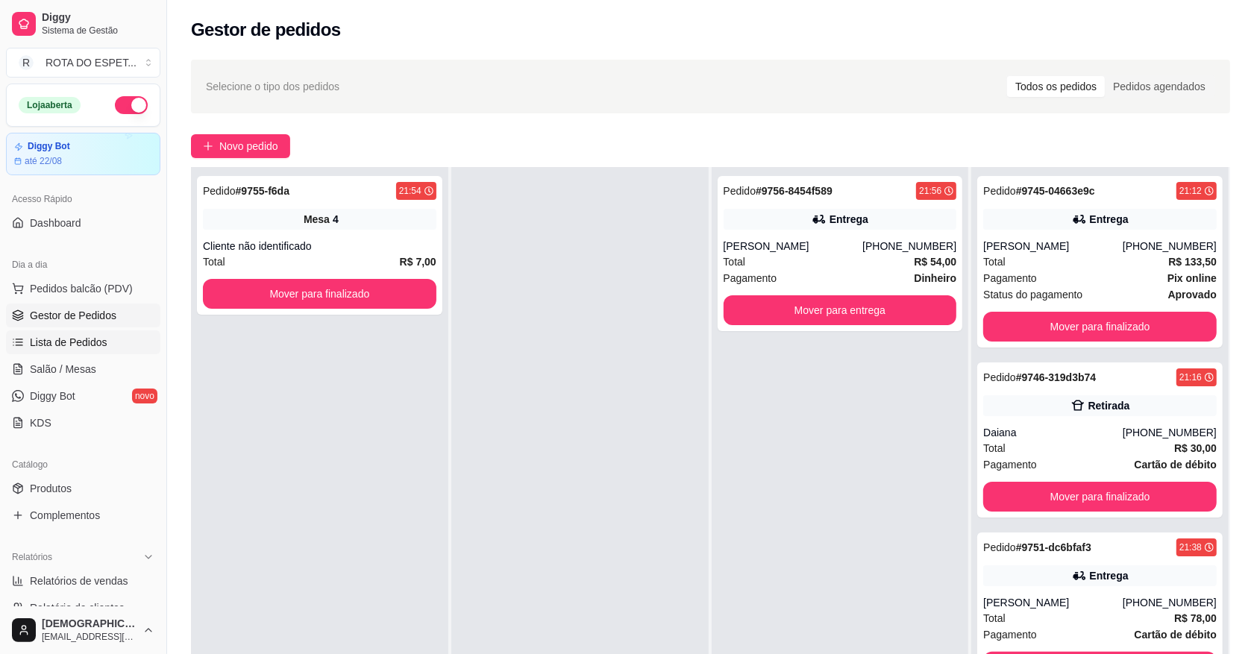
click at [113, 354] on link "Lista de Pedidos" at bounding box center [83, 343] width 154 height 24
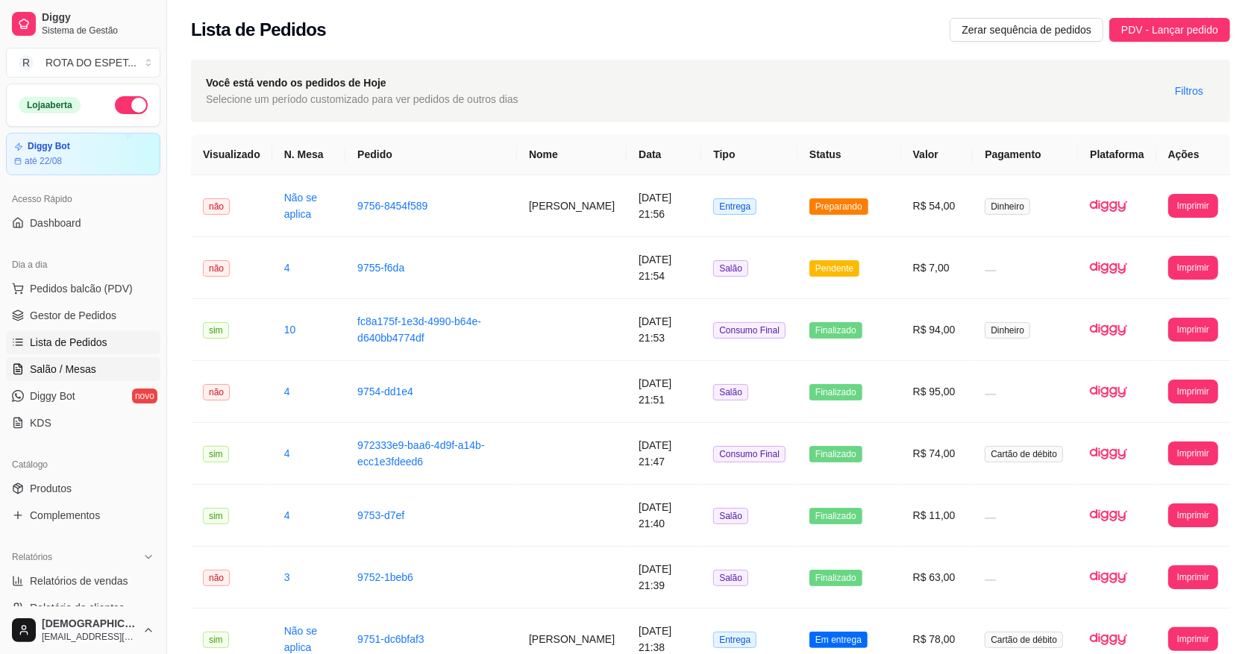
click at [67, 363] on span "Salão / Mesas" at bounding box center [63, 369] width 66 height 15
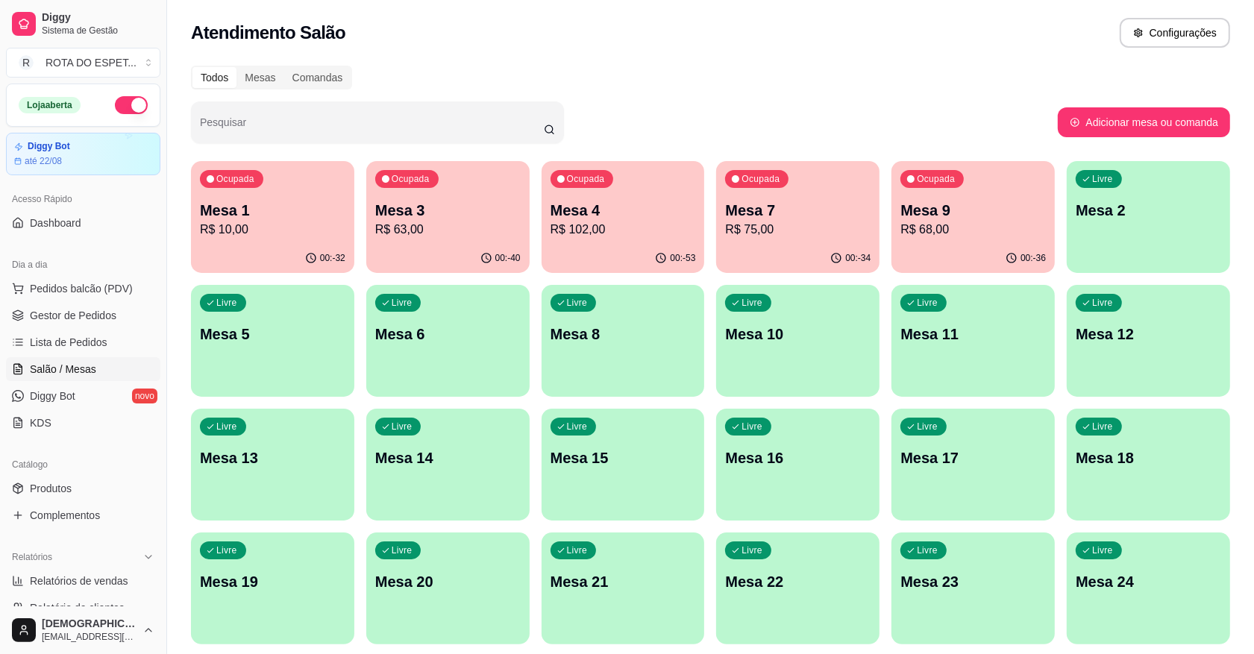
click at [598, 230] on p "R$ 102,00" at bounding box center [623, 230] width 145 height 18
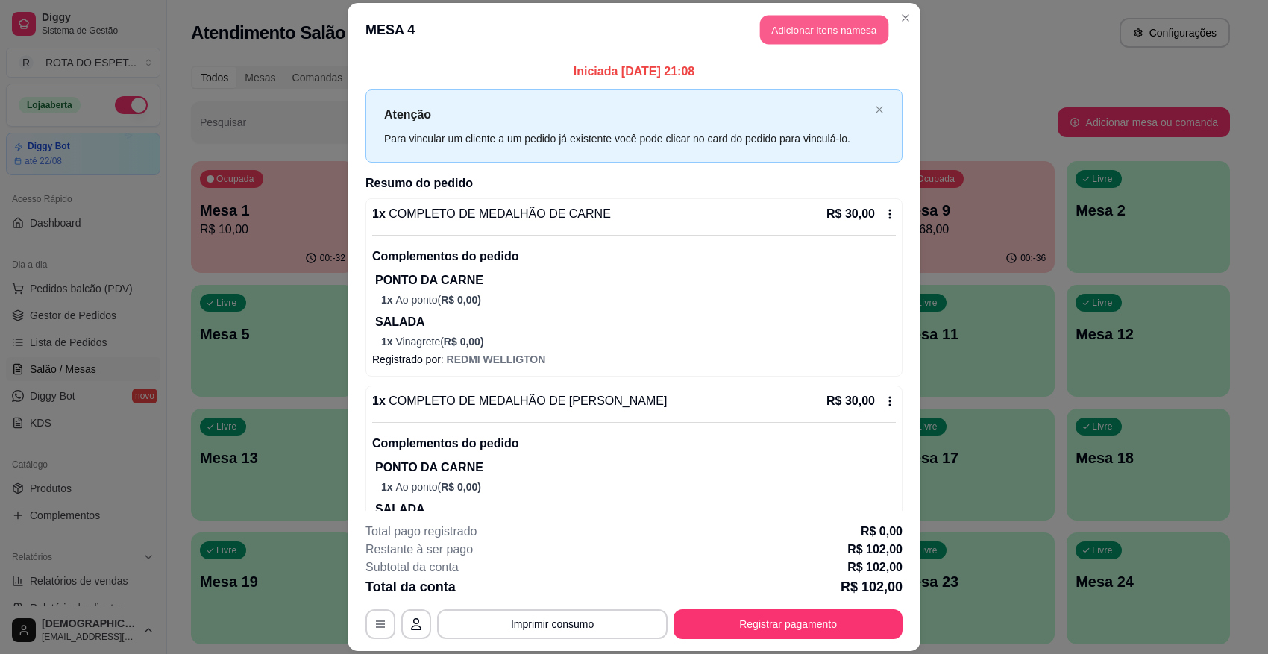
click at [823, 20] on button "Adicionar itens na mesa" at bounding box center [824, 30] width 128 height 29
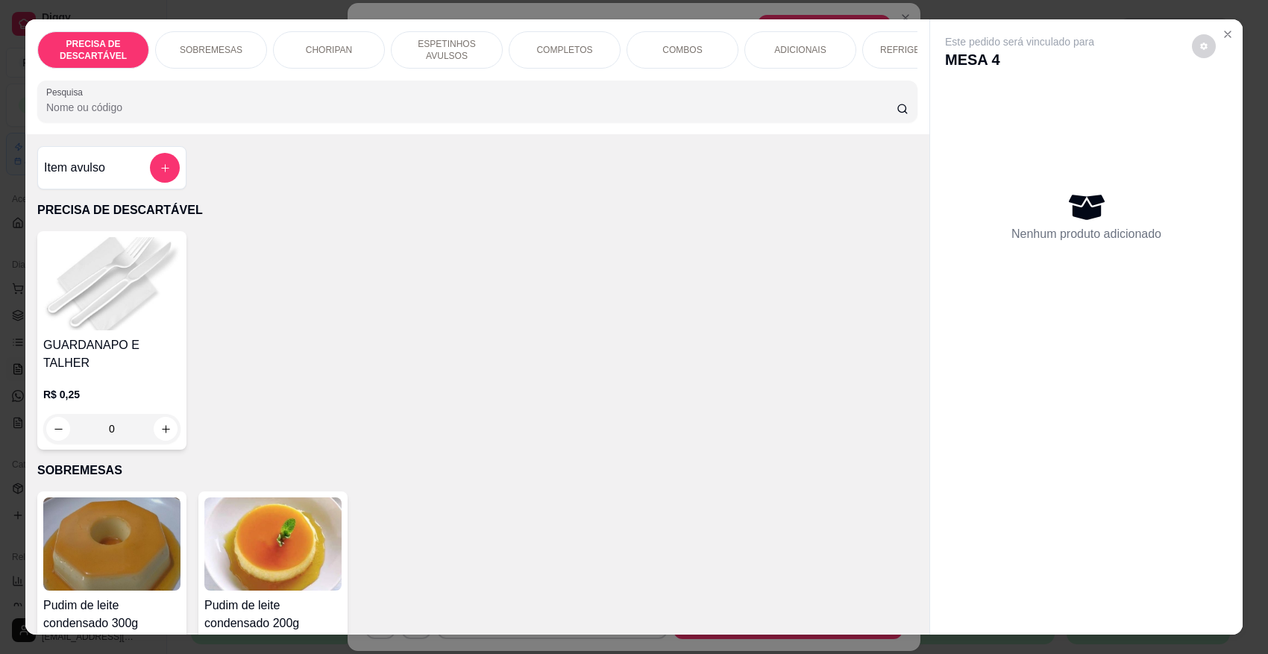
click at [352, 115] on input "Pesquisa" at bounding box center [471, 107] width 851 height 15
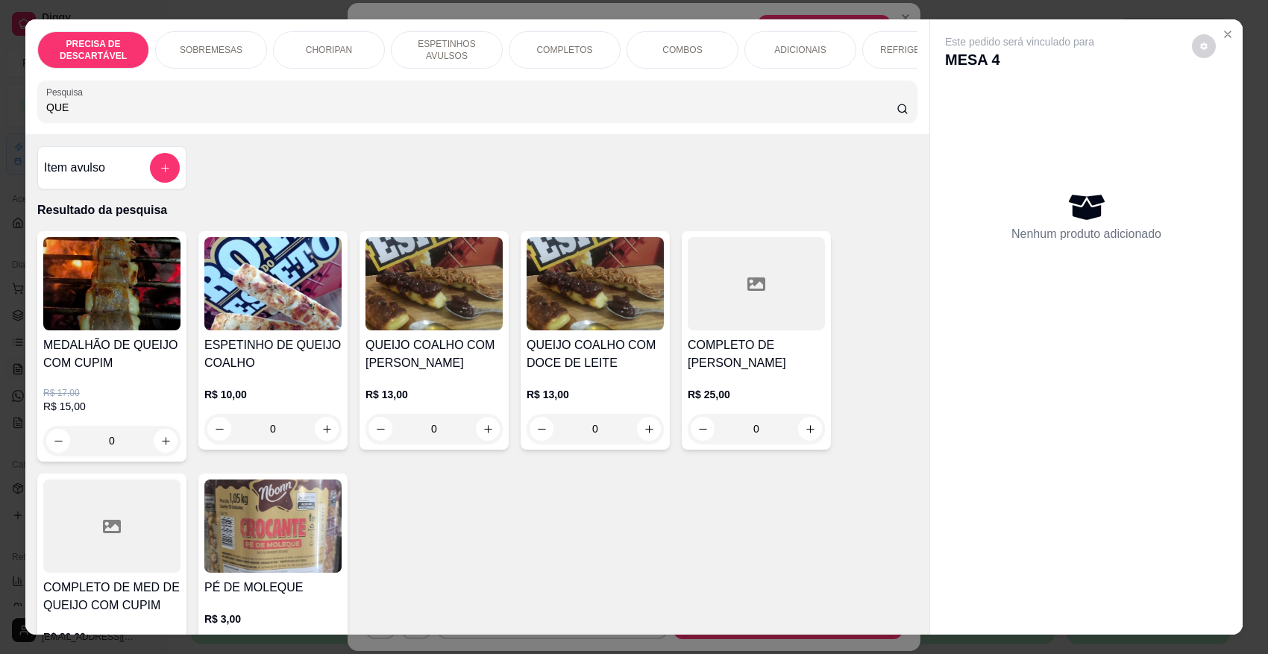
type input "QUE"
click at [315, 444] on div "0" at bounding box center [272, 429] width 137 height 30
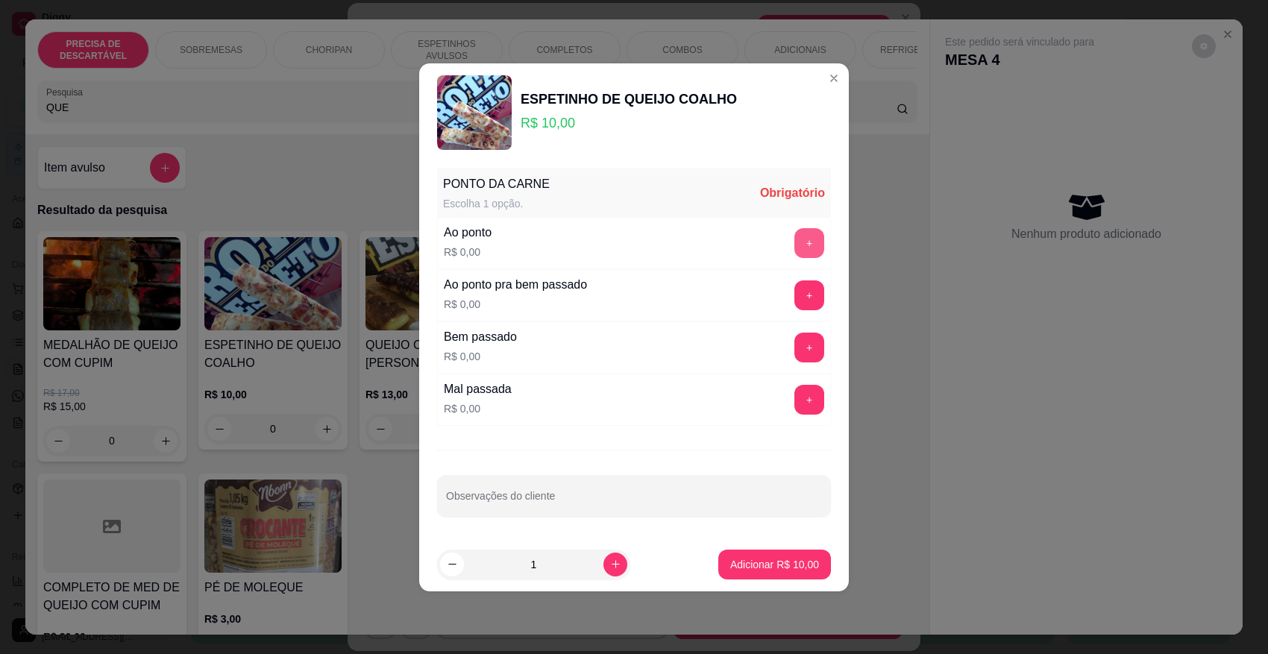
click at [795, 240] on button "+" at bounding box center [810, 243] width 30 height 30
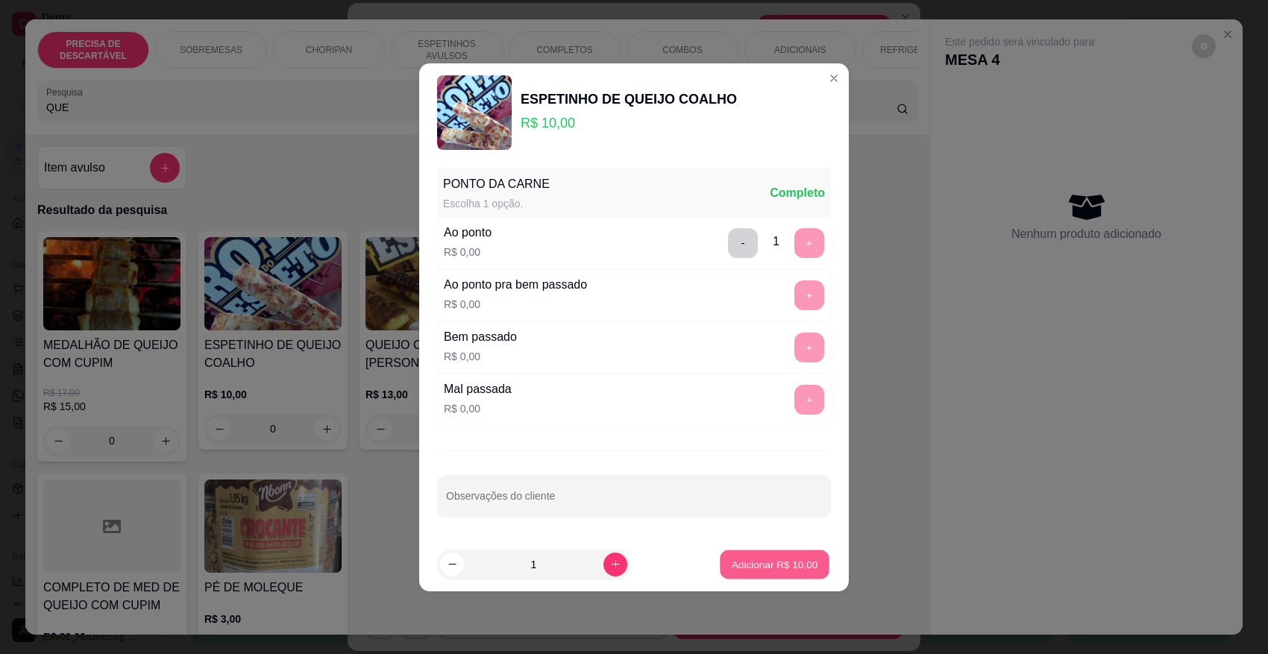
click at [781, 557] on button "Adicionar R$ 10,00" at bounding box center [775, 564] width 110 height 29
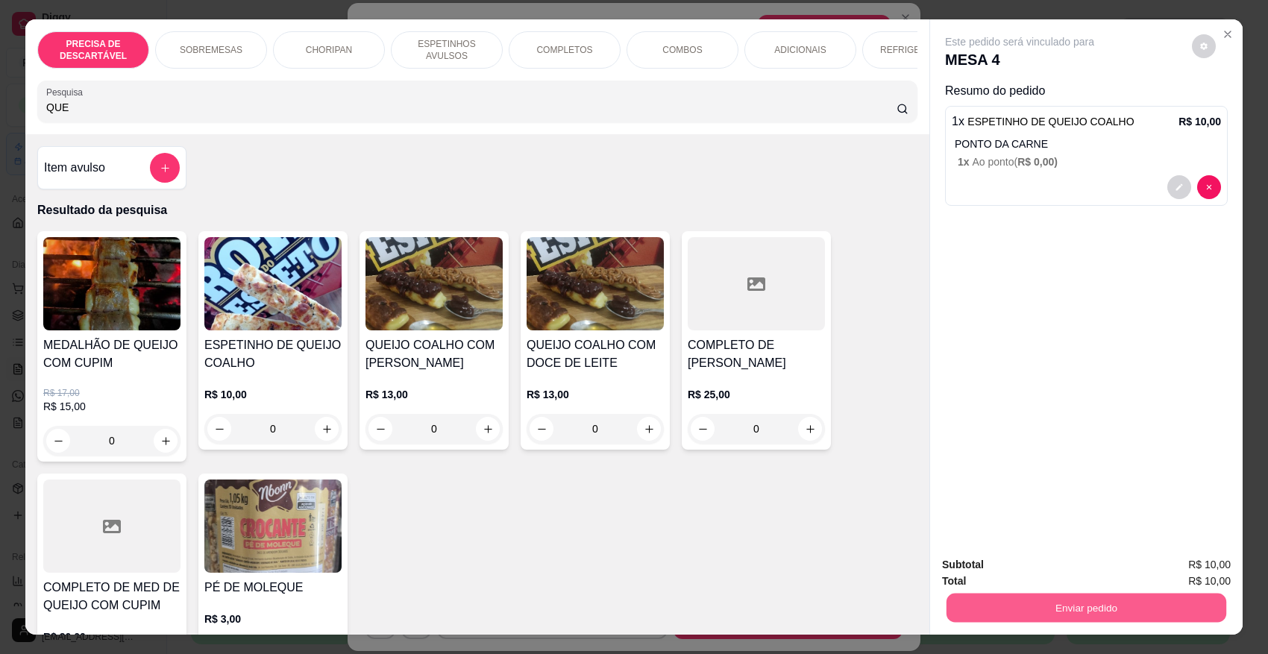
click at [947, 581] on button "Enviar pedido" at bounding box center [1087, 607] width 280 height 29
click at [975, 562] on button "Não registrar e enviar pedido" at bounding box center [1036, 571] width 155 height 28
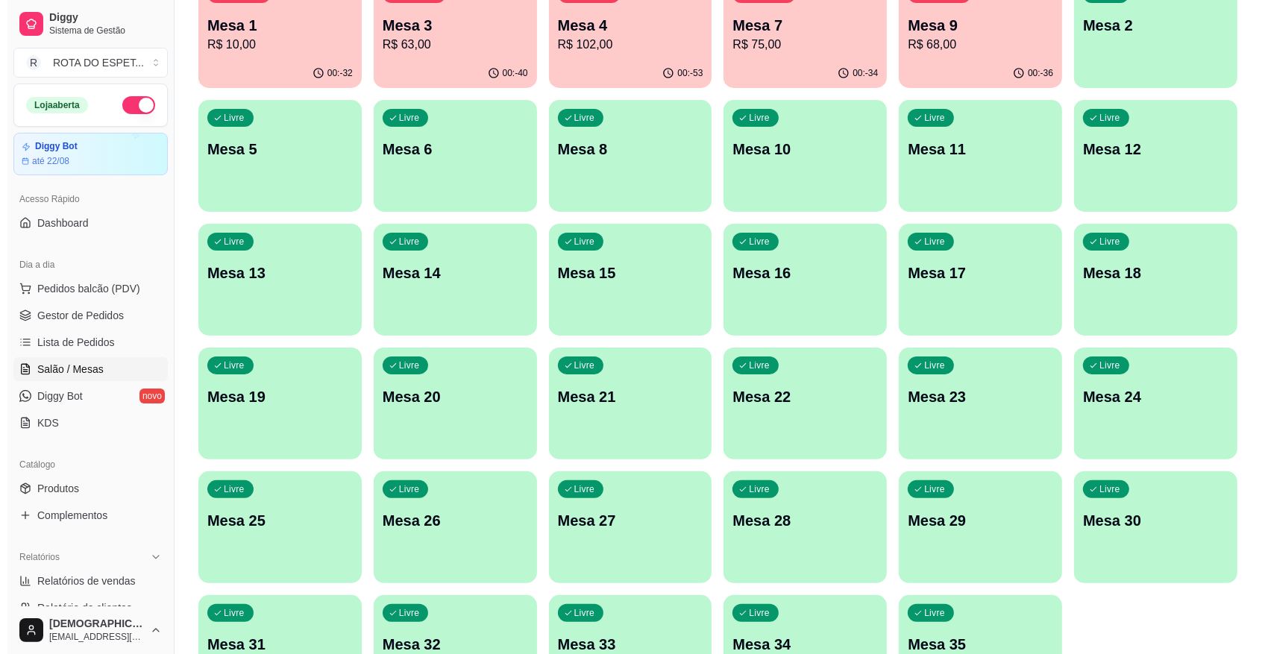
scroll to position [187, 0]
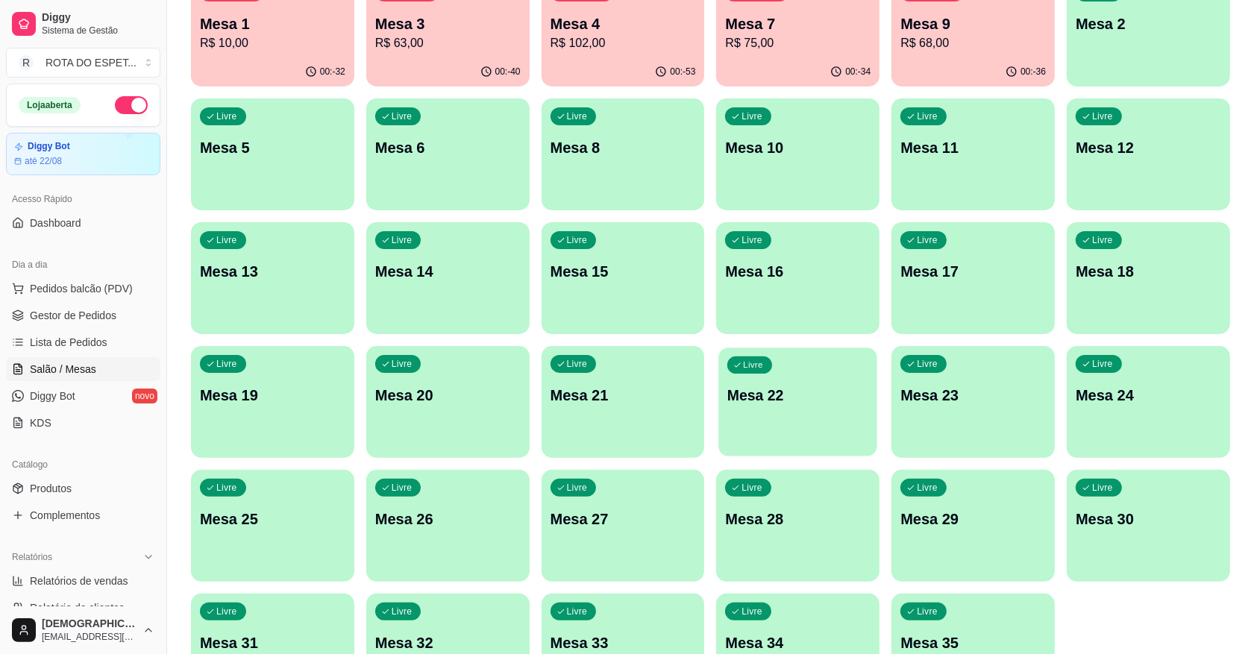
click at [793, 410] on div "Livre Mesa 22" at bounding box center [798, 393] width 158 height 91
click at [1112, 408] on div "Livre Mesa 24" at bounding box center [1148, 393] width 158 height 91
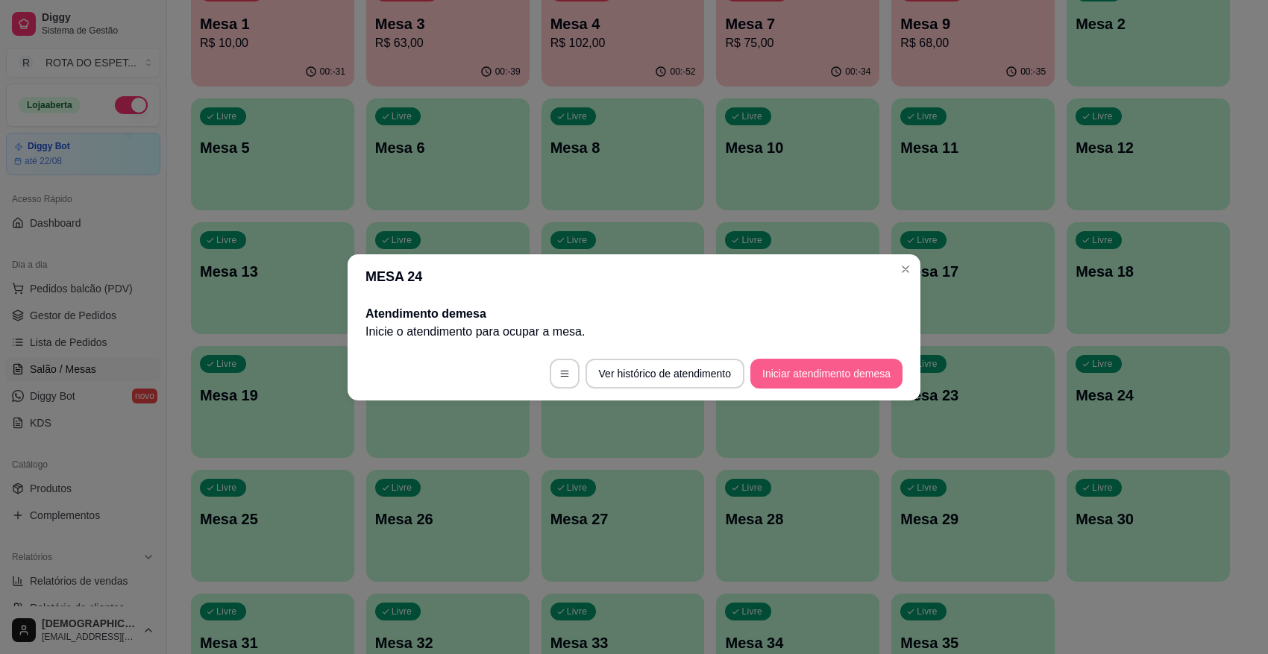
click at [848, 364] on button "Iniciar atendimento de mesa" at bounding box center [827, 374] width 152 height 30
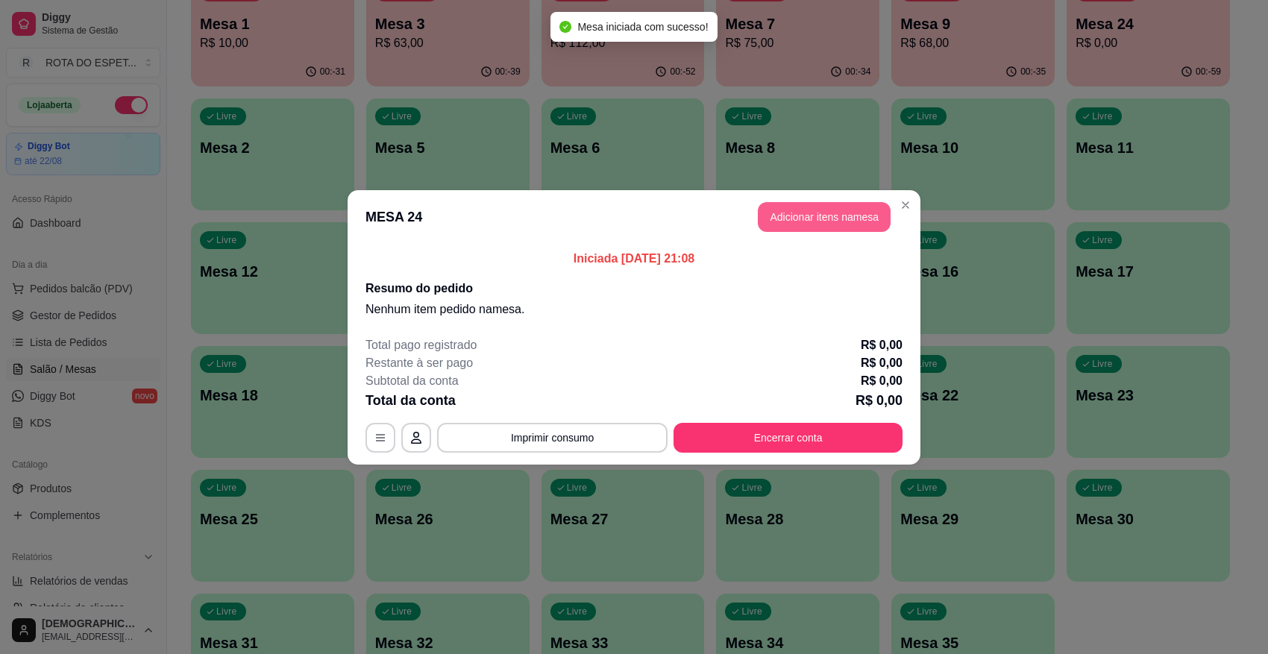
click at [807, 215] on button "Adicionar itens na mesa" at bounding box center [824, 217] width 133 height 30
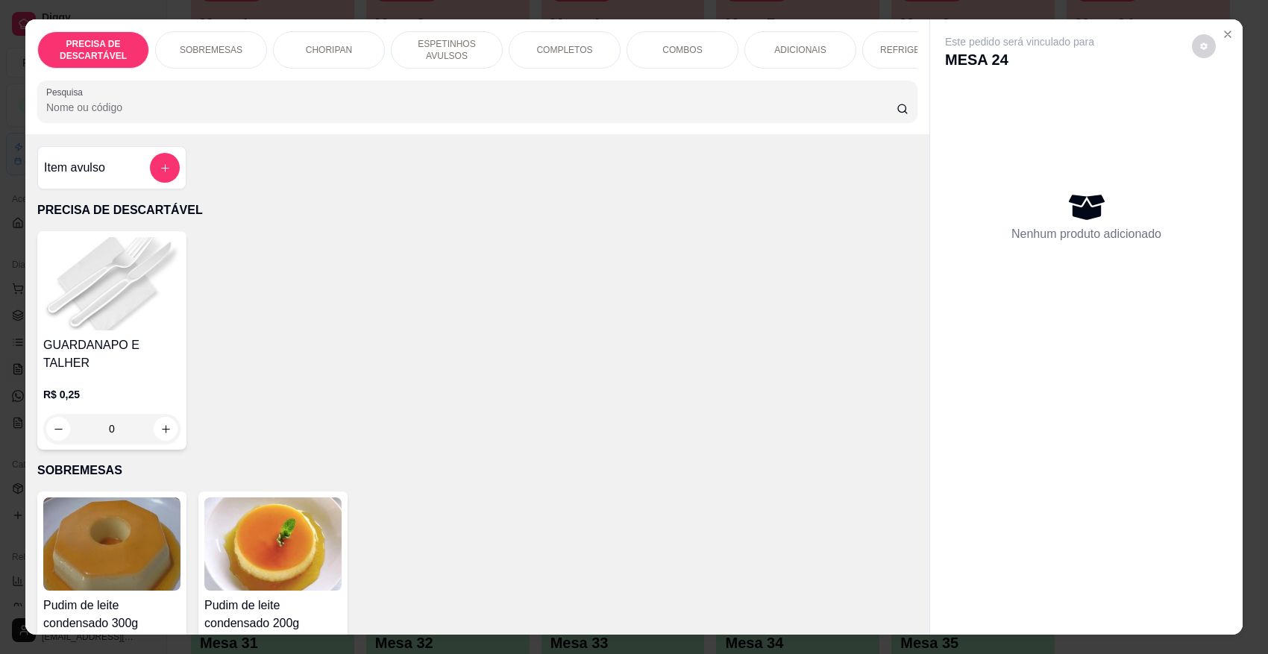
click at [426, 47] on p "ESPETINHOS AVULSOS" at bounding box center [447, 50] width 87 height 24
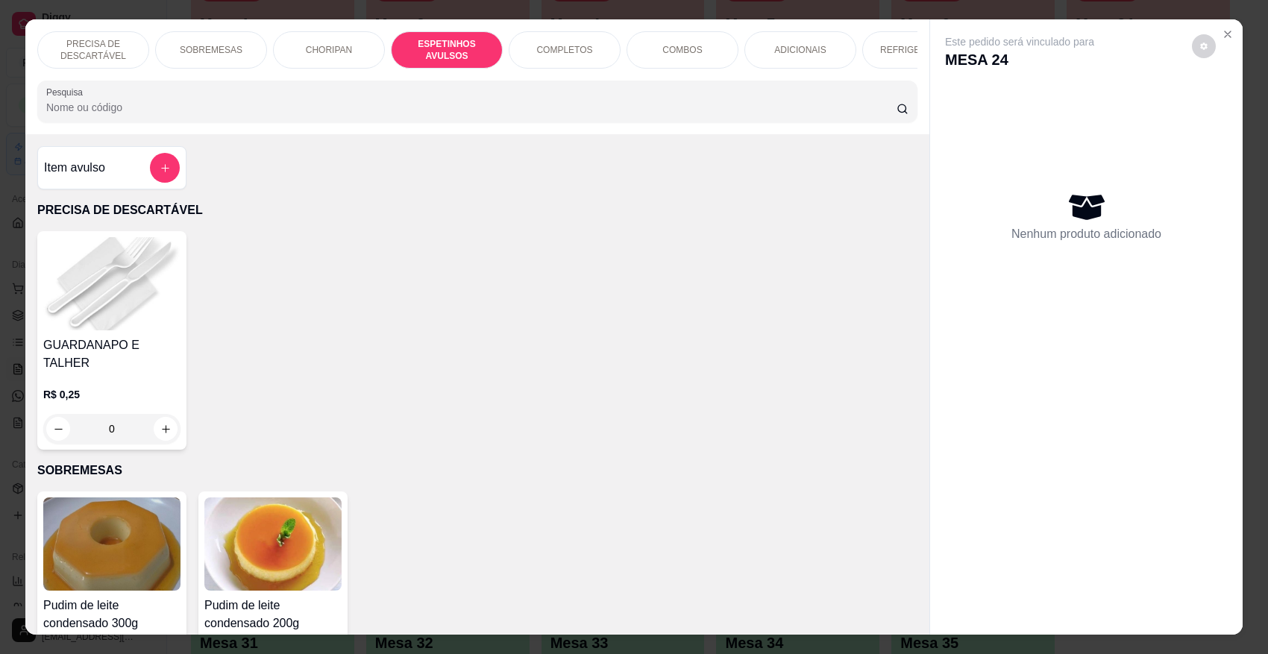
scroll to position [28, 0]
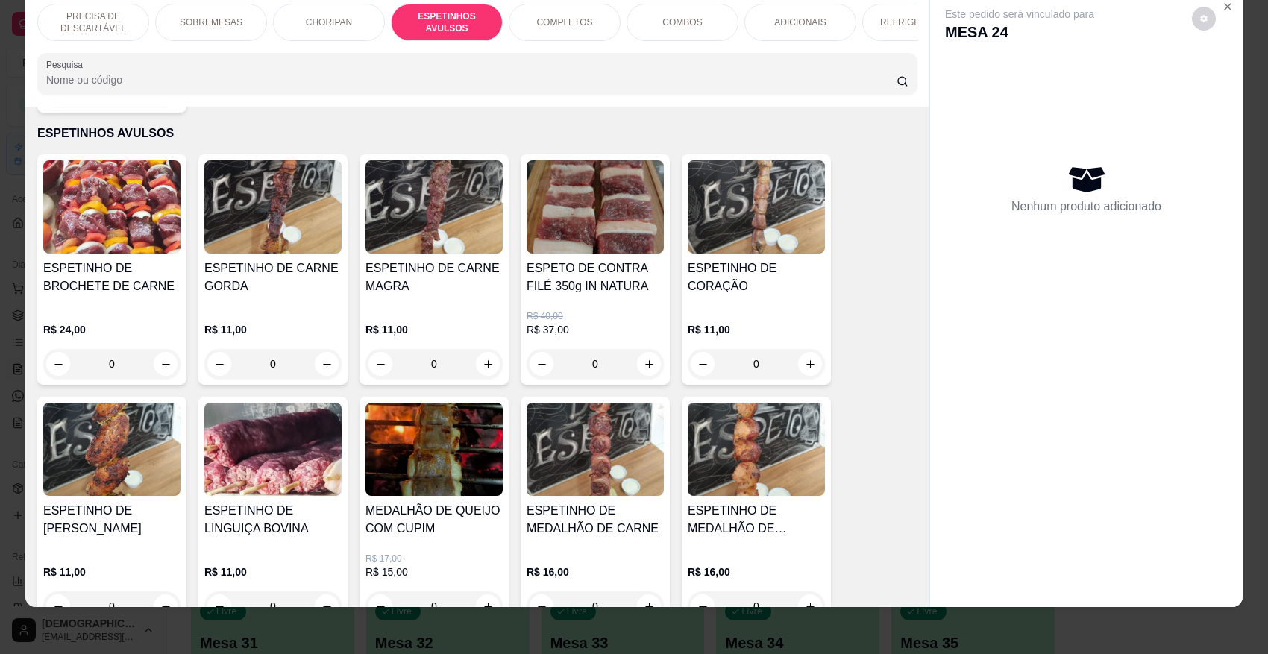
click at [487, 358] on div "0" at bounding box center [434, 364] width 137 height 30
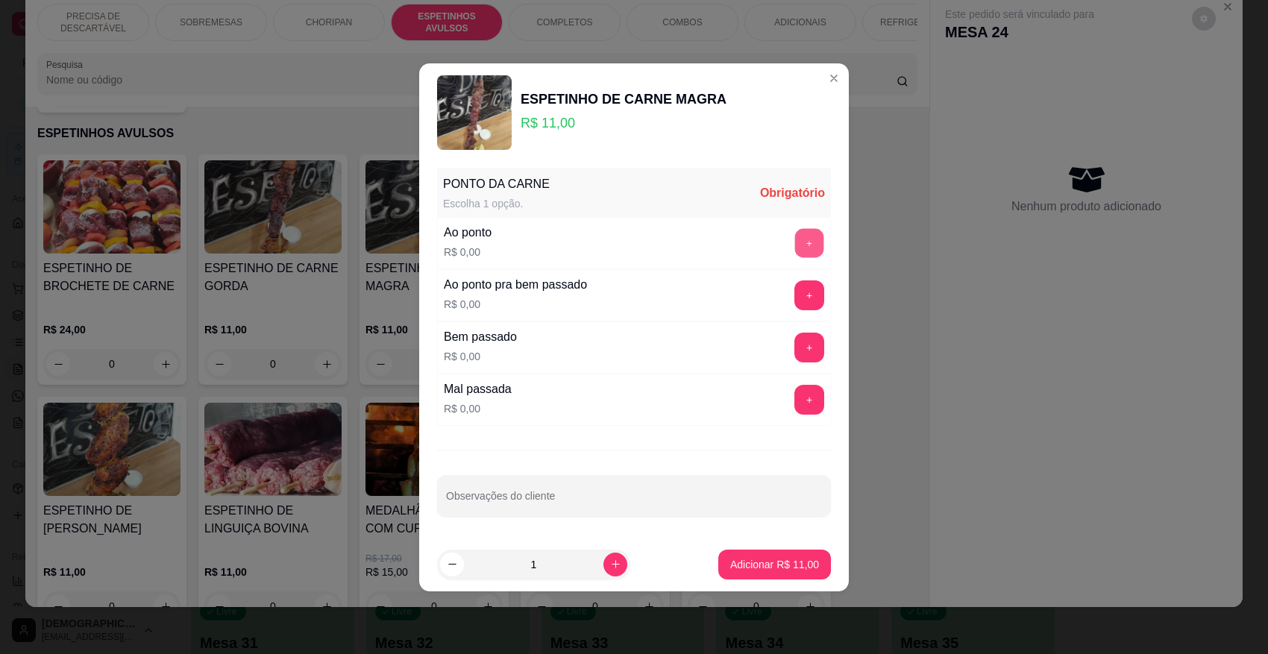
click at [804, 239] on button "+" at bounding box center [809, 242] width 29 height 29
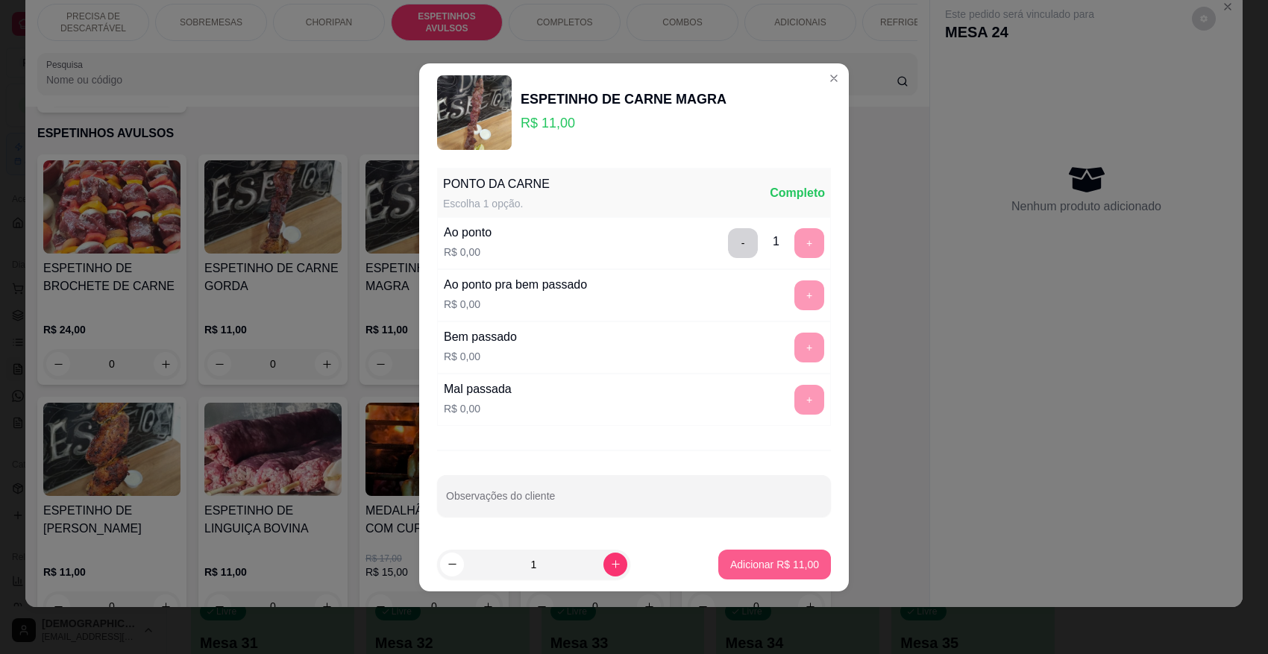
click at [791, 569] on p "Adicionar R$ 11,00" at bounding box center [774, 564] width 89 height 15
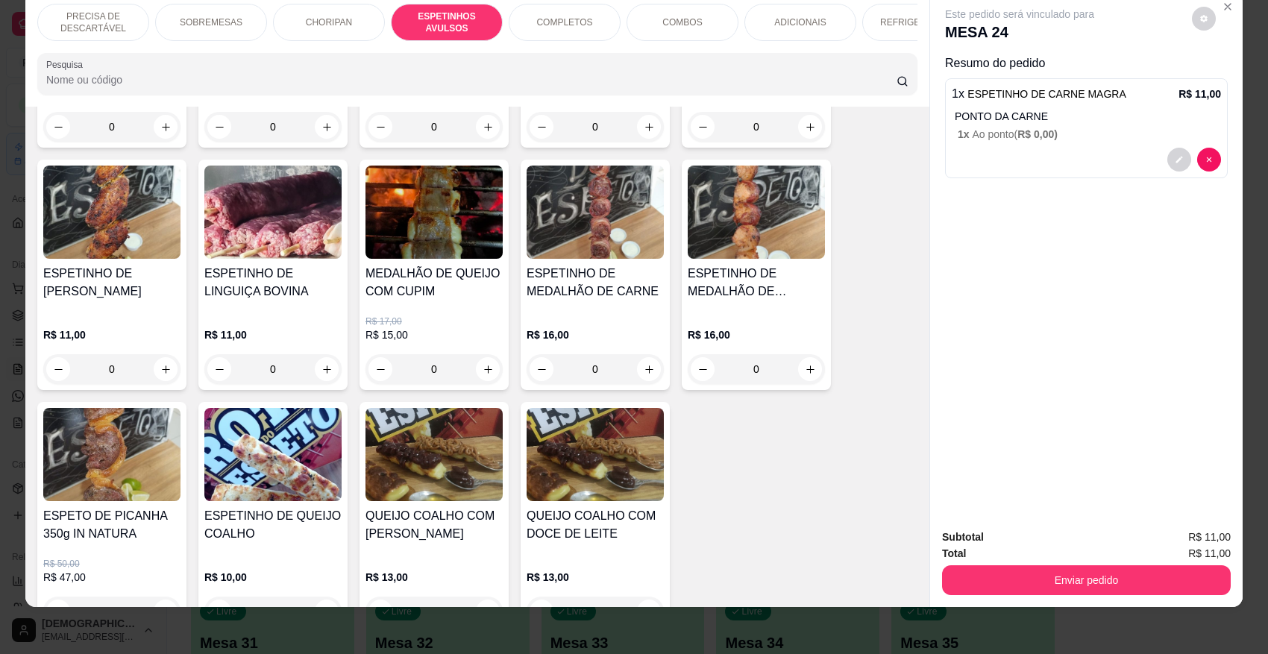
scroll to position [1104, 0]
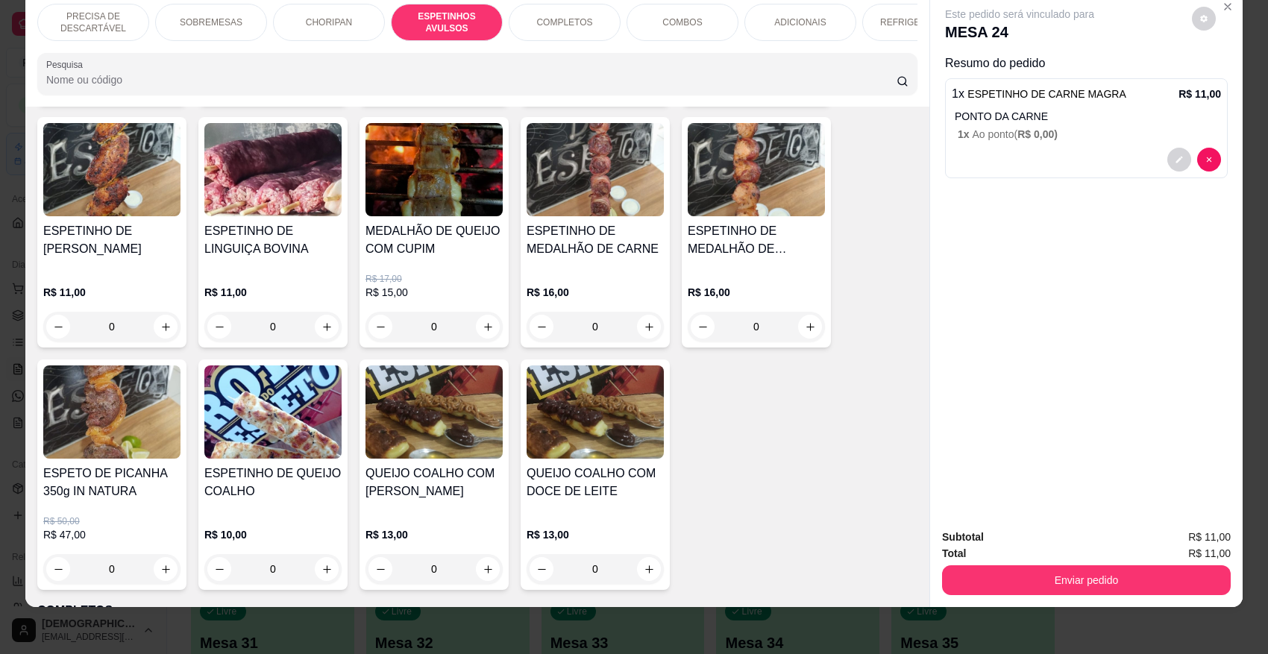
click at [799, 319] on div "0" at bounding box center [756, 327] width 137 height 30
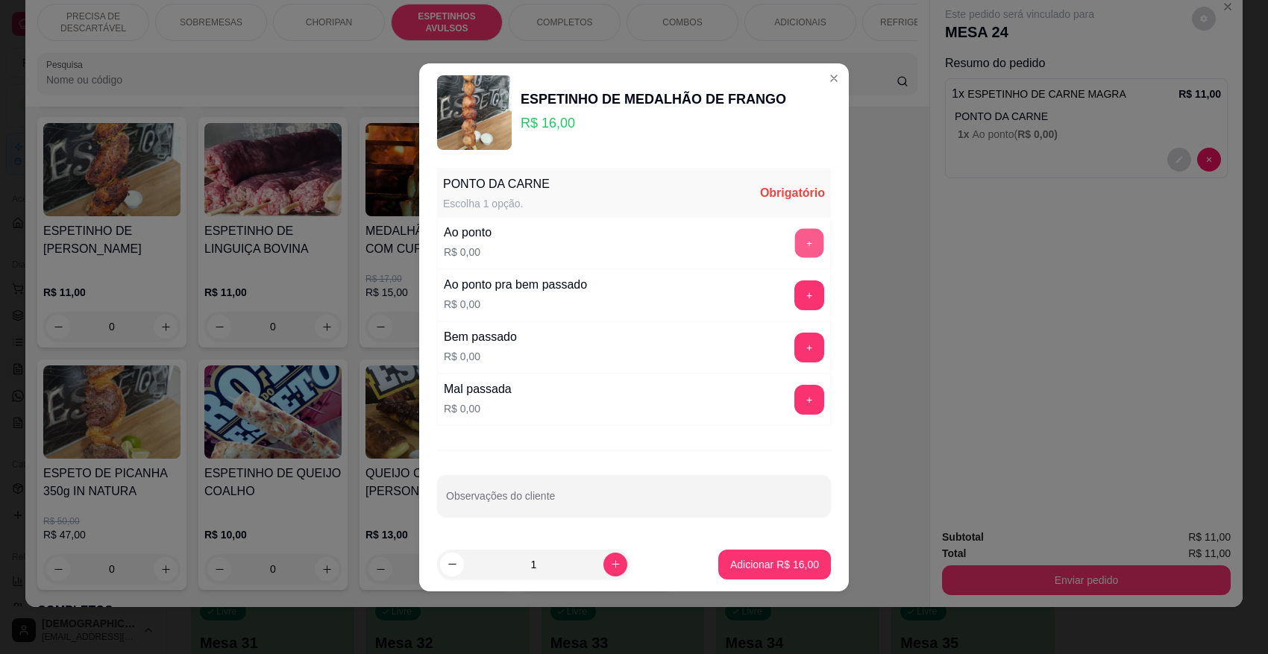
click at [807, 240] on button "+" at bounding box center [809, 242] width 29 height 29
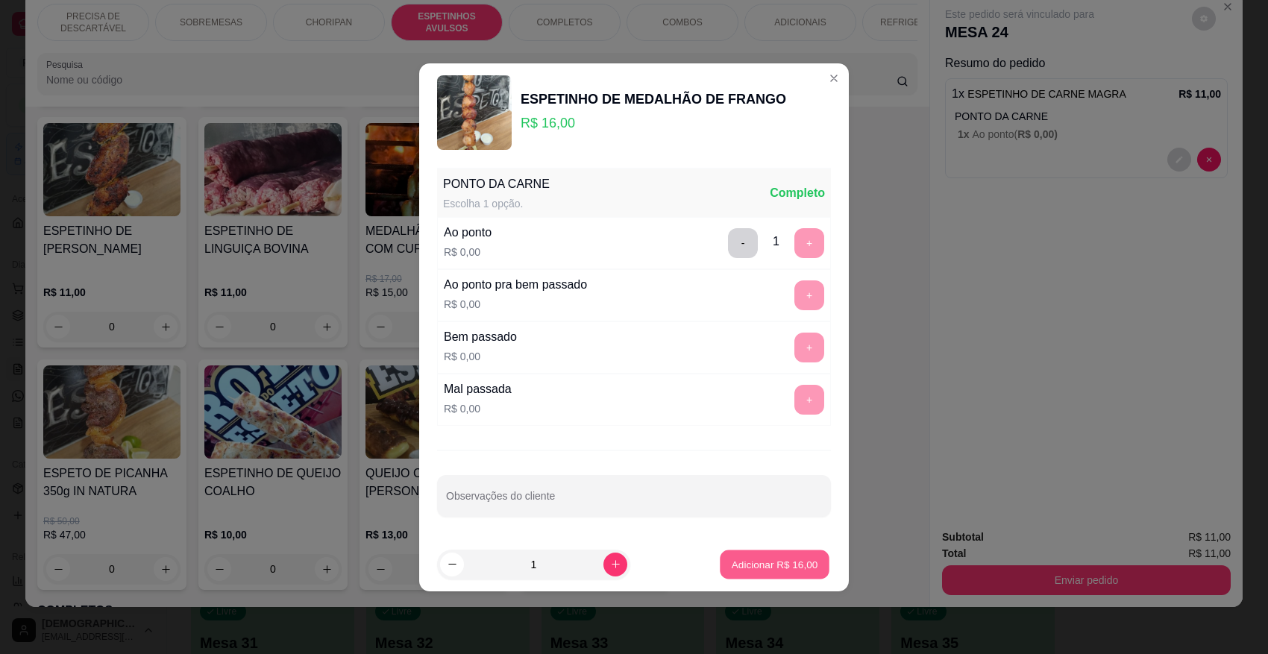
click at [743, 561] on p "Adicionar R$ 16,00" at bounding box center [775, 564] width 87 height 14
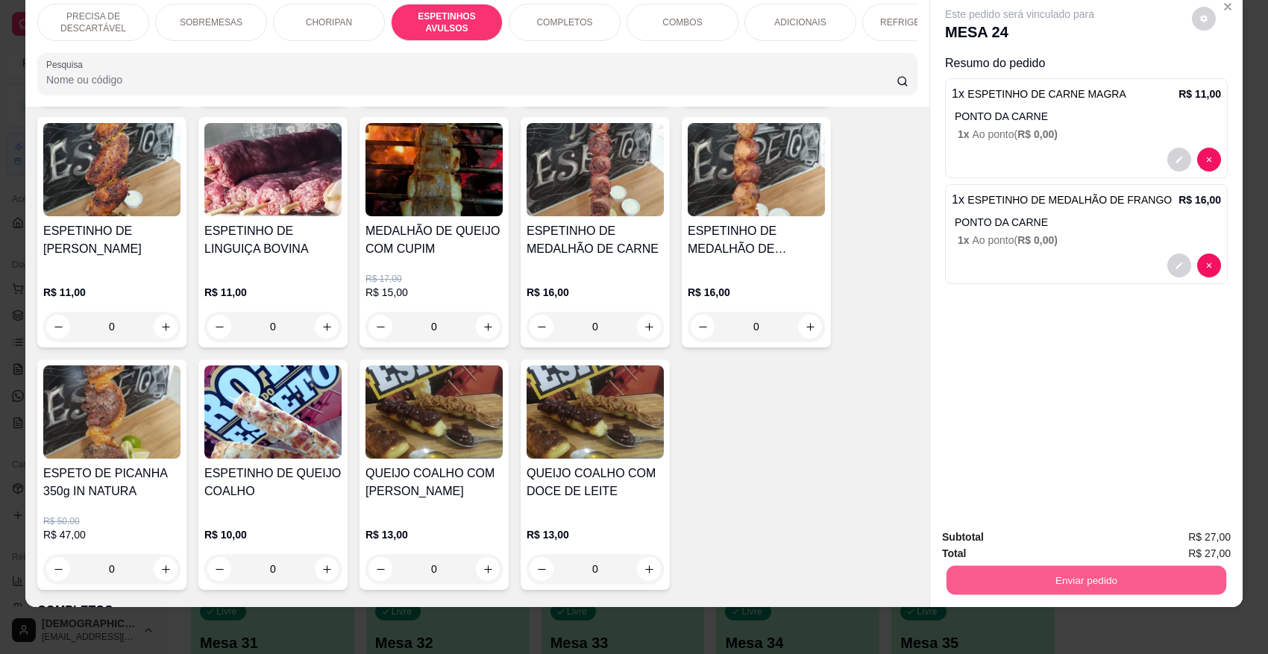
click at [1114, 575] on button "Enviar pedido" at bounding box center [1087, 580] width 280 height 29
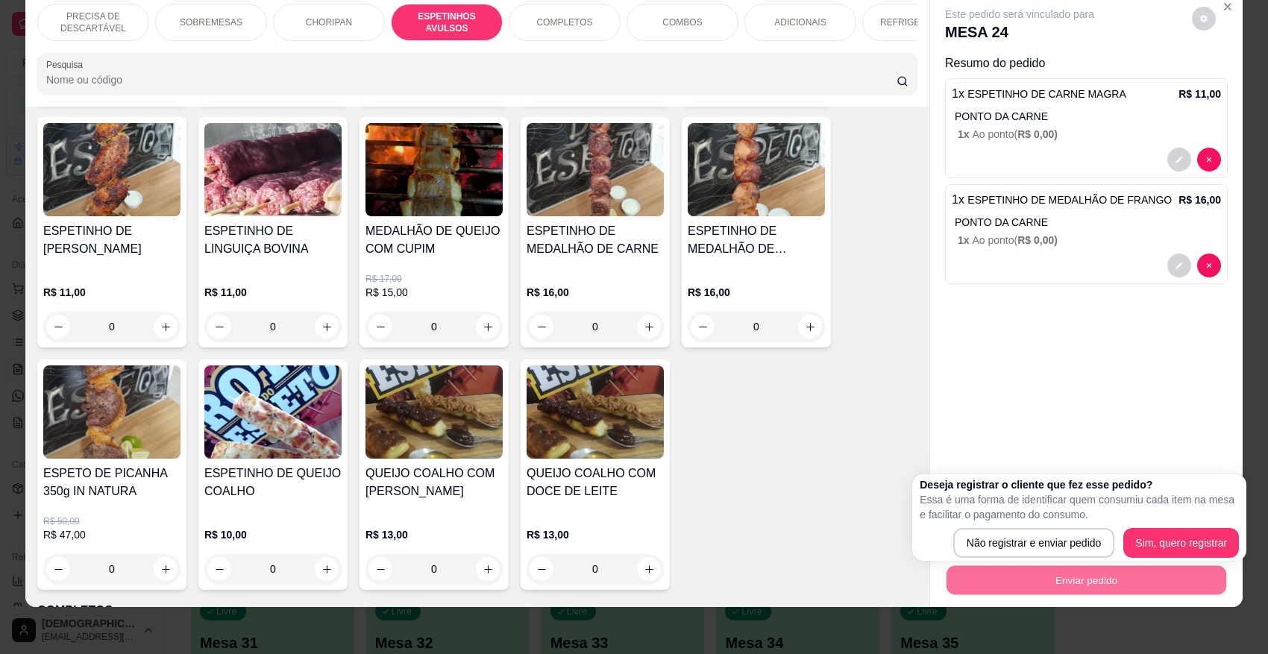
click at [865, 436] on body "Diggy Sistema de Gestão R ROTA DO ESPET ... Loja aberta Diggy Bot até 22/08 Ace…" at bounding box center [627, 140] width 1254 height 654
click at [865, 436] on div "ESPETINHO DE BROCHETE DE CARNE R$ 24,00 0 ESPETINHO DE CARNE GORDA R$ 11,00 0 E…" at bounding box center [477, 232] width 880 height 715
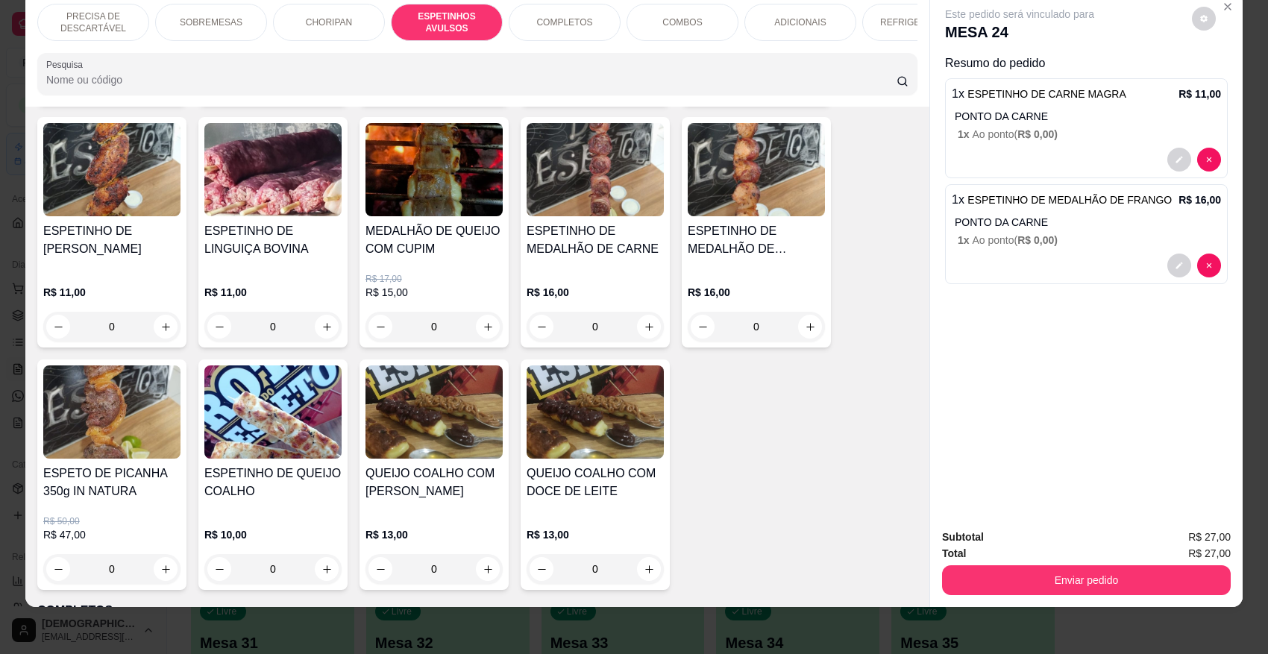
click at [863, 19] on div "REFRIGERANTES" at bounding box center [918, 22] width 112 height 37
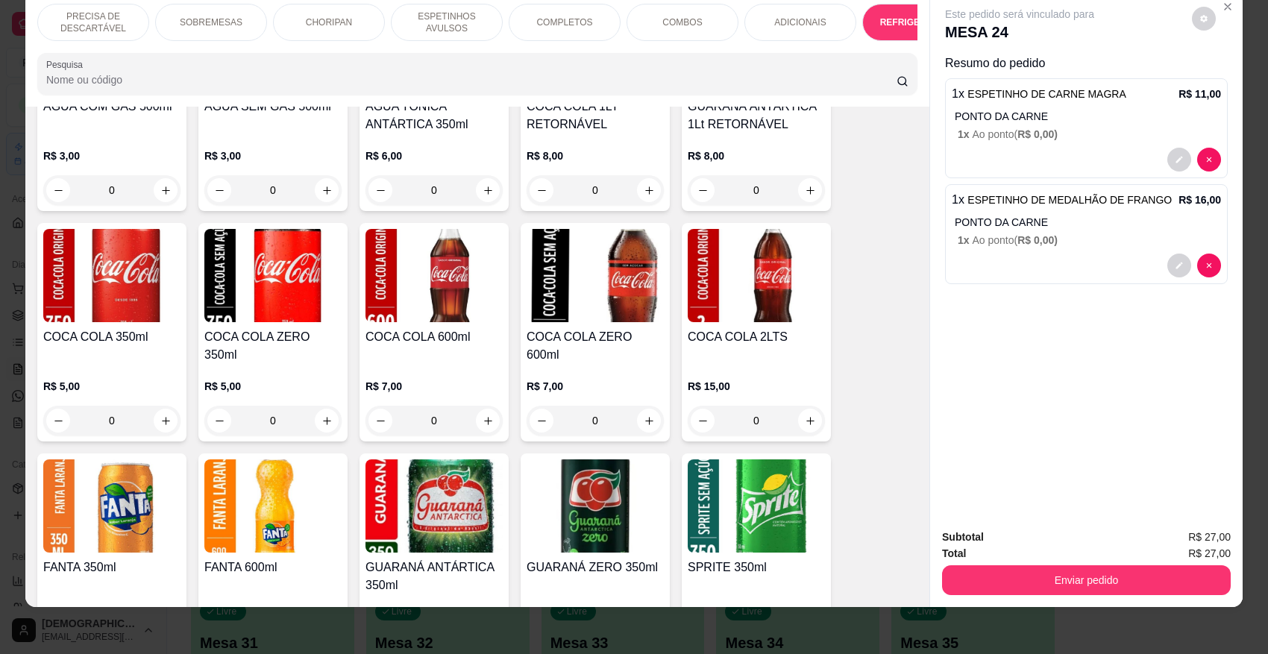
scroll to position [3466, 0]
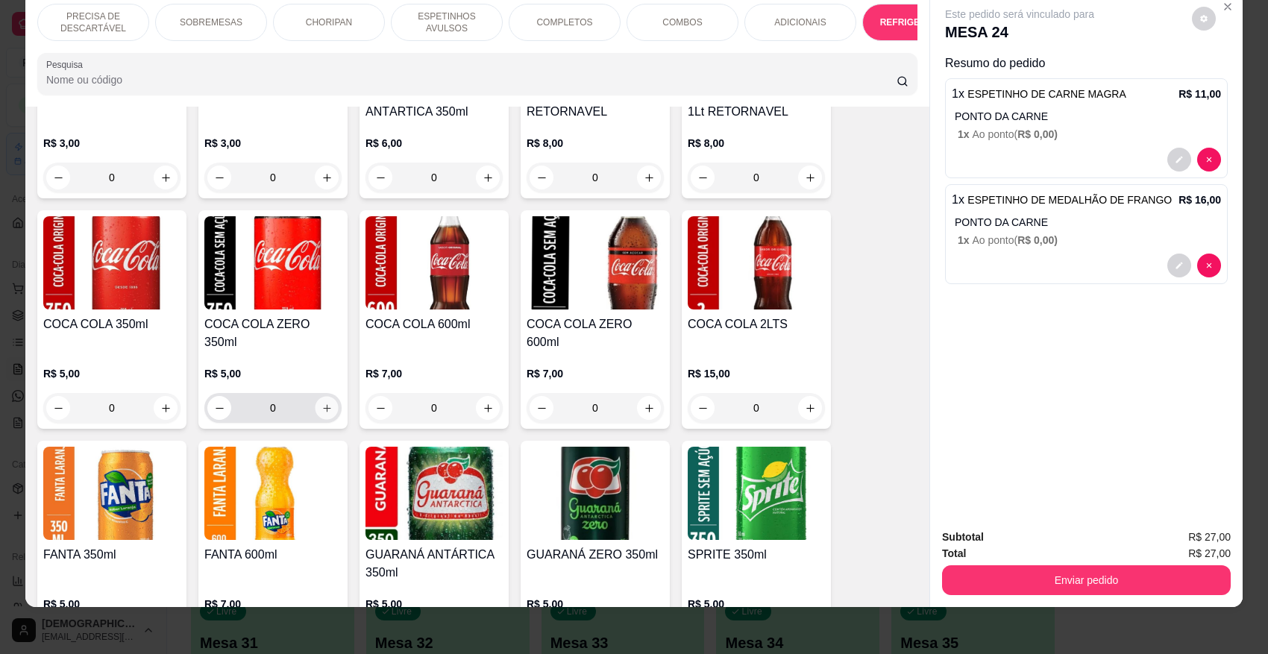
click at [327, 397] on button "increase-product-quantity" at bounding box center [326, 408] width 23 height 23
type input "1"
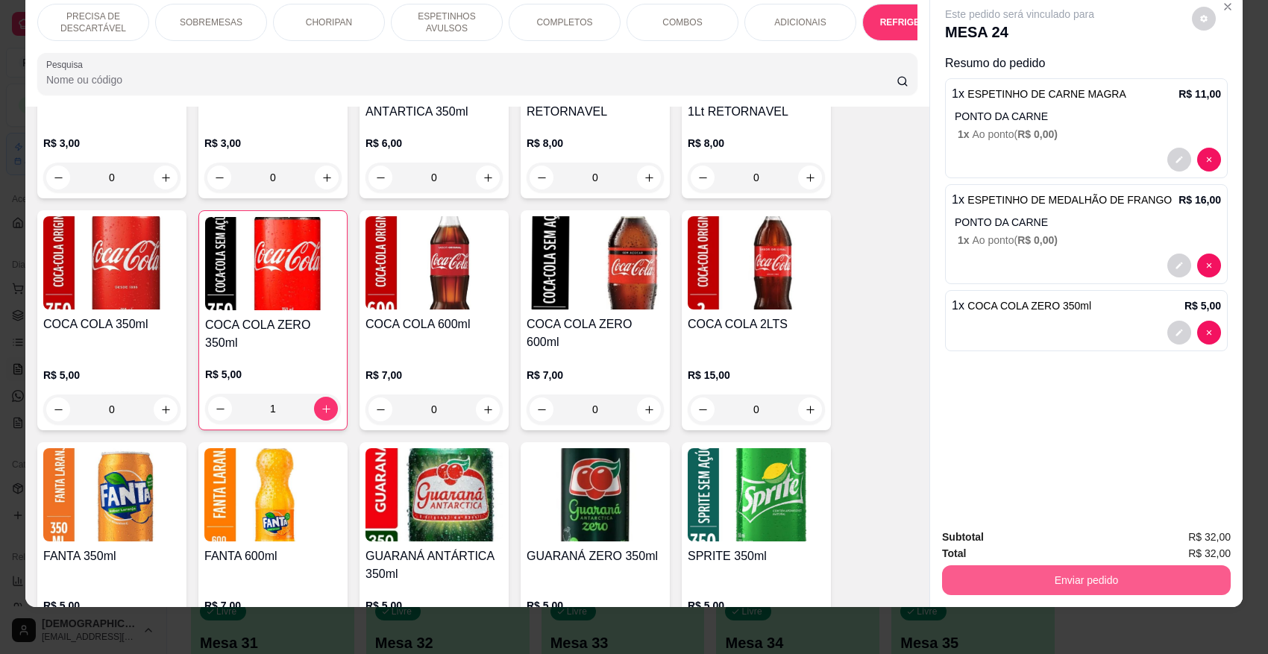
click at [1095, 581] on button "Enviar pedido" at bounding box center [1086, 581] width 289 height 30
click at [1072, 530] on button "Não registrar e enviar pedido" at bounding box center [1036, 544] width 155 height 28
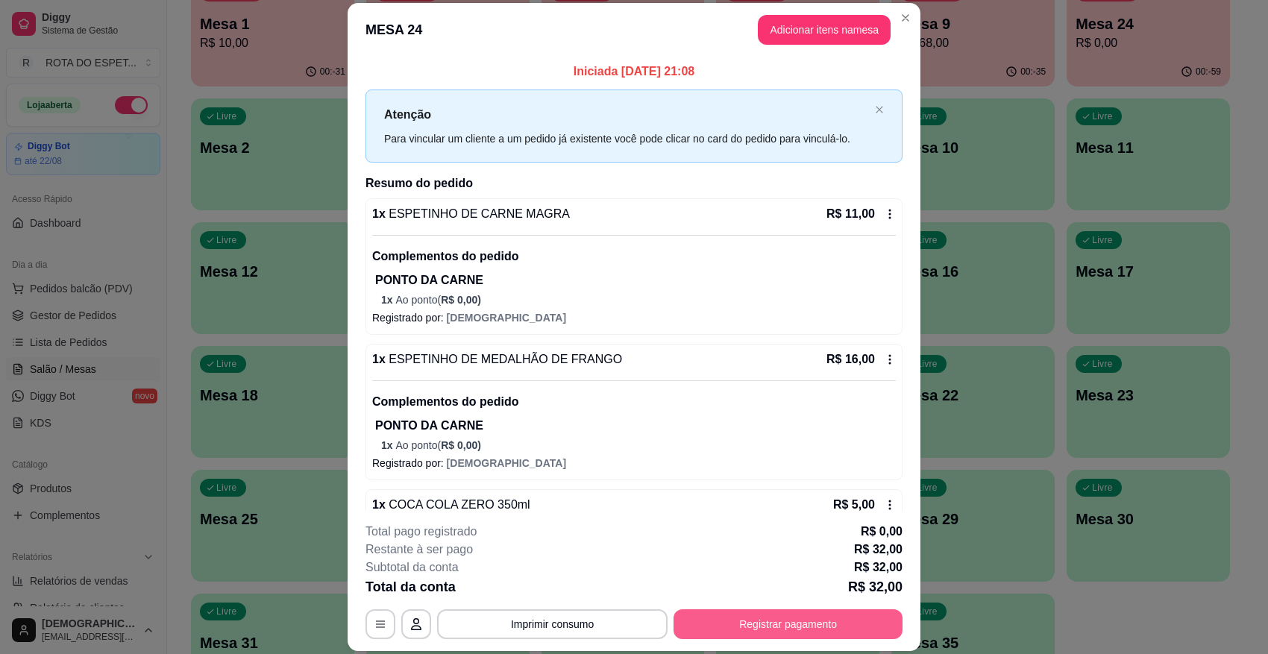
click at [818, 581] on button "Registrar pagamento" at bounding box center [788, 625] width 229 height 30
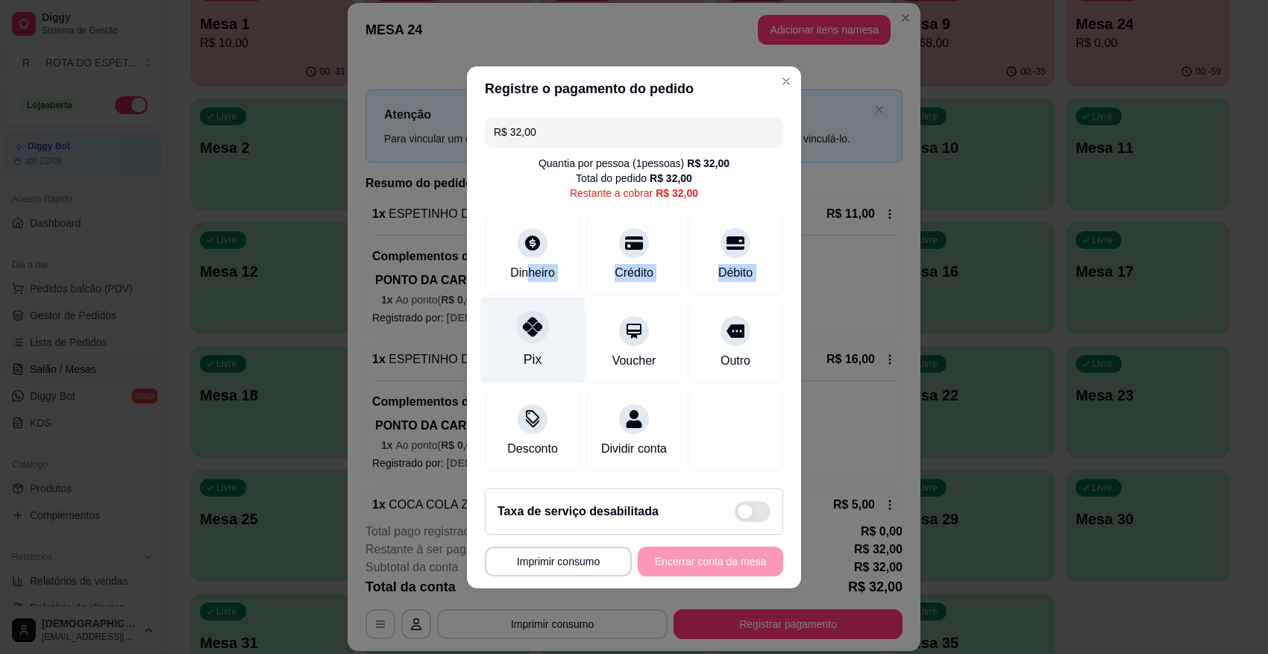
drag, startPoint x: 523, startPoint y: 260, endPoint x: 501, endPoint y: 310, distance: 54.8
click at [501, 307] on div "R$ 32,00 Quantia por pessoa ( 1 pessoas) R$ 32,00 Total do pedido R$ 32,00 Rest…" at bounding box center [634, 294] width 334 height 366
click at [501, 310] on div "Pix" at bounding box center [532, 339] width 105 height 87
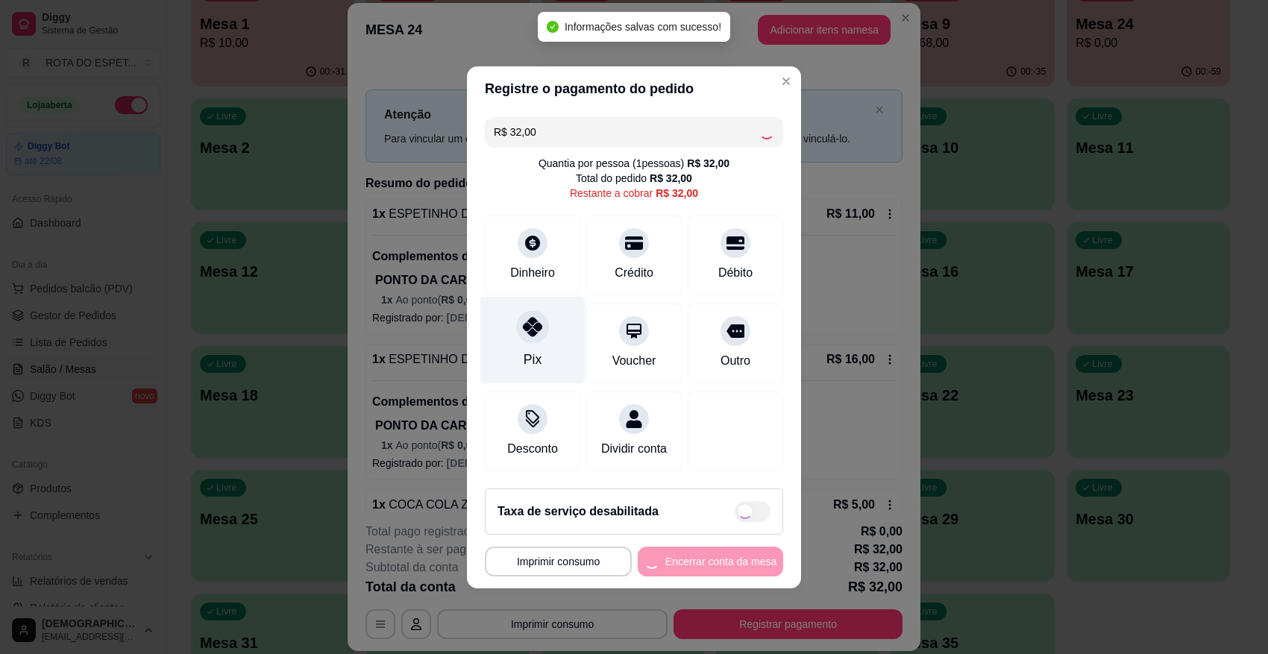
type input "R$ 0,00"
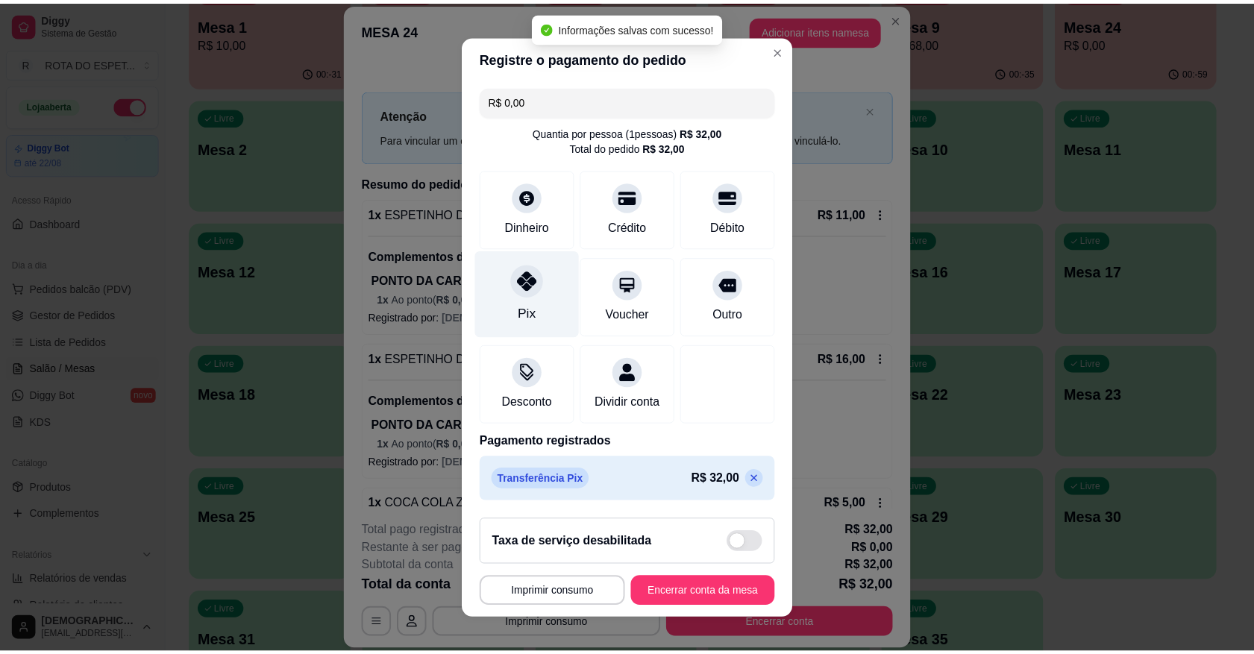
scroll to position [13, 0]
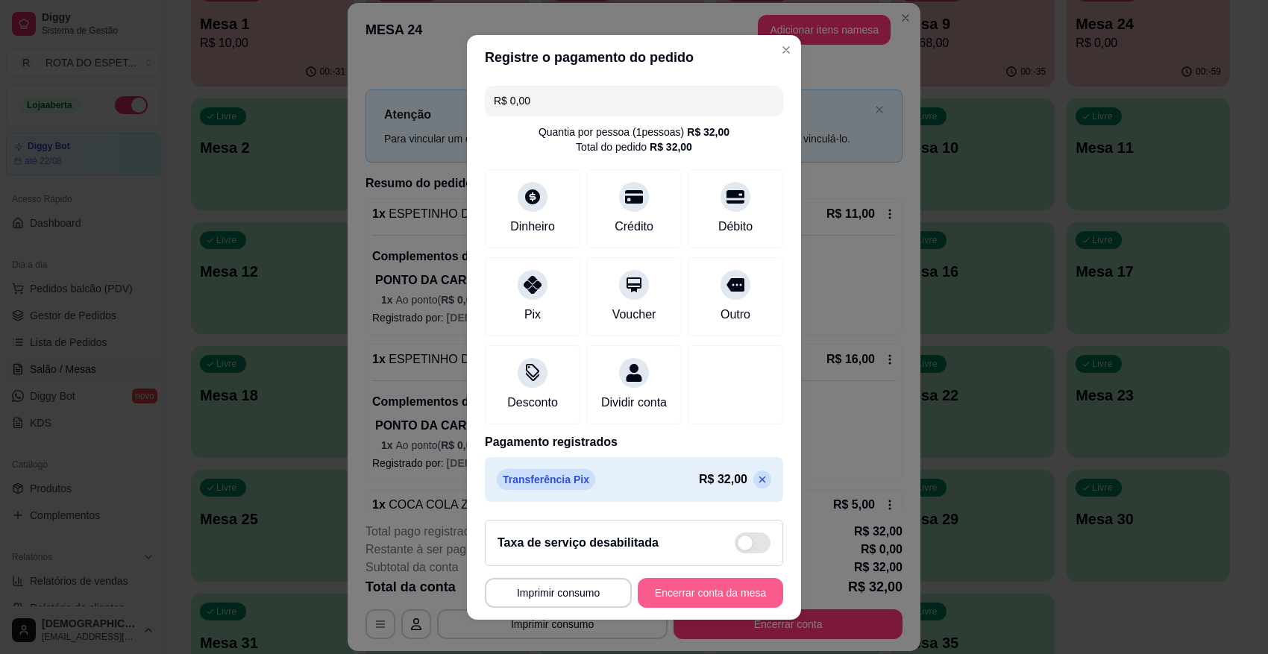
click at [710, 581] on button "Encerrar conta da mesa" at bounding box center [710, 593] width 145 height 30
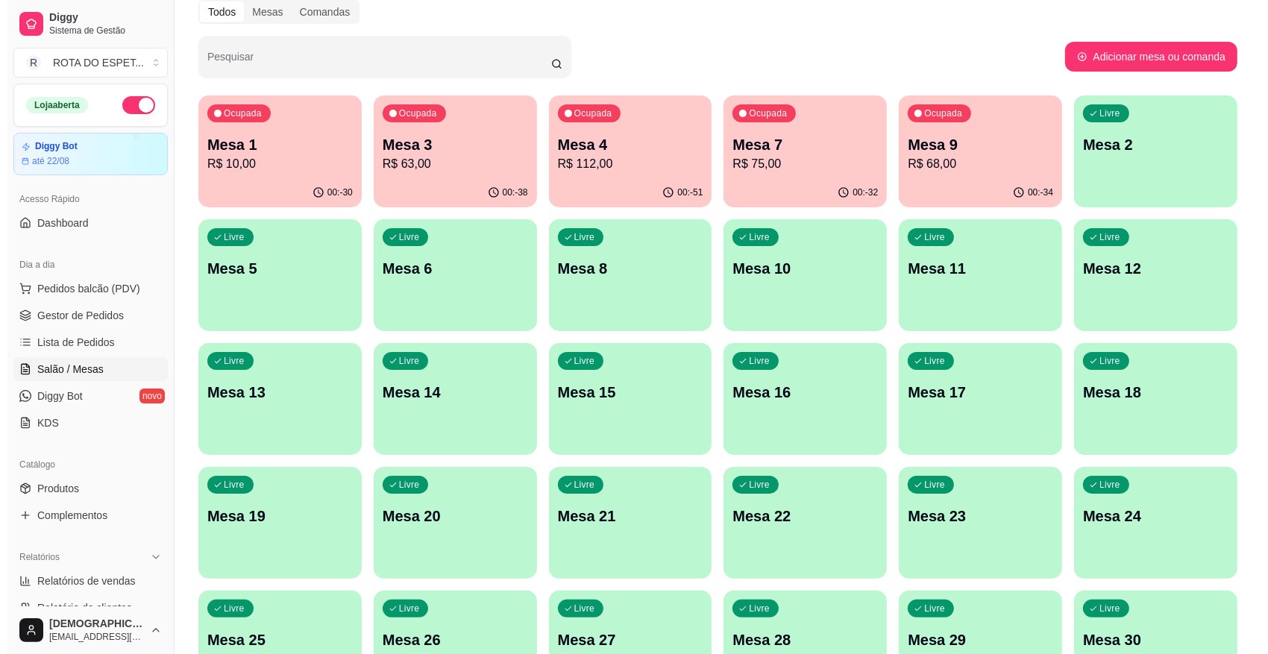
scroll to position [0, 0]
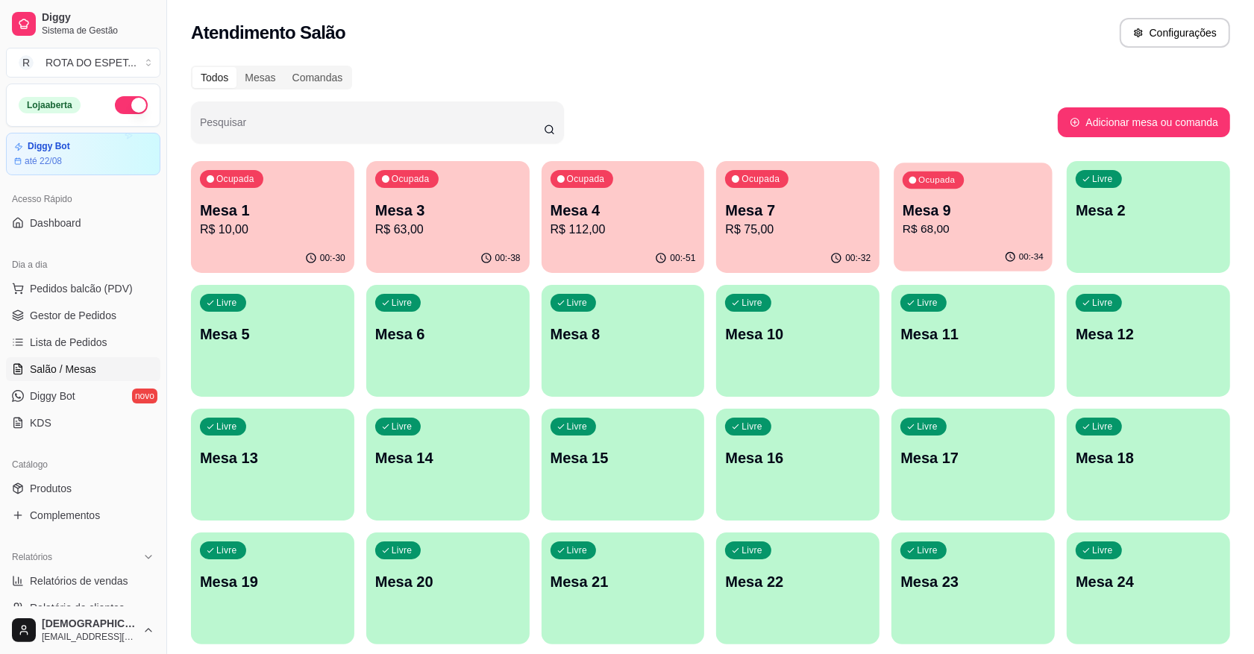
click at [966, 236] on p "R$ 68,00" at bounding box center [973, 229] width 141 height 17
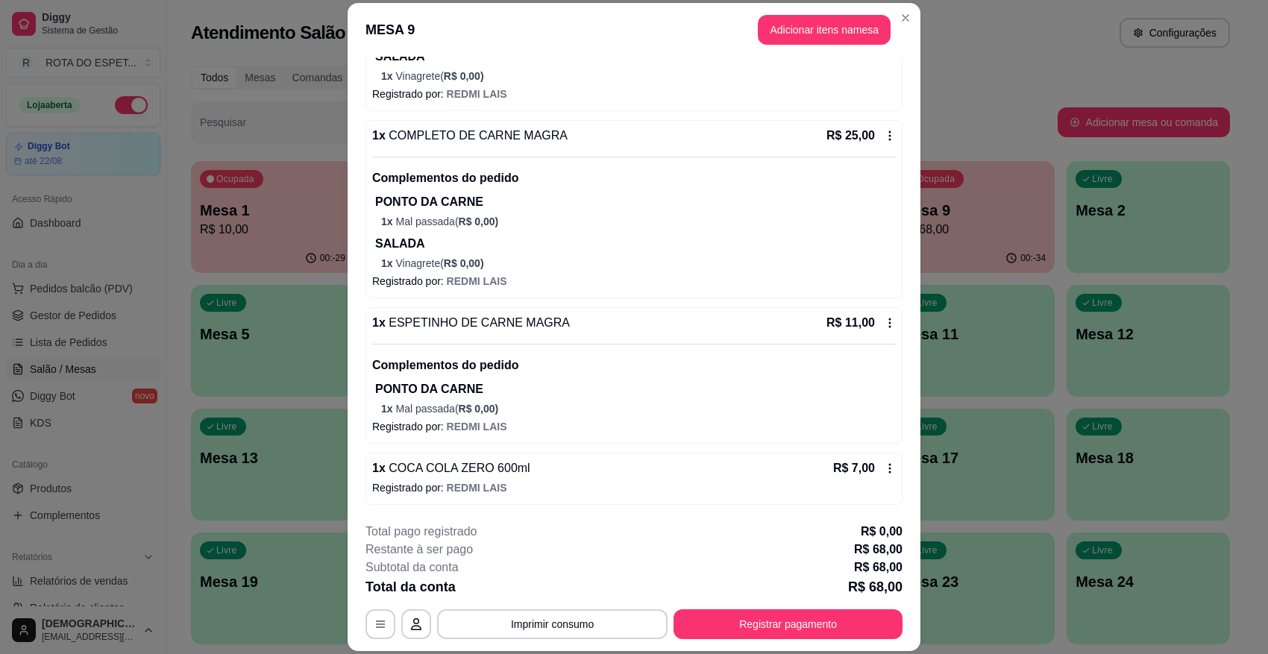
scroll to position [45, 0]
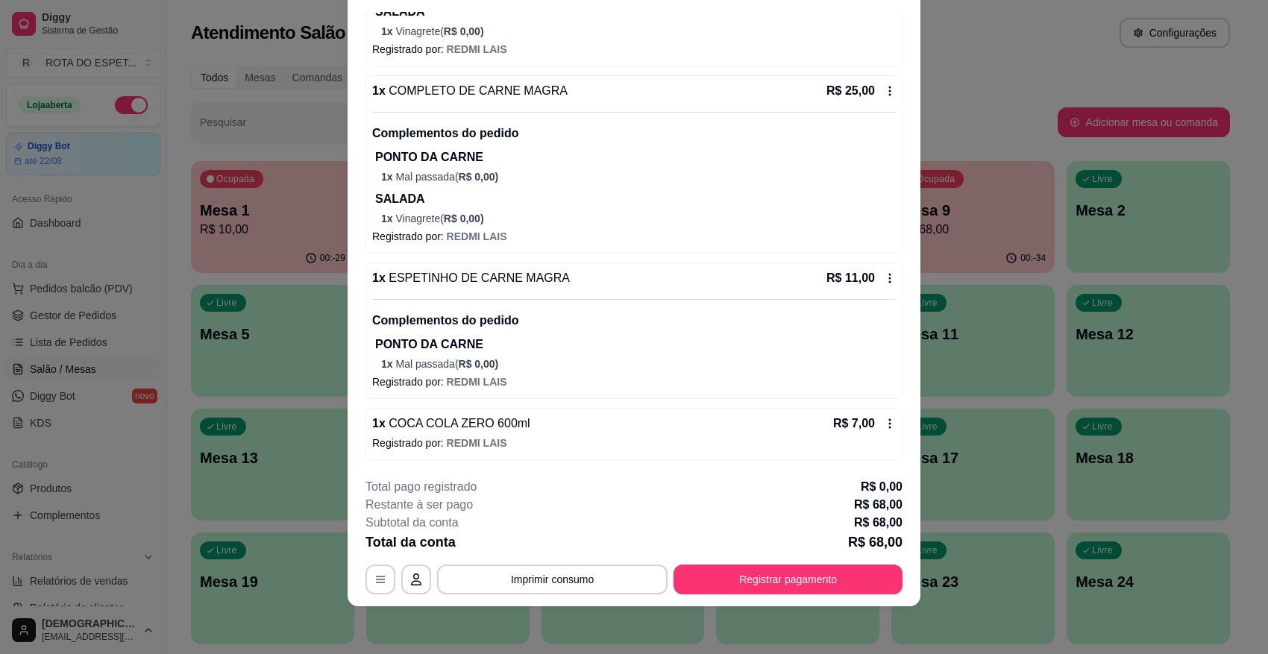
click at [803, 581] on footer "**********" at bounding box center [634, 536] width 573 height 140
click at [818, 574] on button "Registrar pagamento" at bounding box center [788, 580] width 229 height 30
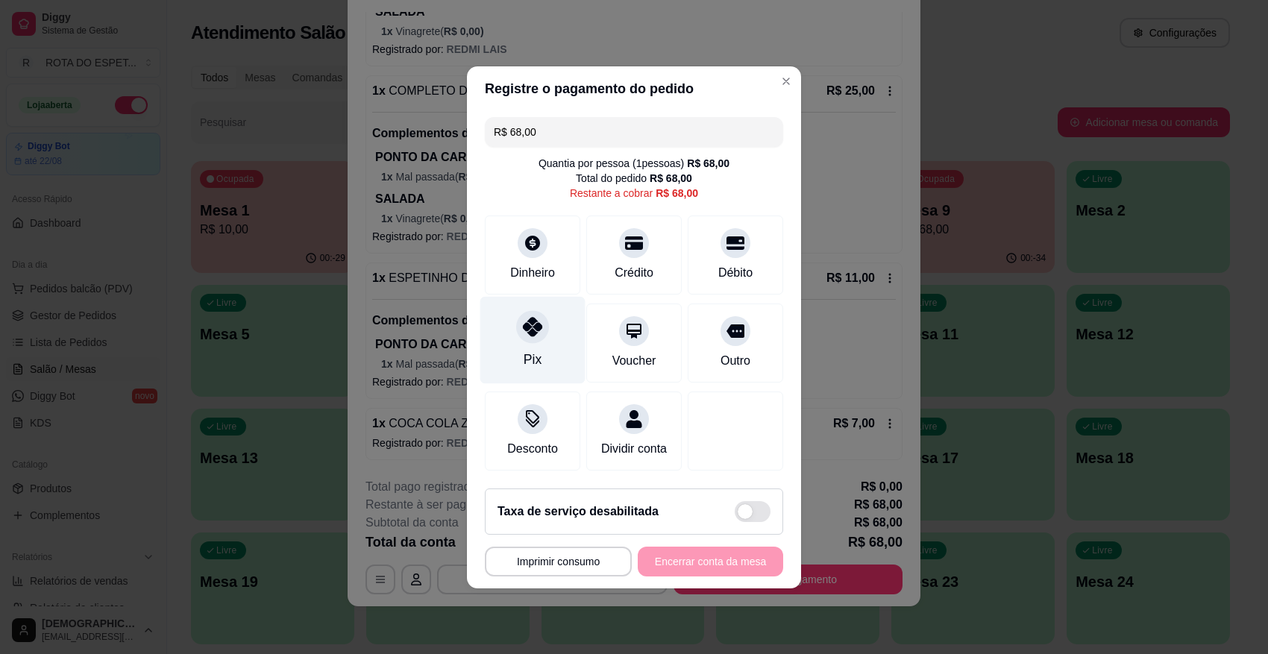
click at [535, 331] on div at bounding box center [532, 326] width 33 height 33
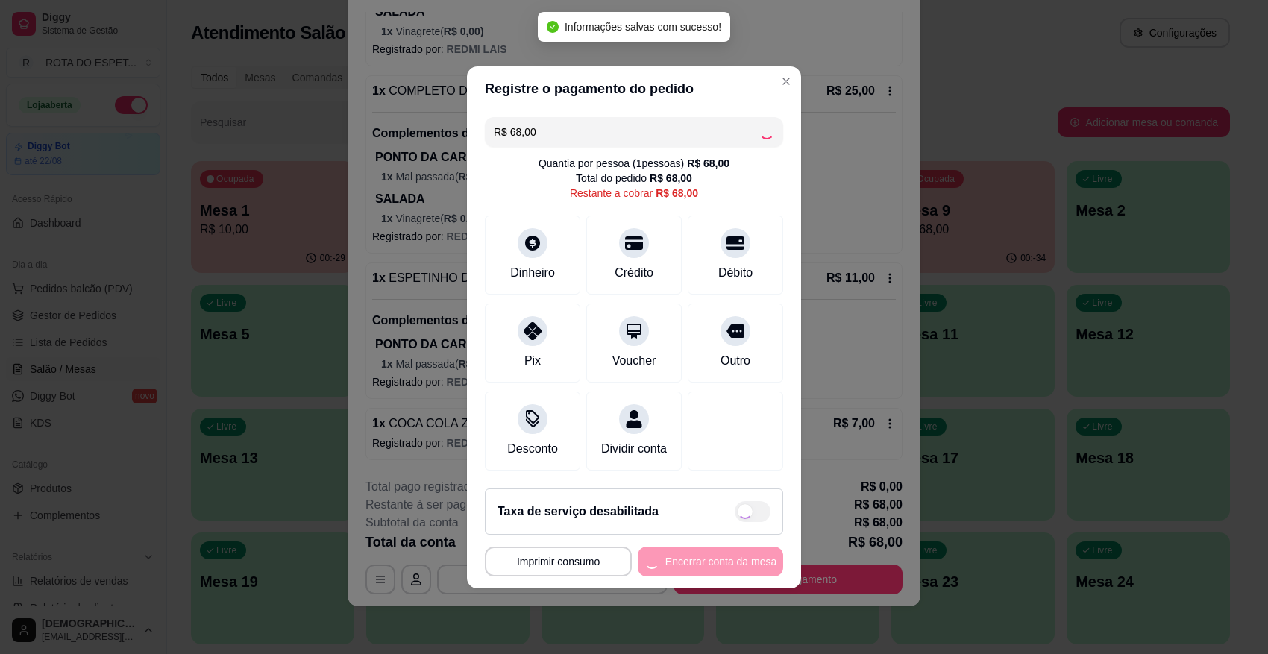
type input "R$ 0,00"
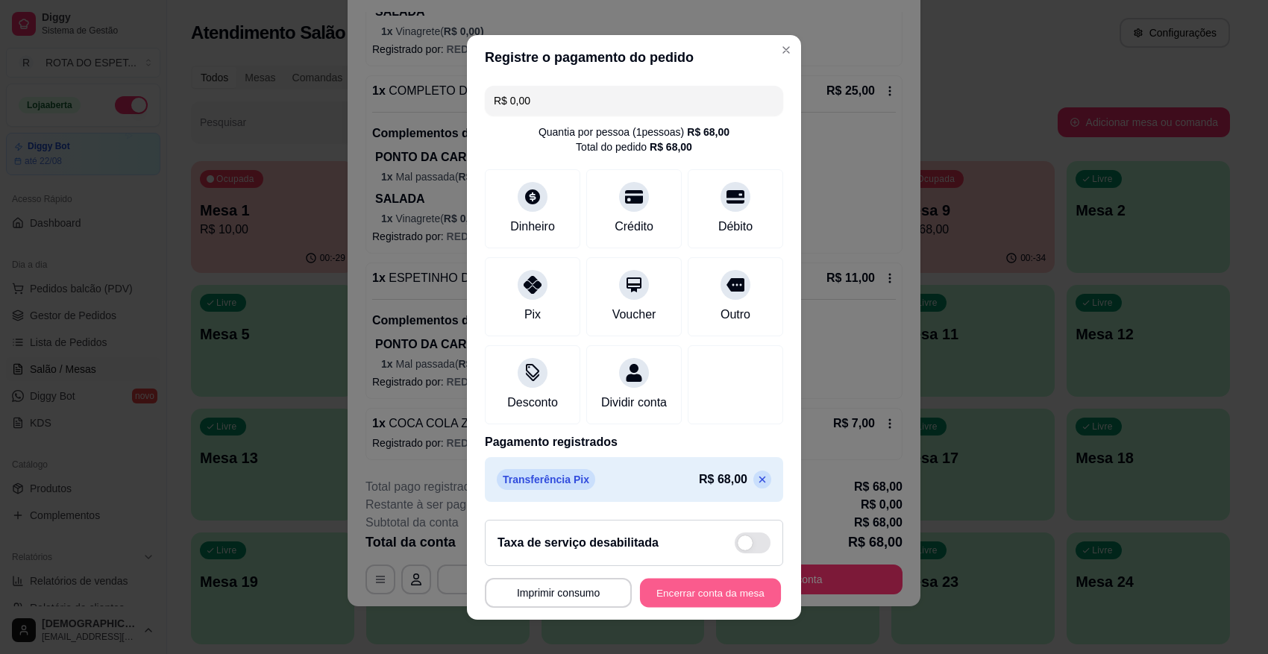
click at [730, 581] on button "Encerrar conta da mesa" at bounding box center [710, 592] width 141 height 29
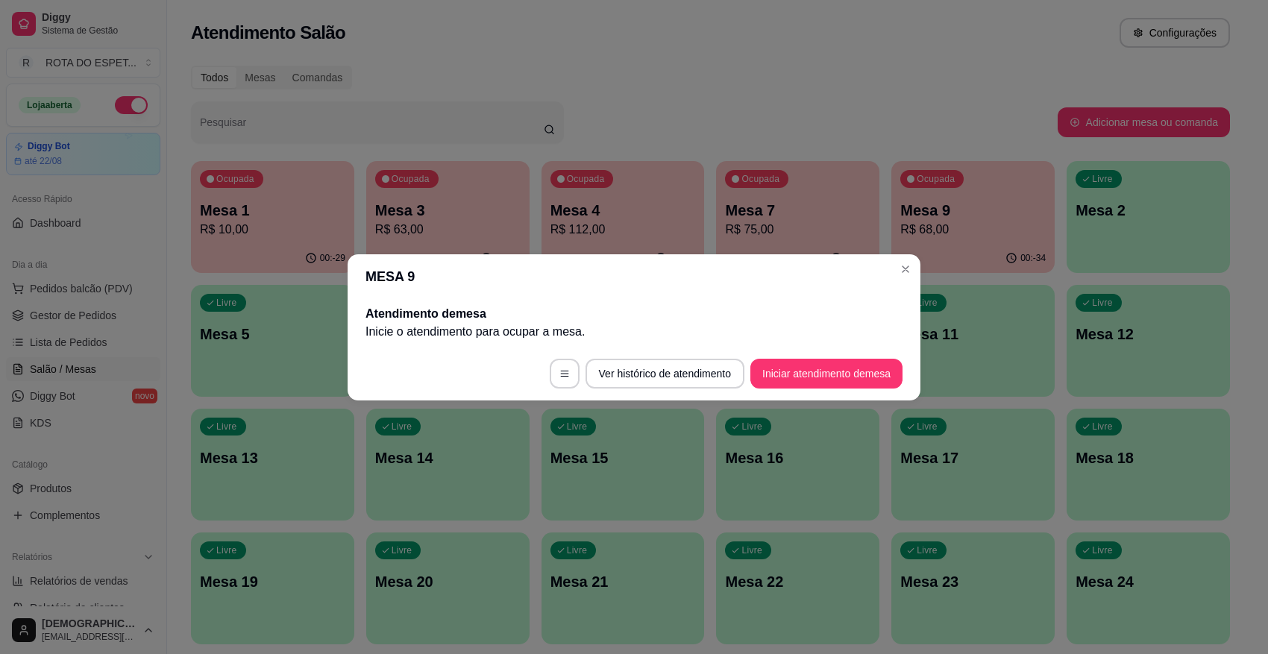
scroll to position [0, 0]
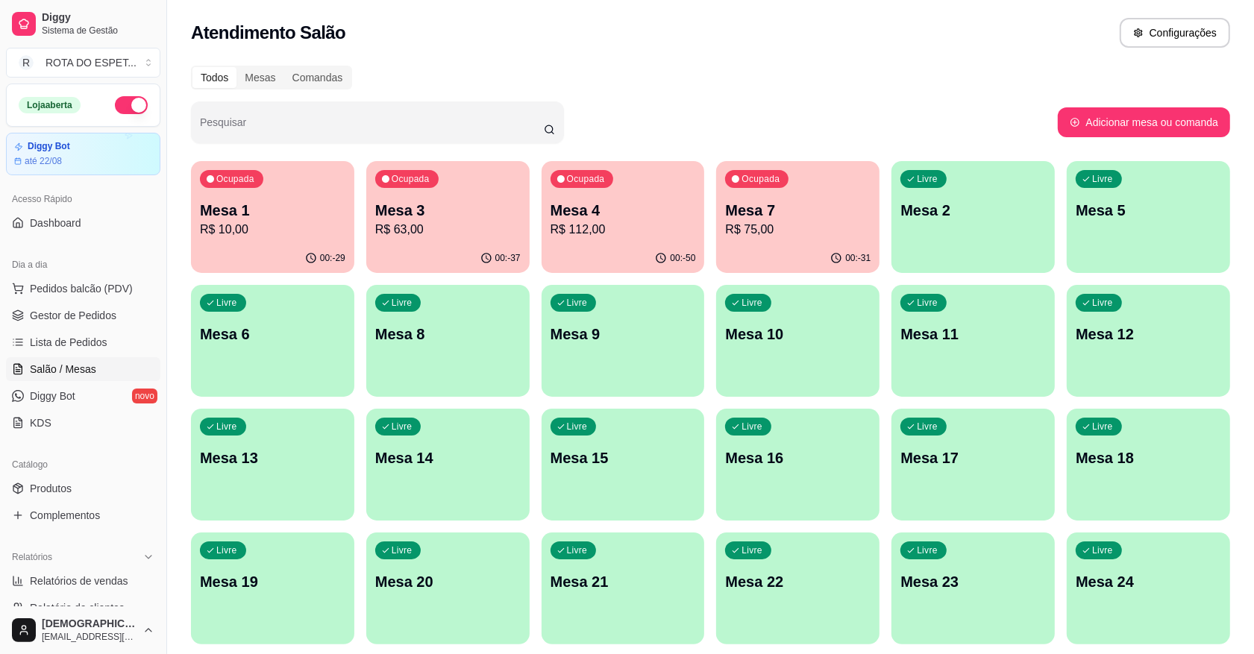
click at [239, 274] on div "Ocupada Mesa 1 R$ 10,00 00:-29 Ocupada Mesa 3 R$ 63,00 00:-37 Ocupada Mesa 4 R$…" at bounding box center [710, 526] width 1039 height 731
click at [246, 250] on div "00:-29" at bounding box center [272, 257] width 158 height 28
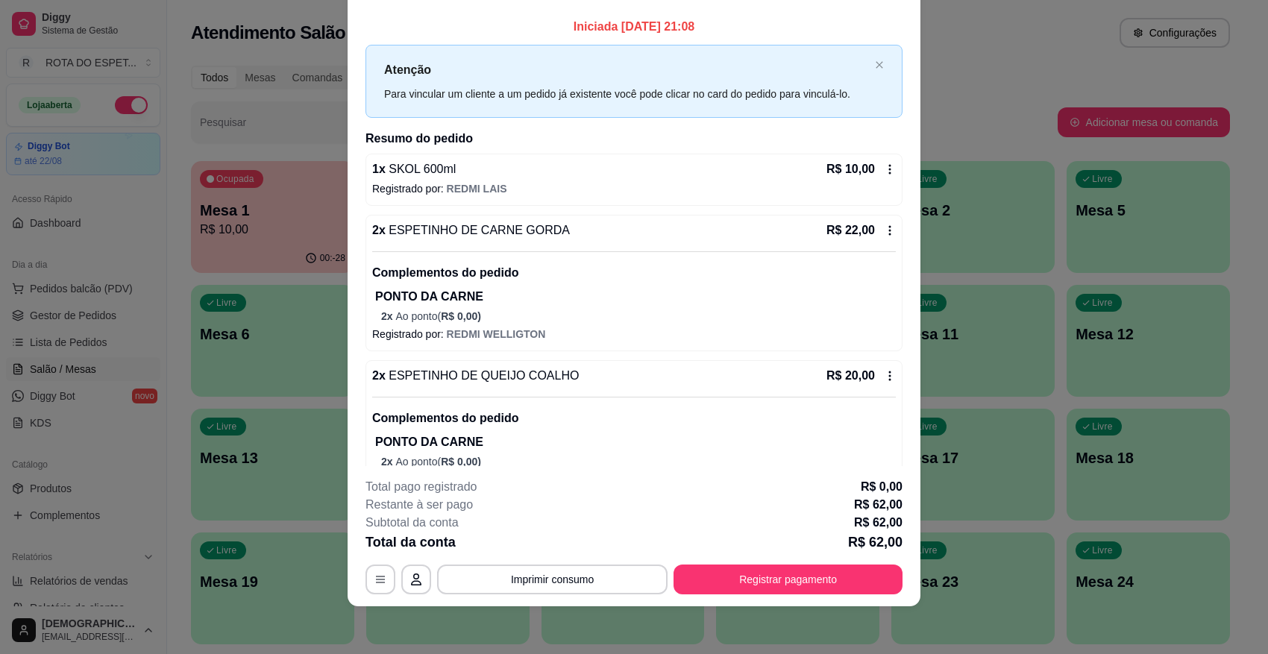
scroll to position [98, 0]
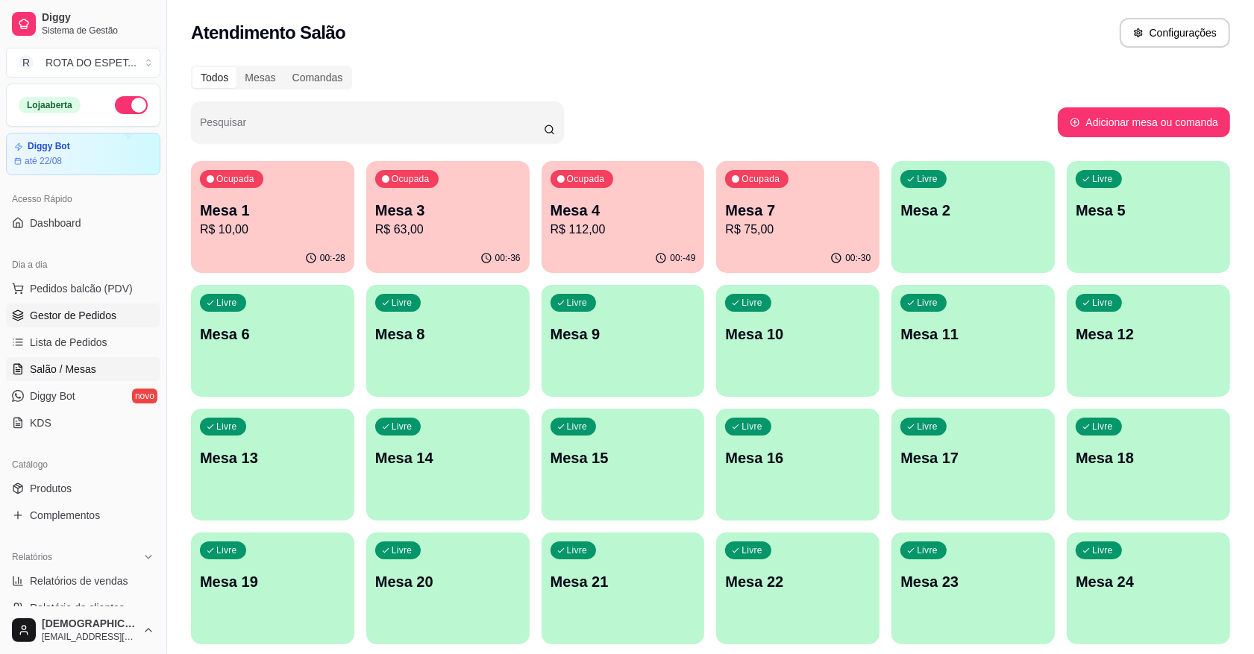
click at [84, 306] on link "Gestor de Pedidos" at bounding box center [83, 316] width 154 height 24
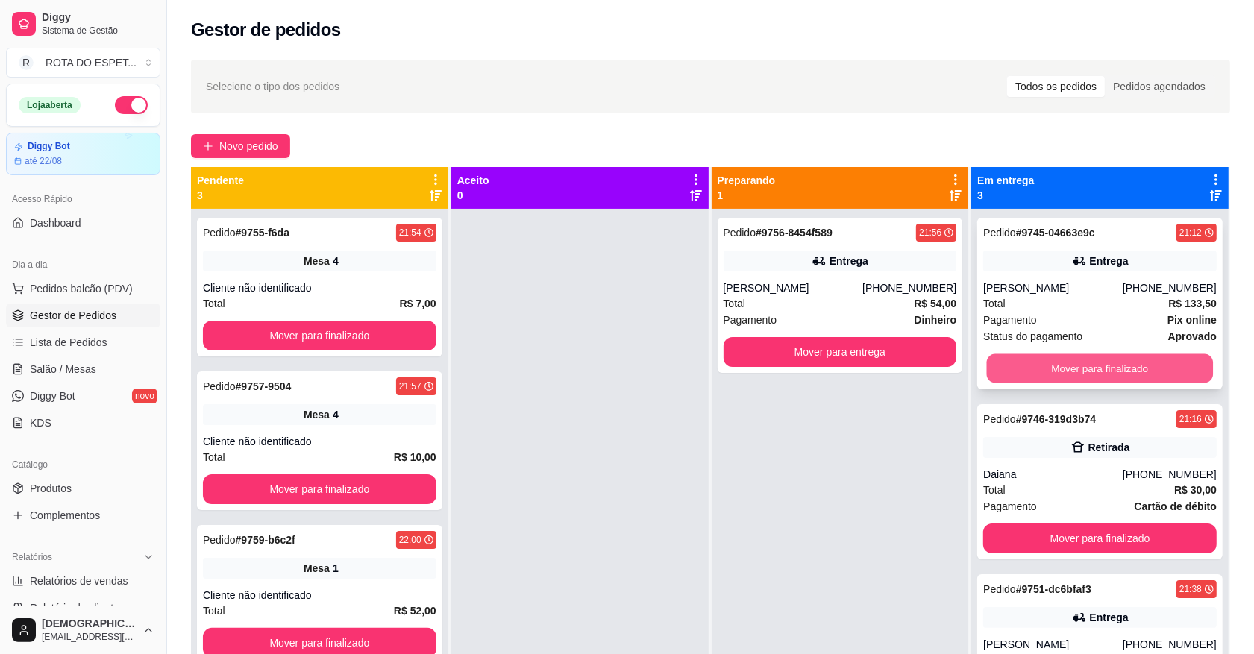
click at [1094, 362] on button "Mover para finalizado" at bounding box center [1100, 368] width 226 height 29
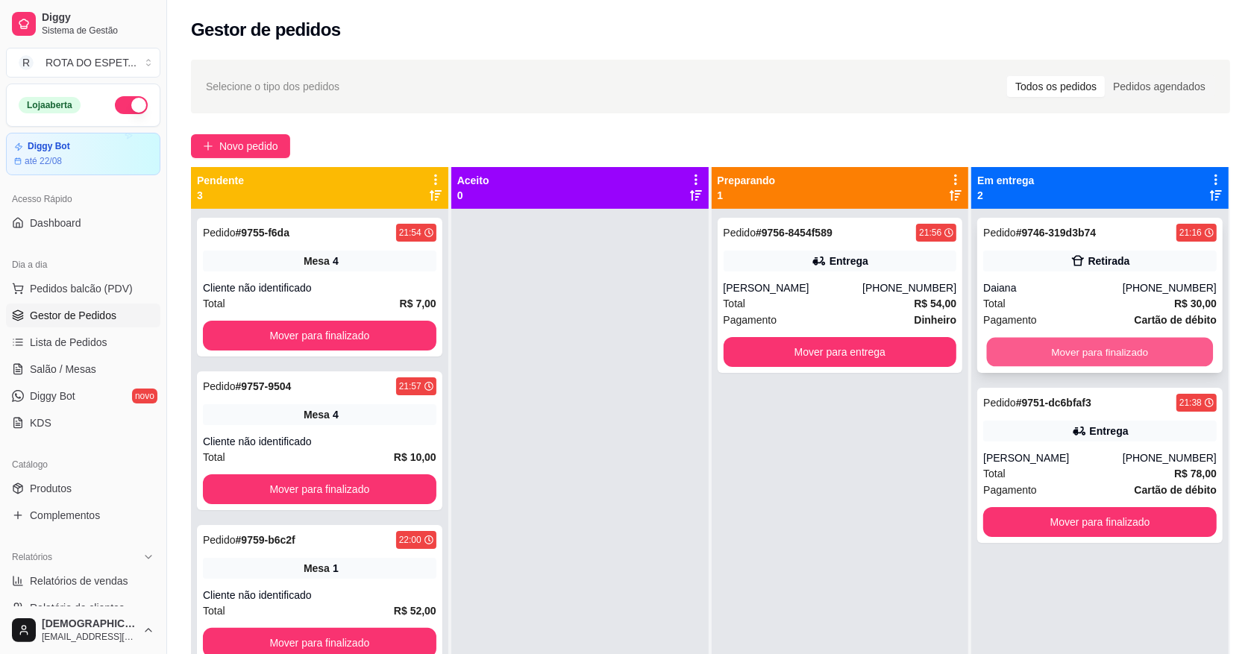
click at [1094, 355] on button "Mover para finalizado" at bounding box center [1100, 352] width 226 height 29
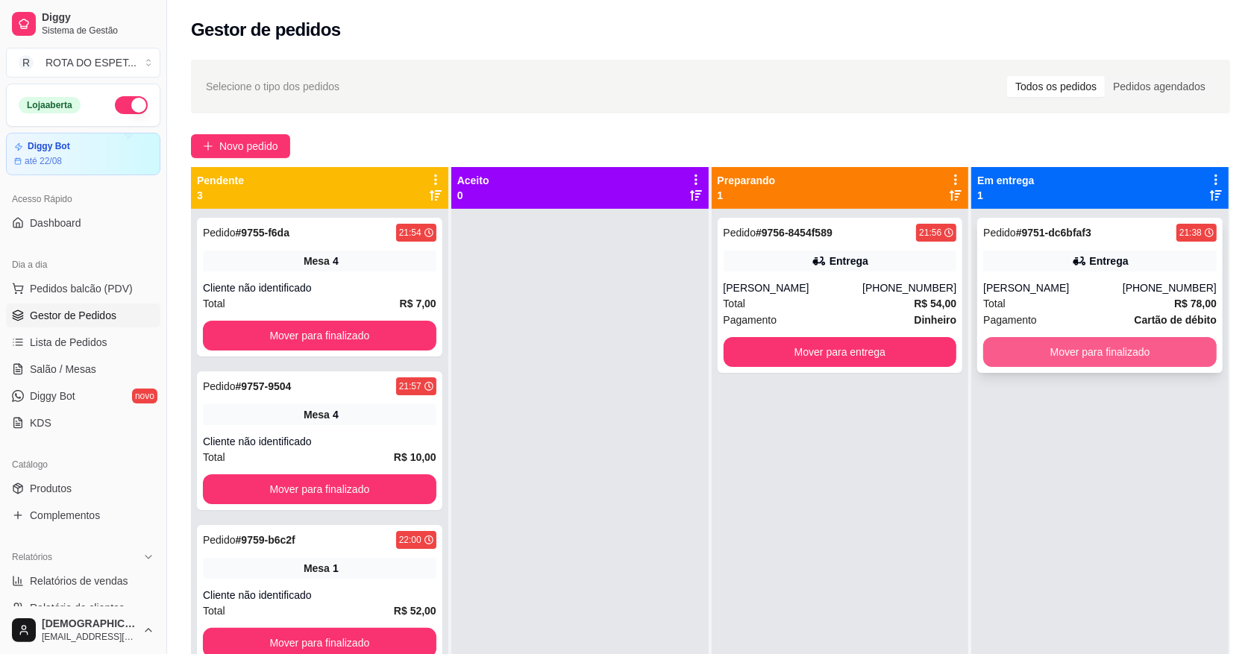
click at [1097, 344] on button "Mover para finalizado" at bounding box center [1100, 352] width 234 height 30
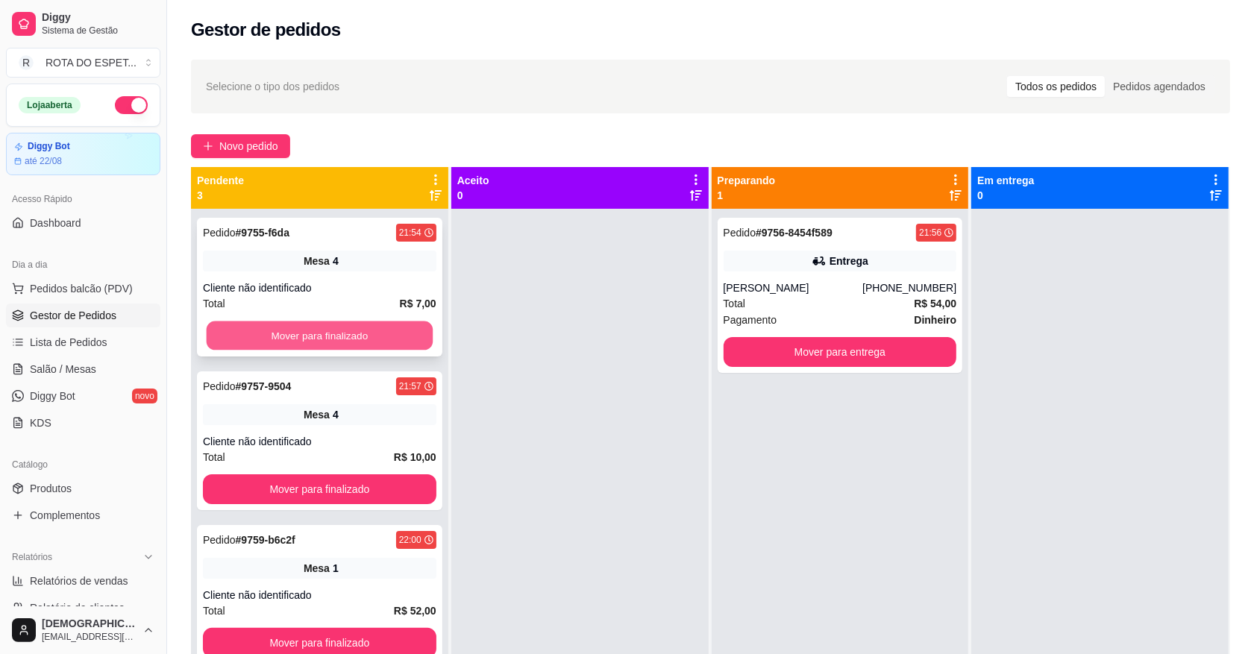
click at [385, 338] on button "Mover para finalizado" at bounding box center [320, 336] width 226 height 29
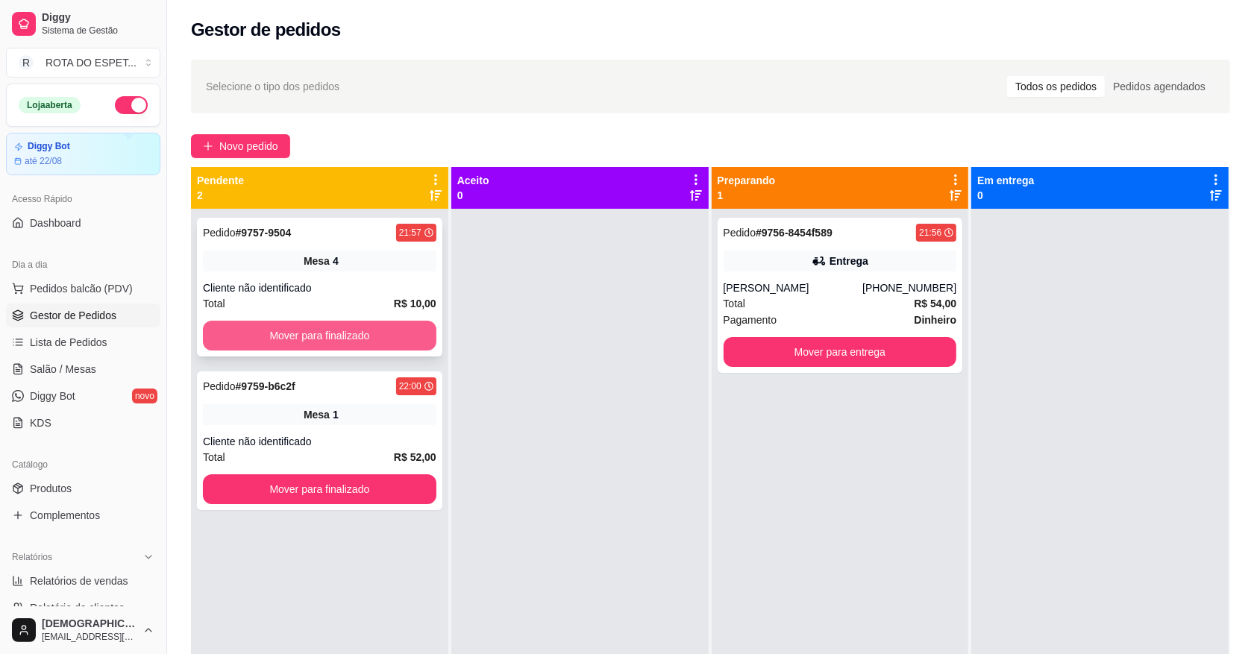
click at [383, 336] on button "Mover para finalizado" at bounding box center [320, 336] width 234 height 30
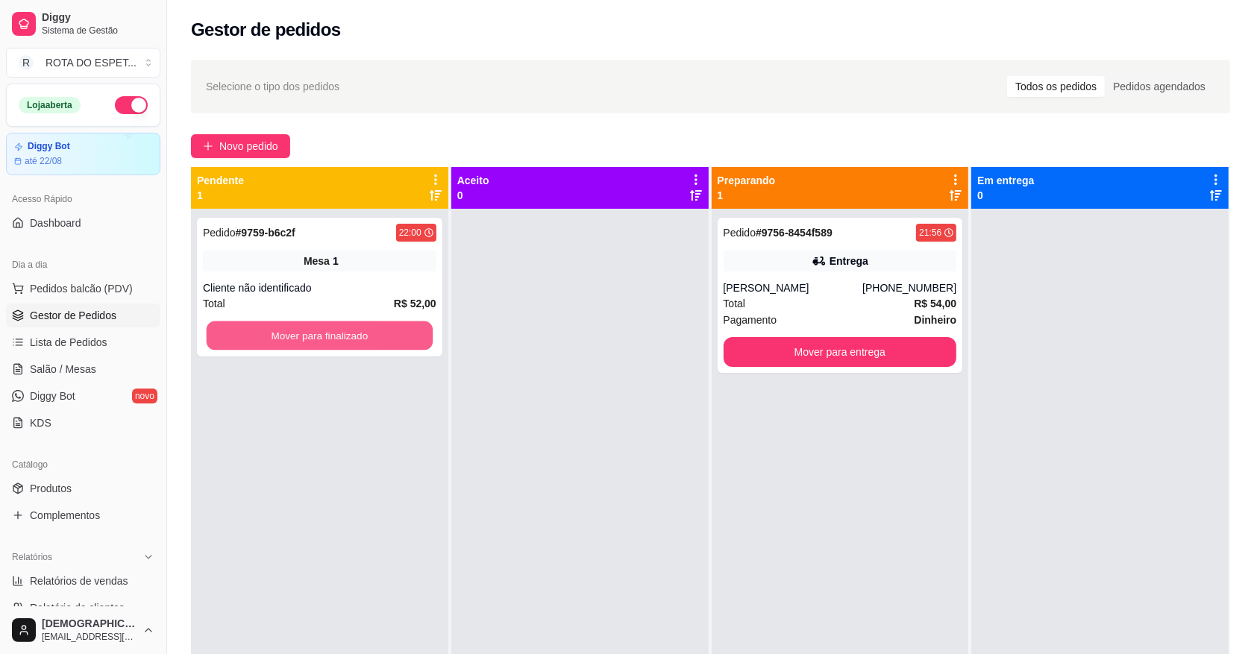
click at [383, 336] on button "Mover para finalizado" at bounding box center [320, 336] width 226 height 29
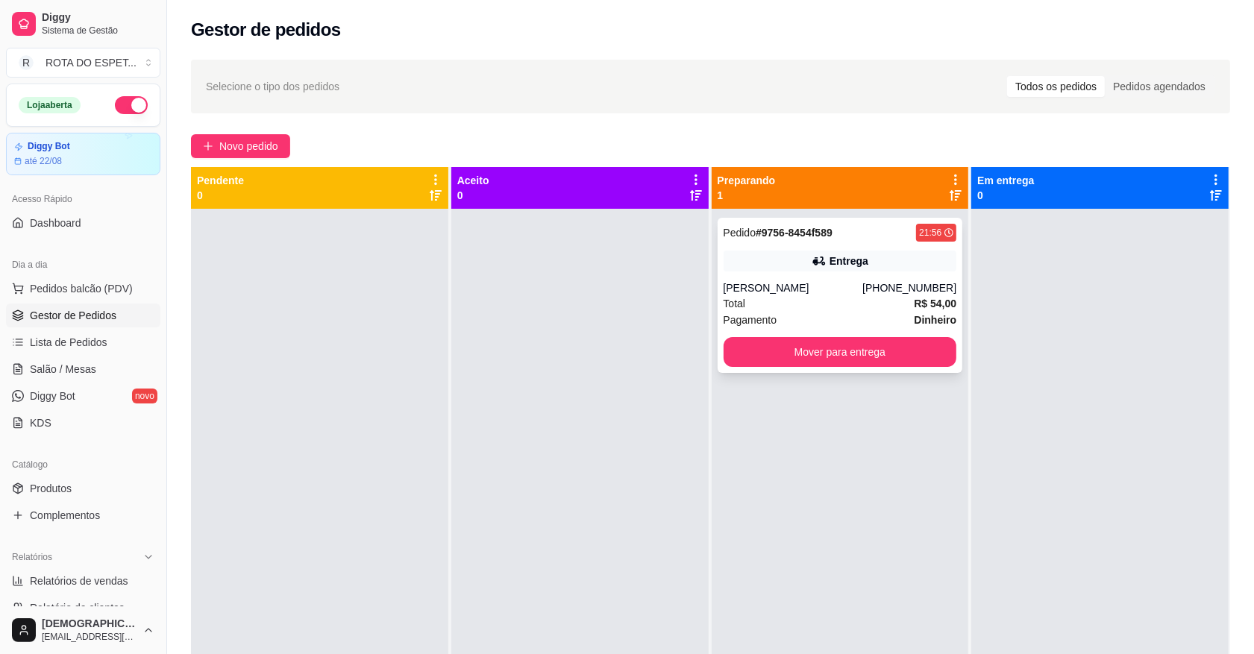
click at [826, 307] on div "Total R$ 54,00" at bounding box center [841, 303] width 234 height 16
click at [69, 368] on span "Salão / Mesas" at bounding box center [63, 369] width 66 height 15
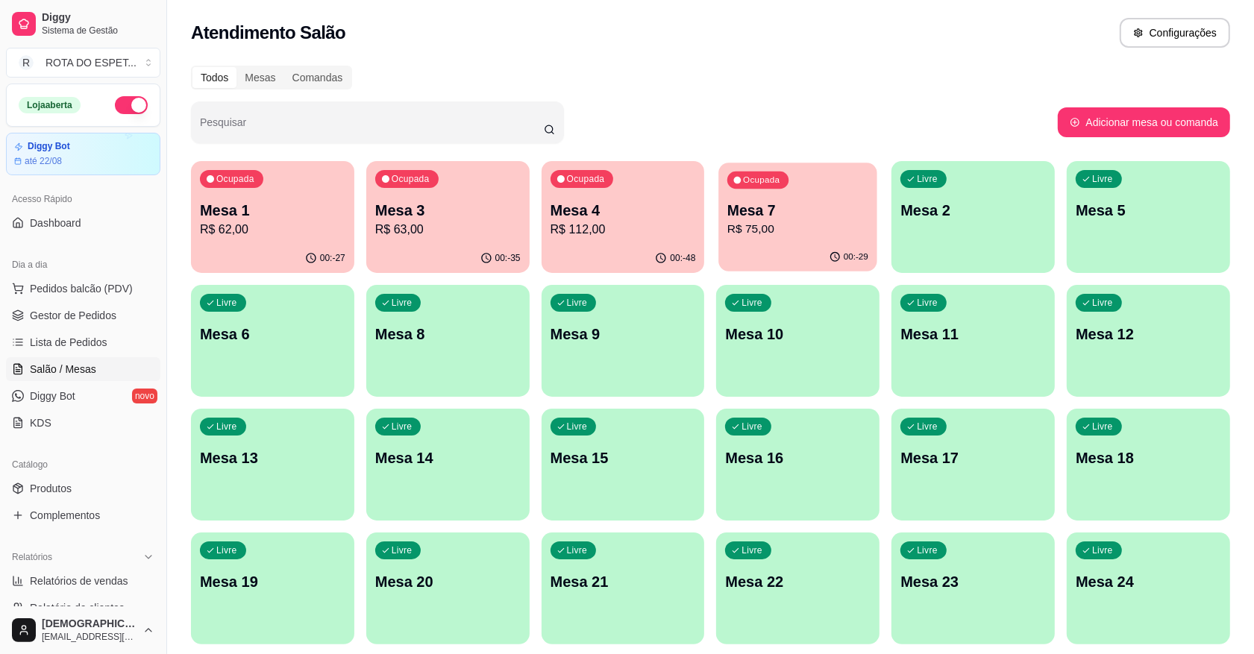
click at [801, 233] on p "R$ 75,00" at bounding box center [797, 229] width 141 height 17
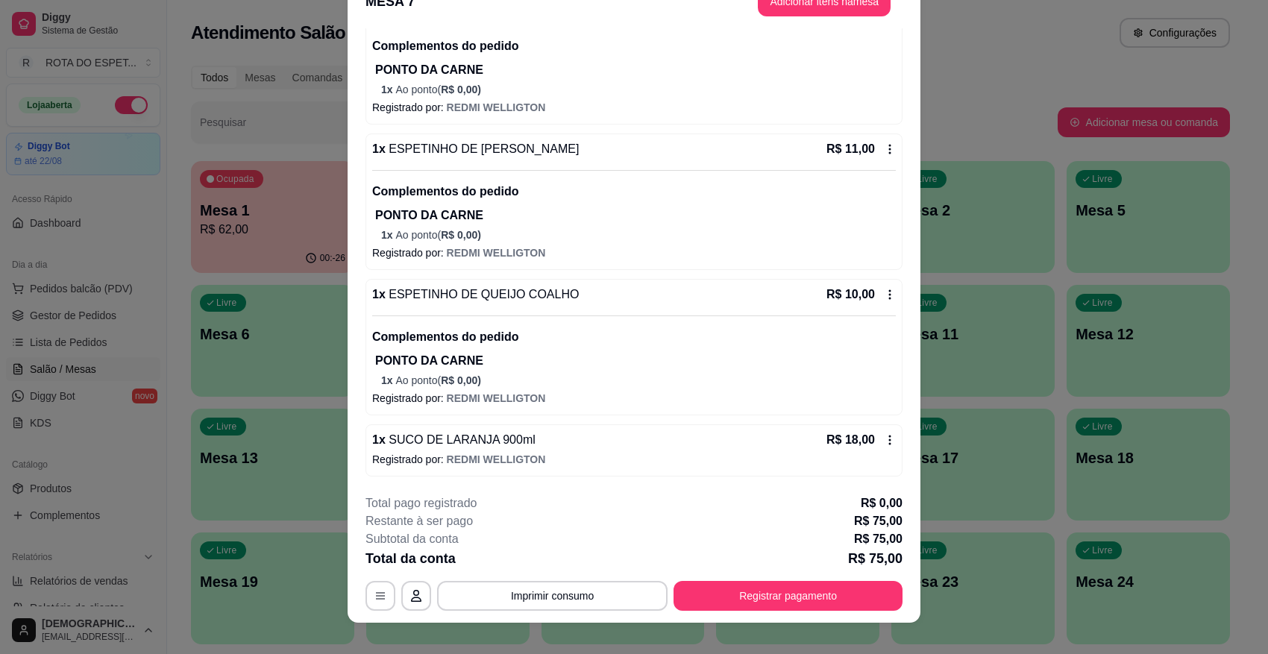
scroll to position [45, 0]
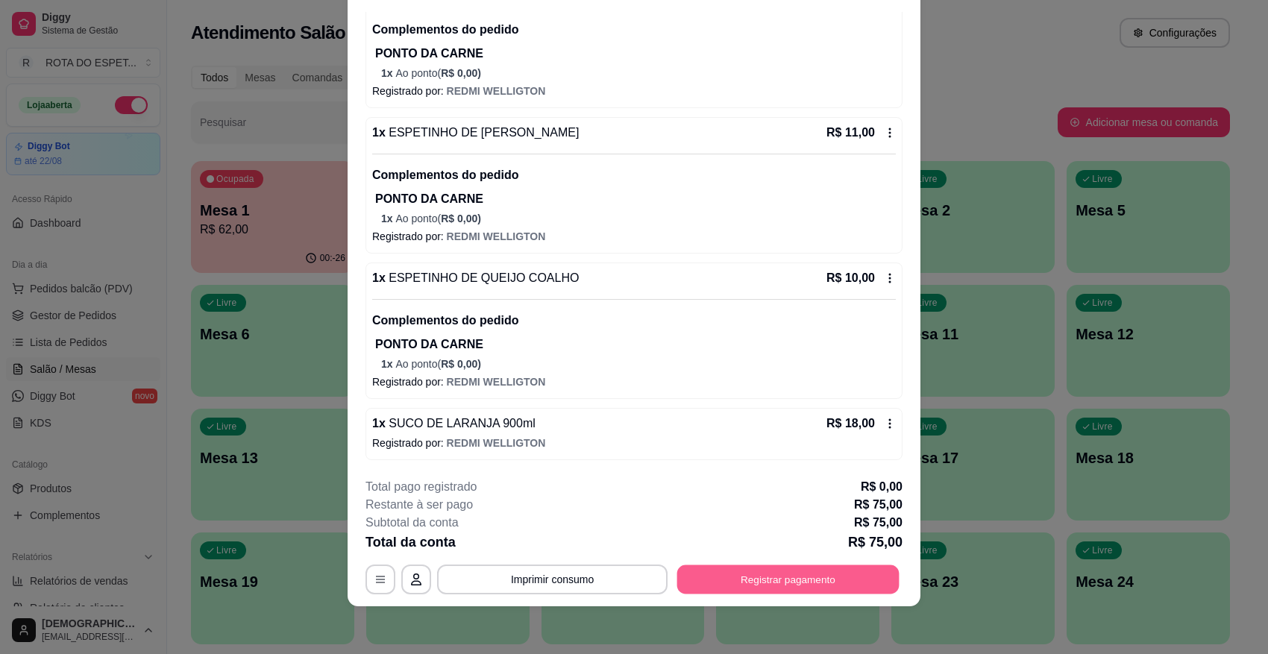
click at [824, 579] on button "Registrar pagamento" at bounding box center [788, 579] width 222 height 29
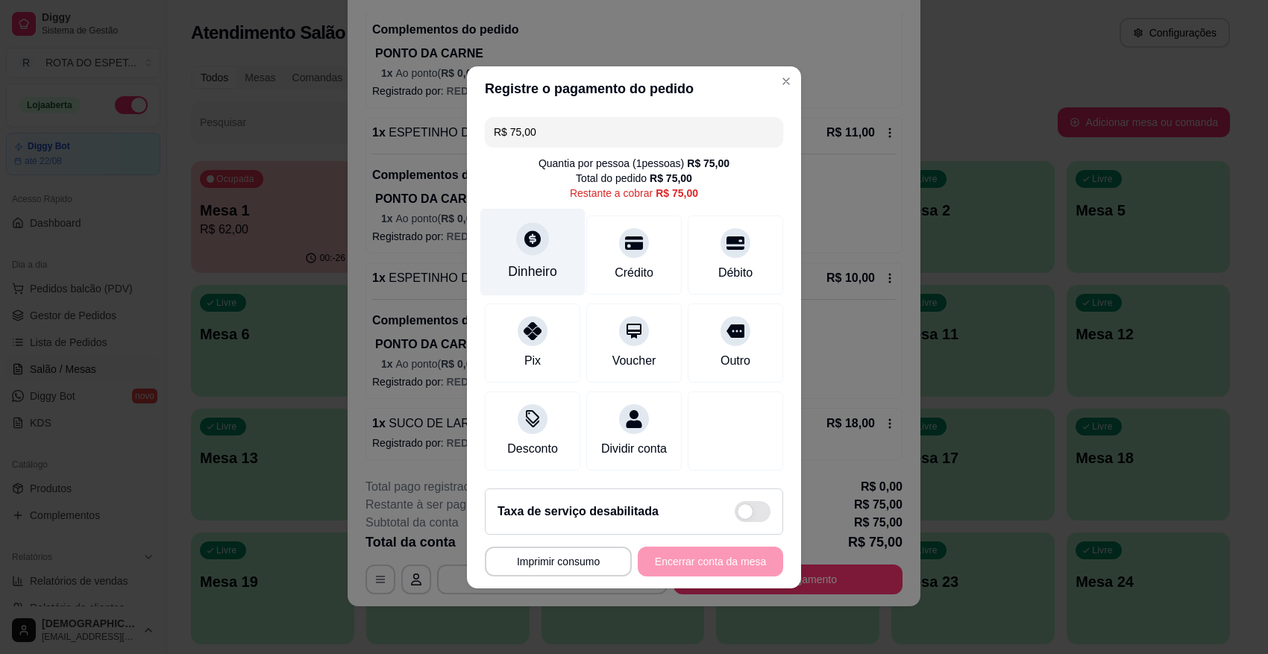
click at [531, 245] on div at bounding box center [532, 238] width 33 height 33
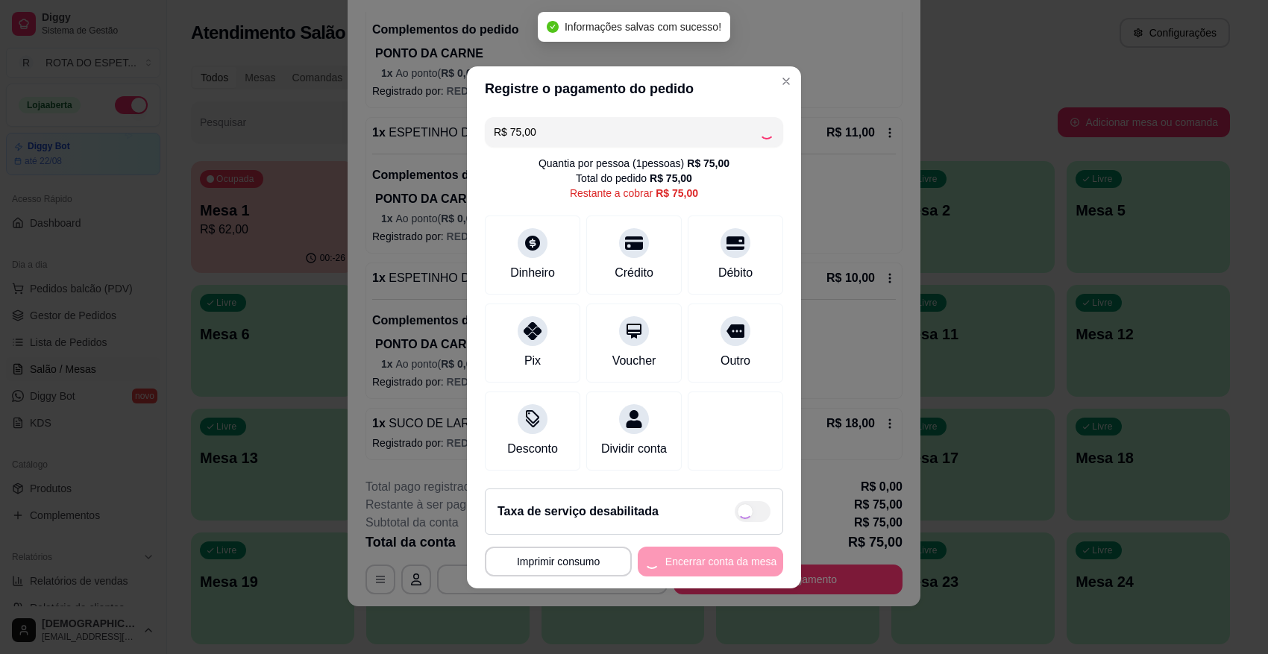
type input "R$ 0,00"
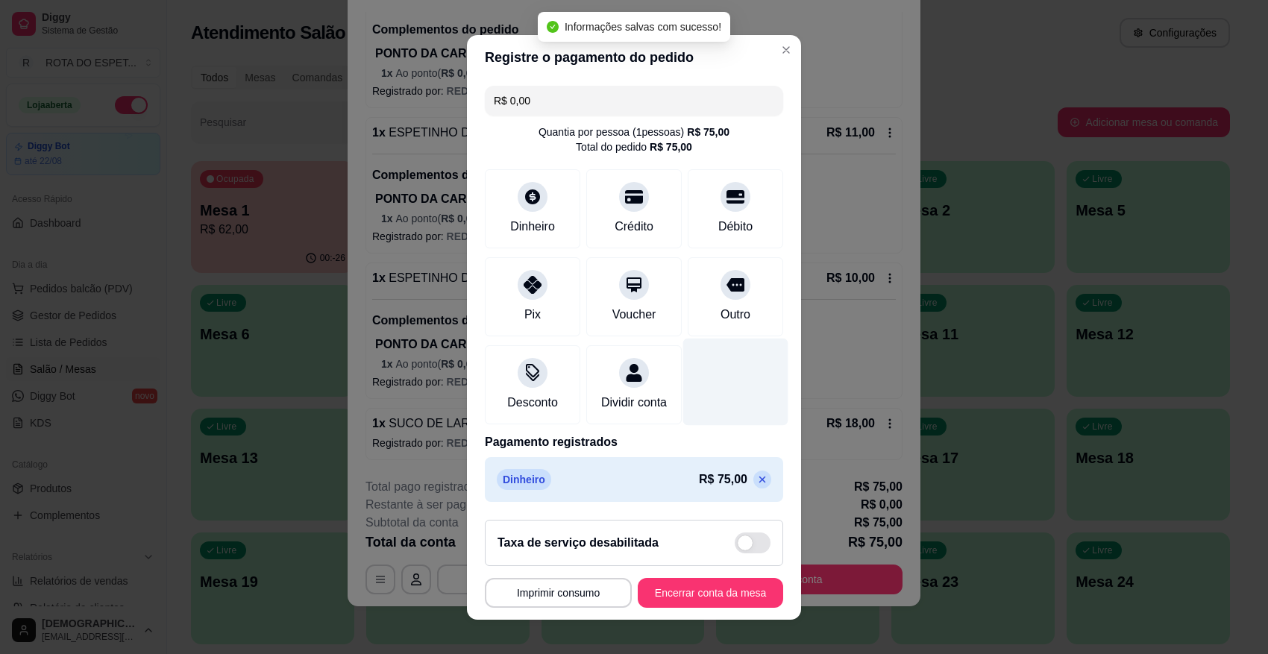
scroll to position [13, 0]
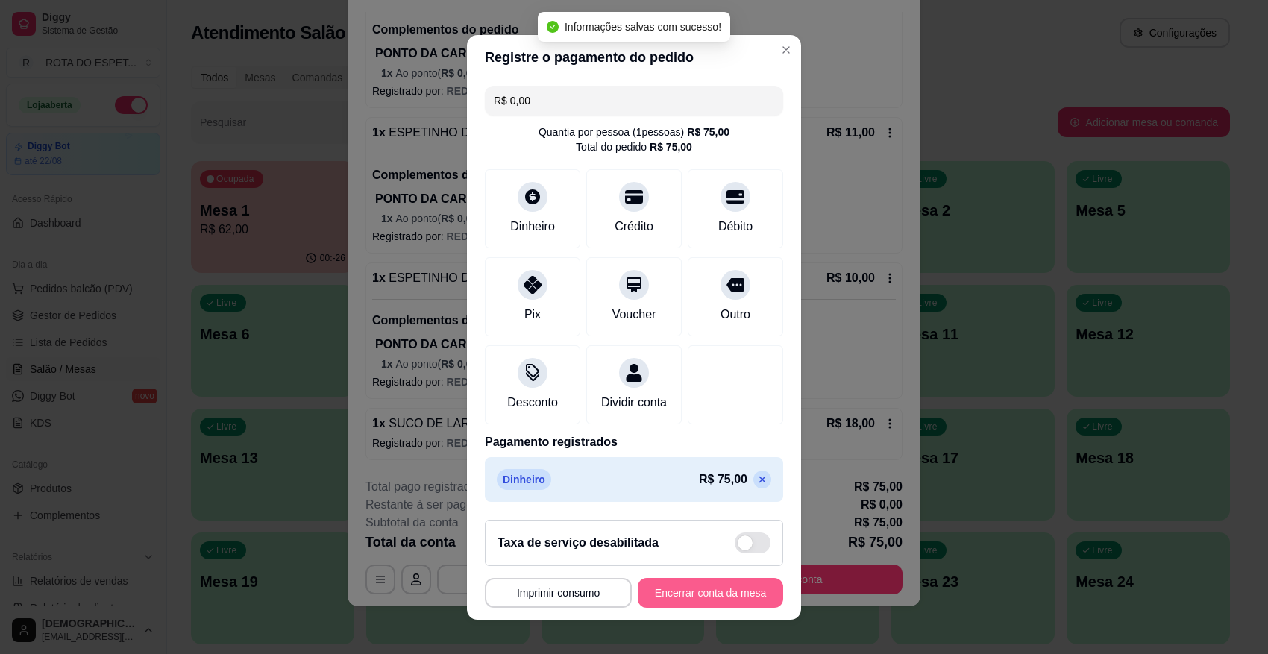
click at [725, 581] on button "Encerrar conta da mesa" at bounding box center [710, 593] width 145 height 30
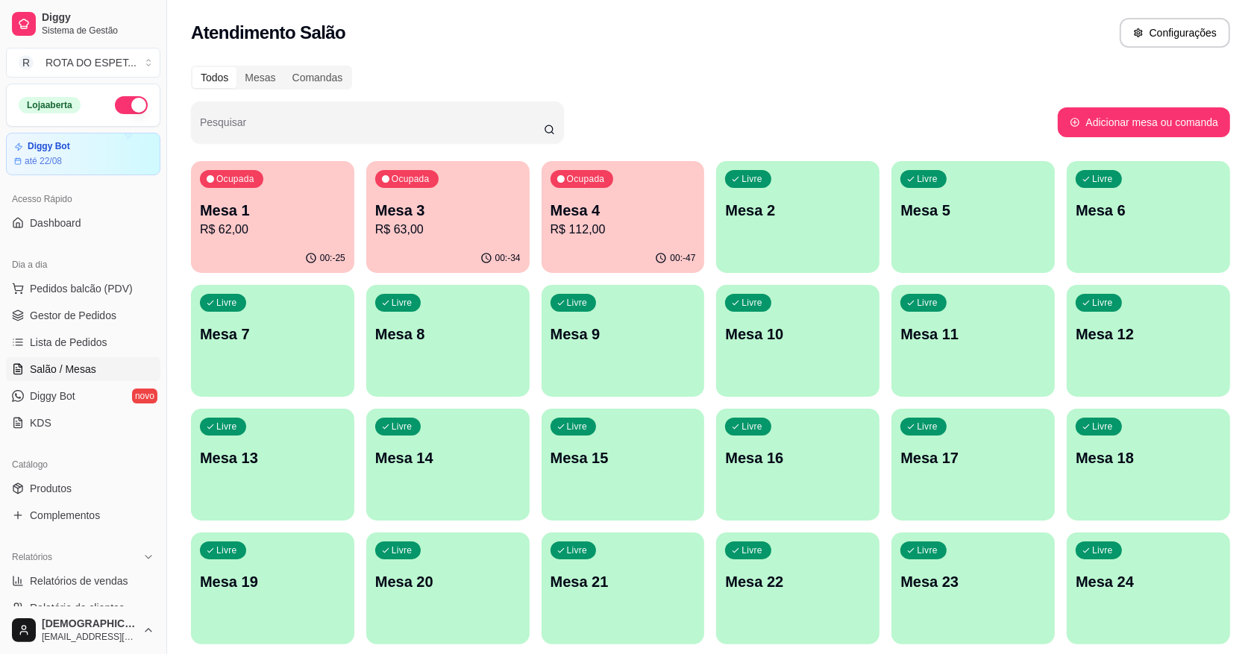
click at [687, 99] on div "Todos Mesas Comandas Pesquisar Adicionar mesa ou comanda Ocupada Mesa 1 R$ 62,0…" at bounding box center [710, 484] width 1087 height 854
click at [69, 307] on link "Gestor de Pedidos" at bounding box center [83, 316] width 154 height 24
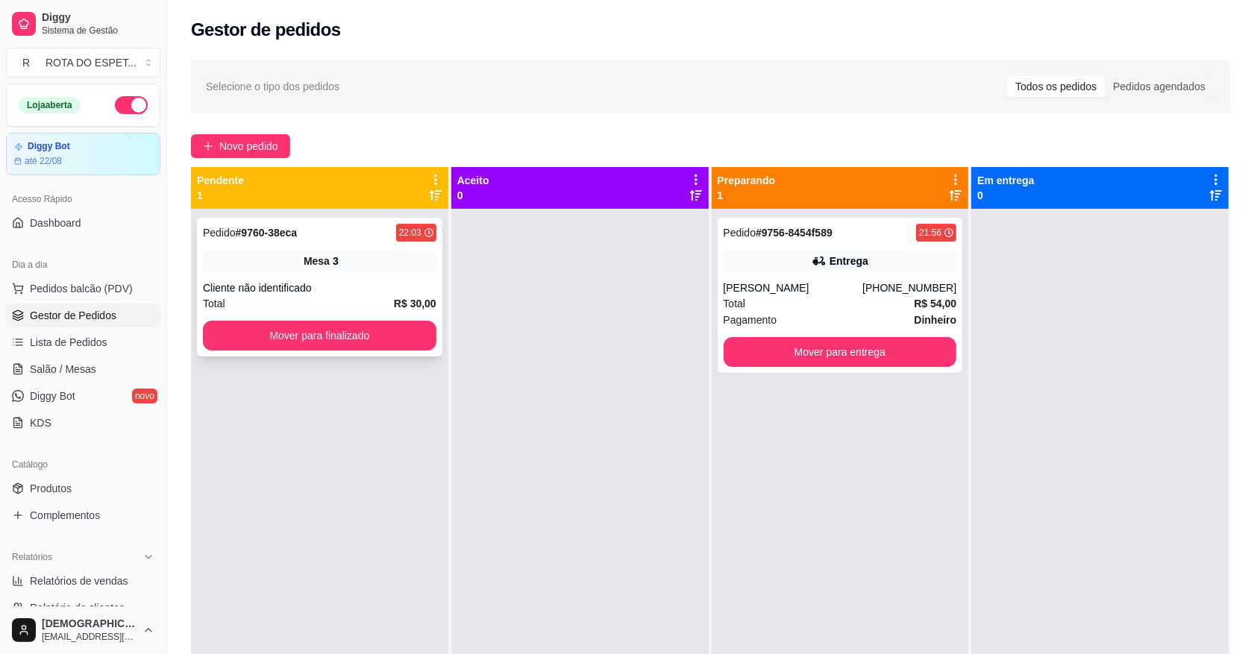
click at [348, 316] on div "Pedido # 9760-38eca 22:03 Mesa 3 Cliente não identificado Total R$ 30,00 Mover …" at bounding box center [319, 287] width 245 height 139
click at [352, 328] on button "Mover para finalizado" at bounding box center [320, 336] width 226 height 29
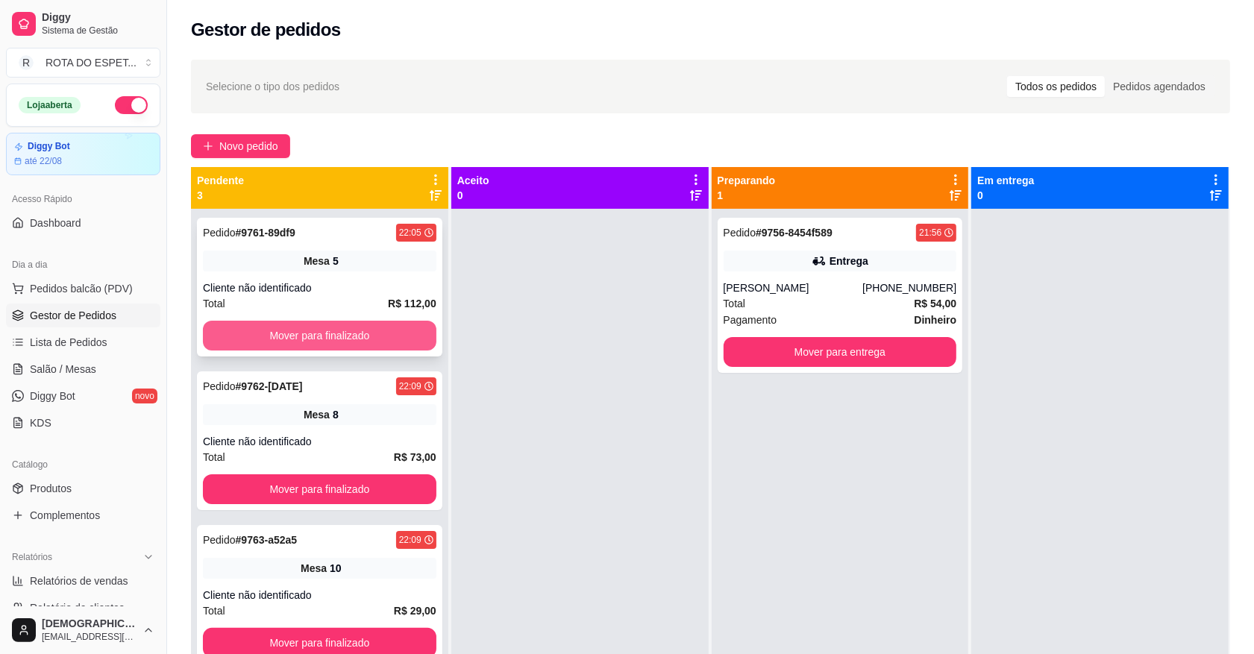
click at [373, 338] on button "Mover para finalizado" at bounding box center [320, 336] width 234 height 30
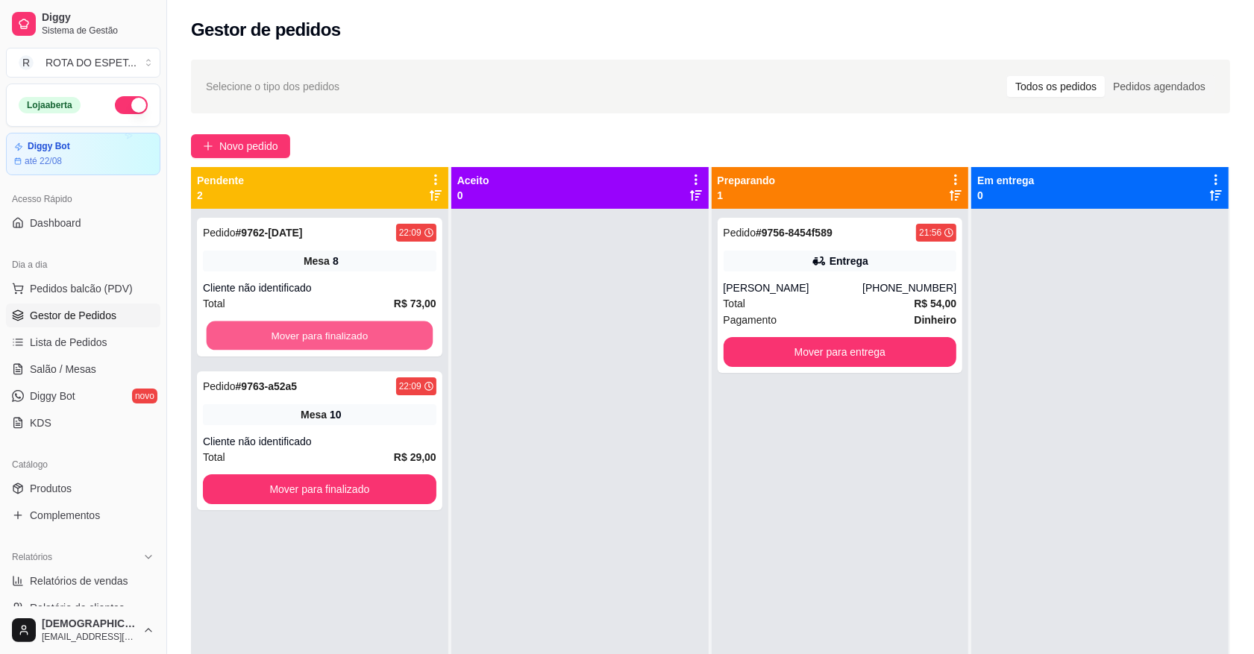
click at [373, 338] on button "Mover para finalizado" at bounding box center [320, 336] width 226 height 29
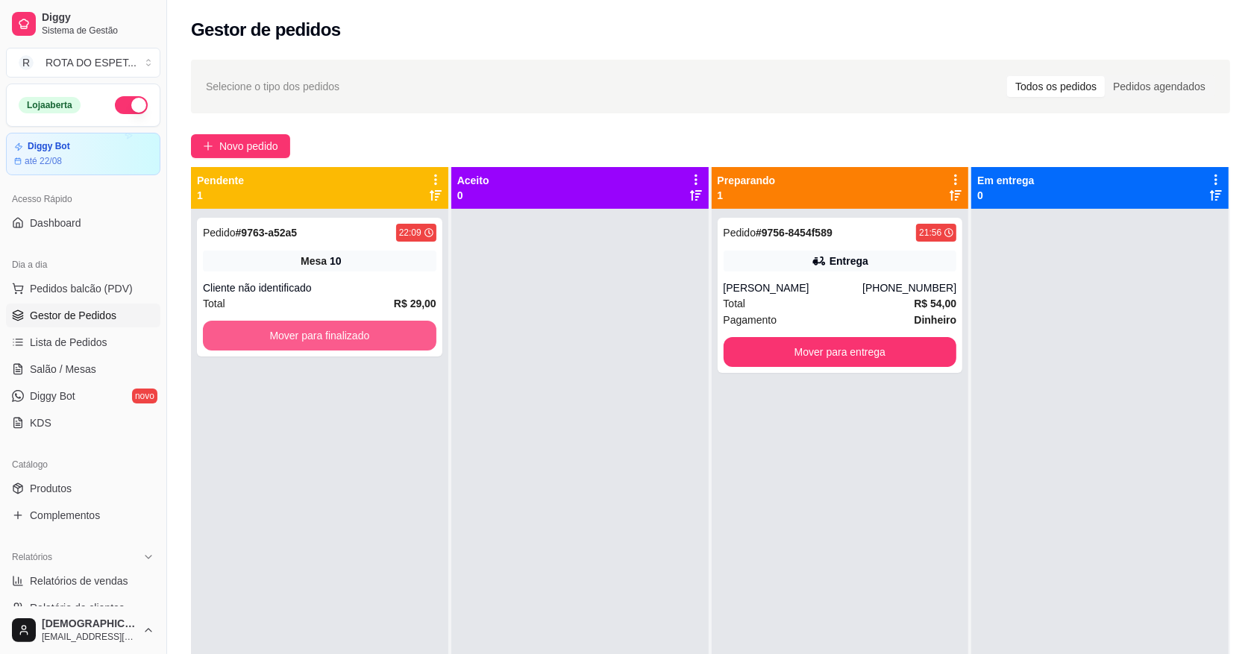
click at [373, 338] on button "Mover para finalizado" at bounding box center [320, 336] width 234 height 30
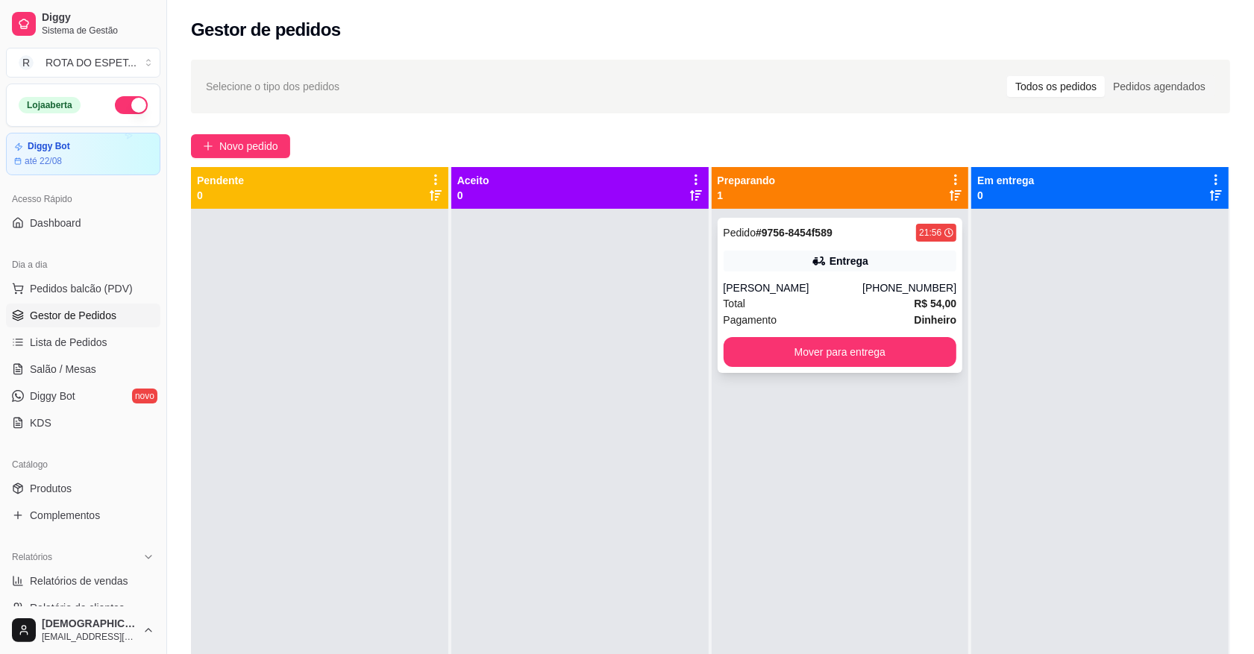
click at [818, 288] on div "[PERSON_NAME]" at bounding box center [794, 288] width 140 height 15
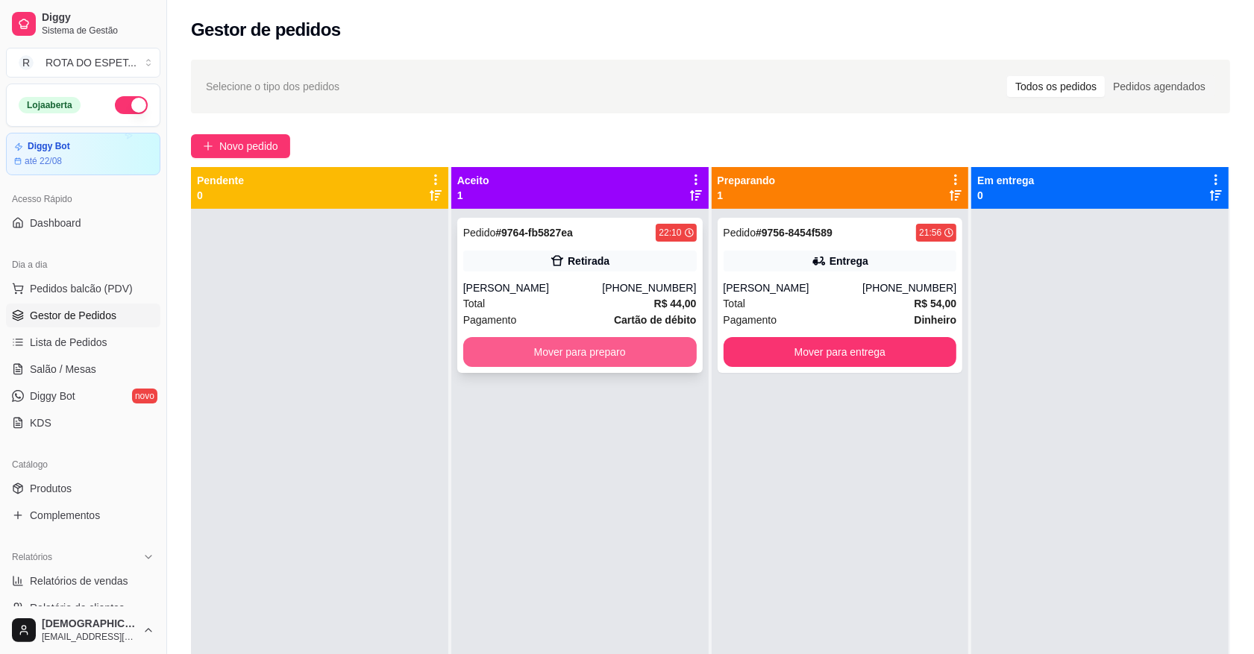
click at [583, 356] on button "Mover para preparo" at bounding box center [580, 352] width 234 height 30
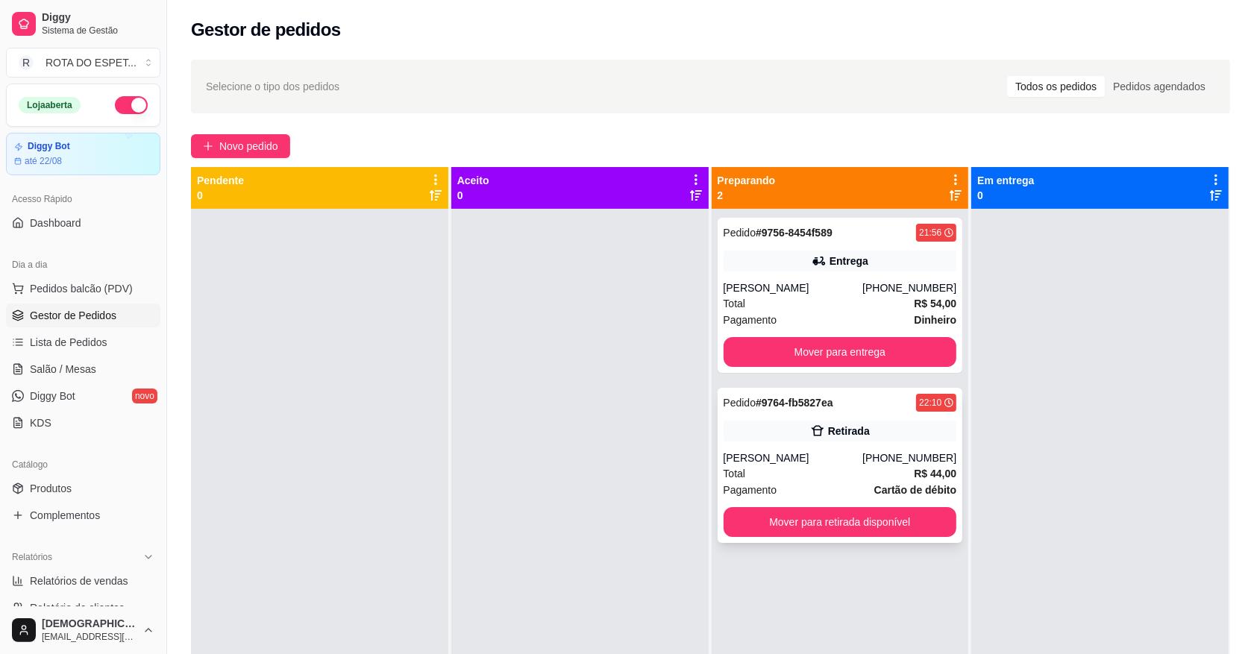
click at [837, 451] on div "[PERSON_NAME]" at bounding box center [794, 458] width 140 height 15
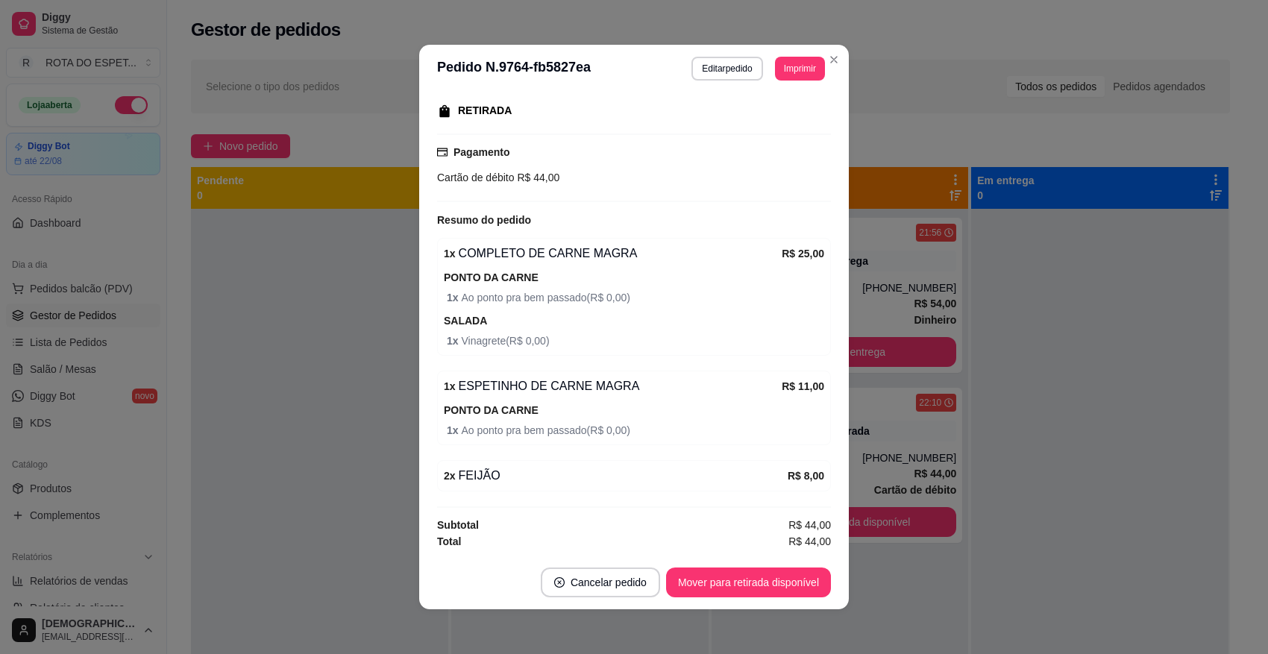
scroll to position [2, 0]
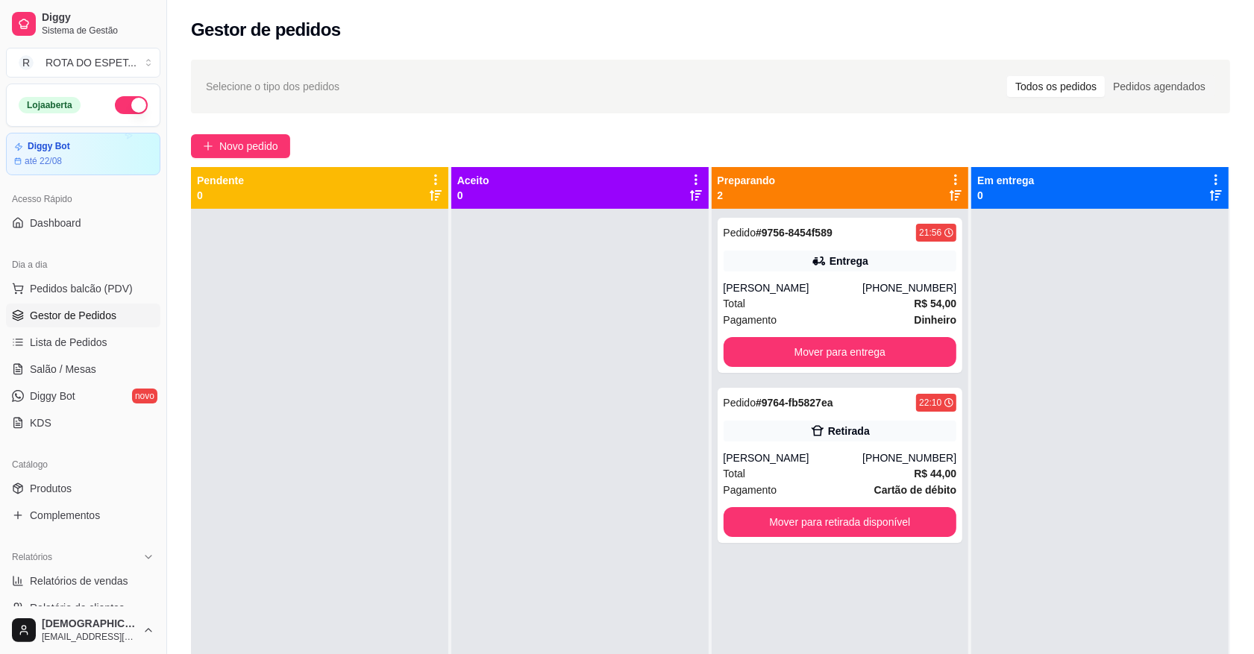
click at [481, 452] on div at bounding box center [579, 536] width 257 height 654
click at [60, 368] on span "Salão / Mesas" at bounding box center [63, 369] width 66 height 15
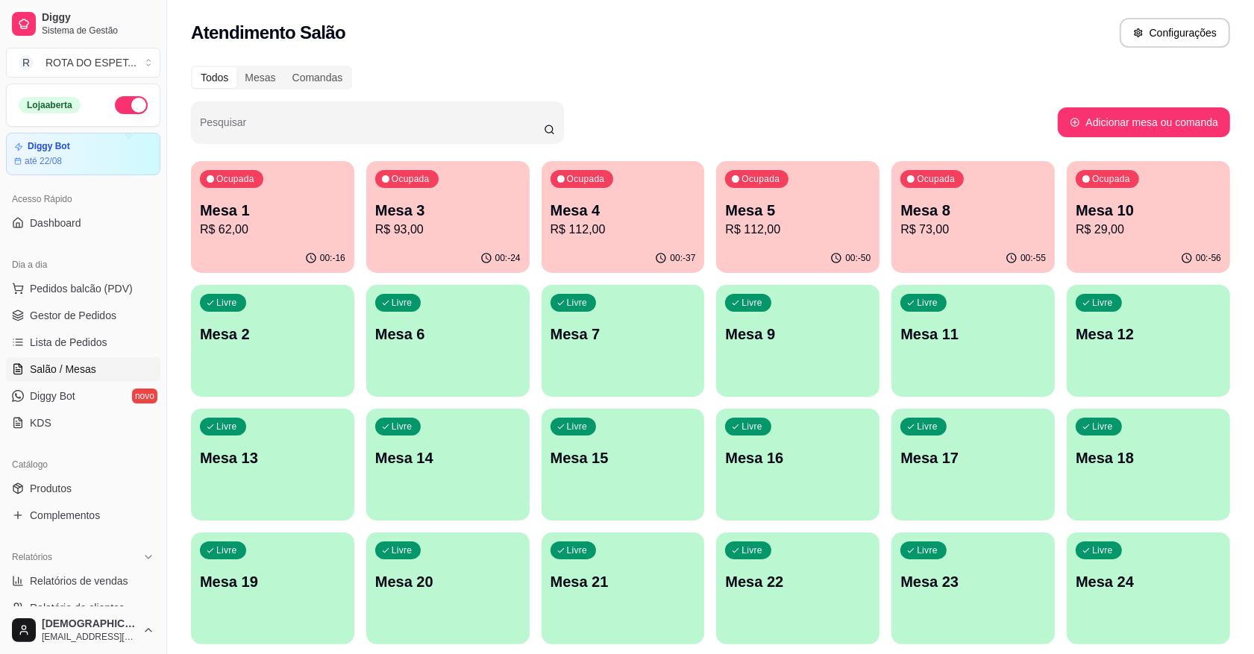
click at [994, 239] on div "Ocupada Mesa 8 R$ 73,00" at bounding box center [973, 202] width 163 height 83
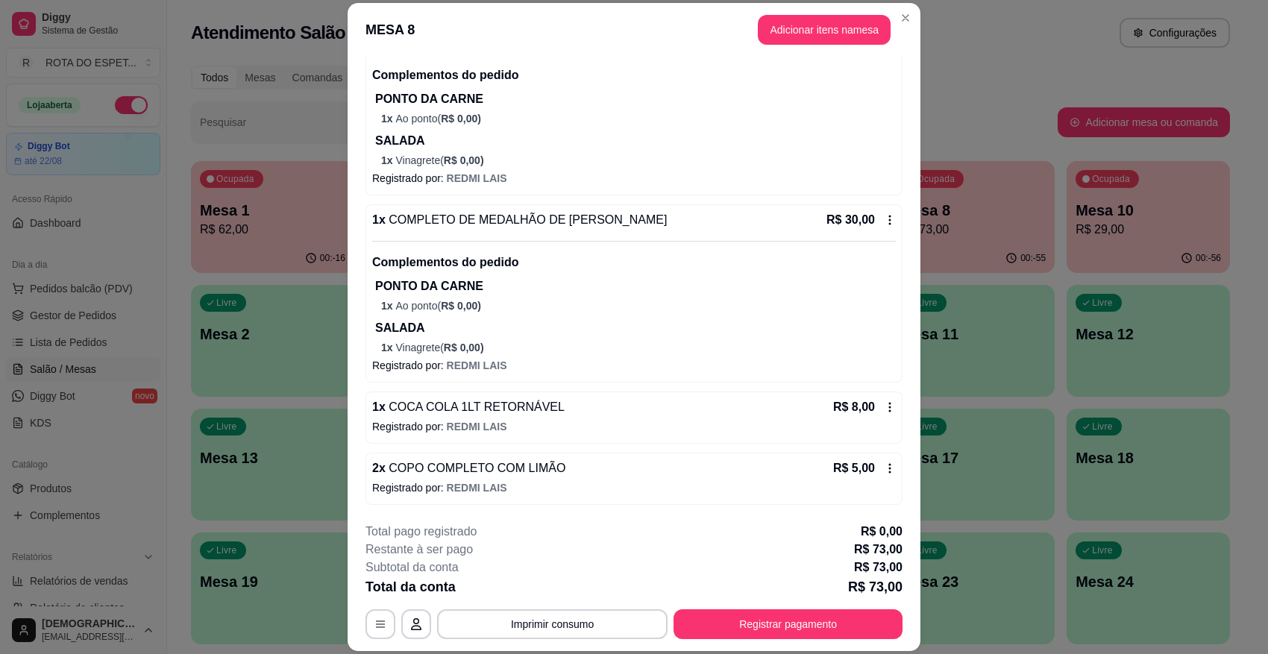
scroll to position [45, 0]
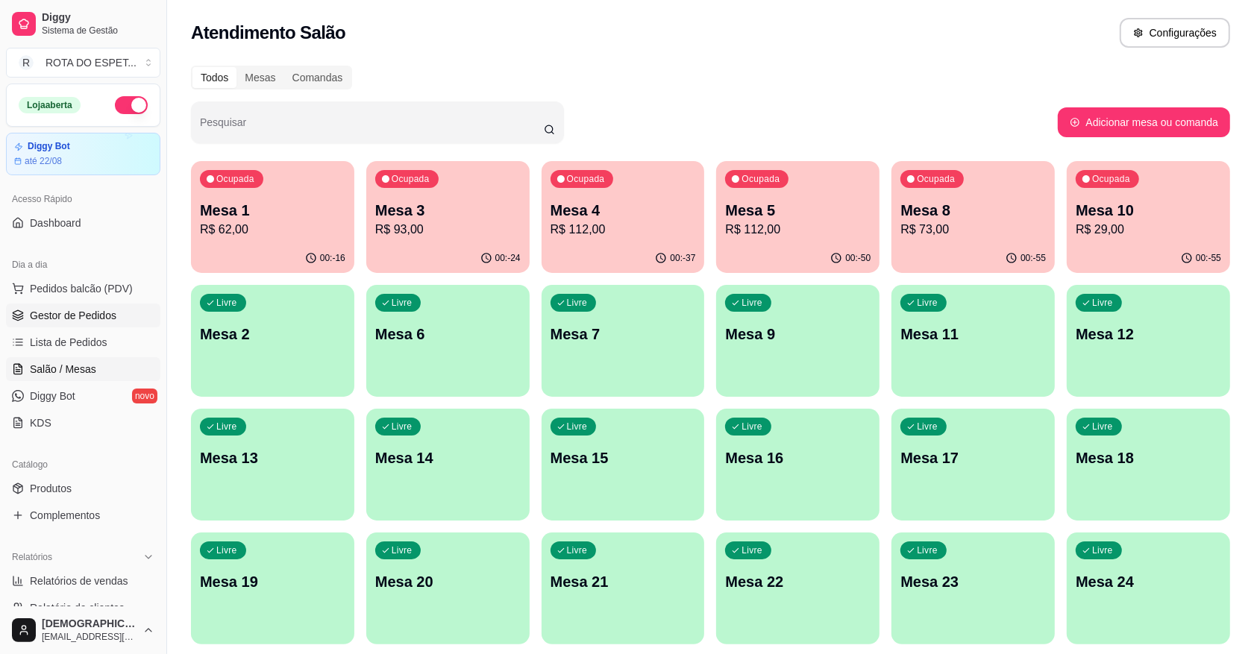
click at [67, 312] on span "Gestor de Pedidos" at bounding box center [73, 315] width 87 height 15
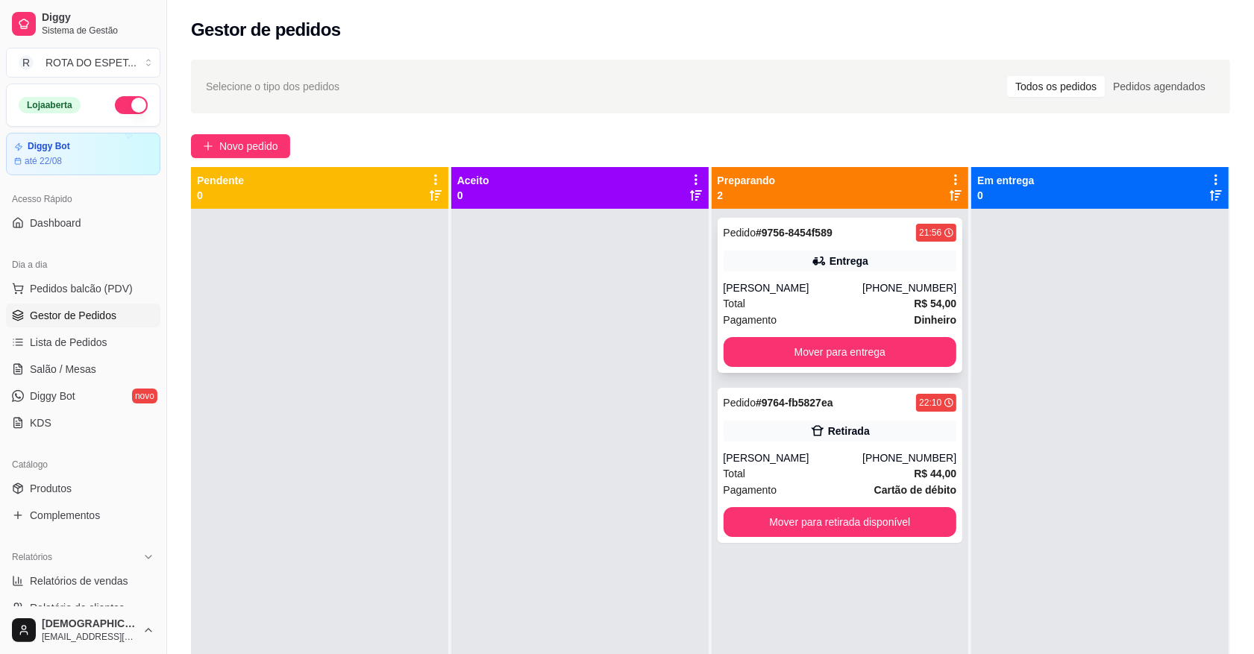
click at [806, 307] on div "Total R$ 54,00" at bounding box center [841, 303] width 234 height 16
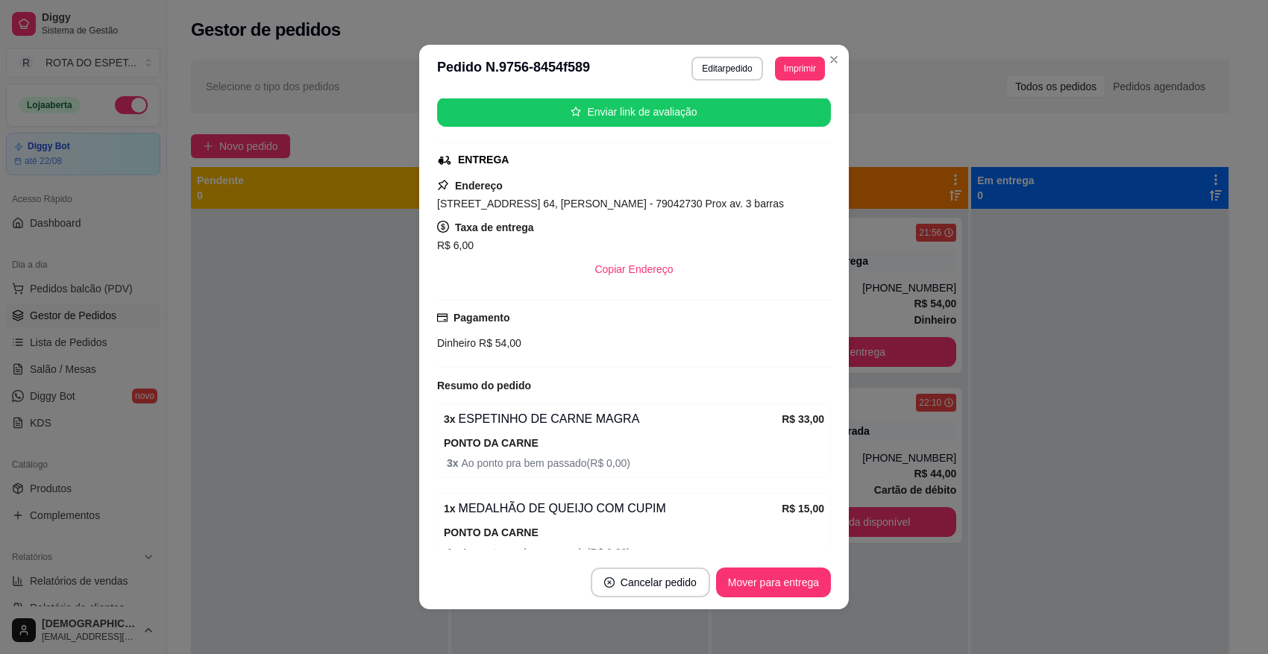
scroll to position [187, 0]
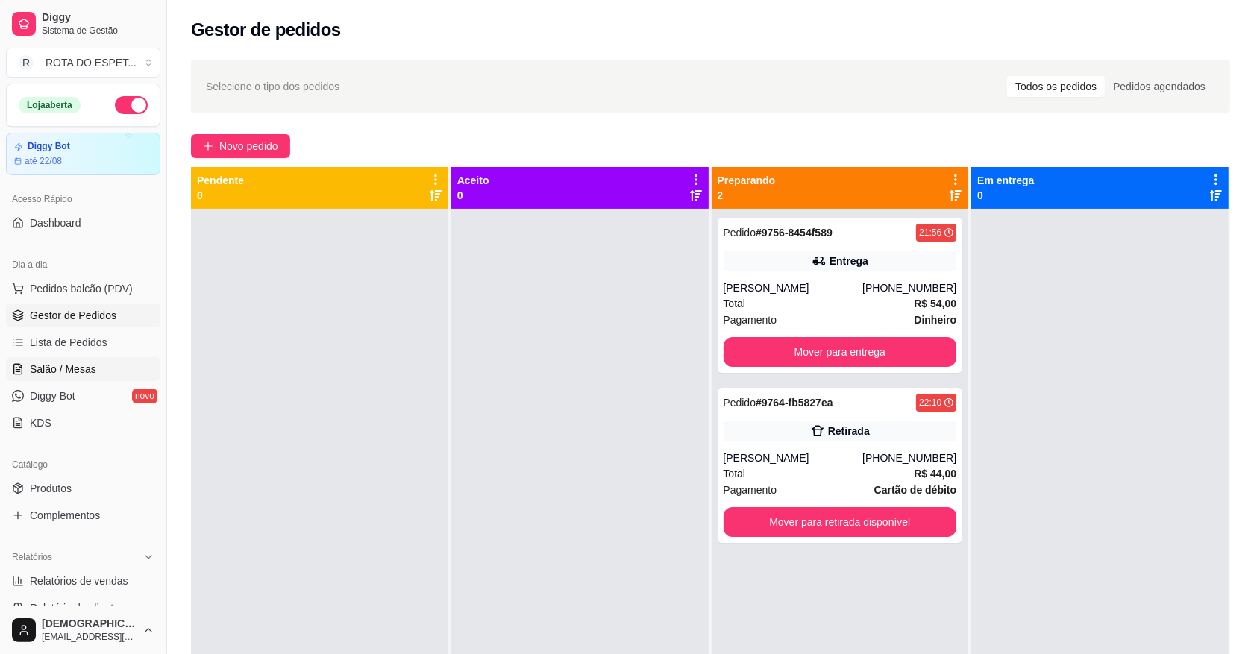
click at [86, 367] on span "Salão / Mesas" at bounding box center [63, 369] width 66 height 15
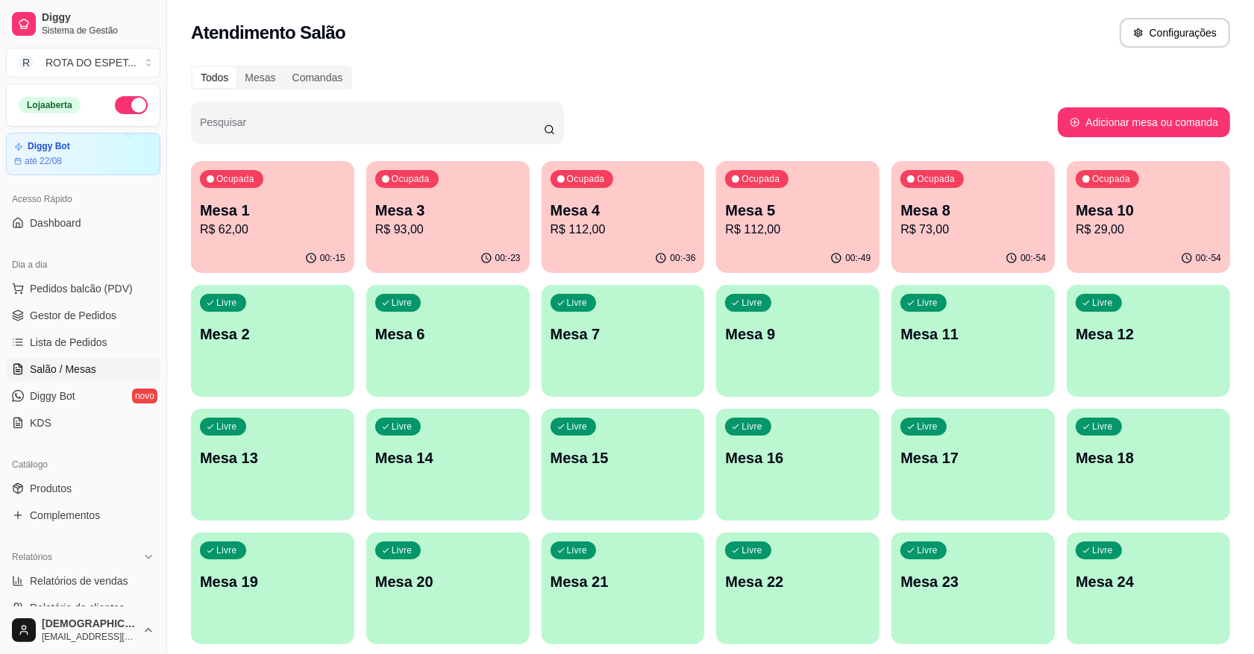
click at [1114, 221] on p "R$ 29,00" at bounding box center [1148, 230] width 145 height 18
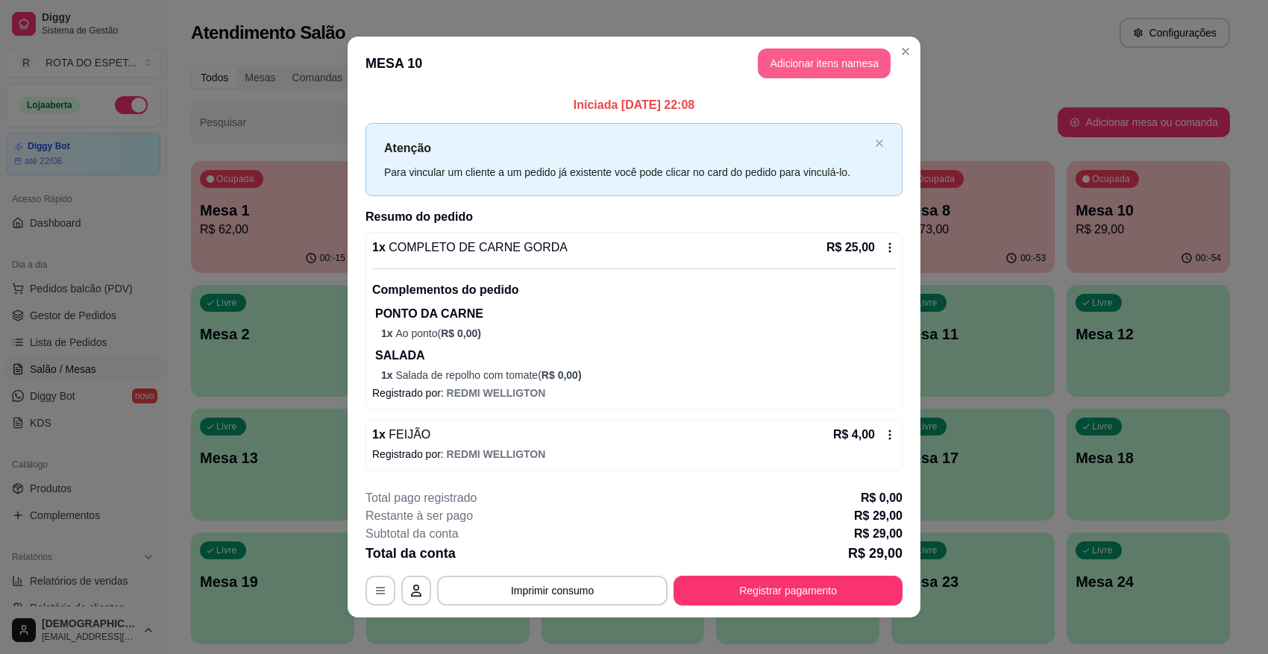
click at [799, 72] on button "Adicionar itens na mesa" at bounding box center [824, 63] width 133 height 30
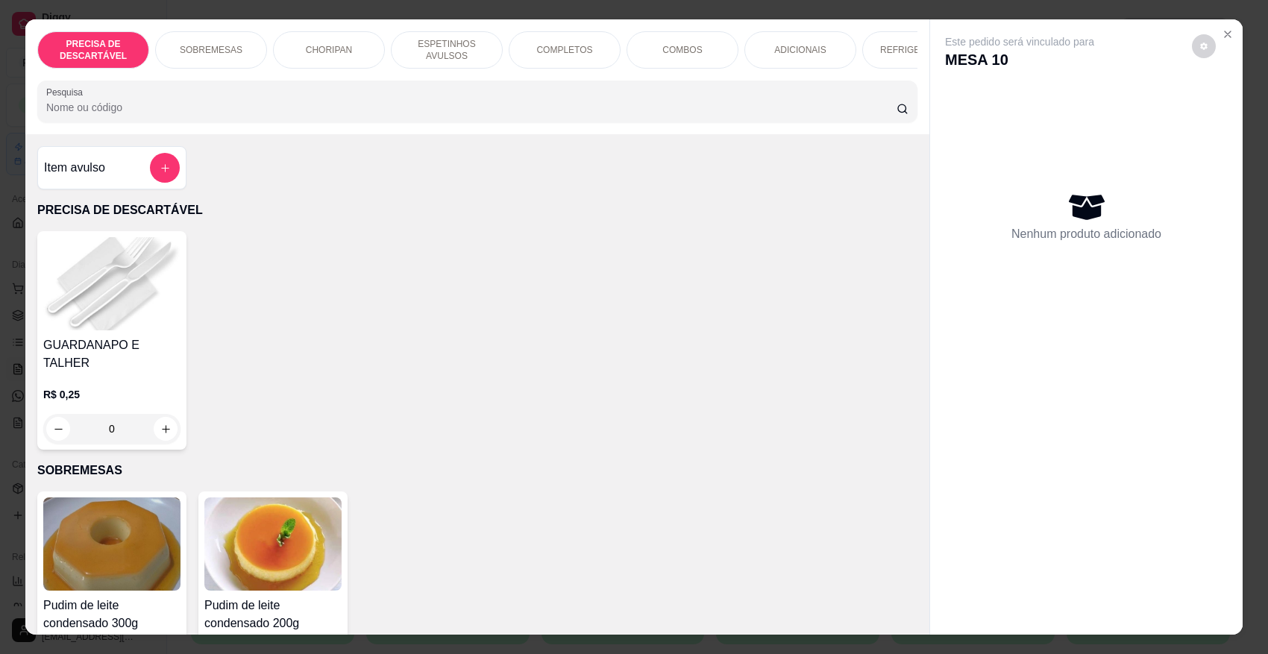
click at [798, 54] on p "ADICIONAIS" at bounding box center [799, 50] width 51 height 12
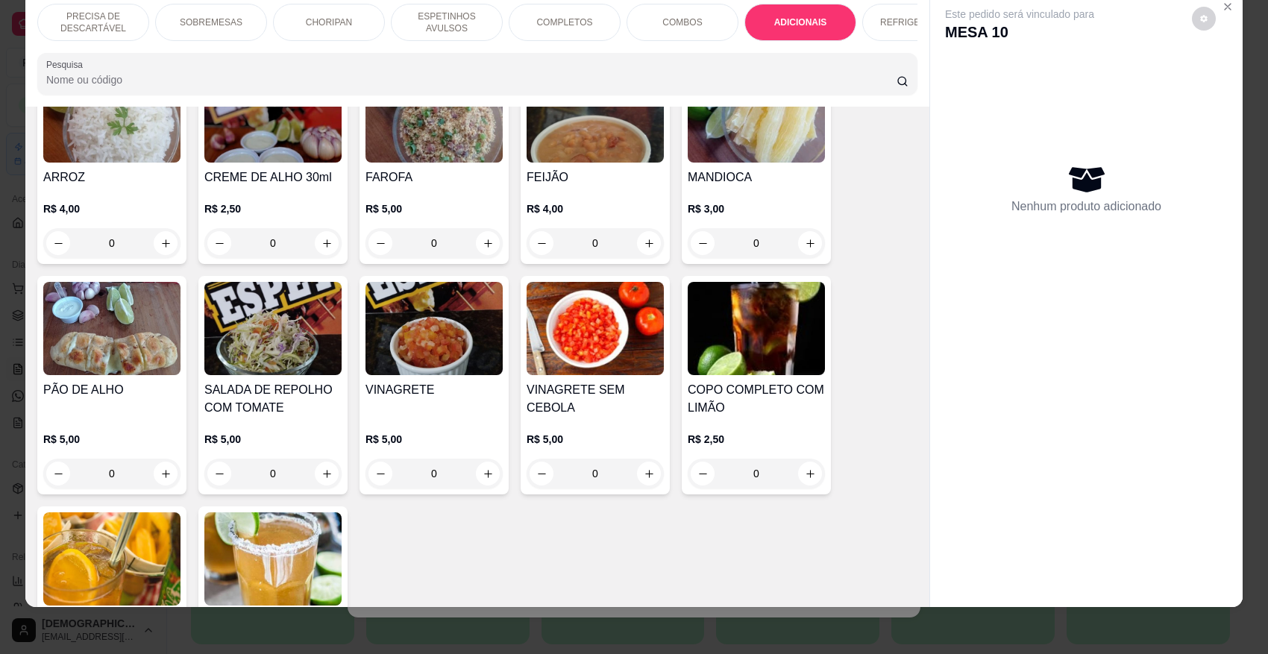
scroll to position [2948, 0]
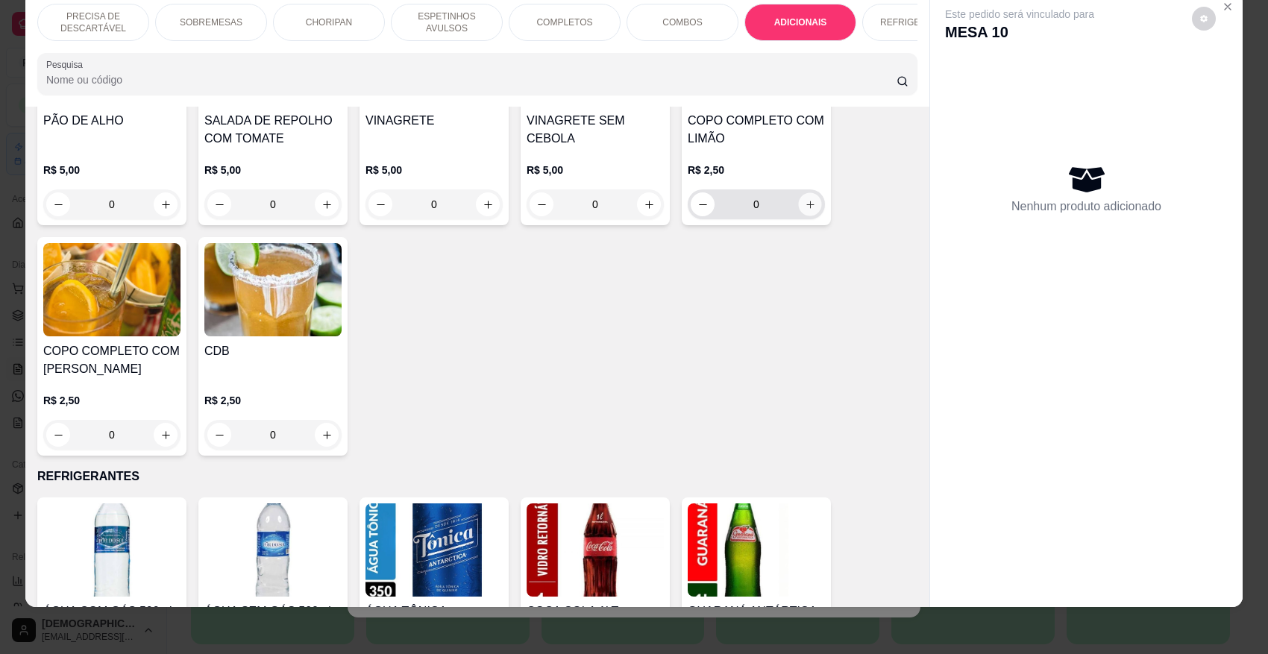
click at [805, 199] on icon "increase-product-quantity" at bounding box center [810, 204] width 11 height 11
type input "1"
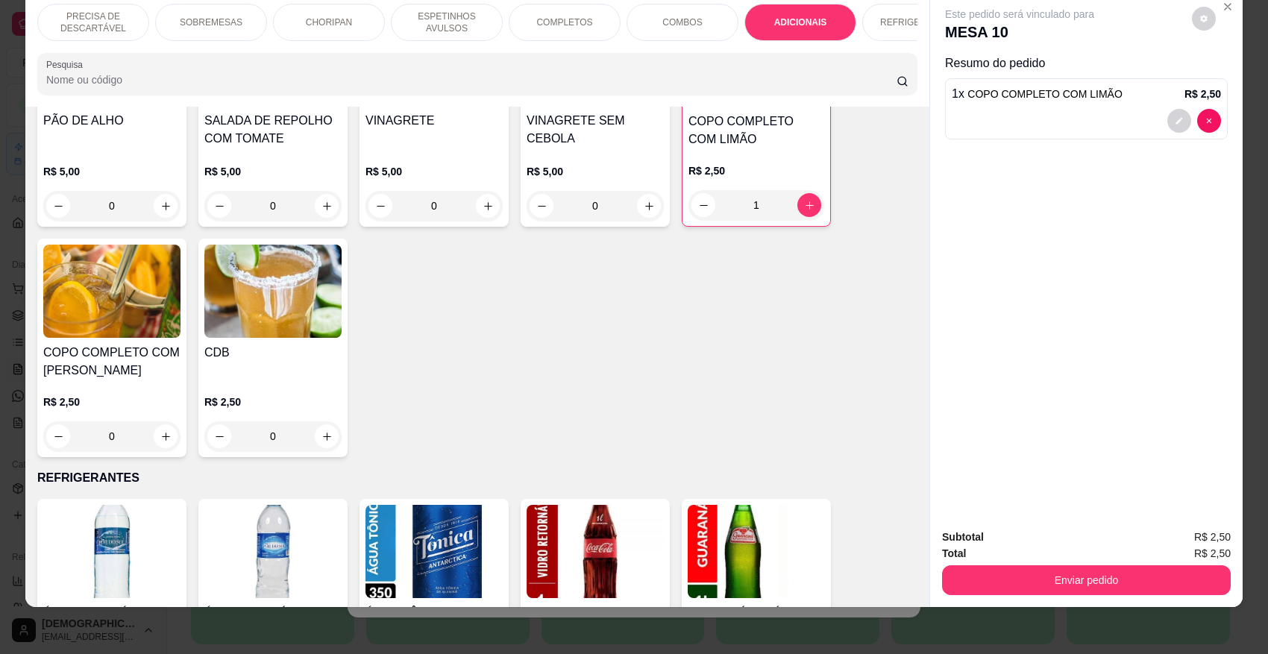
click at [875, 28] on div "REFRIGERANTES" at bounding box center [918, 22] width 112 height 37
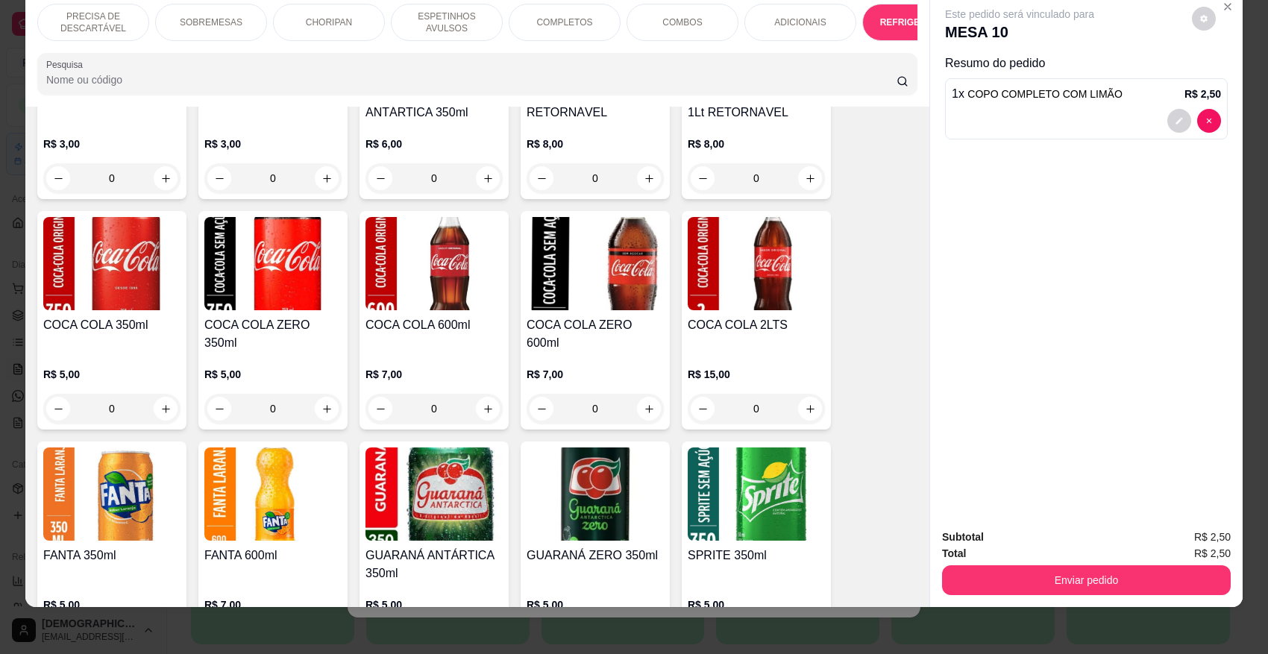
scroll to position [3467, 0]
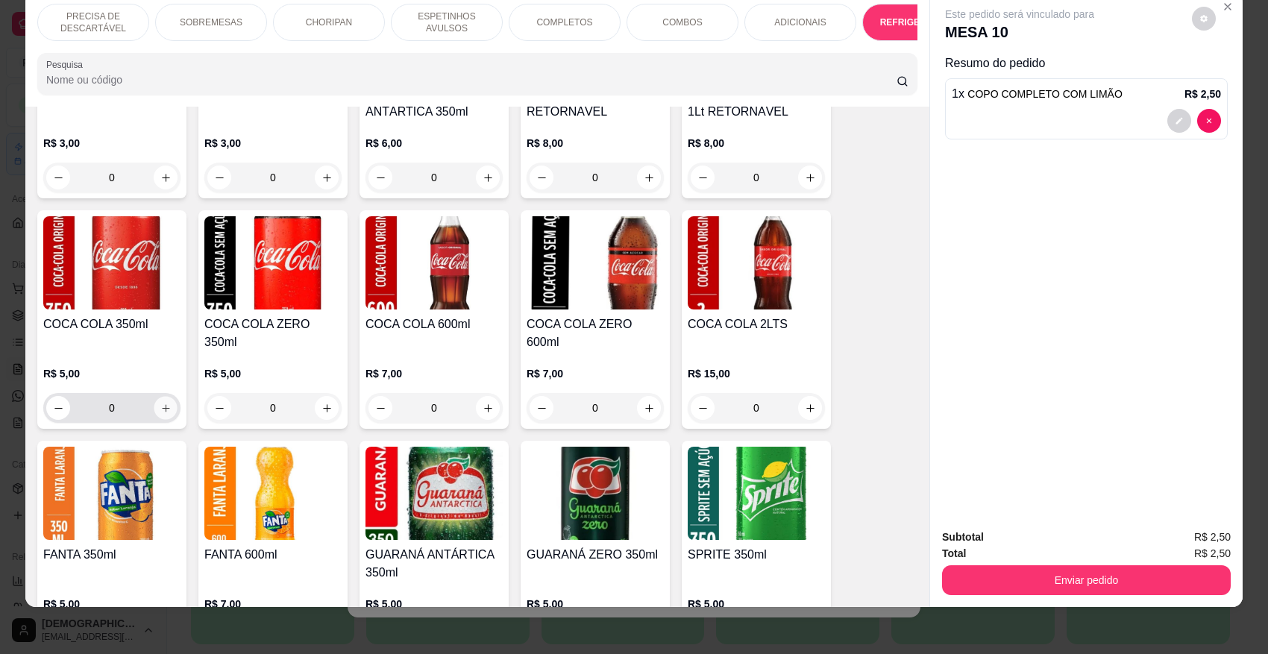
click at [160, 403] on icon "increase-product-quantity" at bounding box center [165, 408] width 11 height 11
type input "1"
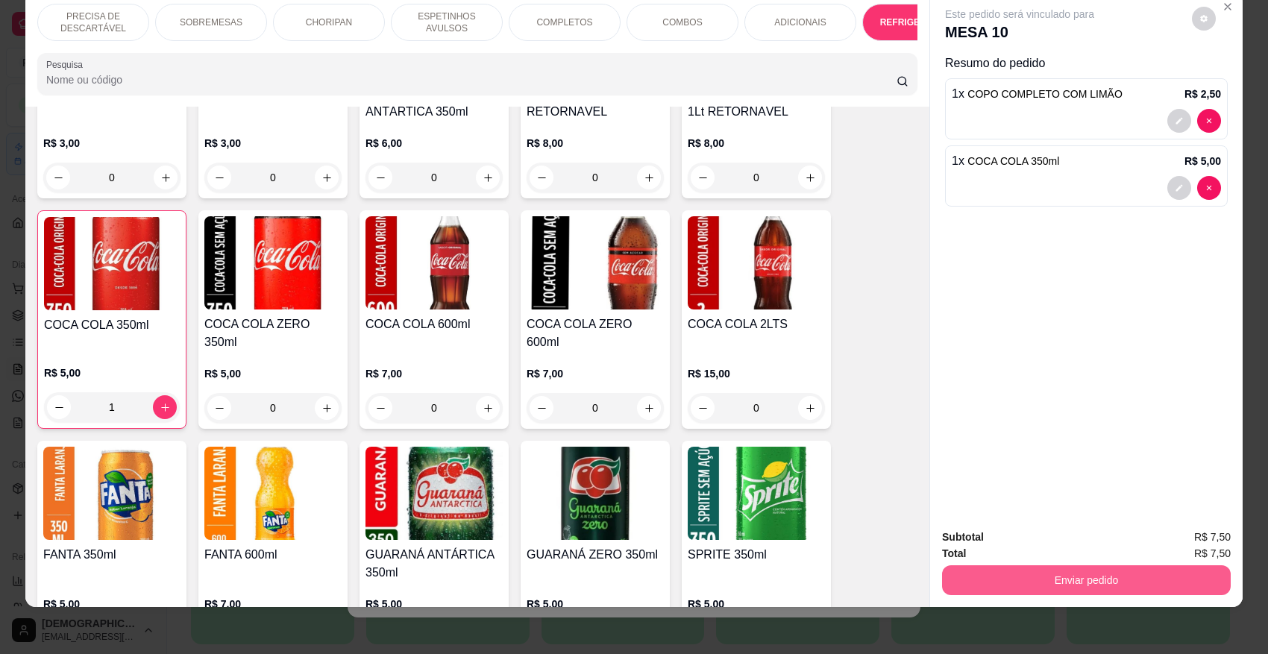
click at [1114, 581] on button "Enviar pedido" at bounding box center [1086, 581] width 289 height 30
click at [1064, 539] on button "Não registrar e enviar pedido" at bounding box center [1036, 544] width 155 height 28
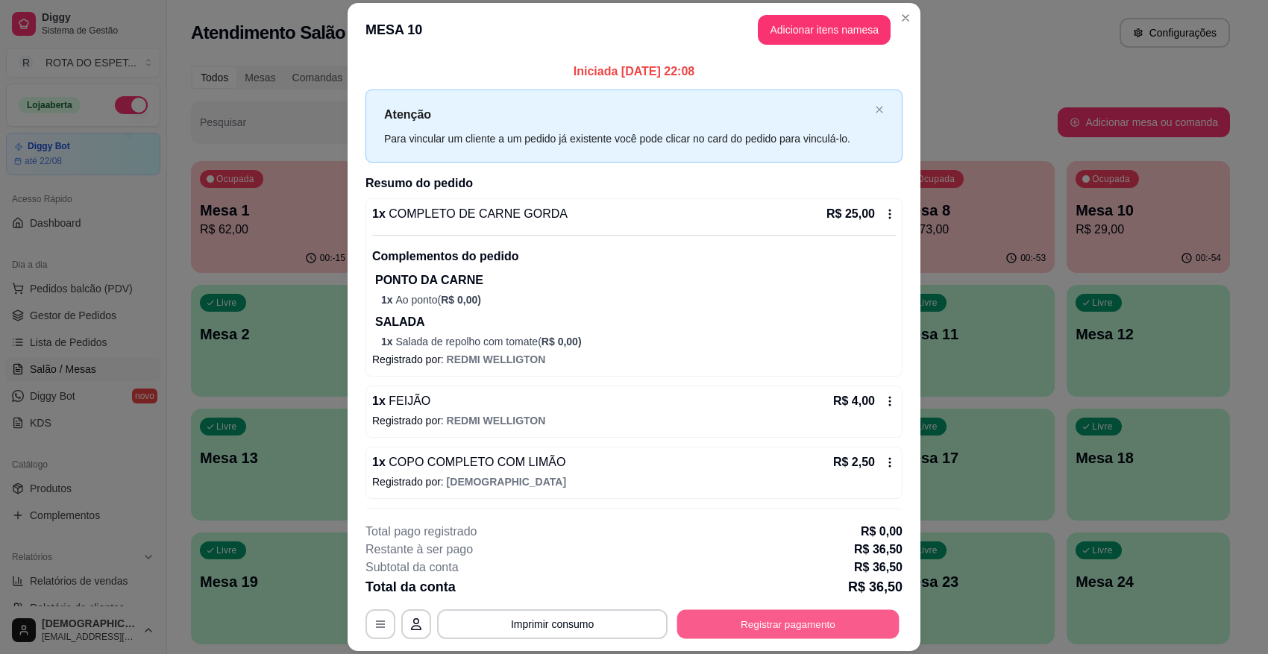
click at [765, 581] on button "Registrar pagamento" at bounding box center [788, 624] width 222 height 29
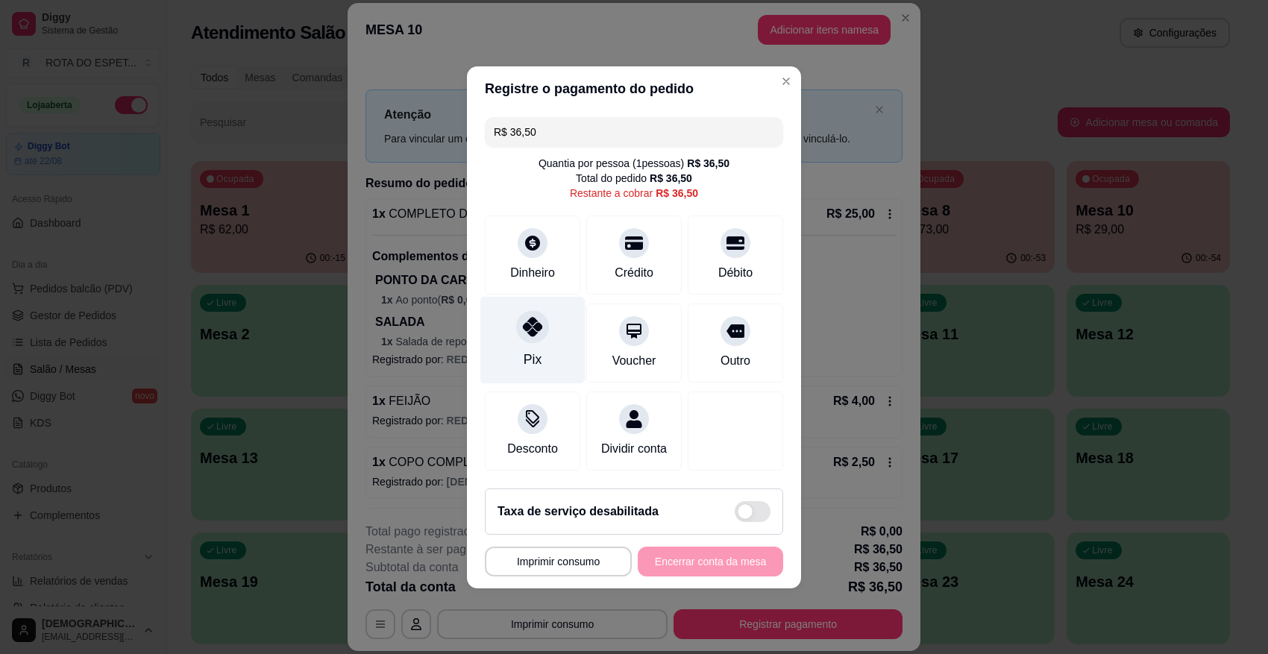
click at [527, 330] on div at bounding box center [532, 326] width 33 height 33
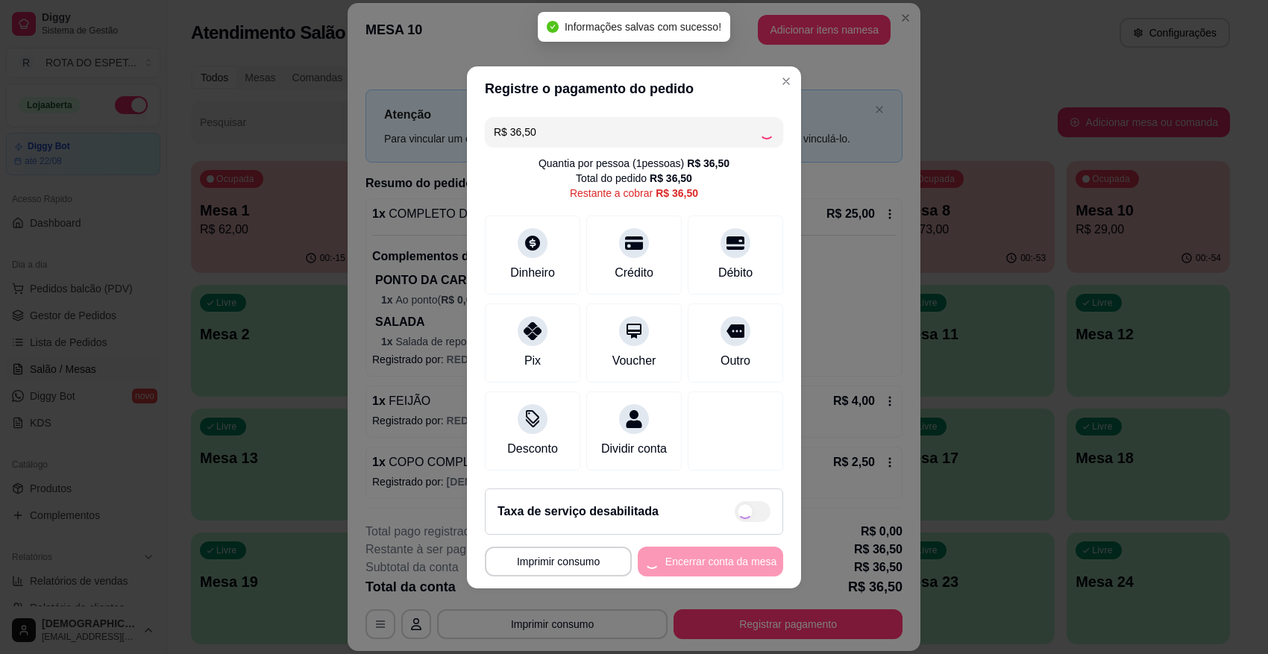
type input "R$ 0,00"
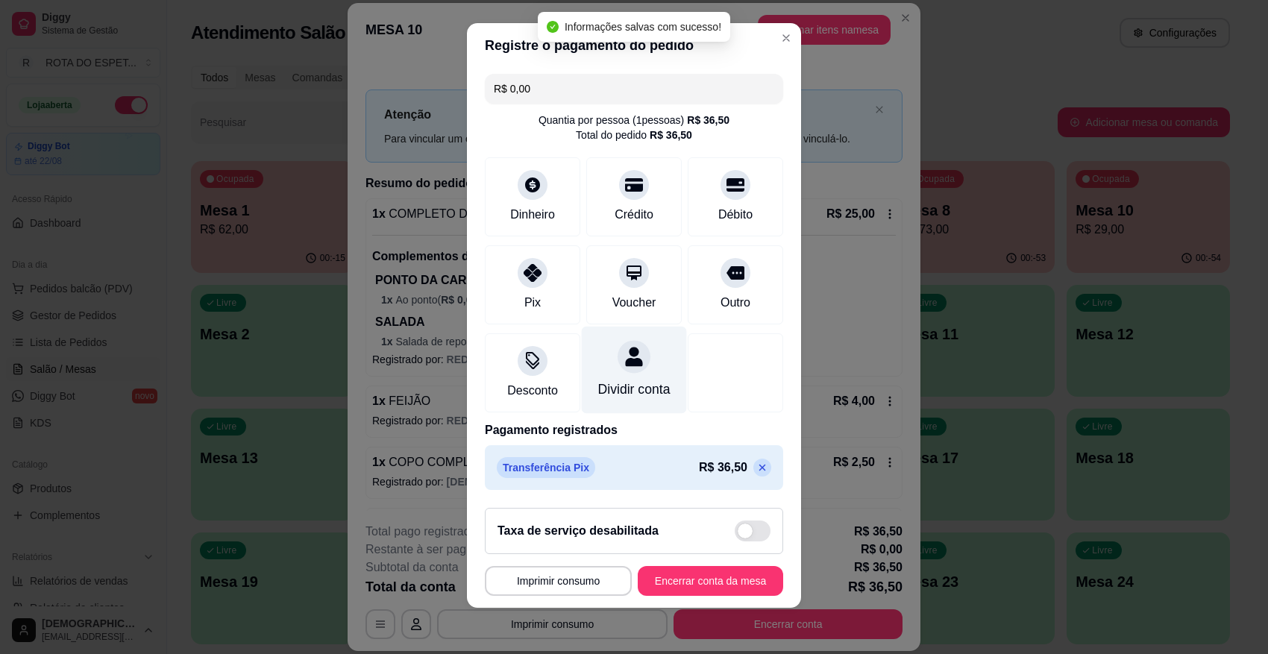
scroll to position [15, 0]
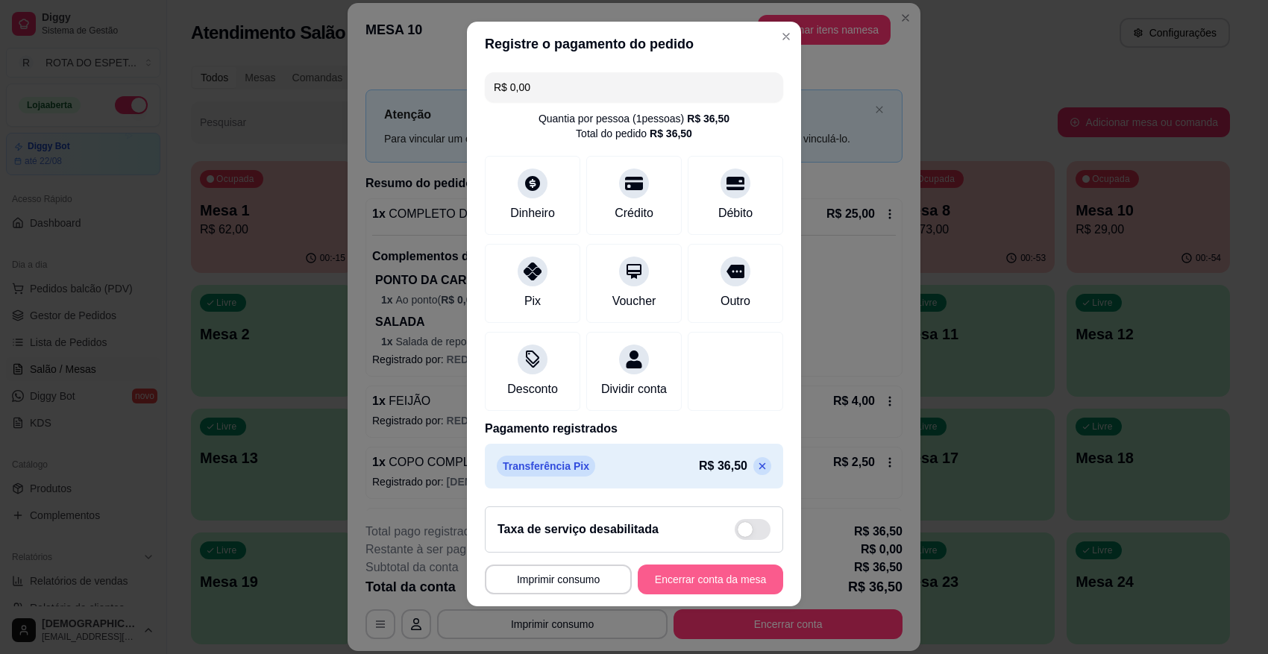
click at [705, 573] on button "Encerrar conta da mesa" at bounding box center [710, 580] width 145 height 30
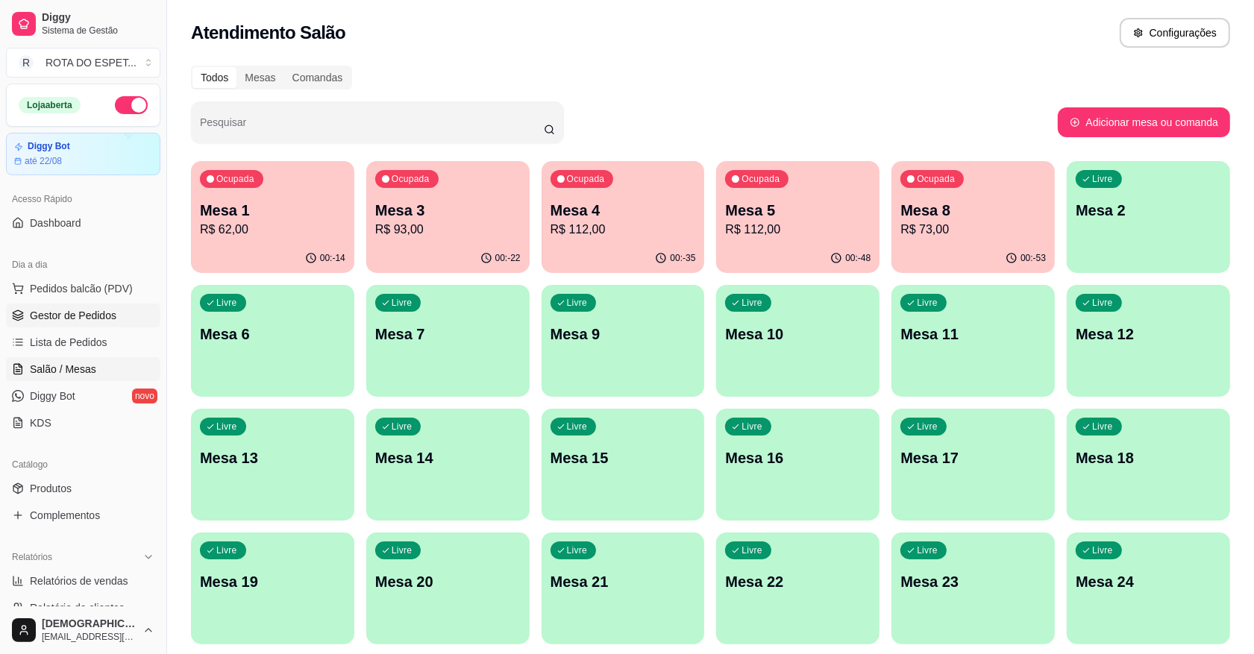
click at [75, 317] on span "Gestor de Pedidos" at bounding box center [73, 315] width 87 height 15
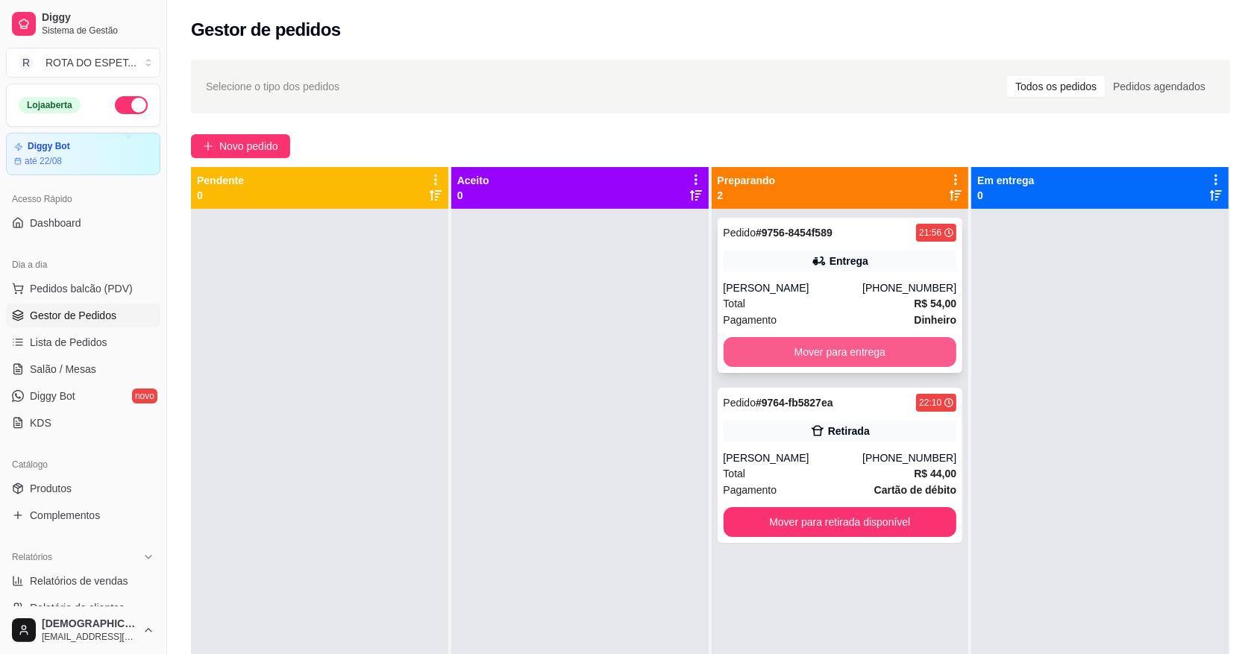
click at [830, 359] on button "Mover para entrega" at bounding box center [841, 352] width 234 height 30
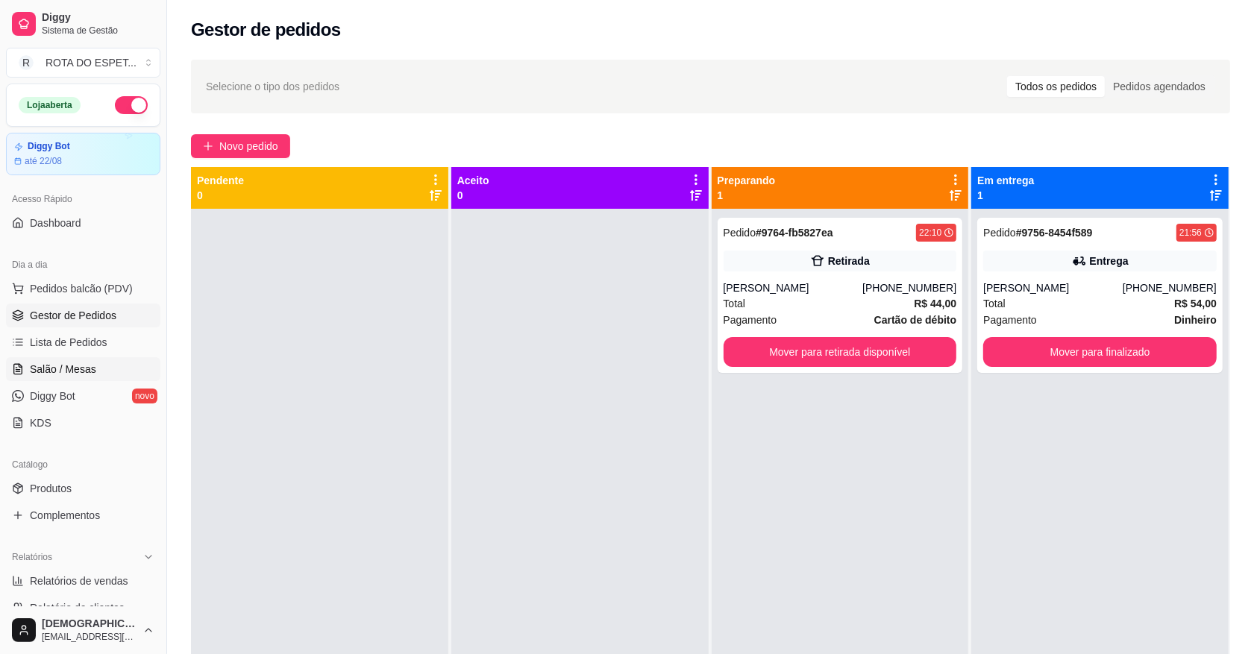
click at [91, 359] on link "Salão / Mesas" at bounding box center [83, 369] width 154 height 24
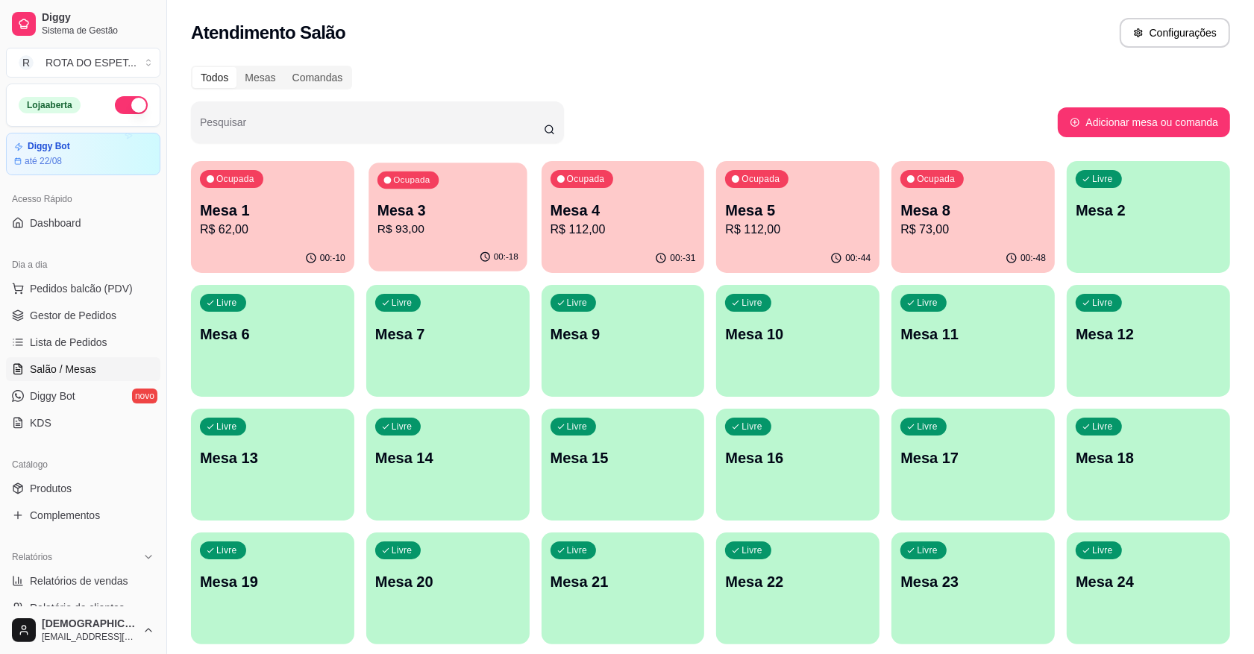
click at [431, 225] on p "R$ 93,00" at bounding box center [448, 229] width 141 height 17
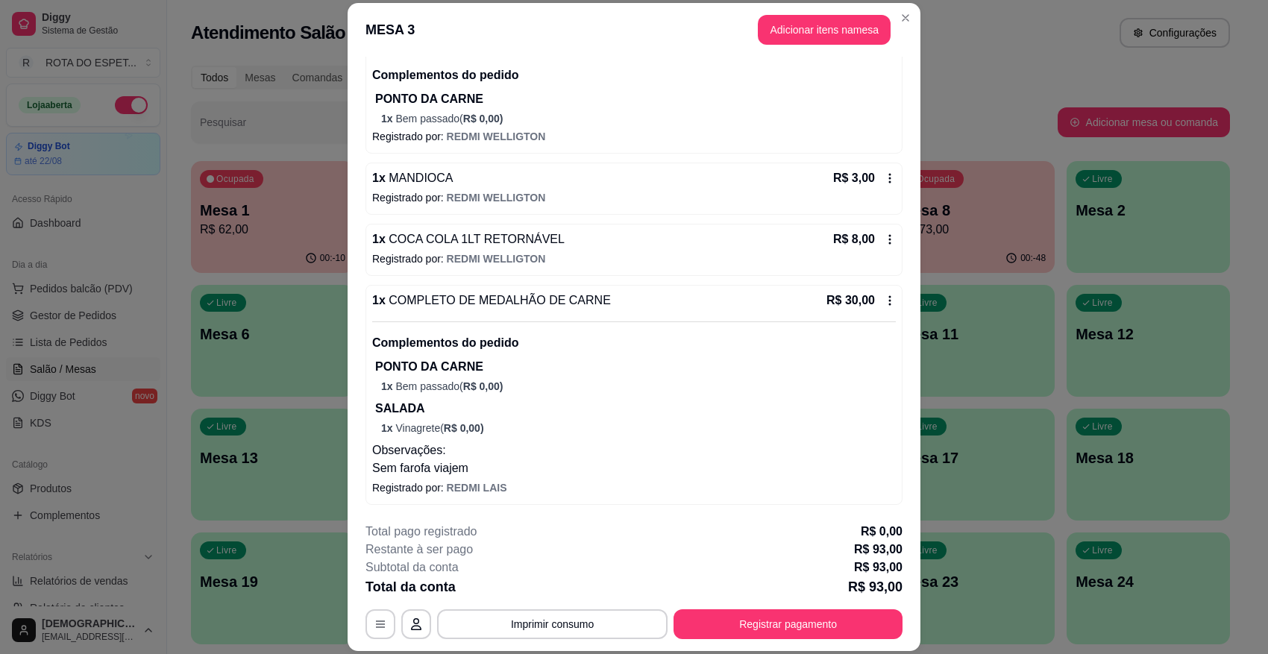
scroll to position [45, 0]
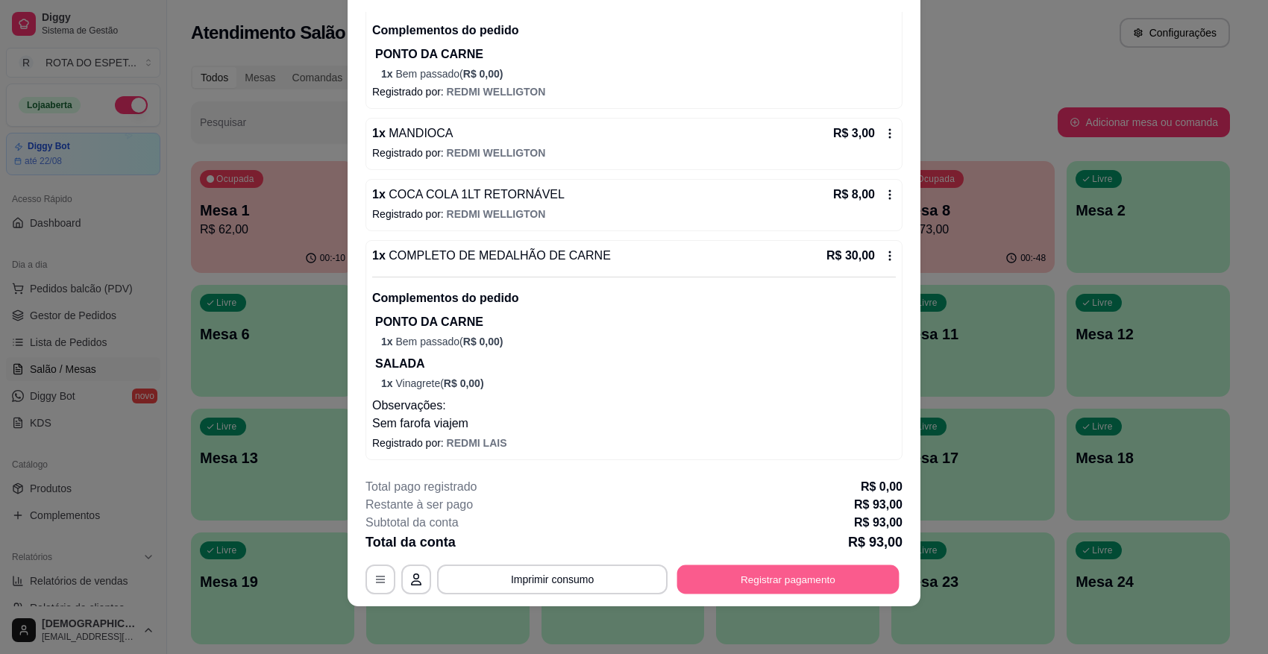
click at [713, 574] on button "Registrar pagamento" at bounding box center [788, 579] width 222 height 29
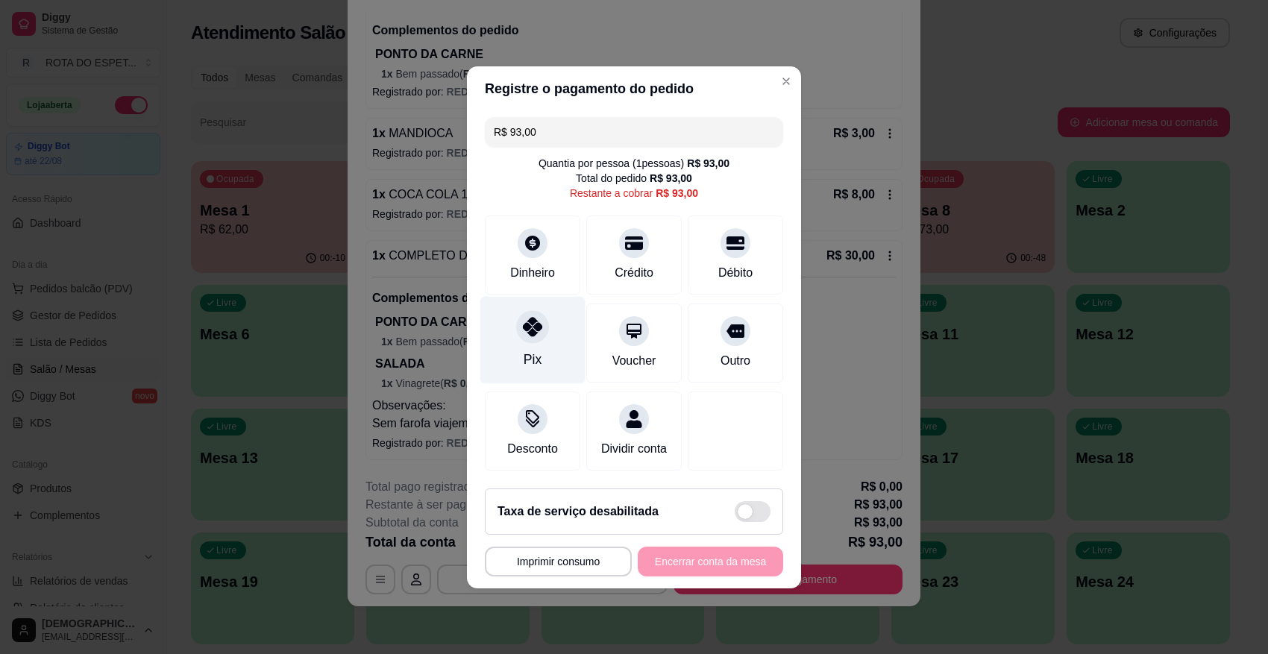
click at [515, 329] on div "Pix" at bounding box center [532, 339] width 105 height 87
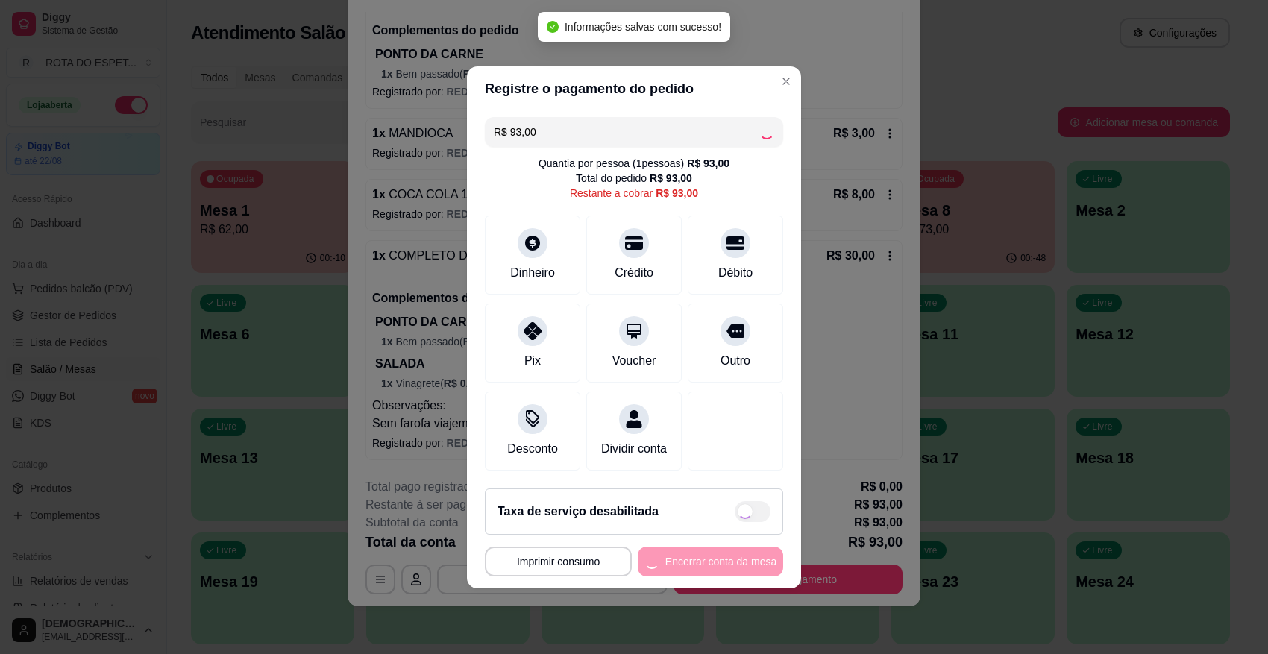
type input "R$ 0,00"
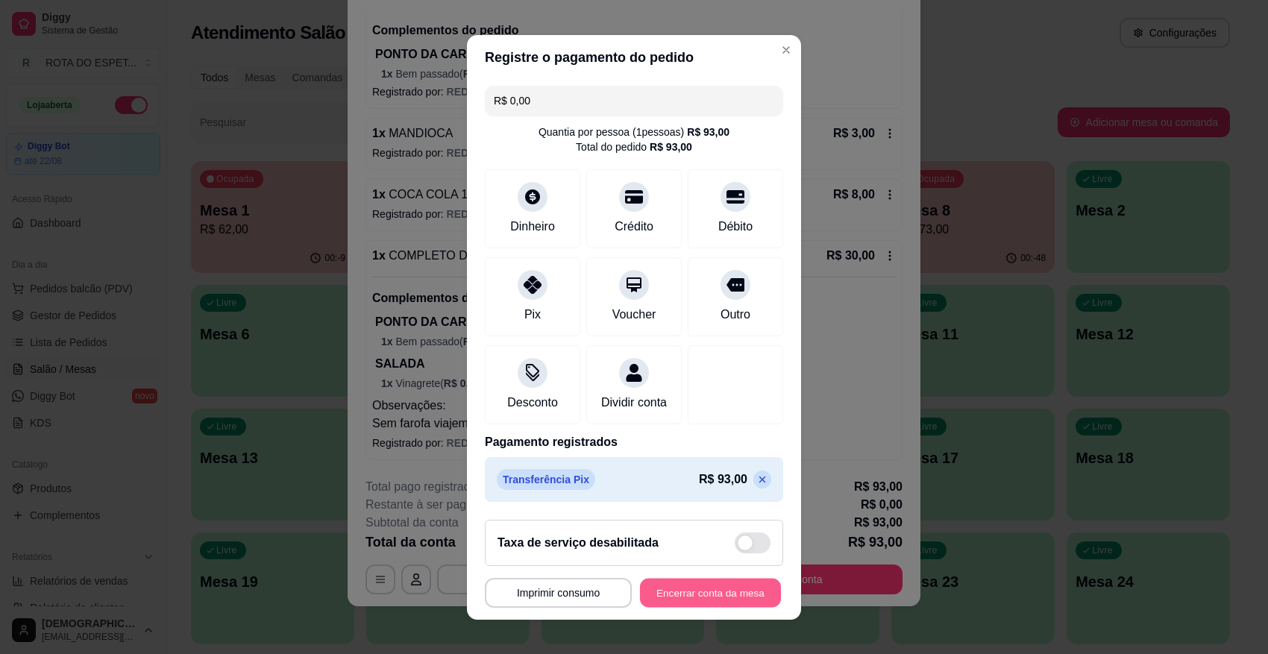
click at [690, 581] on button "Encerrar conta da mesa" at bounding box center [710, 592] width 141 height 29
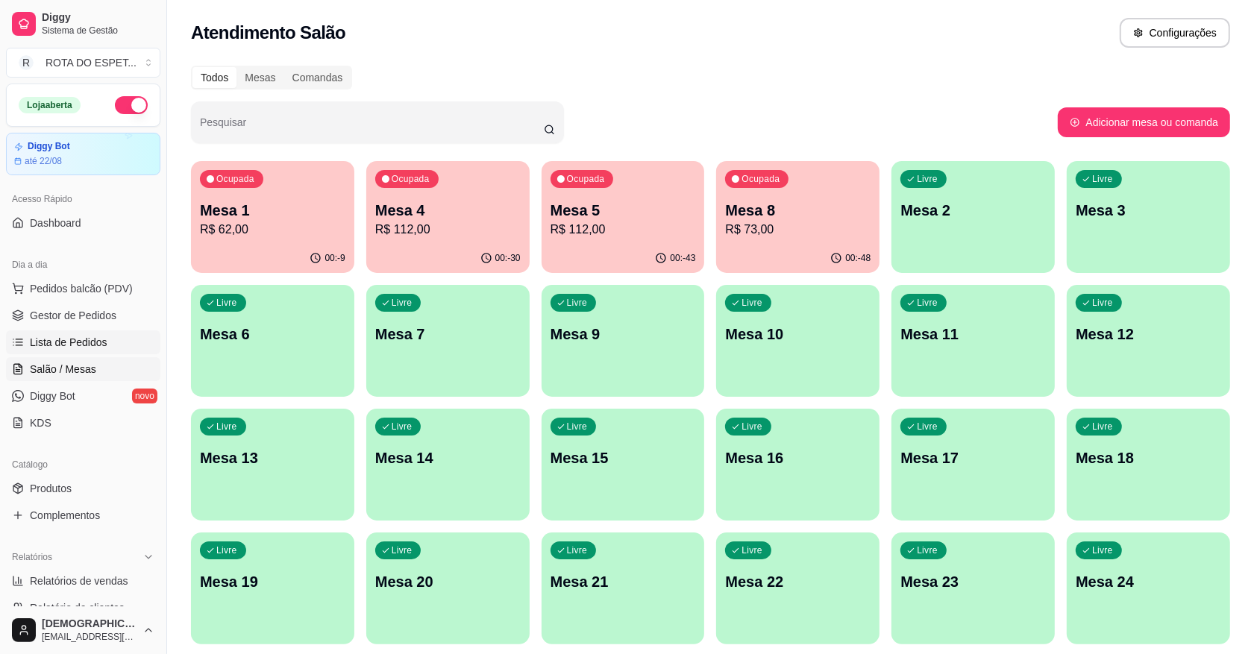
click at [78, 332] on link "Lista de Pedidos" at bounding box center [83, 343] width 154 height 24
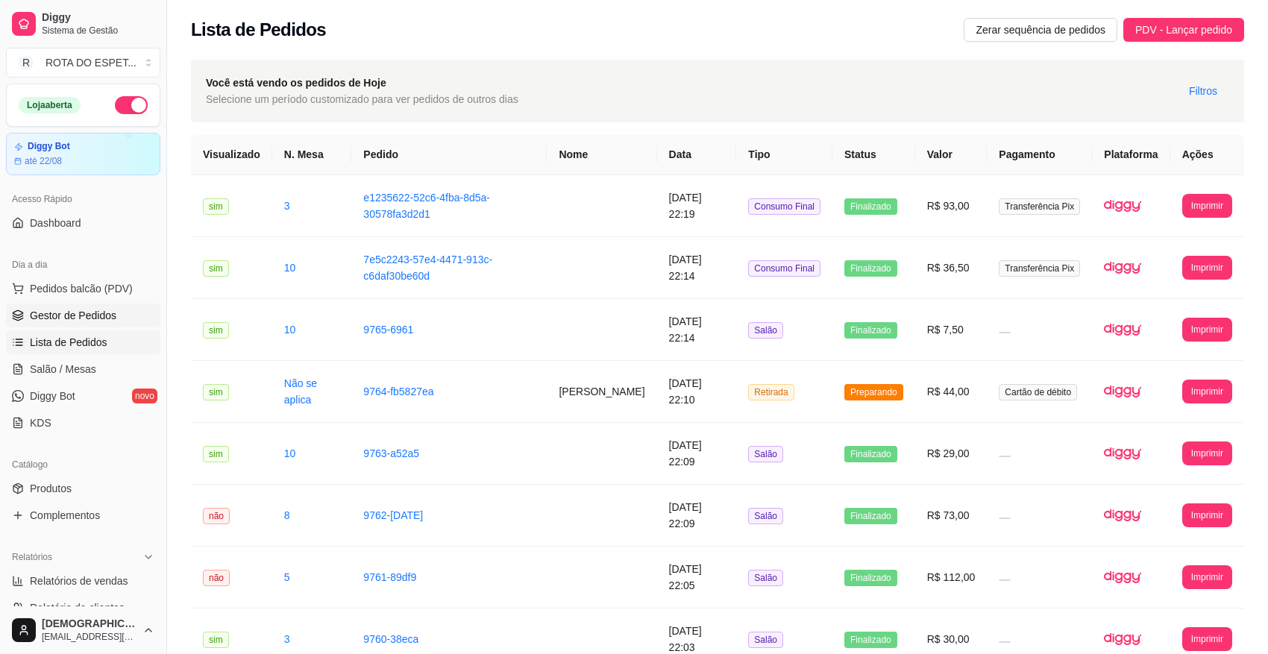
click at [79, 319] on span "Gestor de Pedidos" at bounding box center [73, 315] width 87 height 15
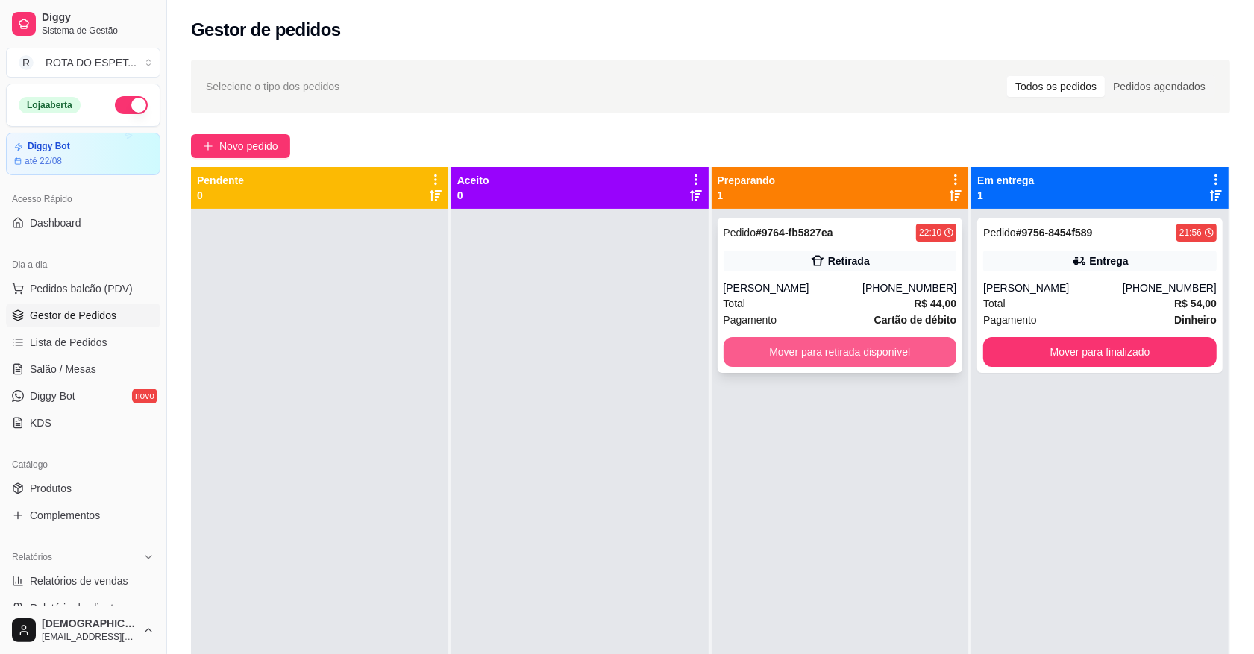
click at [832, 351] on button "Mover para retirada disponível" at bounding box center [841, 352] width 234 height 30
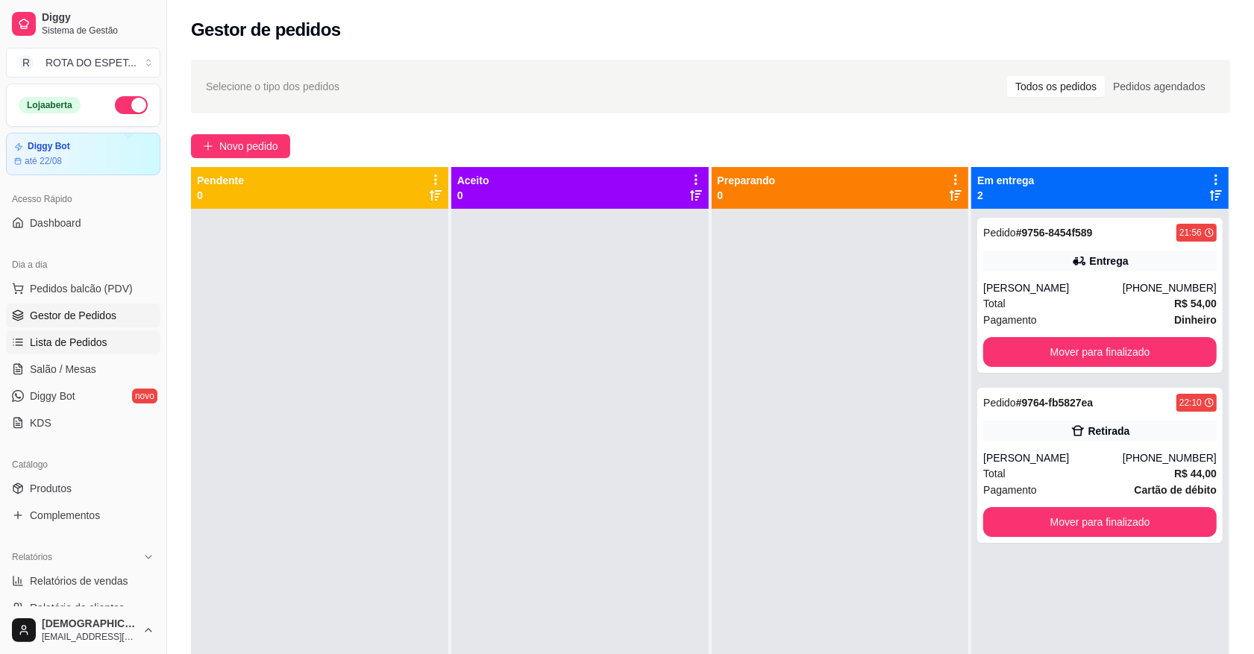
click at [75, 347] on span "Lista de Pedidos" at bounding box center [69, 342] width 78 height 15
click at [71, 383] on ul "Pedidos balcão (PDV) Gestor de Pedidos Lista de Pedidos Salão / Mesas Diggy Bot…" at bounding box center [83, 356] width 154 height 158
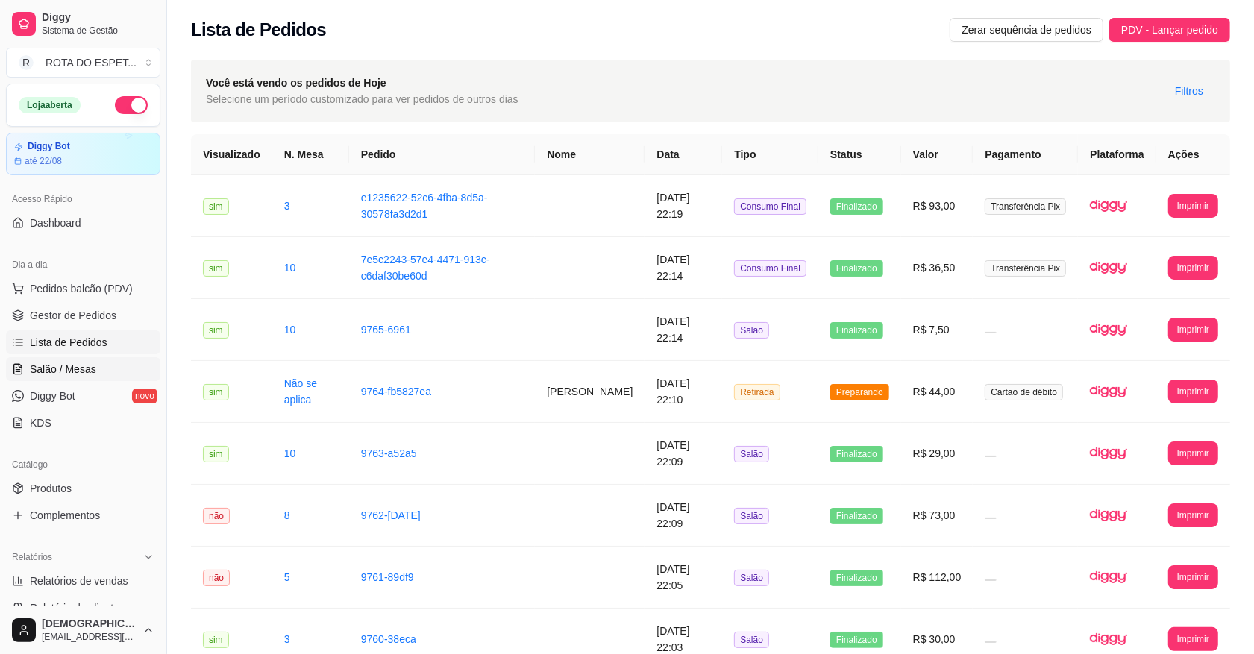
click at [72, 373] on span "Salão / Mesas" at bounding box center [63, 369] width 66 height 15
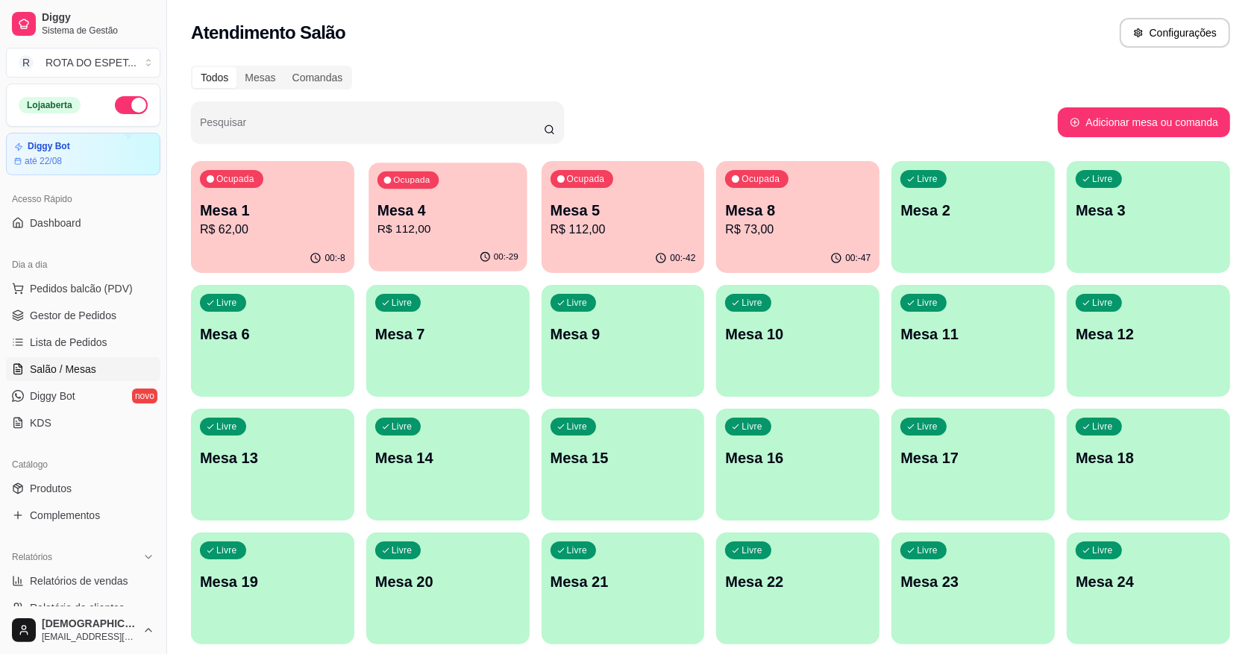
click at [429, 202] on p "Mesa 4" at bounding box center [448, 211] width 141 height 20
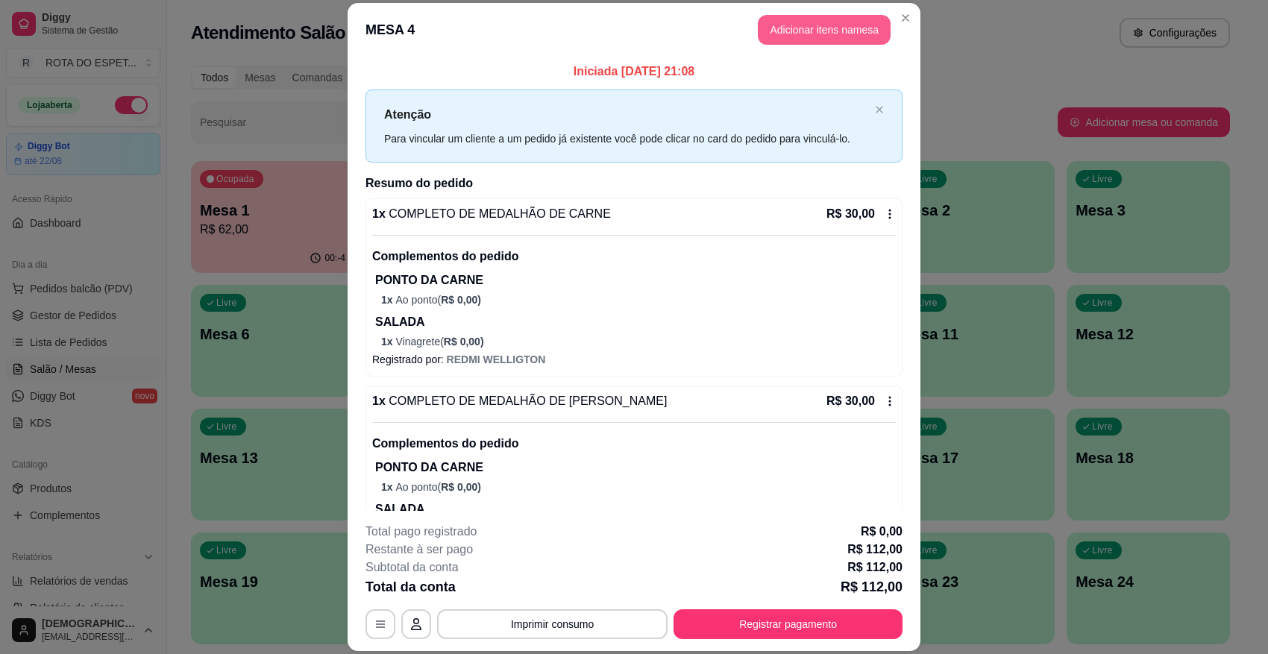
click at [818, 22] on button "Adicionar itens na mesa" at bounding box center [824, 30] width 133 height 30
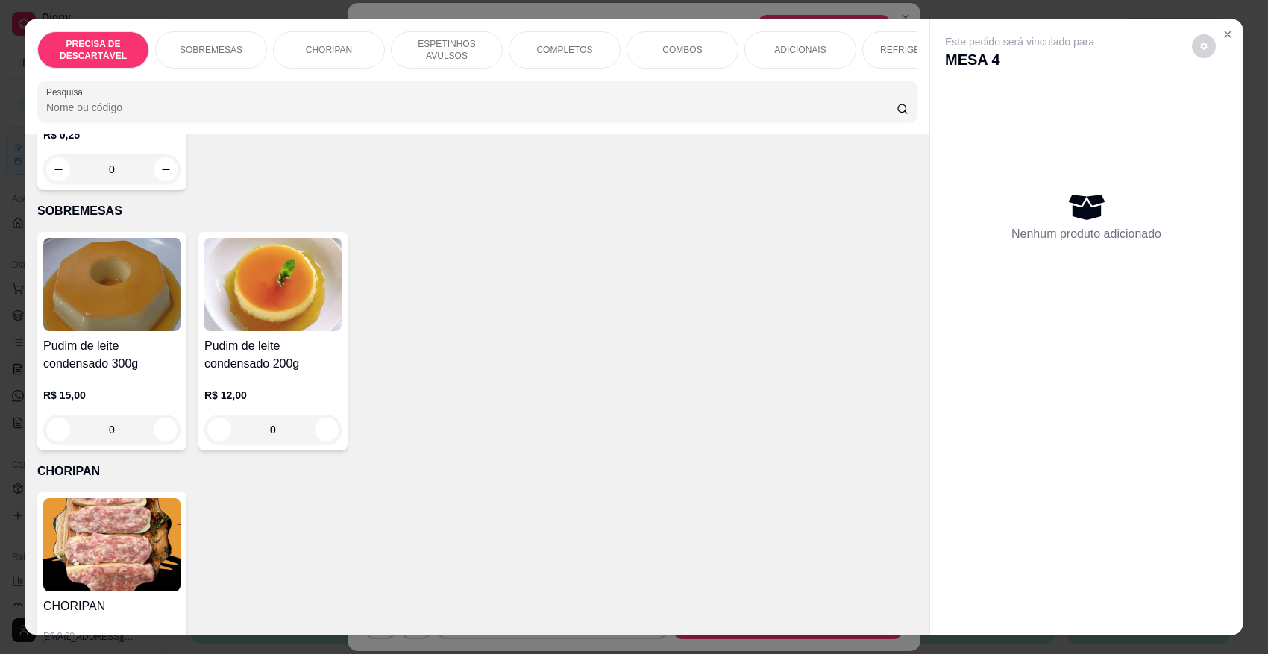
scroll to position [280, 0]
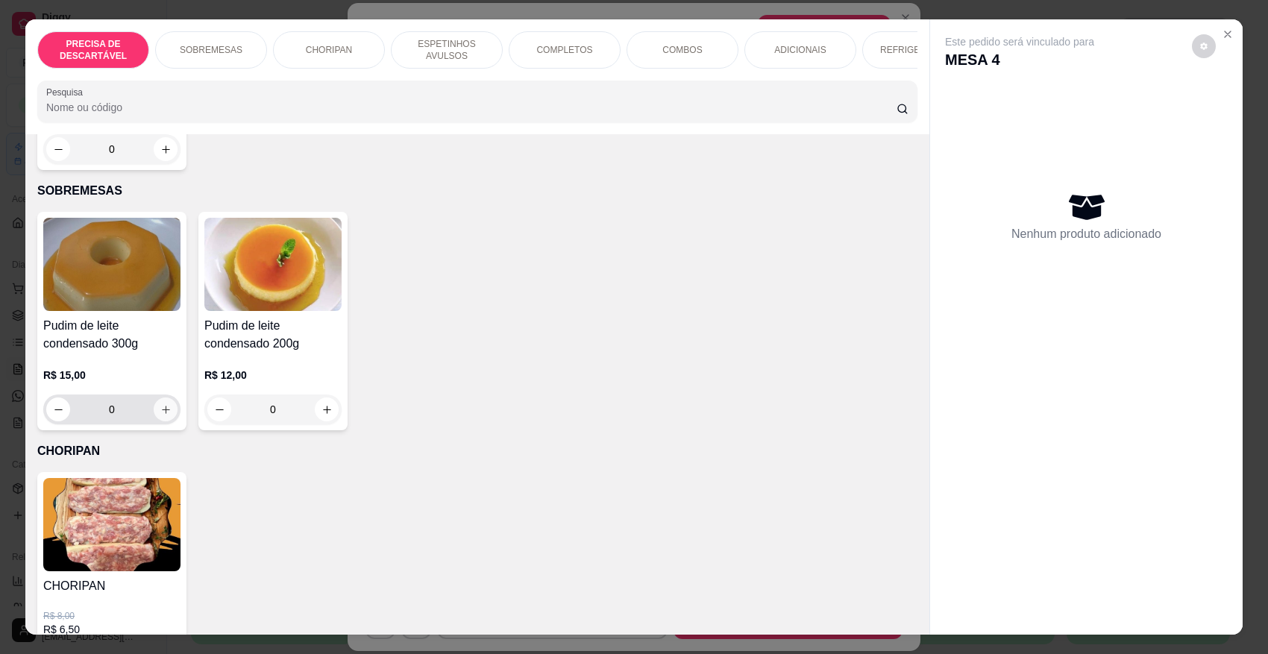
click at [162, 405] on icon "increase-product-quantity" at bounding box center [165, 409] width 11 height 11
type input "1"
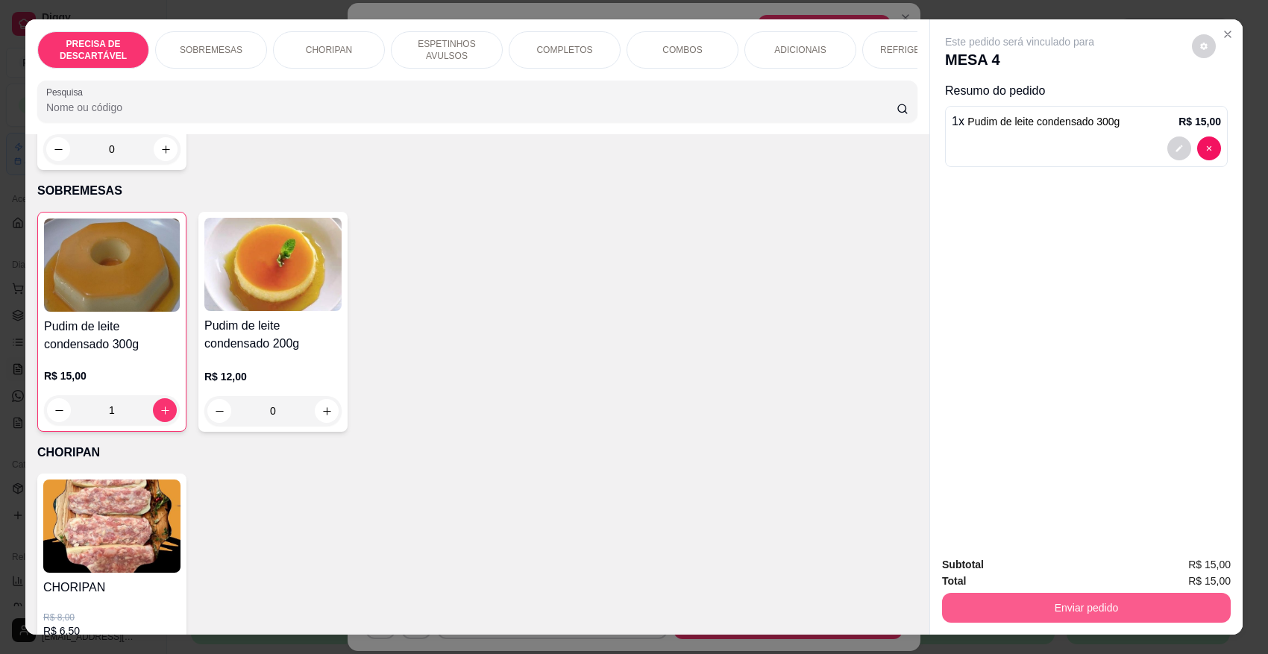
click at [1114, 581] on button "Enviar pedido" at bounding box center [1086, 608] width 289 height 30
click at [1056, 557] on button "Não registrar e enviar pedido" at bounding box center [1036, 571] width 155 height 28
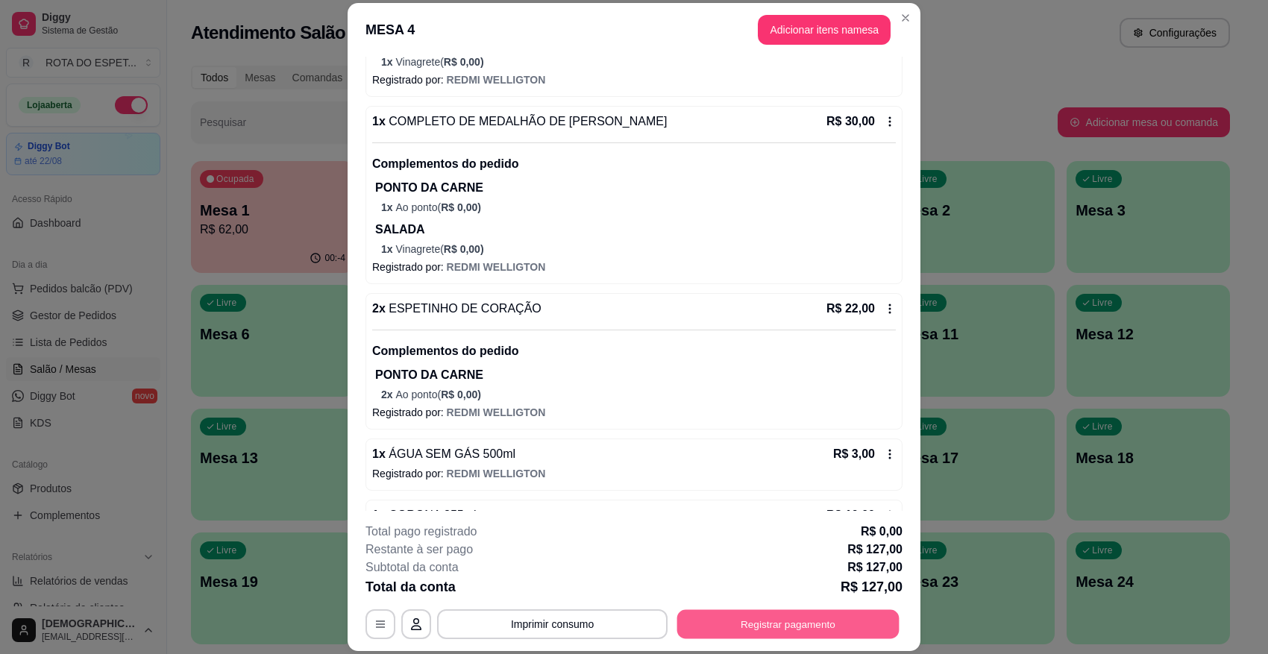
click at [756, 581] on button "Registrar pagamento" at bounding box center [788, 624] width 222 height 29
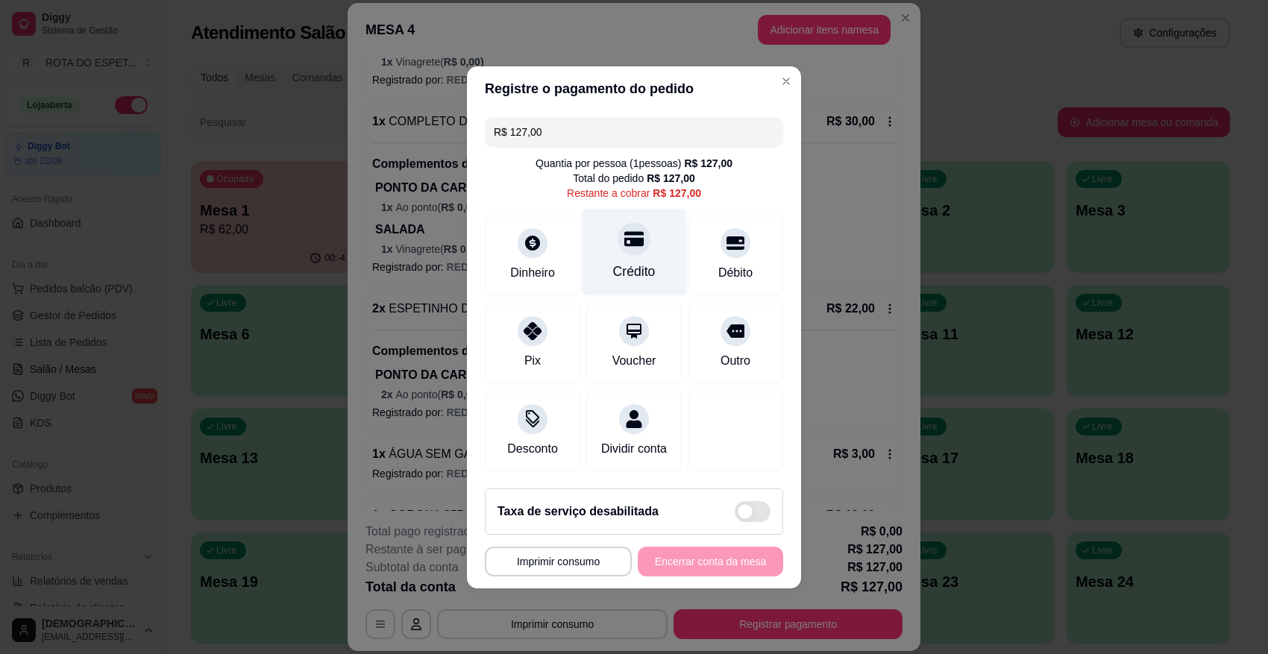
click at [623, 262] on div "Crédito" at bounding box center [634, 271] width 43 height 19
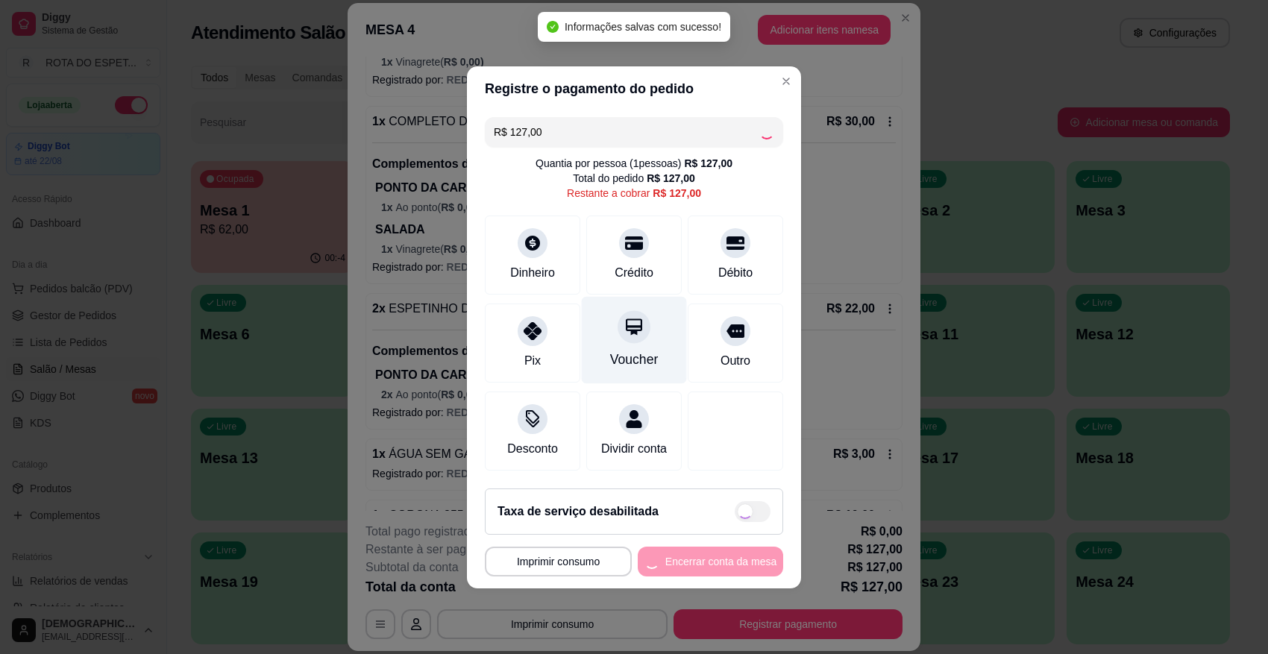
type input "R$ 0,00"
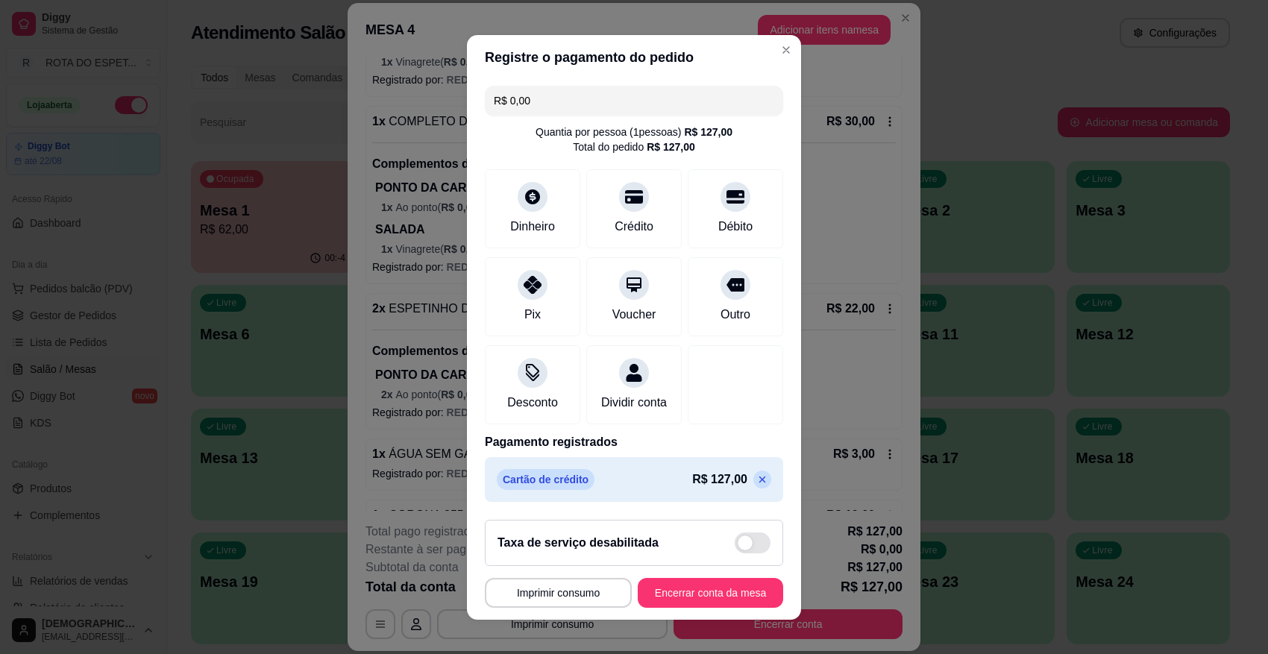
click at [785, 566] on section "**********" at bounding box center [634, 327] width 334 height 585
click at [649, 581] on button "Encerrar conta da mesa" at bounding box center [710, 592] width 141 height 29
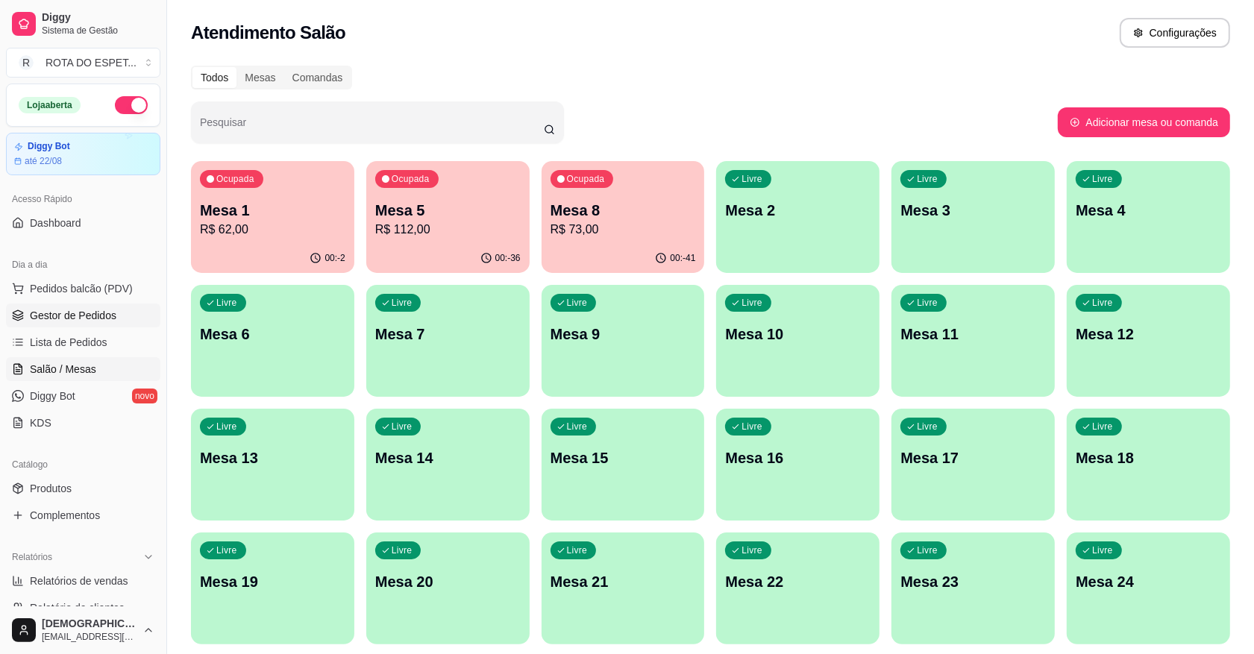
click at [105, 318] on span "Gestor de Pedidos" at bounding box center [73, 315] width 87 height 15
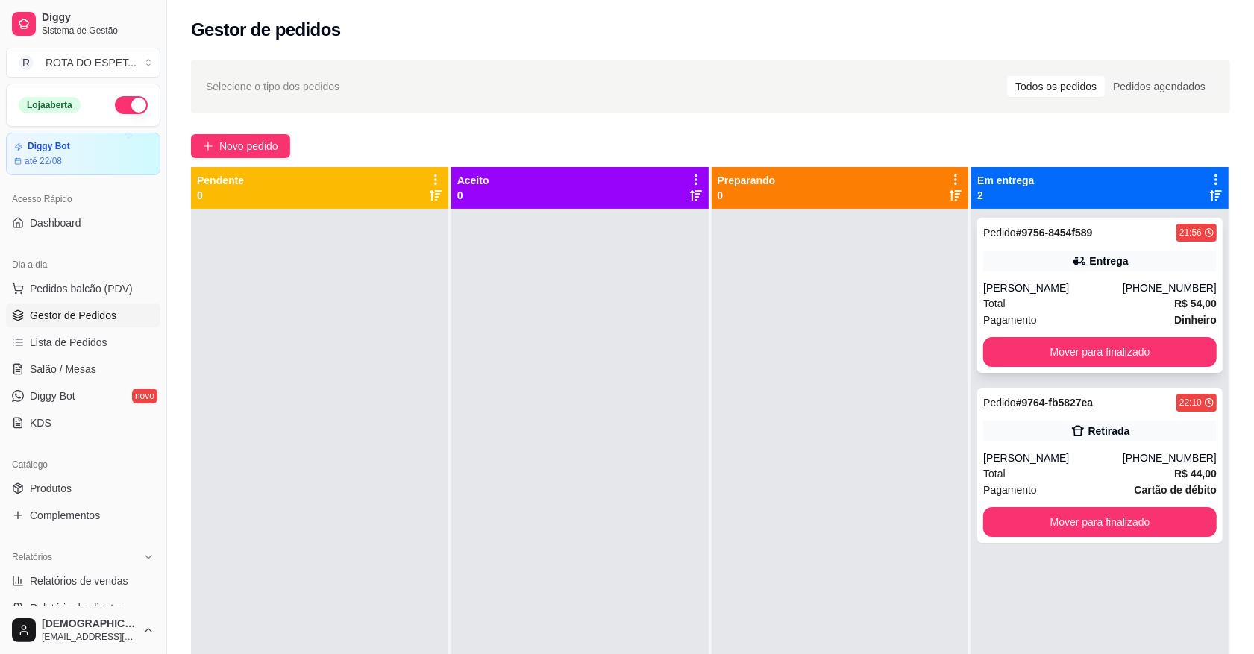
click at [1109, 285] on div "[PERSON_NAME]" at bounding box center [1053, 288] width 140 height 15
click at [60, 363] on span "Salão / Mesas" at bounding box center [63, 369] width 66 height 15
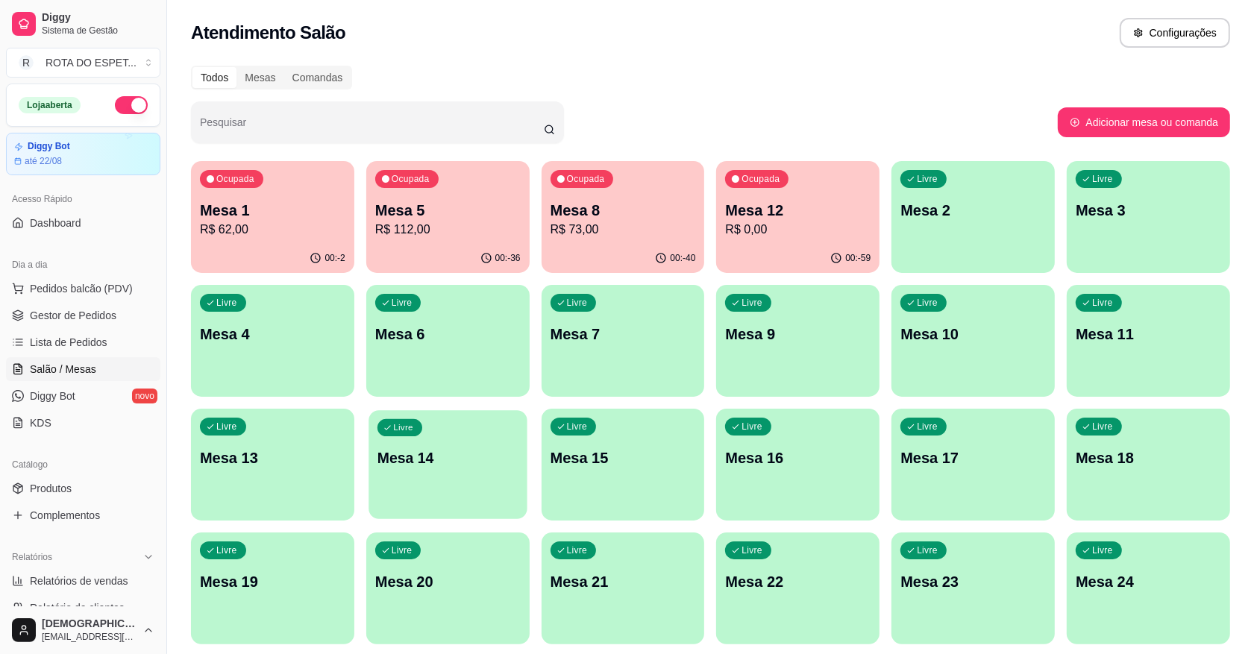
click at [486, 486] on div "Livre Mesa 14" at bounding box center [448, 455] width 158 height 91
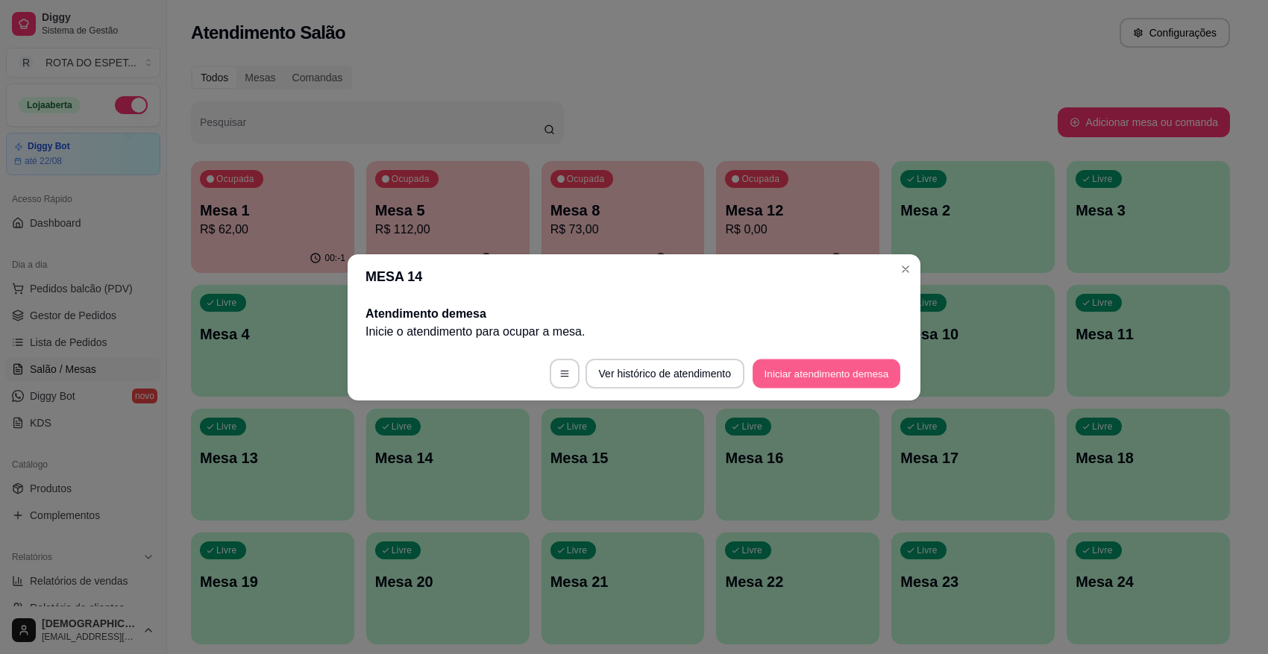
click at [797, 378] on button "Iniciar atendimento de mesa" at bounding box center [827, 373] width 148 height 29
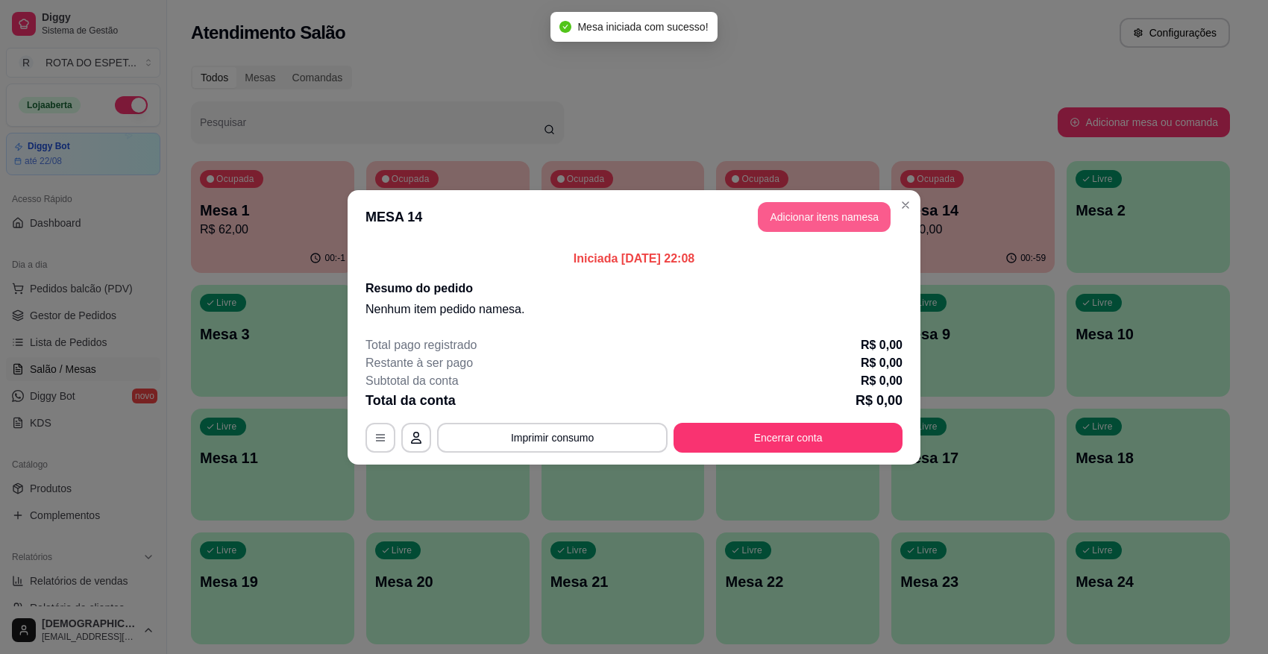
click at [780, 207] on button "Adicionar itens na mesa" at bounding box center [824, 217] width 133 height 30
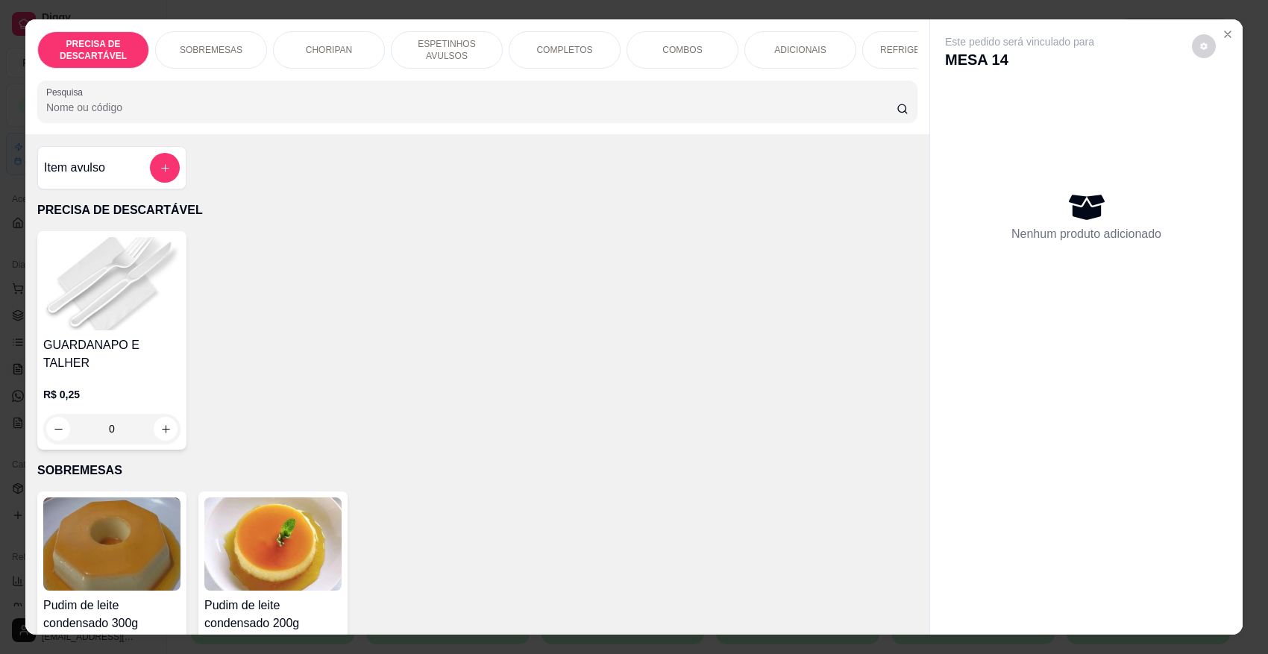
click at [894, 67] on div "REFRIGERANTES" at bounding box center [918, 49] width 112 height 37
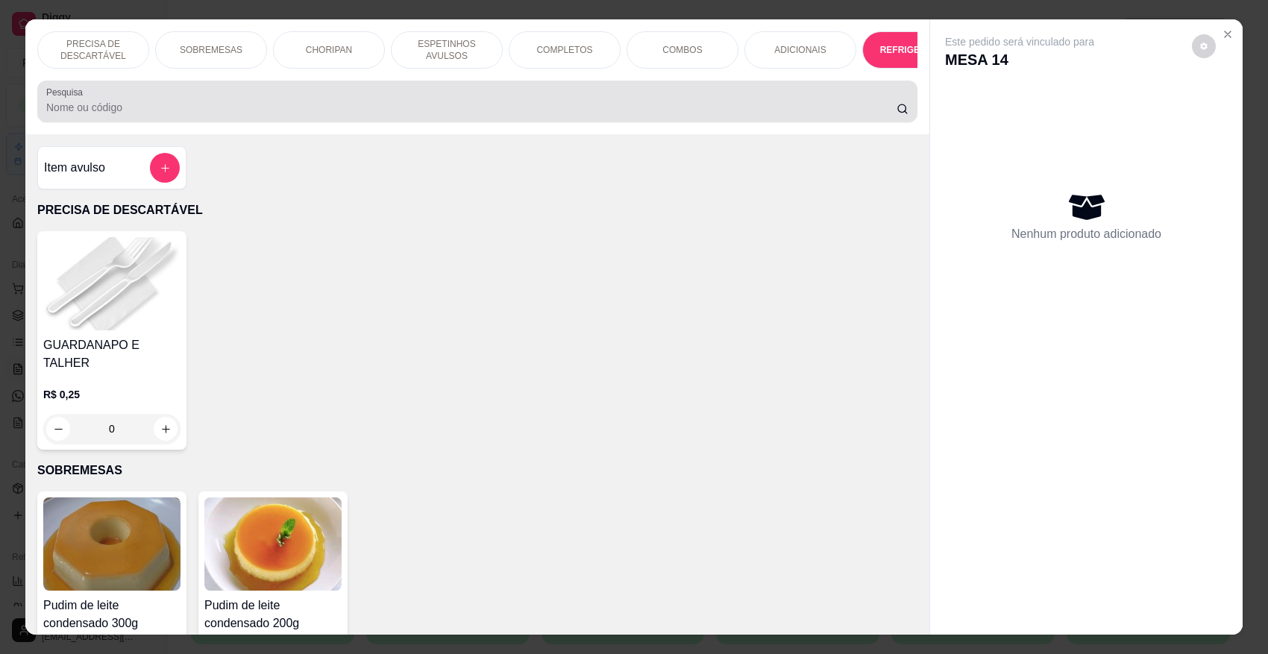
click at [894, 81] on div "Pesquisa" at bounding box center [477, 102] width 880 height 42
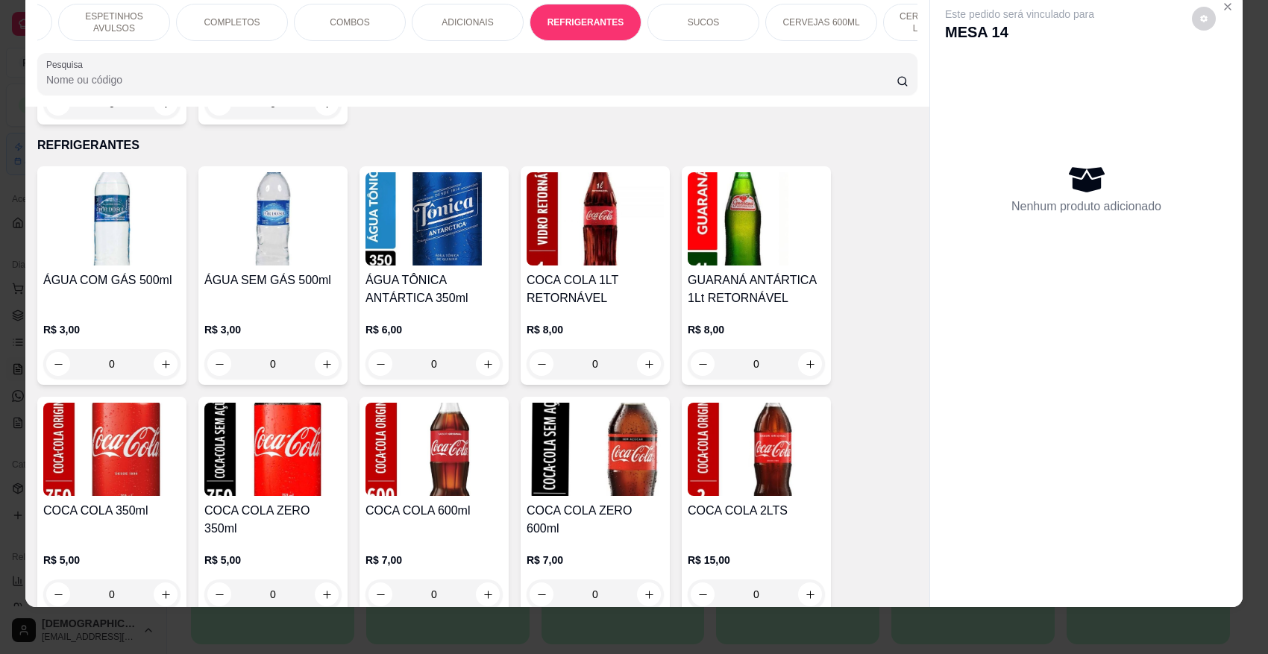
scroll to position [0, 336]
click at [819, 21] on p "CERVEJAS 600ML" at bounding box center [818, 22] width 77 height 12
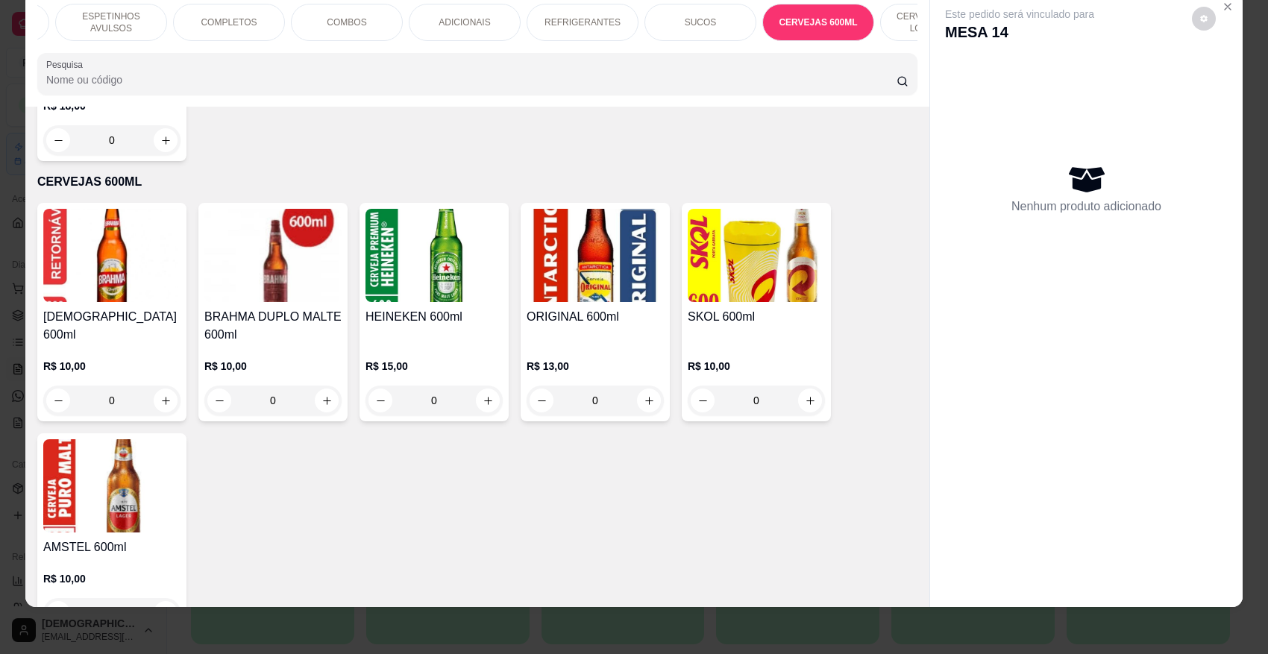
click at [536, 25] on div "REFRIGERANTES" at bounding box center [583, 22] width 112 height 37
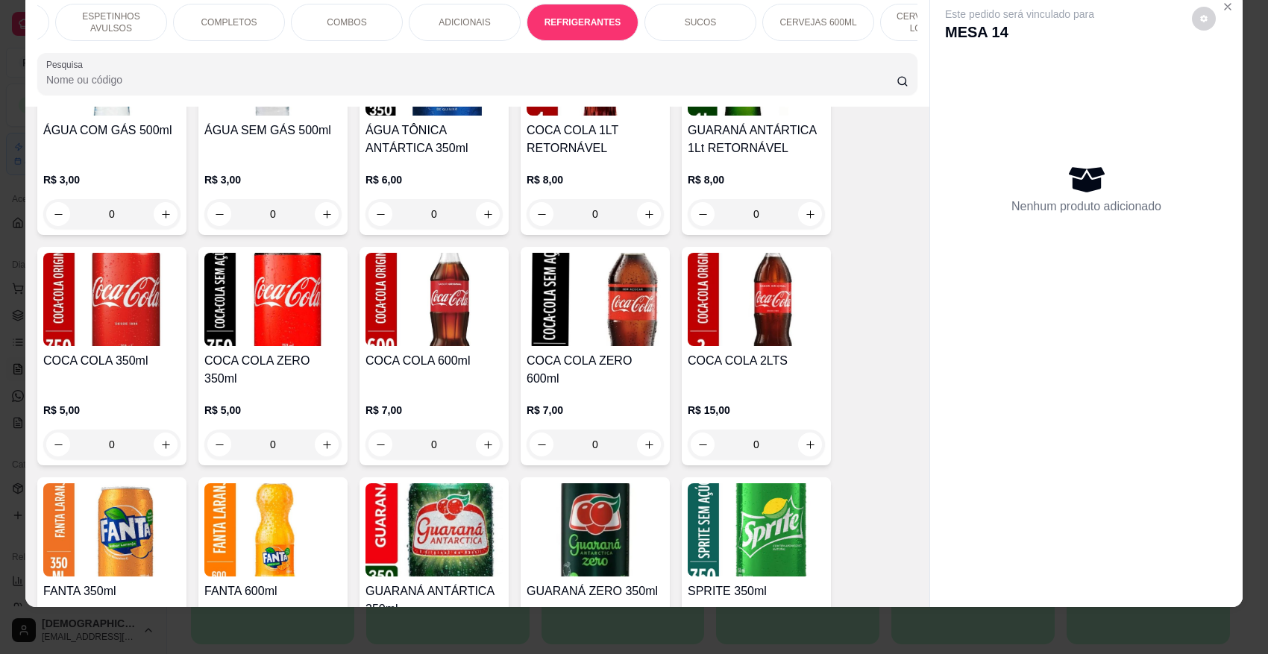
scroll to position [3466, 0]
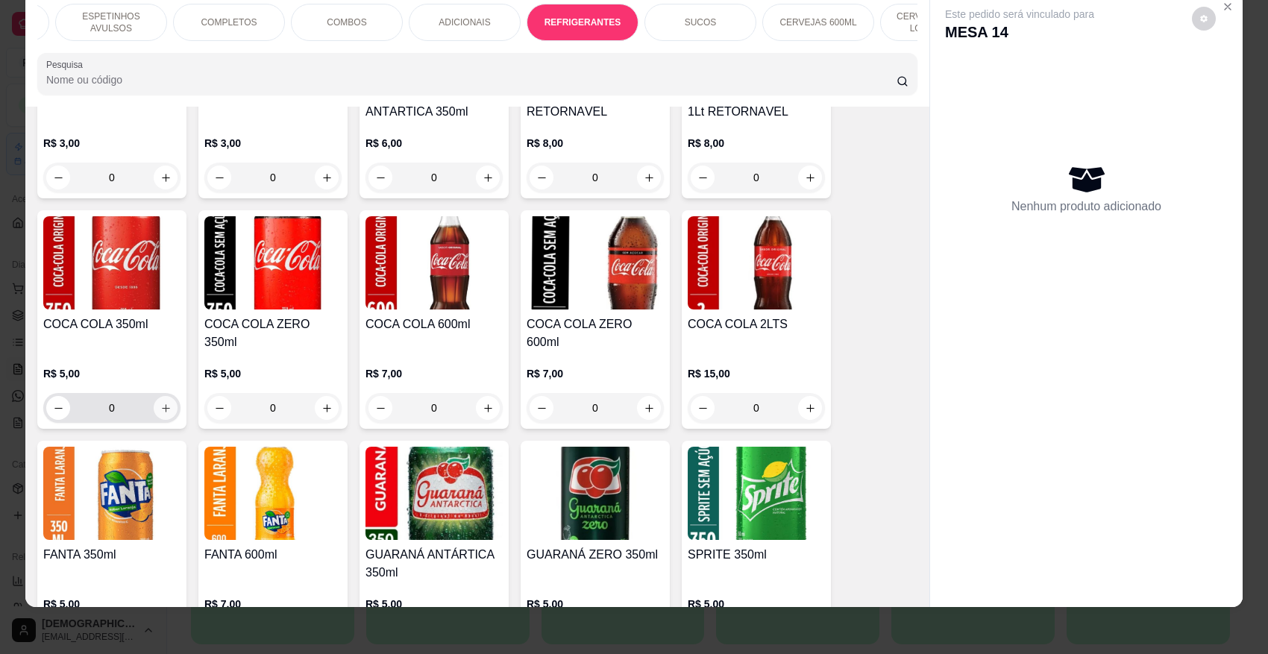
click at [162, 393] on div "0" at bounding box center [111, 408] width 131 height 30
click at [160, 403] on icon "increase-product-quantity" at bounding box center [165, 408] width 11 height 11
type input "1"
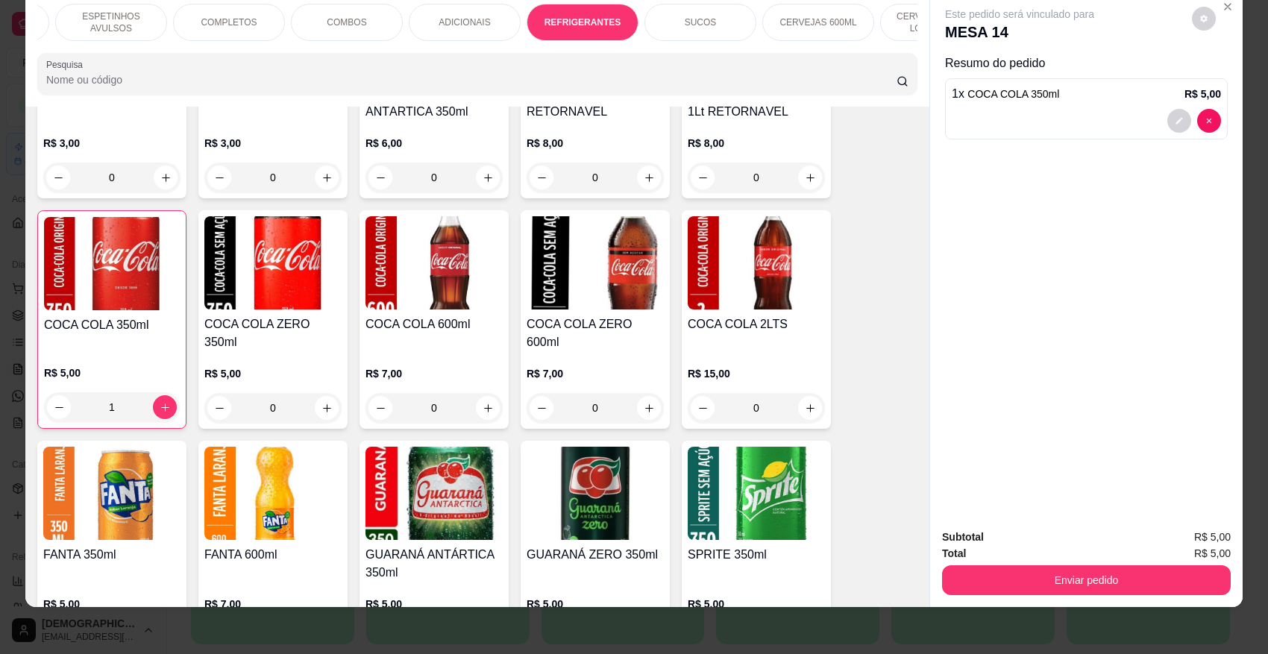
click at [1069, 571] on button "Enviar pedido" at bounding box center [1086, 581] width 289 height 30
click at [1071, 548] on button "Não registrar e enviar pedido" at bounding box center [1036, 544] width 155 height 28
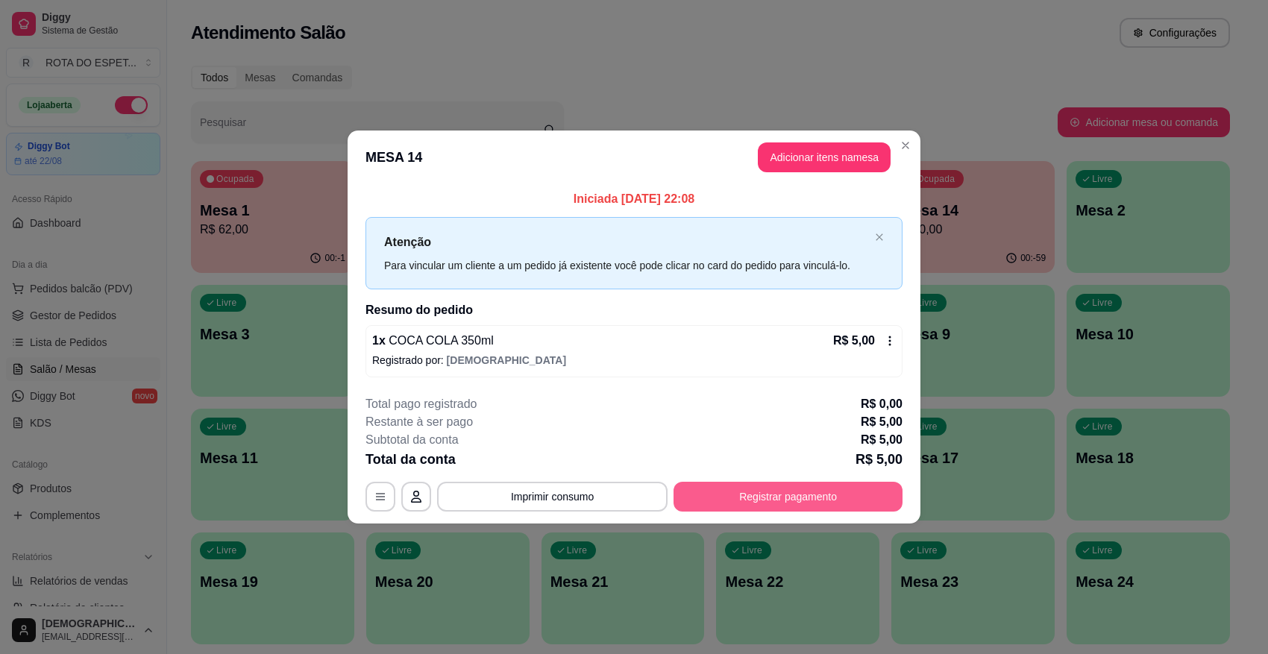
click at [818, 506] on button "Registrar pagamento" at bounding box center [788, 497] width 229 height 30
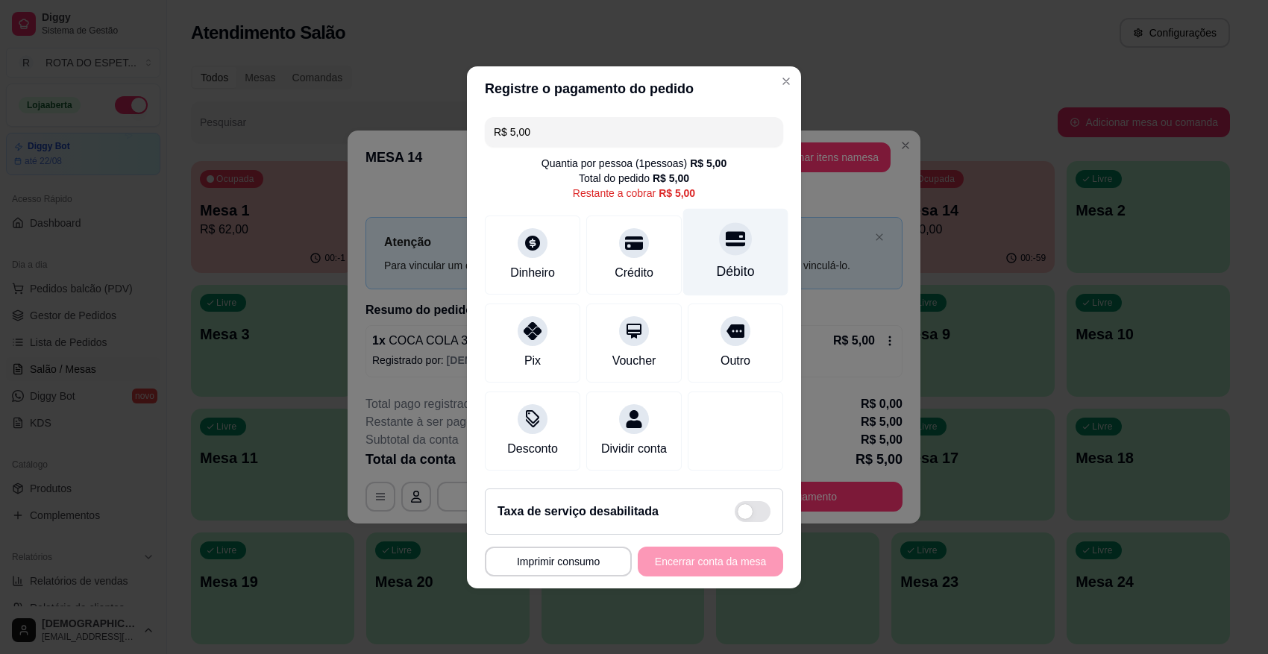
click at [726, 232] on icon at bounding box center [735, 238] width 19 height 19
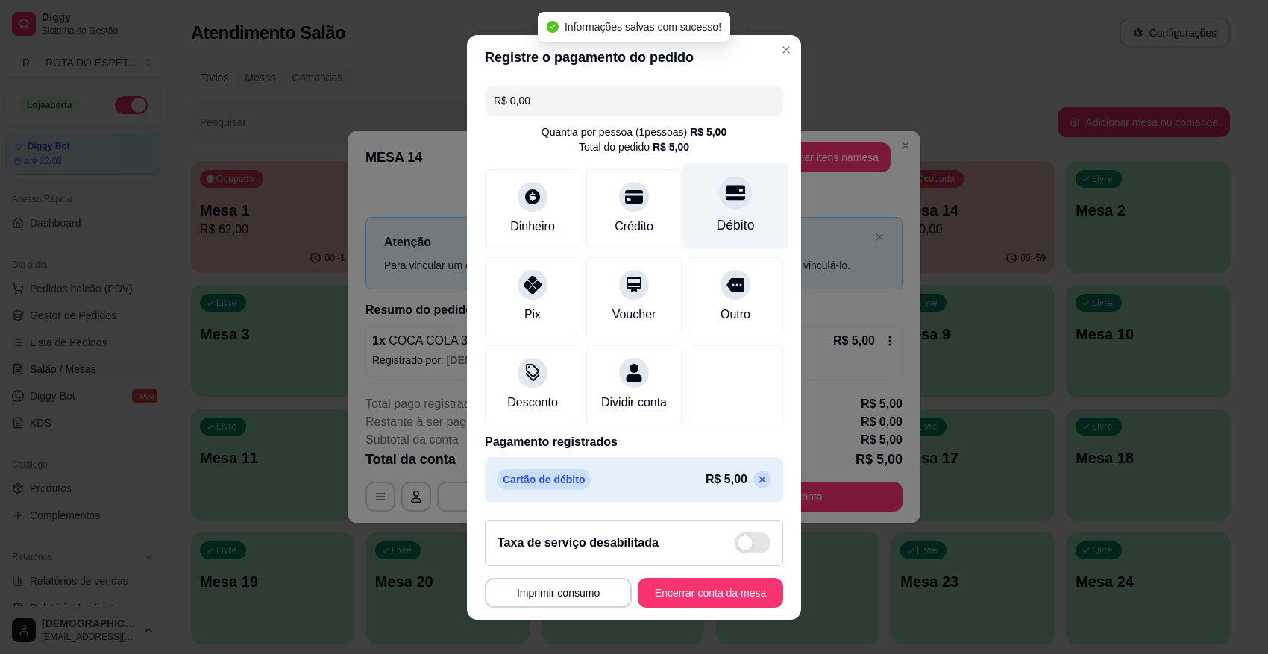
type input "R$ 0,00"
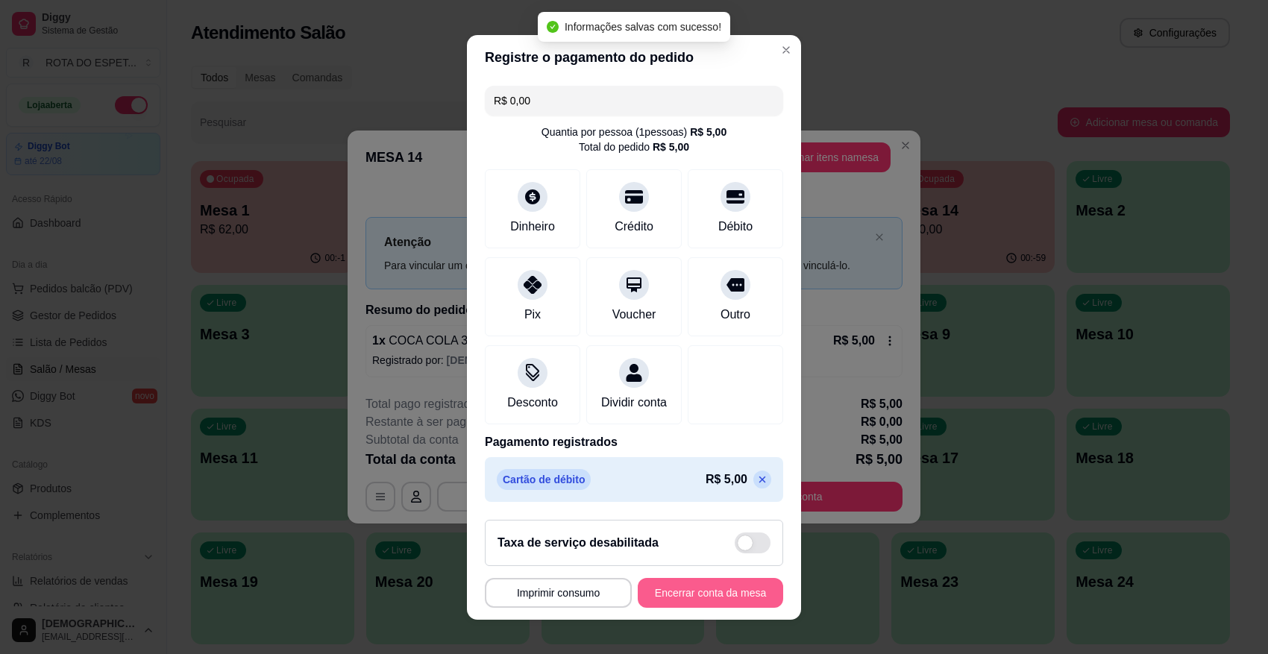
click at [701, 581] on button "Encerrar conta da mesa" at bounding box center [710, 593] width 145 height 30
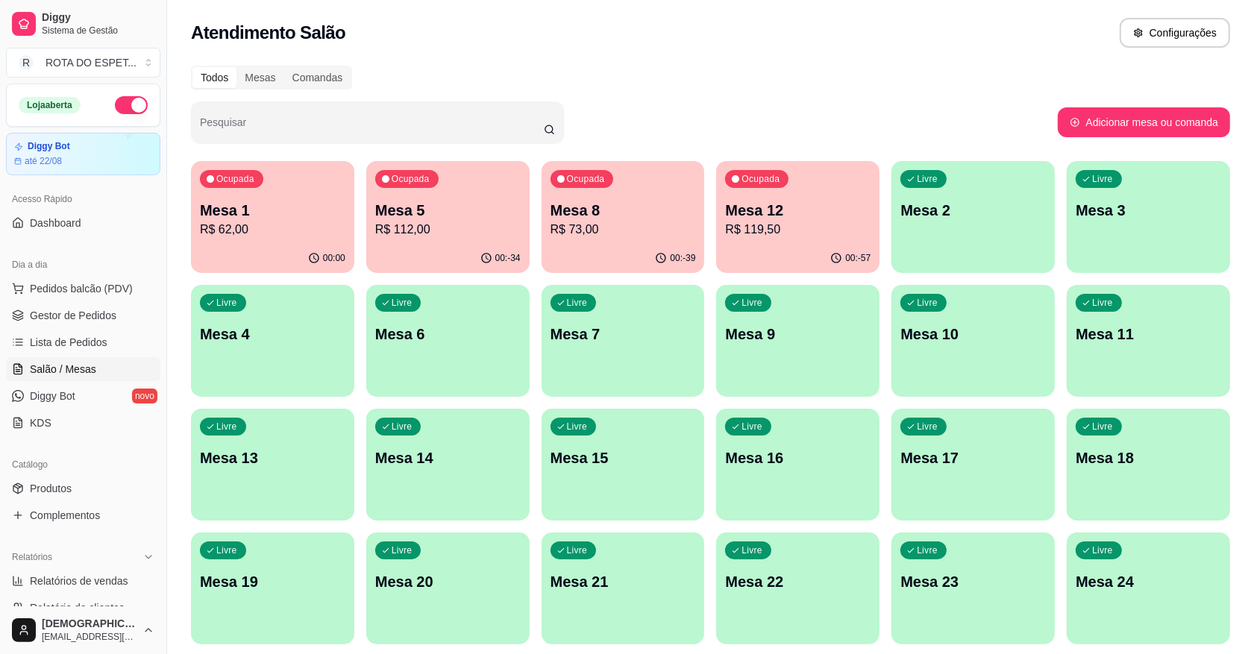
click at [468, 228] on p "R$ 112,00" at bounding box center [447, 230] width 145 height 18
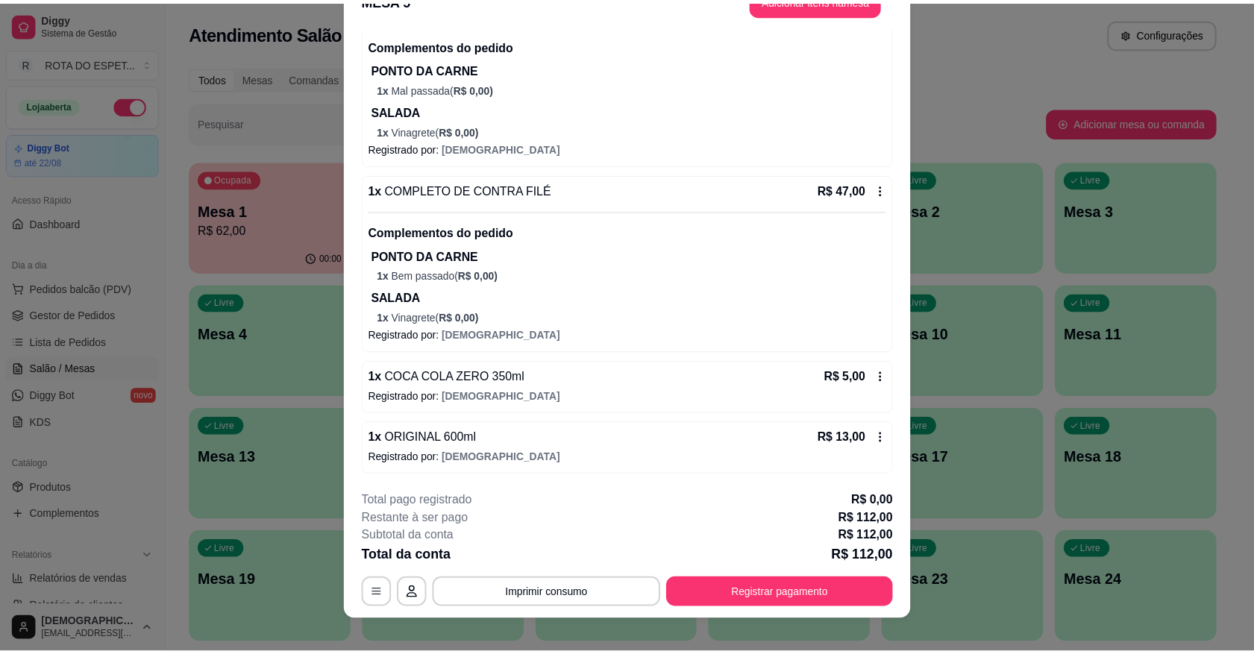
scroll to position [45, 0]
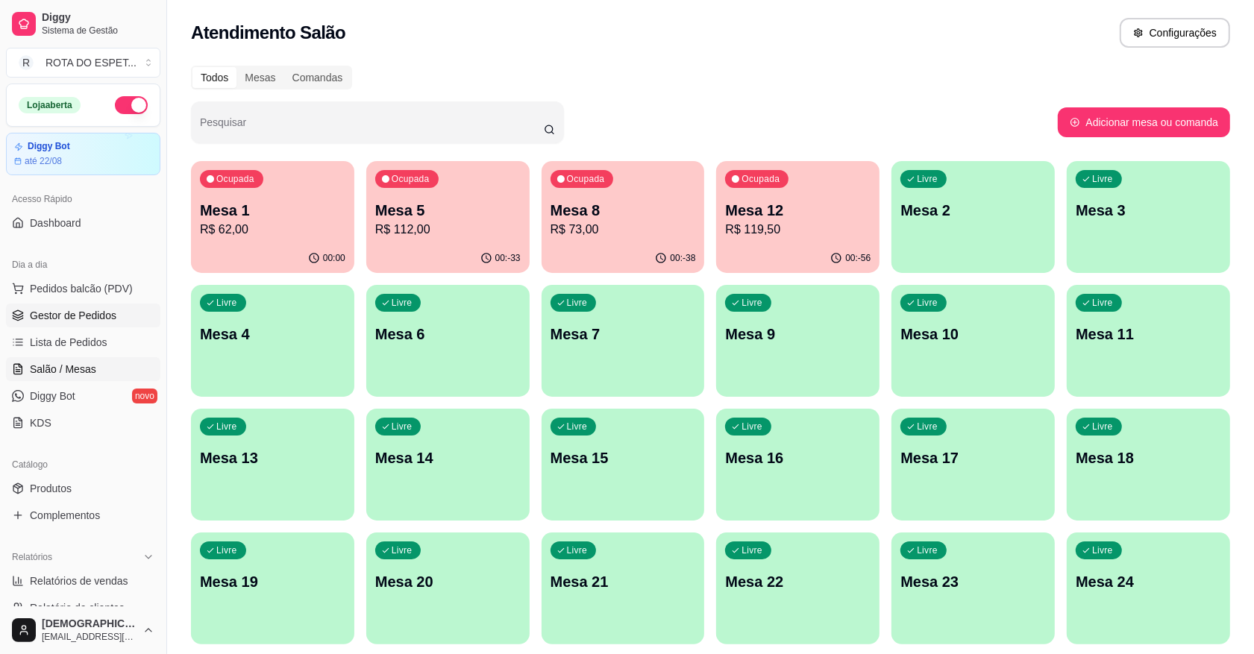
click at [113, 310] on span "Gestor de Pedidos" at bounding box center [73, 315] width 87 height 15
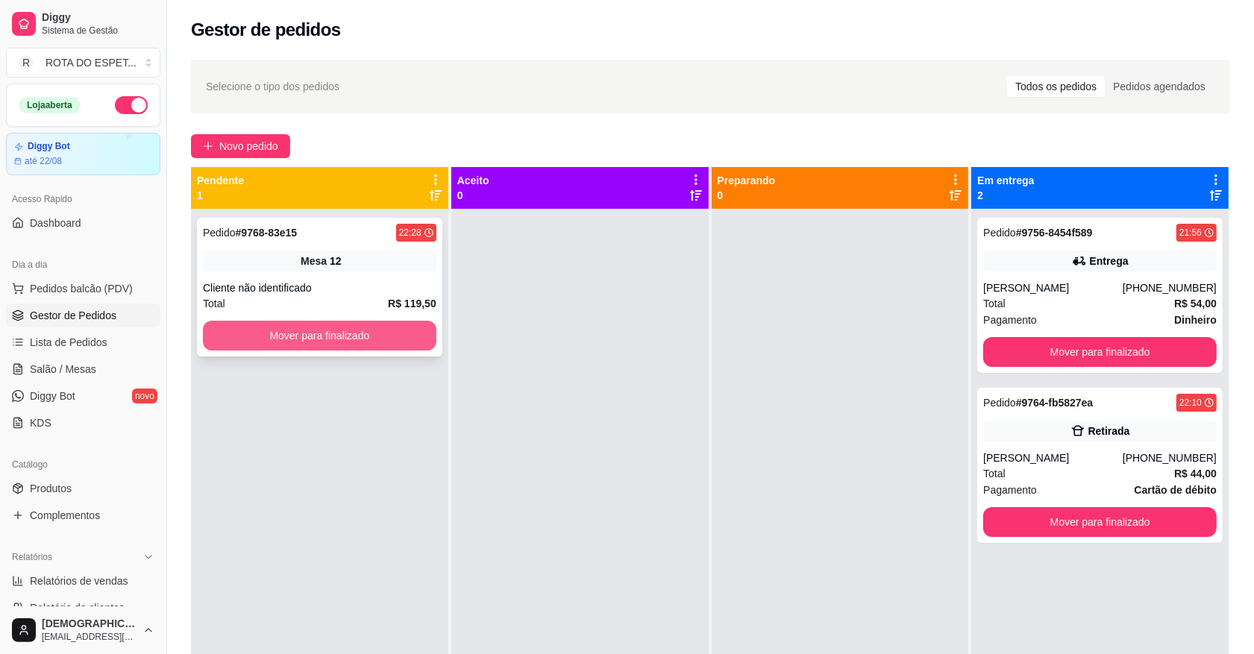
click at [323, 348] on button "Mover para finalizado" at bounding box center [320, 336] width 234 height 30
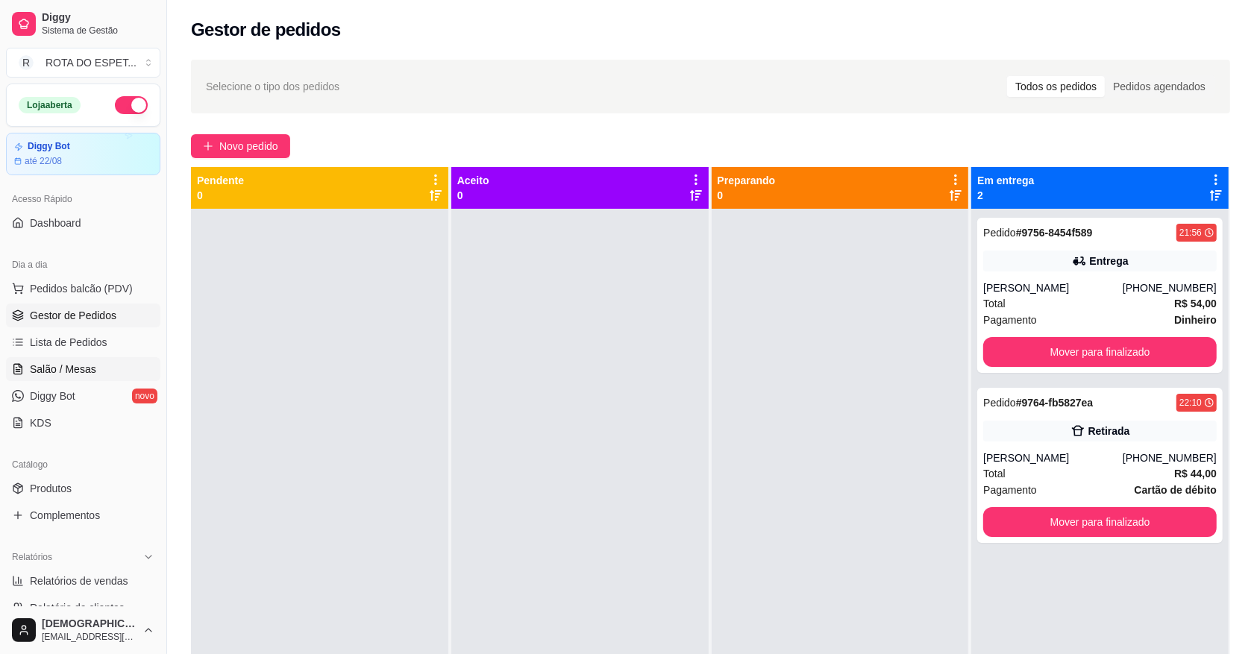
click at [71, 378] on link "Salão / Mesas" at bounding box center [83, 369] width 154 height 24
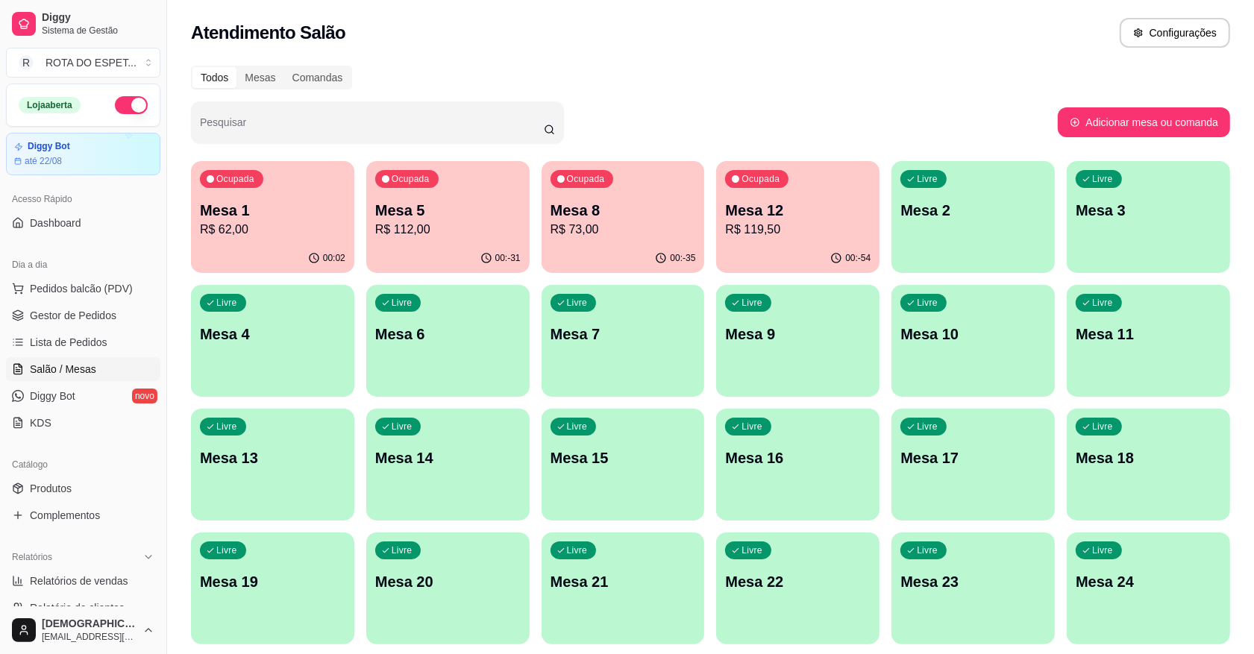
click at [821, 79] on div "Todos Mesas Comandas" at bounding box center [710, 78] width 1039 height 24
click at [821, 81] on div "Todos Mesas Comandas" at bounding box center [710, 78] width 1039 height 24
click at [92, 338] on span "Lista de Pedidos" at bounding box center [69, 342] width 78 height 15
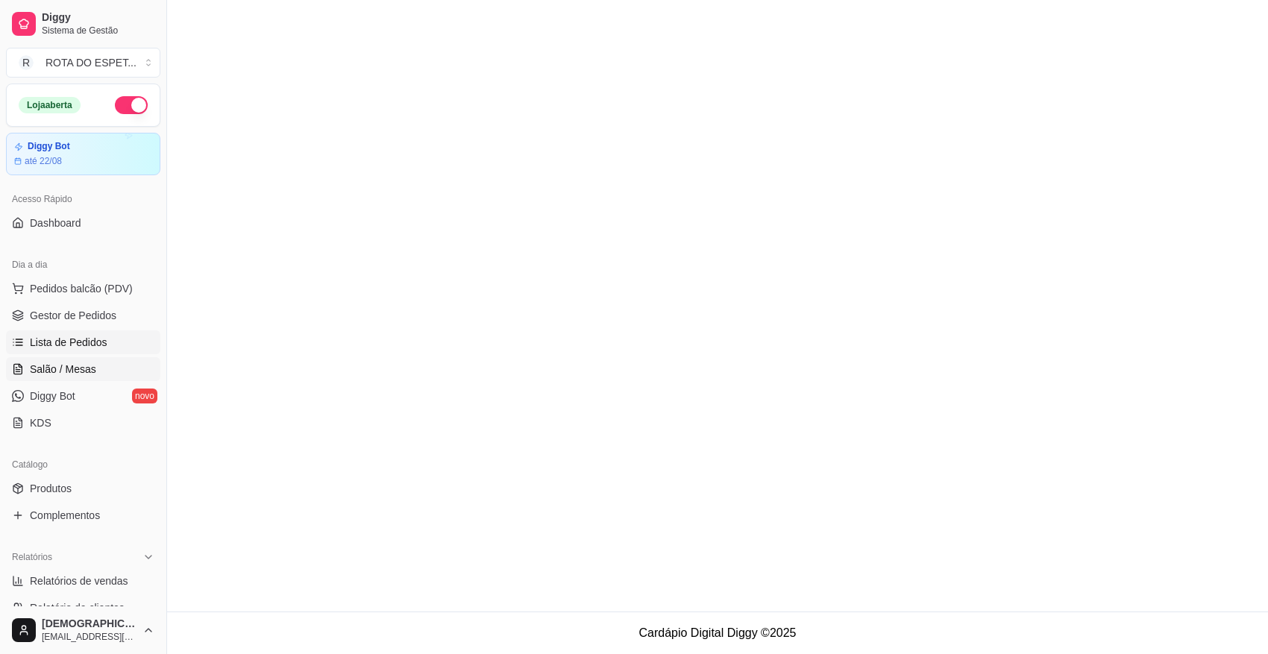
click at [81, 357] on link "Salão / Mesas" at bounding box center [83, 369] width 154 height 24
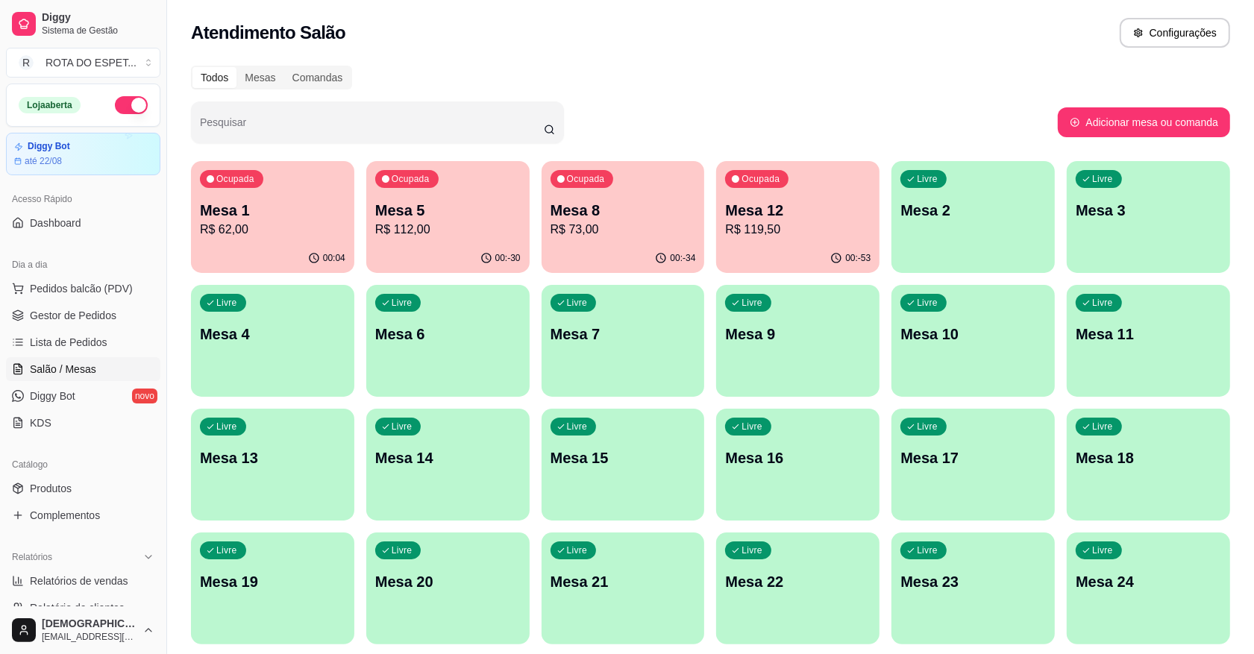
click at [647, 158] on div "Todos Mesas Comandas Pesquisar Adicionar mesa ou comanda Ocupada Mesa 1 R$ 62,0…" at bounding box center [710, 484] width 1087 height 854
click at [696, 99] on div "Todos Mesas Comandas Pesquisar Adicionar mesa ou comanda Ocupada Mesa 1 R$ 62,0…" at bounding box center [710, 484] width 1087 height 854
click at [102, 306] on link "Gestor de Pedidos" at bounding box center [83, 316] width 154 height 24
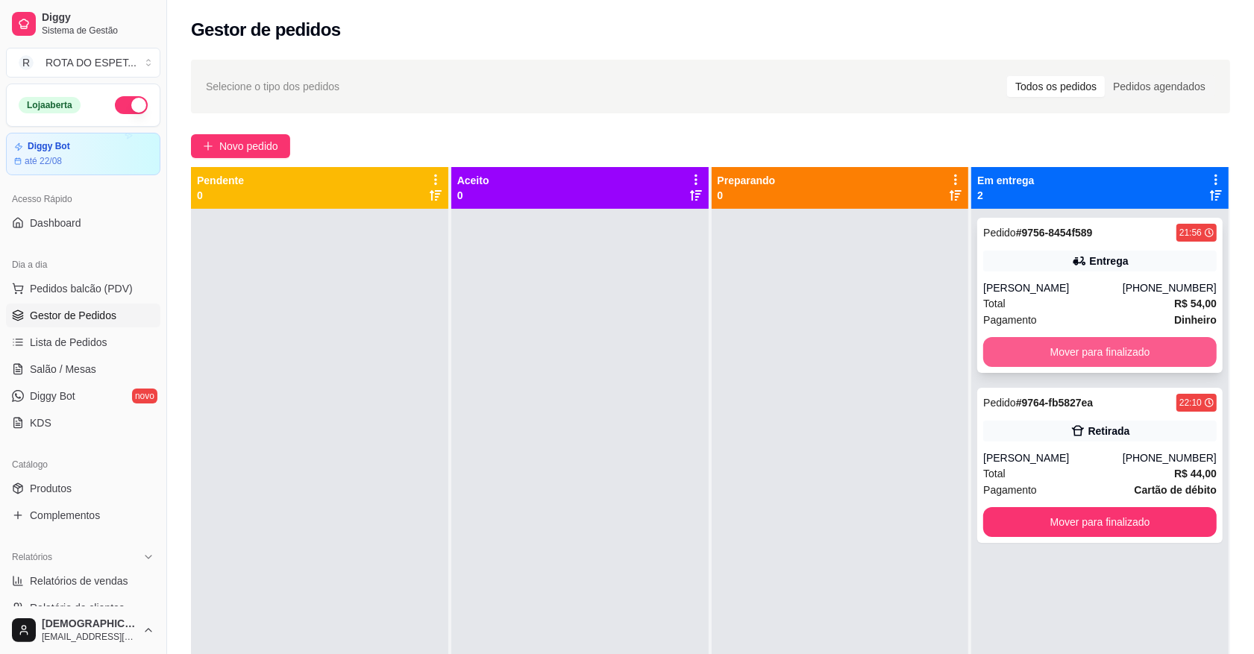
click at [1113, 351] on button "Mover para finalizado" at bounding box center [1100, 352] width 234 height 30
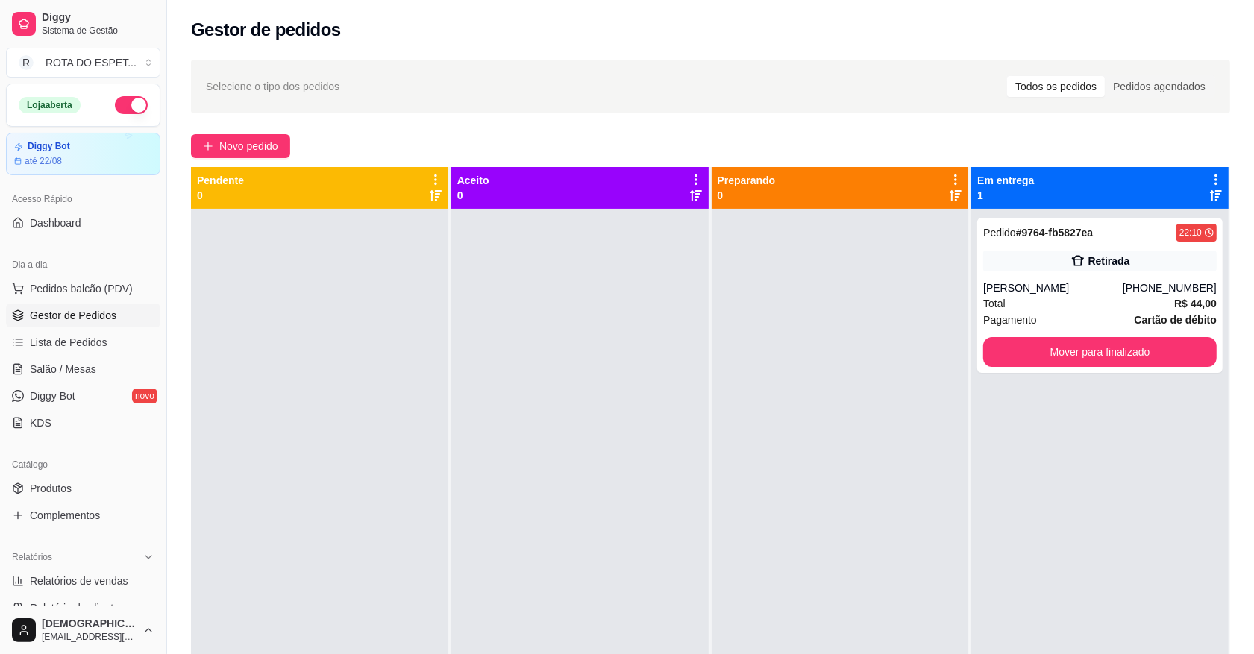
click at [552, 507] on div at bounding box center [579, 536] width 257 height 654
click at [1105, 343] on button "Mover para finalizado" at bounding box center [1100, 352] width 234 height 30
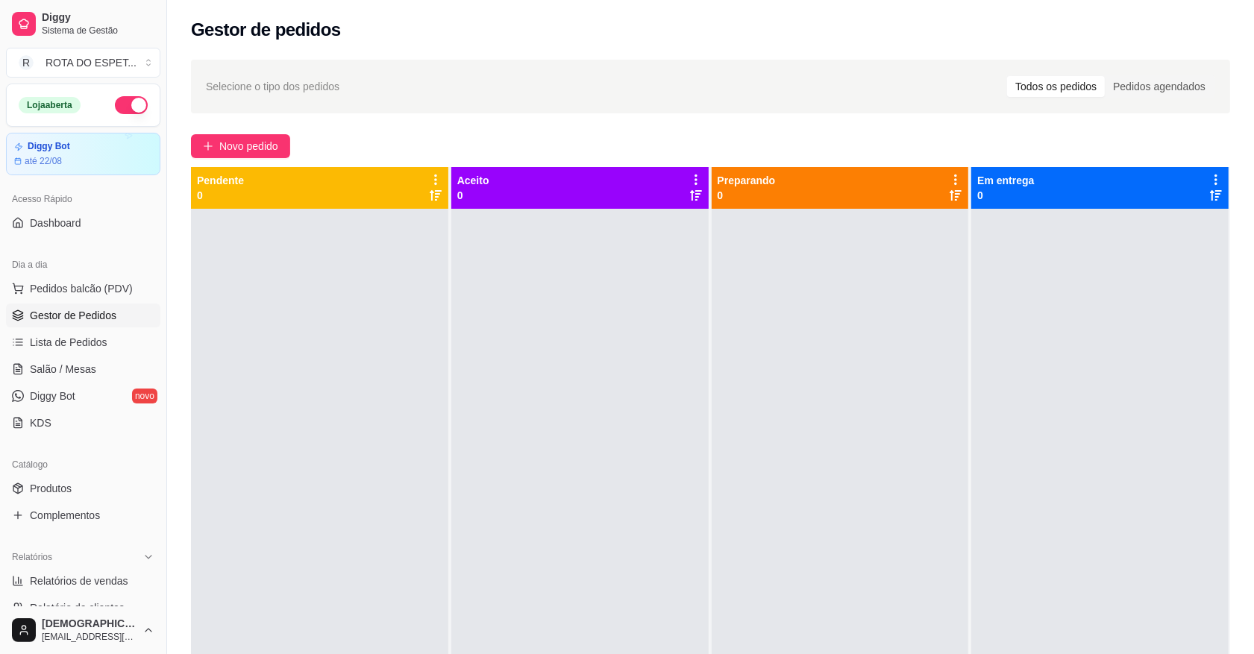
click at [574, 471] on div at bounding box center [579, 536] width 257 height 654
click at [78, 373] on span "Salão / Mesas" at bounding box center [63, 369] width 66 height 15
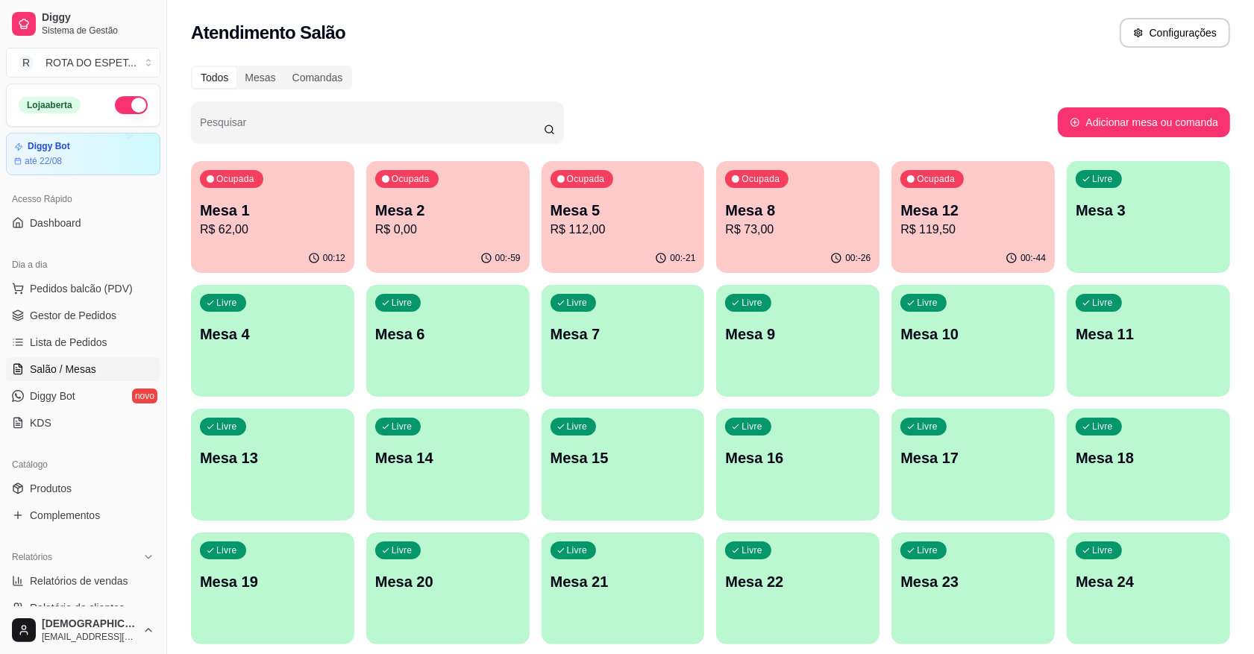
click at [292, 237] on p "R$ 62,00" at bounding box center [272, 230] width 145 height 18
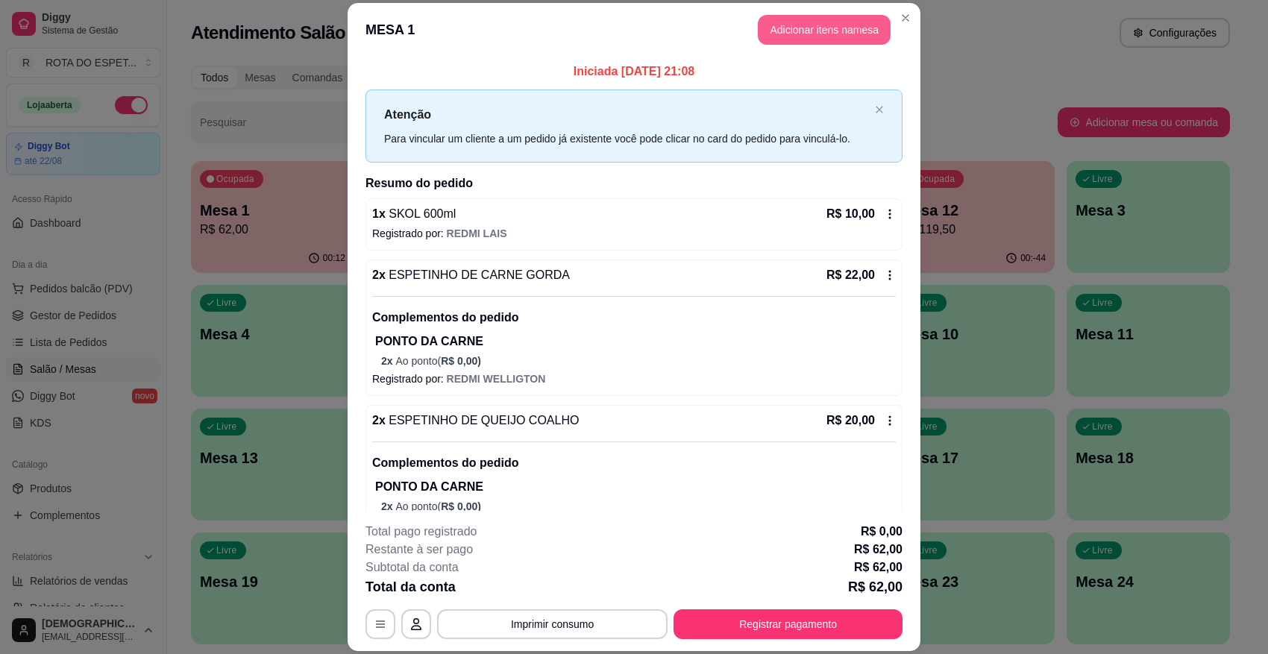
click at [801, 24] on button "Adicionar itens na mesa" at bounding box center [824, 30] width 133 height 30
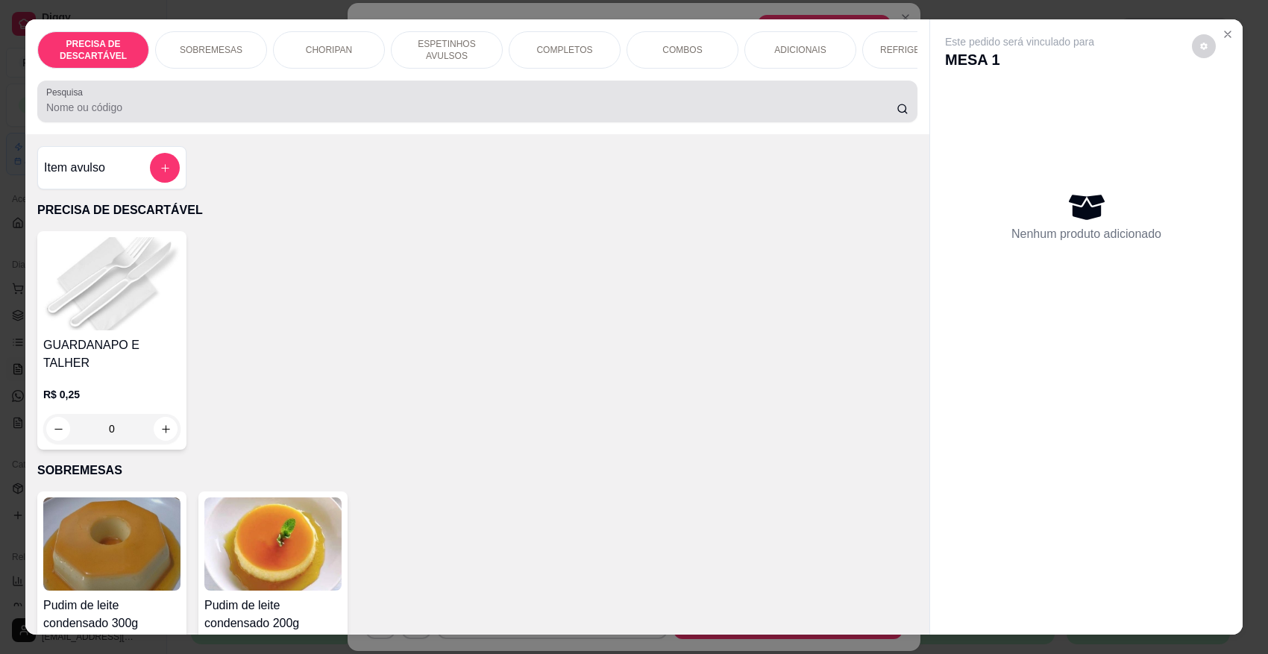
click at [474, 113] on div at bounding box center [477, 102] width 862 height 30
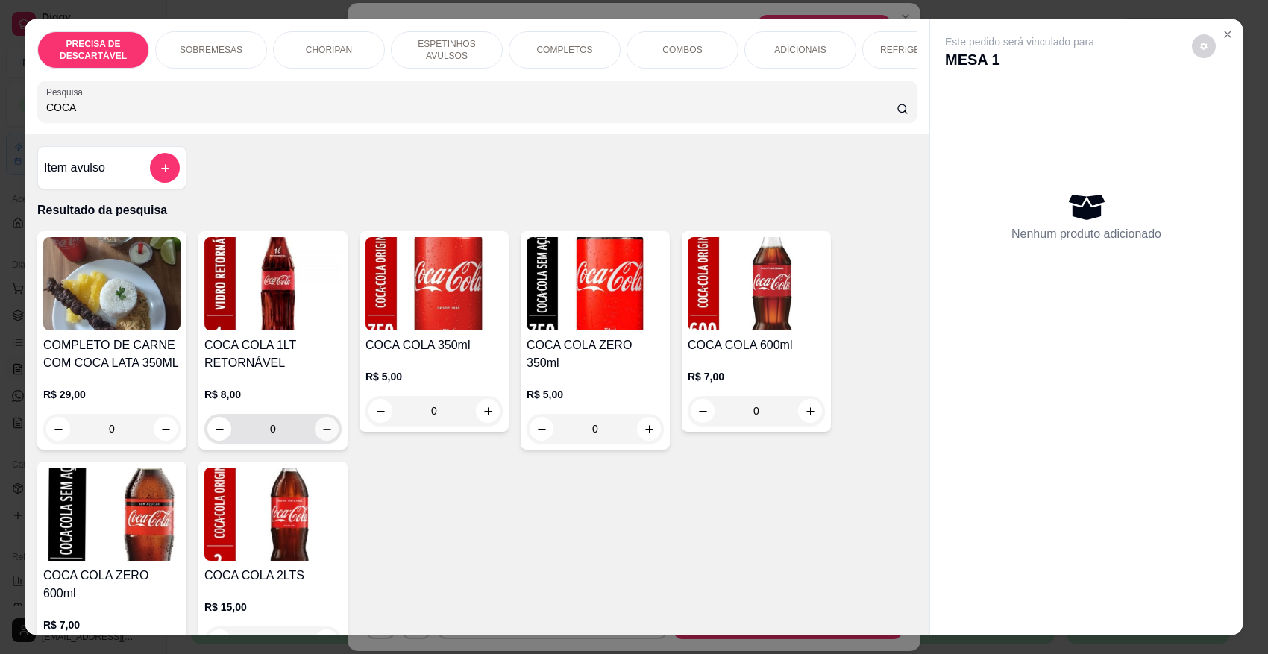
type input "COCA"
click at [325, 435] on icon "increase-product-quantity" at bounding box center [327, 429] width 11 height 11
type input "1"
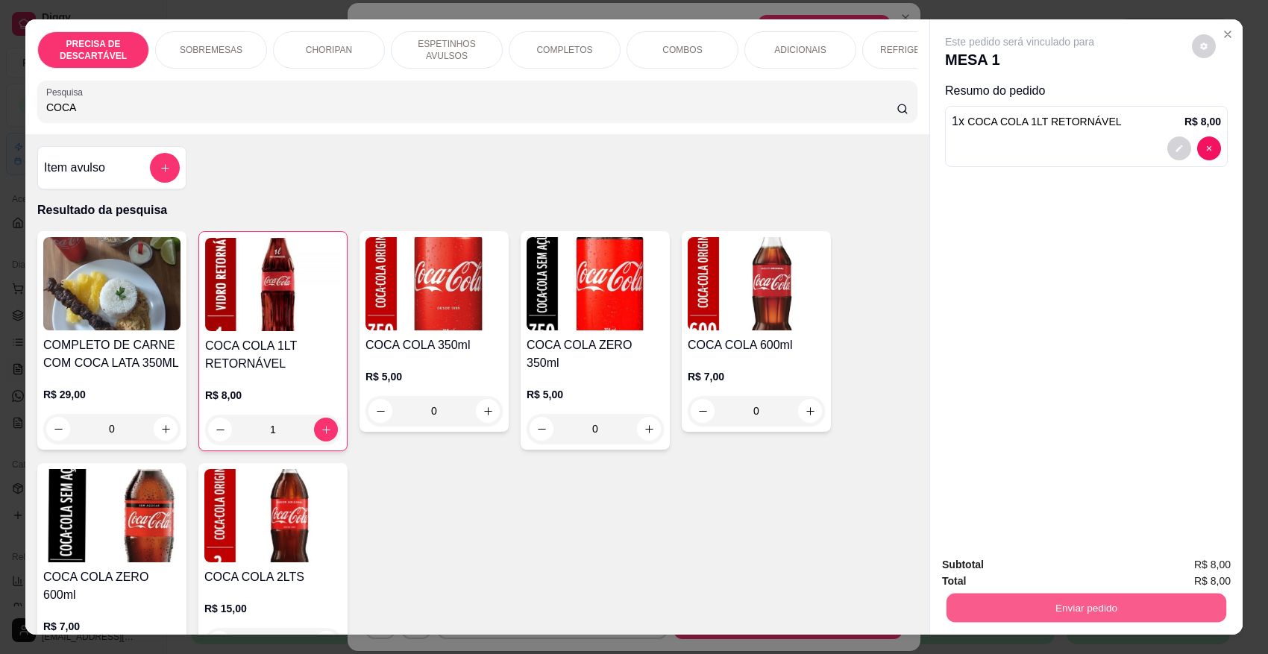
click at [1084, 581] on button "Enviar pedido" at bounding box center [1087, 607] width 280 height 29
click at [1069, 571] on button "Não registrar e enviar pedido" at bounding box center [1036, 571] width 151 height 28
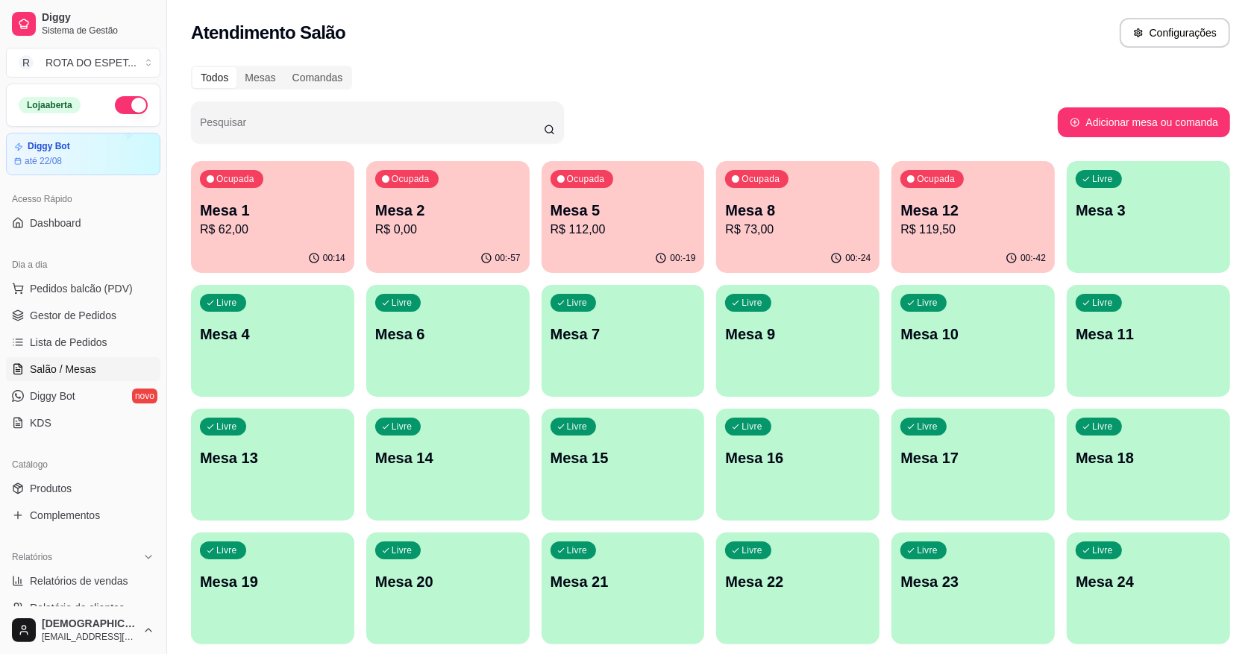
click at [583, 213] on p "Mesa 5" at bounding box center [623, 210] width 145 height 21
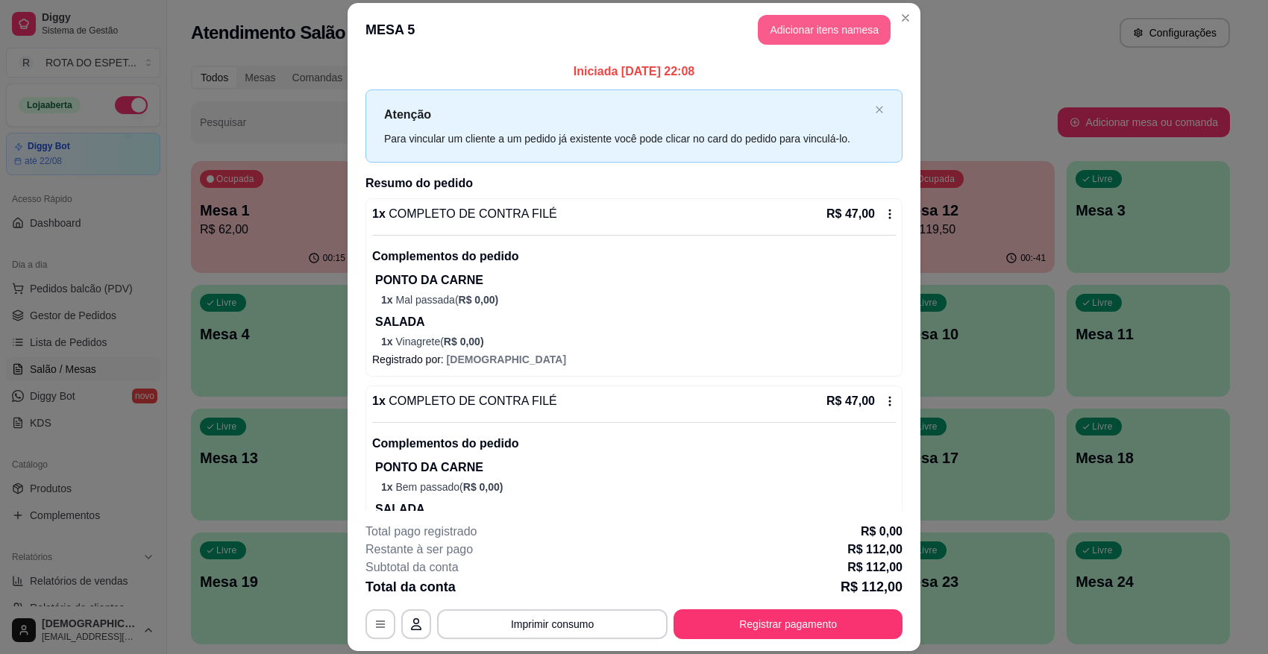
click at [833, 31] on button "Adicionar itens na mesa" at bounding box center [824, 30] width 133 height 30
click at [327, 106] on div at bounding box center [477, 102] width 862 height 30
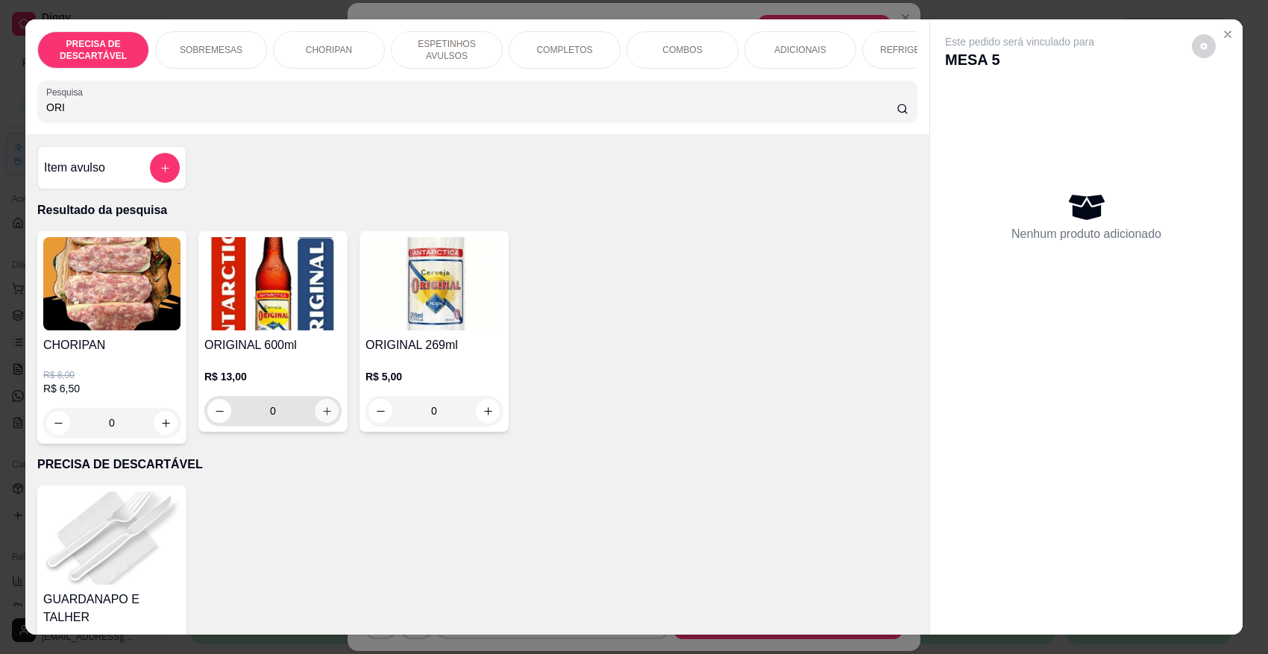
type input "ORI"
click at [315, 423] on button "increase-product-quantity" at bounding box center [326, 411] width 23 height 23
type input "1"
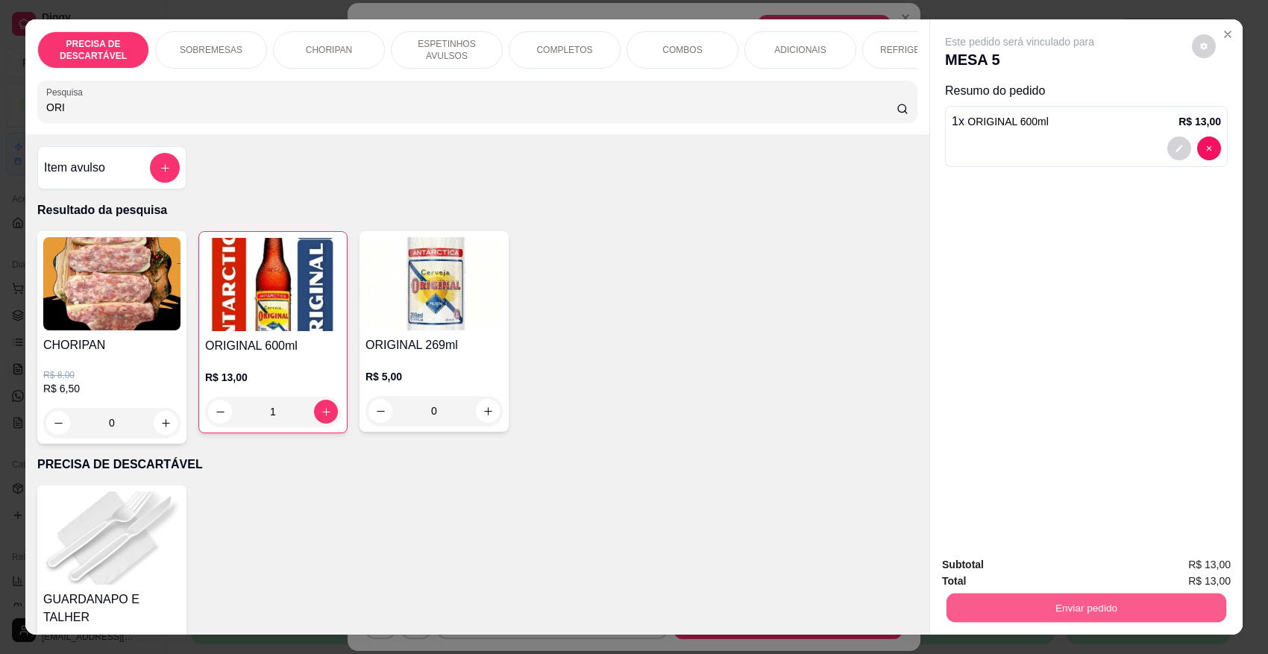
click at [1024, 581] on button "Enviar pedido" at bounding box center [1087, 607] width 280 height 29
click at [1027, 567] on button "Não registrar e enviar pedido" at bounding box center [1036, 571] width 155 height 28
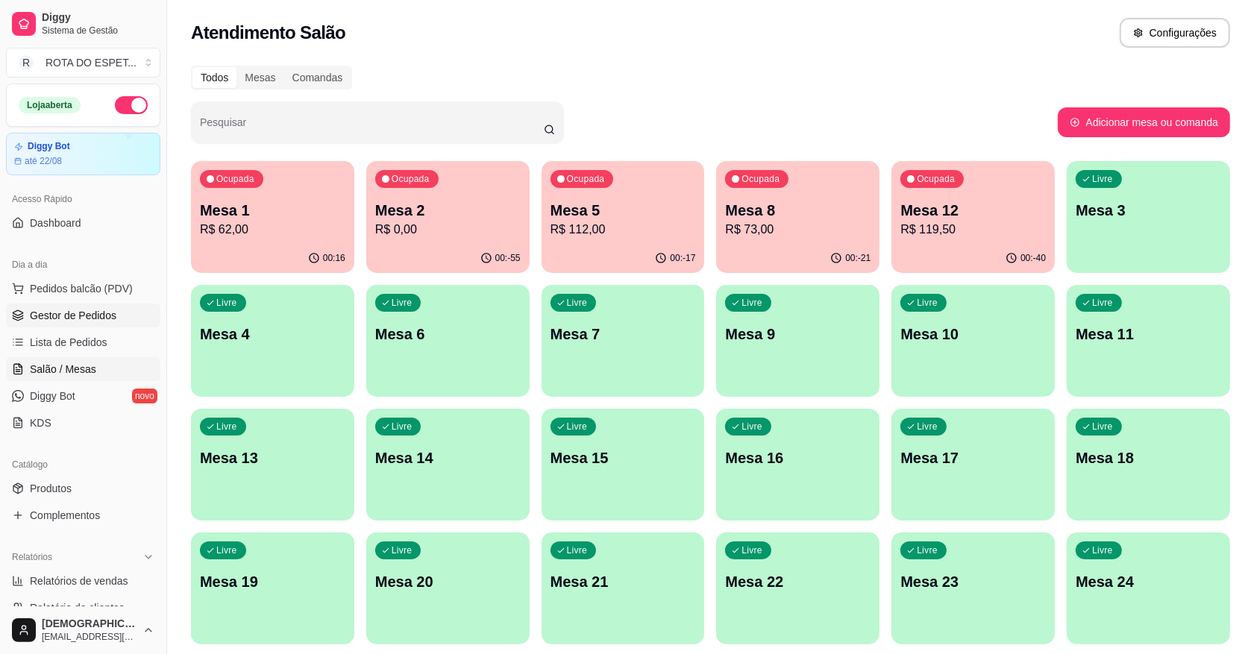
click at [83, 308] on span "Gestor de Pedidos" at bounding box center [73, 315] width 87 height 15
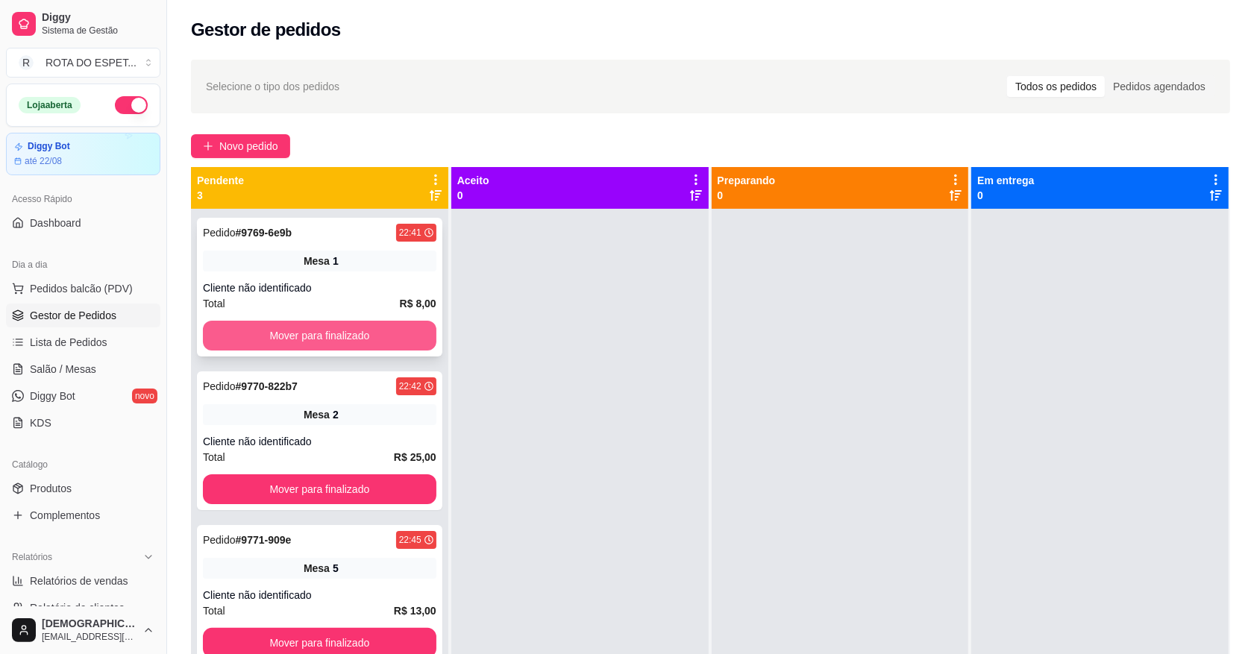
click at [317, 338] on button "Mover para finalizado" at bounding box center [320, 336] width 234 height 30
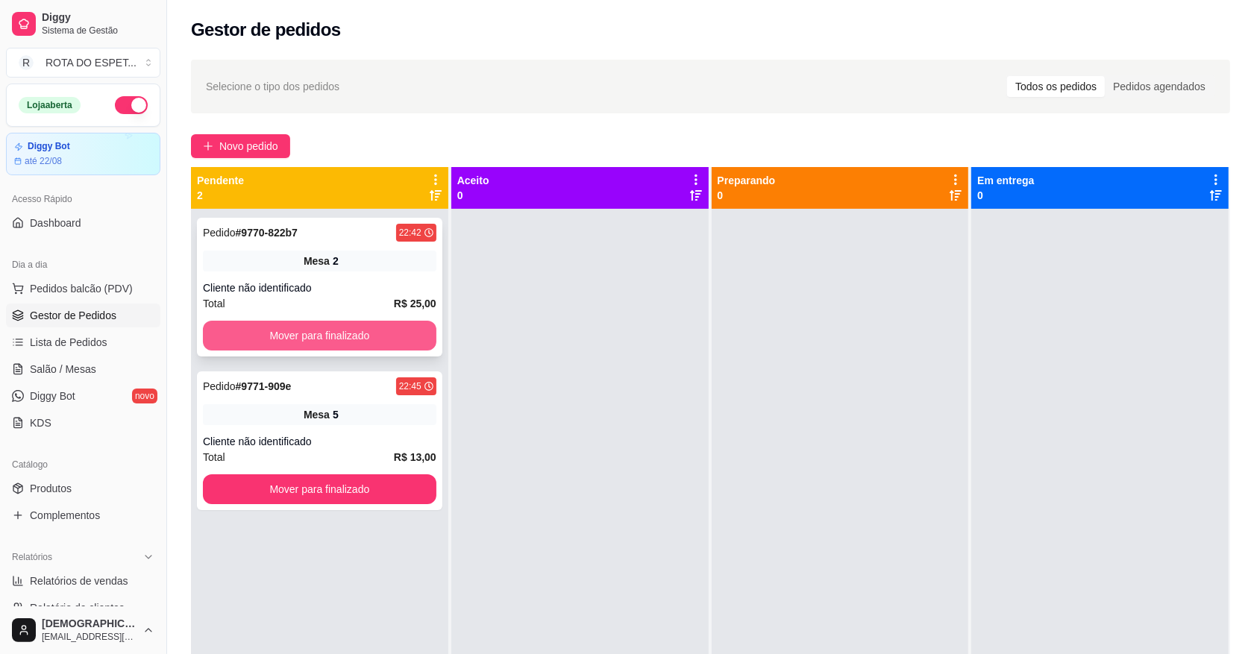
click at [327, 333] on button "Mover para finalizado" at bounding box center [320, 336] width 234 height 30
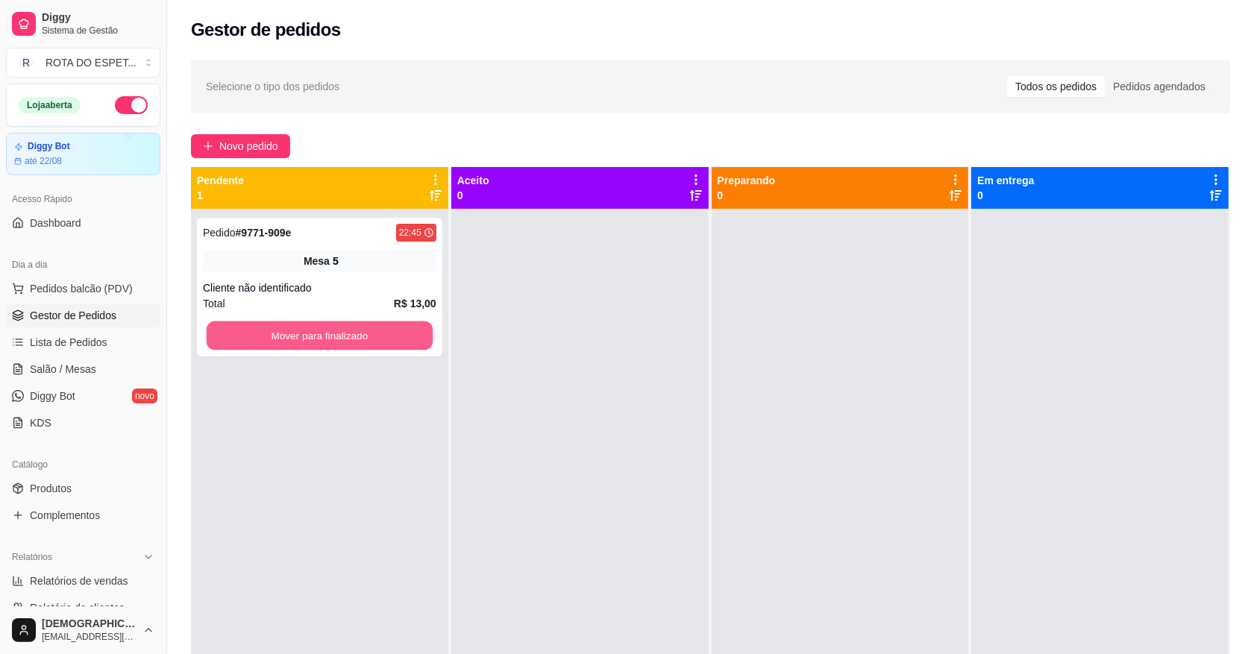
click at [327, 333] on button "Mover para finalizado" at bounding box center [320, 336] width 226 height 29
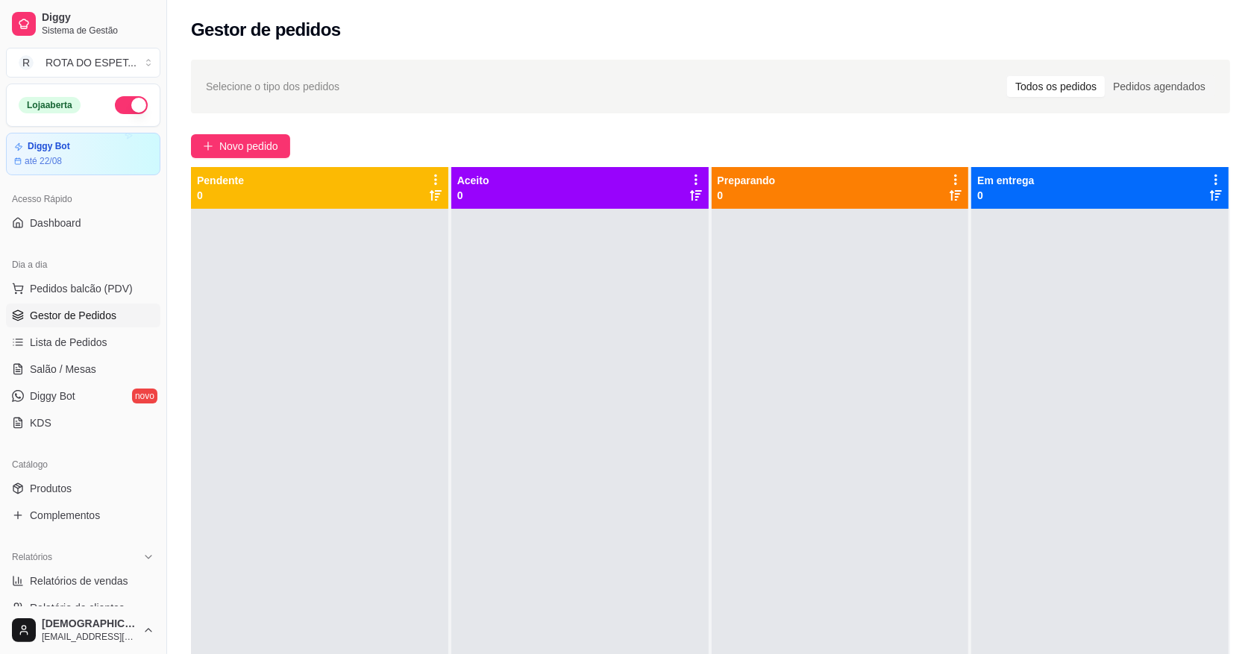
click at [553, 548] on div at bounding box center [579, 536] width 257 height 654
click at [614, 471] on div at bounding box center [579, 536] width 257 height 654
drag, startPoint x: 68, startPoint y: 366, endPoint x: 99, endPoint y: 362, distance: 31.6
click at [69, 364] on span "Salão / Mesas" at bounding box center [63, 369] width 66 height 15
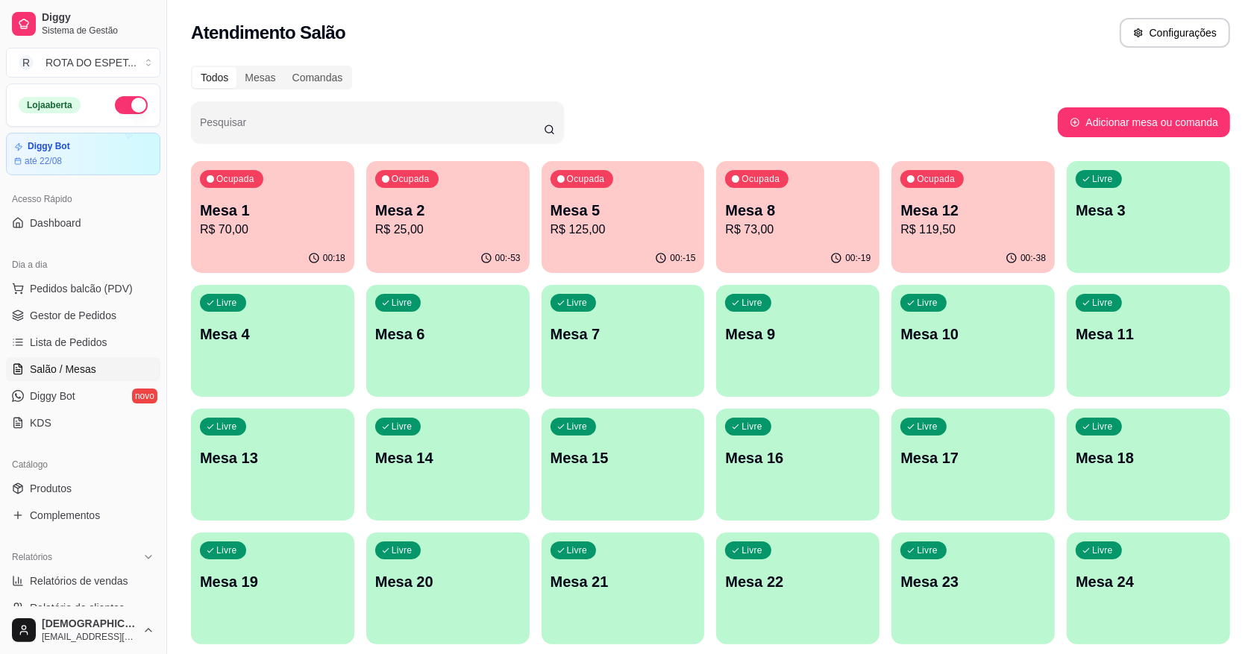
click at [989, 198] on div "Ocupada Mesa 12 R$ 119,50" at bounding box center [973, 202] width 163 height 83
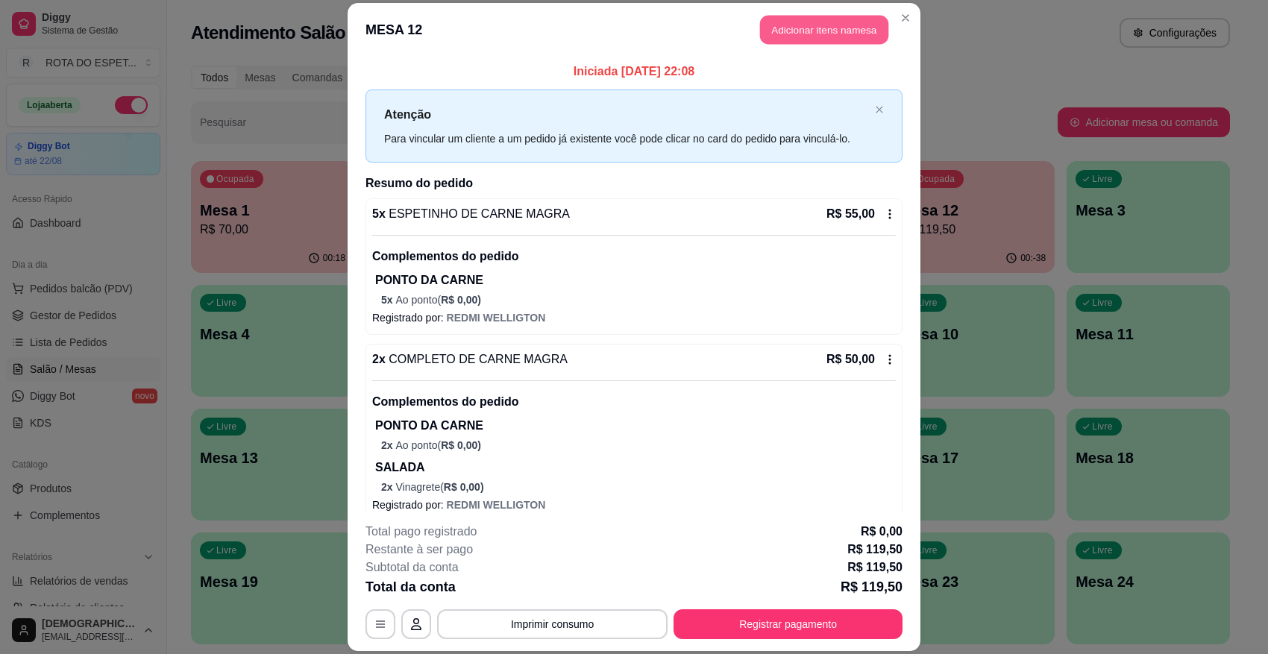
click at [840, 27] on button "Adicionar itens na mesa" at bounding box center [824, 30] width 128 height 29
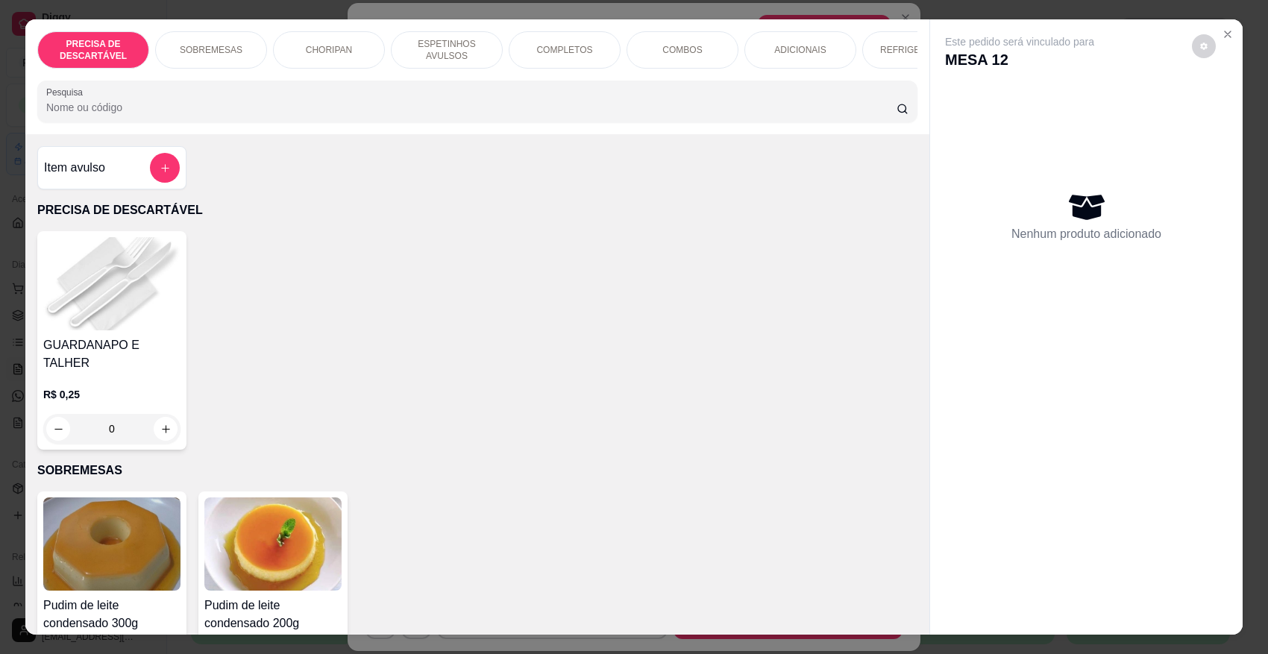
click at [895, 57] on div "REFRIGERANTES" at bounding box center [918, 49] width 112 height 37
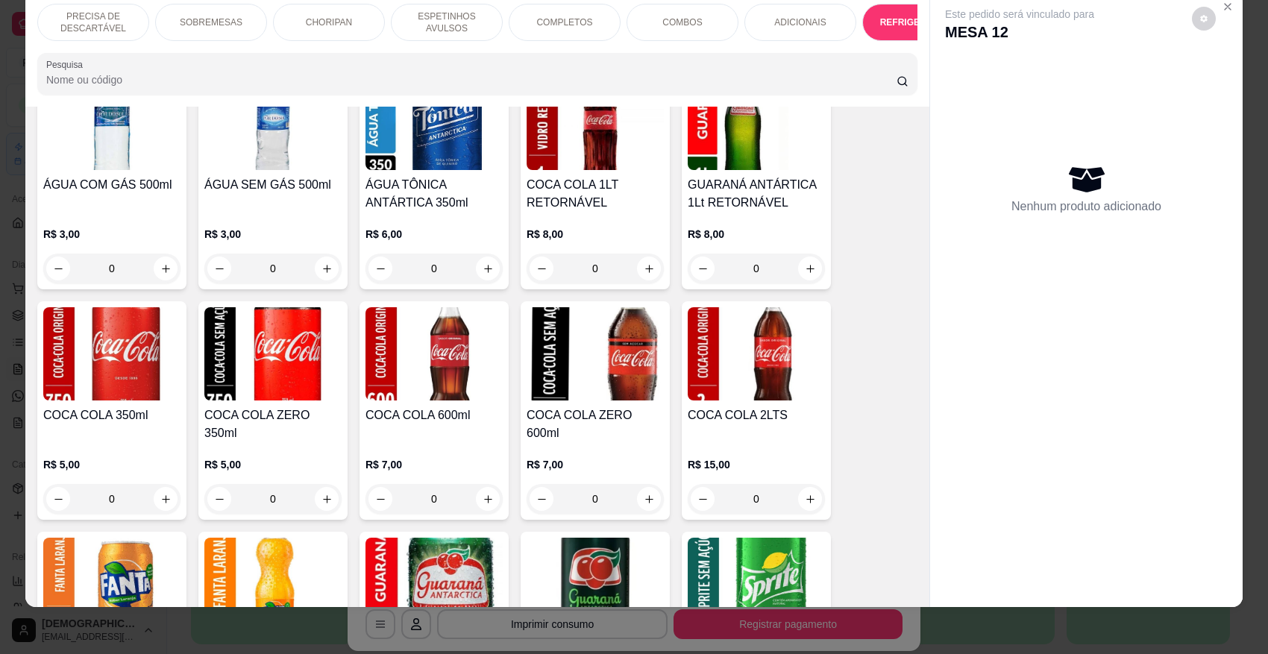
scroll to position [3466, 0]
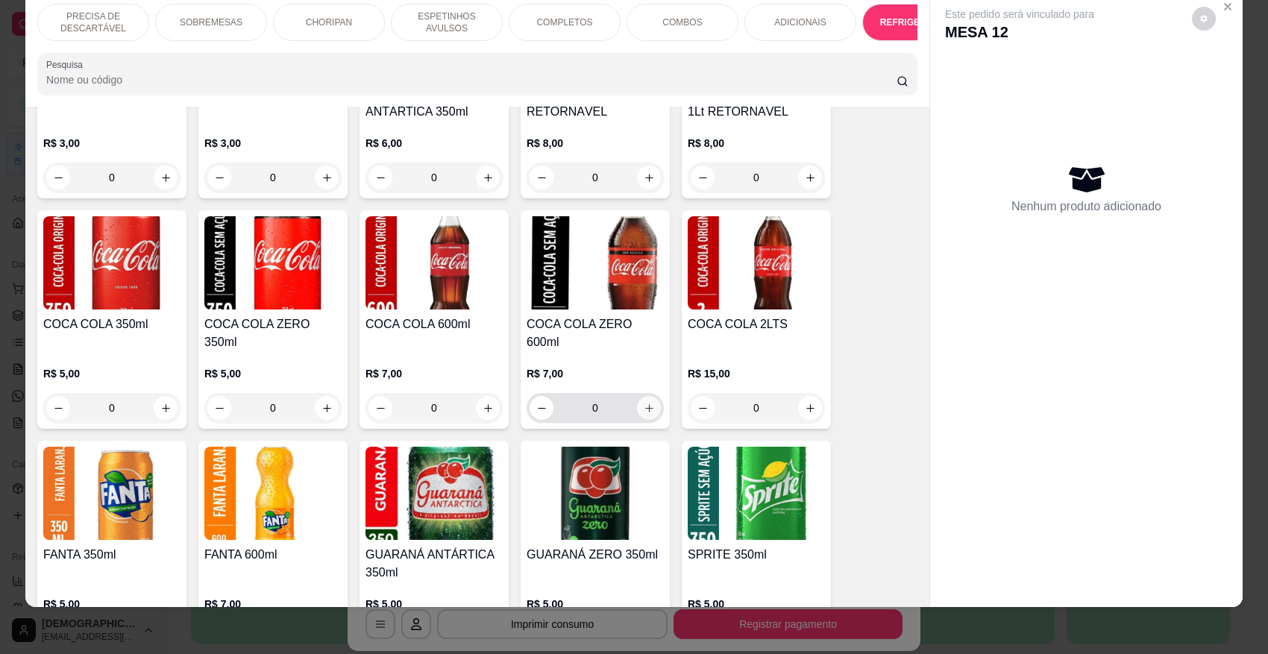
click at [644, 403] on icon "increase-product-quantity" at bounding box center [649, 408] width 11 height 11
type input "1"
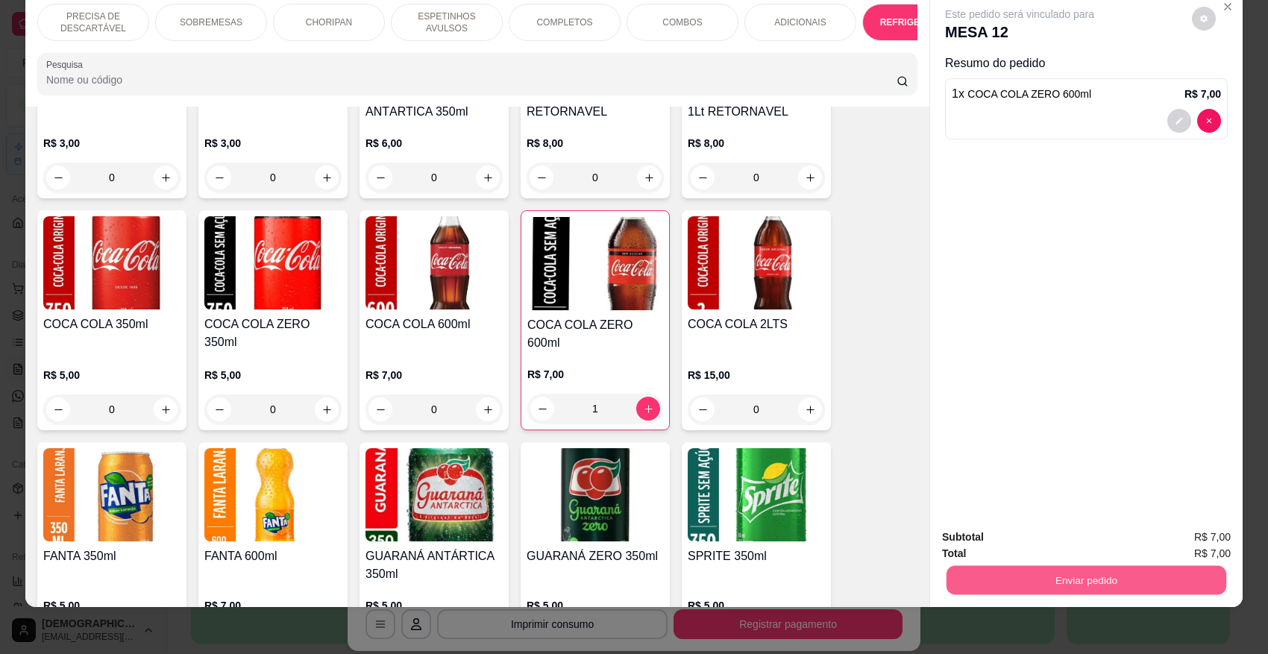
click at [1056, 581] on button "Enviar pedido" at bounding box center [1087, 580] width 280 height 29
click at [1050, 534] on button "Não registrar e enviar pedido" at bounding box center [1036, 544] width 151 height 28
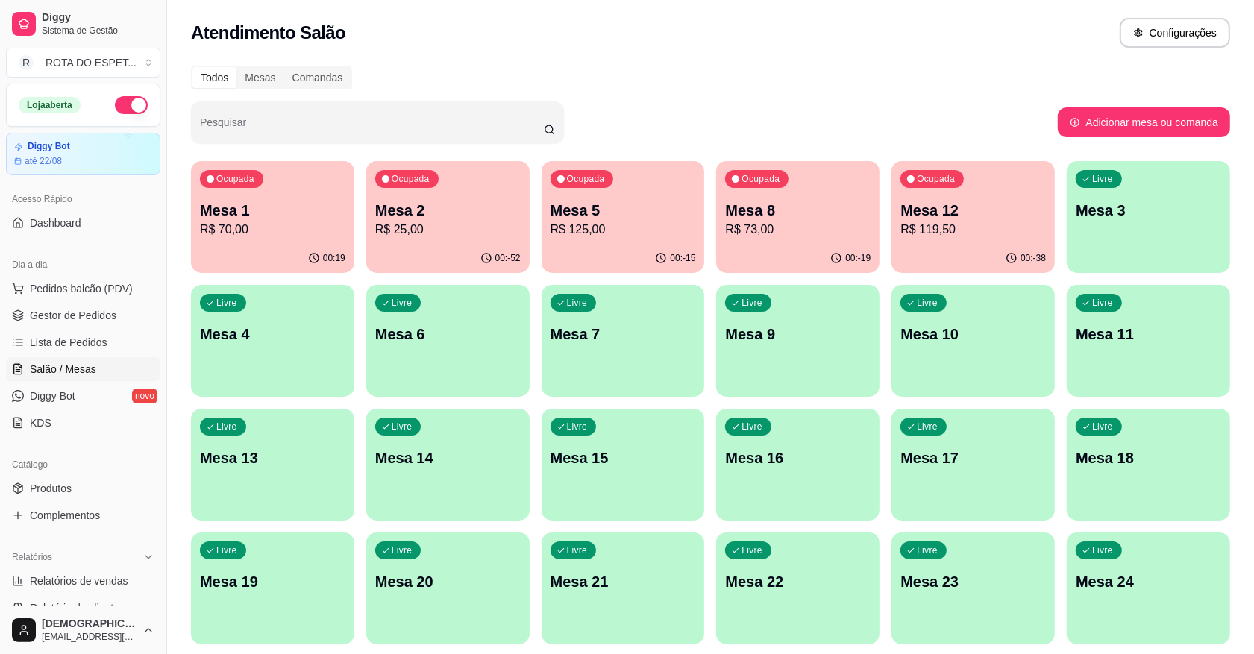
click at [104, 303] on ul "Pedidos balcão (PDV) Gestor de Pedidos Lista de Pedidos Salão / Mesas Diggy Bot…" at bounding box center [83, 356] width 154 height 158
click at [99, 313] on span "Gestor de Pedidos" at bounding box center [73, 315] width 87 height 15
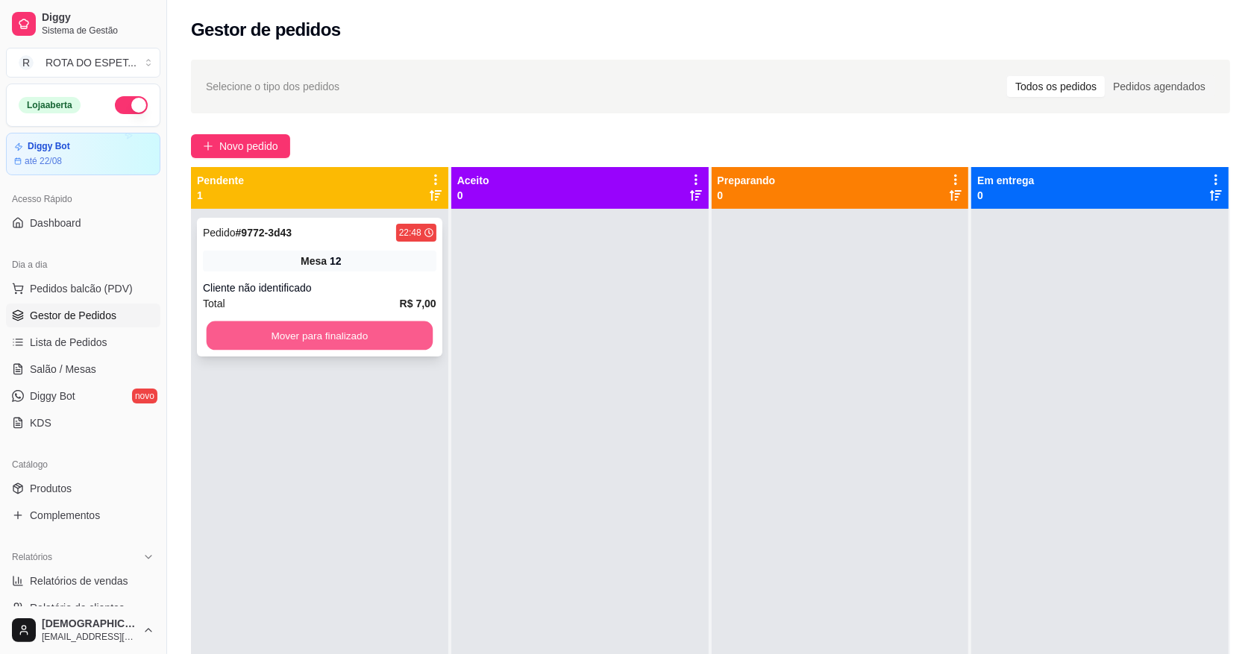
click at [348, 337] on button "Mover para finalizado" at bounding box center [320, 336] width 226 height 29
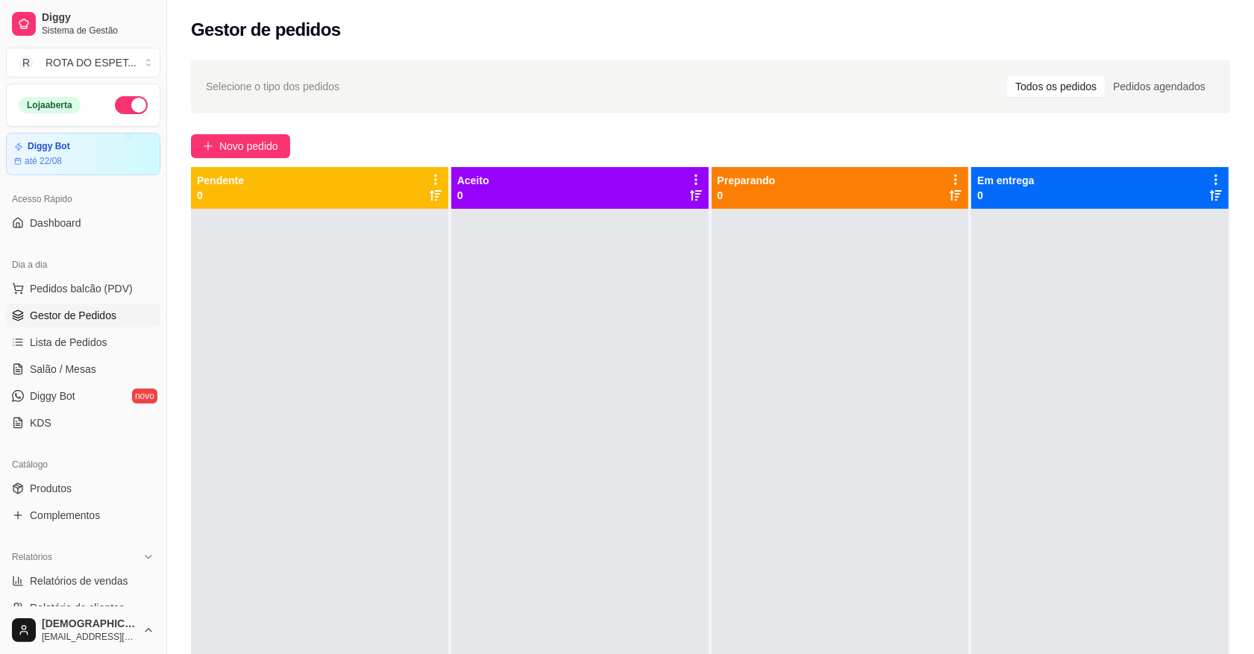
click at [583, 445] on div at bounding box center [579, 536] width 257 height 654
click at [90, 363] on span "Salão / Mesas" at bounding box center [63, 369] width 66 height 15
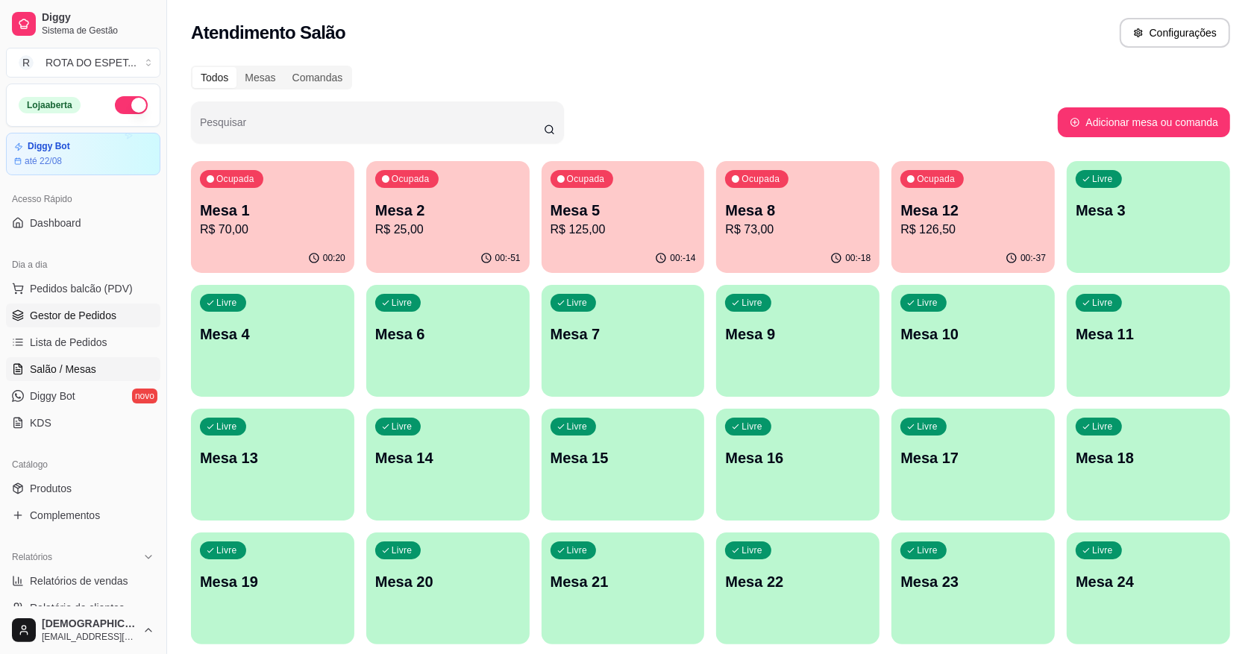
click at [98, 313] on span "Gestor de Pedidos" at bounding box center [73, 315] width 87 height 15
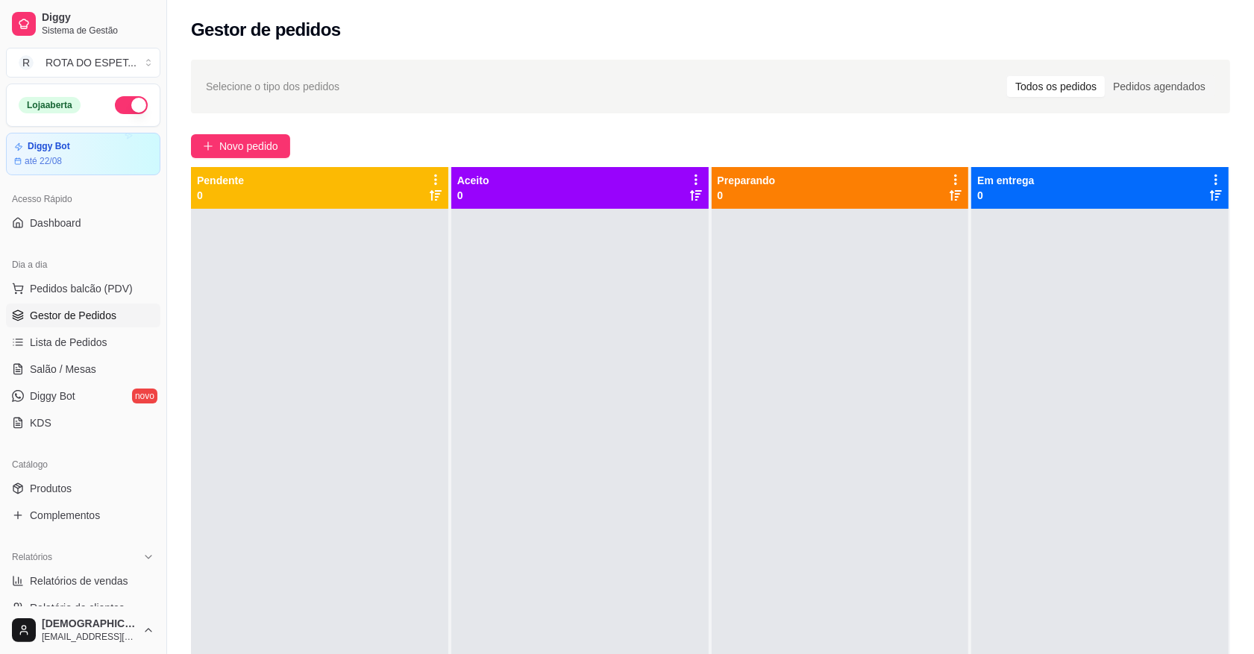
click at [584, 369] on div at bounding box center [579, 536] width 257 height 654
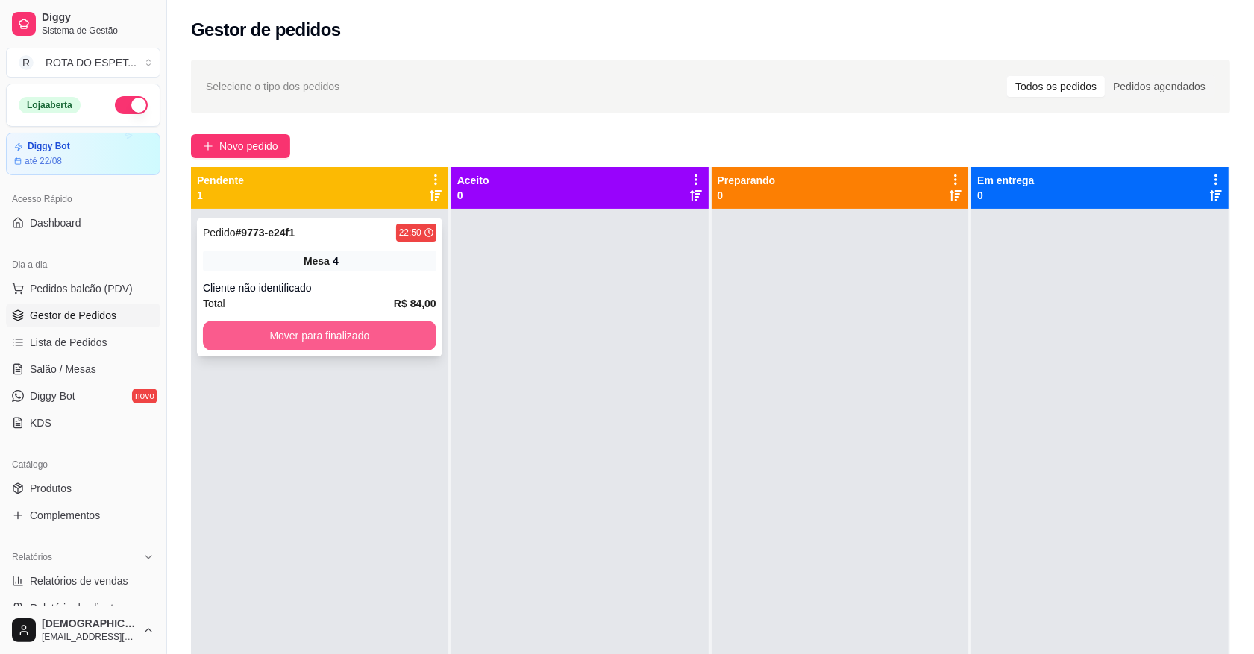
click at [395, 337] on button "Mover para finalizado" at bounding box center [320, 336] width 234 height 30
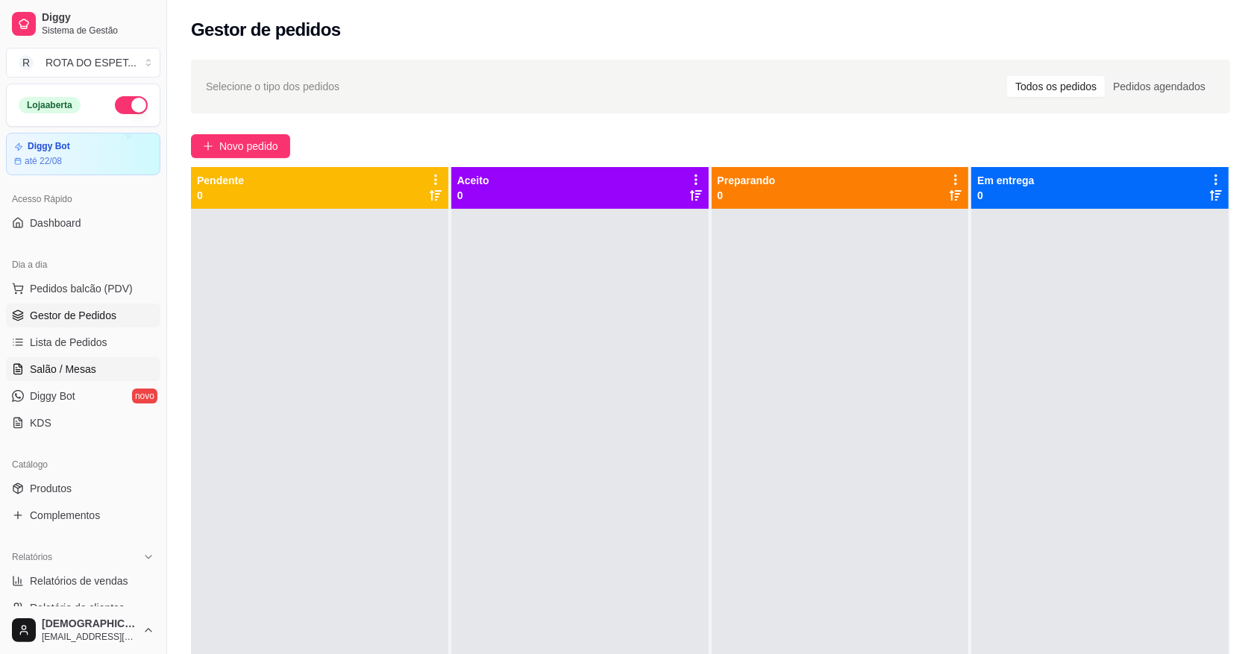
click at [76, 366] on span "Salão / Mesas" at bounding box center [63, 369] width 66 height 15
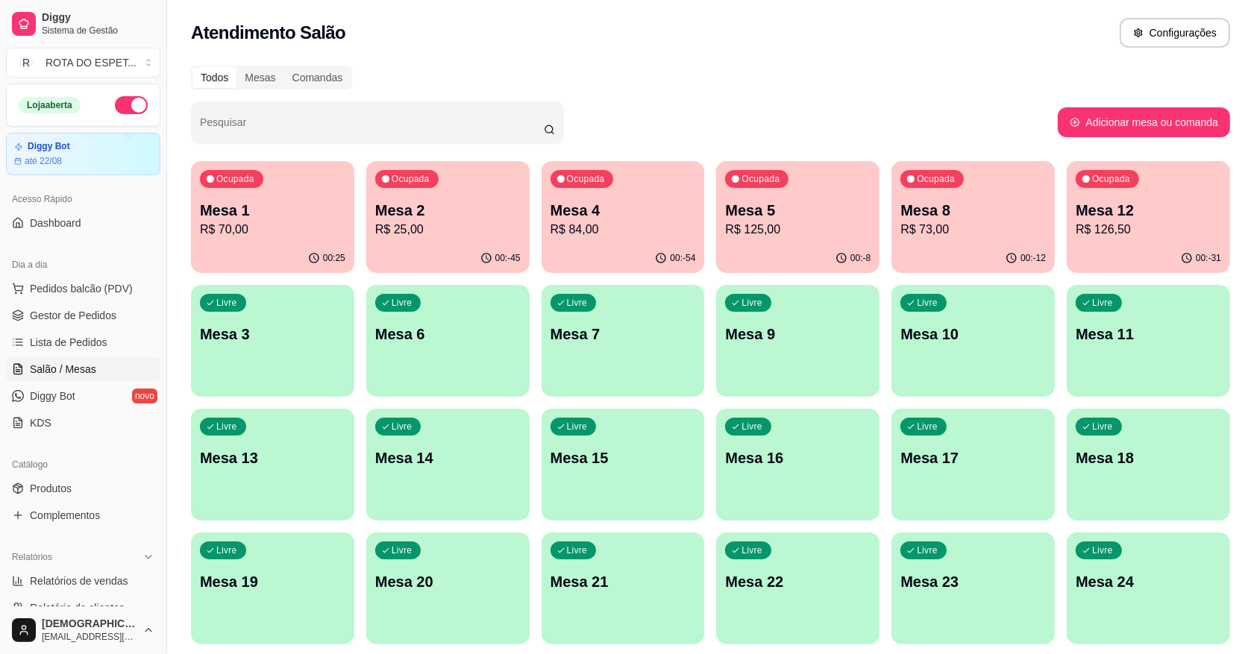
click at [1114, 233] on p "R$ 126,50" at bounding box center [1148, 230] width 145 height 18
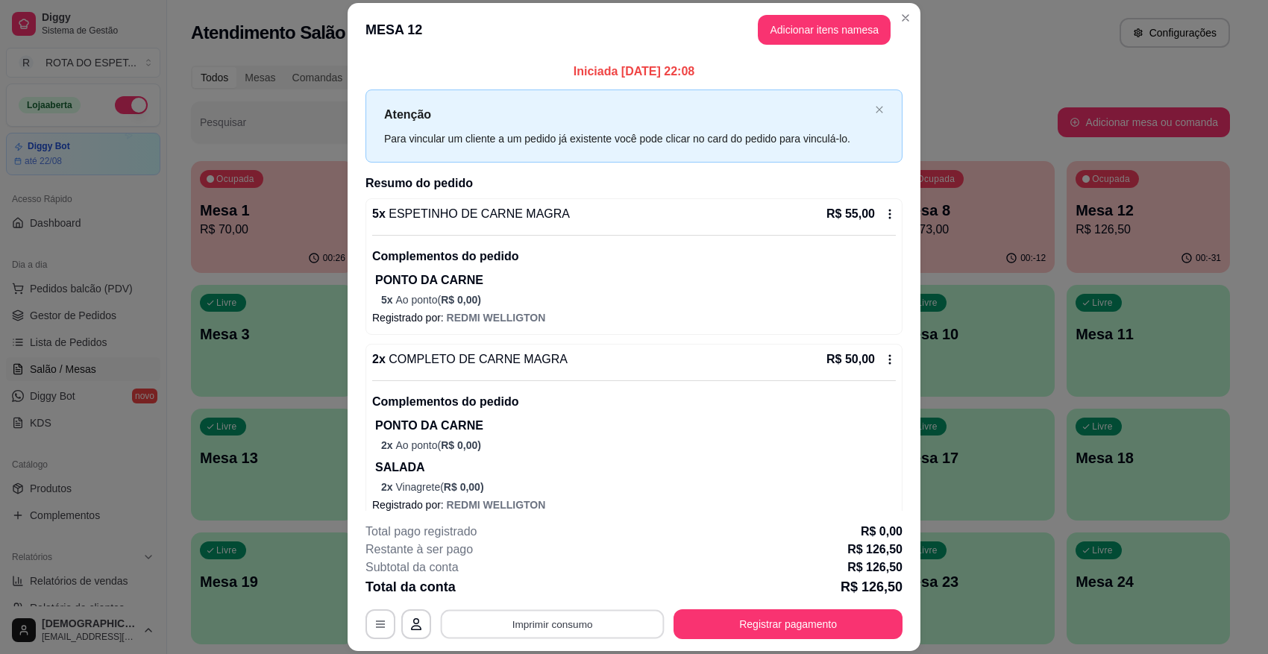
click at [572, 581] on button "Imprimir consumo" at bounding box center [553, 624] width 224 height 29
click at [574, 579] on button "IMPRESSORA CAIXA" at bounding box center [550, 589] width 119 height 23
click at [813, 581] on button "Registrar pagamento" at bounding box center [788, 625] width 229 height 30
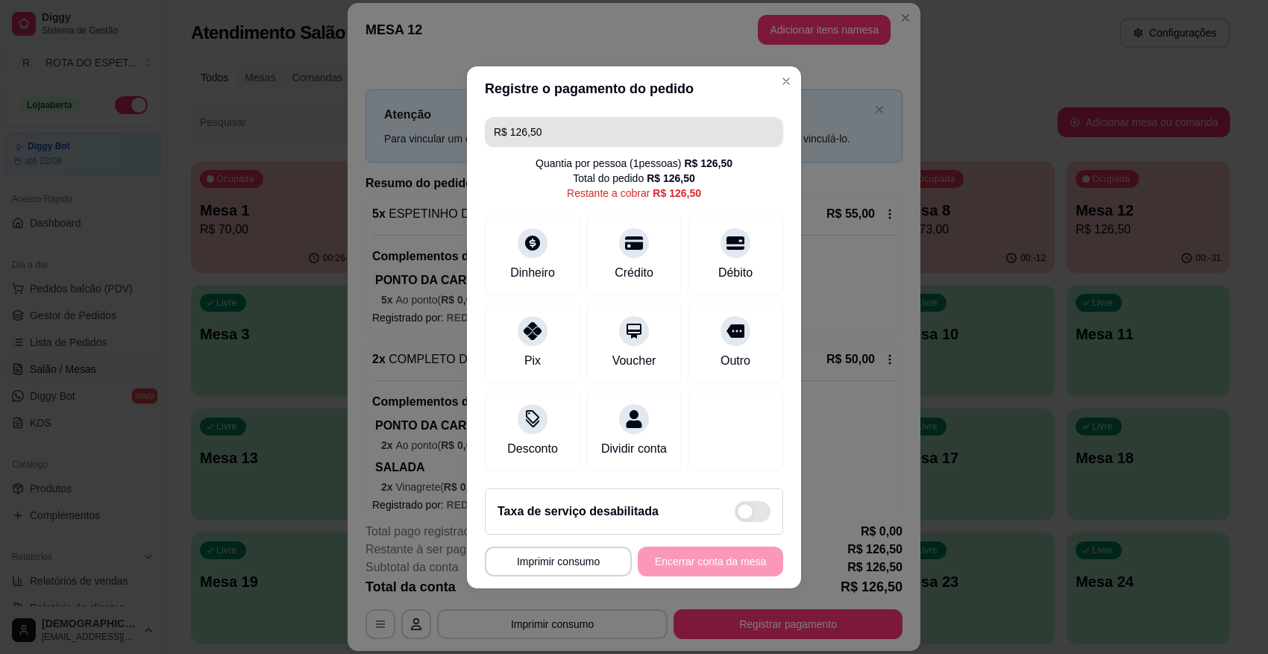
click at [560, 117] on input "R$ 126,50" at bounding box center [634, 132] width 281 height 30
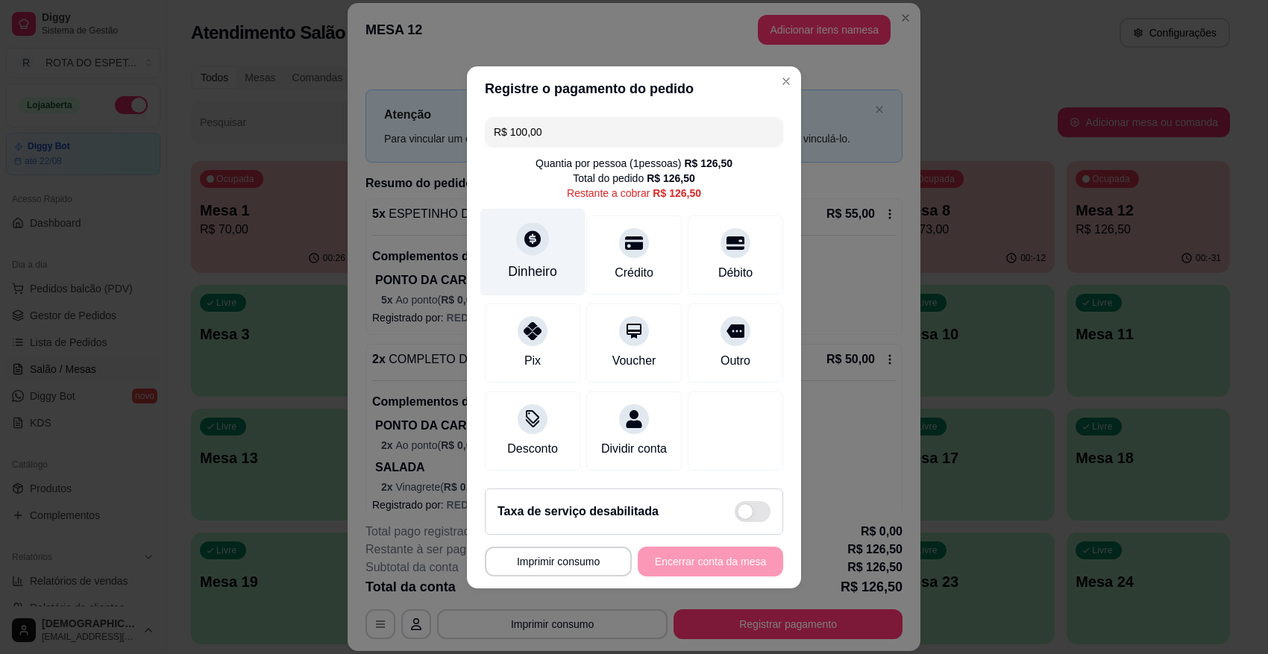
click at [536, 262] on div "Dinheiro" at bounding box center [532, 271] width 49 height 19
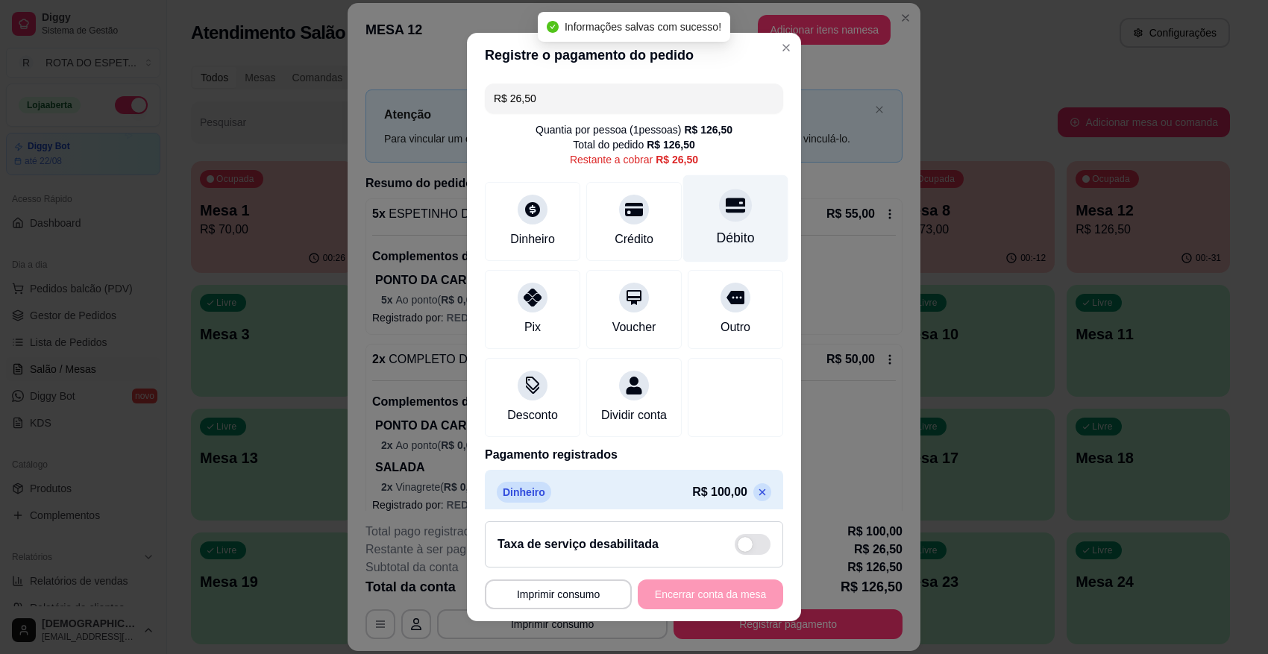
click at [713, 222] on div "Débito" at bounding box center [735, 218] width 105 height 87
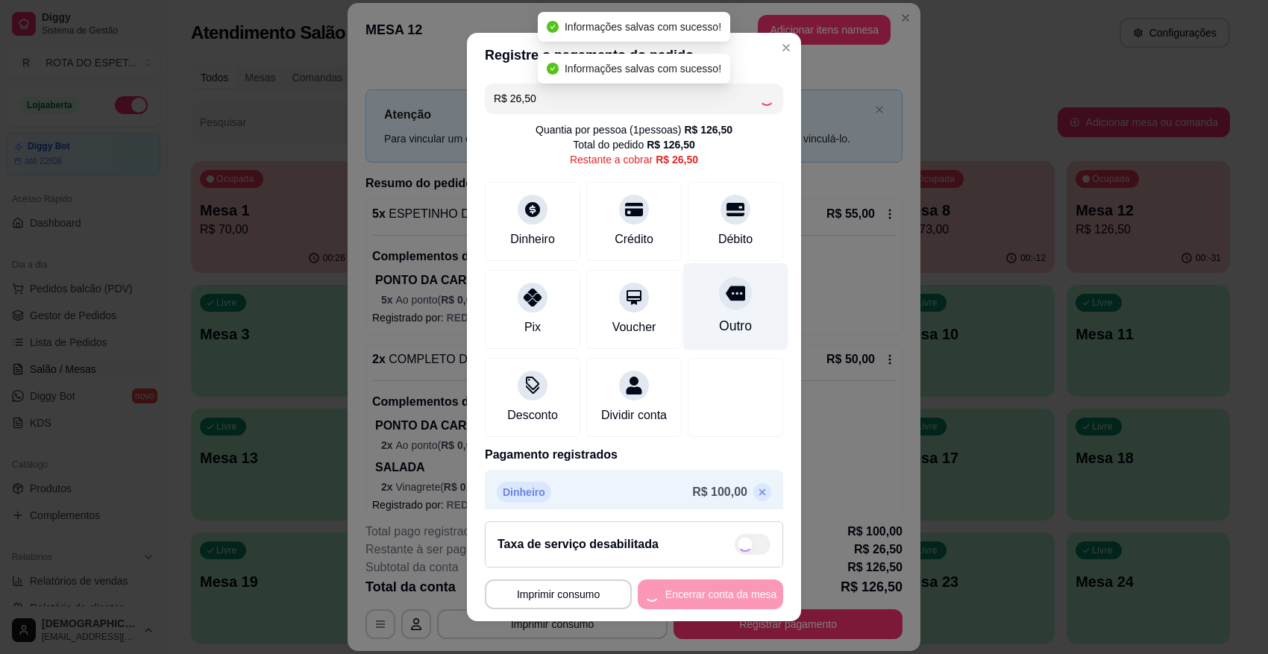
type input "R$ 0,00"
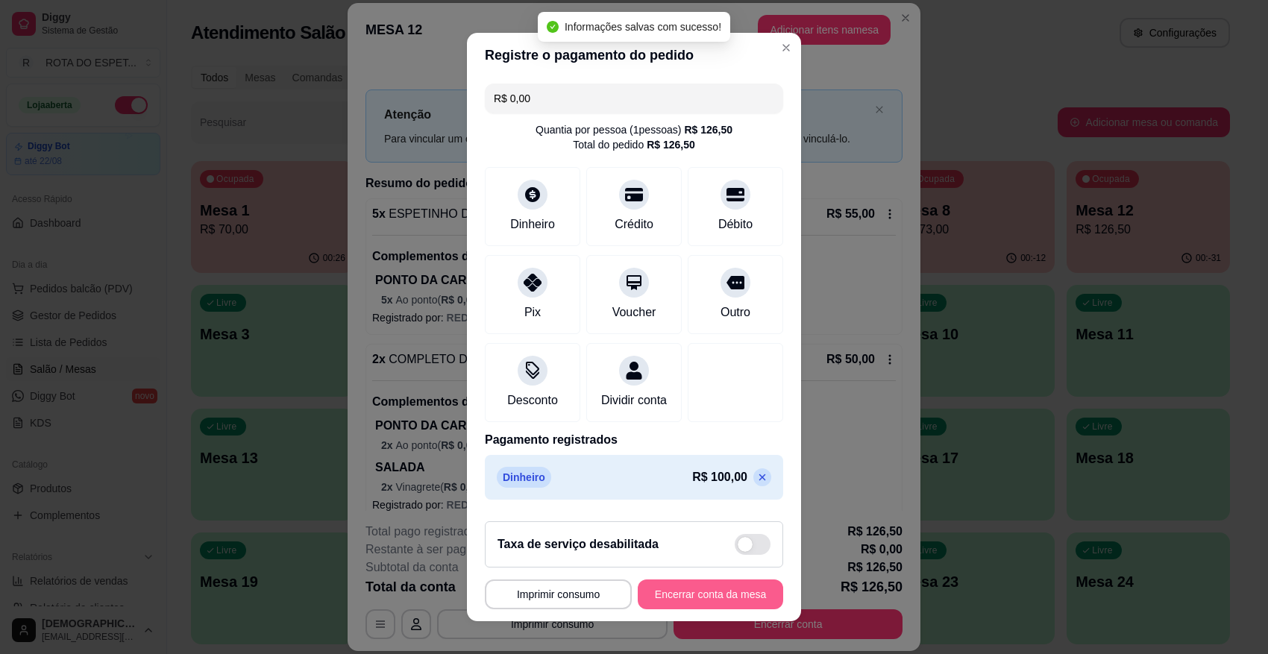
click at [692, 581] on button "Encerrar conta da mesa" at bounding box center [710, 595] width 145 height 30
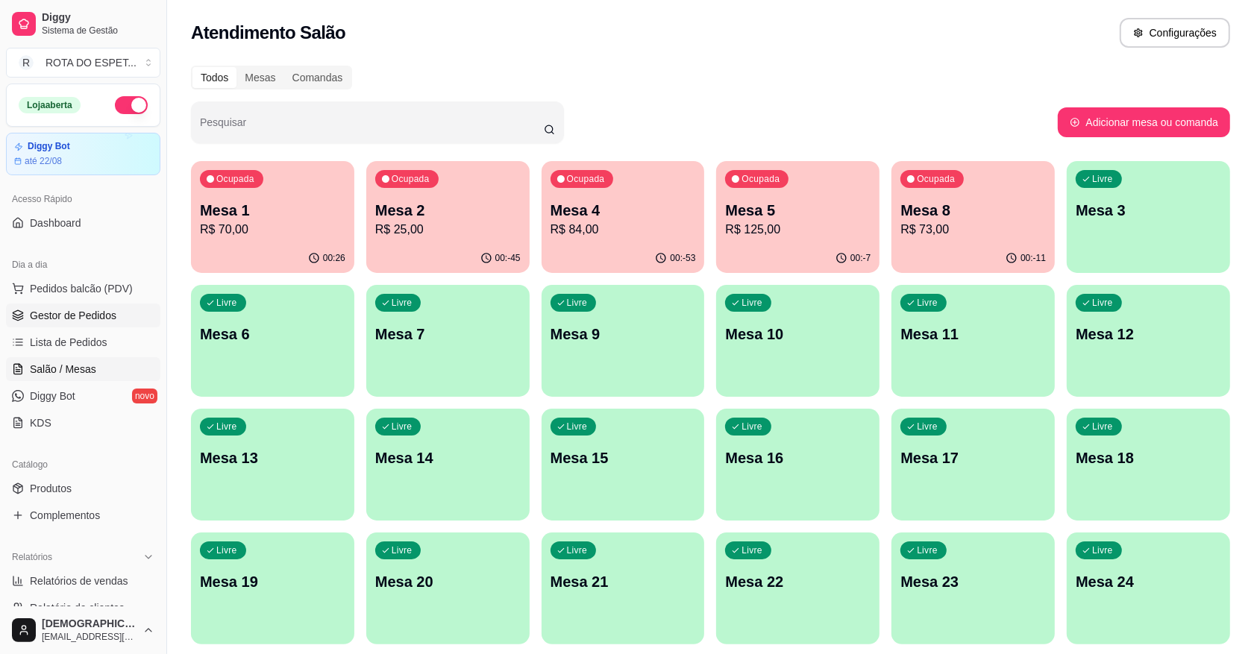
click at [75, 317] on span "Gestor de Pedidos" at bounding box center [73, 315] width 87 height 15
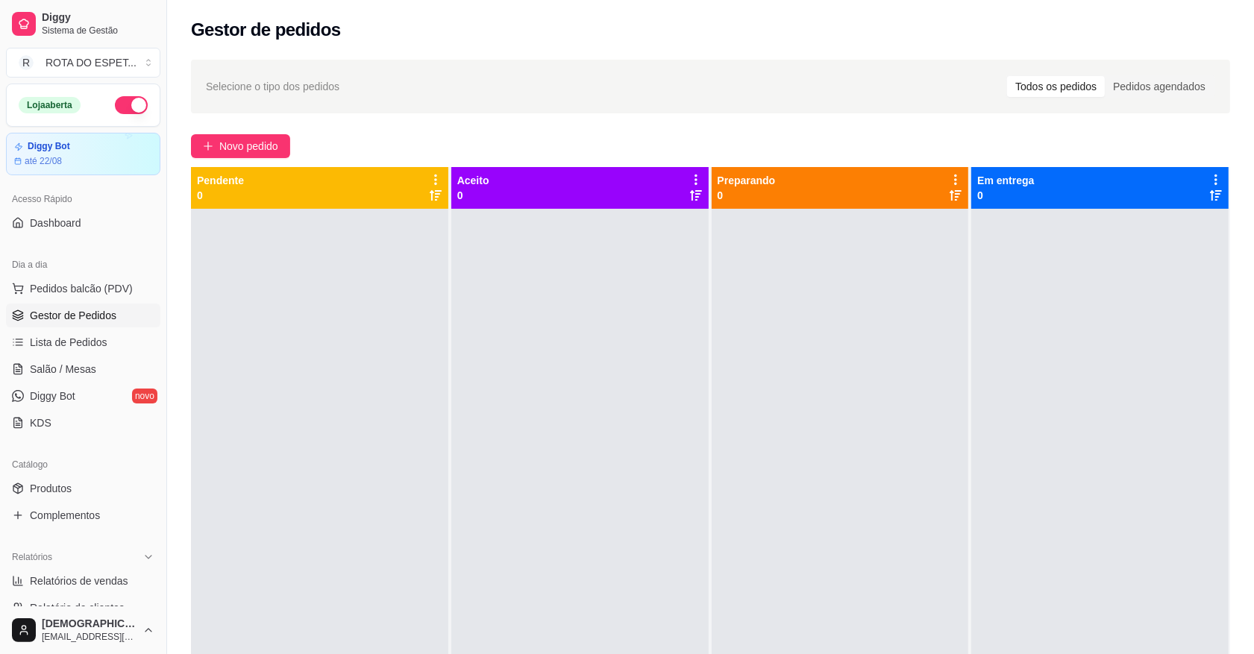
click at [579, 497] on div at bounding box center [579, 536] width 257 height 654
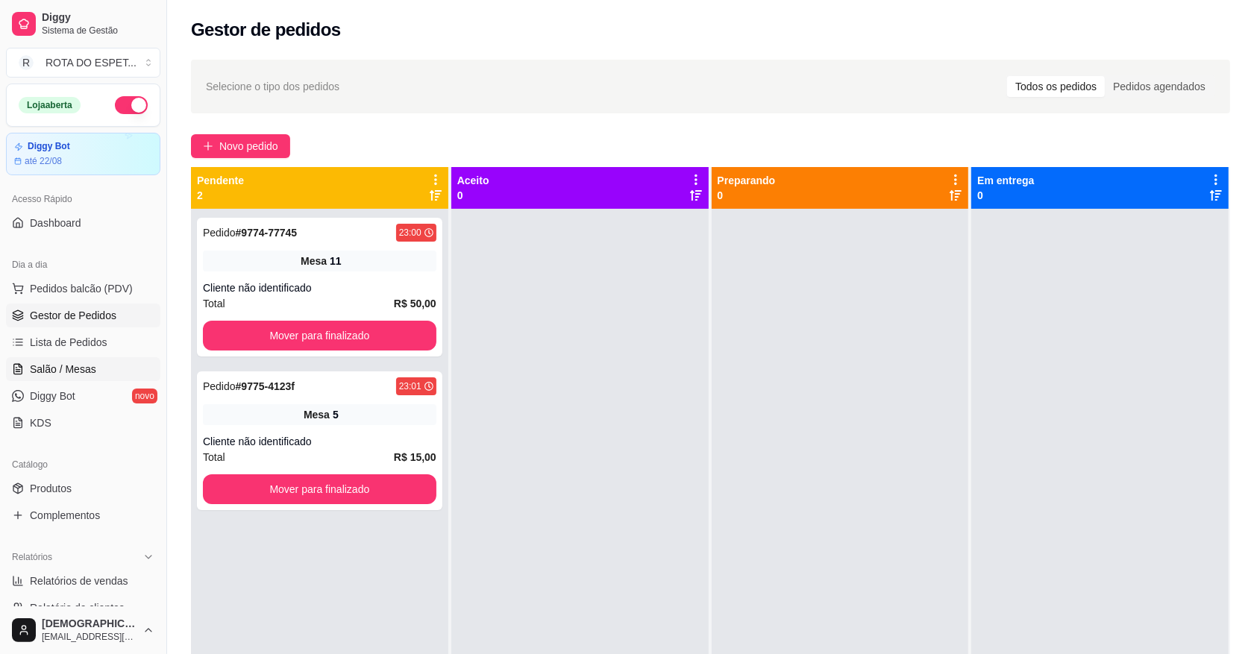
click at [94, 372] on link "Salão / Mesas" at bounding box center [83, 369] width 154 height 24
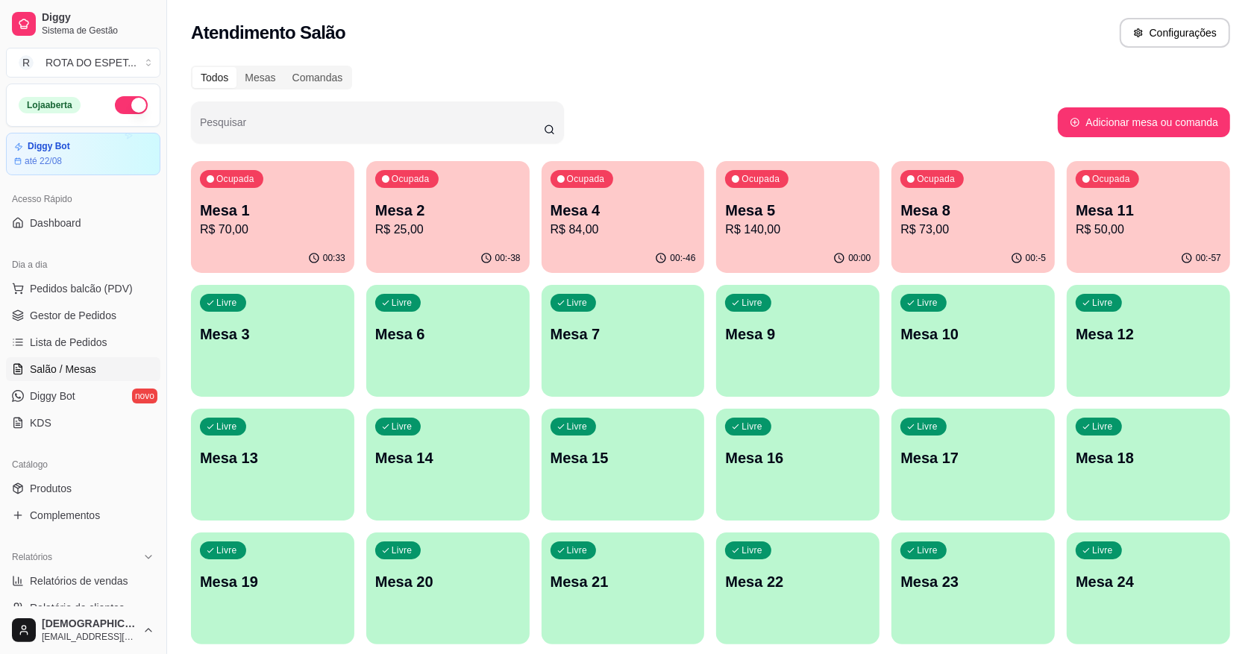
click at [937, 222] on p "R$ 73,00" at bounding box center [973, 230] width 145 height 18
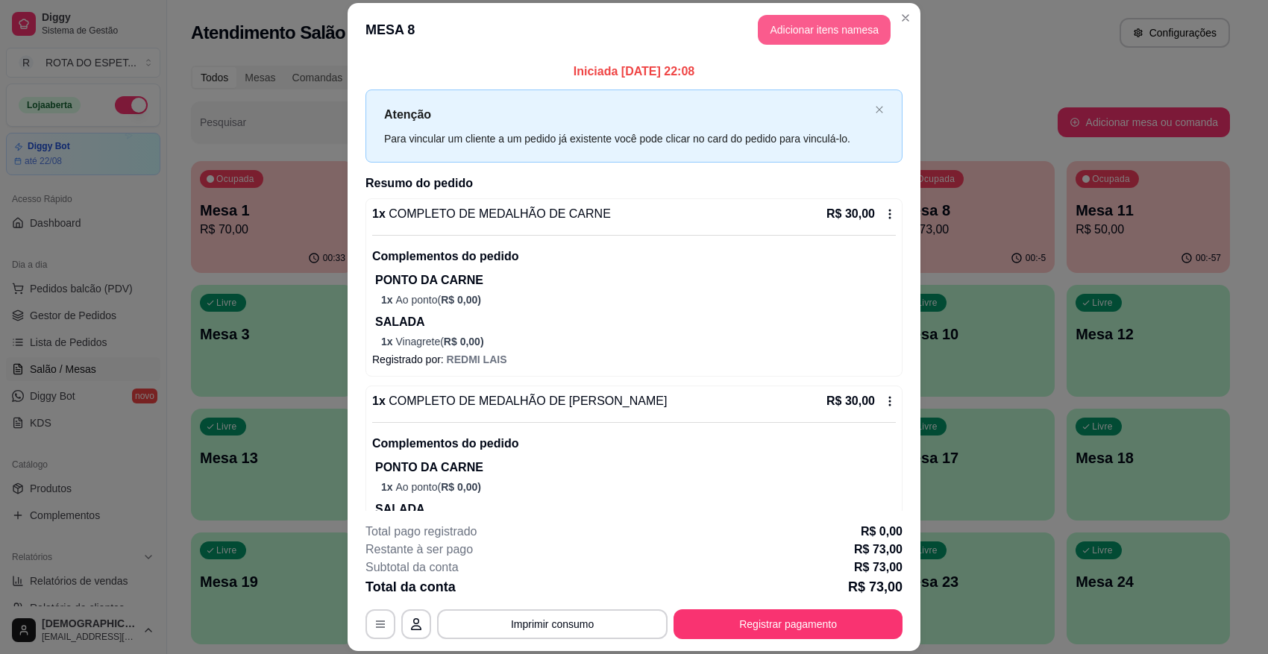
click at [830, 41] on button "Adicionar itens na mesa" at bounding box center [824, 30] width 133 height 30
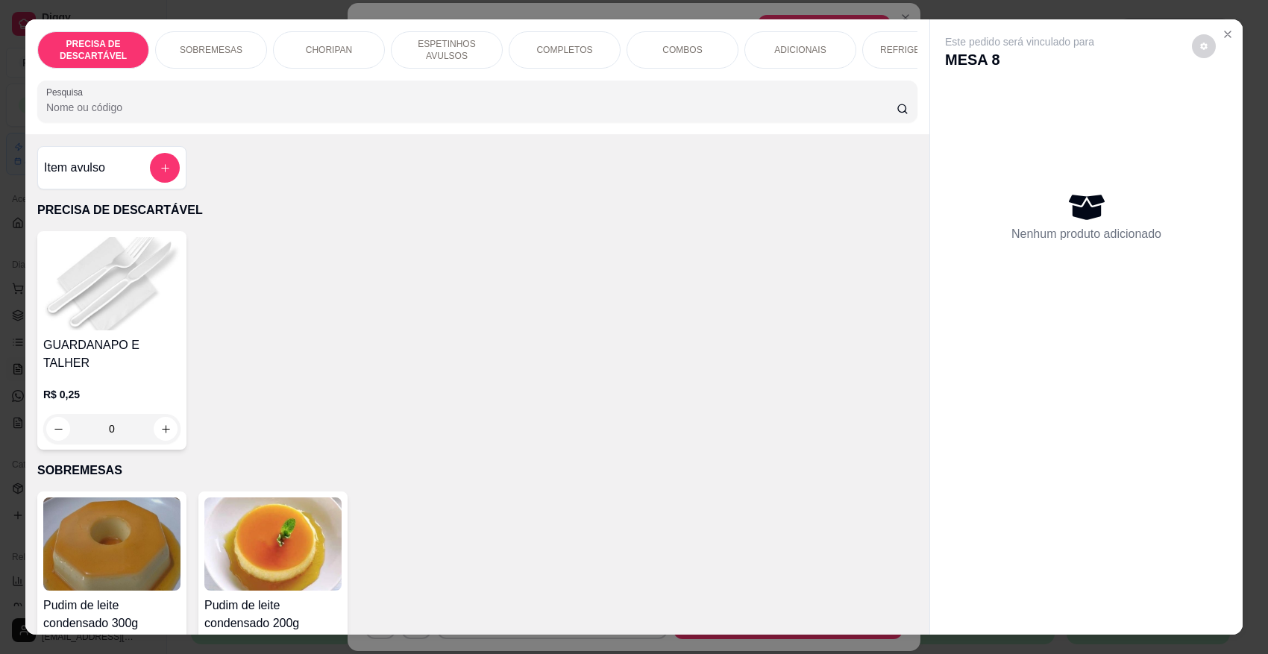
scroll to position [0, 527]
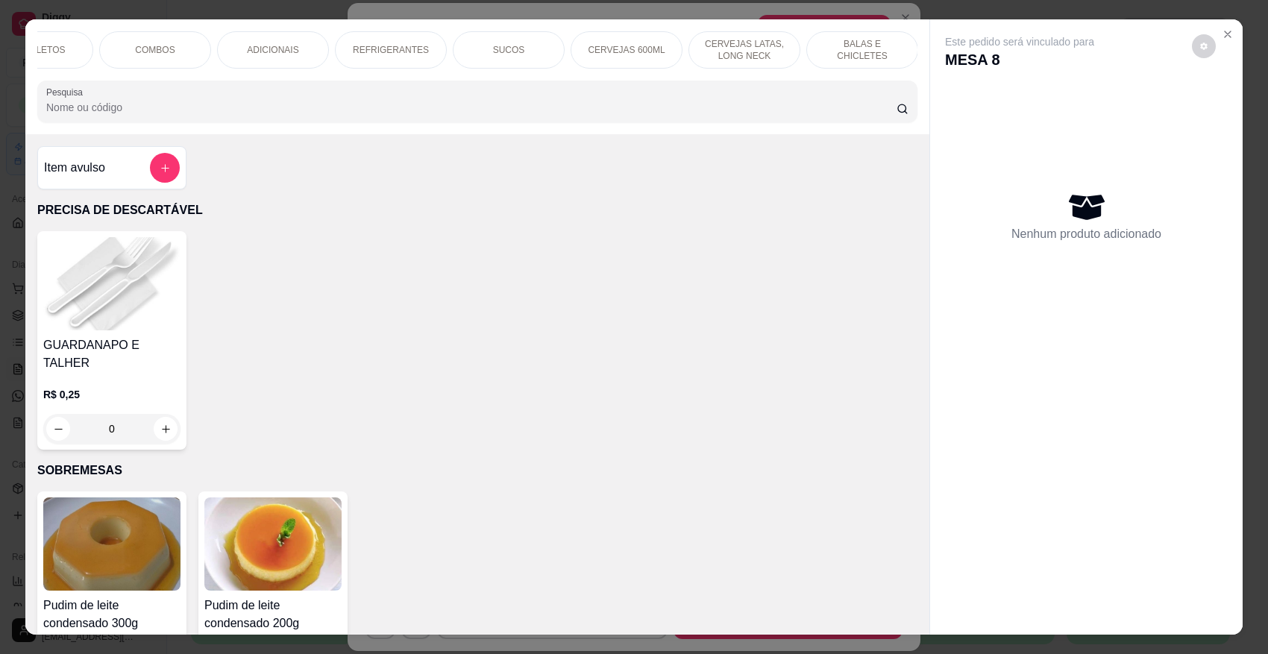
click at [892, 52] on p "BALAS E CHICLETES" at bounding box center [862, 50] width 87 height 24
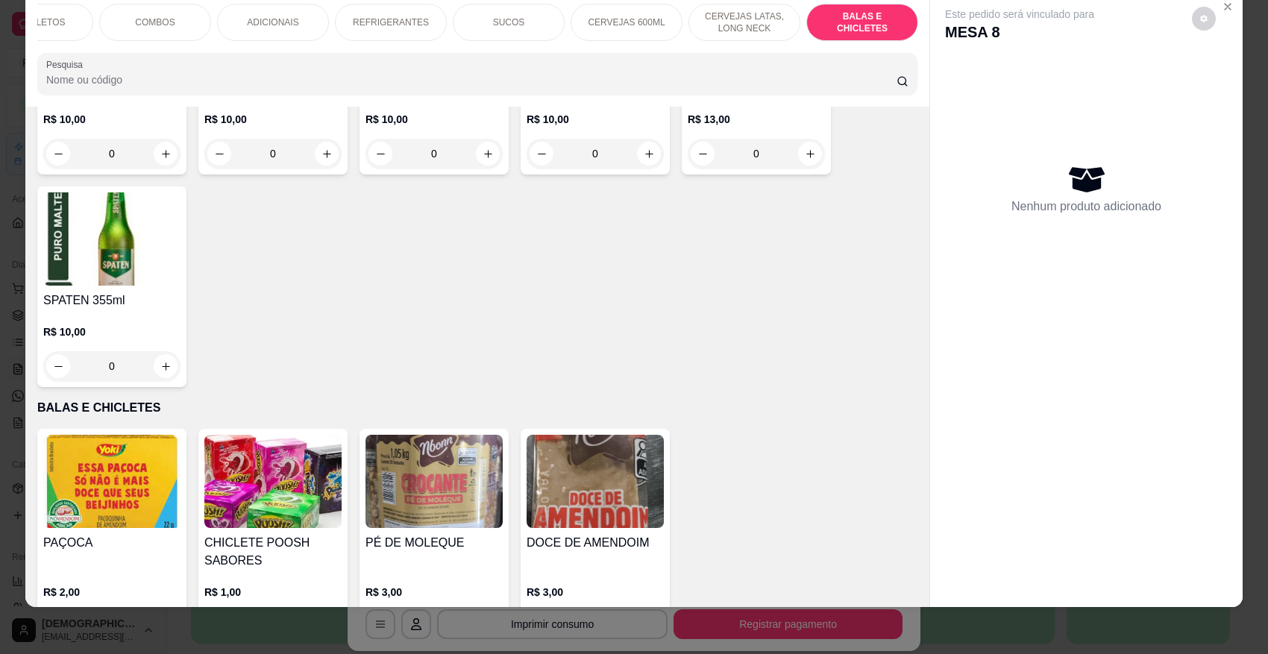
click at [322, 581] on button "increase-product-quantity" at bounding box center [327, 627] width 24 height 24
type input "1"
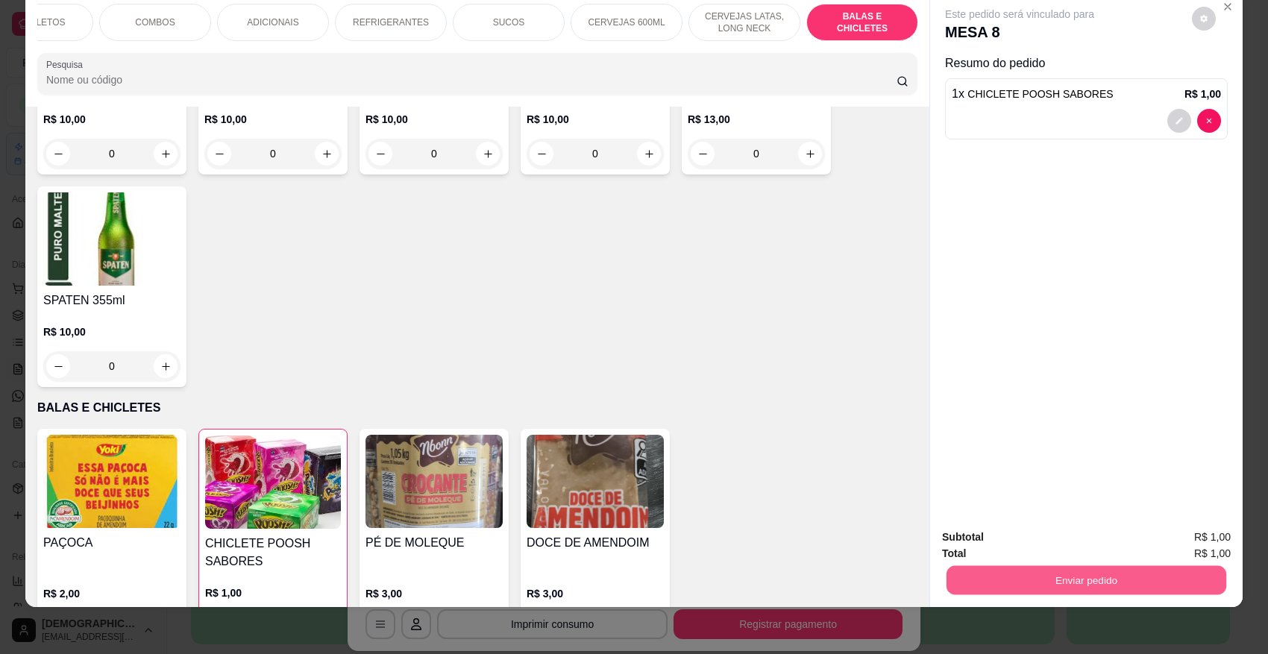
click at [1013, 574] on button "Enviar pedido" at bounding box center [1087, 580] width 280 height 29
click at [1034, 547] on button "Não registrar e enviar pedido" at bounding box center [1036, 544] width 155 height 28
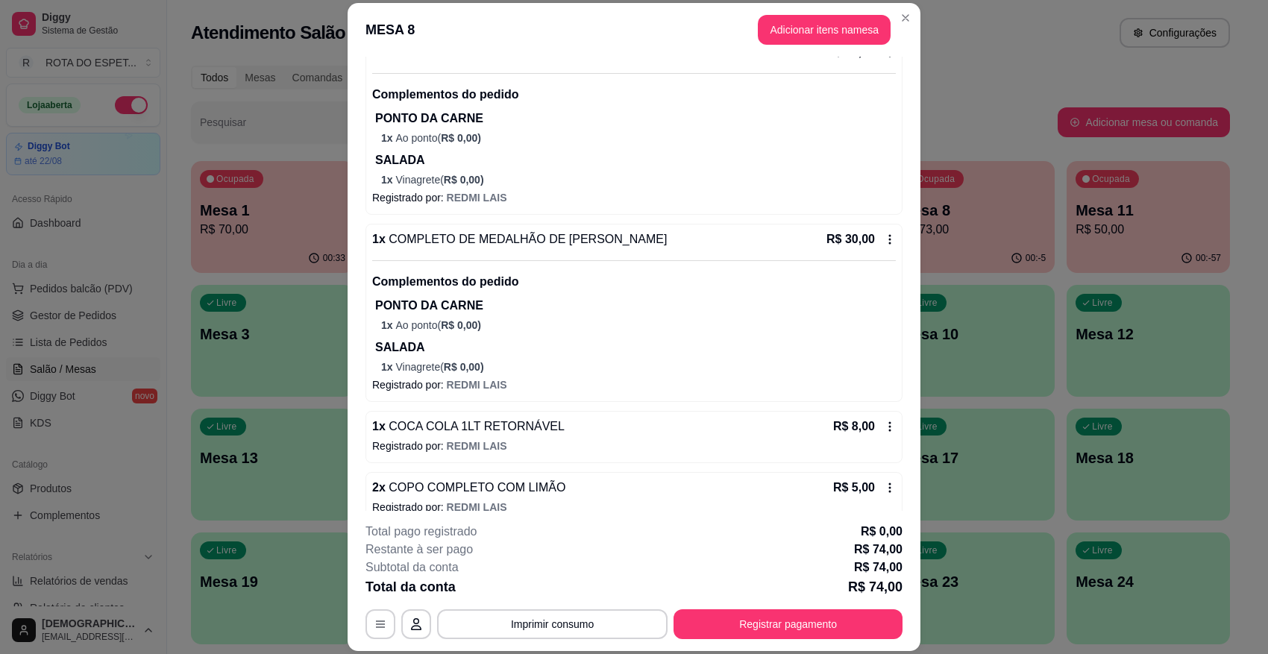
scroll to position [243, 0]
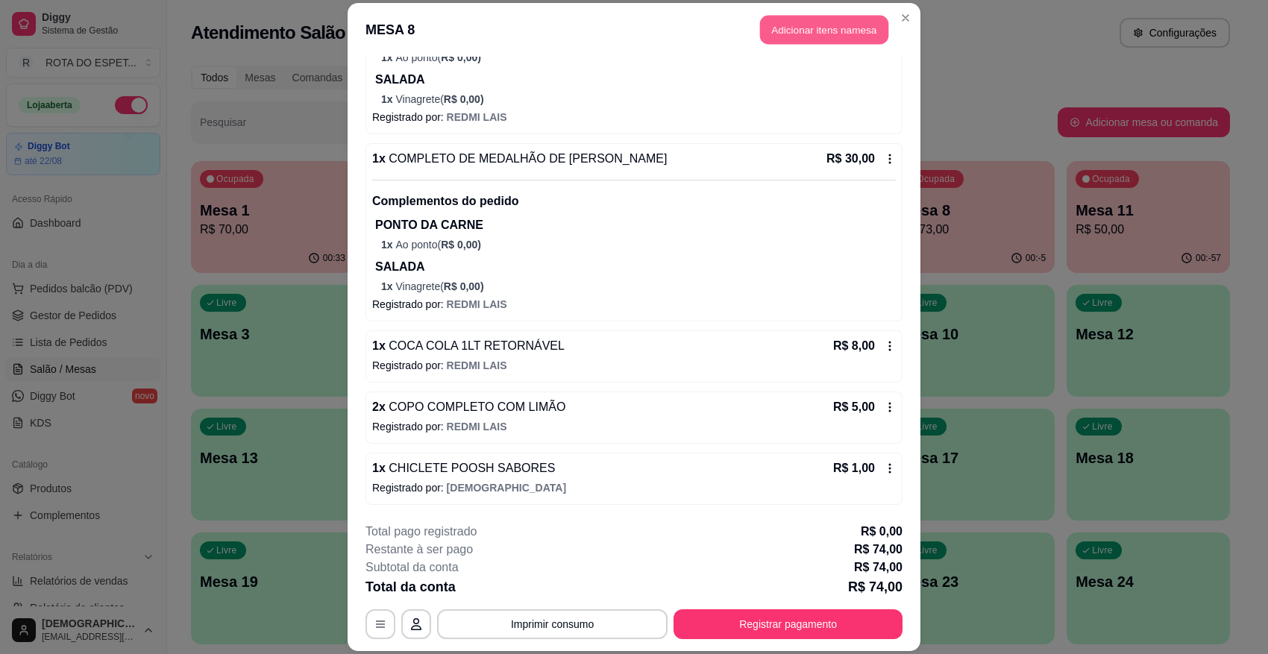
click at [772, 31] on button "Adicionar itens na mesa" at bounding box center [824, 30] width 128 height 29
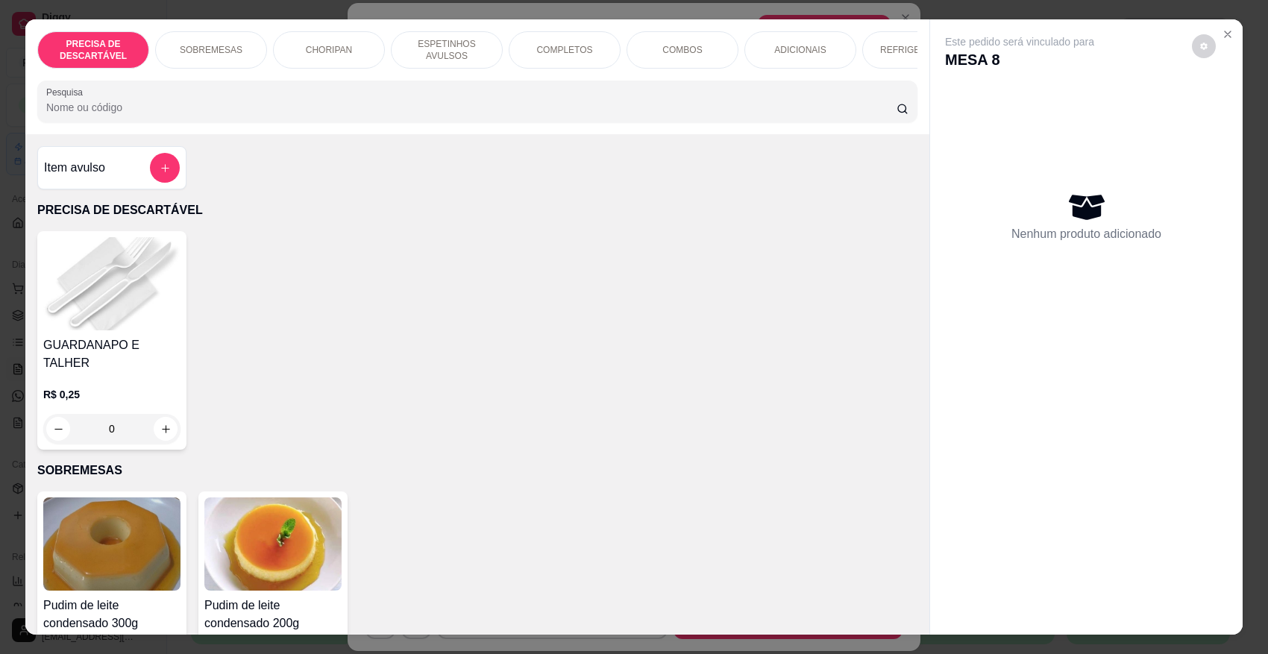
scroll to position [280, 0]
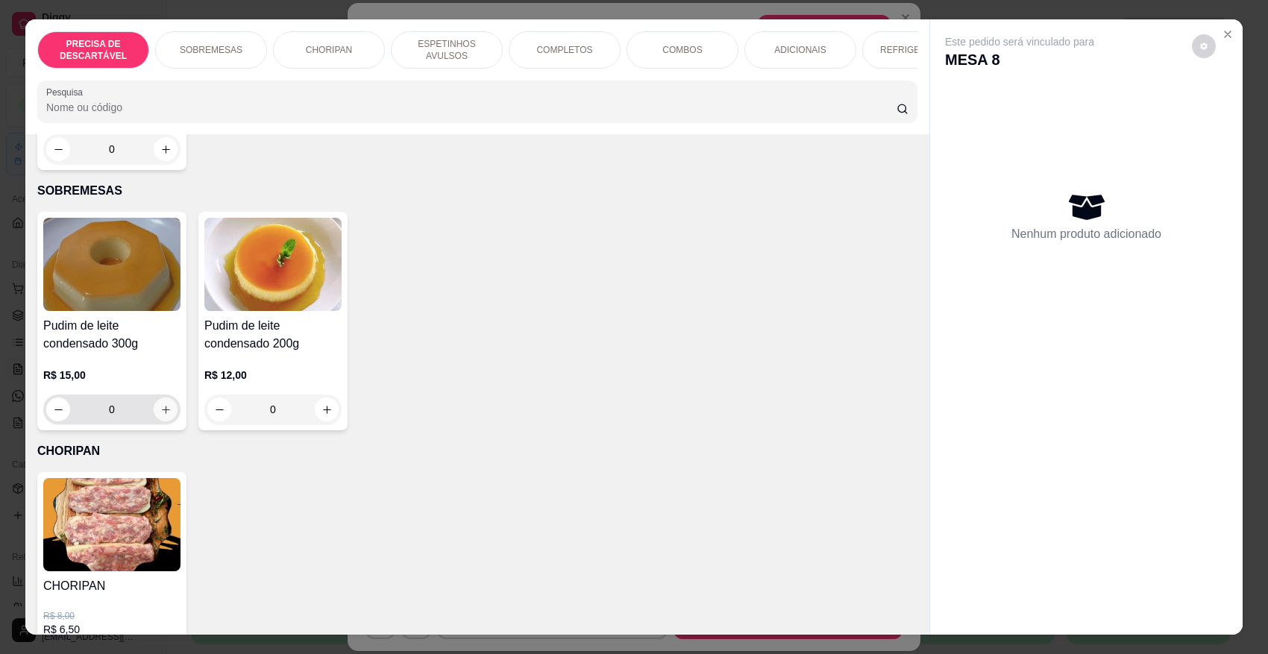
click at [160, 410] on icon "increase-product-quantity" at bounding box center [165, 409] width 11 height 11
type input "1"
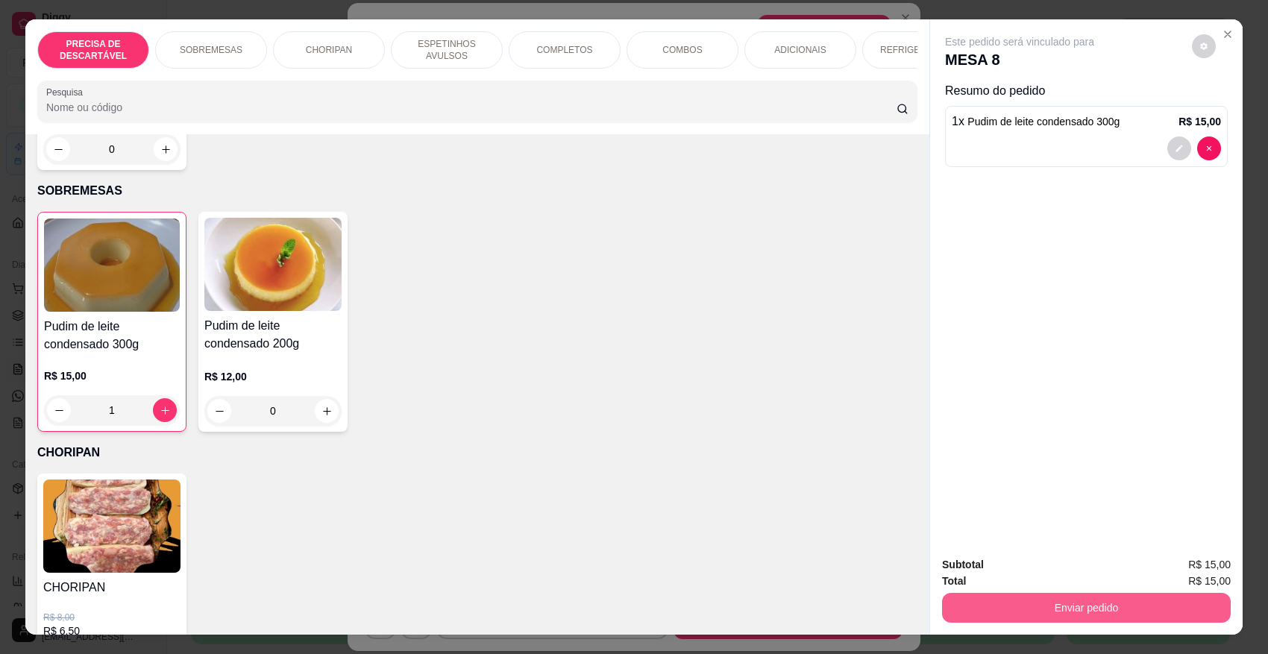
click at [1063, 581] on button "Enviar pedido" at bounding box center [1086, 608] width 289 height 30
click at [1058, 569] on button "Não registrar e enviar pedido" at bounding box center [1036, 571] width 151 height 28
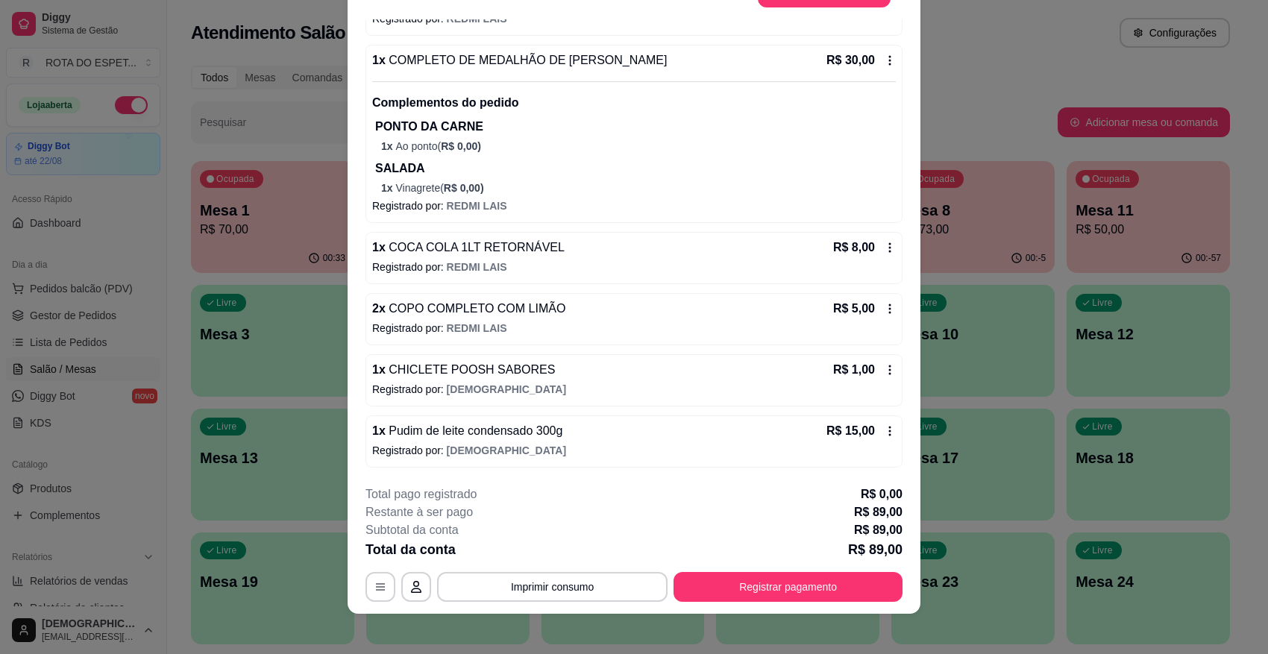
scroll to position [45, 0]
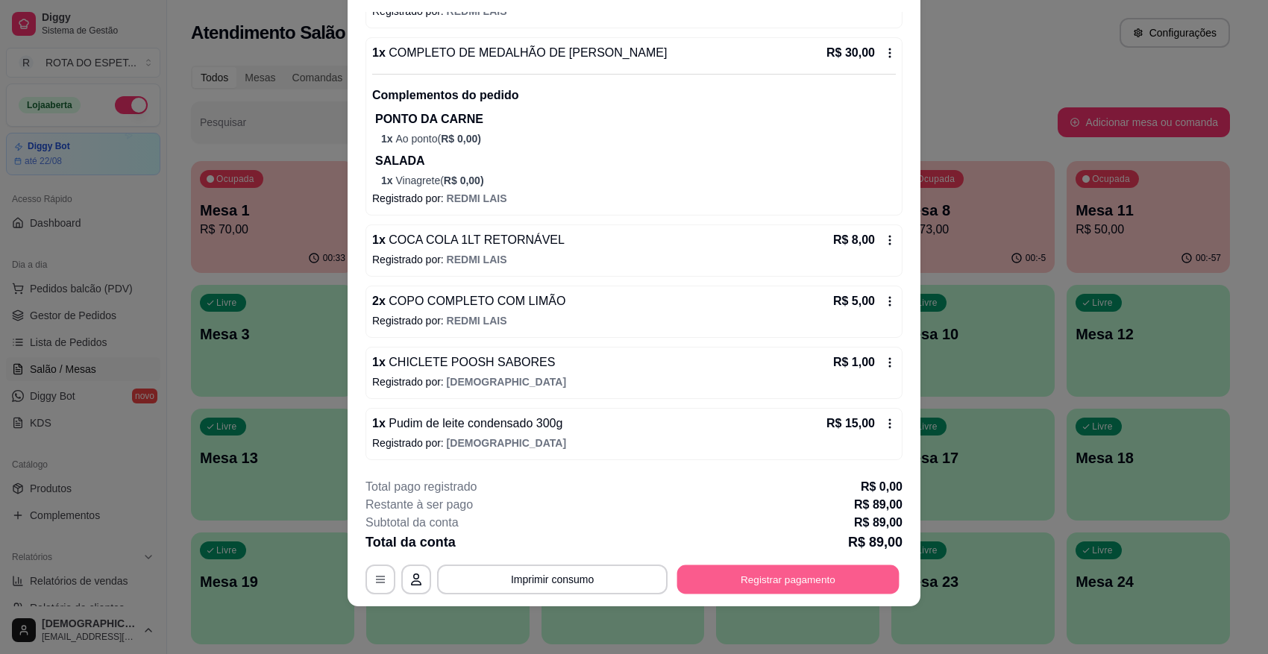
click at [767, 572] on button "Registrar pagamento" at bounding box center [788, 579] width 222 height 29
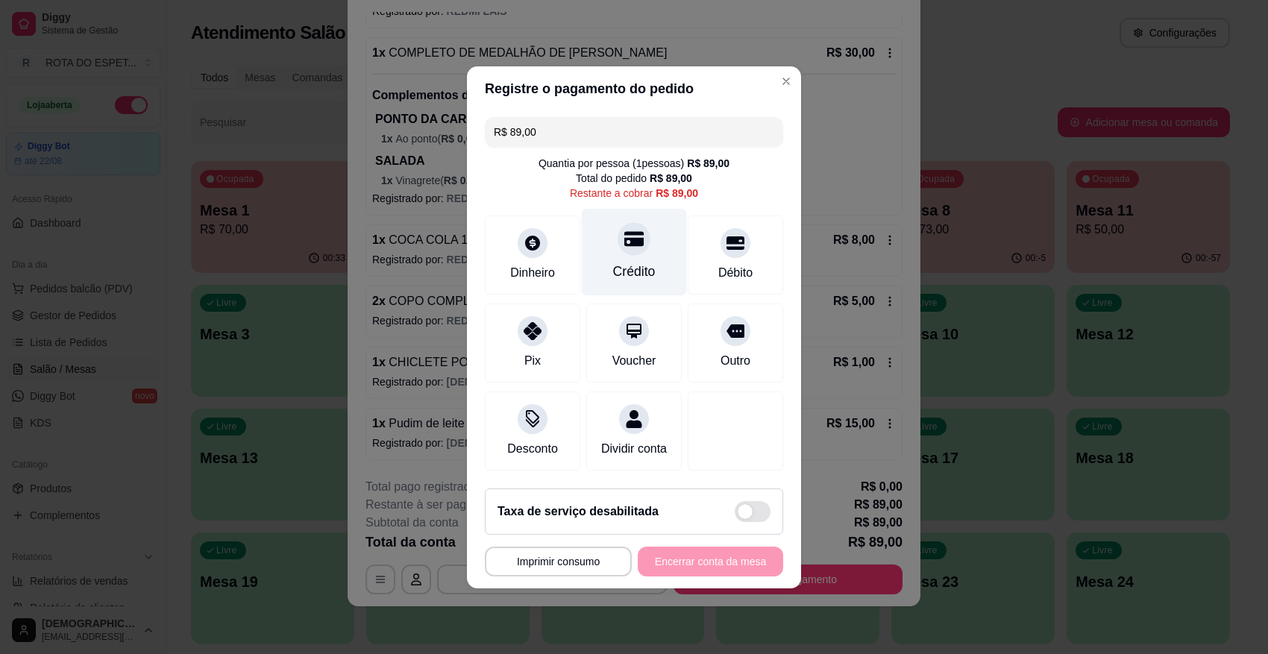
click at [640, 262] on div "Crédito" at bounding box center [634, 271] width 43 height 19
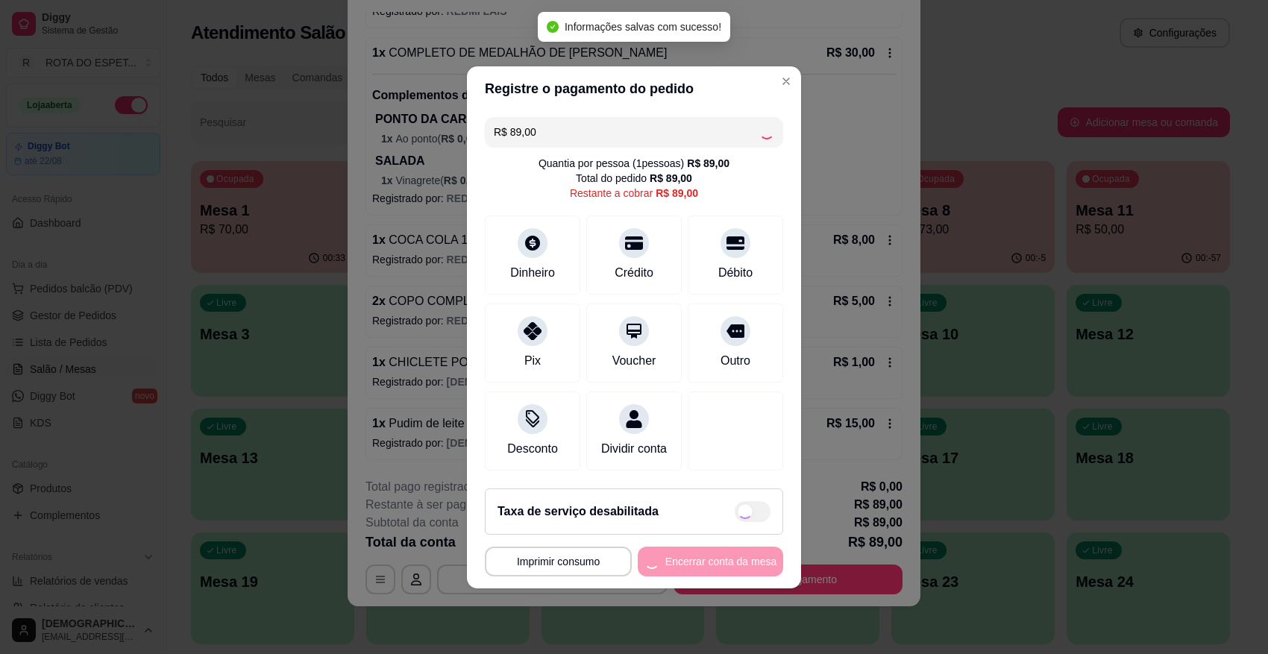
type input "R$ 0,00"
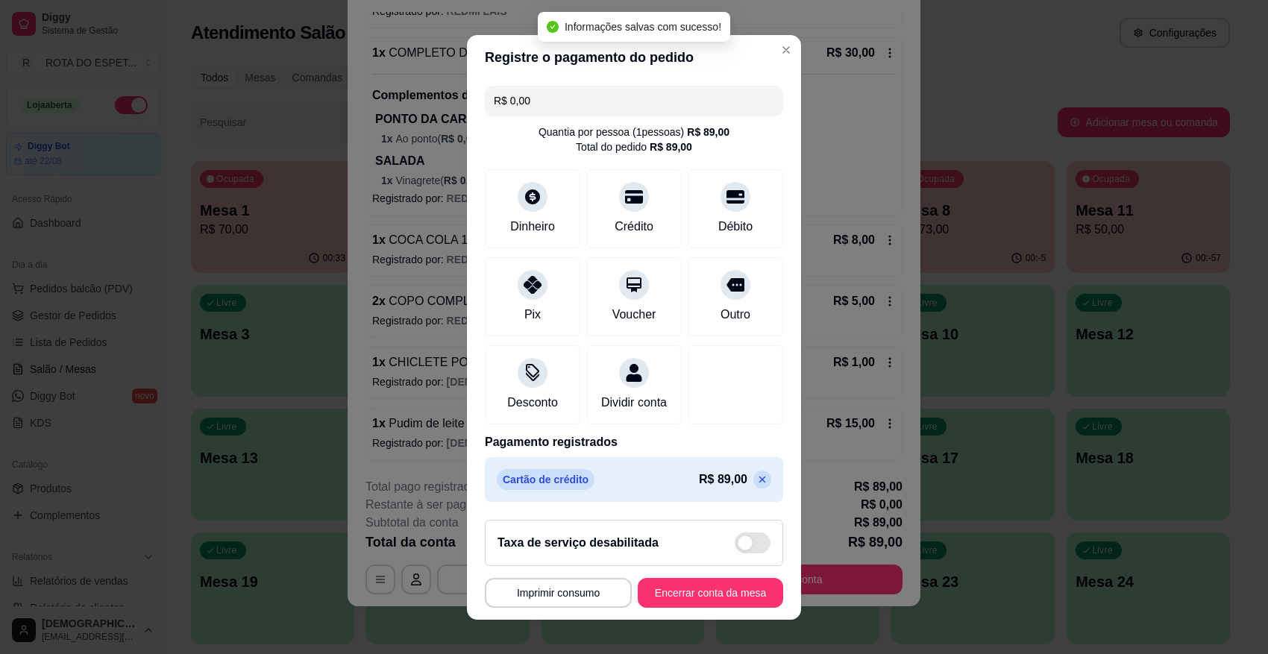
drag, startPoint x: 718, startPoint y: 562, endPoint x: 705, endPoint y: 608, distance: 48.2
click at [724, 581] on div "**********" at bounding box center [634, 327] width 1268 height 654
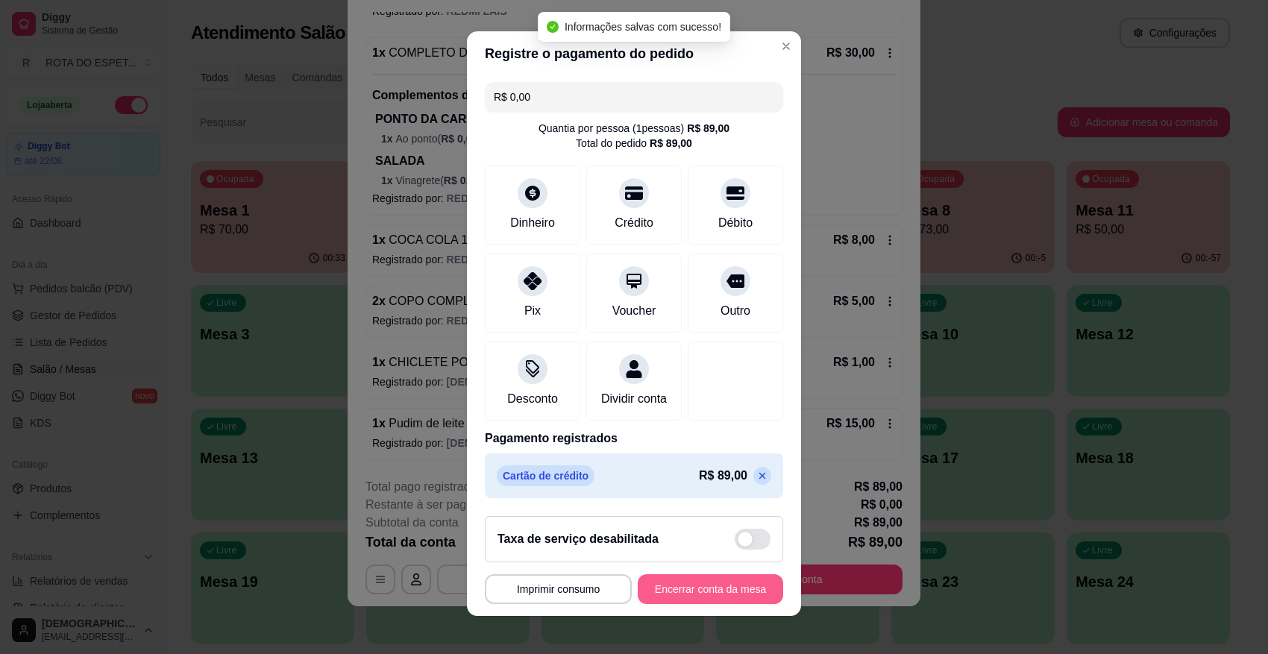
click at [702, 581] on button "Encerrar conta da mesa" at bounding box center [710, 589] width 145 height 30
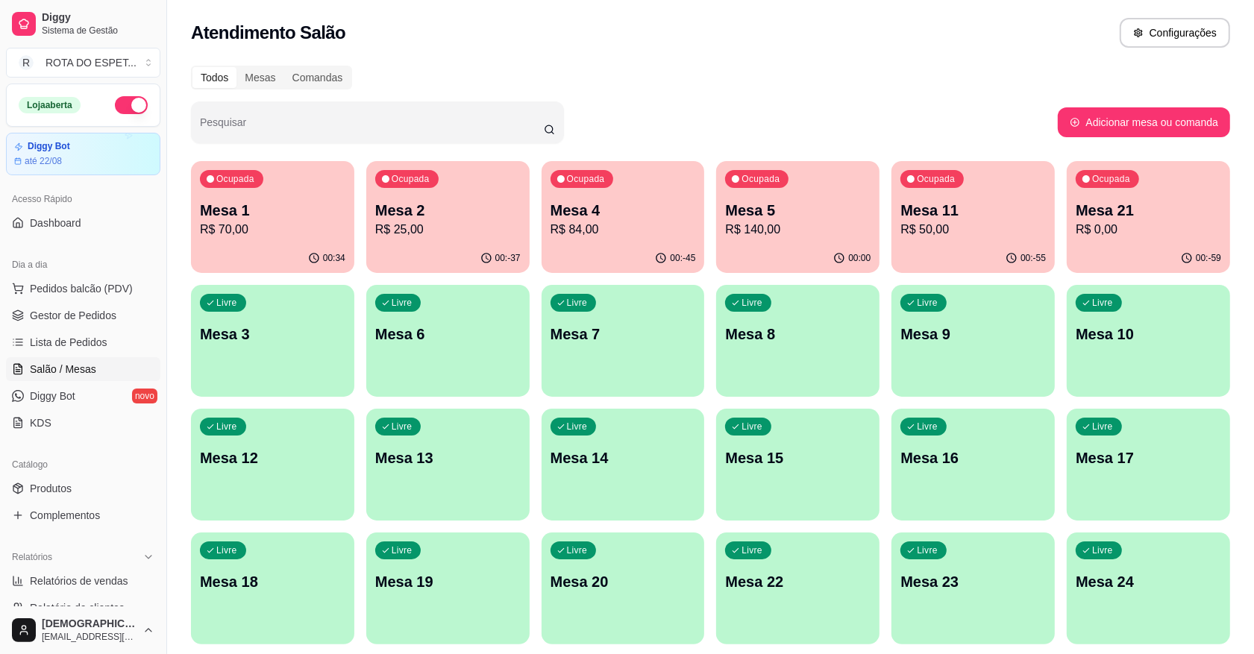
click at [297, 239] on div "Ocupada Mesa 1 R$ 70,00" at bounding box center [272, 202] width 163 height 83
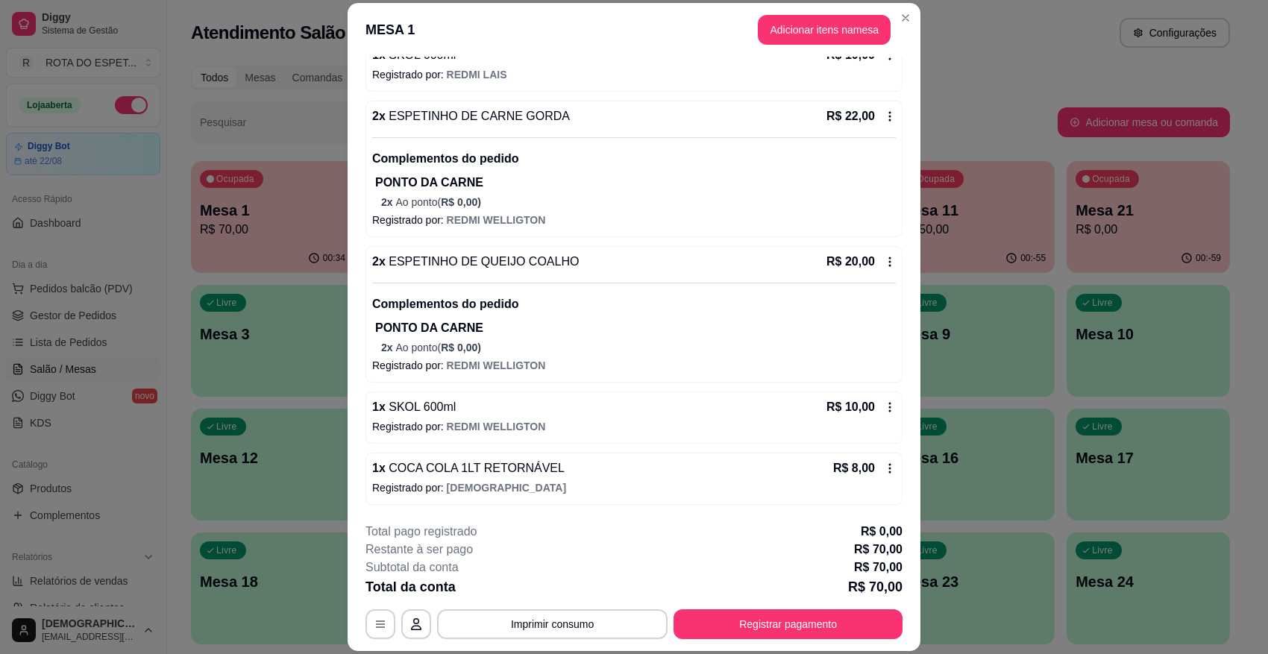
scroll to position [45, 0]
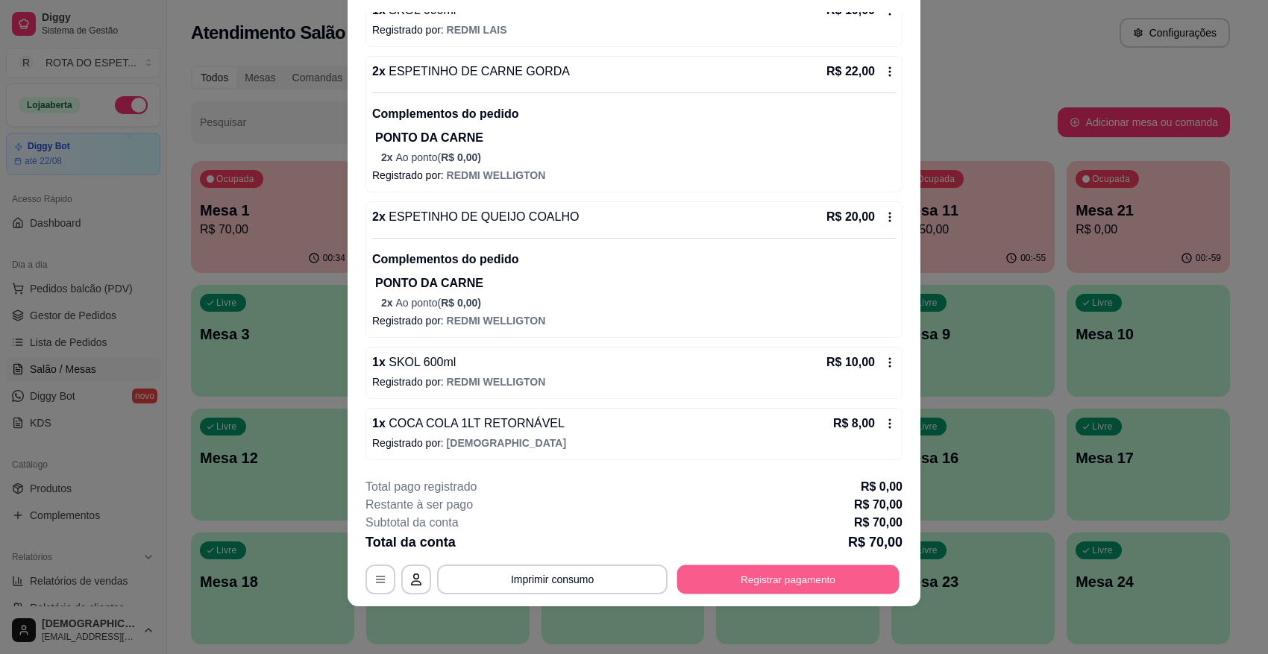
click at [792, 576] on button "Registrar pagamento" at bounding box center [788, 579] width 222 height 29
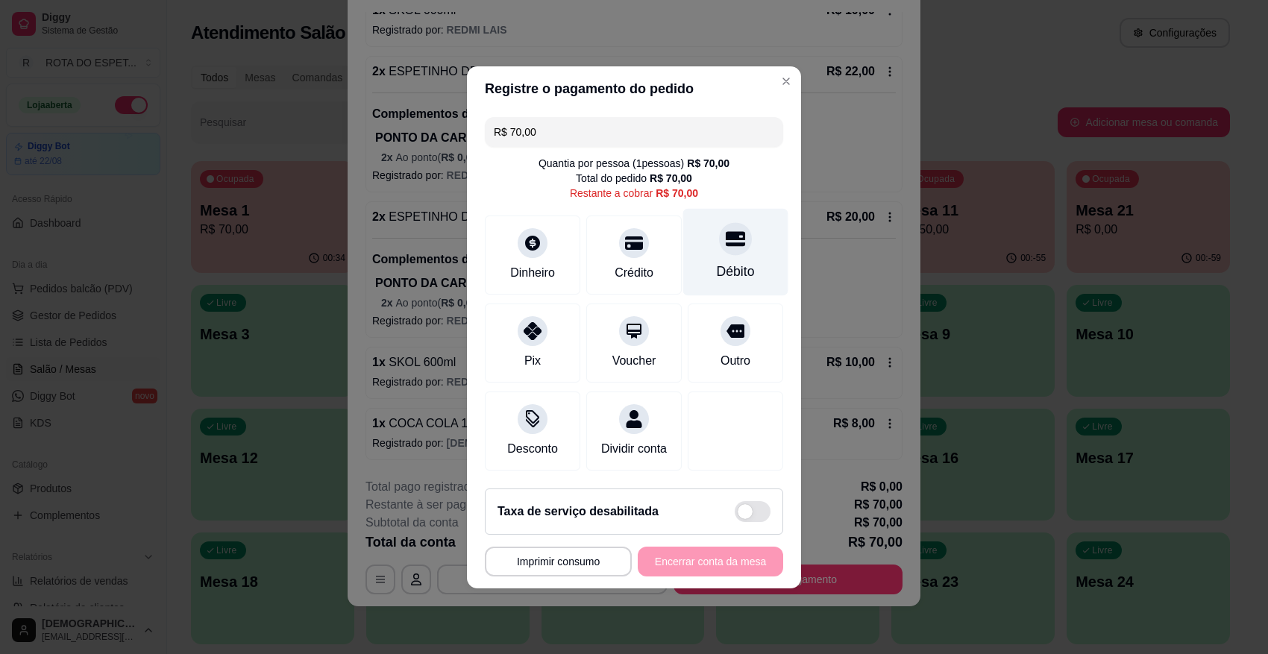
click at [719, 233] on div at bounding box center [735, 238] width 33 height 33
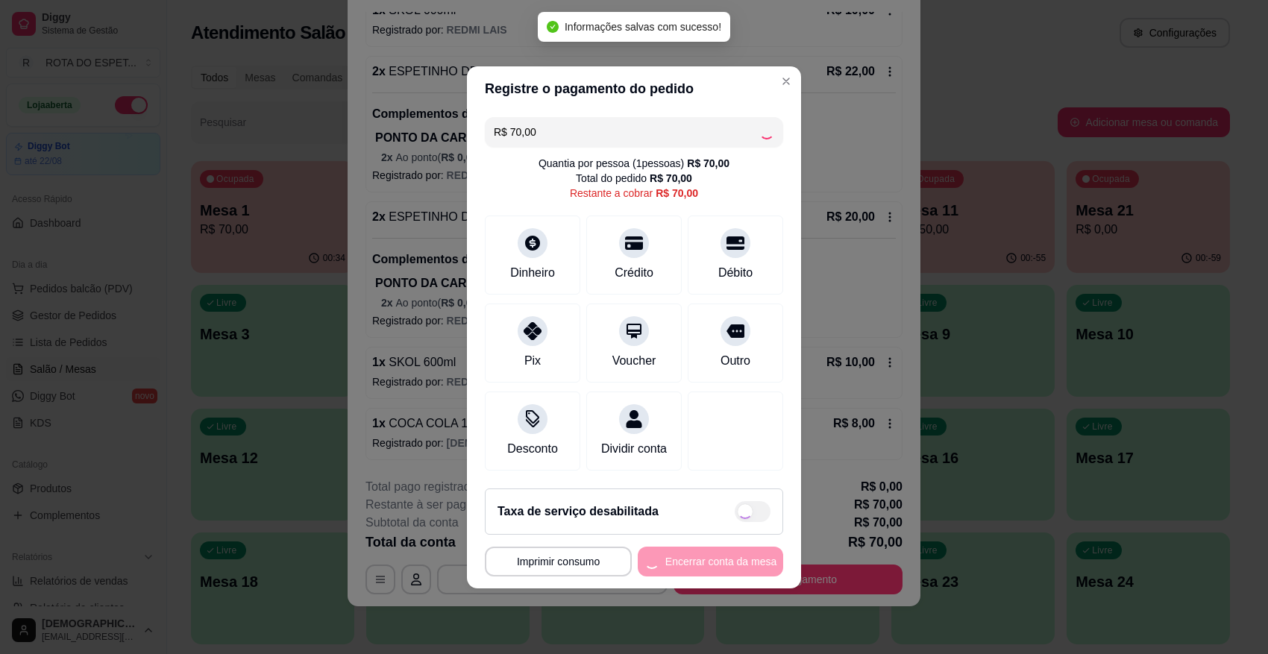
type input "R$ 0,00"
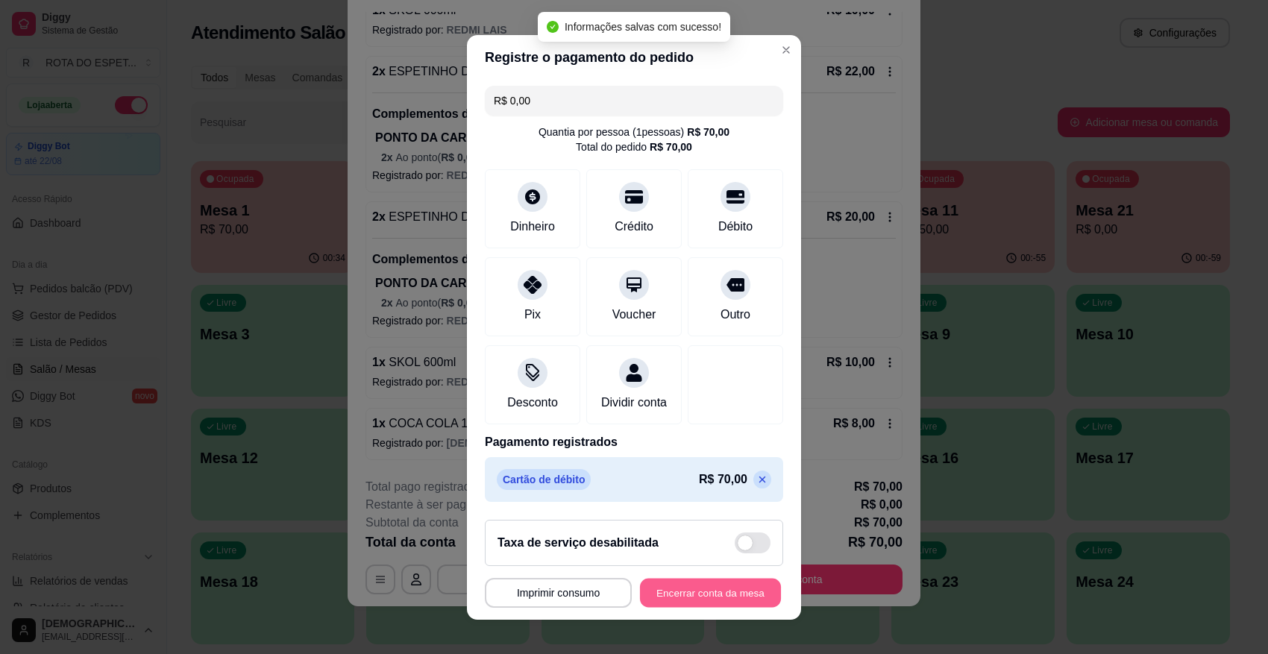
click at [713, 581] on button "Encerrar conta da mesa" at bounding box center [710, 592] width 141 height 29
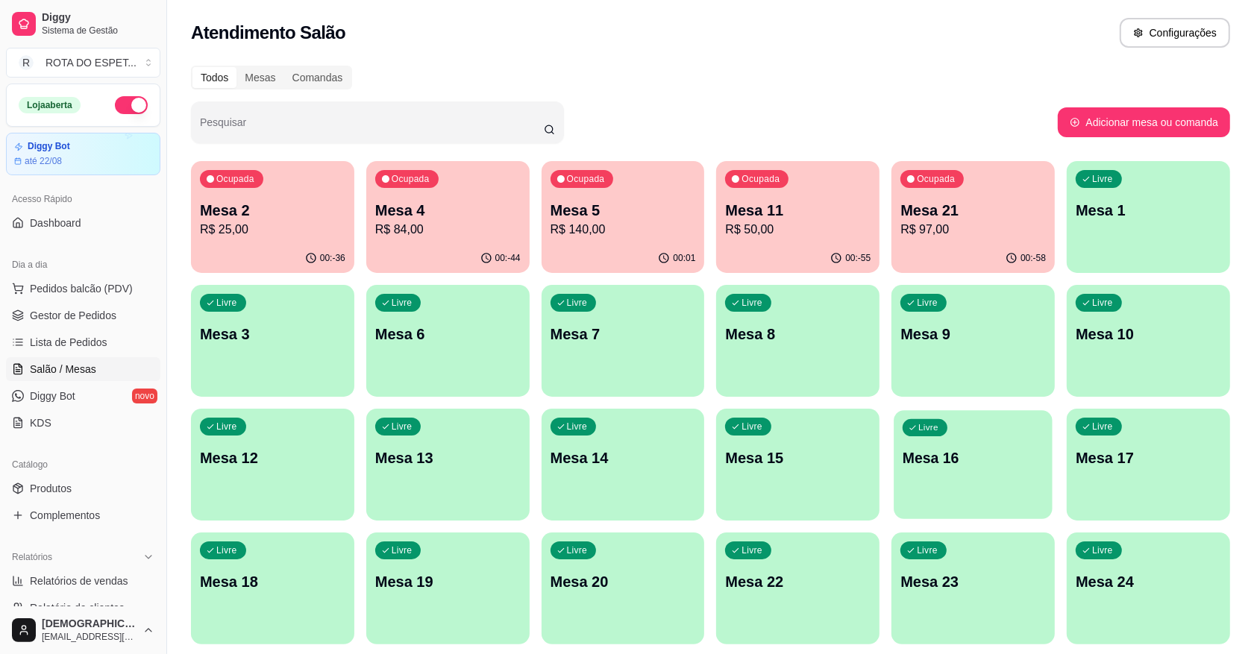
click at [989, 452] on p "Mesa 16" at bounding box center [973, 458] width 141 height 20
click at [483, 568] on div "Livre Mesa 19" at bounding box center [447, 580] width 163 height 94
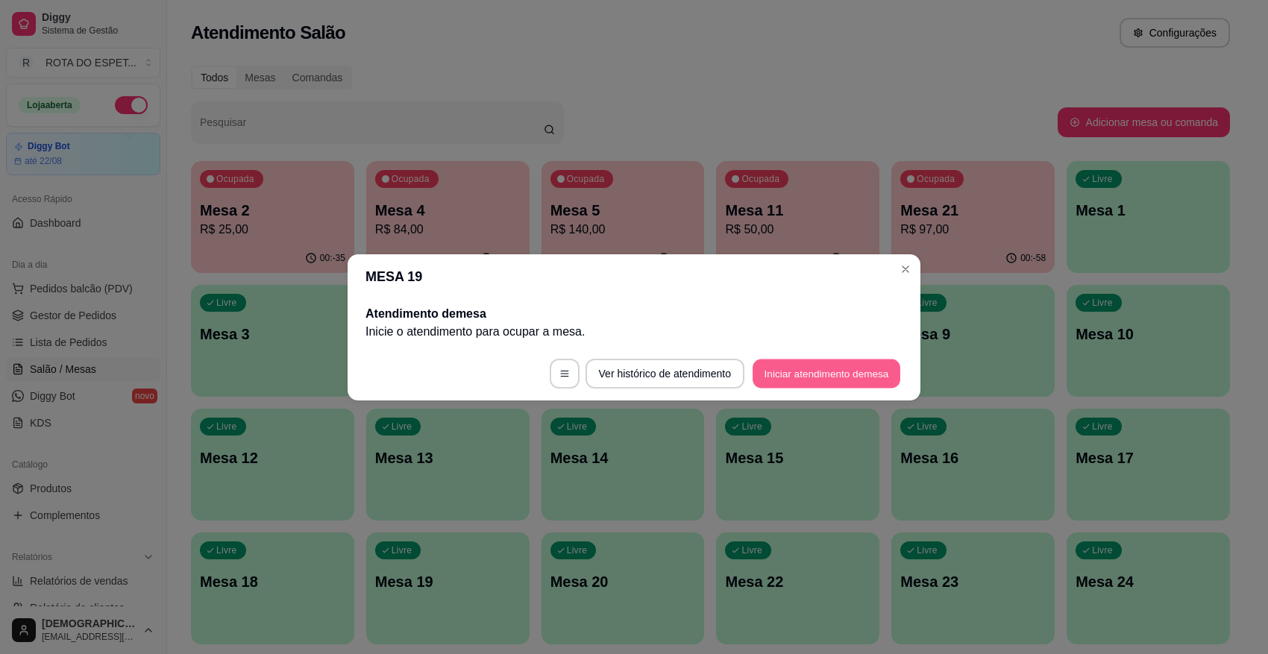
click at [829, 378] on button "Iniciar atendimento de mesa" at bounding box center [827, 373] width 148 height 29
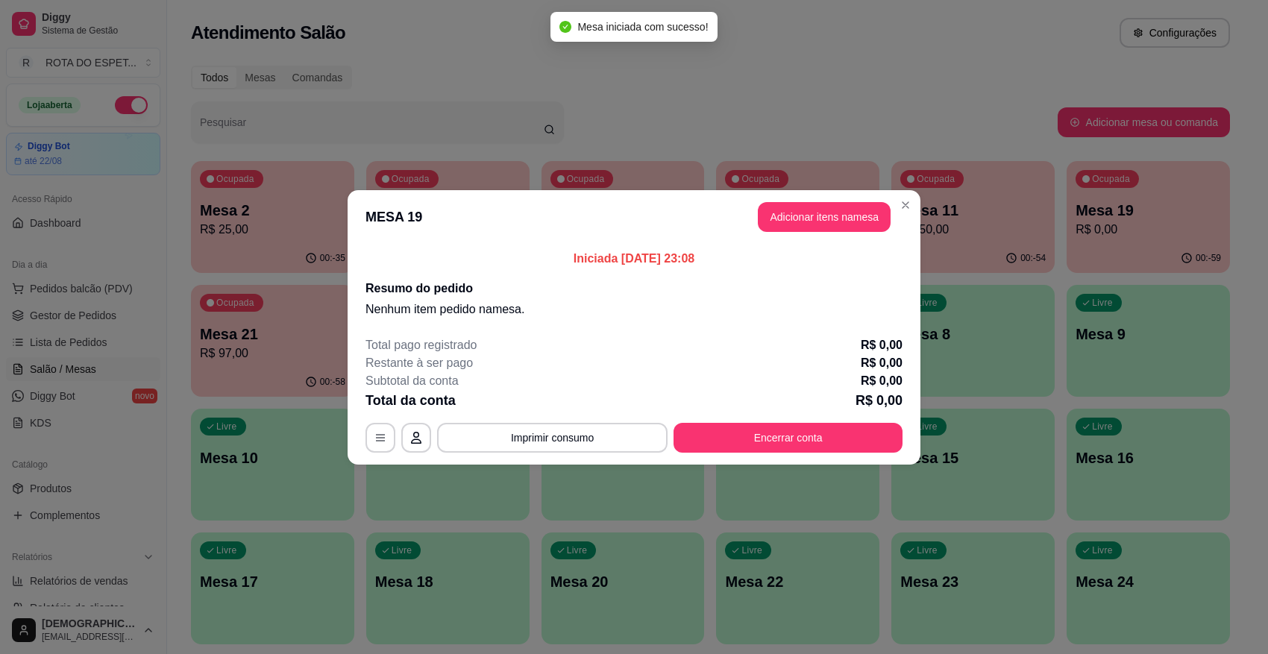
click at [826, 198] on header "MESA 19 Adicionar itens na mesa" at bounding box center [634, 217] width 573 height 54
click at [822, 219] on button "Adicionar itens na mesa" at bounding box center [824, 216] width 128 height 29
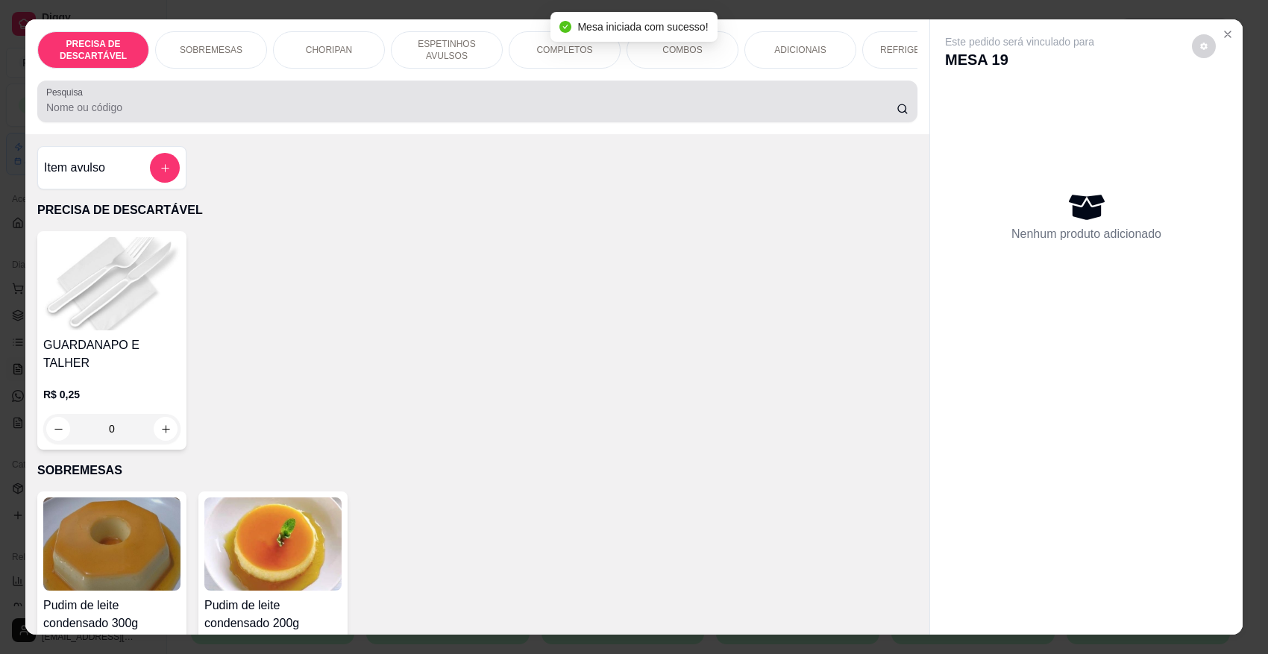
click at [241, 112] on div at bounding box center [477, 102] width 862 height 30
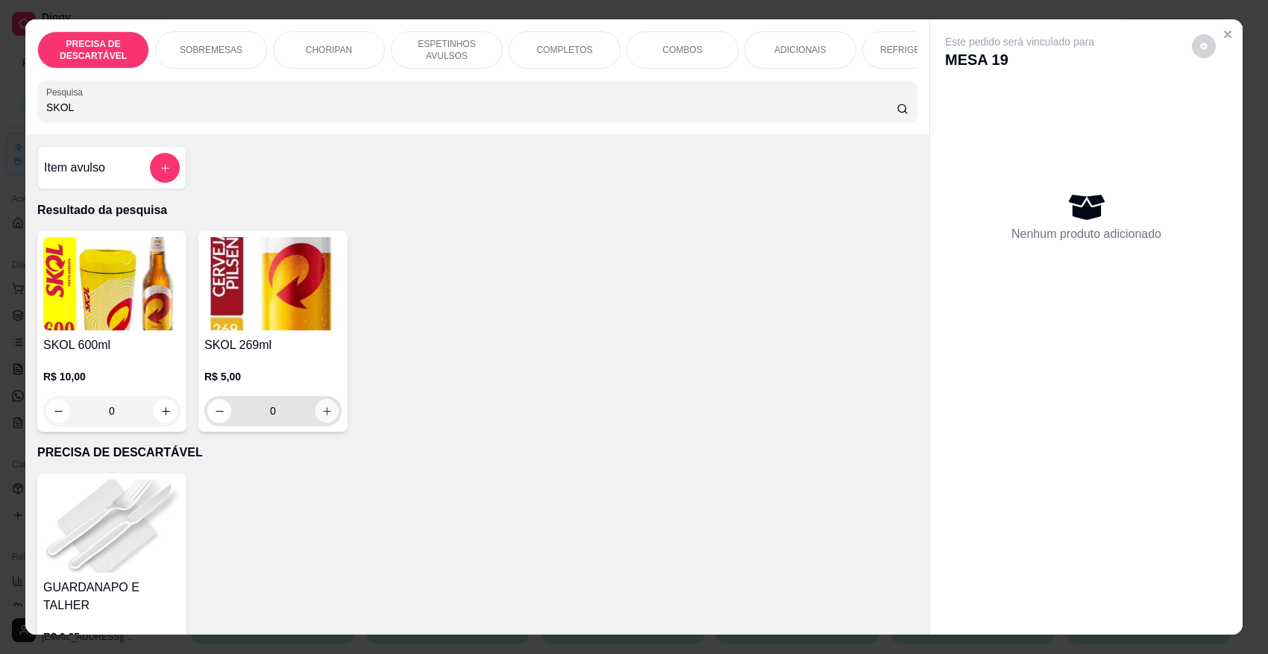
type input "SKOL"
click at [322, 417] on icon "increase-product-quantity" at bounding box center [327, 411] width 11 height 11
type input "1"
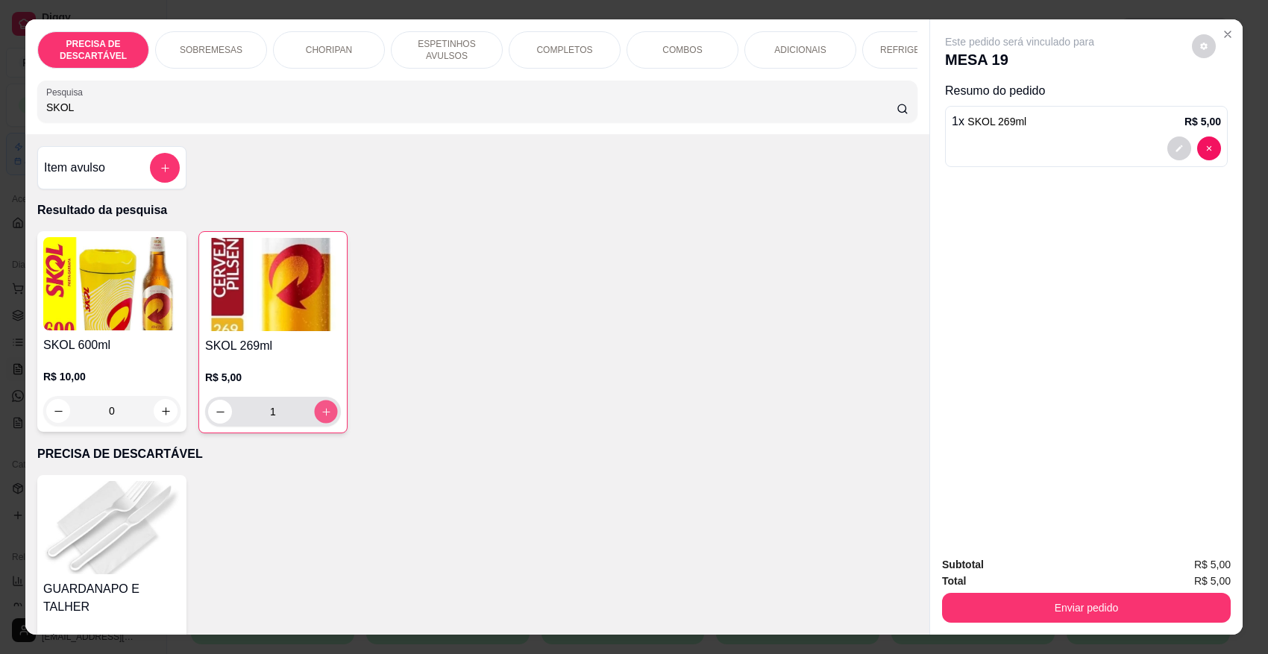
click at [321, 418] on icon "increase-product-quantity" at bounding box center [326, 412] width 11 height 11
type input "2"
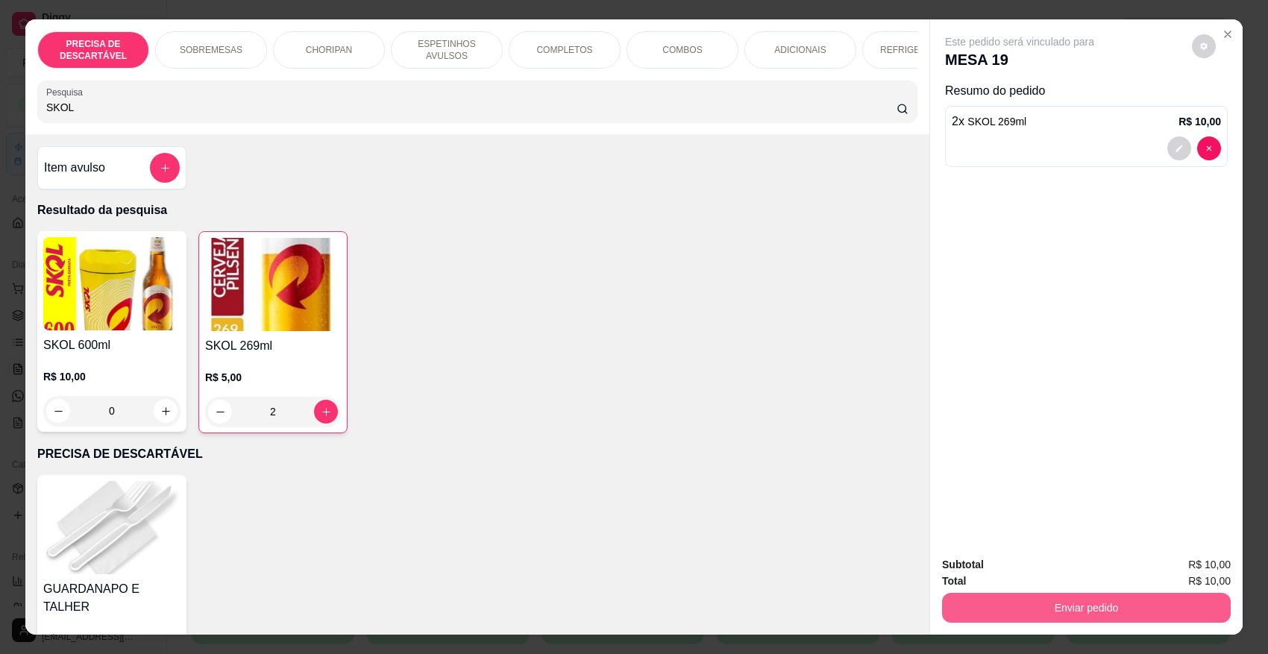
click at [1042, 581] on button "Enviar pedido" at bounding box center [1086, 608] width 289 height 30
click at [1046, 565] on button "Não registrar e enviar pedido" at bounding box center [1036, 571] width 151 height 28
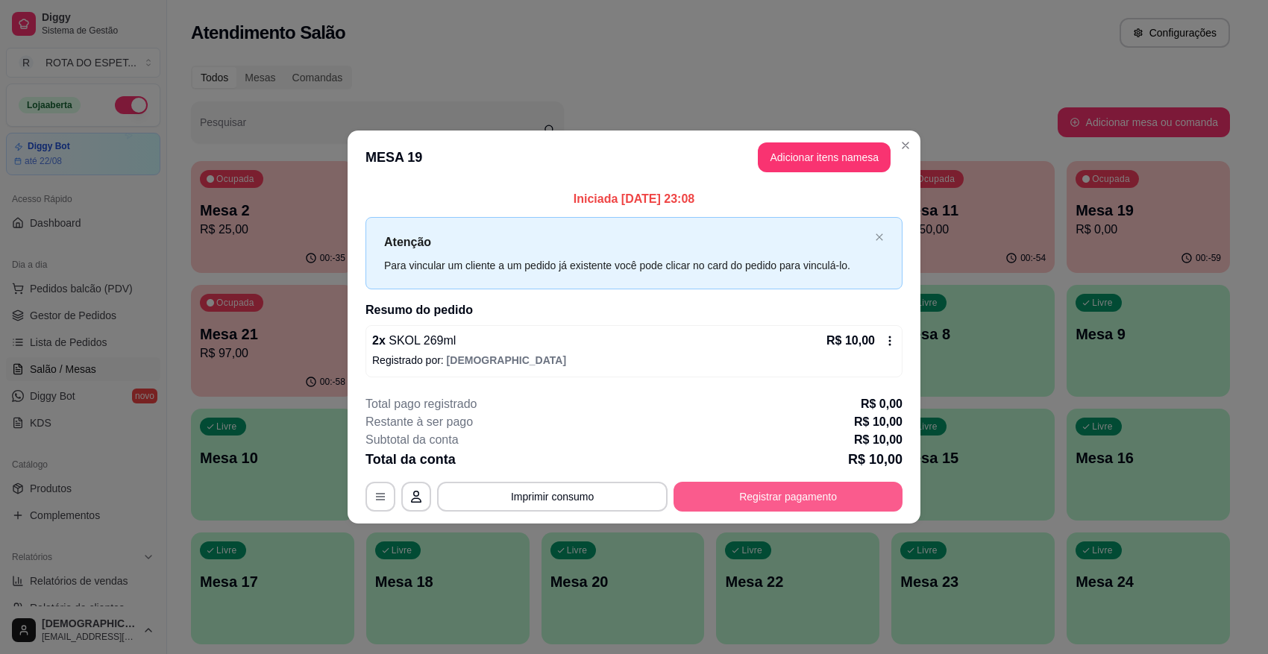
click at [811, 501] on button "Registrar pagamento" at bounding box center [788, 497] width 229 height 30
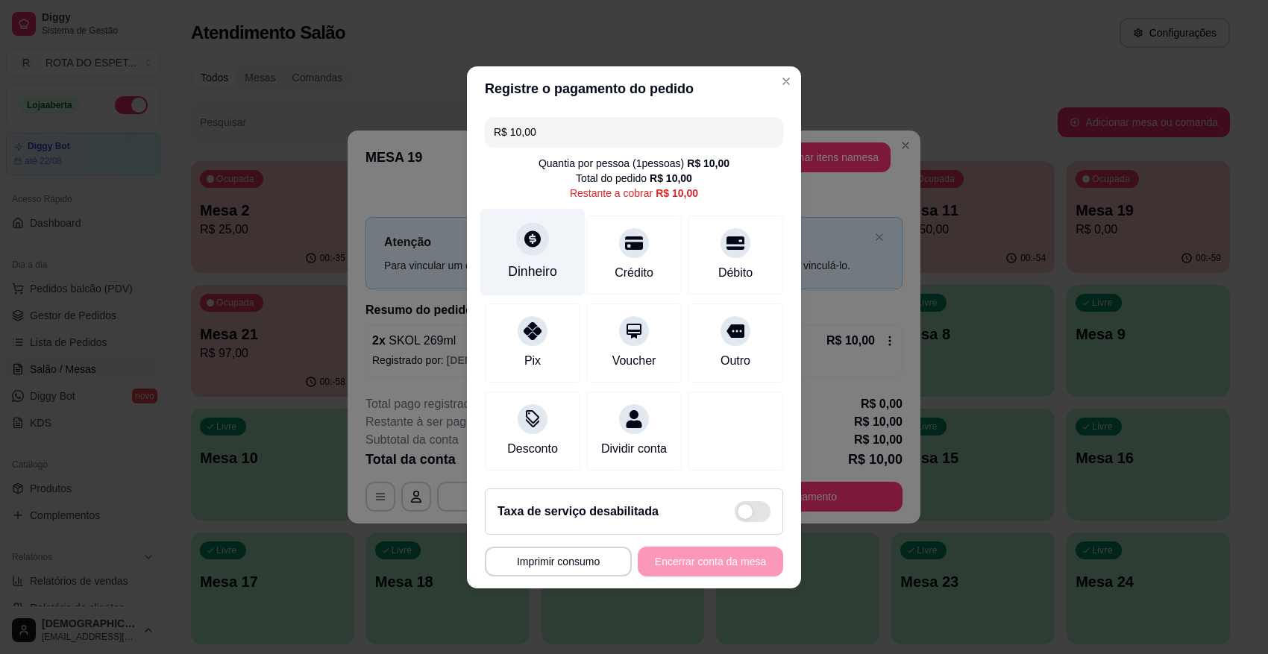
click at [545, 243] on div "Dinheiro" at bounding box center [532, 251] width 105 height 87
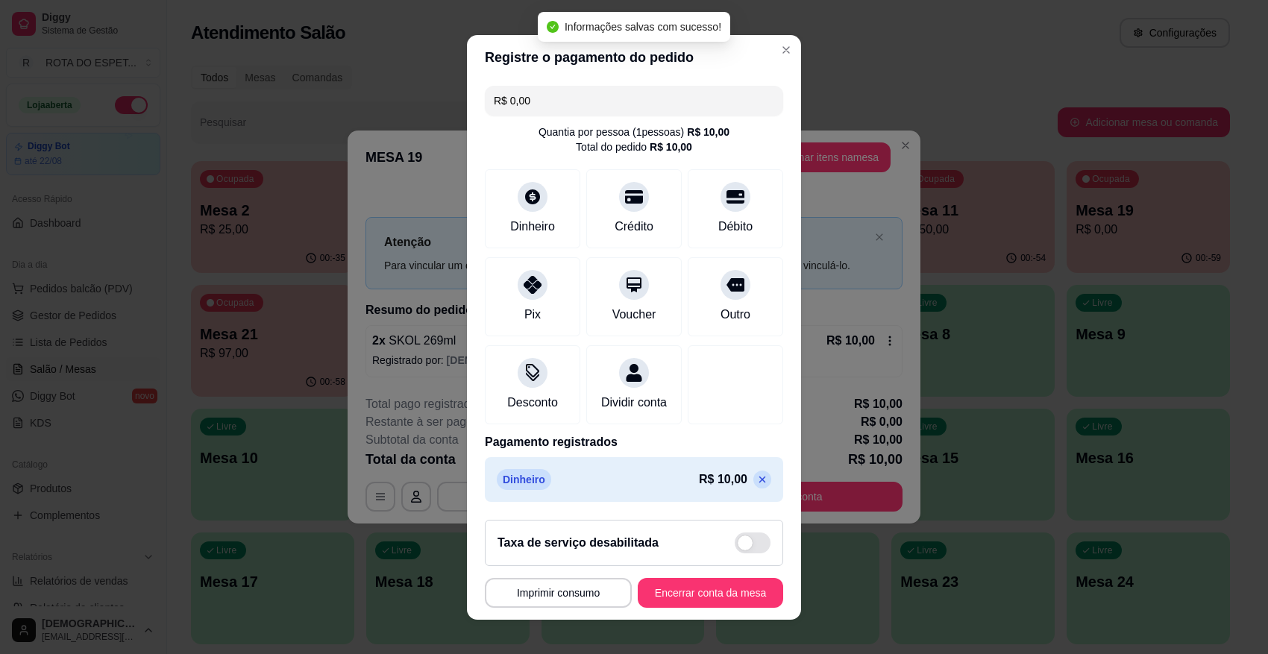
type input "R$ 0,00"
click at [700, 581] on button "Encerrar conta da mesa" at bounding box center [710, 592] width 141 height 29
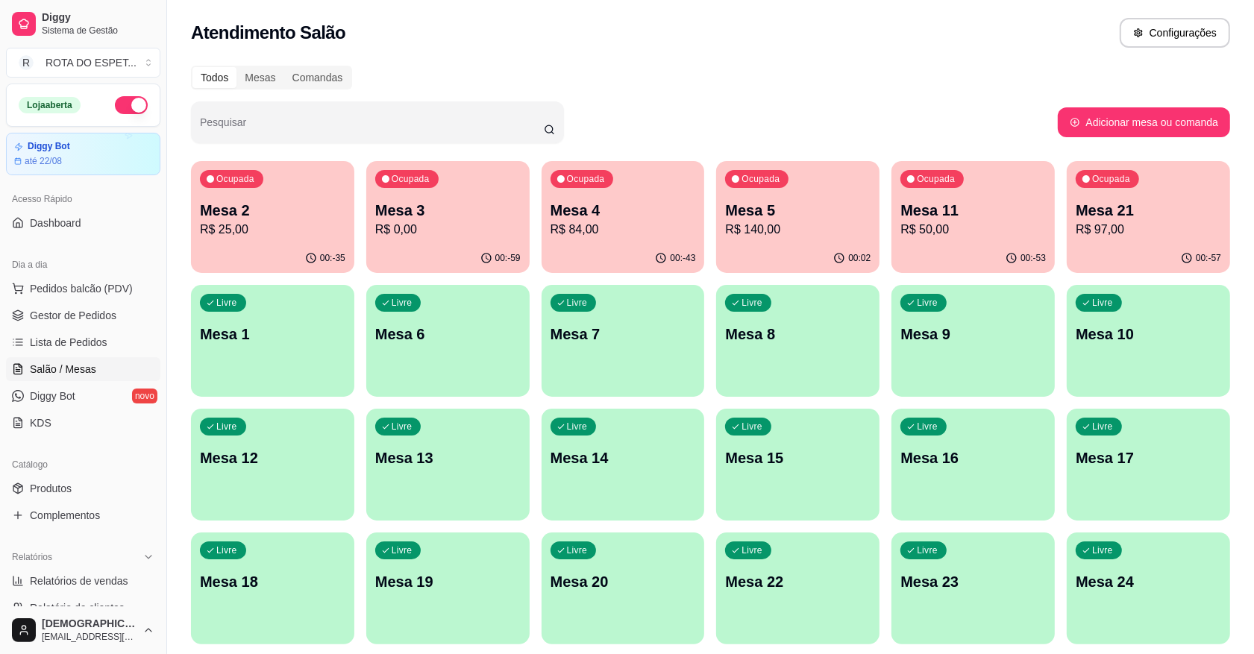
click at [265, 225] on p "R$ 25,00" at bounding box center [272, 230] width 145 height 18
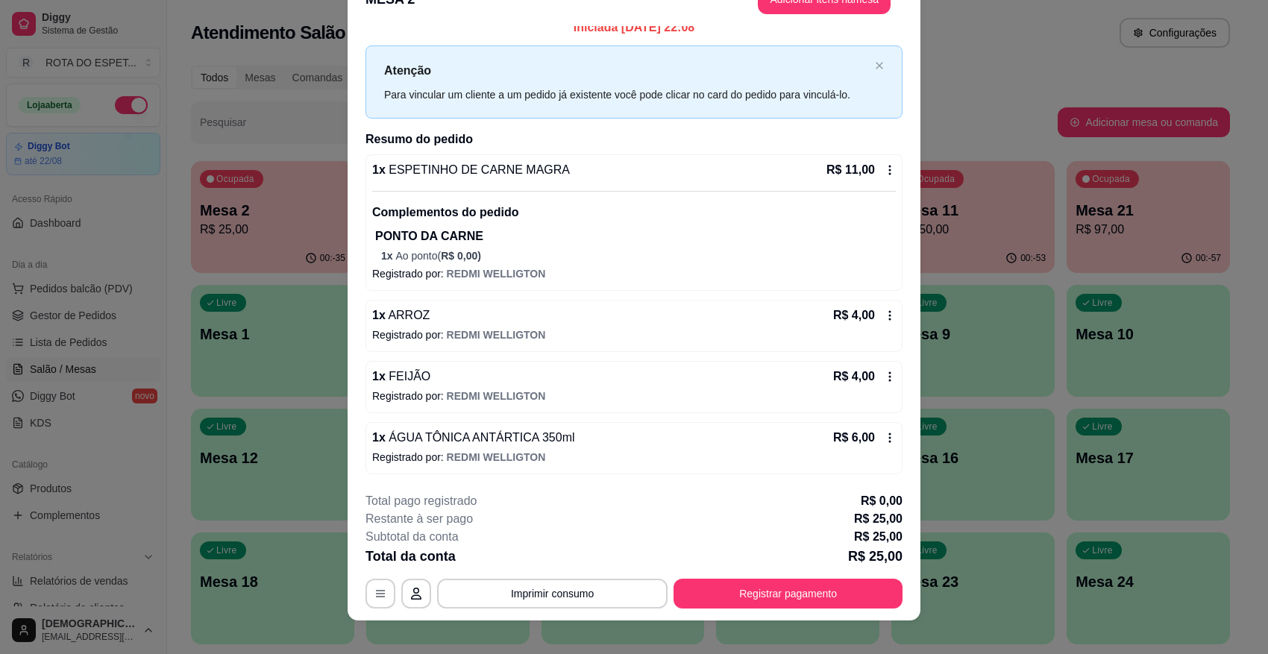
scroll to position [45, 0]
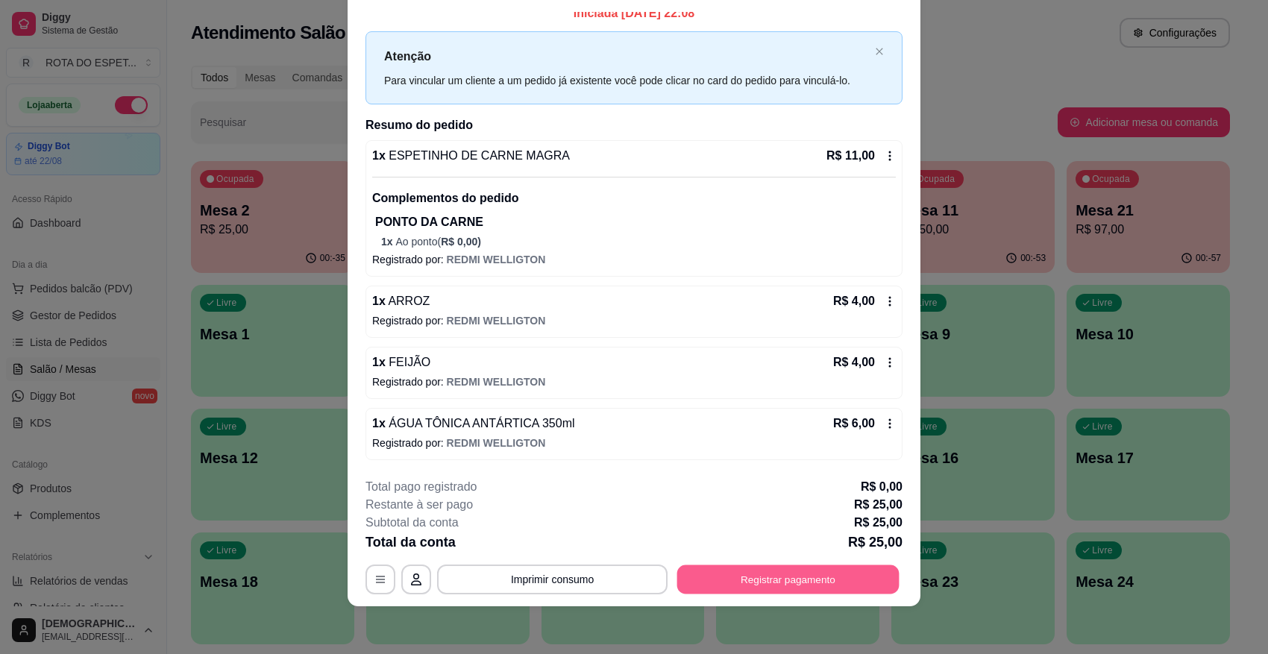
click at [736, 571] on button "Registrar pagamento" at bounding box center [788, 579] width 222 height 29
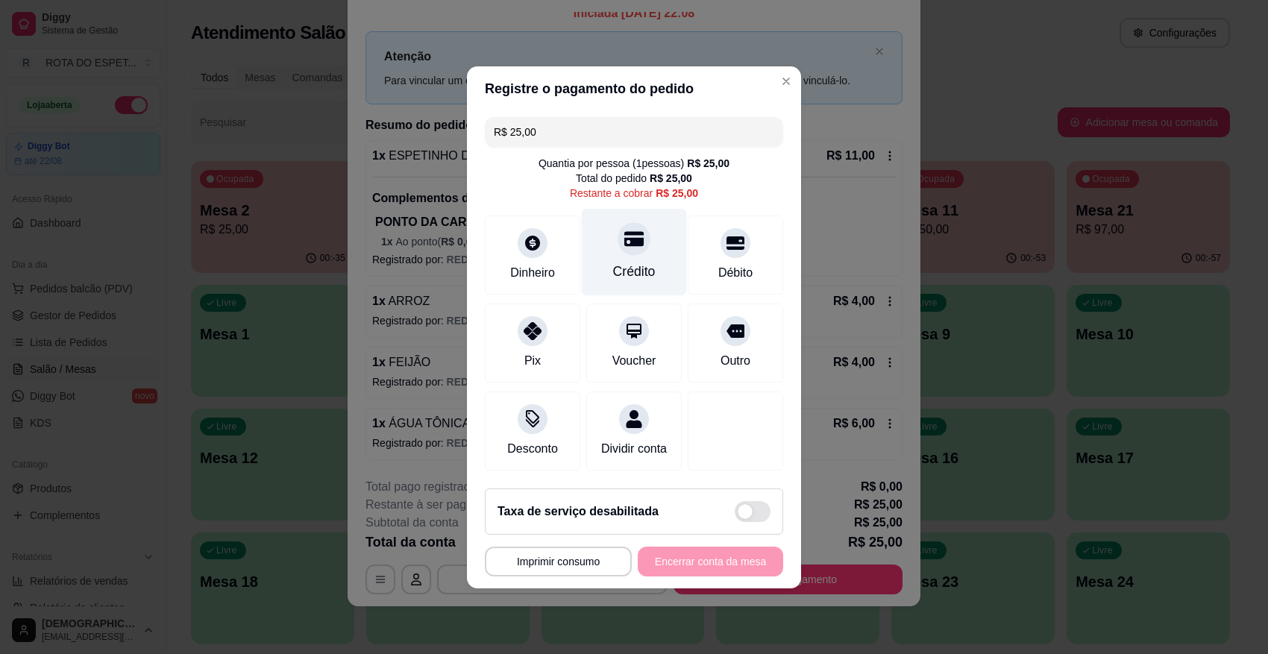
click at [609, 232] on div "Crédito" at bounding box center [634, 251] width 105 height 87
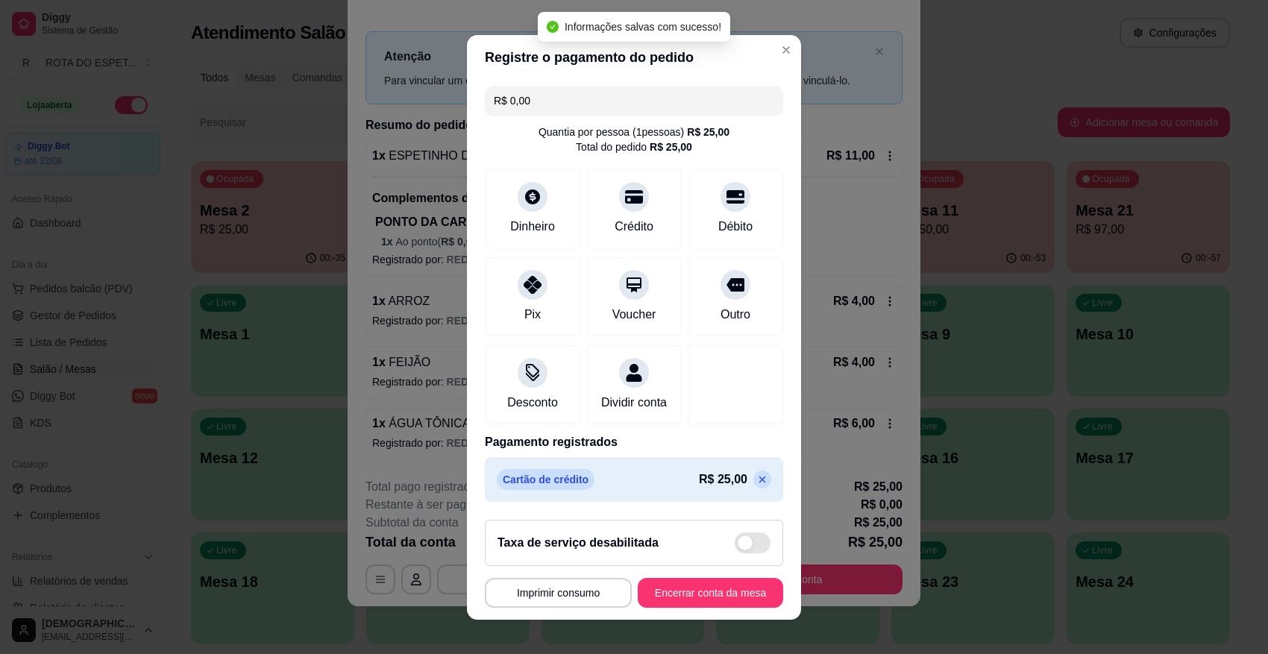
type input "R$ 0,00"
click at [711, 581] on button "Encerrar conta da mesa" at bounding box center [710, 592] width 141 height 29
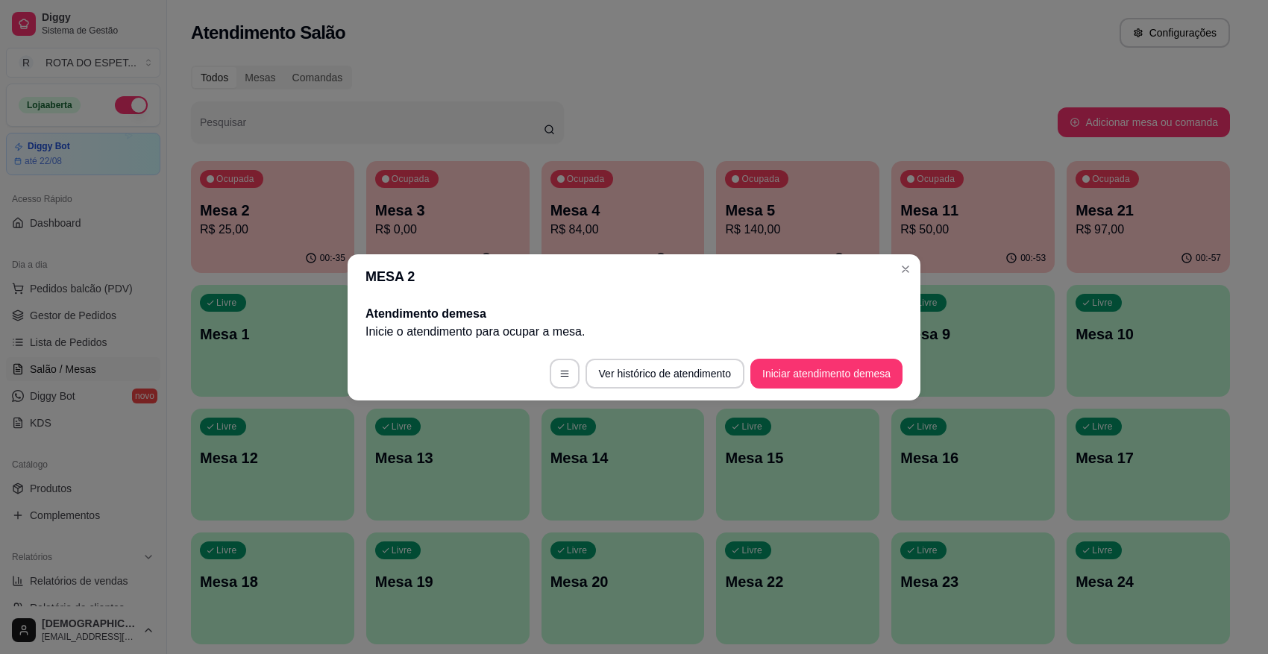
scroll to position [0, 0]
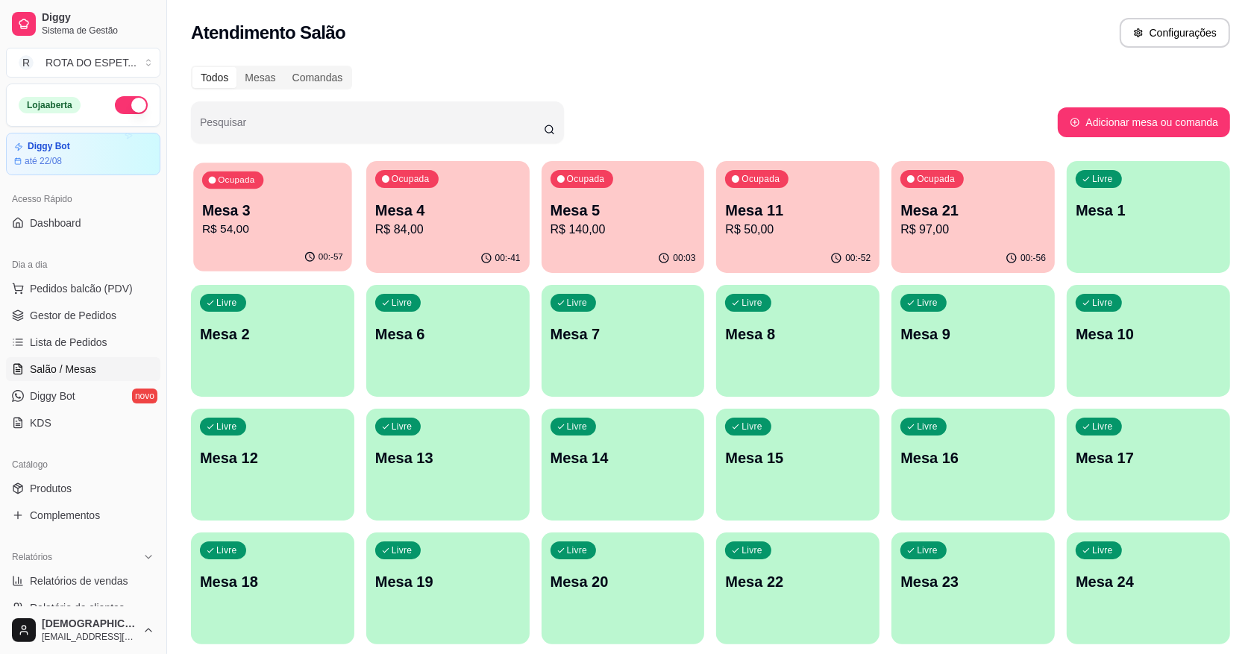
click at [287, 225] on p "R$ 54,00" at bounding box center [272, 229] width 141 height 17
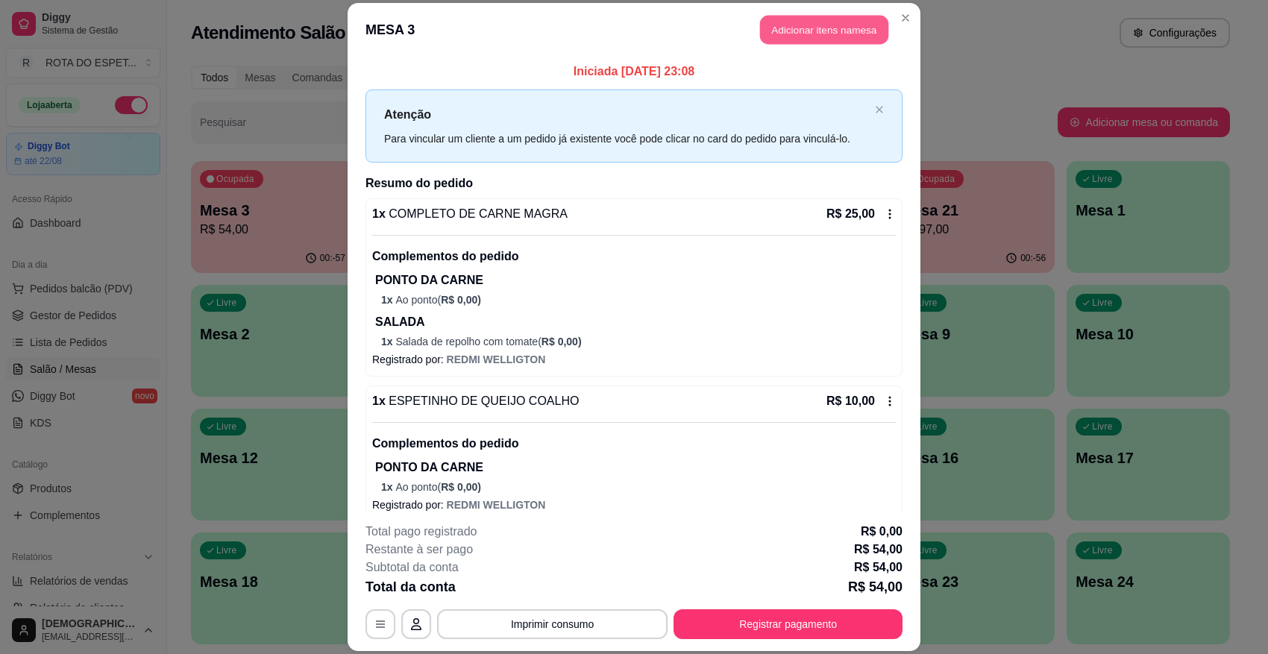
click at [799, 23] on button "Adicionar itens na mesa" at bounding box center [824, 30] width 128 height 29
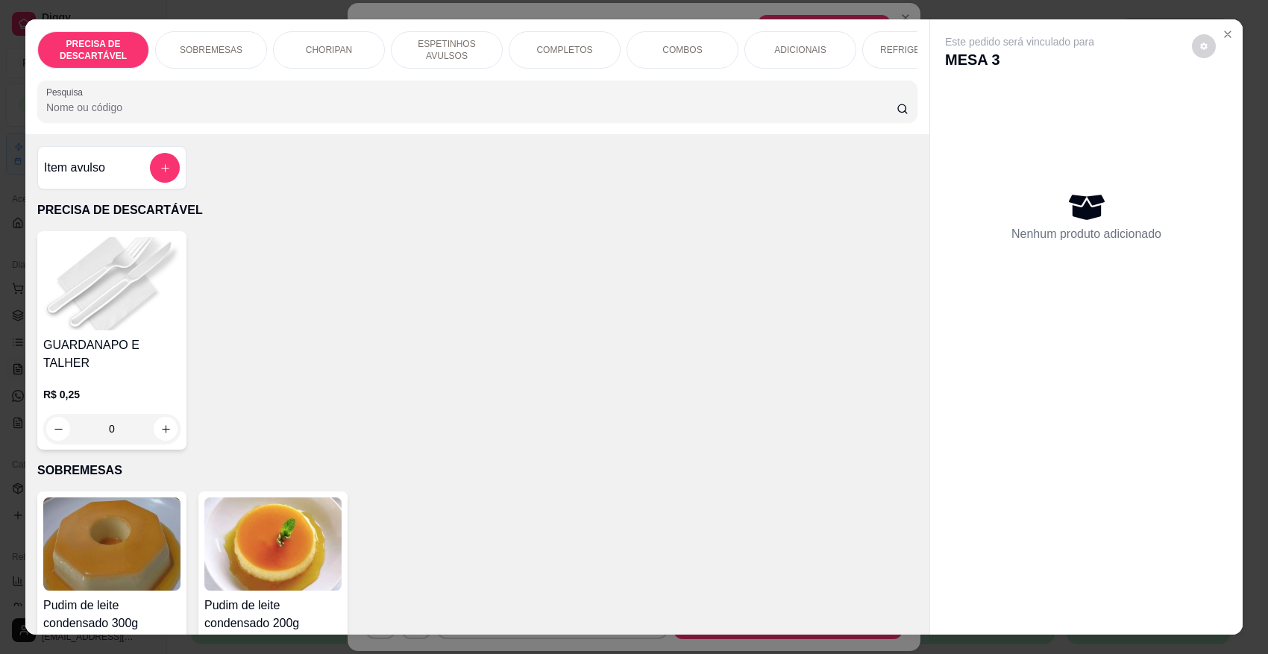
click at [210, 51] on p "SOBREMESAS" at bounding box center [211, 50] width 63 height 12
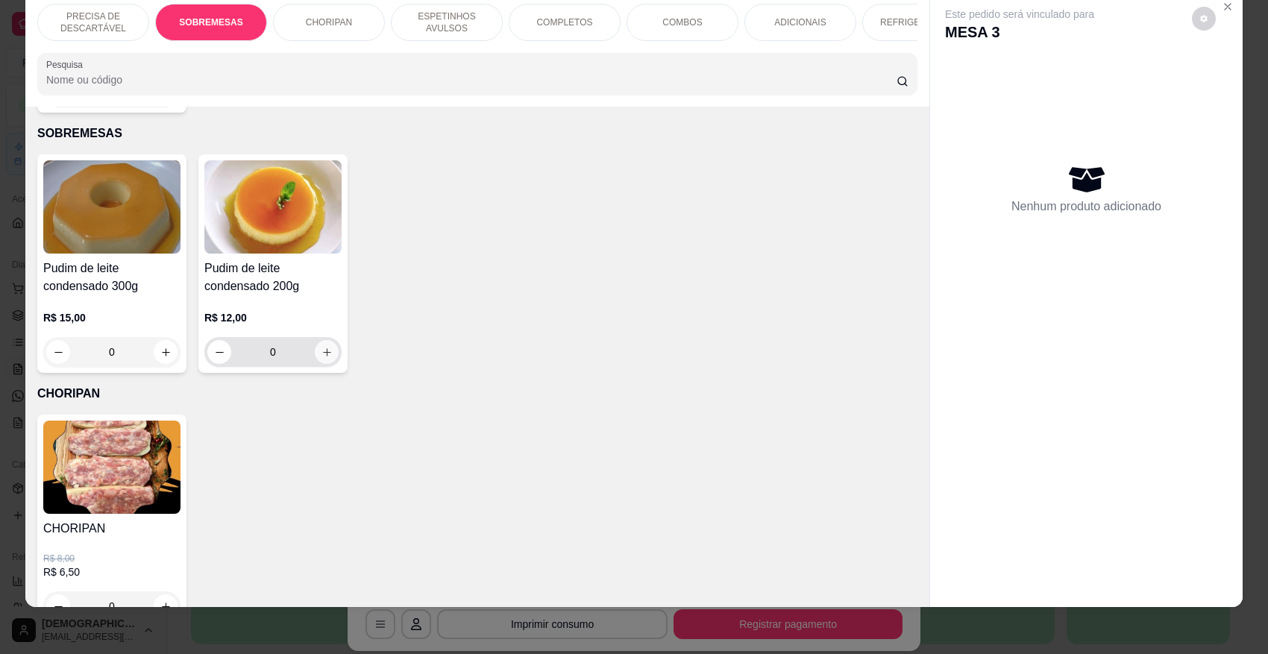
click at [315, 355] on button "increase-product-quantity" at bounding box center [327, 352] width 24 height 24
type input "1"
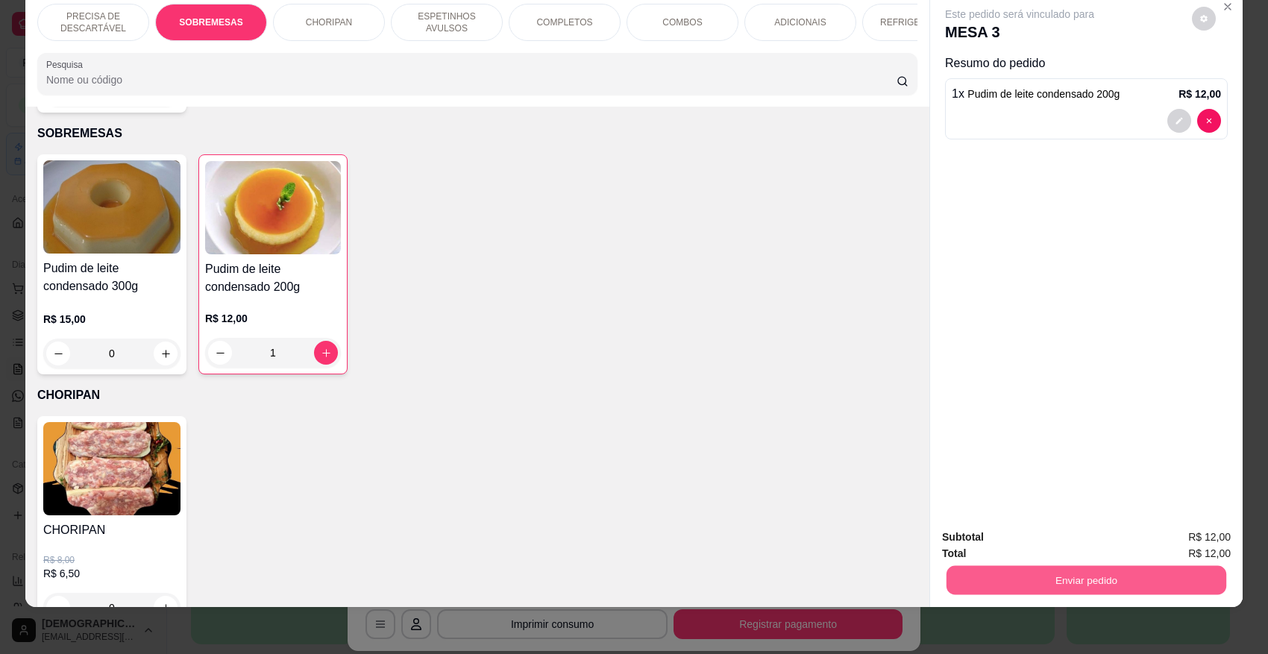
click at [1102, 581] on button "Enviar pedido" at bounding box center [1087, 580] width 280 height 29
click at [1020, 535] on button "Não registrar e enviar pedido" at bounding box center [1036, 544] width 151 height 28
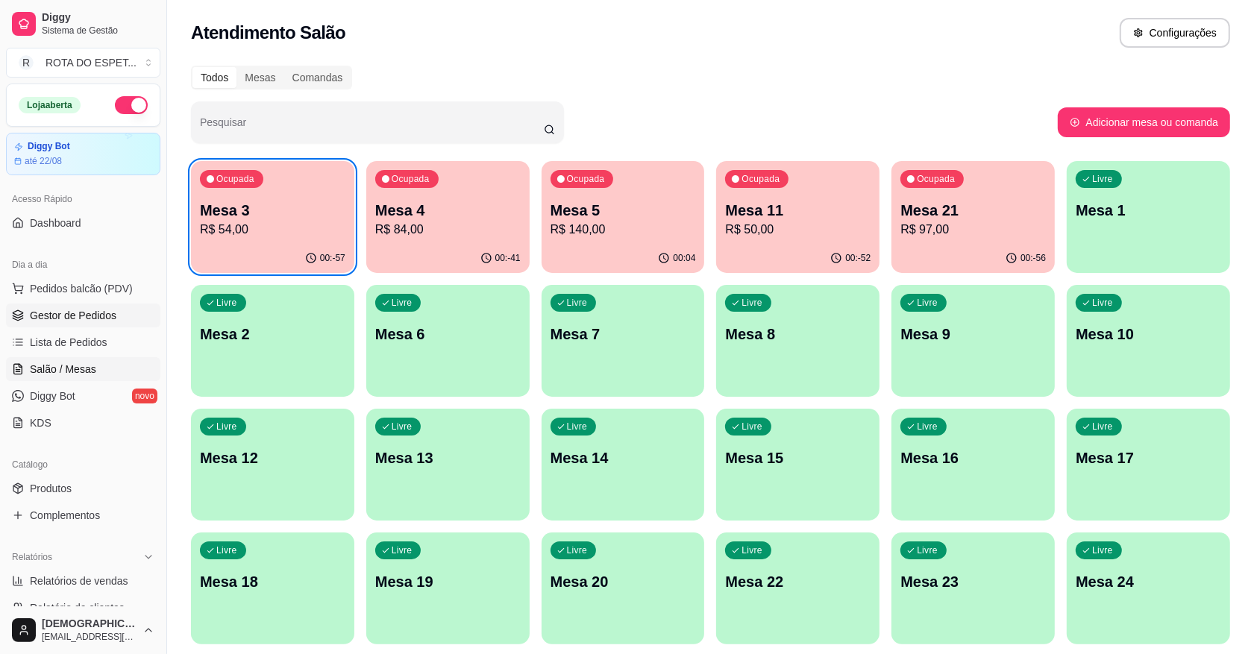
click at [91, 308] on span "Gestor de Pedidos" at bounding box center [73, 315] width 87 height 15
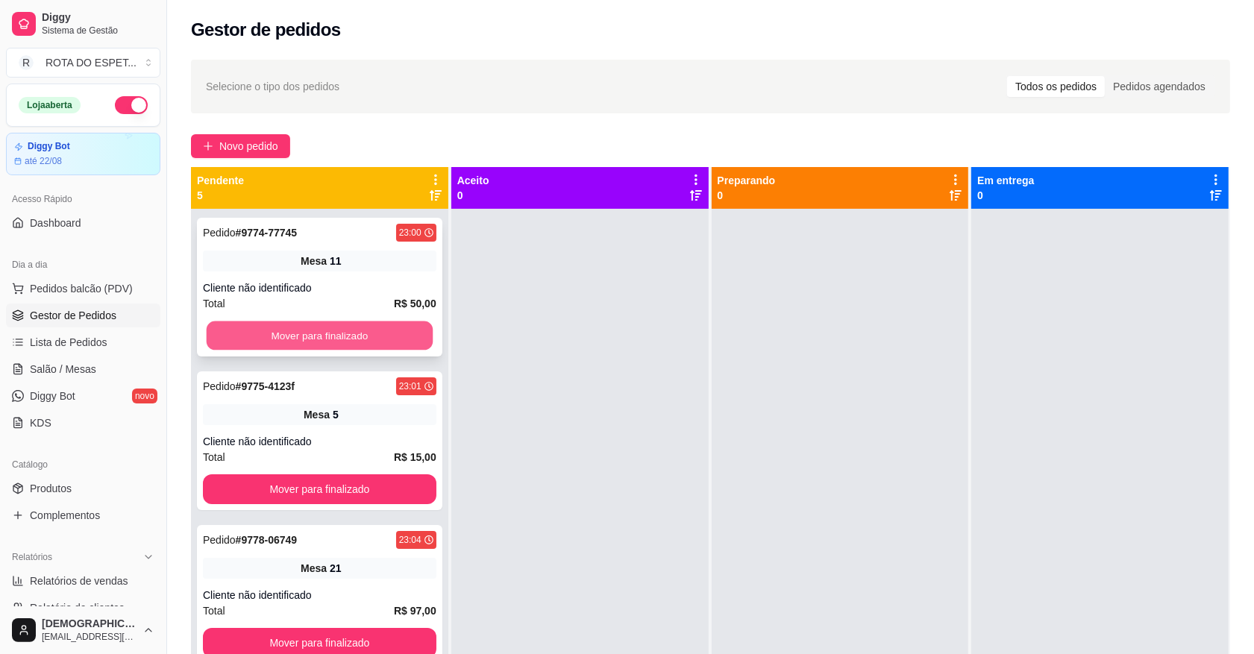
click at [281, 329] on button "Mover para finalizado" at bounding box center [320, 336] width 226 height 29
click at [281, 329] on button "Mover para finalizado" at bounding box center [320, 336] width 234 height 30
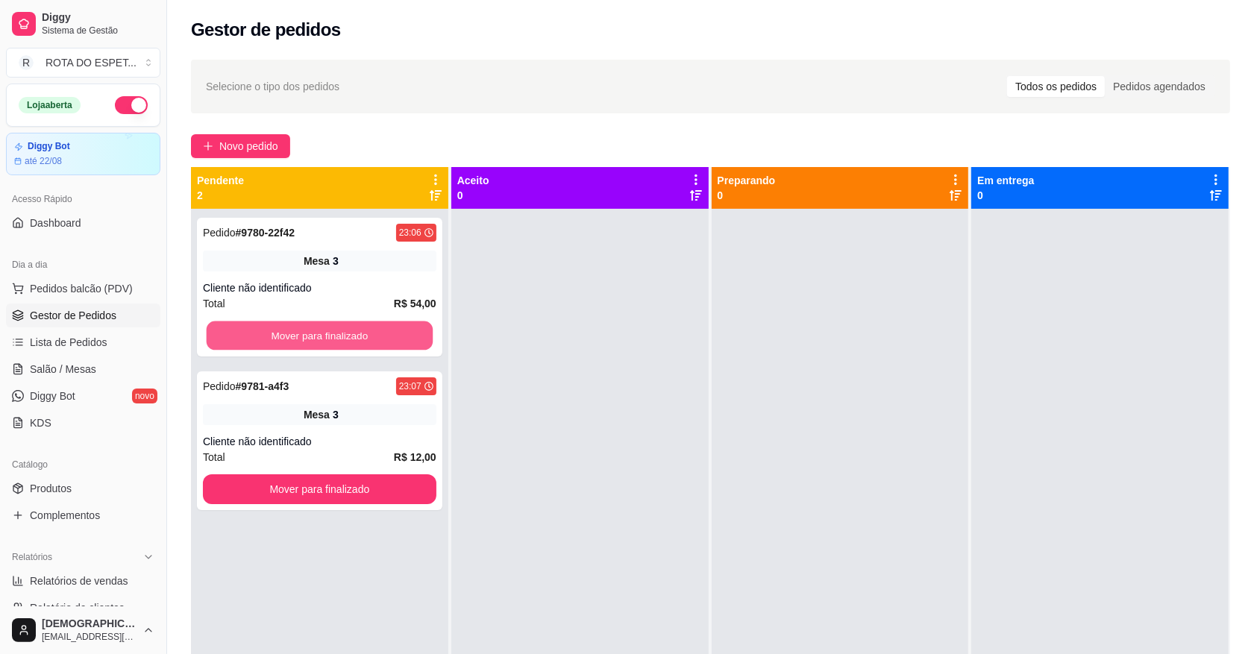
click at [281, 329] on button "Mover para finalizado" at bounding box center [320, 336] width 226 height 29
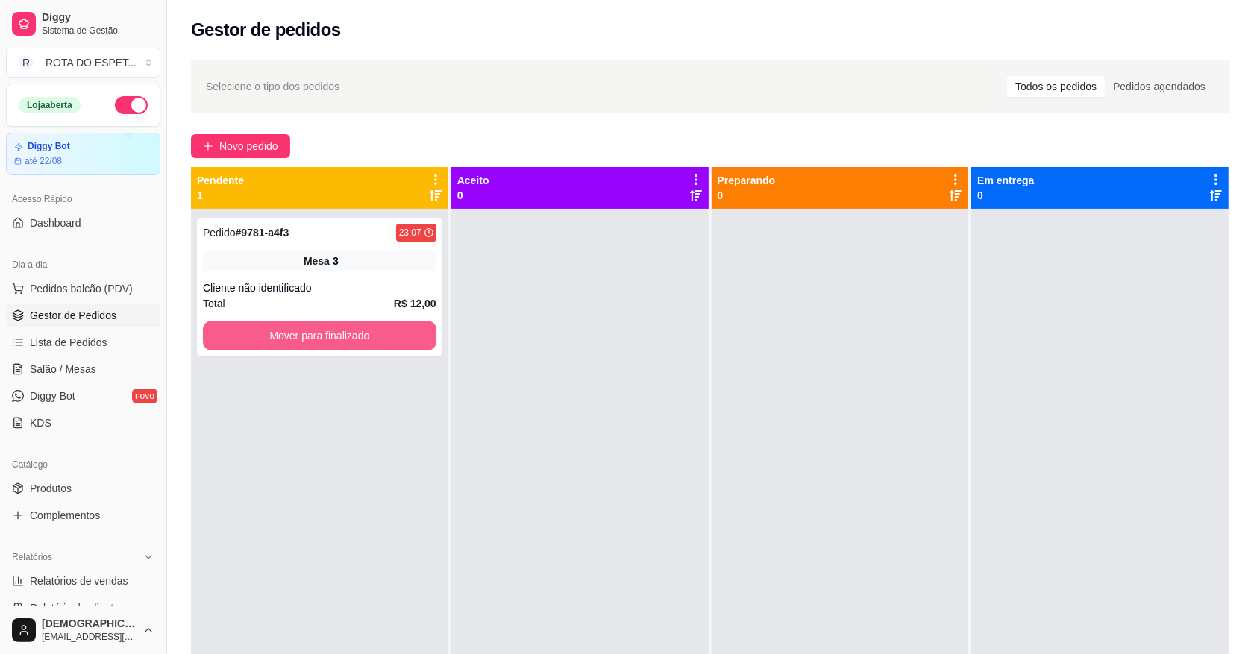
click at [281, 329] on button "Mover para finalizado" at bounding box center [320, 336] width 234 height 30
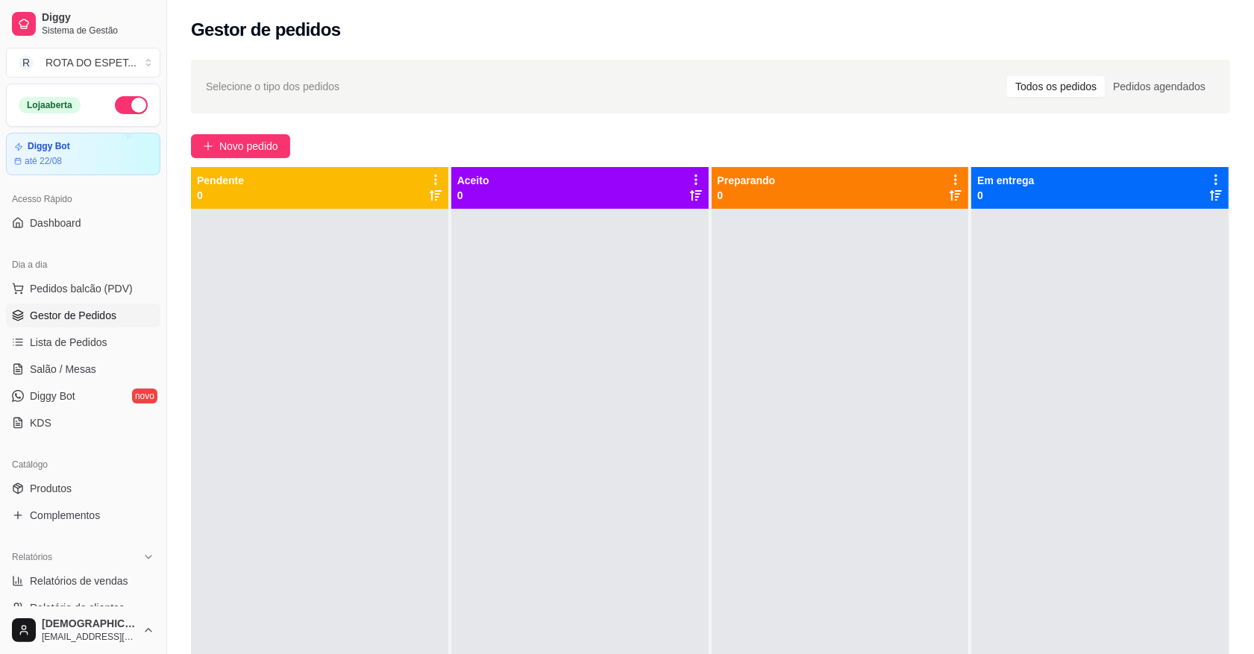
click at [534, 527] on div at bounding box center [579, 536] width 257 height 654
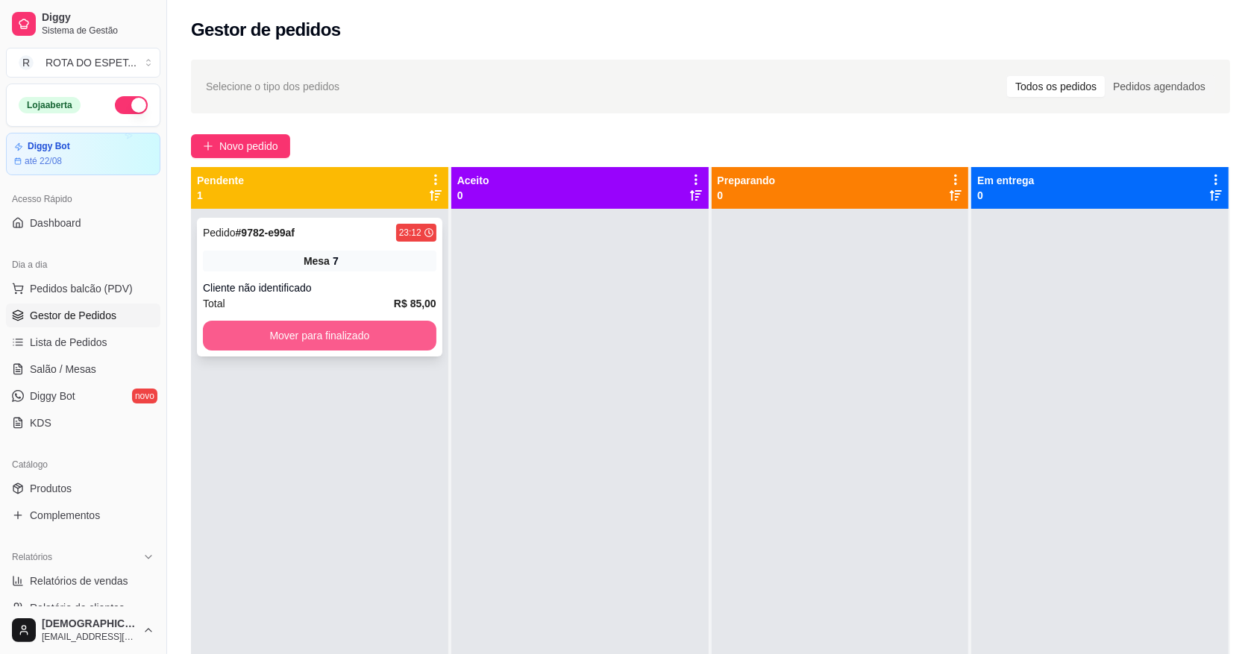
click at [374, 332] on button "Mover para finalizado" at bounding box center [320, 336] width 234 height 30
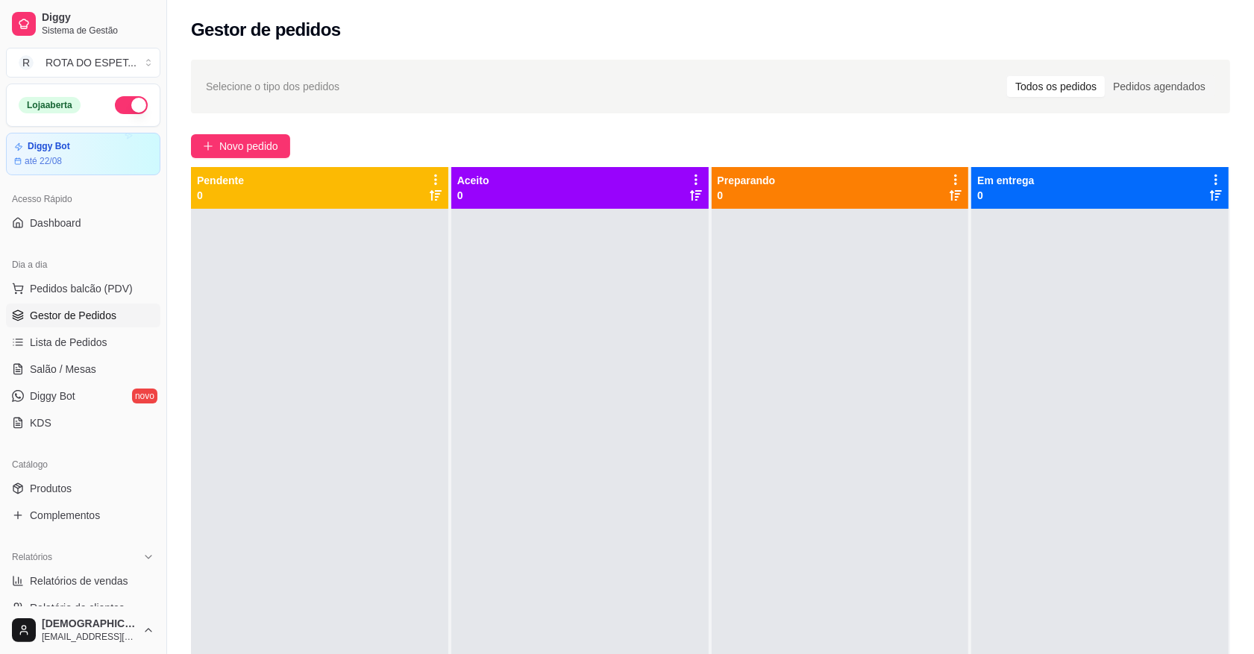
click at [500, 513] on div at bounding box center [579, 536] width 257 height 654
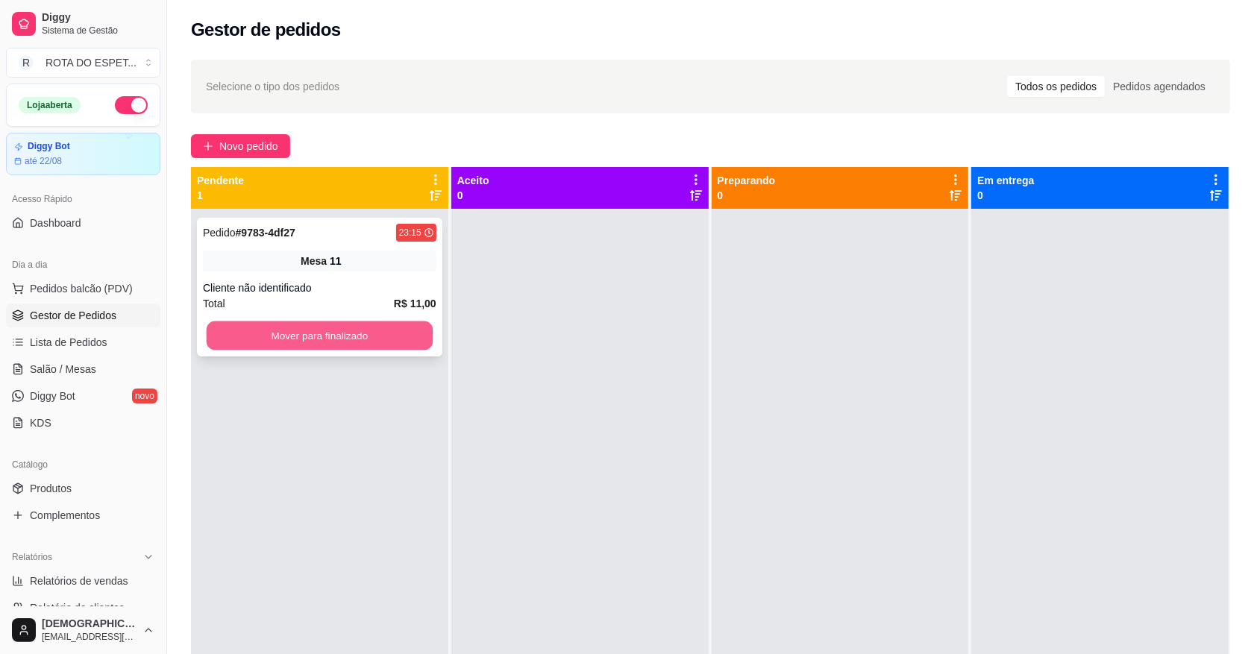
click at [407, 340] on button "Mover para finalizado" at bounding box center [320, 336] width 226 height 29
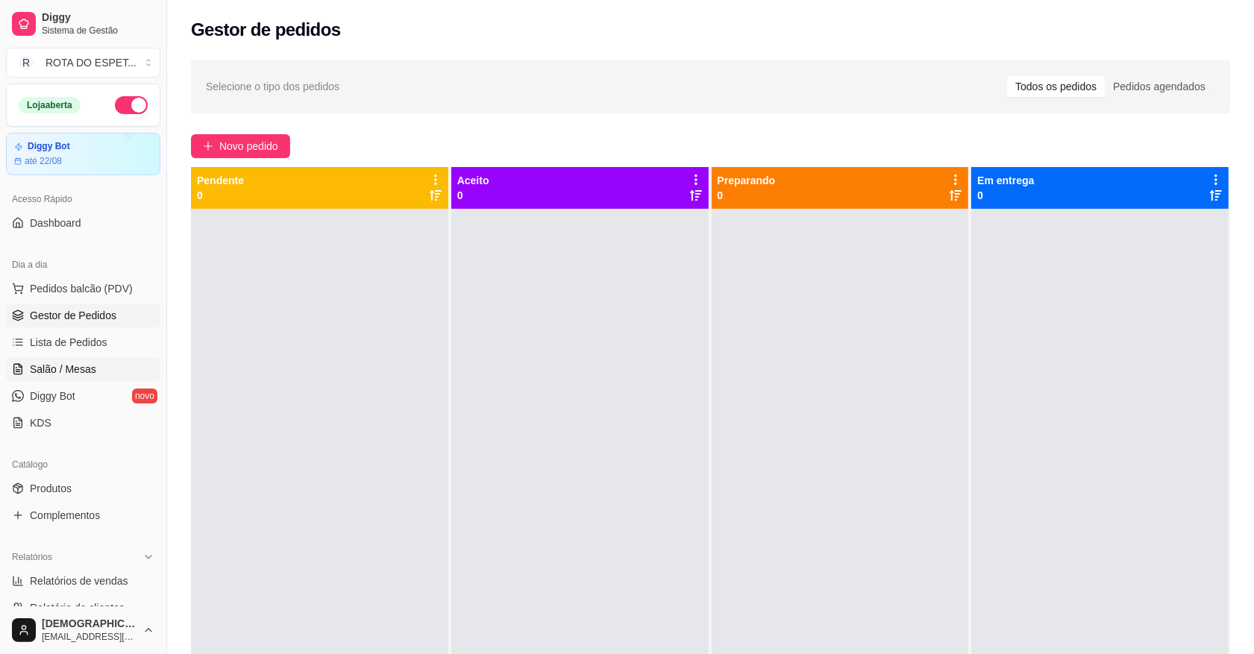
click at [68, 371] on span "Salão / Mesas" at bounding box center [63, 369] width 66 height 15
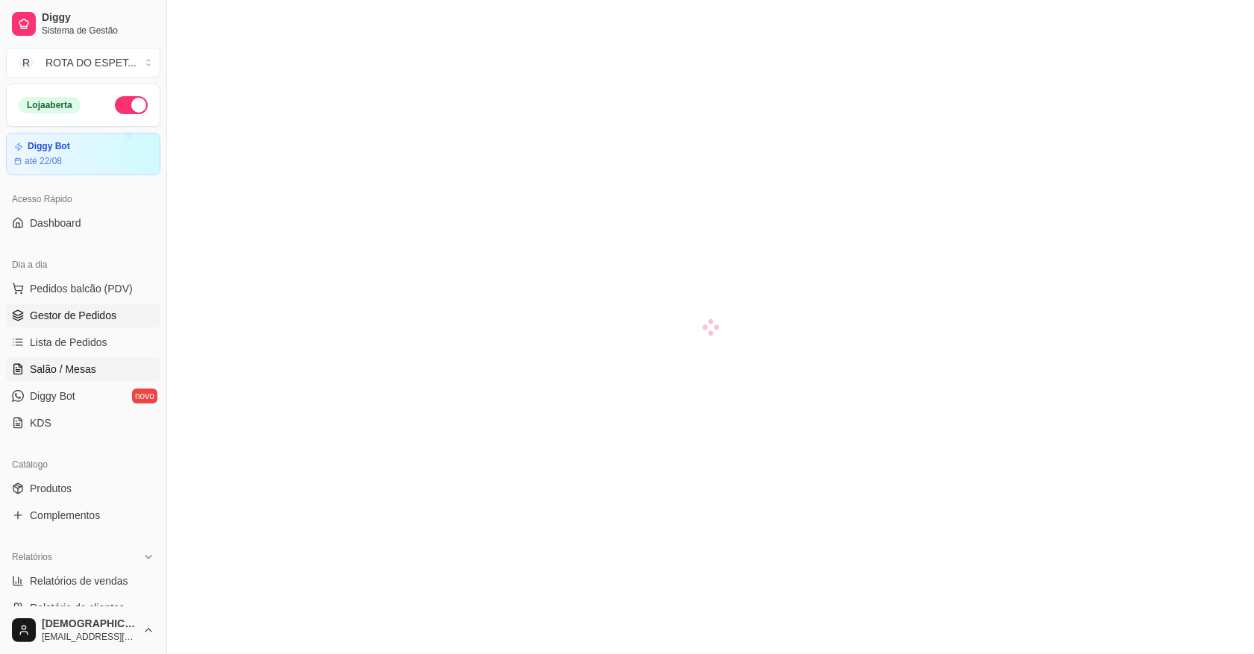
click at [93, 312] on span "Gestor de Pedidos" at bounding box center [73, 315] width 87 height 15
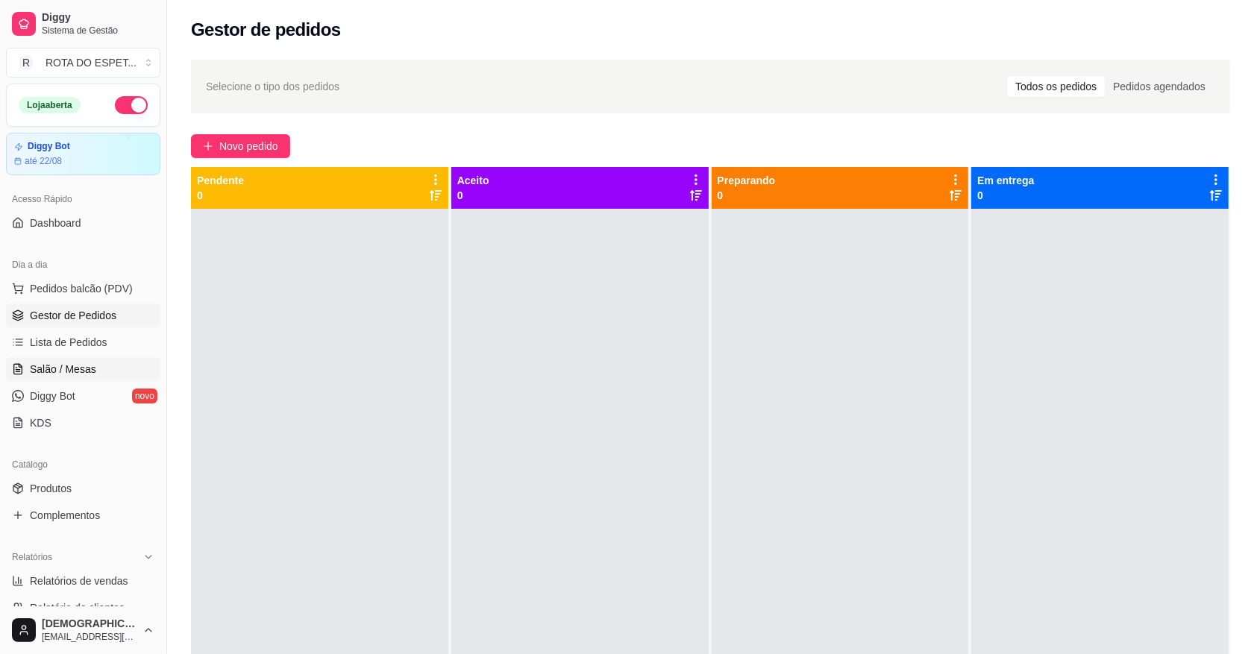
click at [71, 370] on span "Salão / Mesas" at bounding box center [63, 369] width 66 height 15
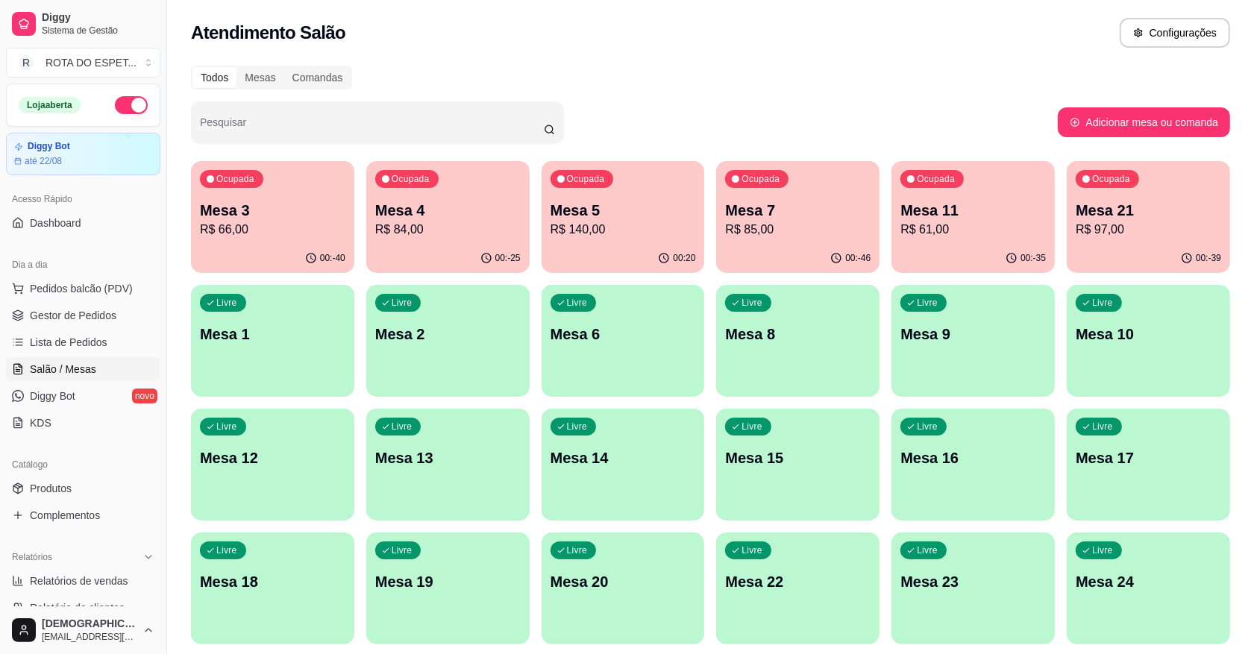
click at [1114, 245] on div "00:-39" at bounding box center [1148, 258] width 163 height 29
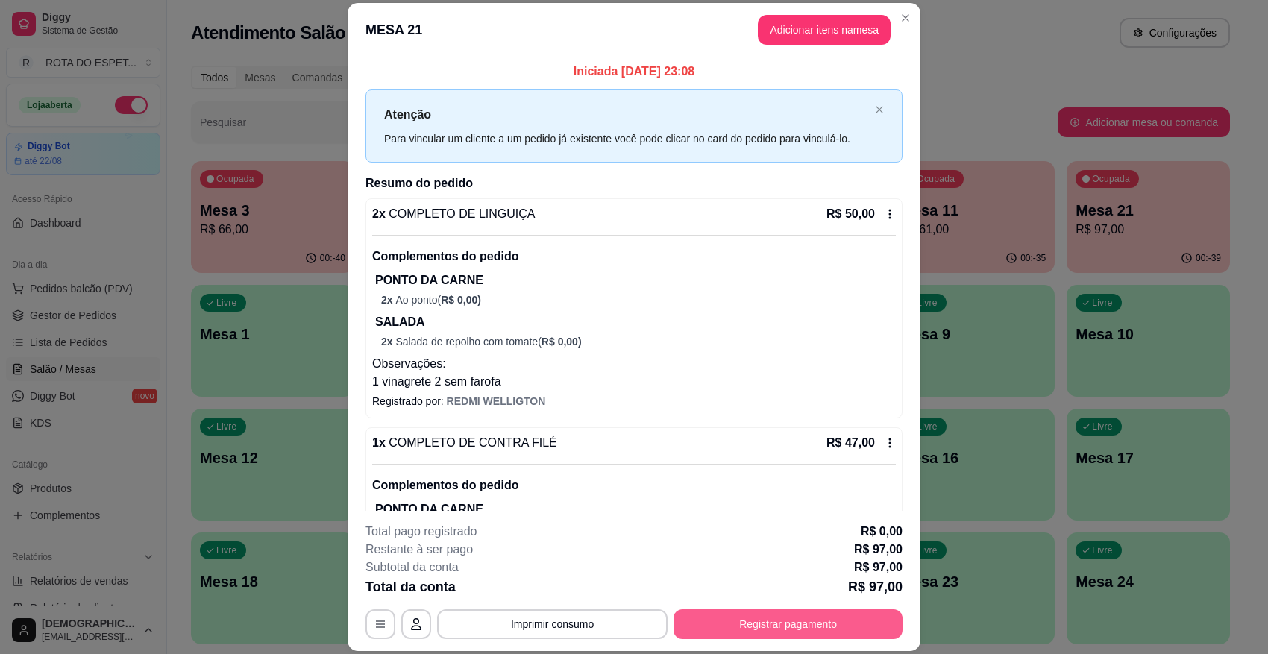
click at [789, 581] on button "Registrar pagamento" at bounding box center [788, 625] width 229 height 30
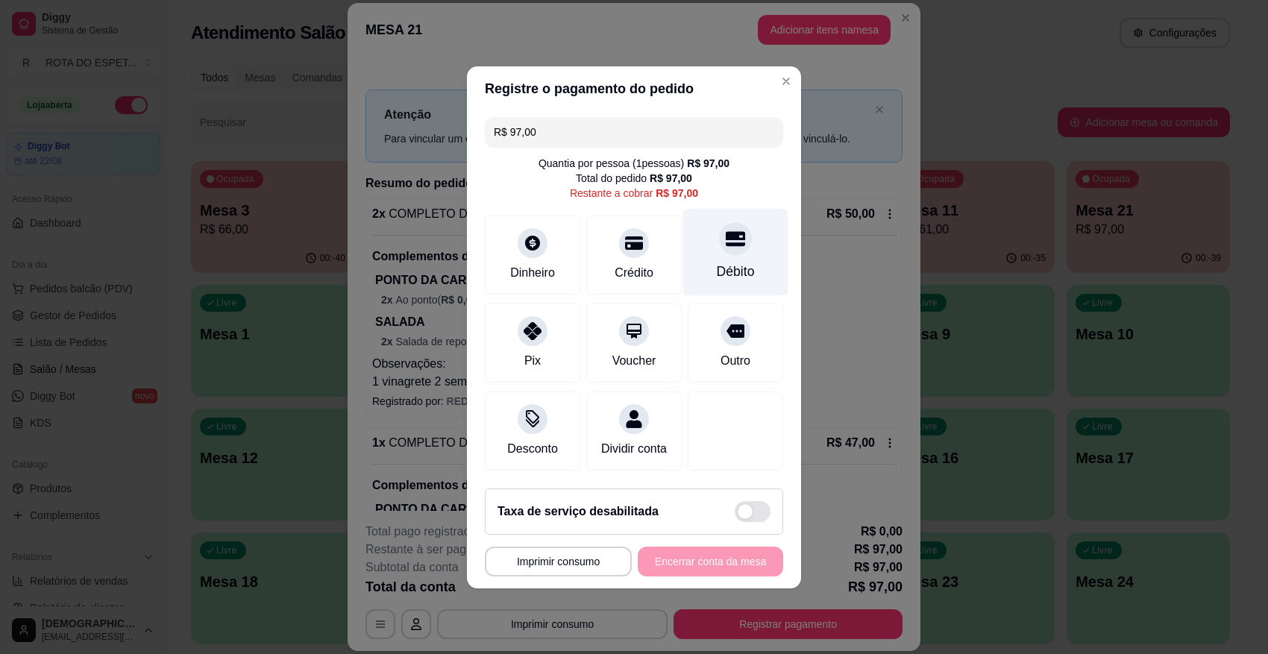
click at [729, 262] on div "Débito" at bounding box center [736, 271] width 38 height 19
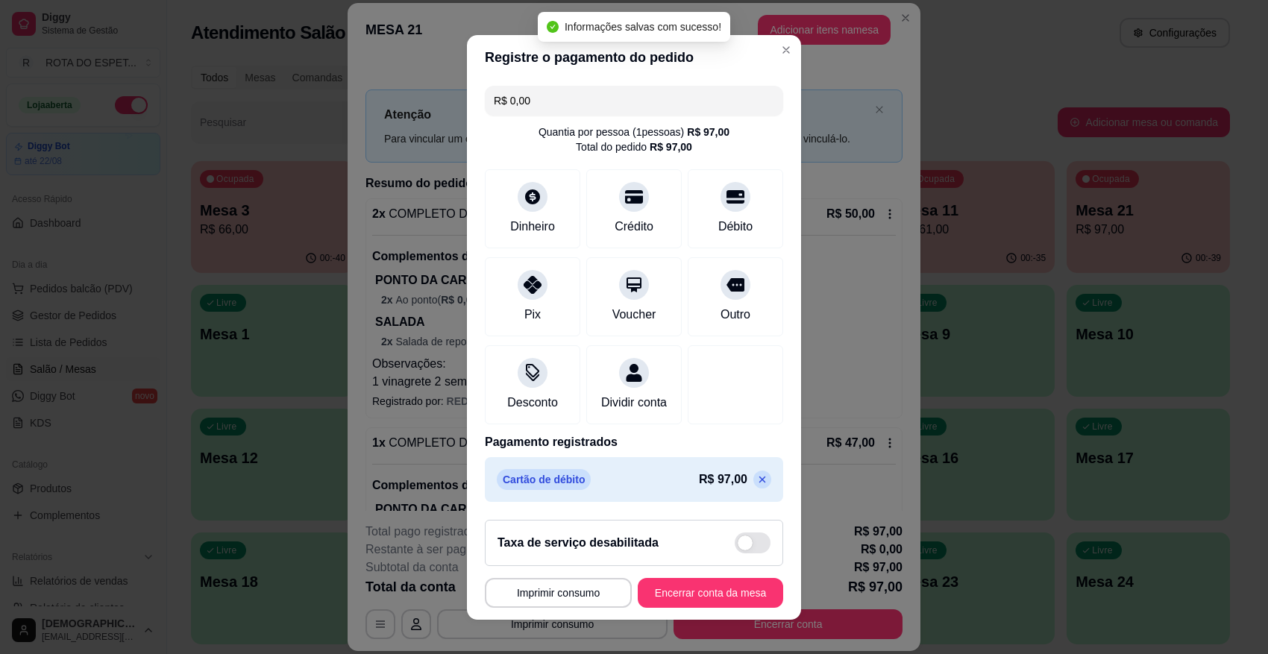
type input "R$ 0,00"
click at [728, 581] on button "Encerrar conta da mesa" at bounding box center [710, 592] width 141 height 29
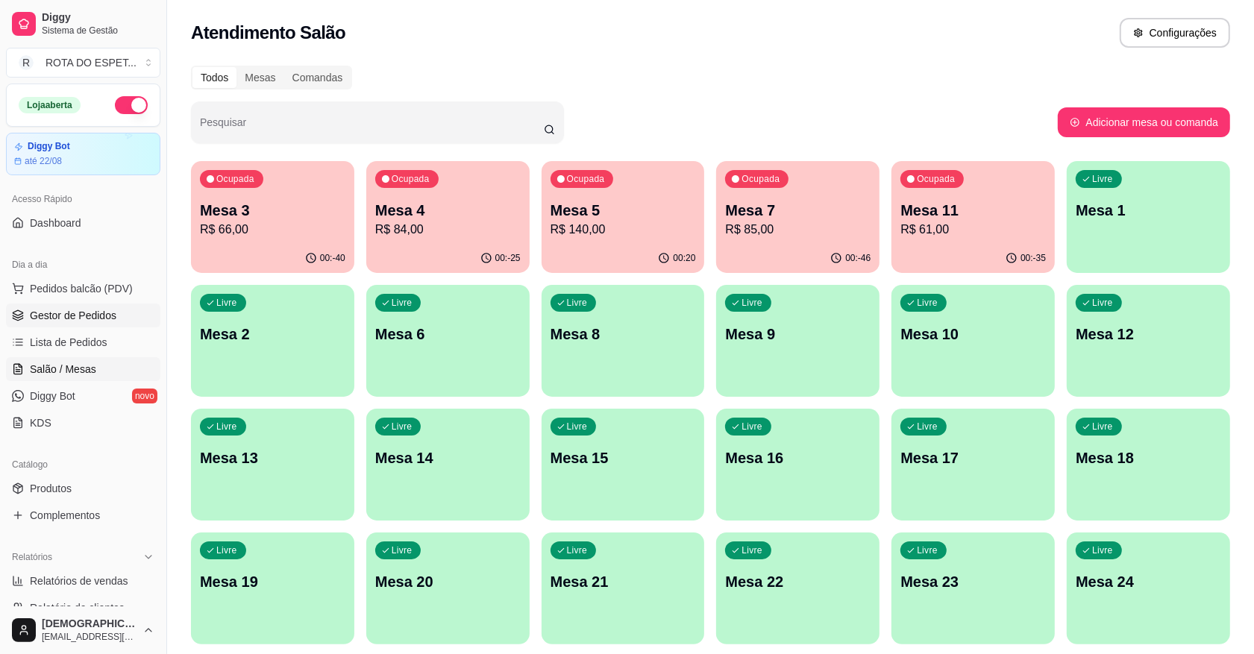
click at [97, 317] on span "Gestor de Pedidos" at bounding box center [73, 315] width 87 height 15
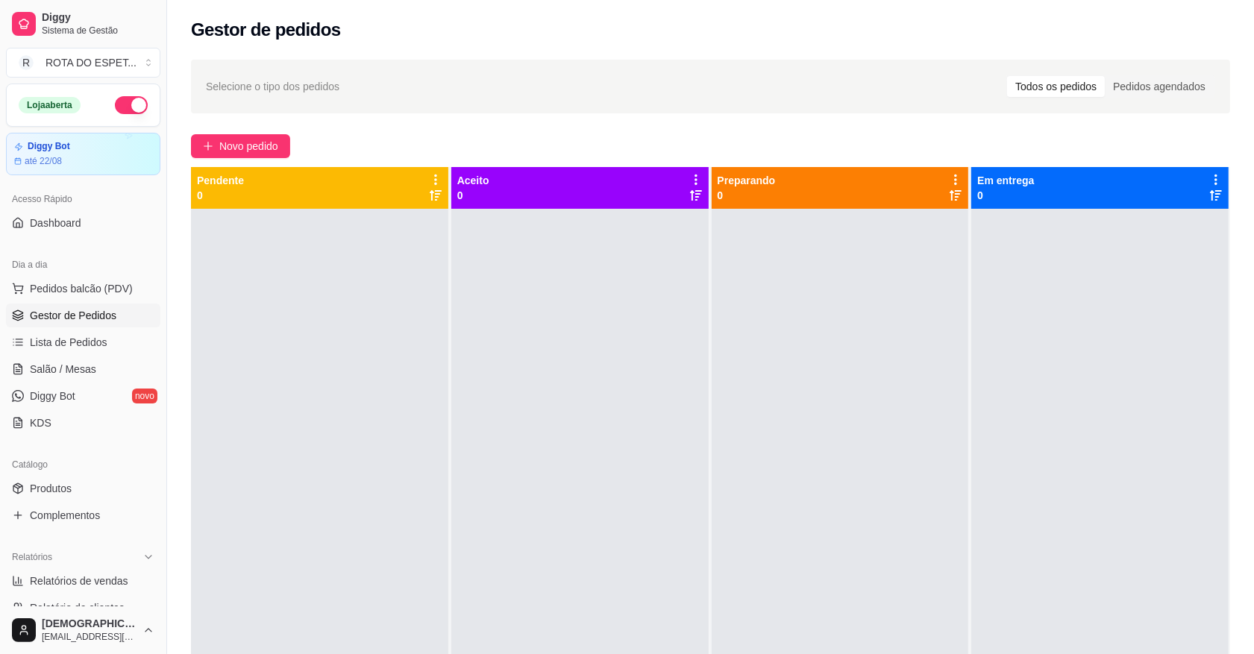
click at [527, 534] on div at bounding box center [579, 536] width 257 height 654
click at [77, 362] on link "Salão / Mesas" at bounding box center [83, 369] width 154 height 24
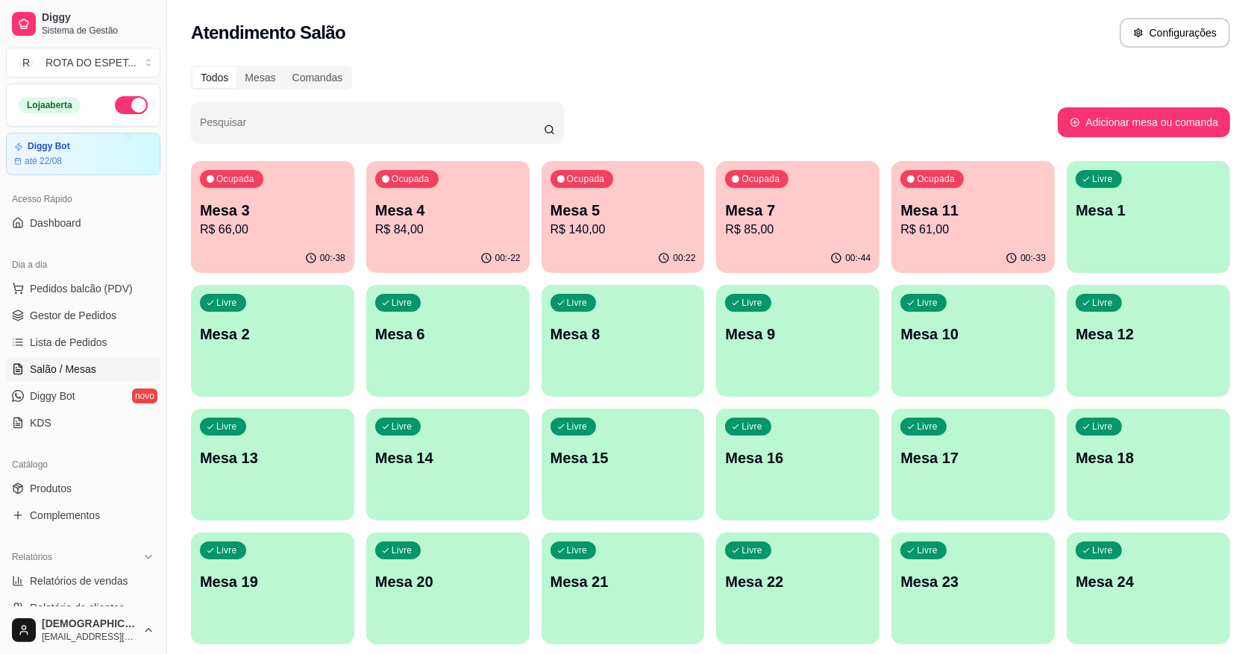
click at [604, 251] on div "00:22" at bounding box center [623, 258] width 163 height 29
click at [762, 239] on div "Ocupada Mesa 7 R$ 85,00" at bounding box center [797, 202] width 163 height 83
click at [819, 192] on div "Ocupada Mesa 7 R$ 85,00" at bounding box center [797, 202] width 163 height 83
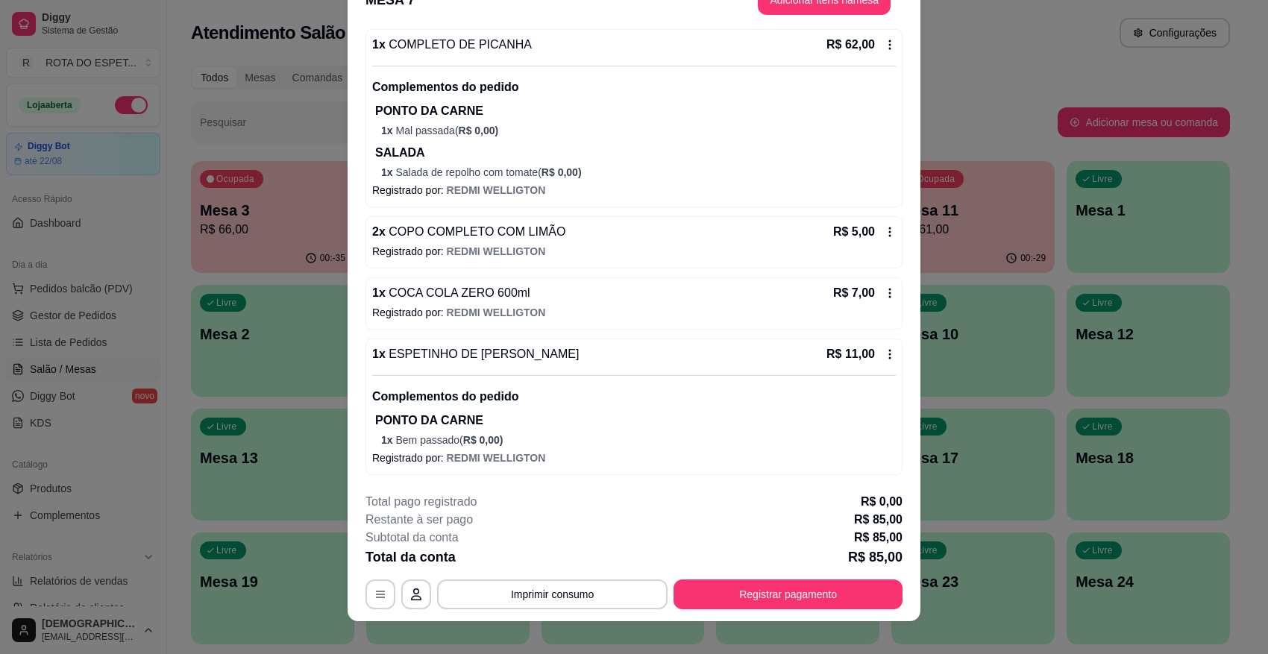
scroll to position [45, 0]
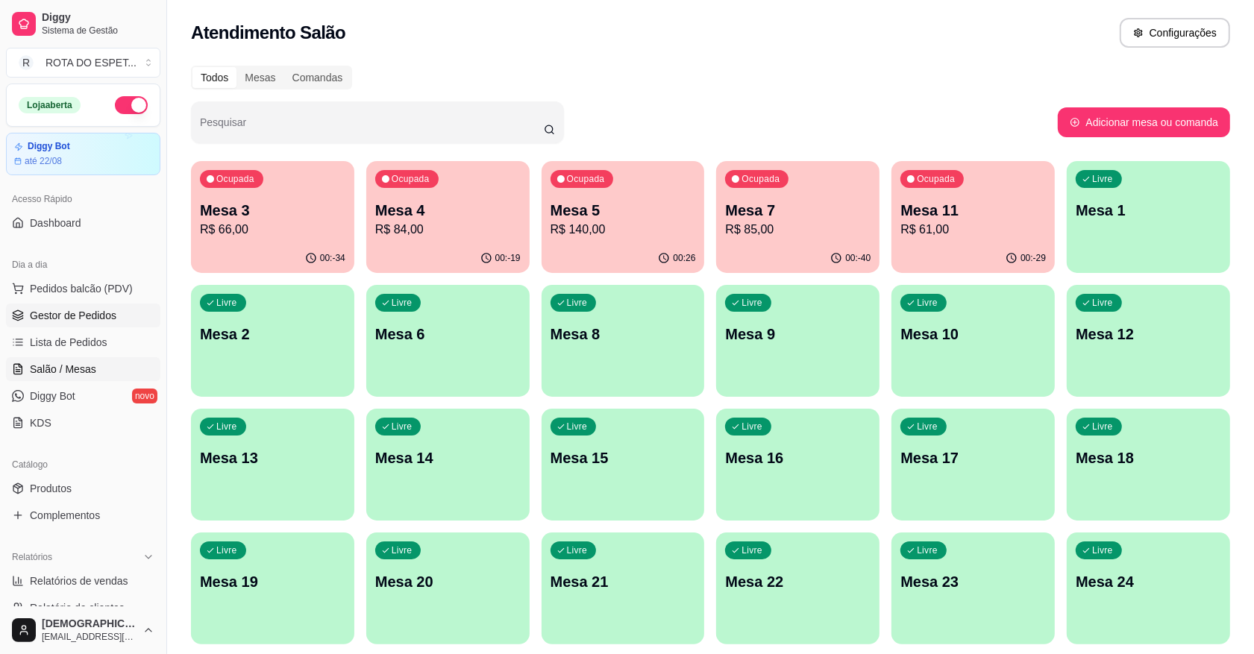
click at [72, 319] on span "Gestor de Pedidos" at bounding box center [73, 315] width 87 height 15
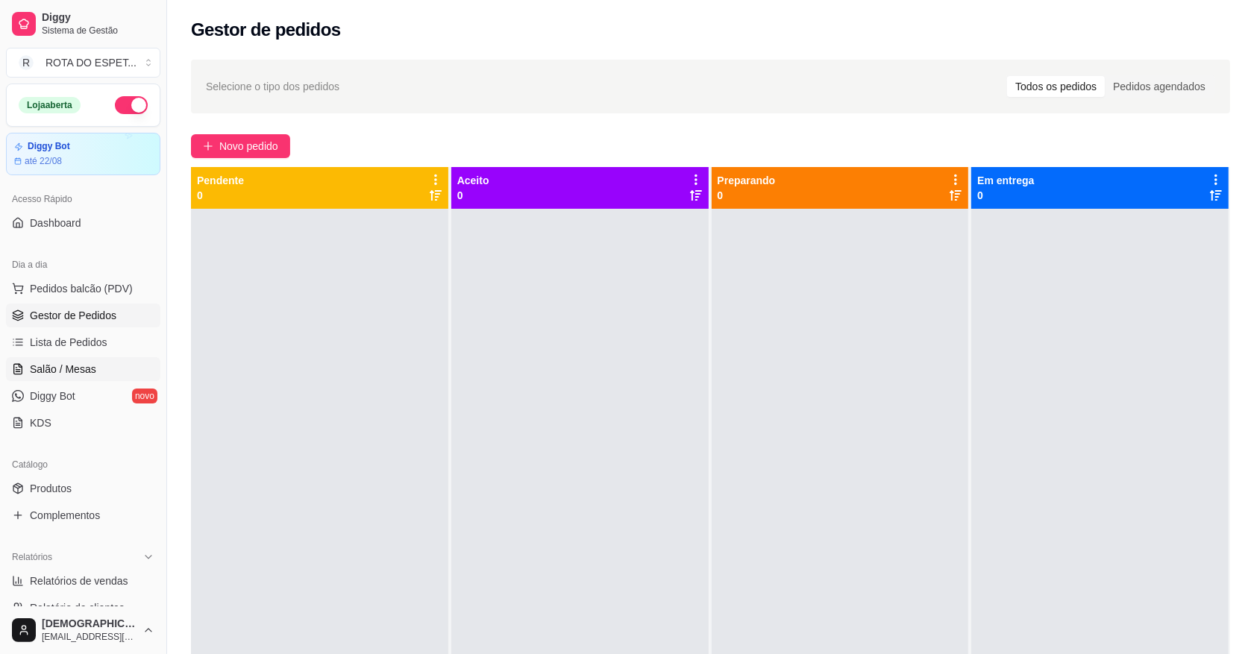
click at [80, 362] on span "Salão / Mesas" at bounding box center [63, 369] width 66 height 15
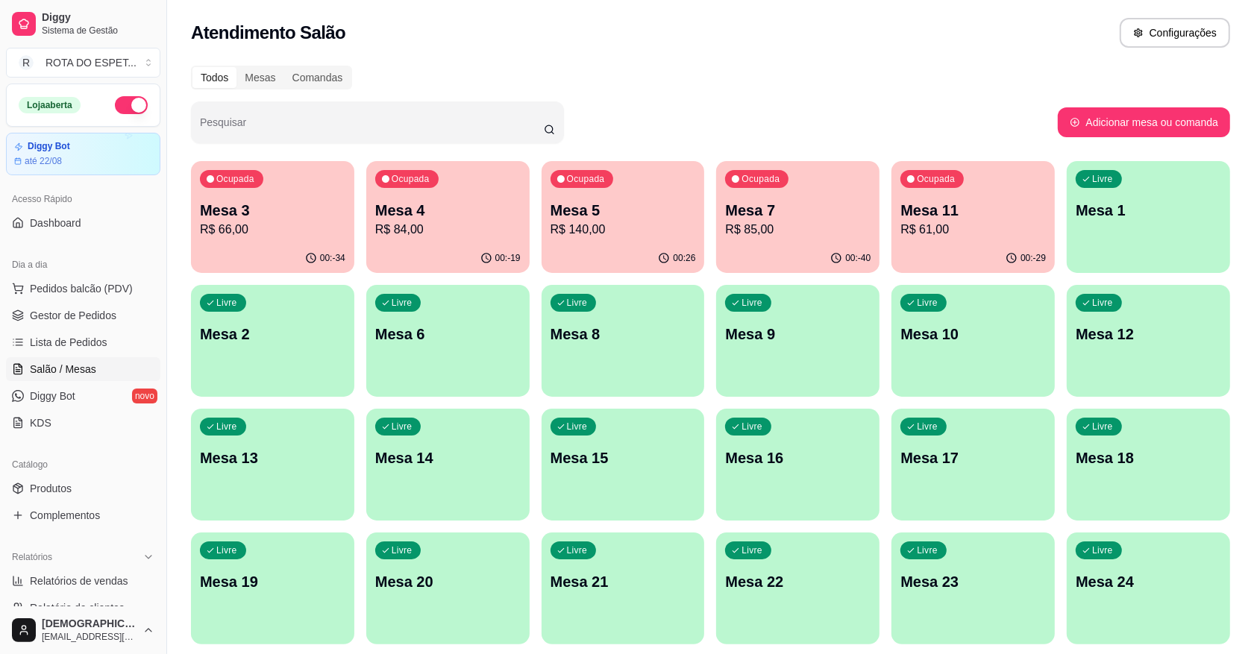
click at [804, 95] on div "Todos Mesas Comandas Pesquisar Adicionar mesa ou comanda Ocupada Mesa 3 R$ 66,0…" at bounding box center [710, 484] width 1087 height 854
click at [658, 202] on p "Mesa 5" at bounding box center [623, 210] width 145 height 21
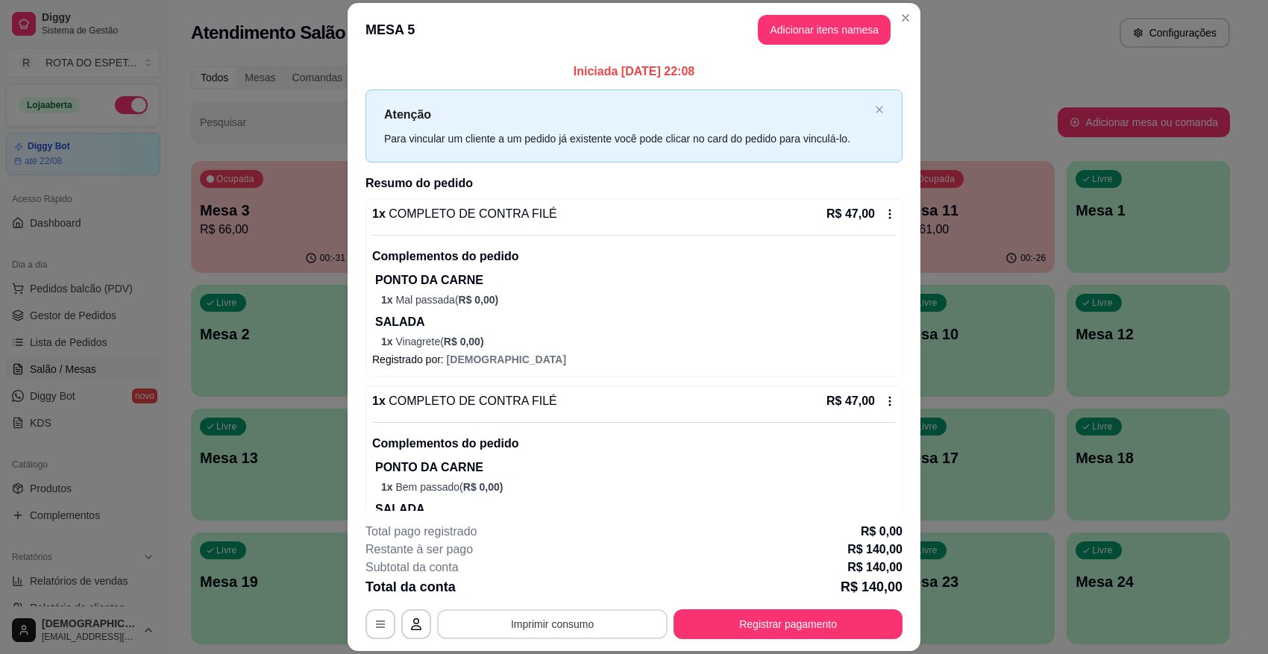
click at [528, 581] on button "Imprimir consumo" at bounding box center [552, 625] width 231 height 30
click at [545, 581] on button "IMPRESSORA CAIXA" at bounding box center [550, 589] width 119 height 23
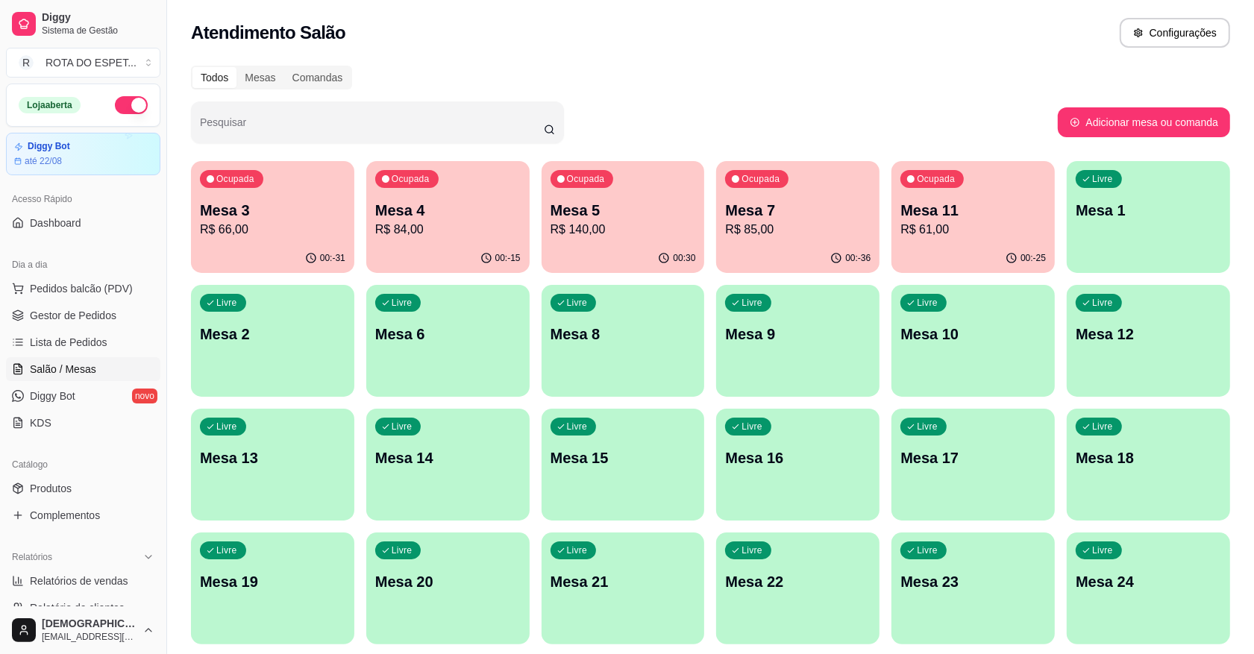
click at [923, 231] on p "R$ 61,00" at bounding box center [973, 230] width 145 height 18
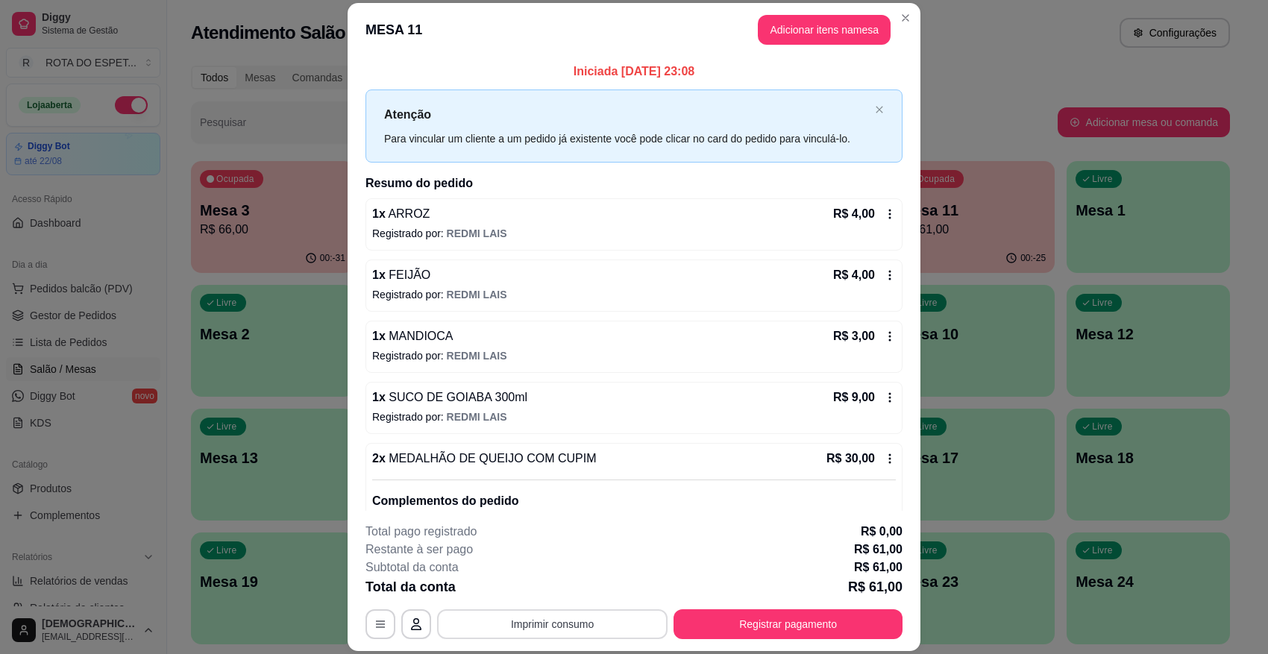
click at [557, 581] on button "Imprimir consumo" at bounding box center [552, 625] width 231 height 30
click at [571, 581] on button "IMPRESSORA CAIXA" at bounding box center [550, 590] width 123 height 24
click at [759, 581] on button "Registrar pagamento" at bounding box center [788, 624] width 222 height 29
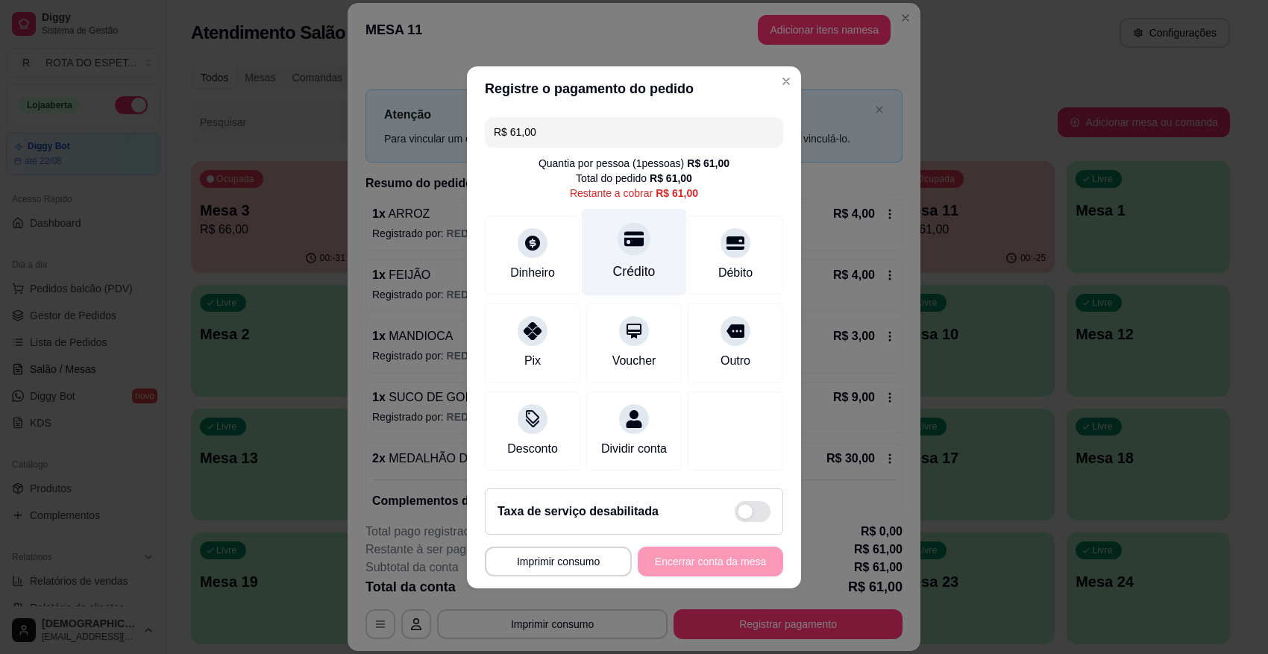
click at [646, 248] on div "Crédito" at bounding box center [634, 251] width 105 height 87
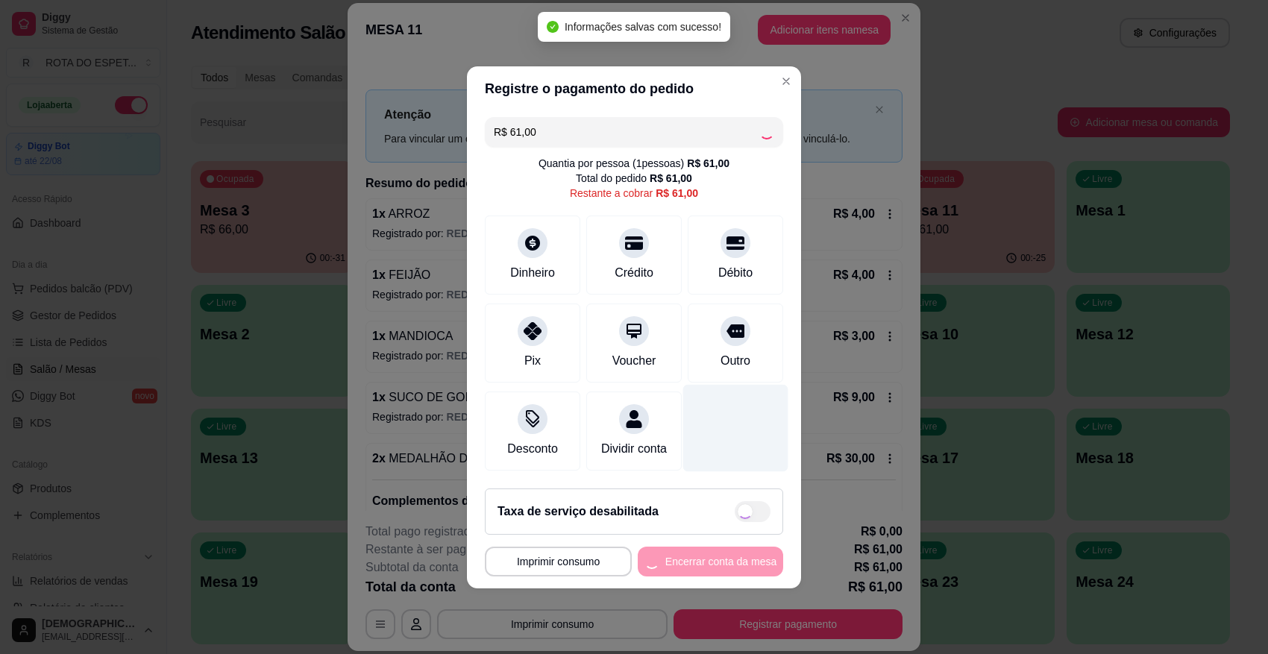
type input "R$ 0,00"
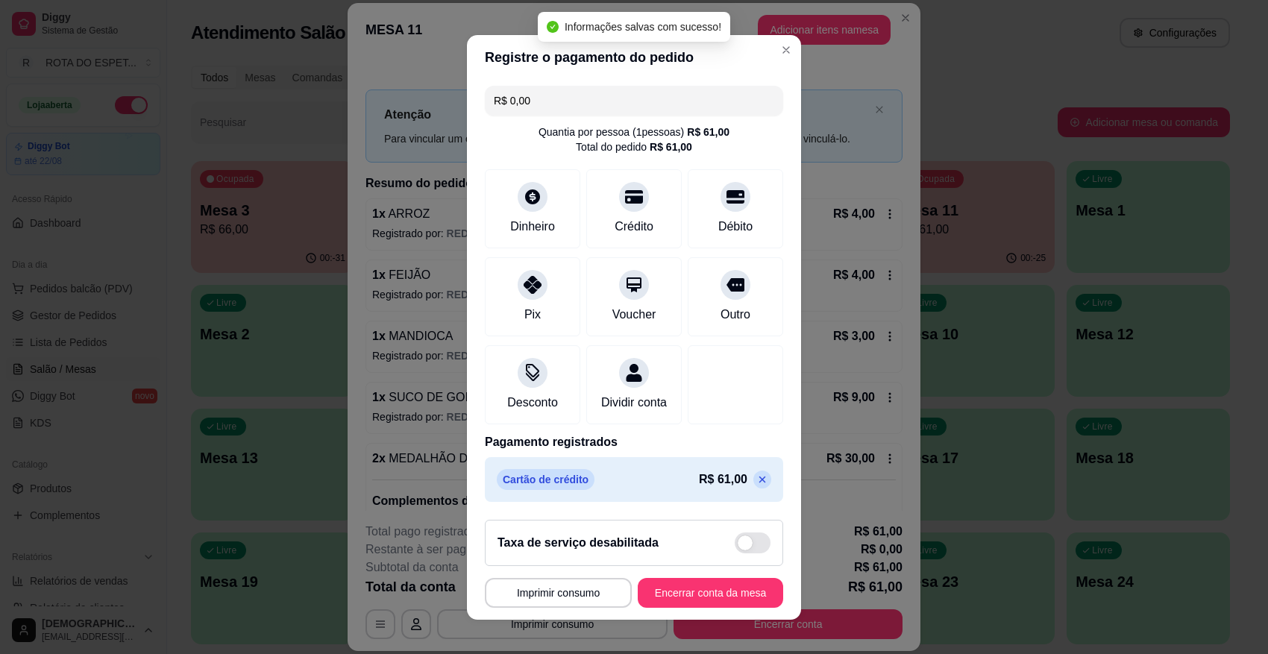
scroll to position [13, 0]
click at [710, 581] on button "Encerrar conta da mesa" at bounding box center [710, 593] width 145 height 30
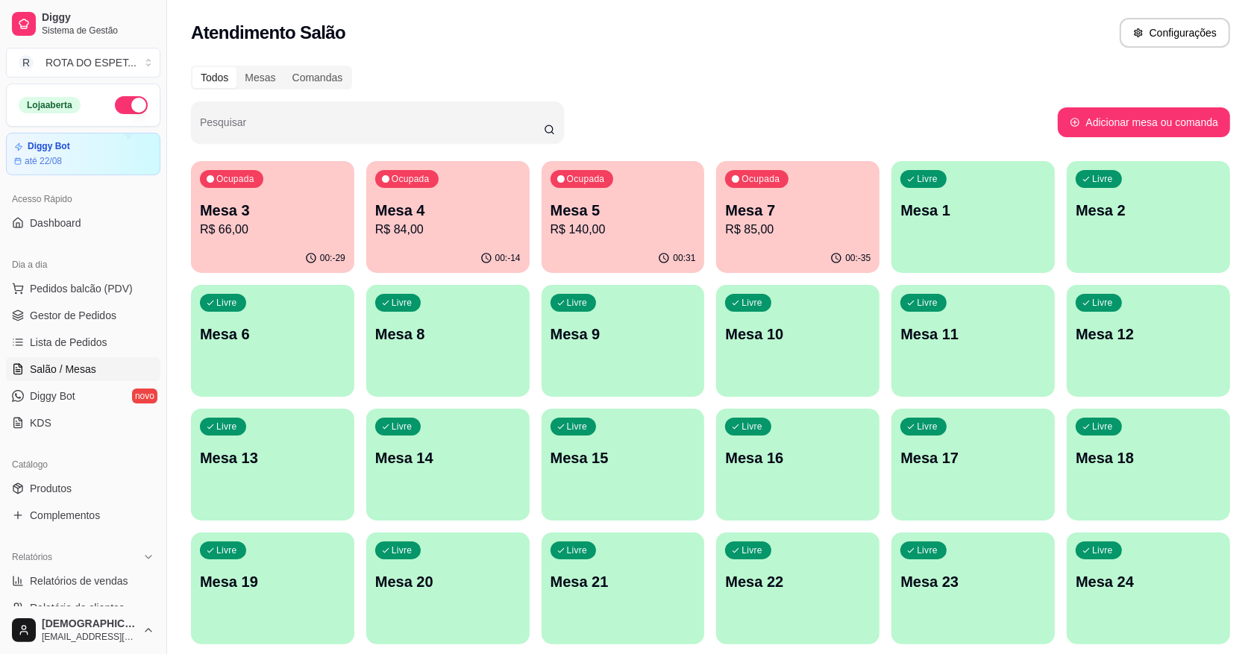
click at [654, 225] on p "R$ 140,00" at bounding box center [623, 230] width 145 height 18
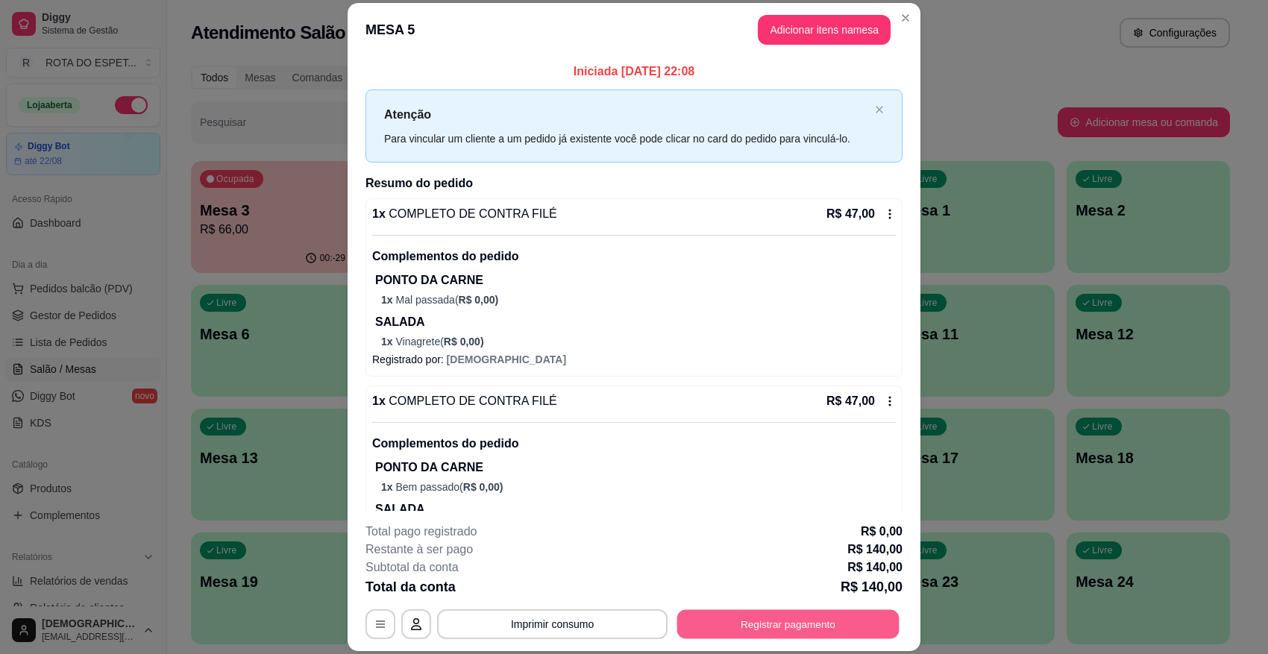
click at [776, 581] on button "Registrar pagamento" at bounding box center [788, 624] width 222 height 29
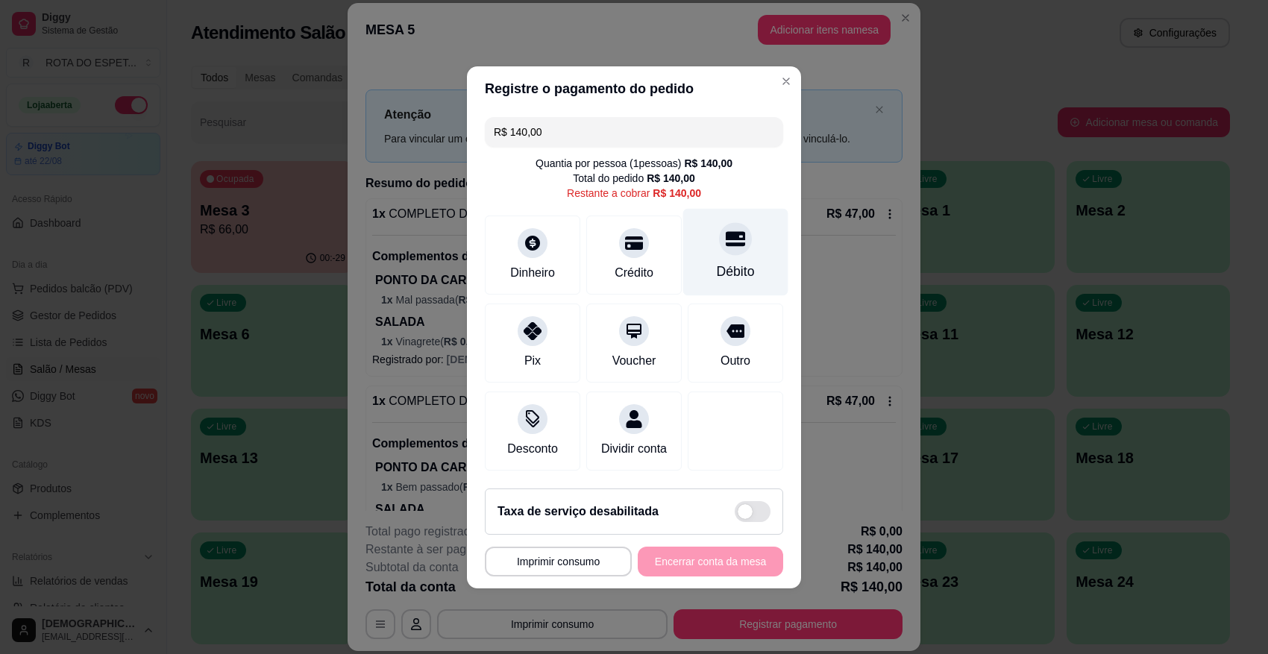
click at [719, 229] on div at bounding box center [735, 238] width 33 height 33
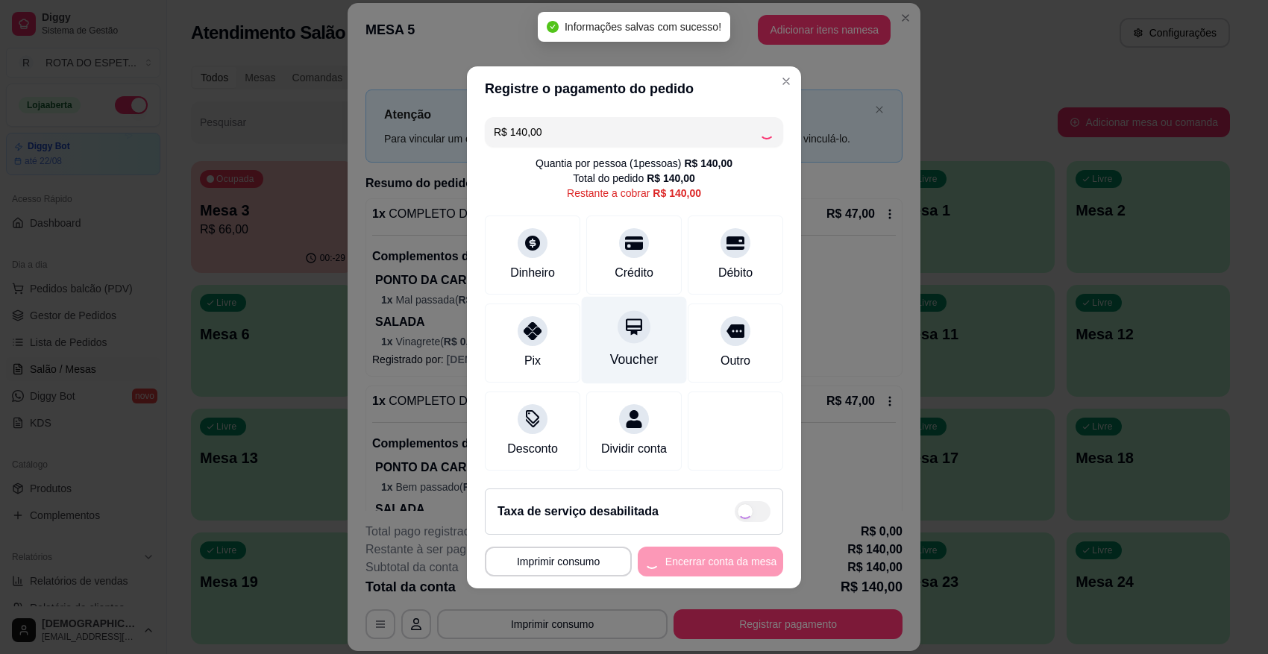
type input "R$ 0,00"
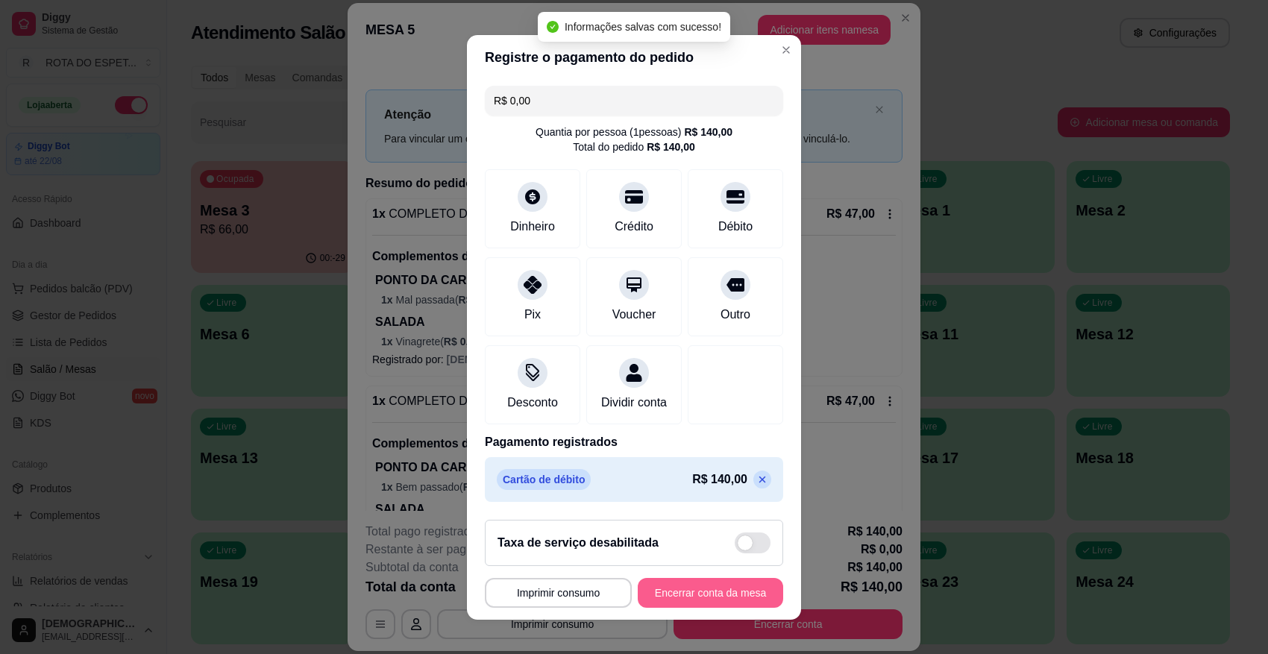
click at [677, 581] on button "Encerrar conta da mesa" at bounding box center [710, 593] width 145 height 30
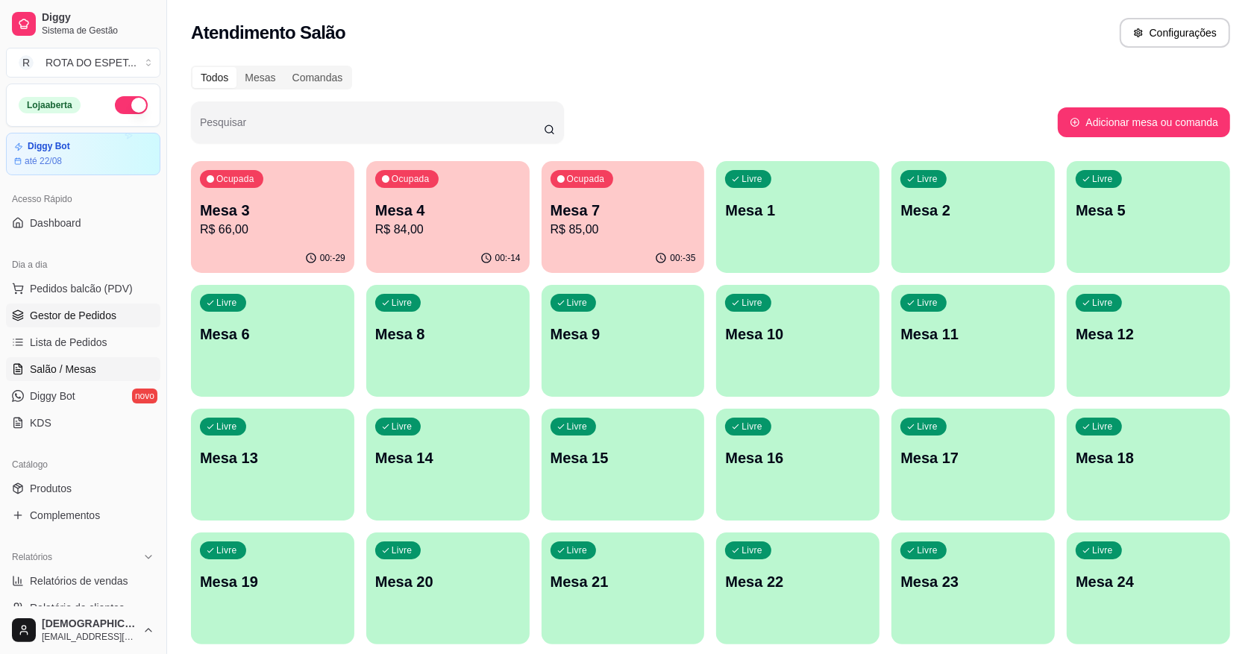
click at [69, 308] on span "Gestor de Pedidos" at bounding box center [73, 315] width 87 height 15
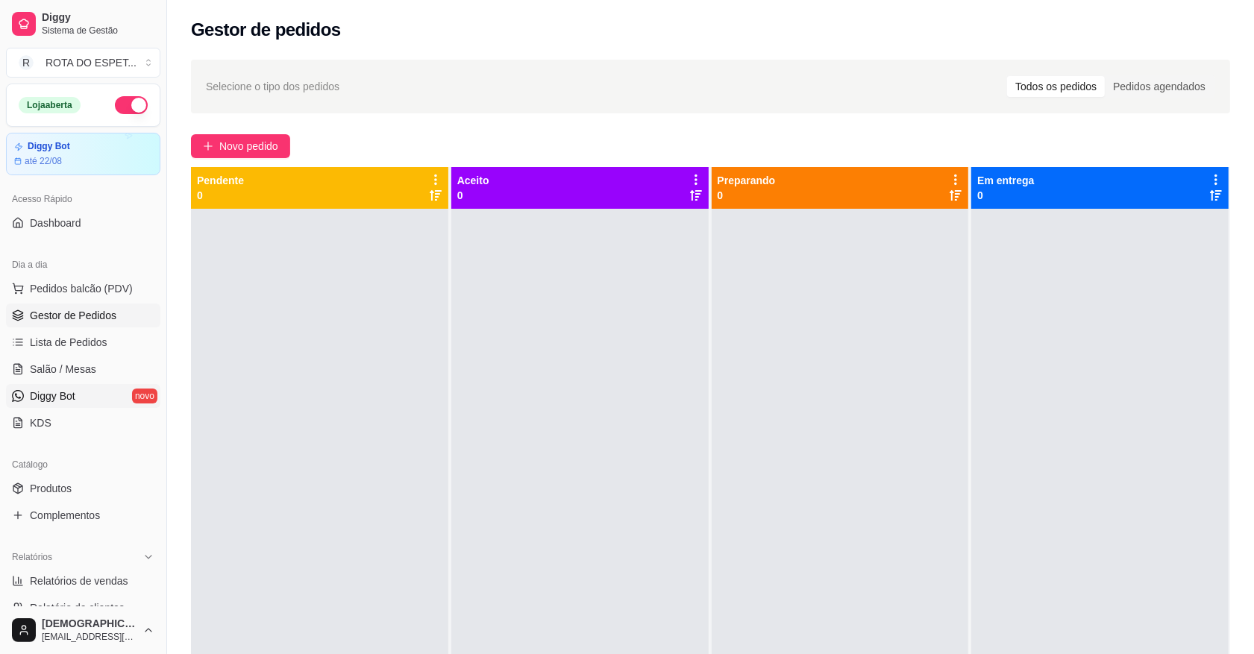
click at [87, 384] on link "Diggy Bot novo" at bounding box center [83, 396] width 154 height 24
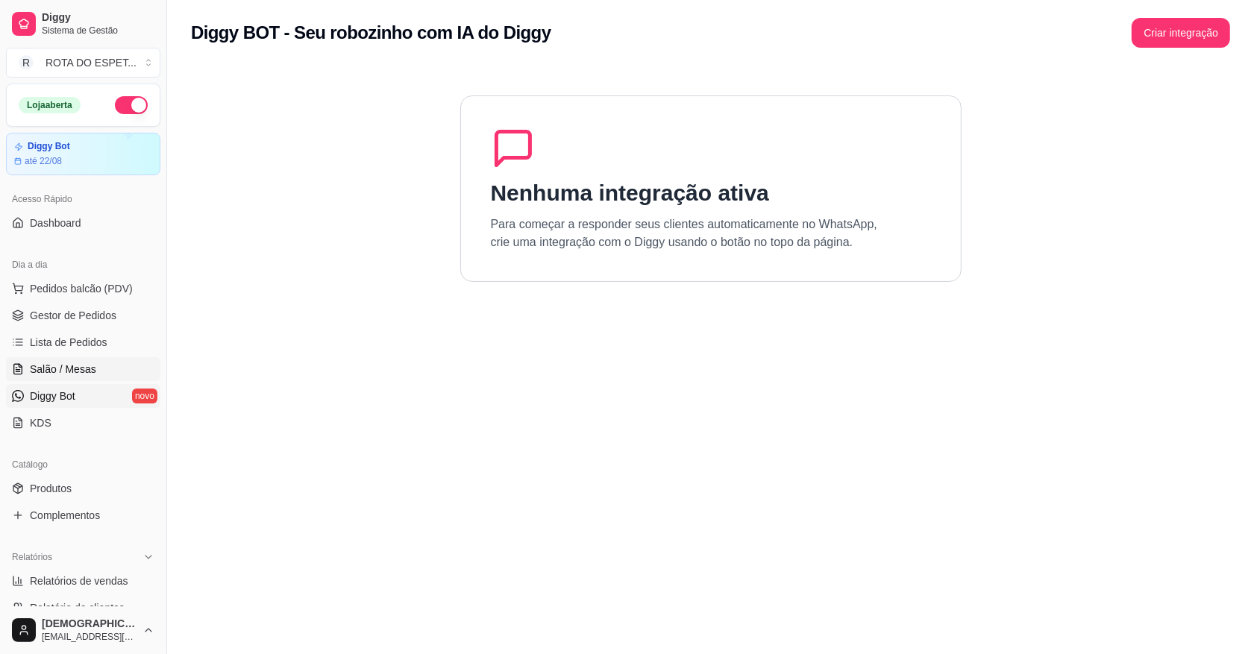
click at [84, 360] on link "Salão / Mesas" at bounding box center [83, 369] width 154 height 24
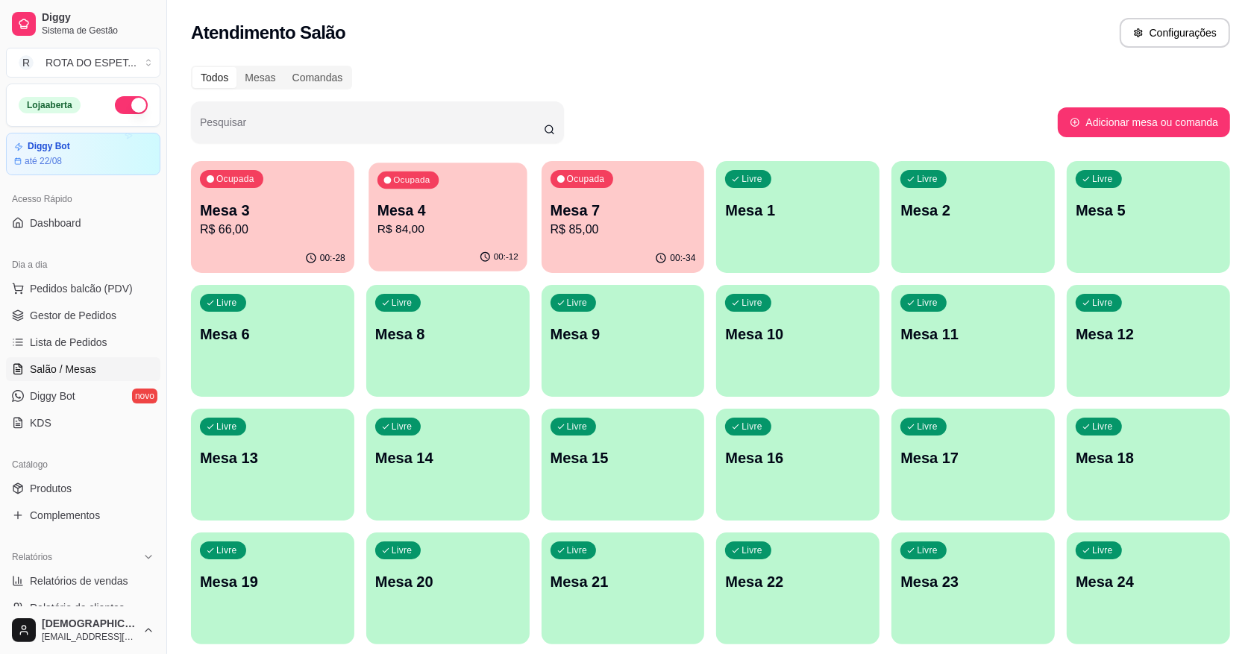
click at [461, 235] on p "R$ 84,00" at bounding box center [448, 229] width 141 height 17
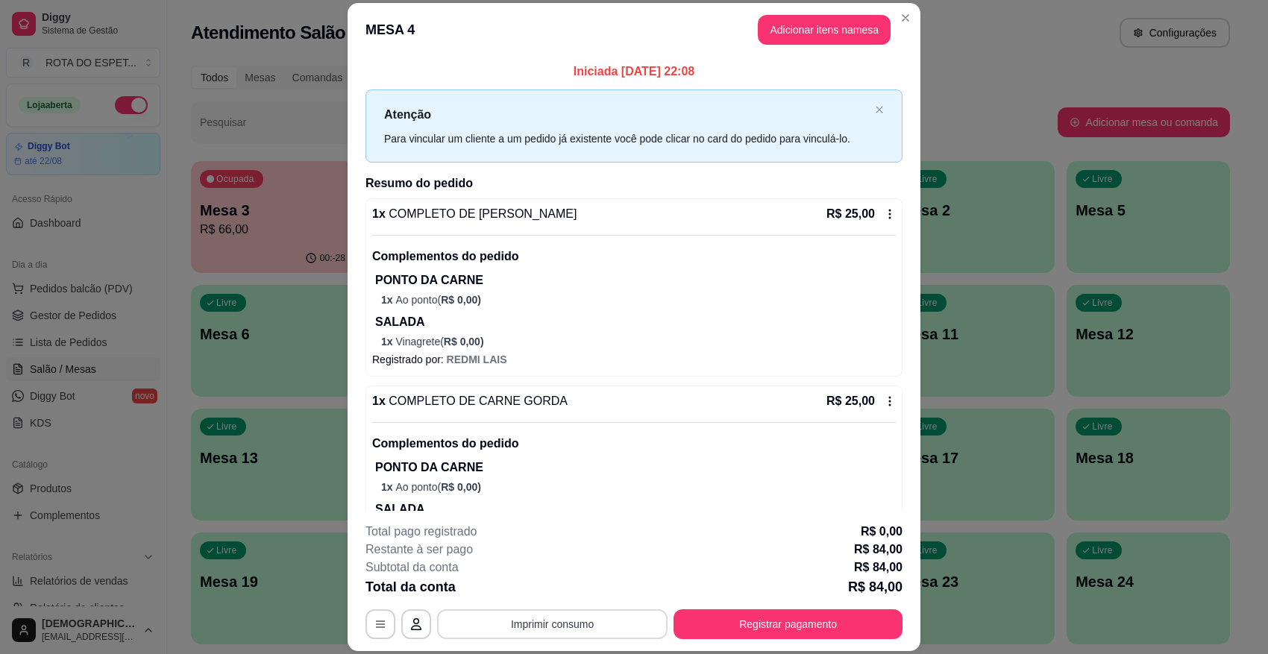
click at [584, 619] on button "Imprimir consumo" at bounding box center [552, 625] width 231 height 30
click at [575, 599] on button "IMPRESSORA CAIXA" at bounding box center [550, 589] width 119 height 23
click at [791, 617] on button "Registrar pagamento" at bounding box center [788, 624] width 222 height 29
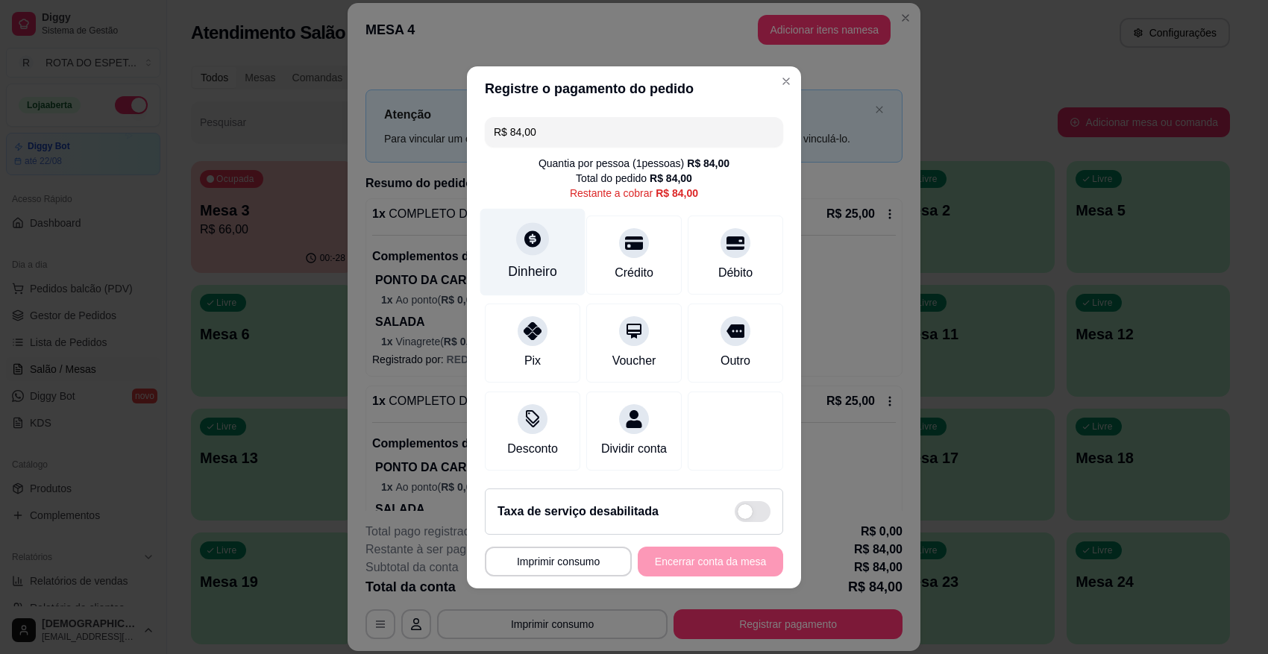
click at [551, 245] on div "Dinheiro" at bounding box center [532, 251] width 105 height 87
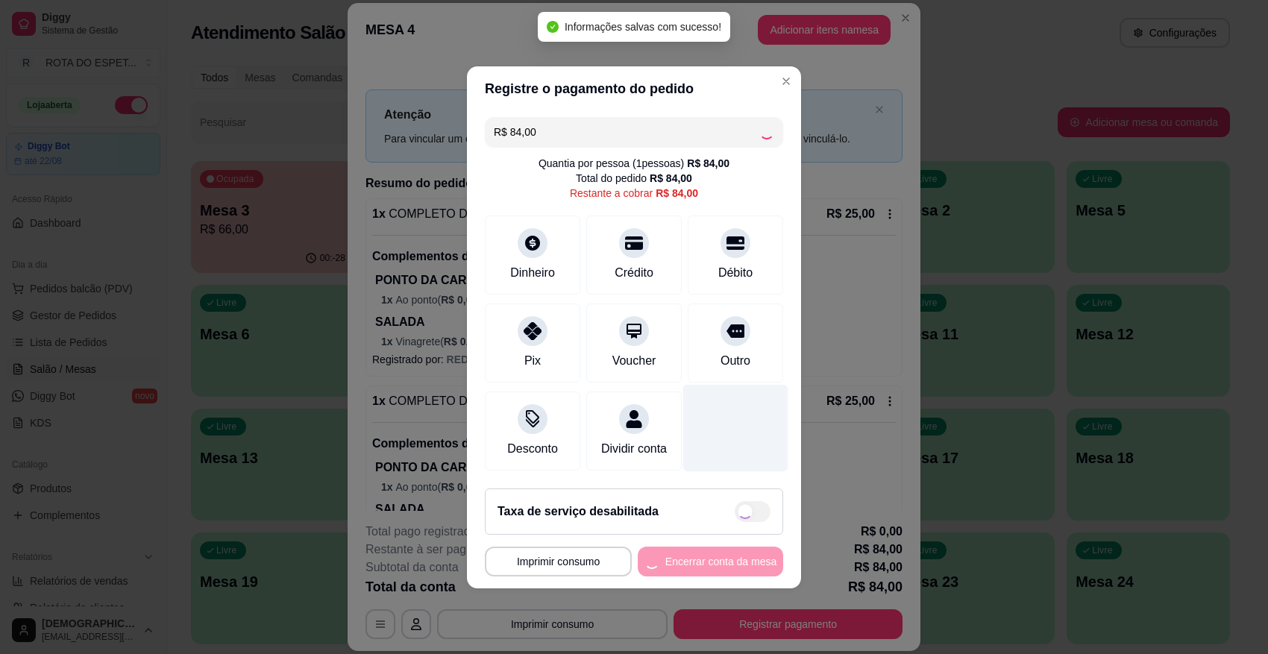
type input "R$ 0,00"
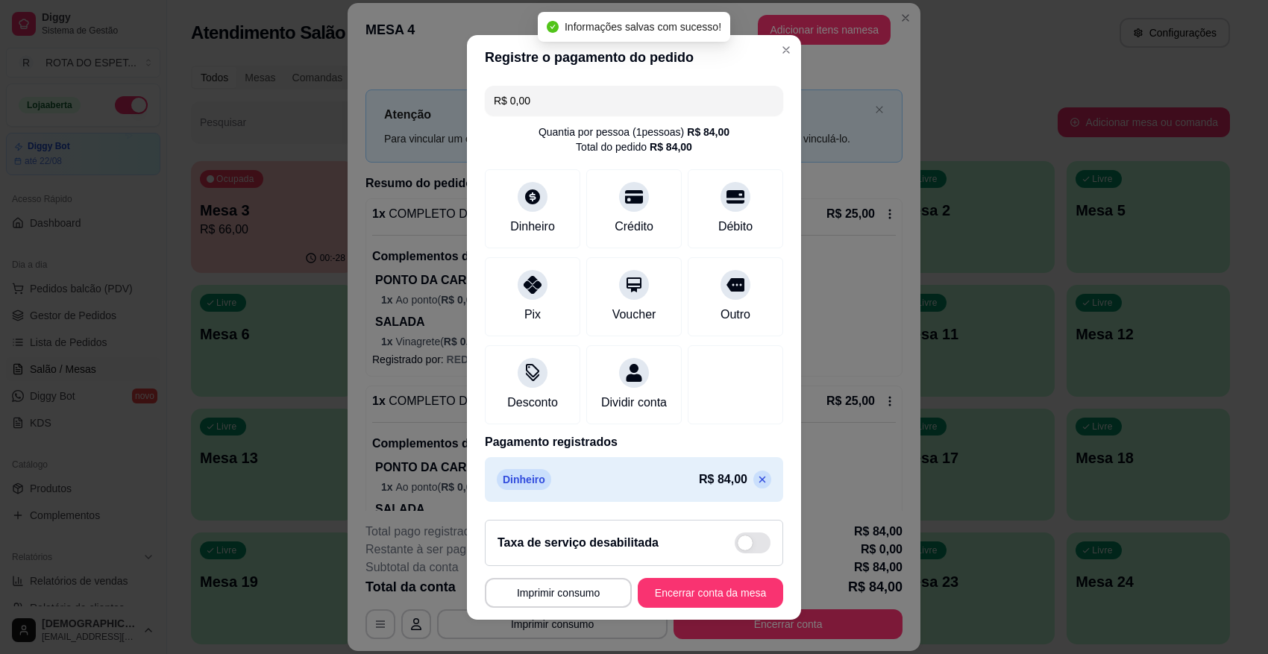
scroll to position [13, 0]
click at [713, 593] on button "Encerrar conta da mesa" at bounding box center [710, 592] width 141 height 29
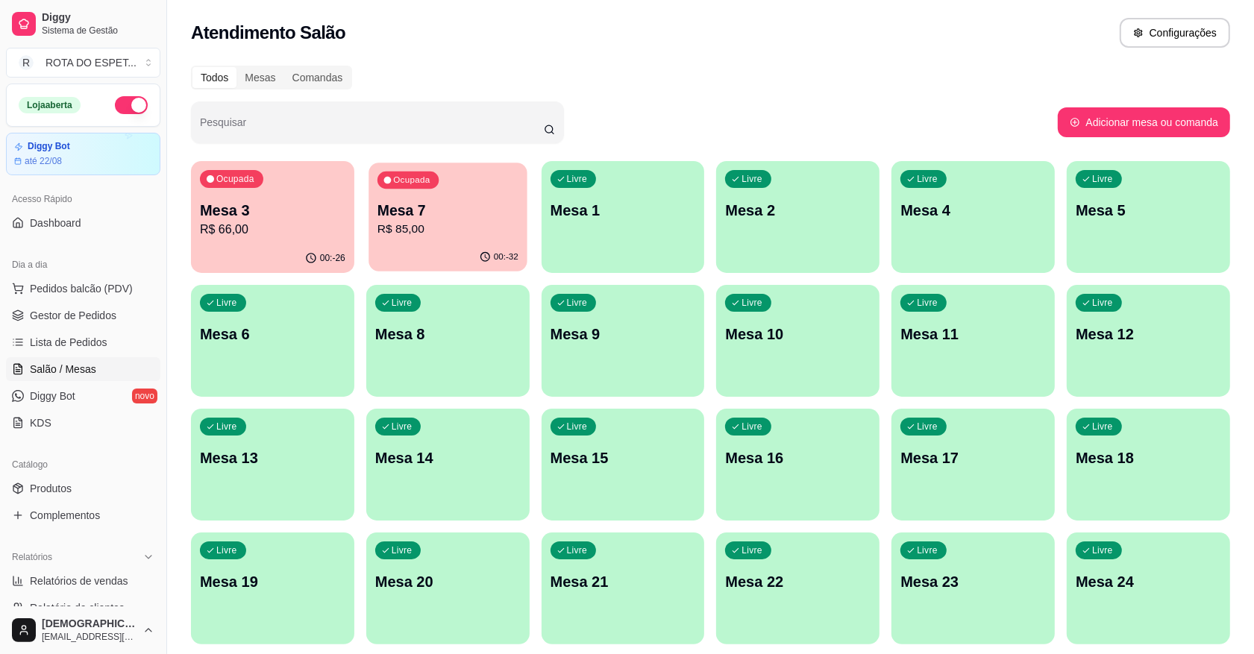
click at [460, 210] on p "Mesa 7" at bounding box center [448, 211] width 141 height 20
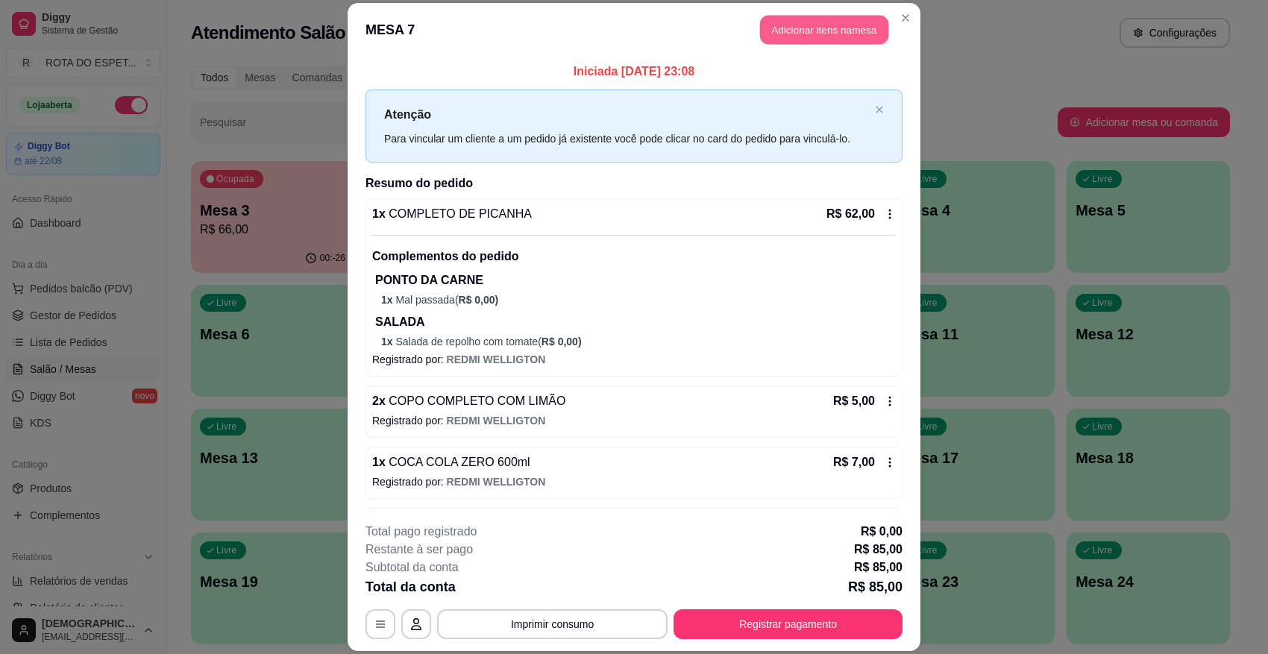
click at [808, 34] on button "Adicionar itens na mesa" at bounding box center [824, 30] width 128 height 29
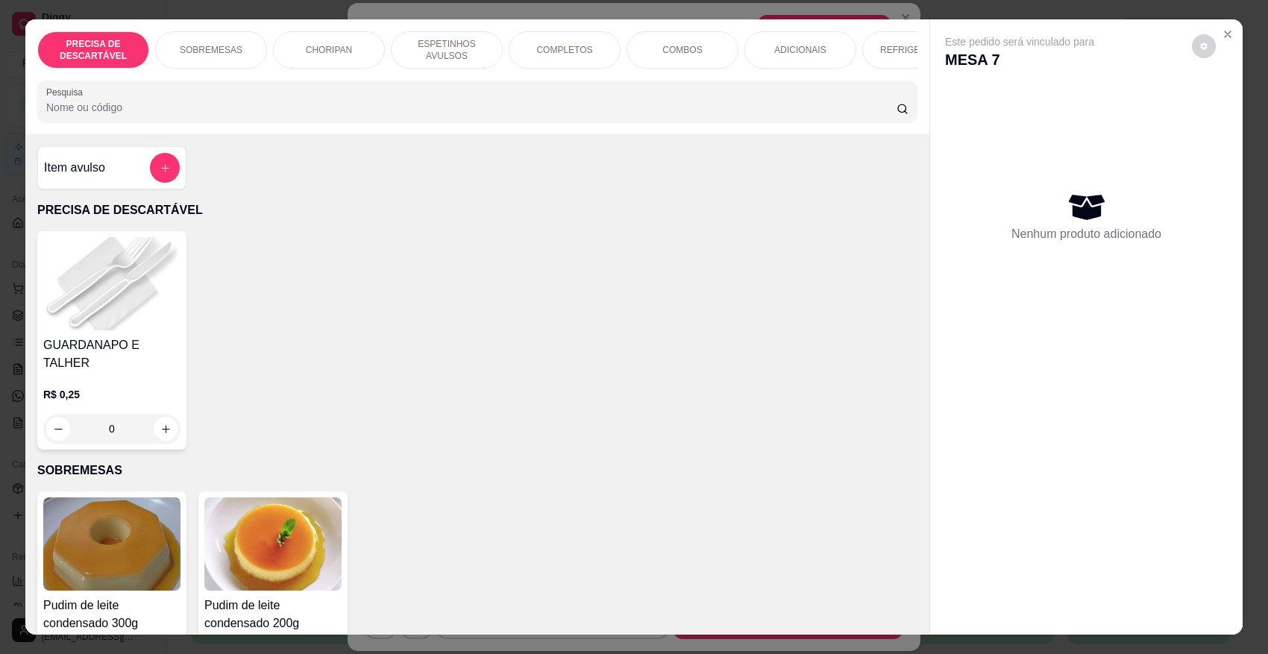
click at [875, 48] on div "REFRIGERANTES" at bounding box center [918, 49] width 112 height 37
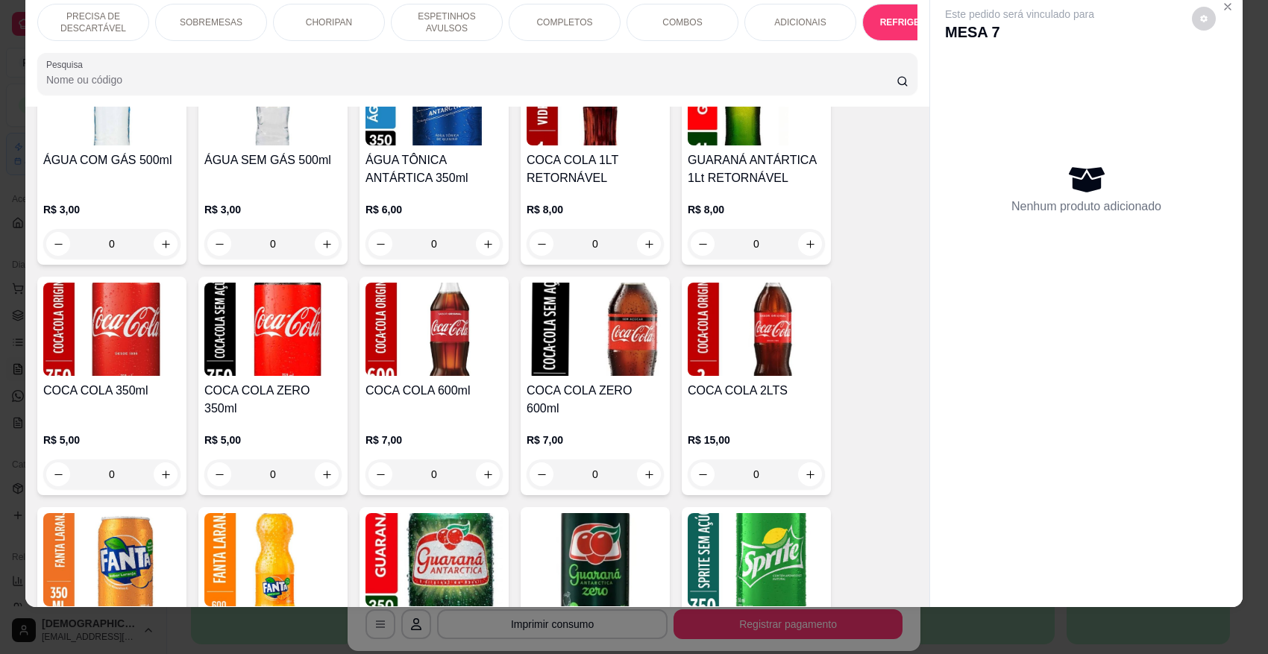
scroll to position [3466, 0]
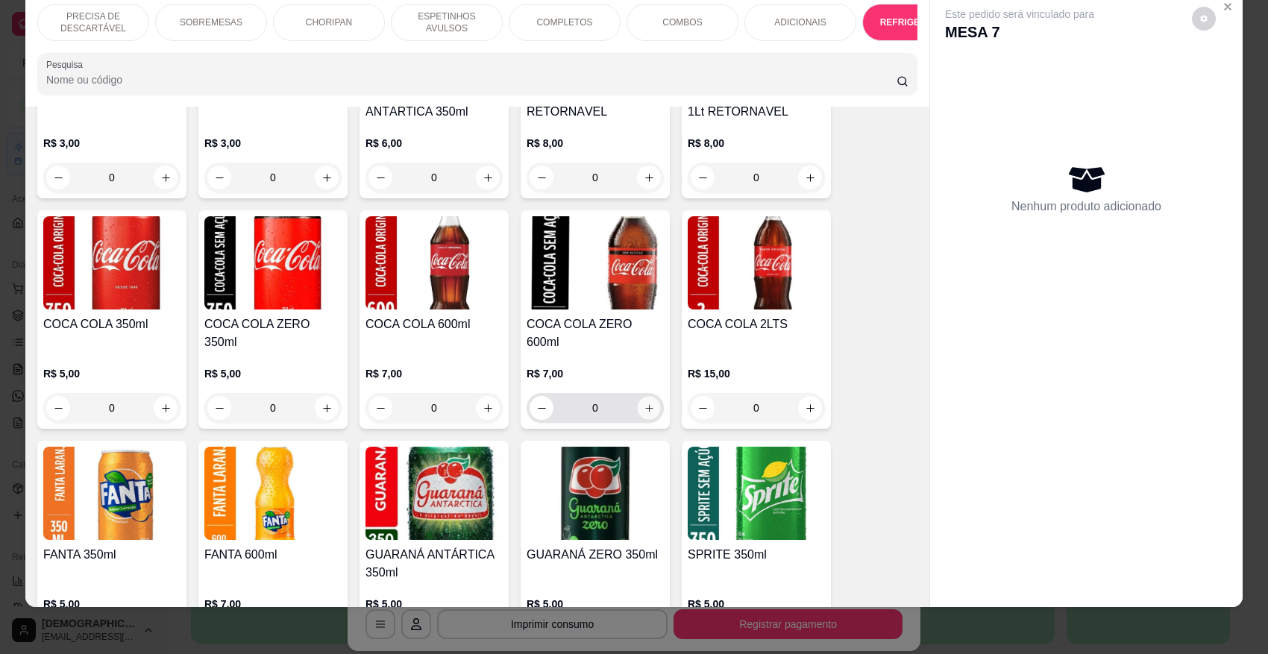
click at [645, 403] on icon "increase-product-quantity" at bounding box center [649, 408] width 11 height 11
type input "1"
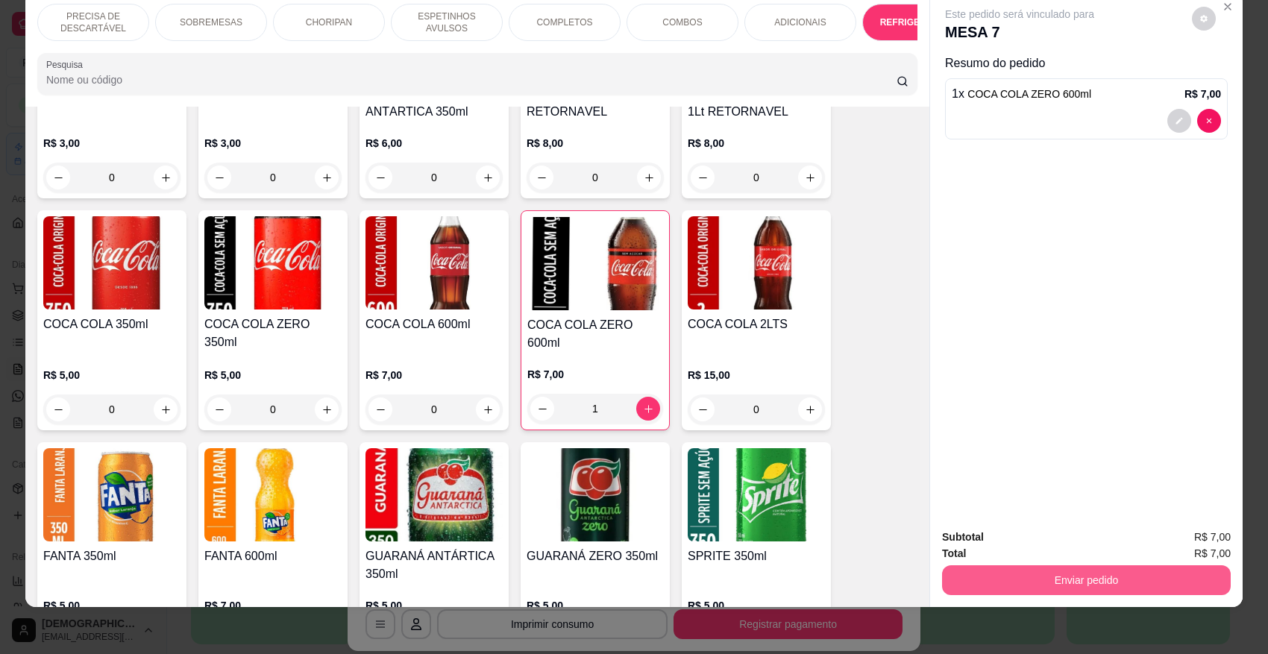
click at [1034, 583] on button "Enviar pedido" at bounding box center [1086, 581] width 289 height 30
click at [1039, 542] on button "Não registrar e enviar pedido" at bounding box center [1036, 544] width 151 height 28
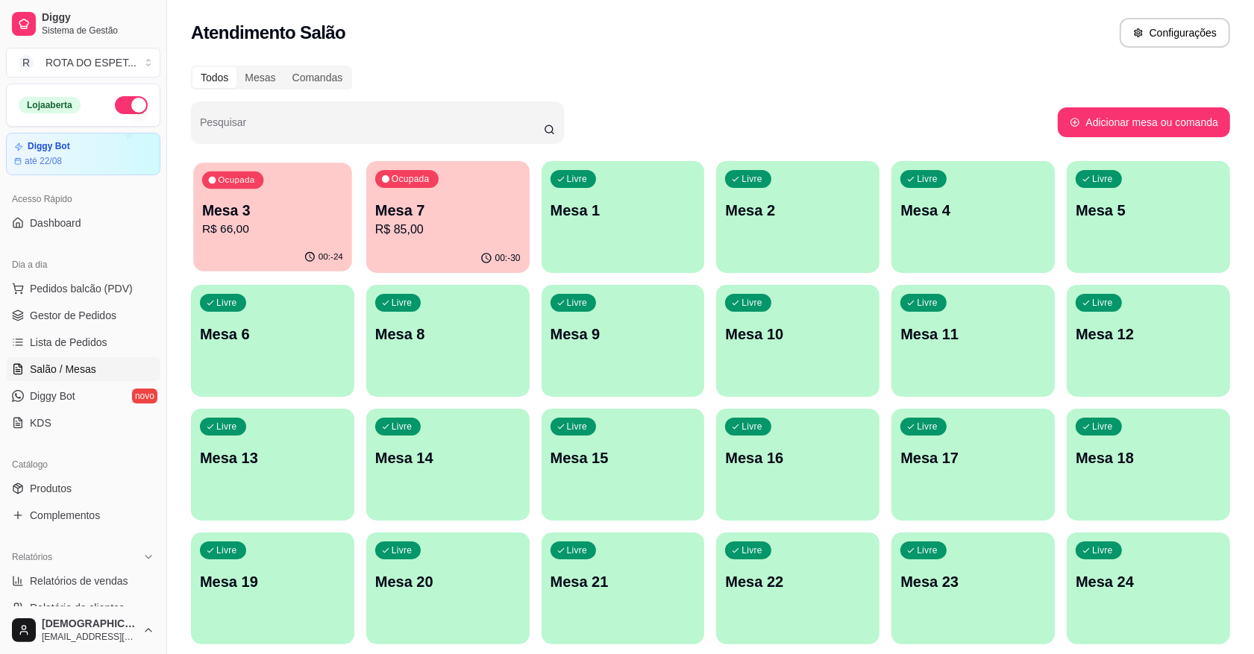
click at [293, 221] on p "R$ 66,00" at bounding box center [272, 229] width 141 height 17
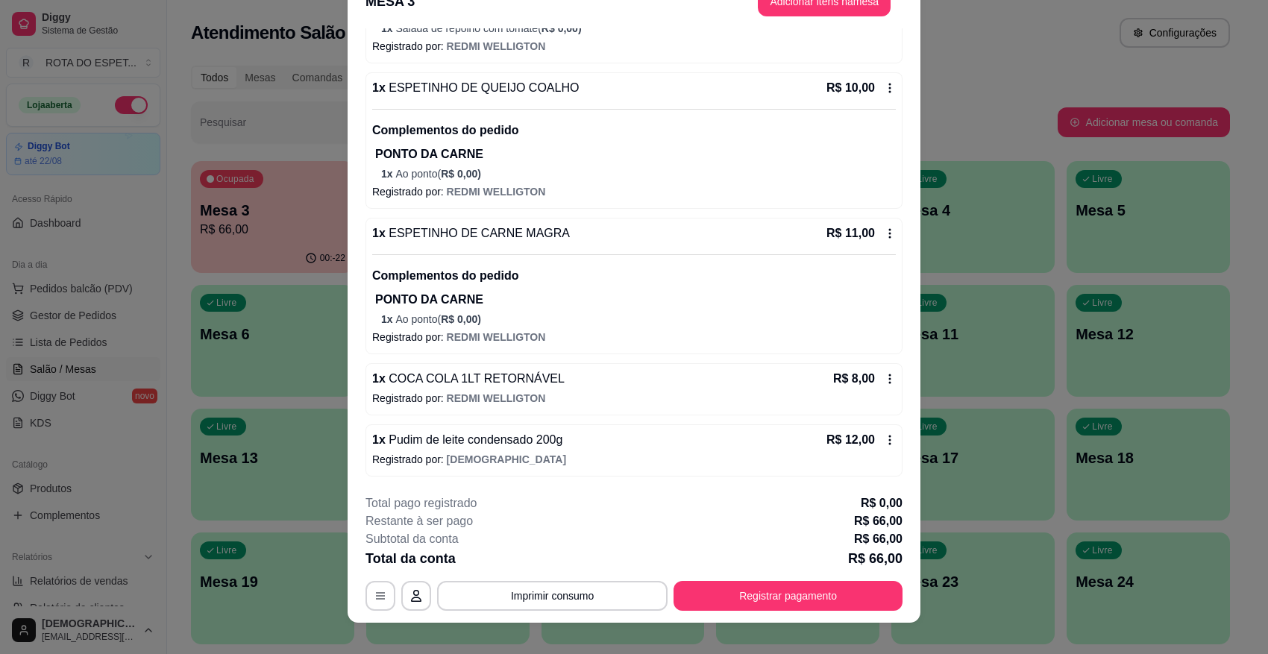
scroll to position [45, 0]
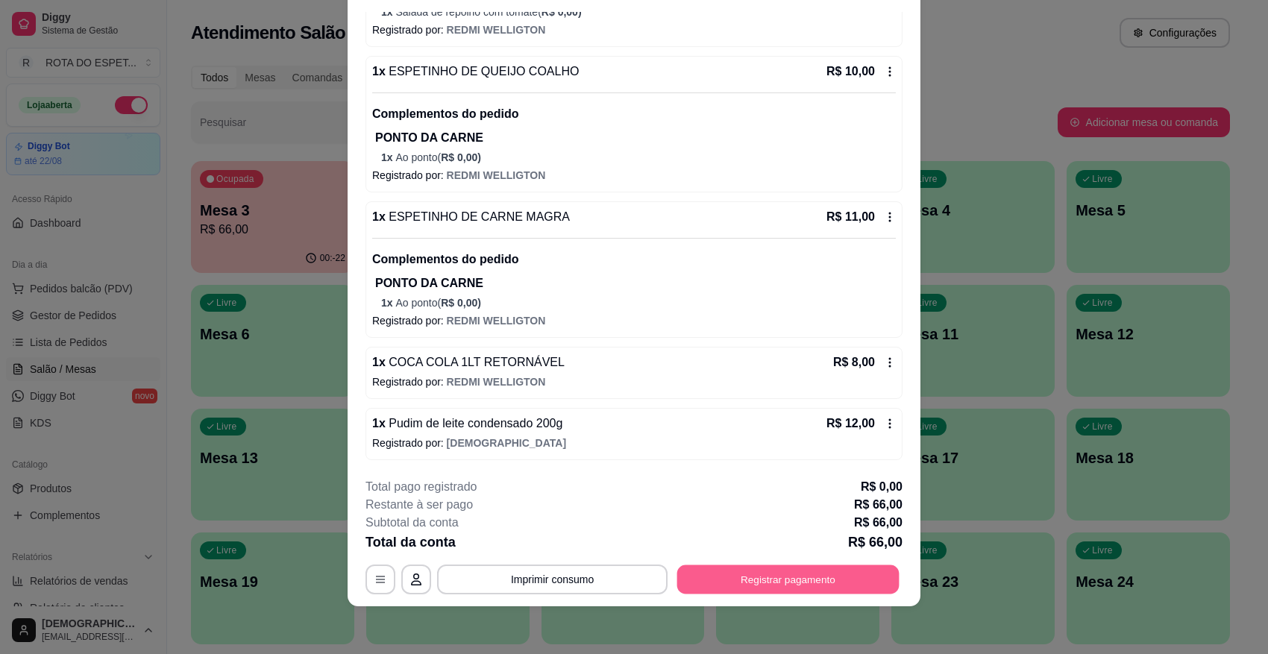
click at [838, 583] on button "Registrar pagamento" at bounding box center [788, 579] width 222 height 29
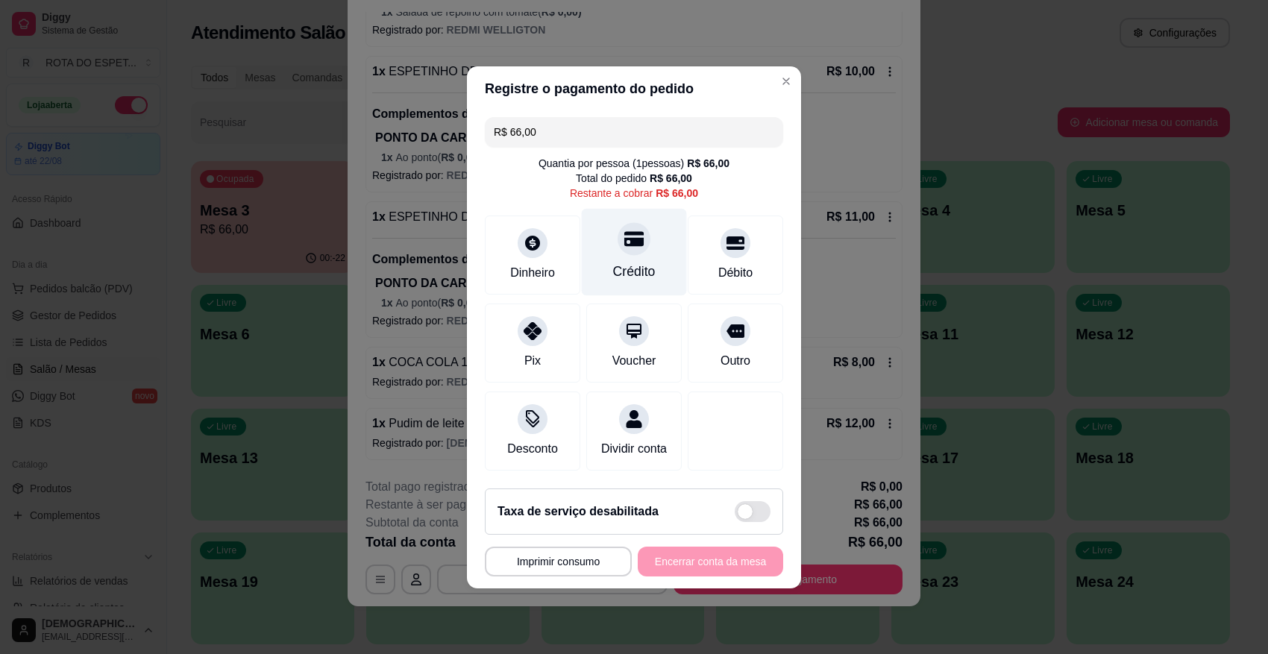
click at [613, 251] on div "Crédito" at bounding box center [634, 251] width 105 height 87
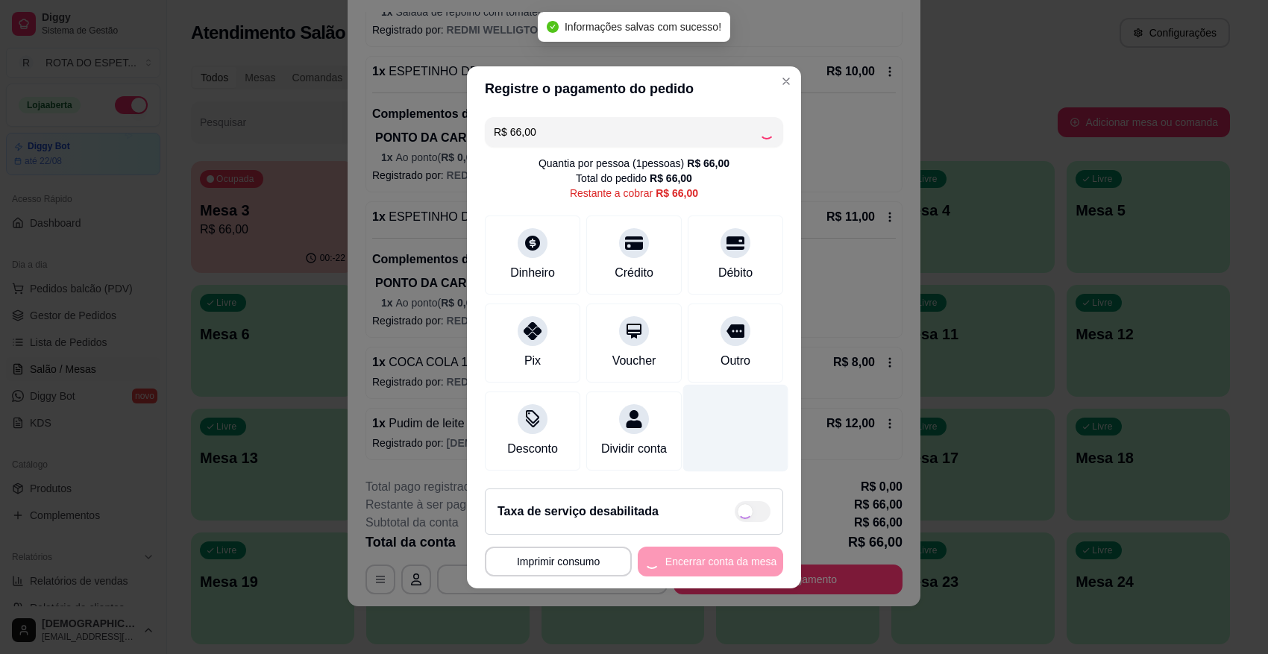
type input "R$ 0,00"
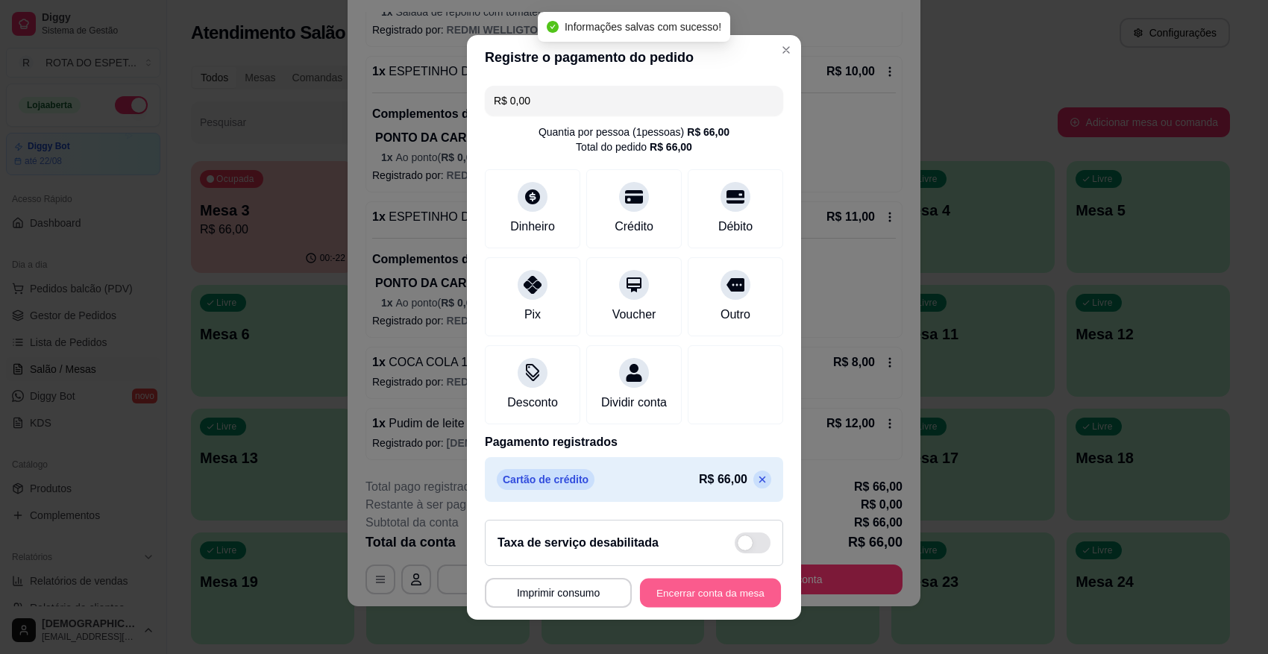
click at [724, 580] on button "Encerrar conta da mesa" at bounding box center [710, 592] width 141 height 29
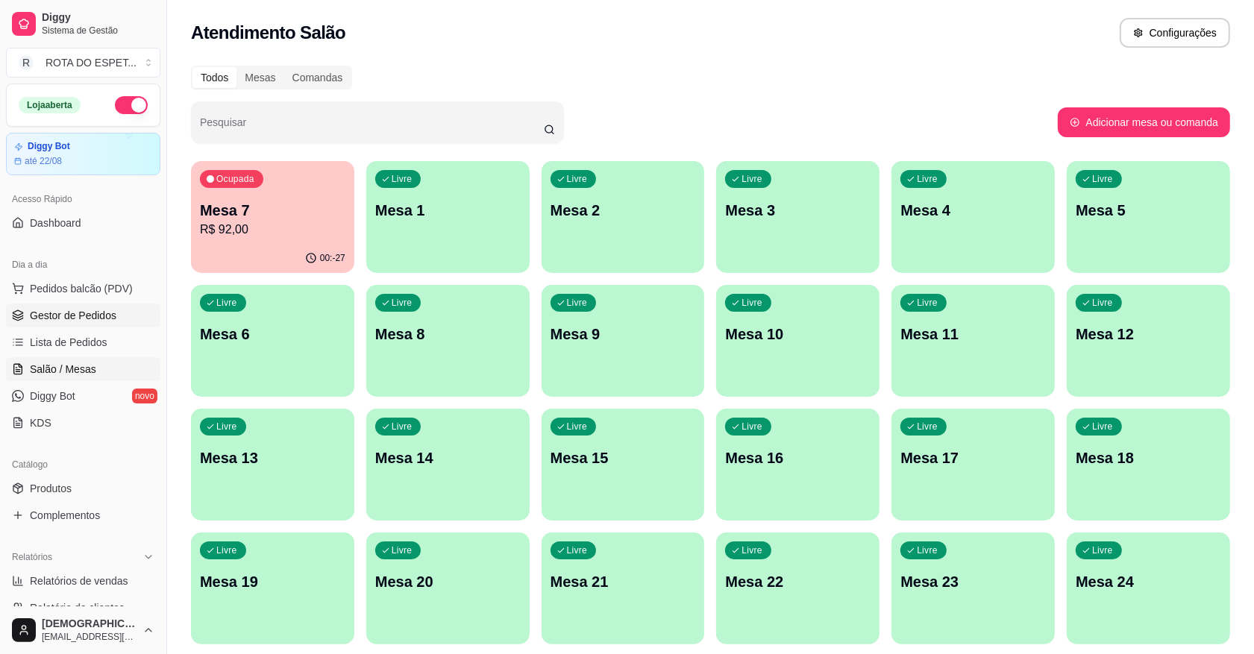
drag, startPoint x: 113, startPoint y: 300, endPoint x: 113, endPoint y: 312, distance: 11.9
click at [113, 312] on ul "Pedidos balcão (PDV) Gestor de Pedidos Lista de Pedidos Salão / Mesas Diggy Bot…" at bounding box center [83, 356] width 154 height 158
click at [113, 312] on span "Gestor de Pedidos" at bounding box center [73, 315] width 87 height 15
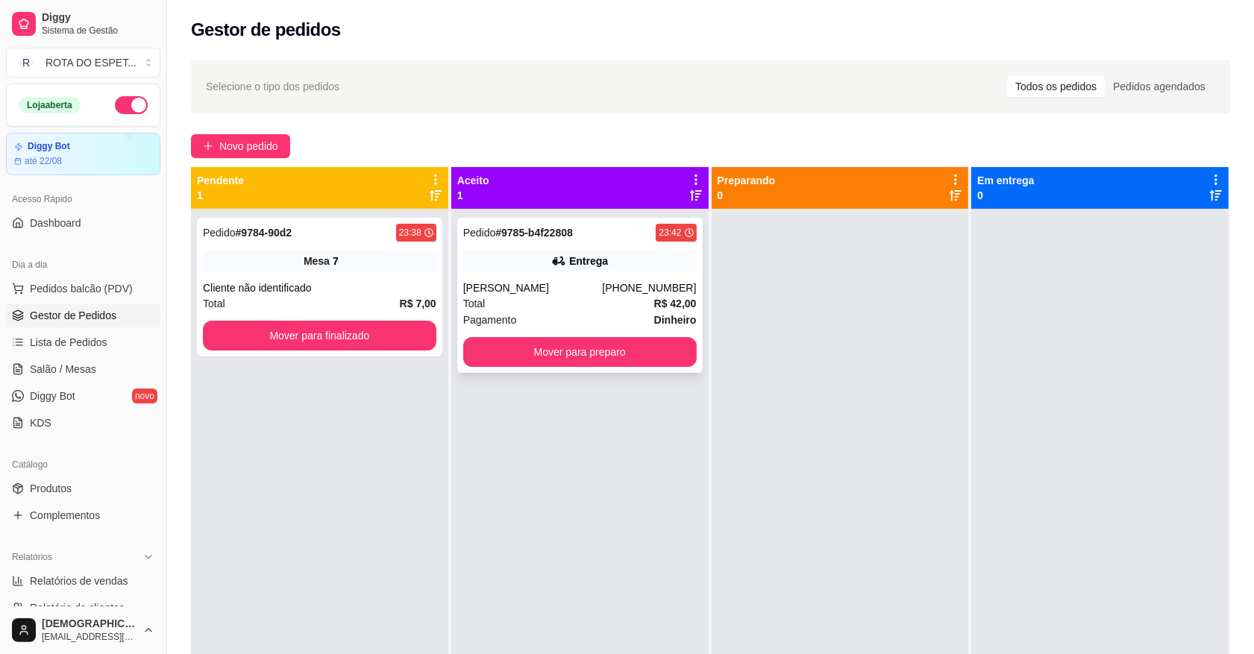
click at [639, 281] on div "(67) 99933-9848" at bounding box center [649, 288] width 94 height 15
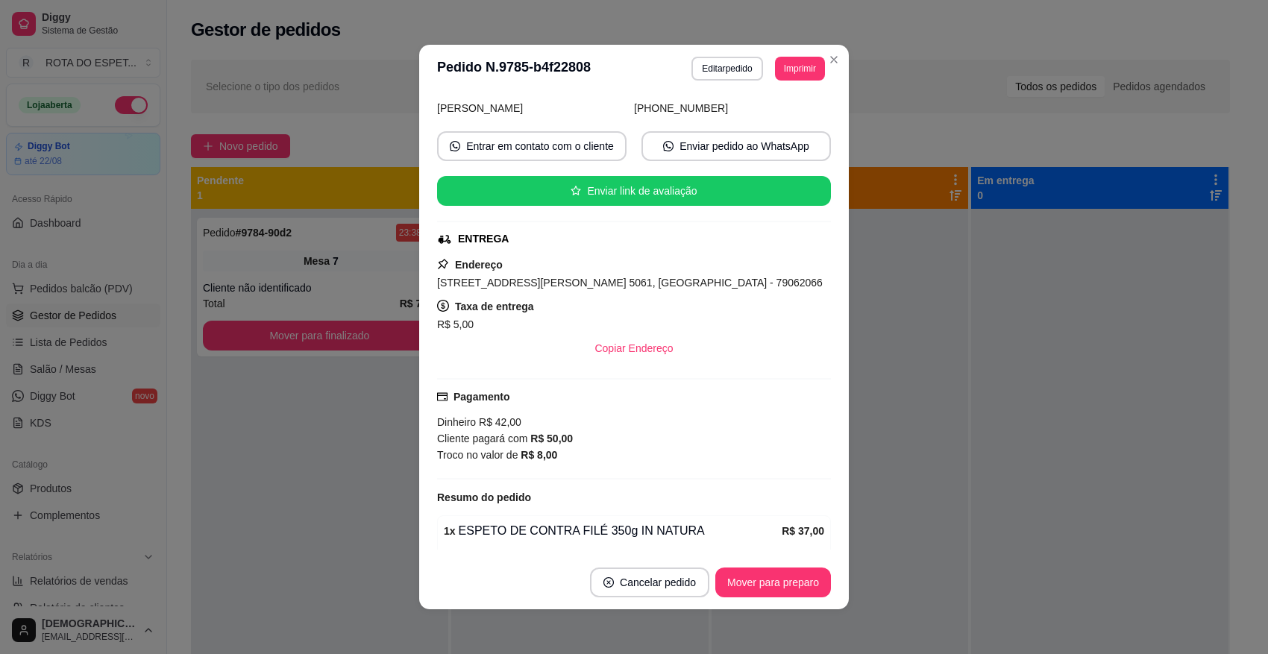
scroll to position [210, 0]
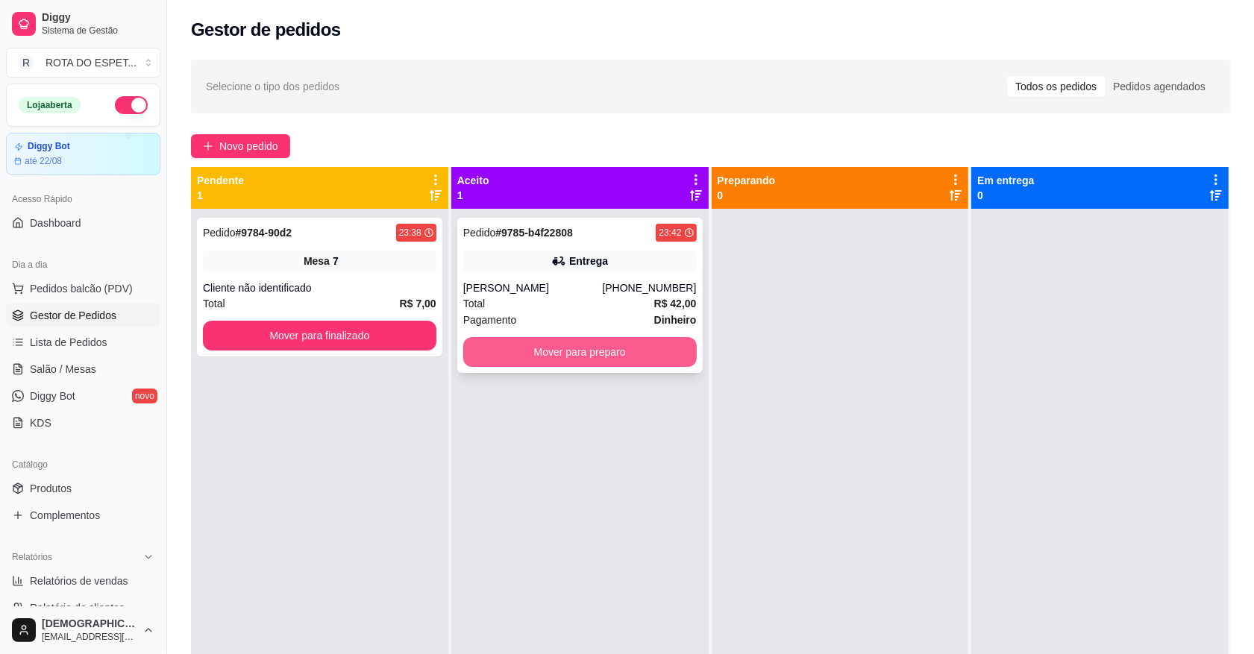
click at [604, 353] on button "Mover para preparo" at bounding box center [580, 352] width 234 height 30
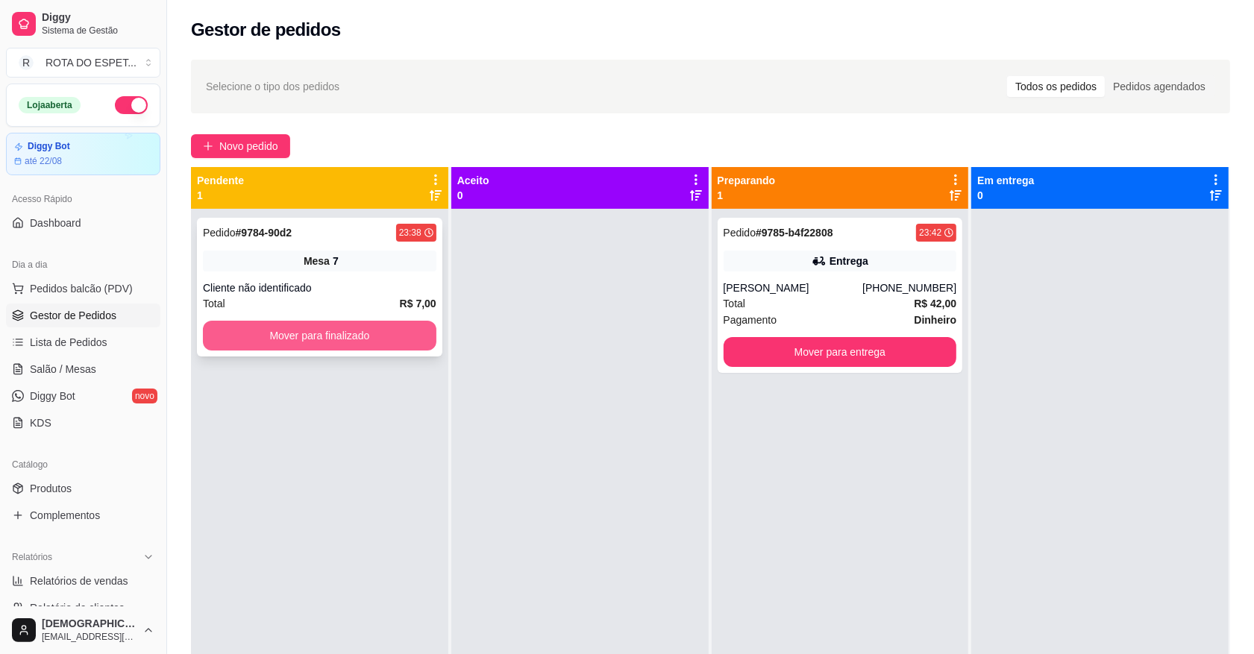
click at [371, 336] on button "Mover para finalizado" at bounding box center [320, 336] width 234 height 30
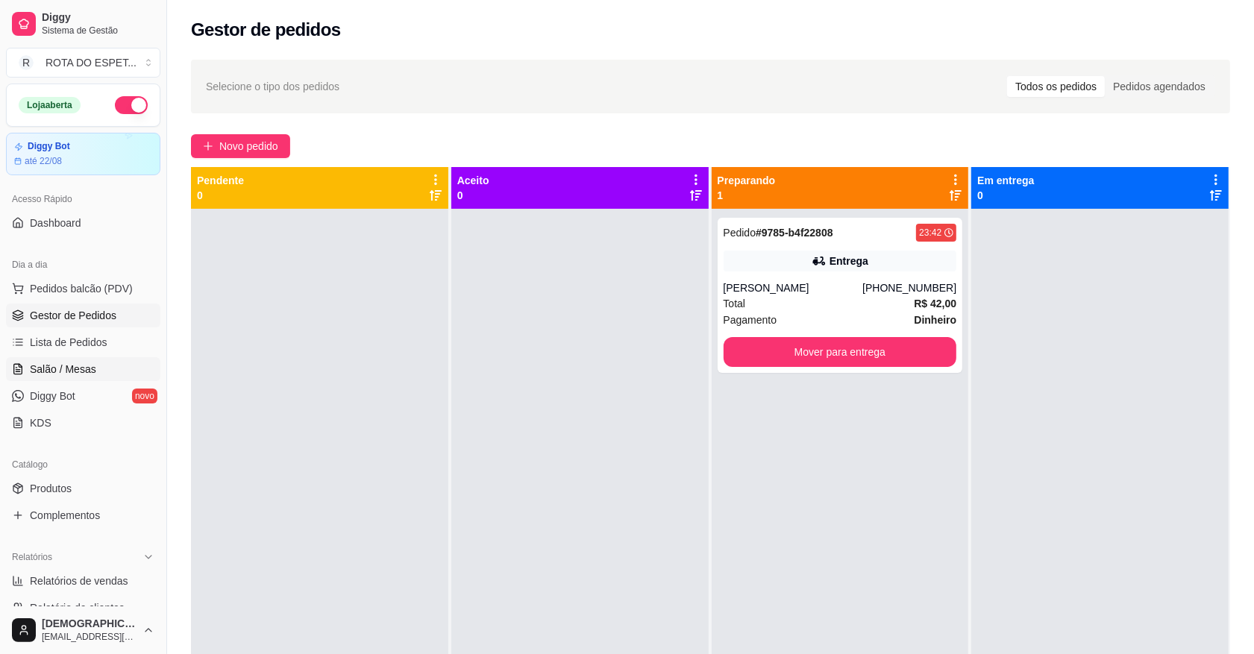
click at [79, 370] on span "Salão / Mesas" at bounding box center [63, 369] width 66 height 15
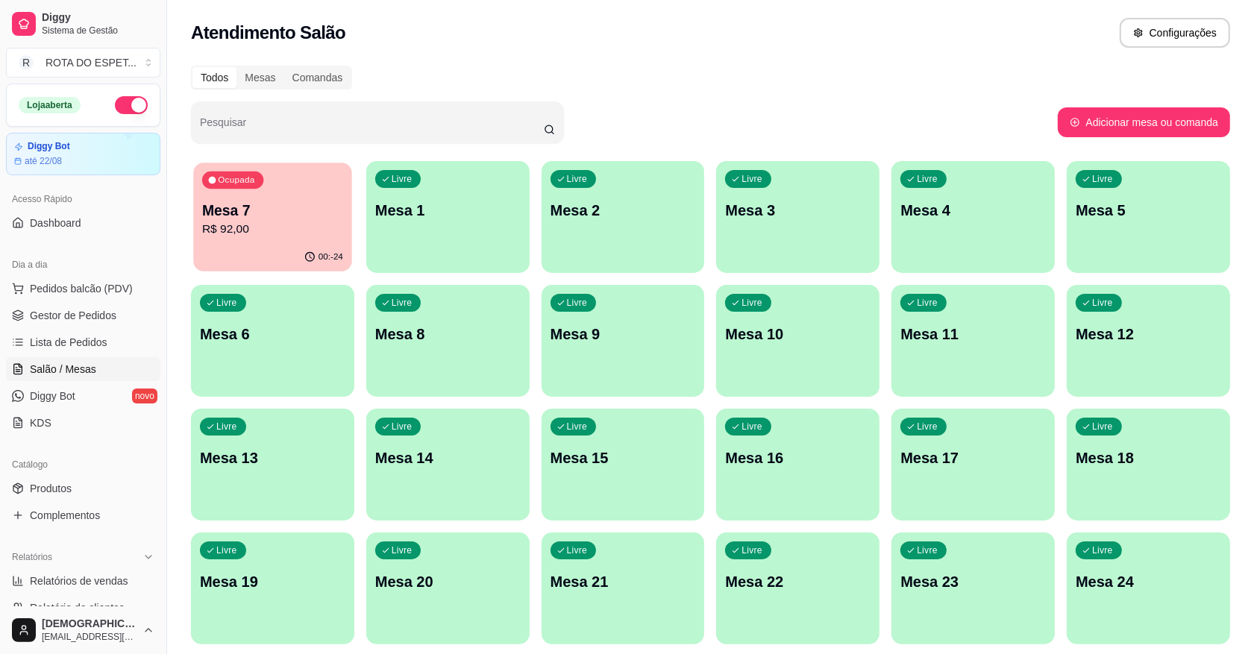
click at [273, 235] on p "R$ 92,00" at bounding box center [272, 229] width 141 height 17
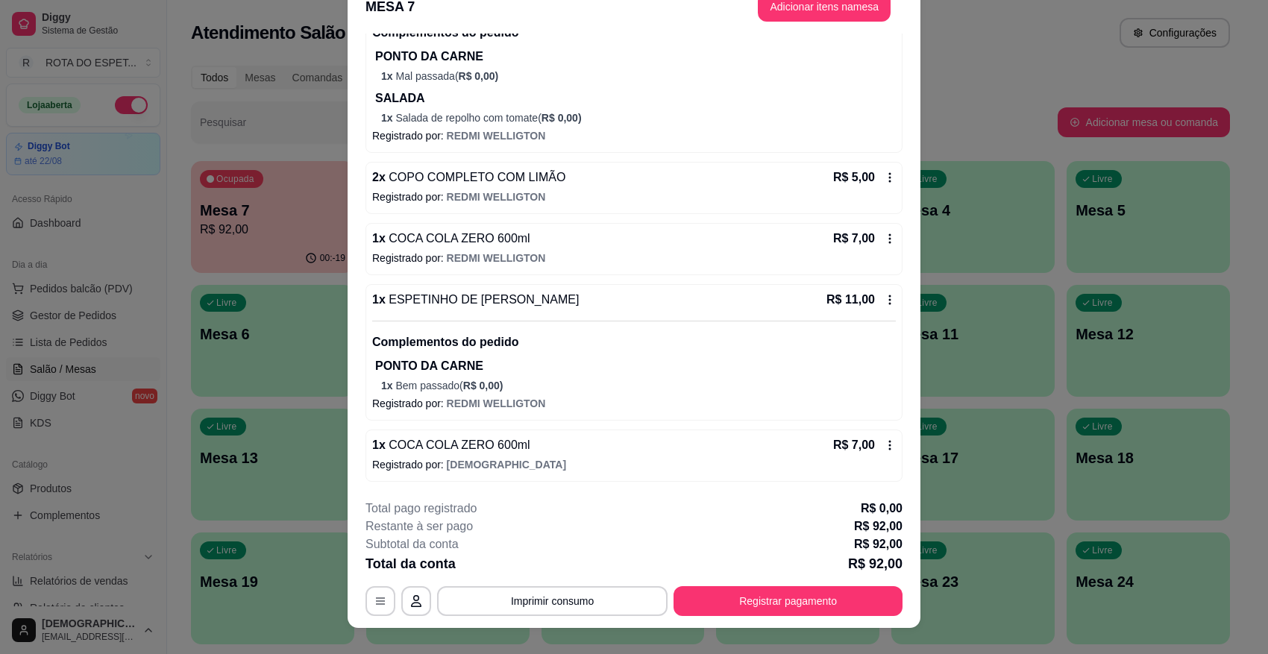
scroll to position [45, 0]
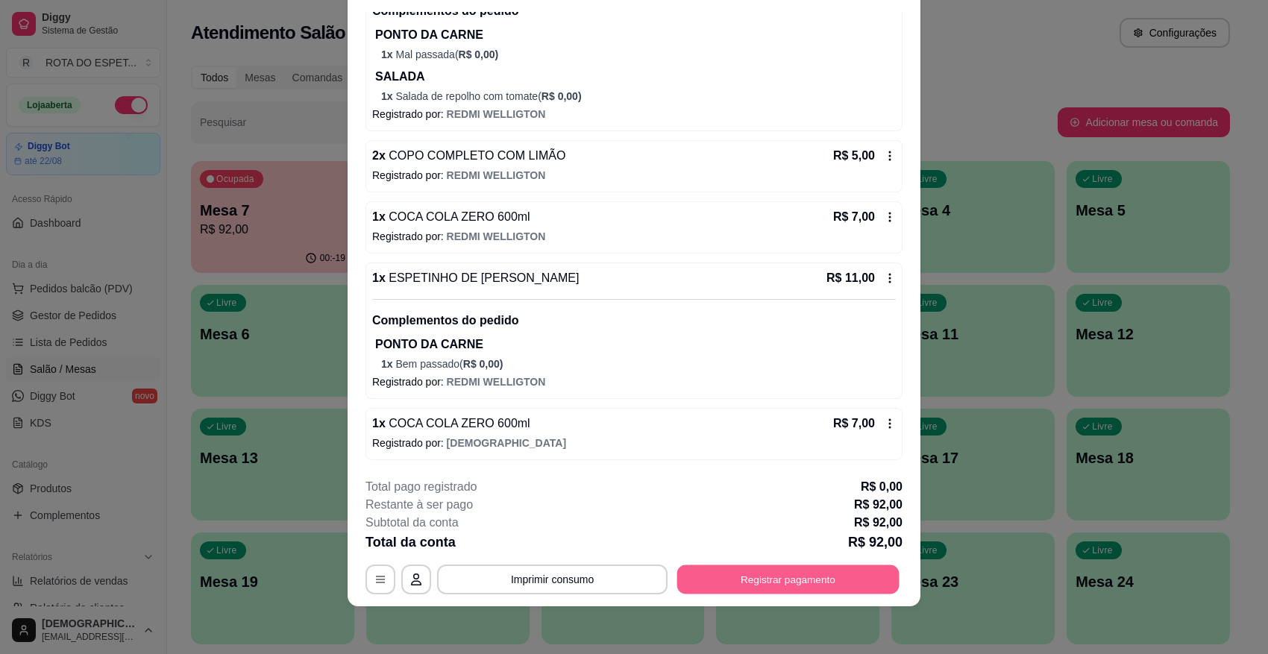
click at [771, 577] on button "Registrar pagamento" at bounding box center [788, 579] width 222 height 29
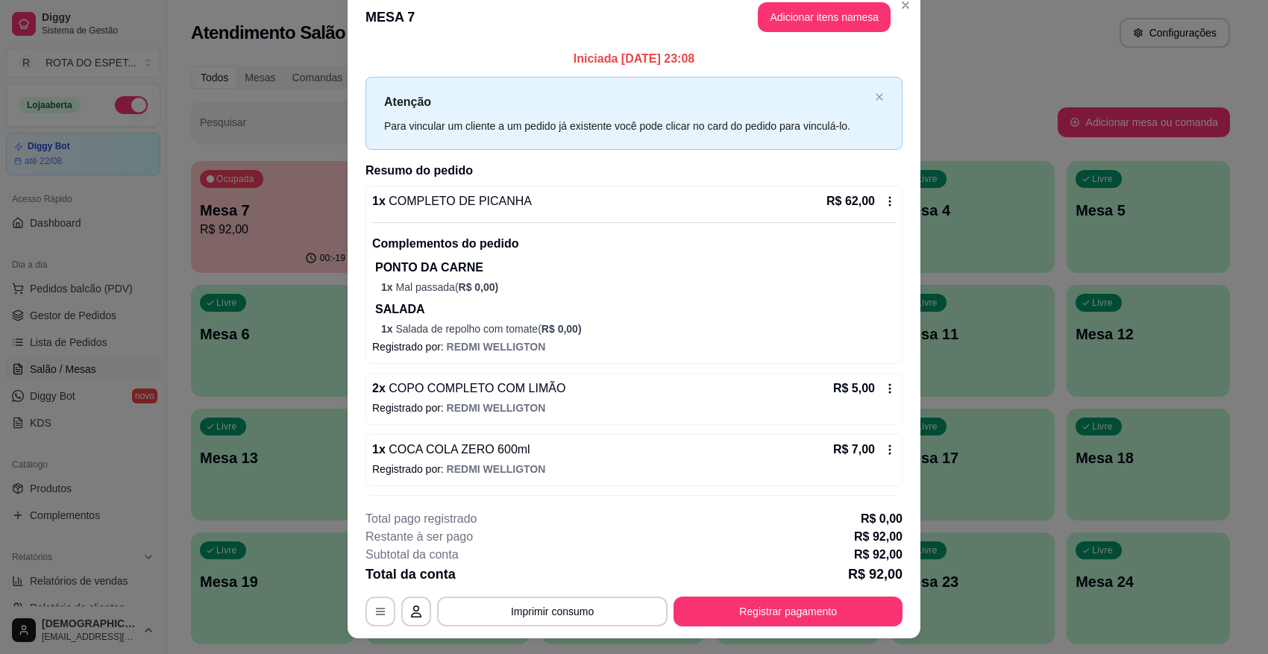
scroll to position [0, 0]
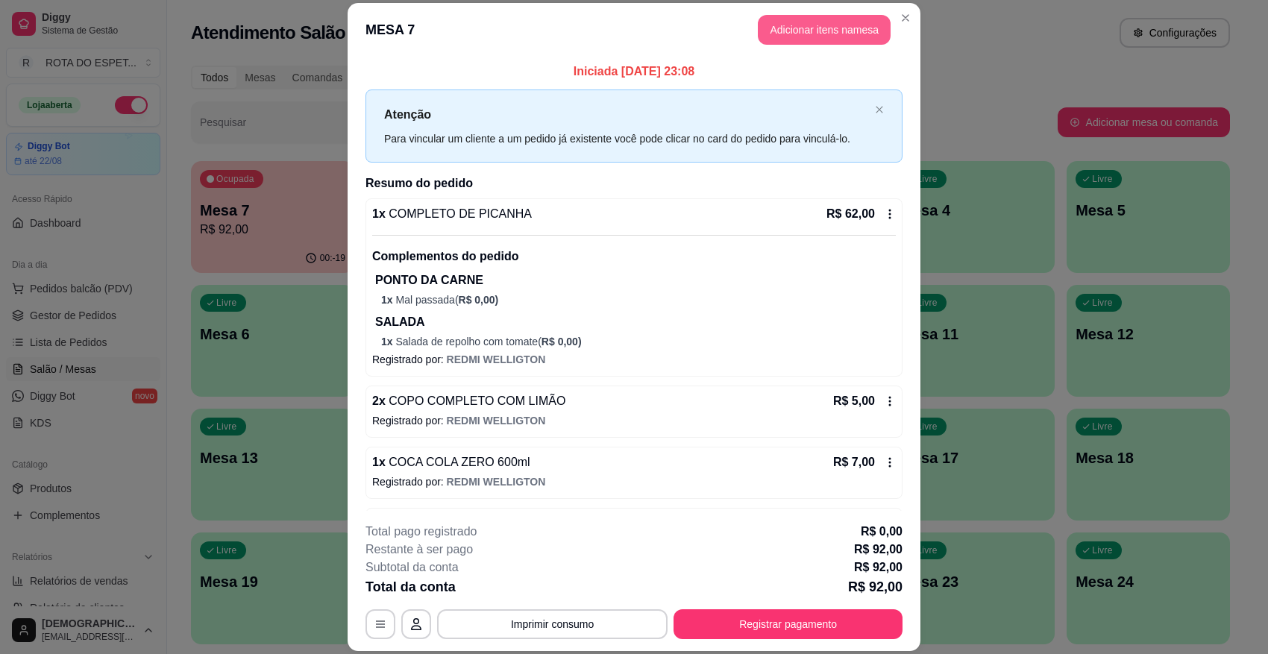
click at [821, 35] on button "Adicionar itens na mesa" at bounding box center [824, 30] width 133 height 30
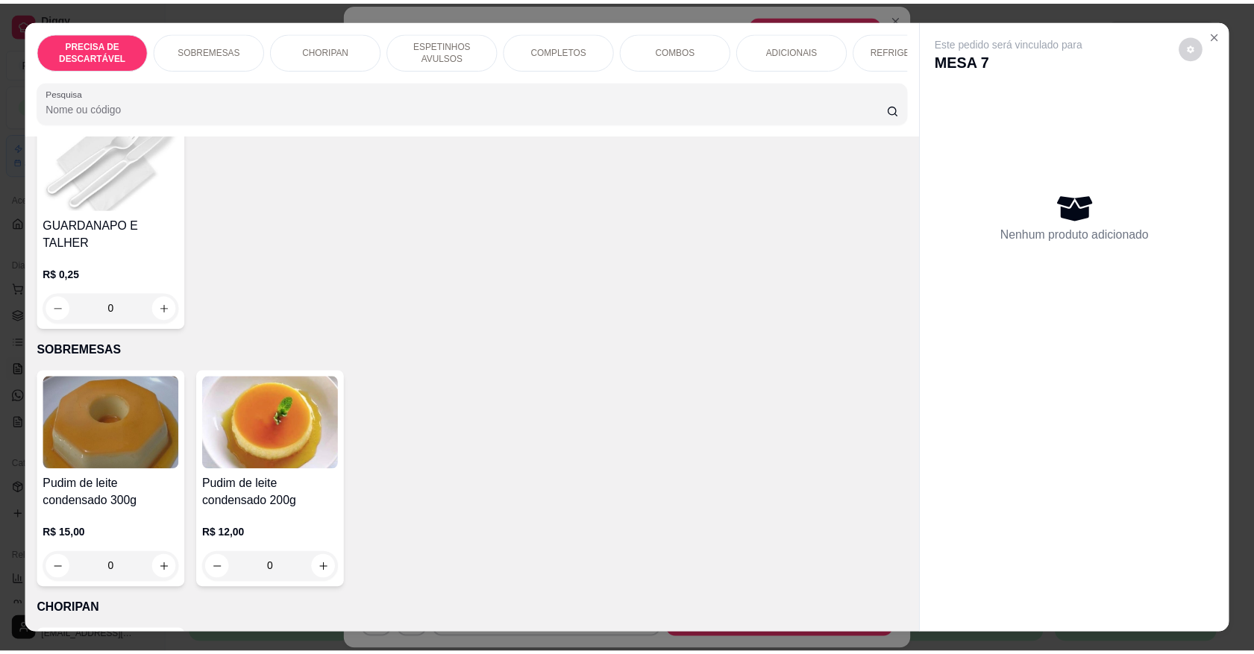
scroll to position [187, 0]
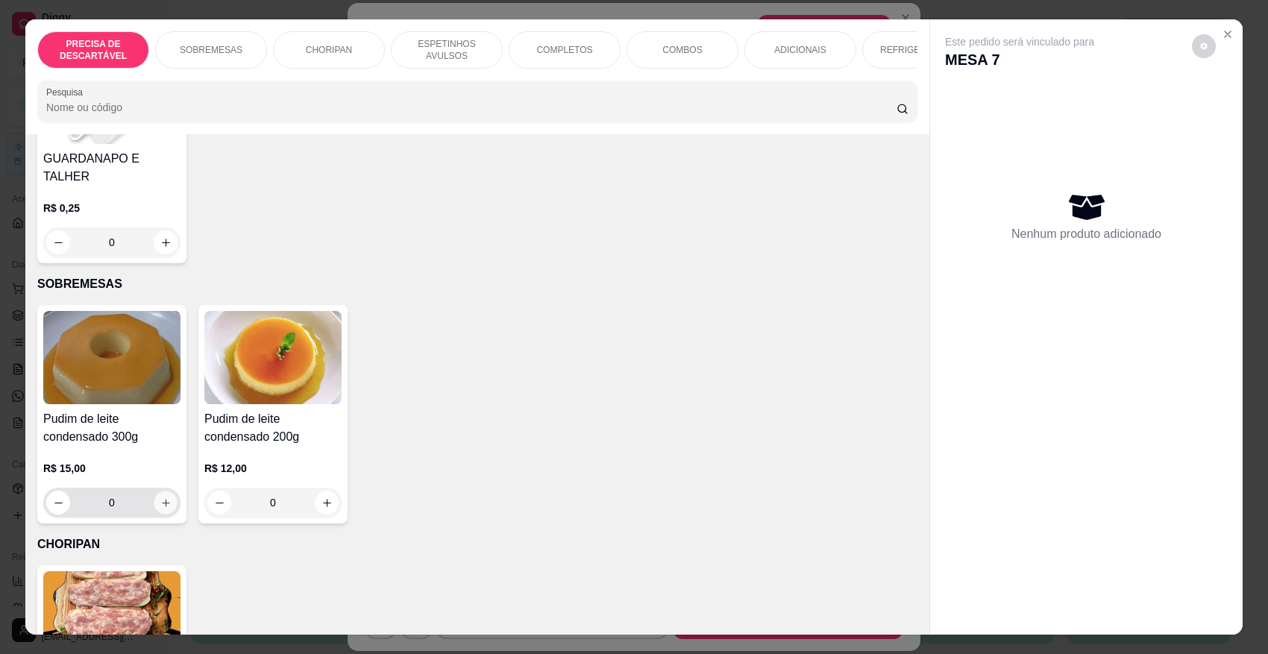
click at [163, 498] on icon "increase-product-quantity" at bounding box center [165, 503] width 11 height 11
type input "1"
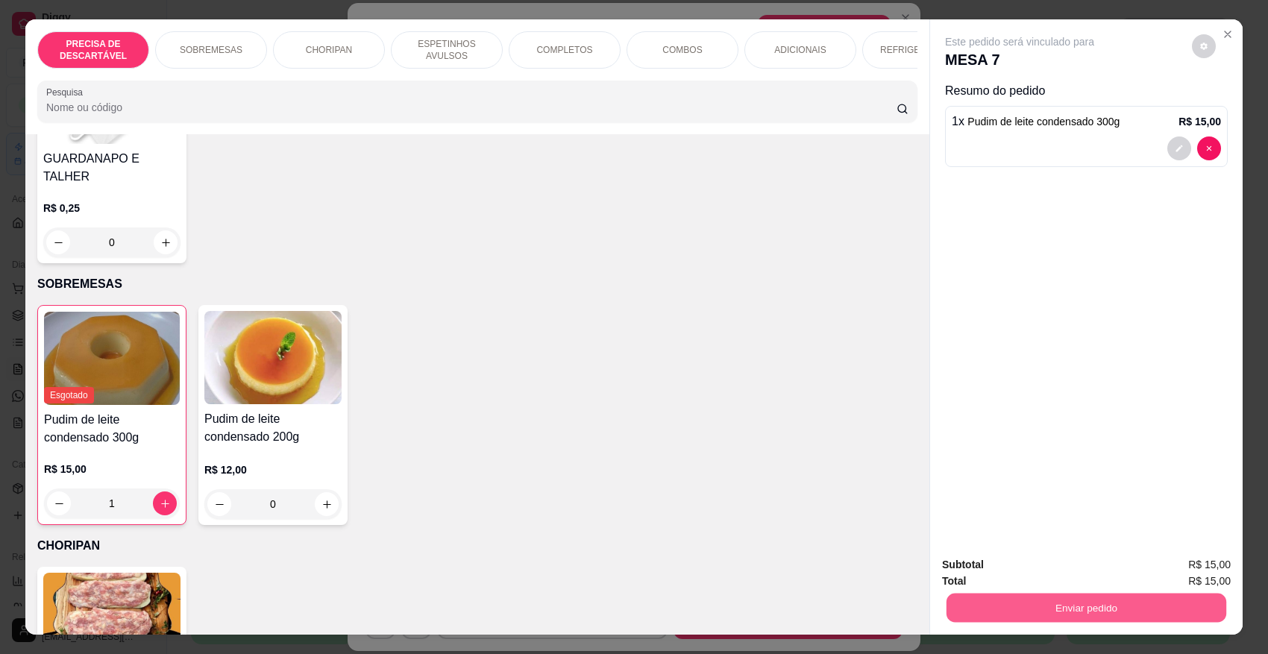
click at [1026, 613] on button "Enviar pedido" at bounding box center [1087, 607] width 280 height 29
click at [1030, 557] on button "Não registrar e enviar pedido" at bounding box center [1036, 571] width 155 height 28
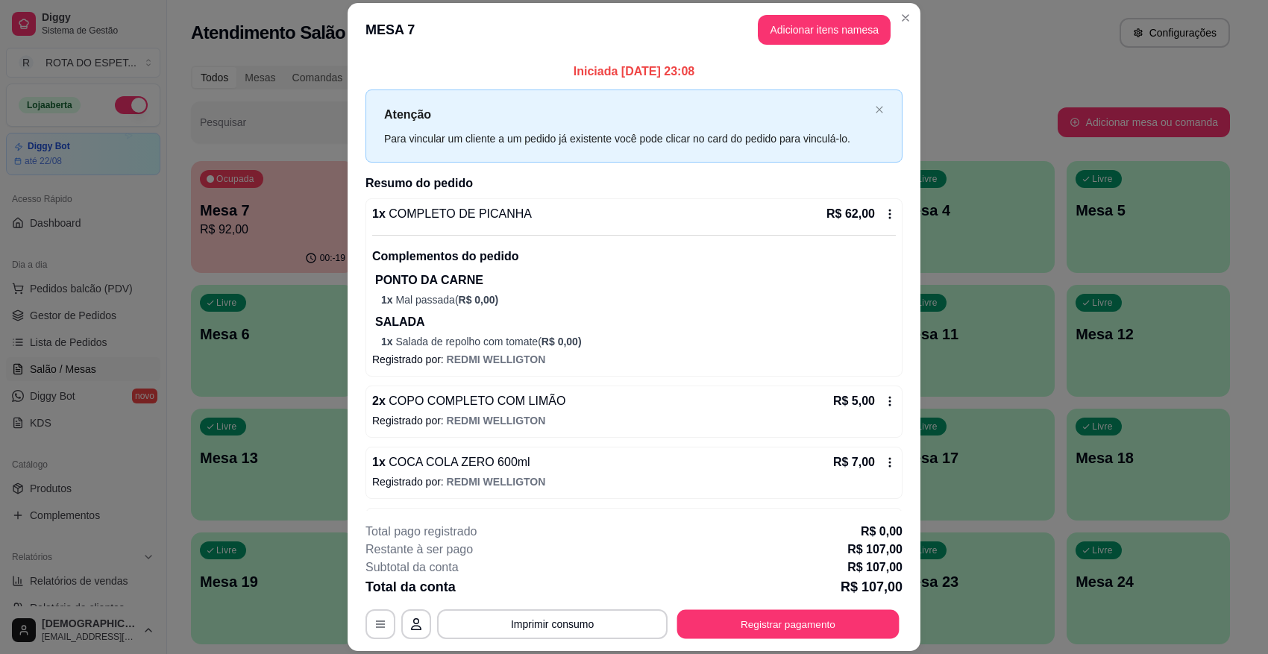
click at [742, 616] on button "Registrar pagamento" at bounding box center [788, 624] width 222 height 29
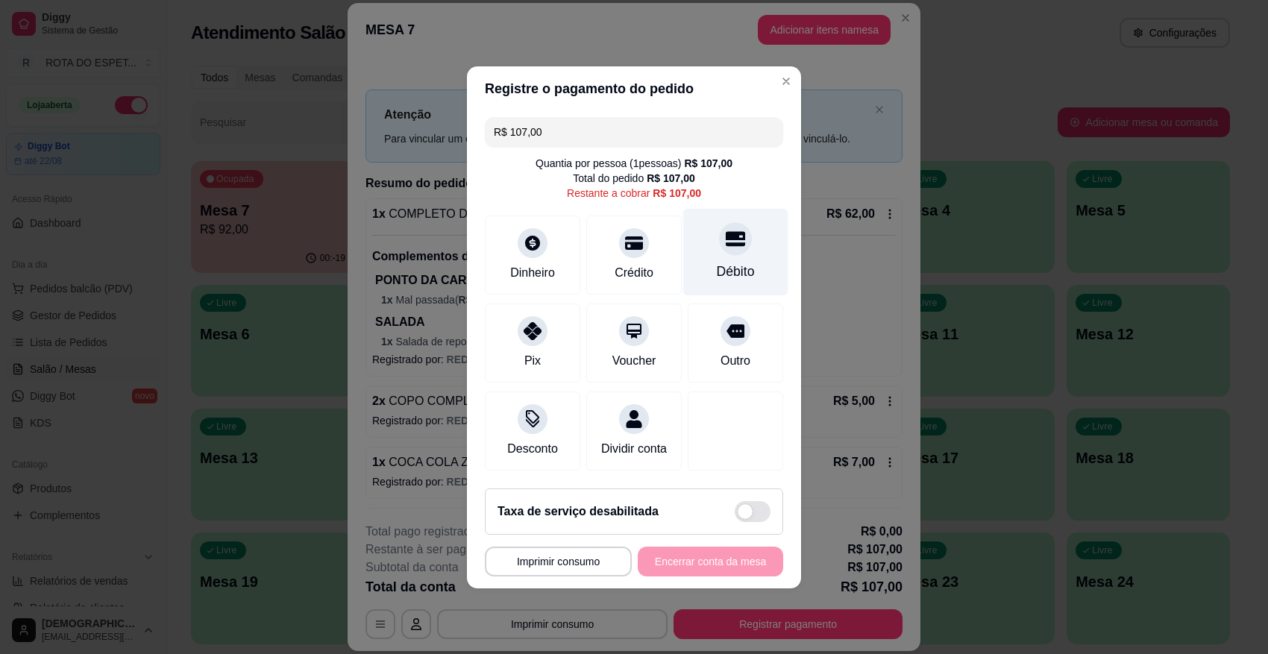
click at [724, 250] on div "Débito" at bounding box center [735, 251] width 105 height 87
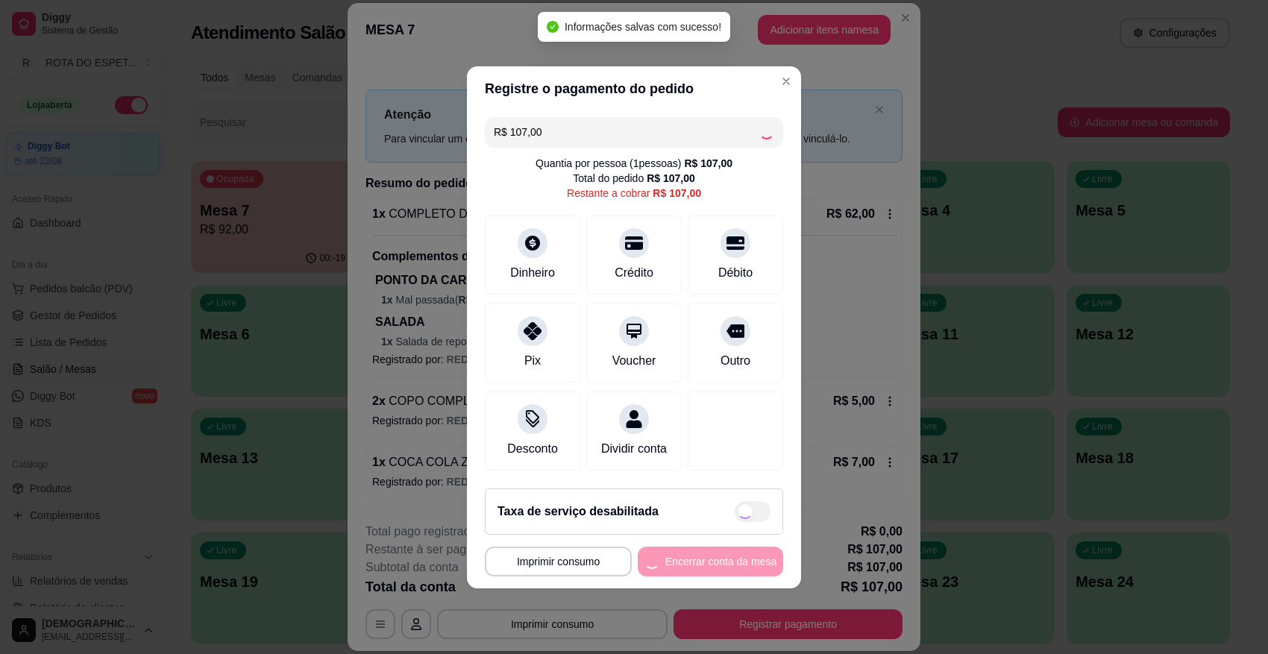
type input "R$ 0,00"
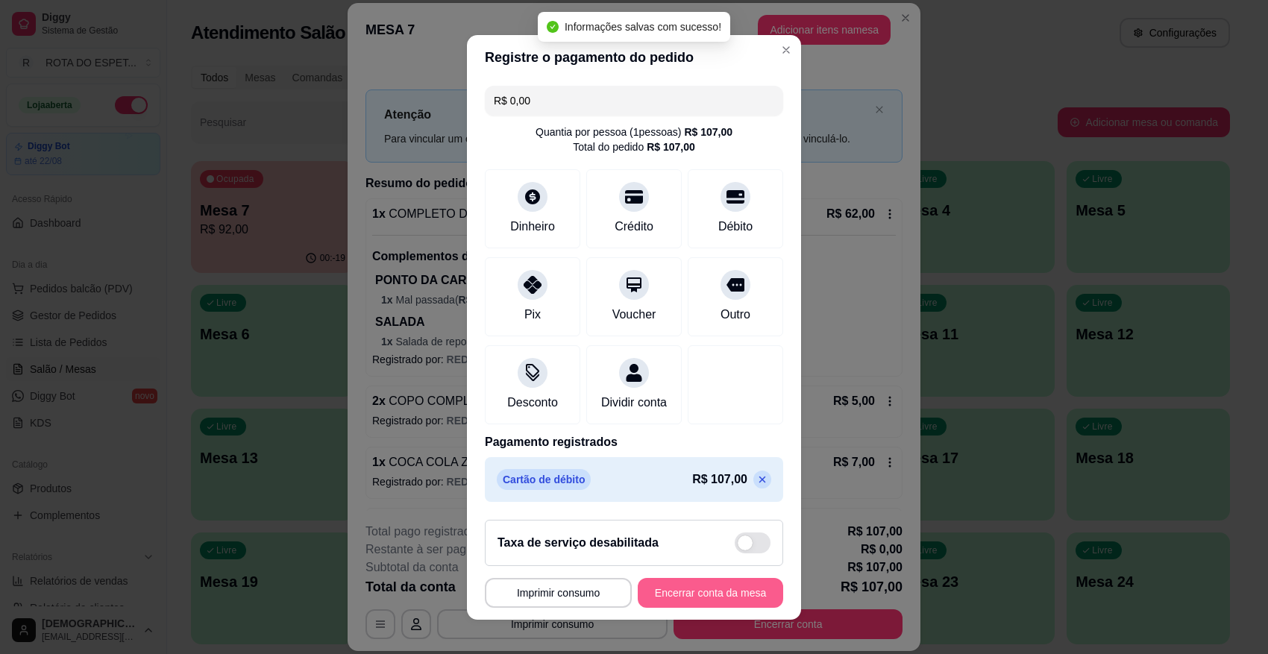
click at [728, 580] on button "Encerrar conta da mesa" at bounding box center [710, 593] width 145 height 30
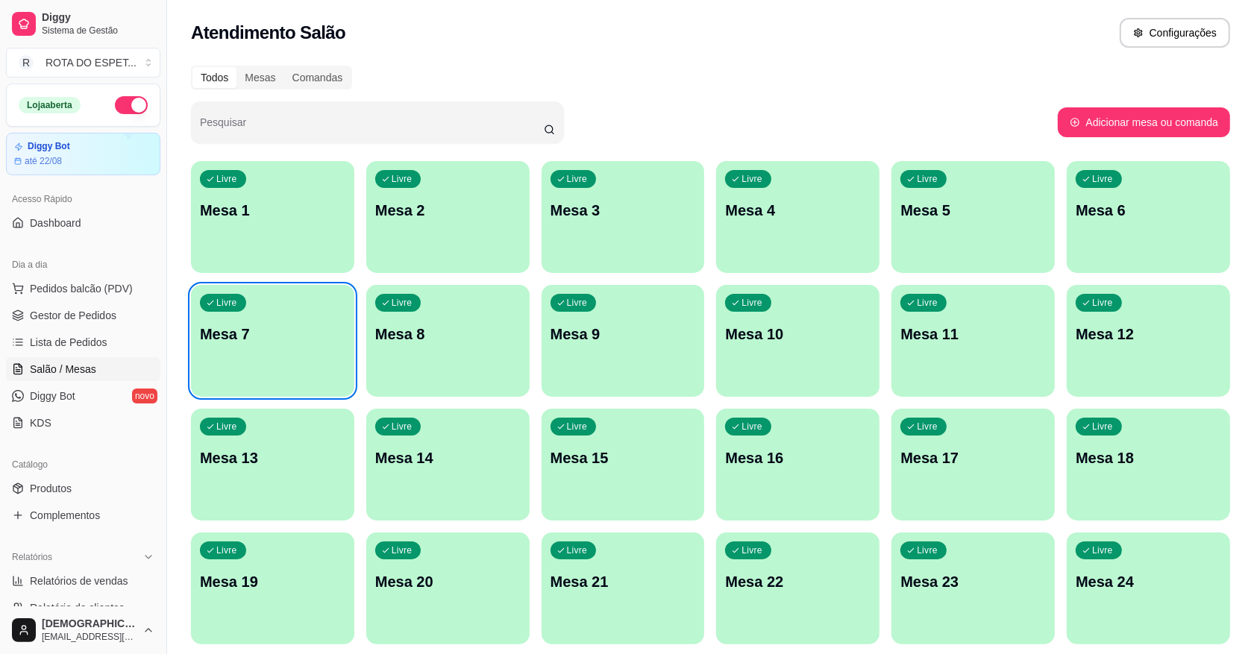
click at [91, 302] on ul "Pedidos balcão (PDV) Gestor de Pedidos Lista de Pedidos Salão / Mesas Diggy Bot…" at bounding box center [83, 356] width 154 height 158
click at [94, 302] on ul "Pedidos balcão (PDV) Gestor de Pedidos Lista de Pedidos Salão / Mesas Diggy Bot…" at bounding box center [83, 356] width 154 height 158
click at [95, 306] on link "Gestor de Pedidos" at bounding box center [83, 316] width 154 height 24
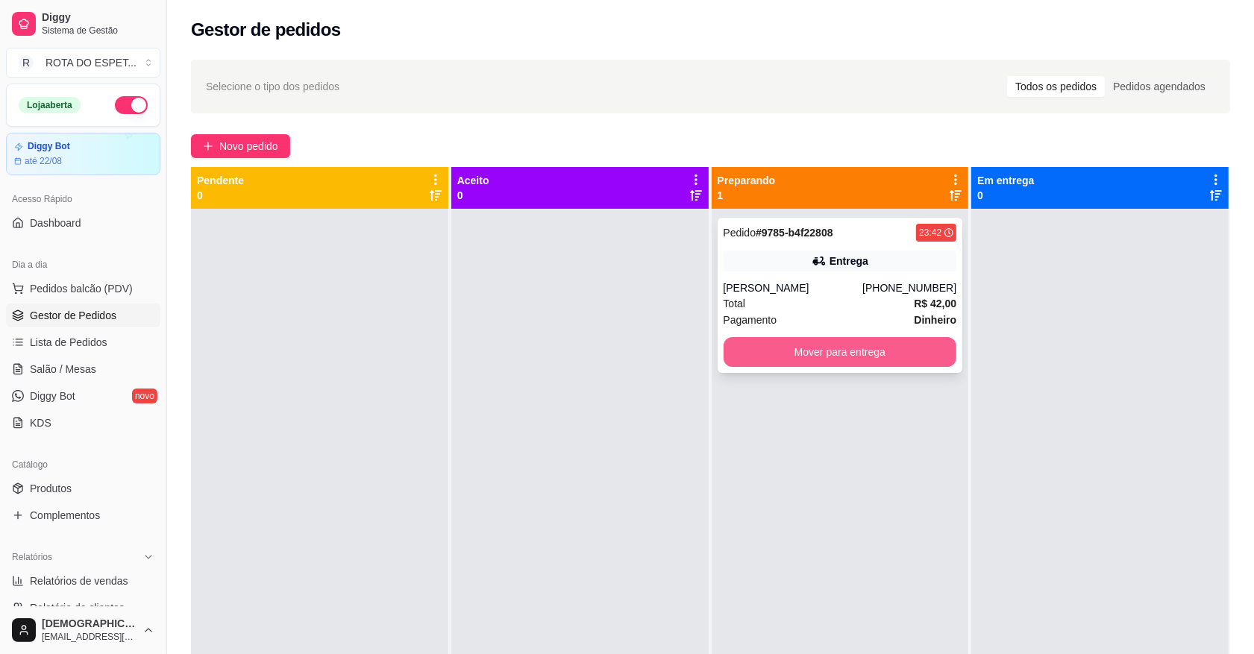
click at [868, 351] on button "Mover para entrega" at bounding box center [841, 352] width 234 height 30
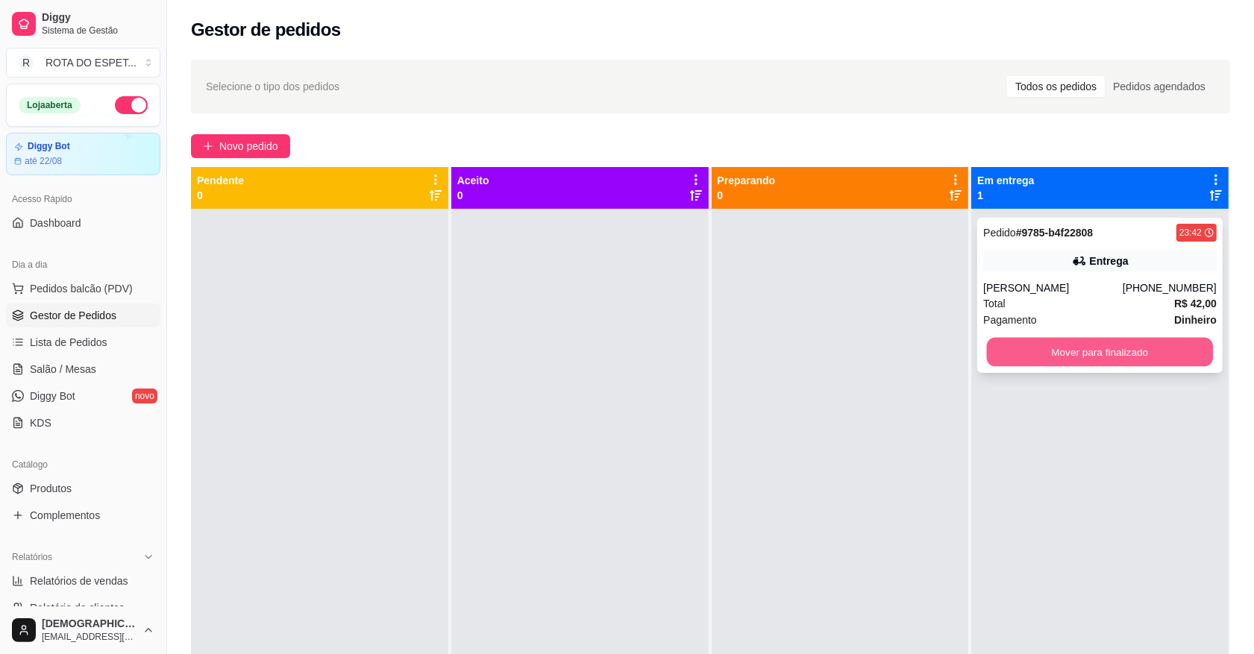
click at [1033, 360] on button "Mover para finalizado" at bounding box center [1100, 352] width 226 height 29
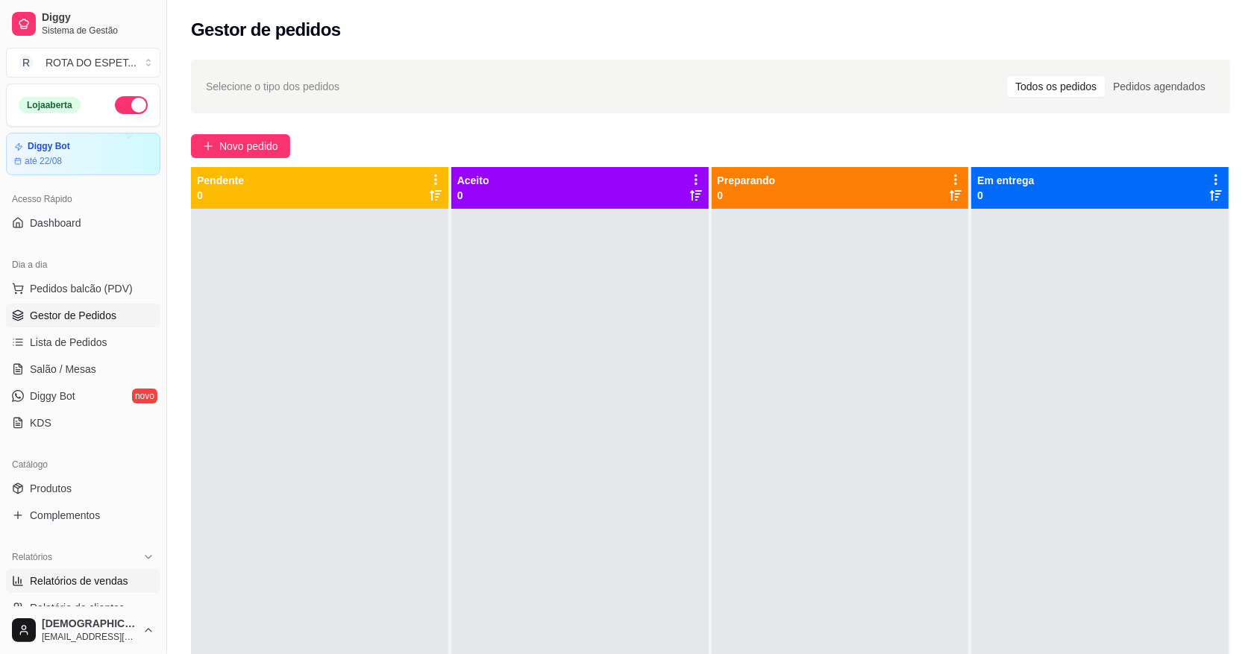
click at [97, 580] on span "Relatórios de vendas" at bounding box center [79, 581] width 98 height 15
select select "ALL"
select select "0"
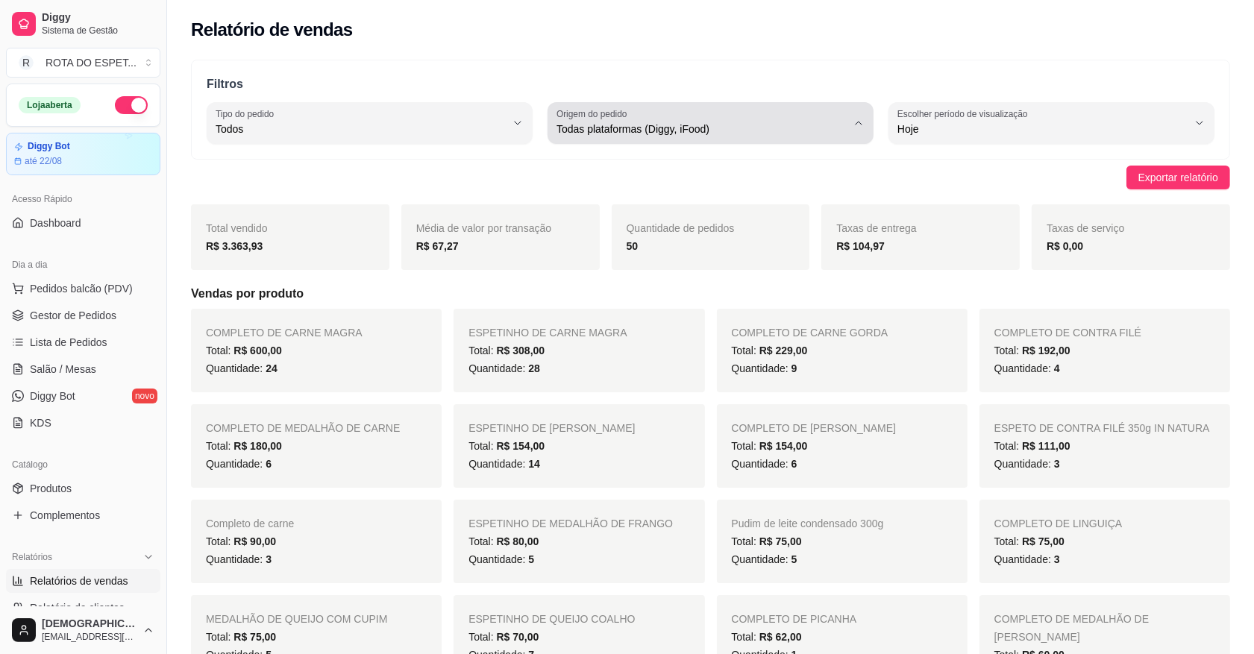
click at [557, 123] on span "Todas plataformas (Diggy, iFood)" at bounding box center [702, 129] width 290 height 15
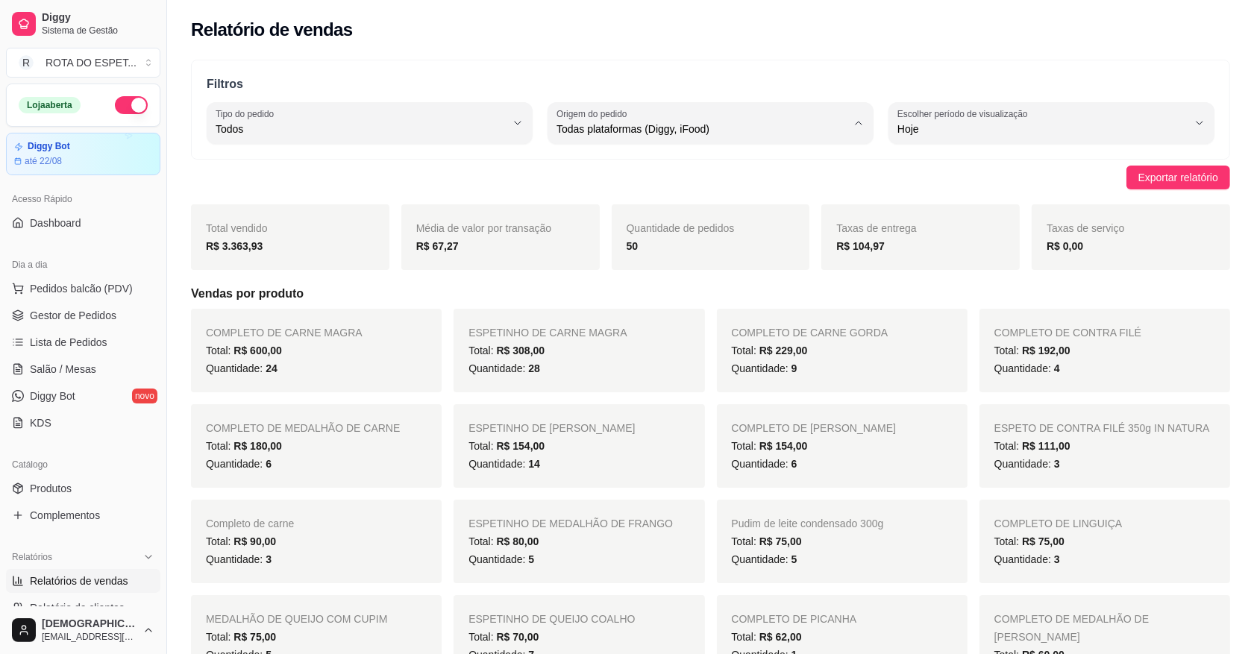
click at [633, 188] on span "Diggy" at bounding box center [704, 189] width 276 height 14
type input "DIGGY"
select select "DIGGY"
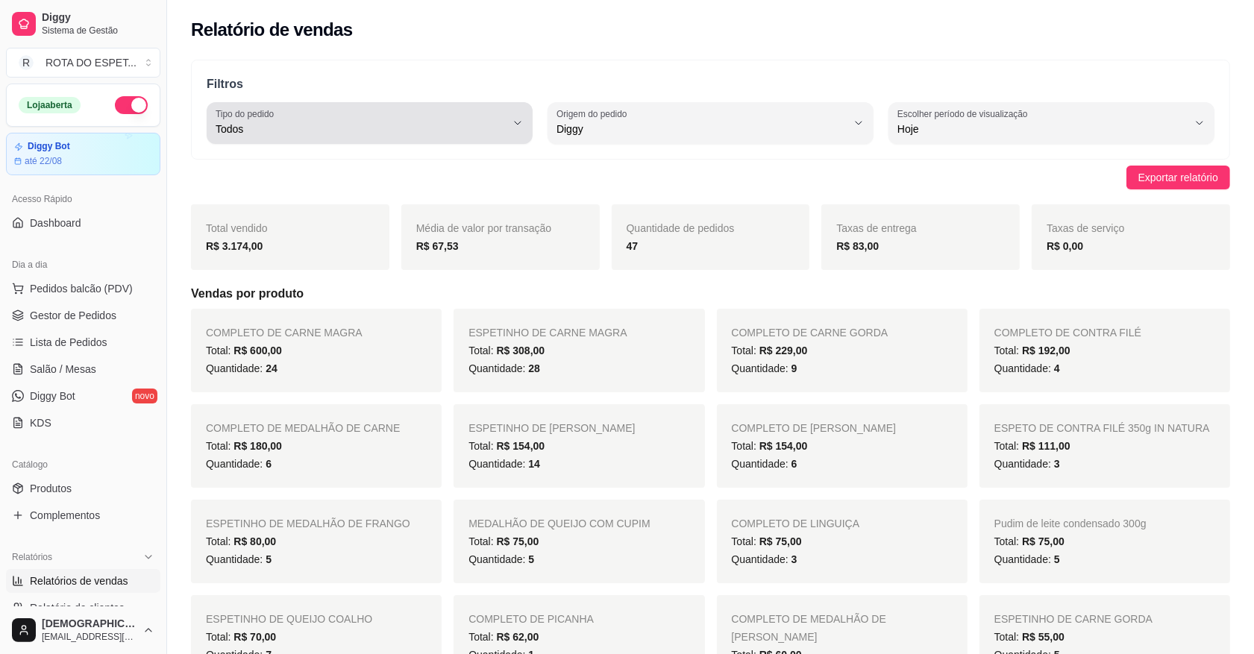
click at [342, 116] on div "Todos" at bounding box center [361, 123] width 290 height 30
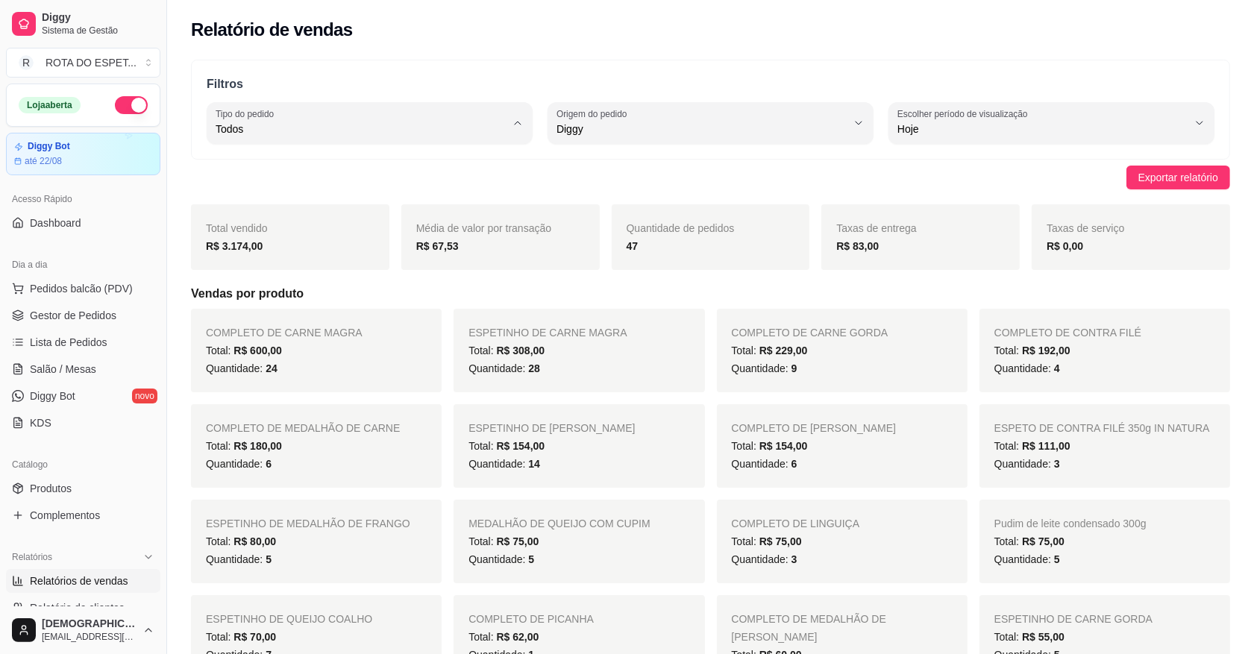
click at [287, 195] on span "Entrega" at bounding box center [363, 189] width 276 height 14
type input "DELIVERY"
select select "DELIVERY"
